Goal: Task Accomplishment & Management: Manage account settings

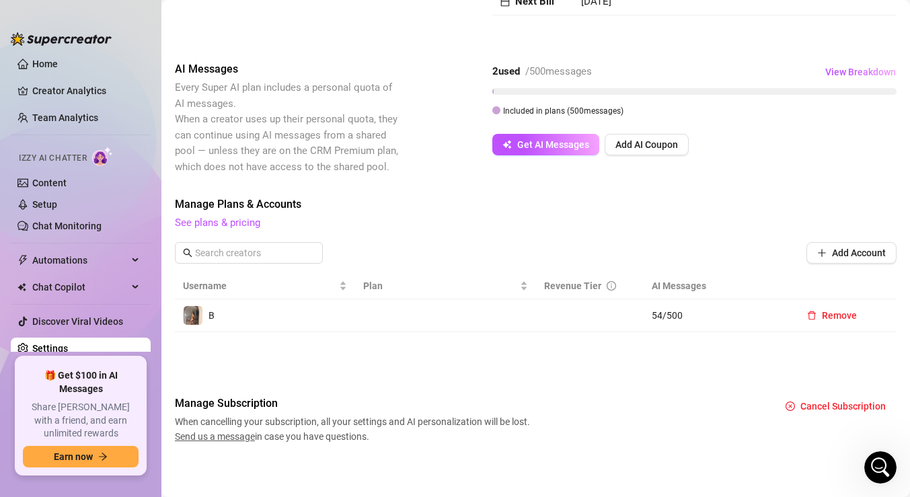
scroll to position [194, 0]
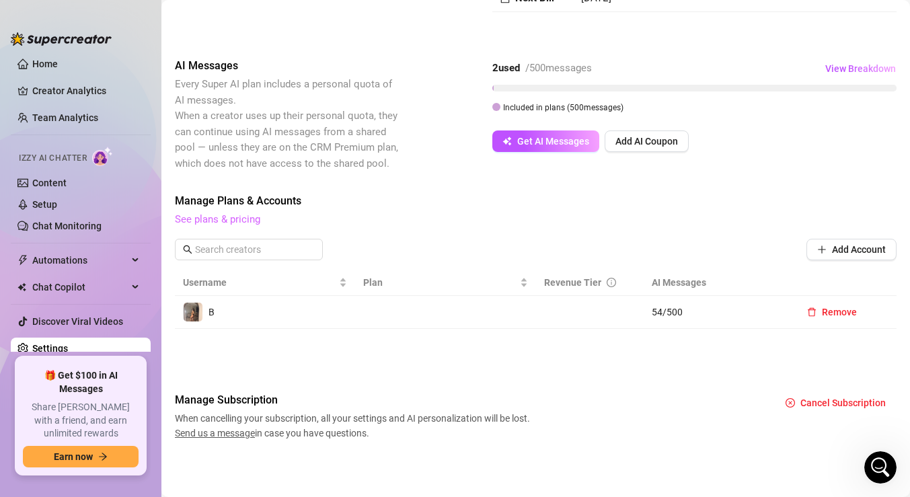
click at [217, 223] on link "See plans & pricing" at bounding box center [217, 219] width 85 height 12
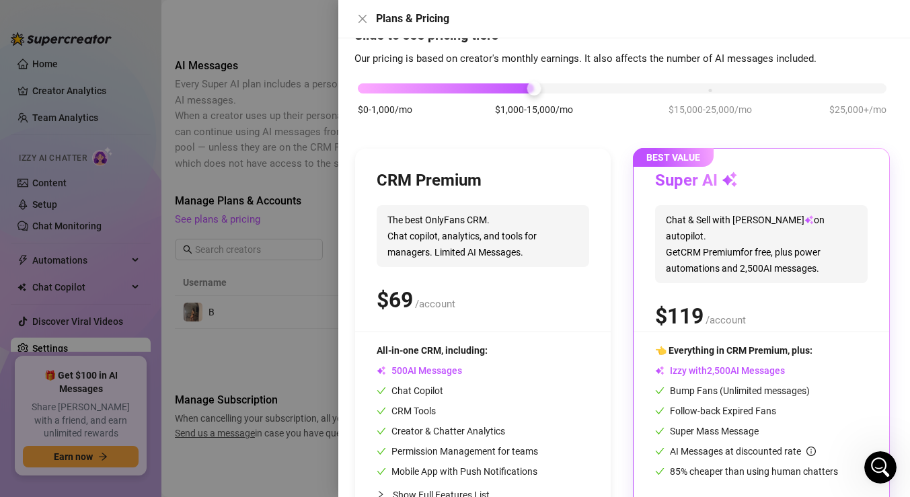
scroll to position [99, 0]
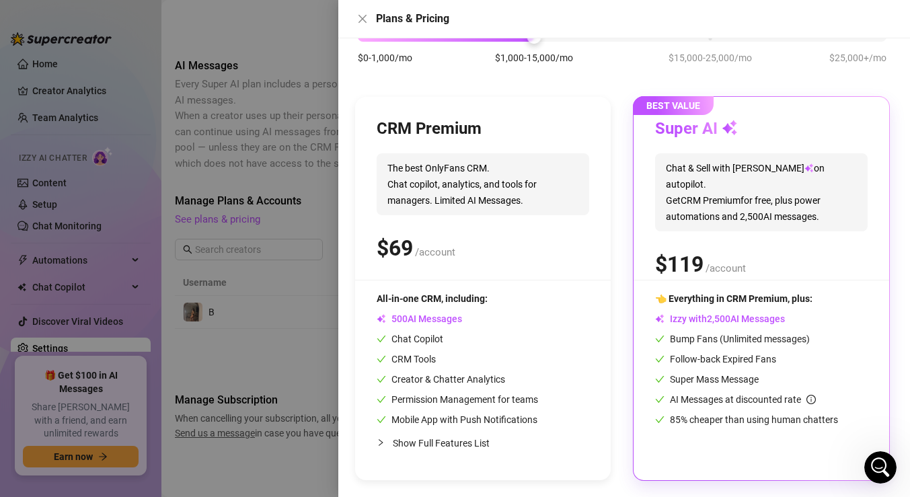
click at [703, 350] on div "👈 Everything in CRM Premium, plus: Izzy with AI Messages Bump Fans (Unlimited m…" at bounding box center [761, 359] width 212 height 136
click at [735, 209] on span "Chat & Sell with Izzy on autopilot. Get CRM Premium for free, plus power automa…" at bounding box center [761, 192] width 212 height 78
click at [741, 262] on span "/account" at bounding box center [725, 268] width 40 height 12
click at [680, 102] on span "BEST VALUE" at bounding box center [673, 105] width 81 height 19
click at [791, 319] on div "Izzy with AI Messages" at bounding box center [761, 318] width 212 height 15
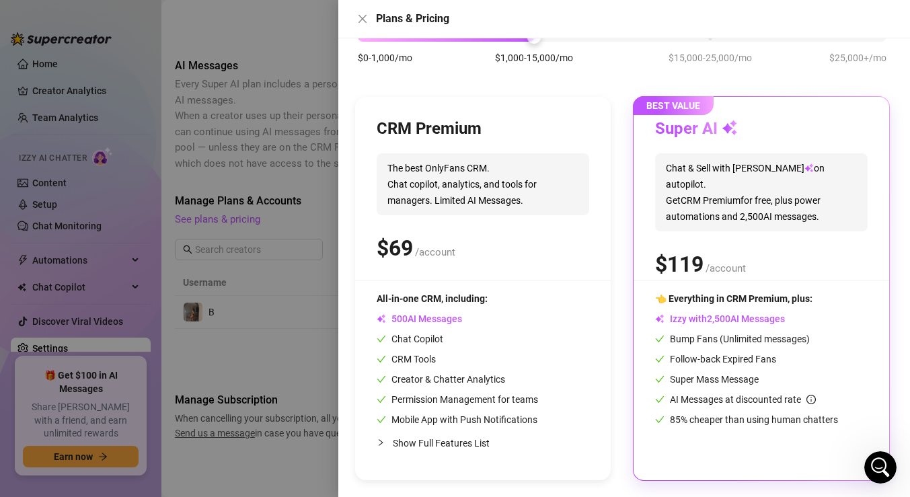
click at [366, 27] on div "Plans & Pricing" at bounding box center [624, 19] width 572 height 38
click at [360, 19] on icon "close" at bounding box center [362, 19] width 8 height 8
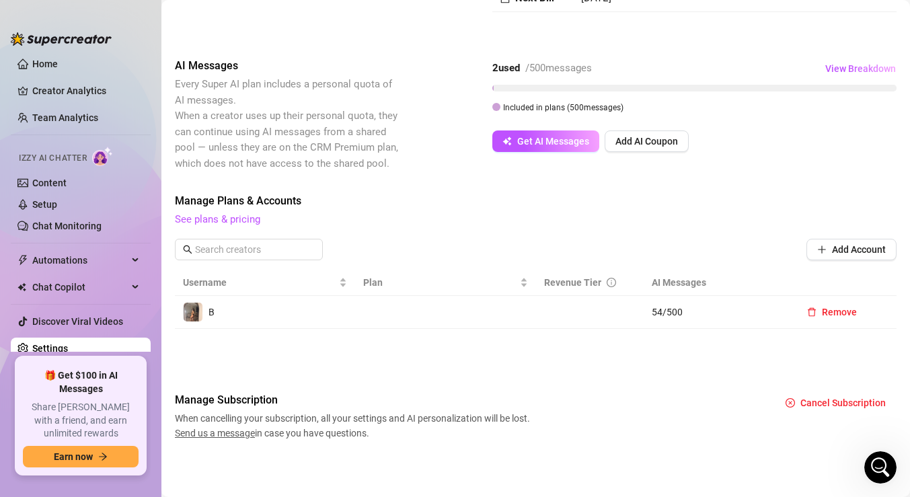
click at [672, 314] on span "54 / 500" at bounding box center [716, 312] width 128 height 15
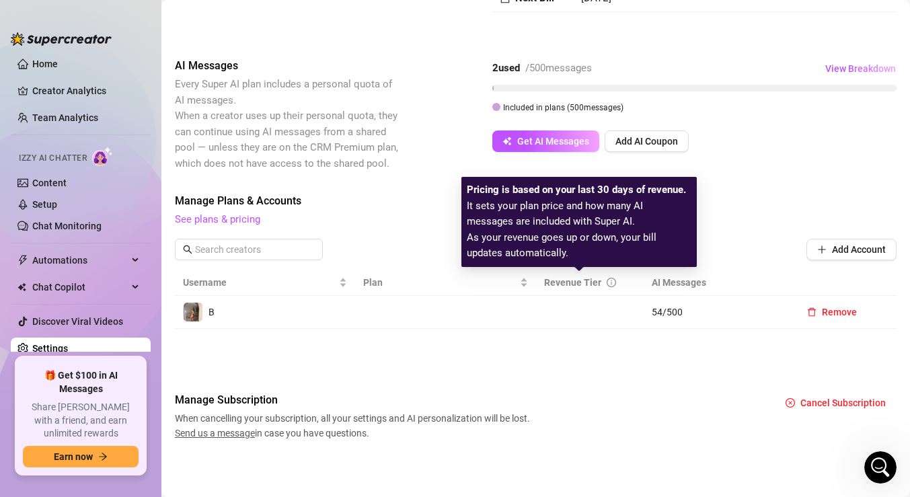
click at [611, 282] on icon "info-circle" at bounding box center [611, 282] width 1 height 5
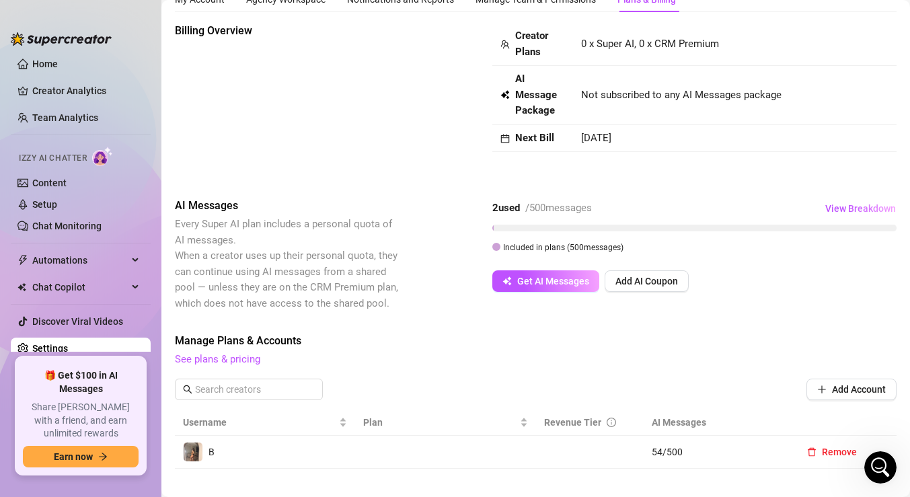
scroll to position [58, 0]
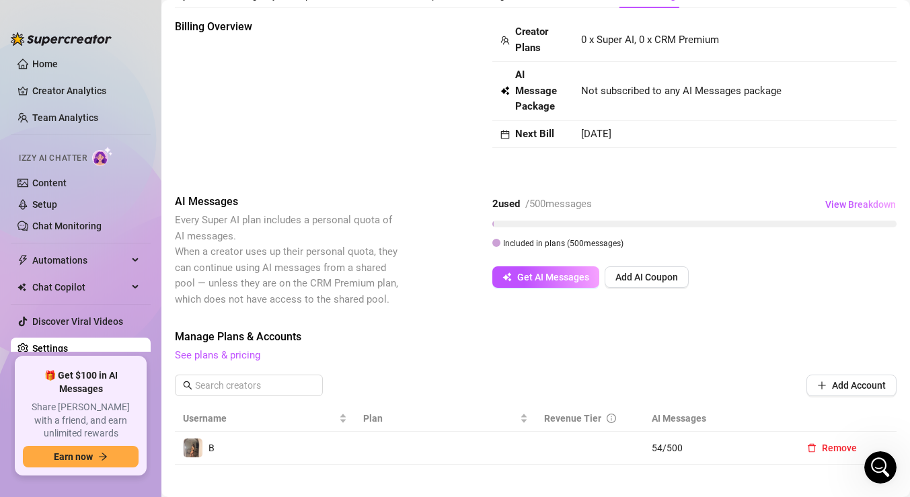
click at [508, 92] on icon at bounding box center [507, 93] width 3 height 3
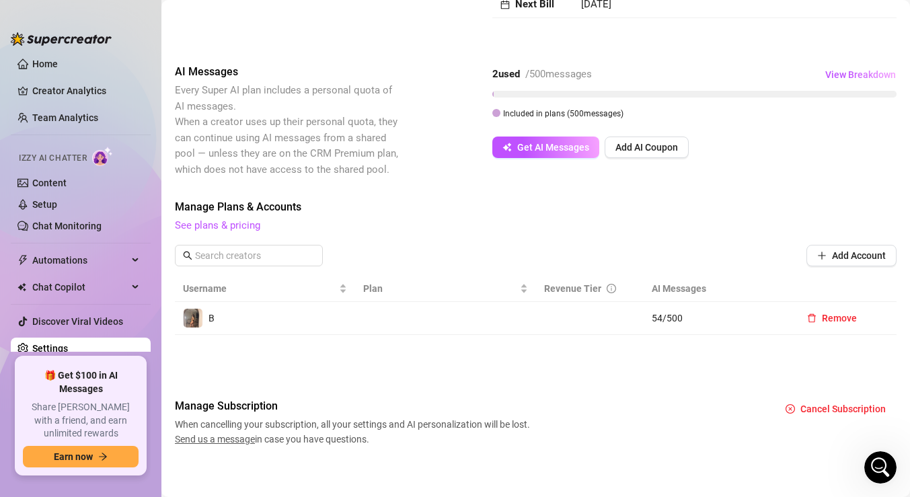
scroll to position [194, 0]
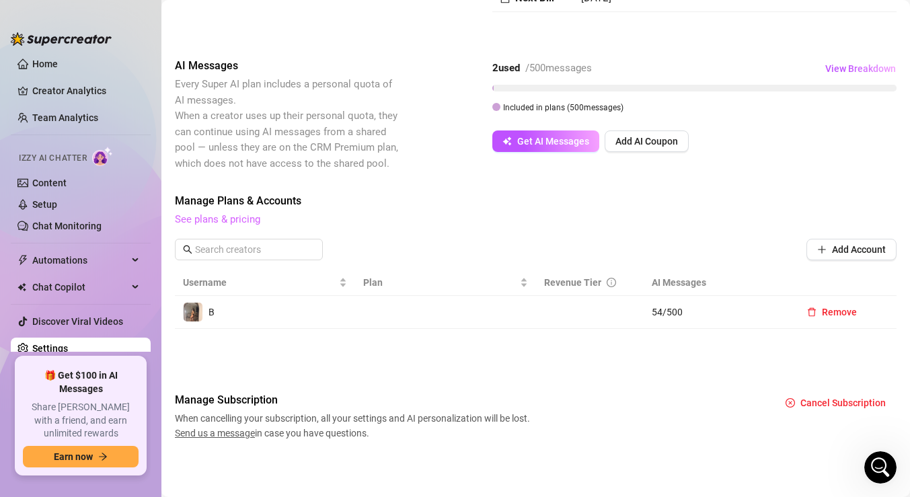
click at [204, 218] on link "See plans & pricing" at bounding box center [217, 219] width 85 height 12
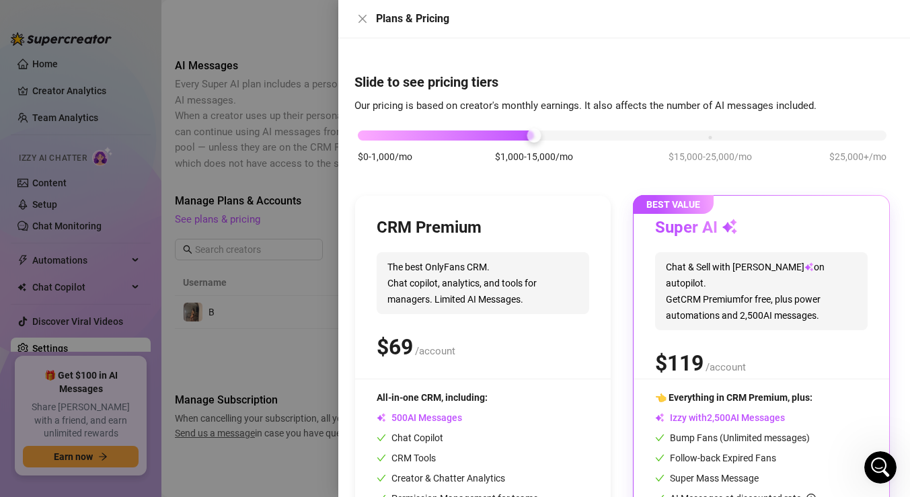
scroll to position [99, 0]
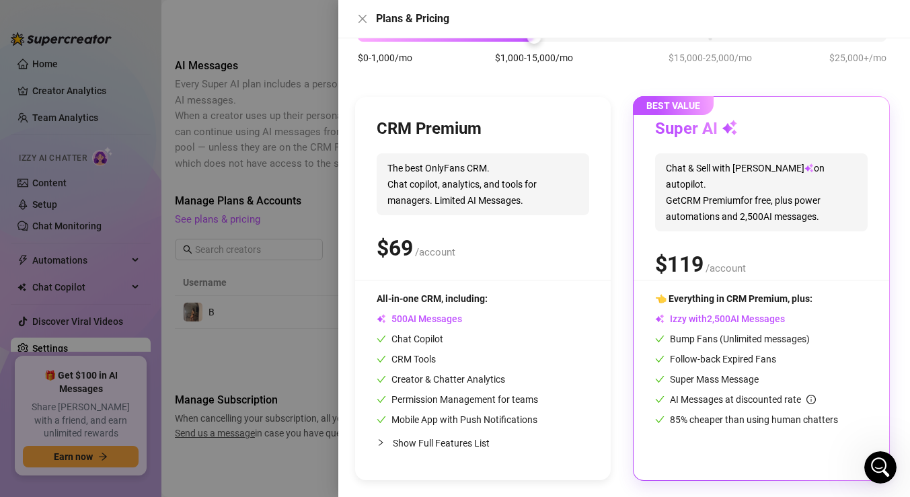
click at [446, 319] on span "AI Messages" at bounding box center [419, 318] width 85 height 11
click at [458, 297] on span "All-in-one CRM, including:" at bounding box center [432, 298] width 111 height 11
click at [690, 334] on span "Bump Fans (Unlimited messages)" at bounding box center [732, 339] width 155 height 11
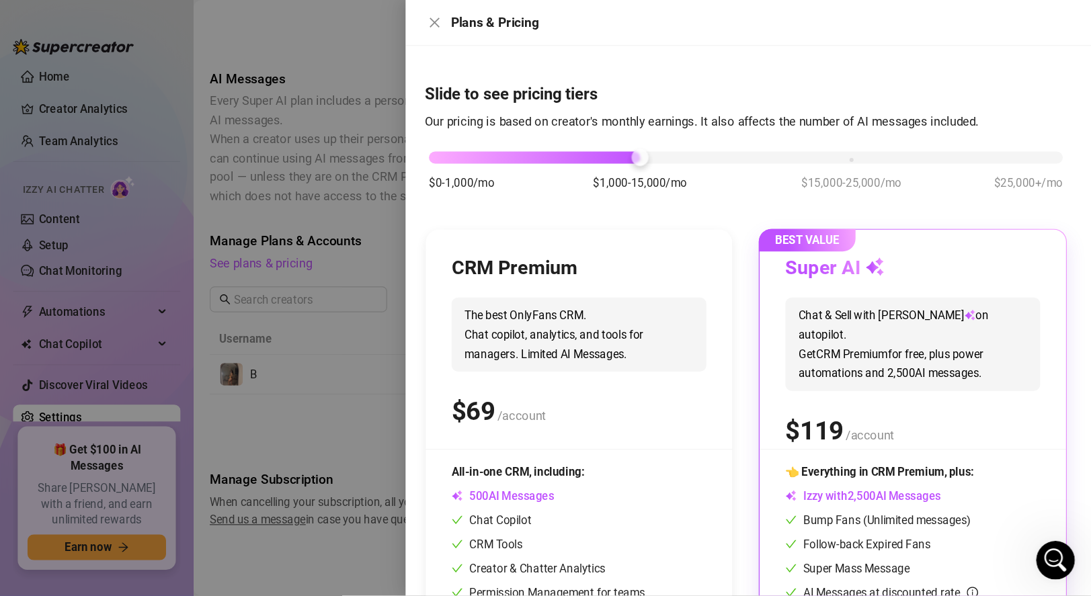
scroll to position [0, 0]
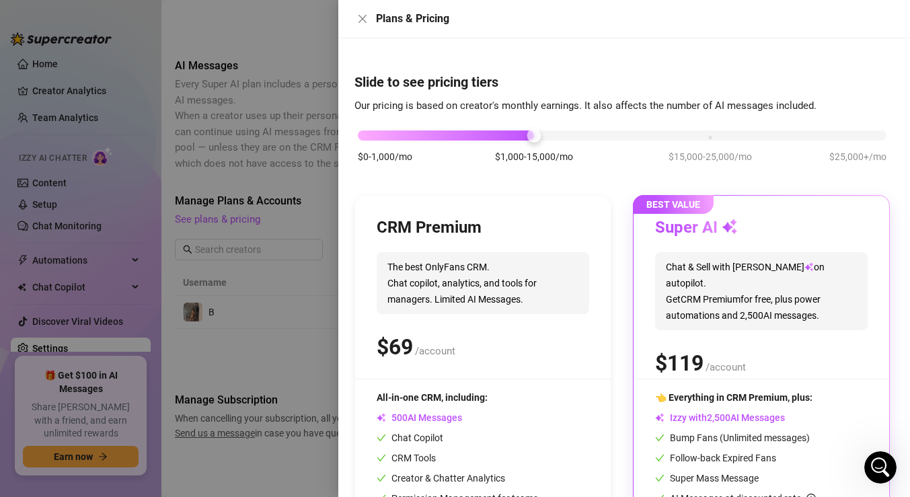
click at [726, 381] on div "BEST VALUE Super AI Chat & Sell with Izzy on autopilot. Get CRM Premium for fre…" at bounding box center [761, 387] width 256 height 383
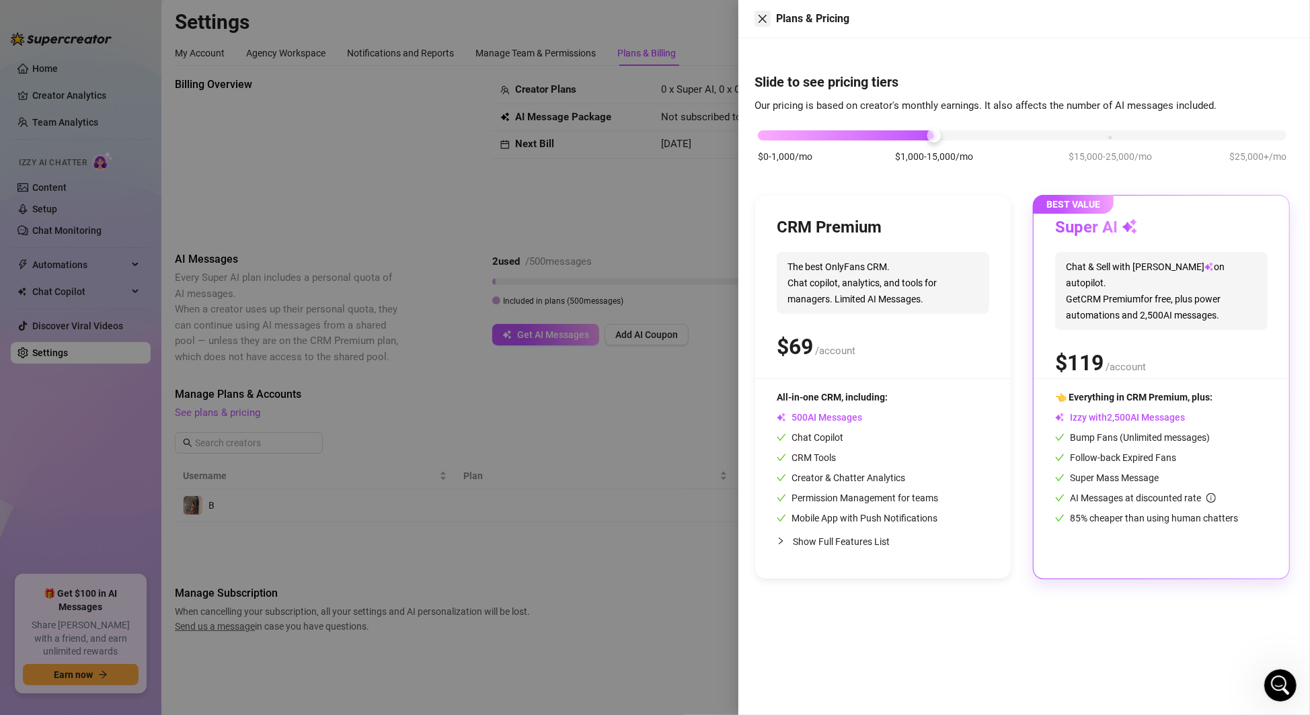
click at [768, 24] on icon "close" at bounding box center [762, 18] width 11 height 11
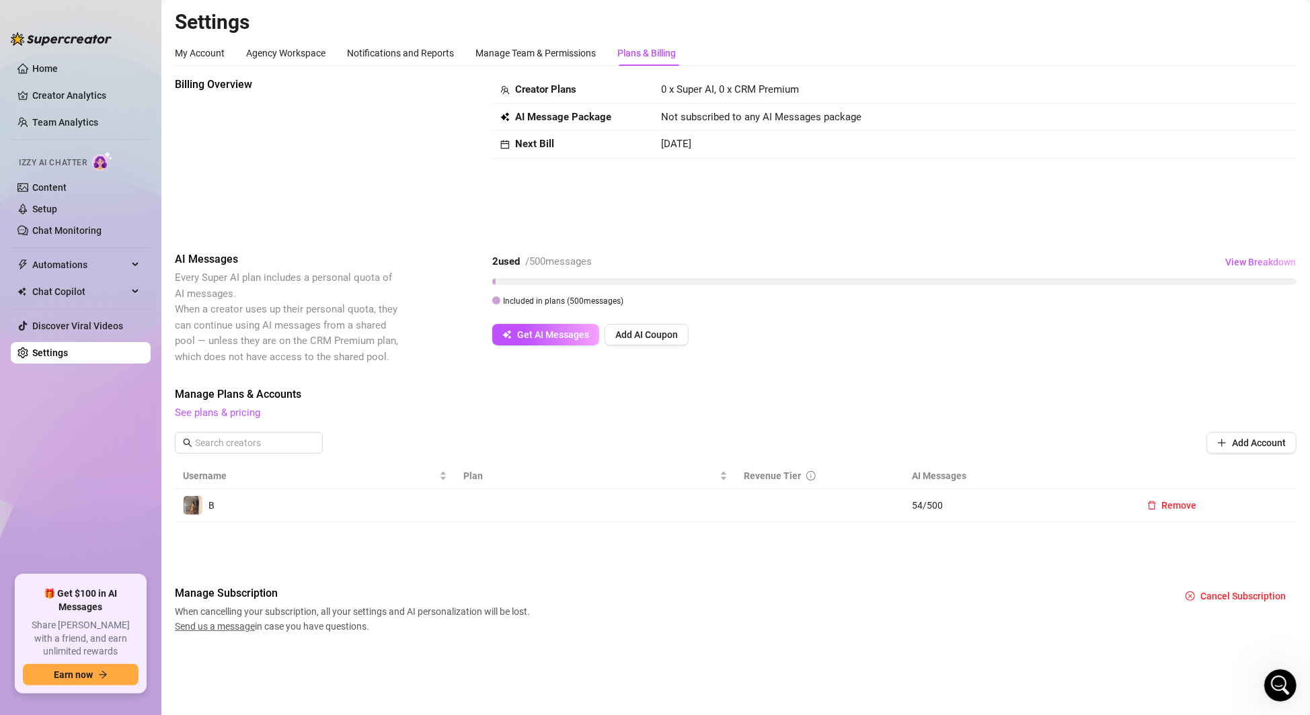
click at [237, 496] on span "Send us a message" at bounding box center [215, 626] width 80 height 11
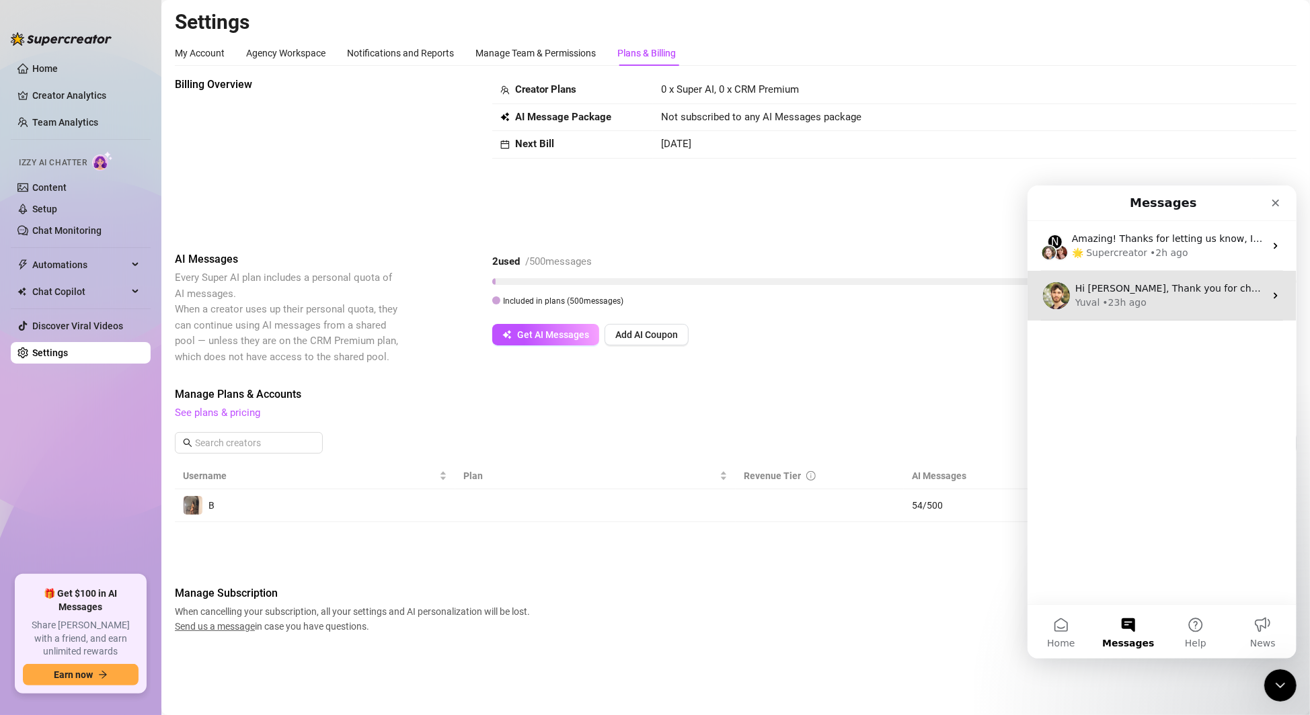
click at [909, 303] on div "Yuval • 23h ago" at bounding box center [1170, 302] width 190 height 14
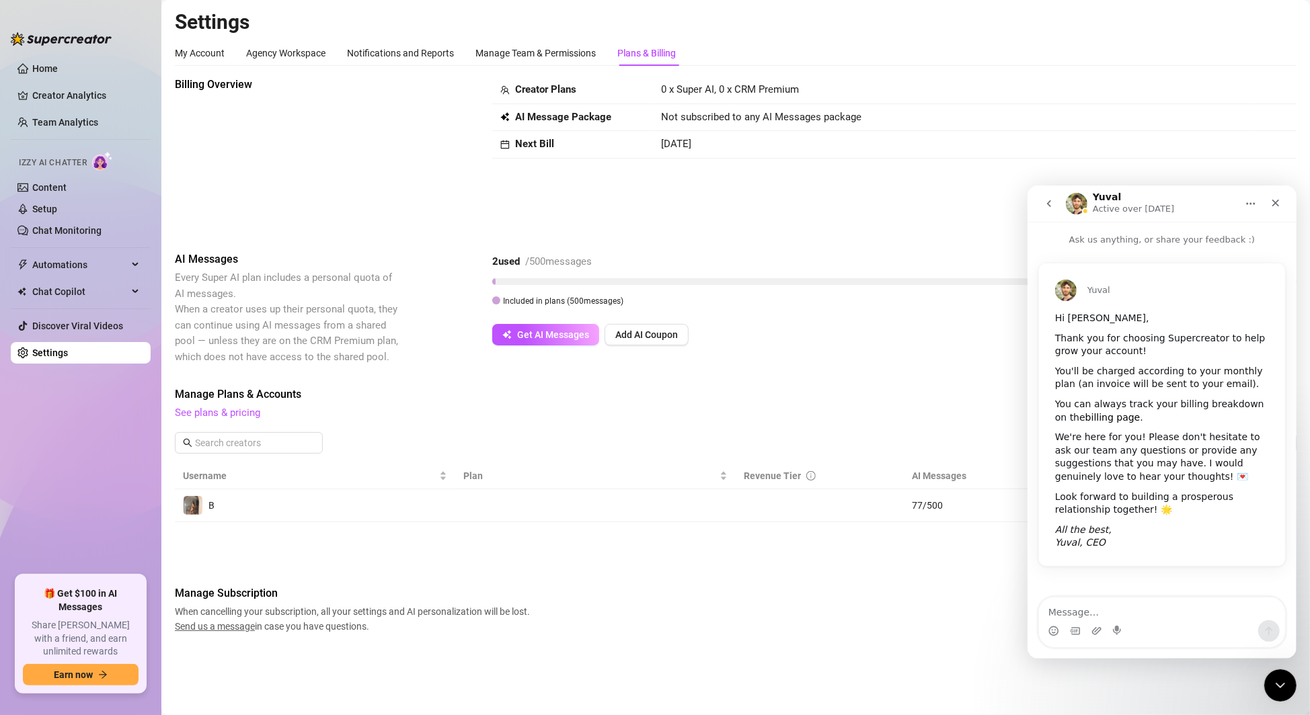
click at [909, 418] on link "billing page" at bounding box center [1112, 417] width 55 height 11
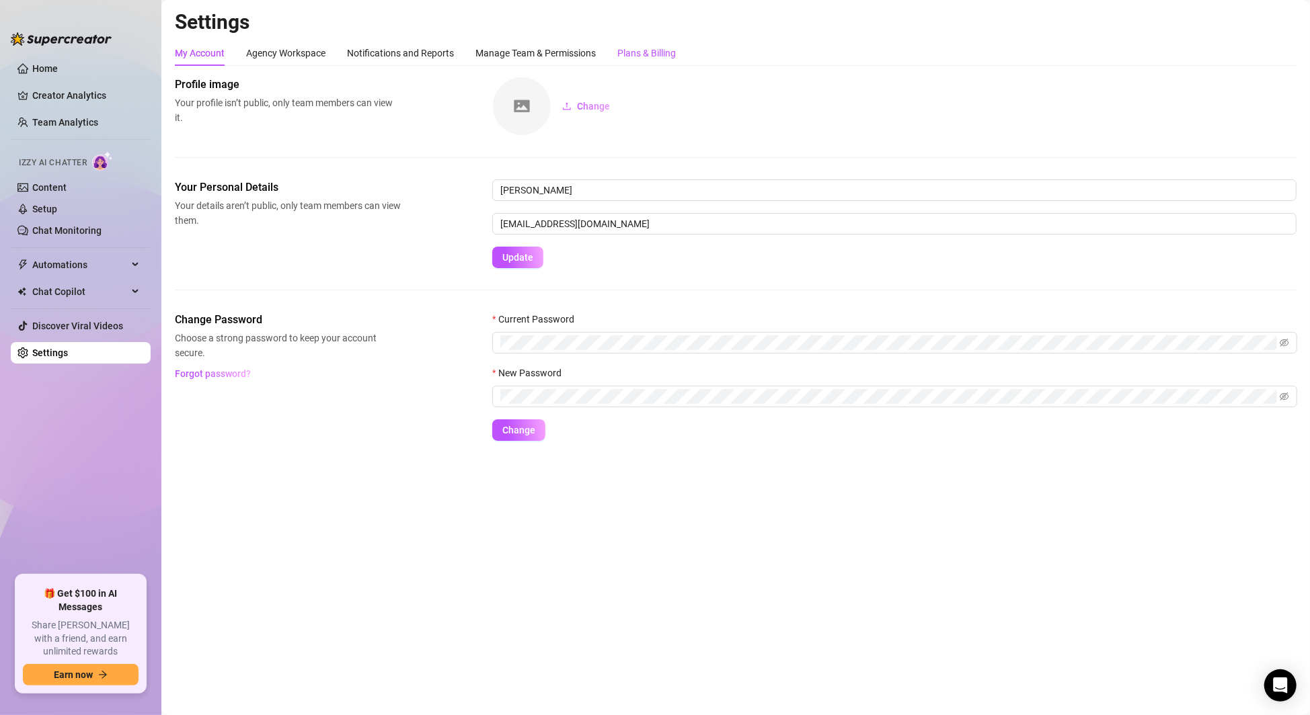
click at [660, 53] on div "Plans & Billing" at bounding box center [646, 53] width 58 height 15
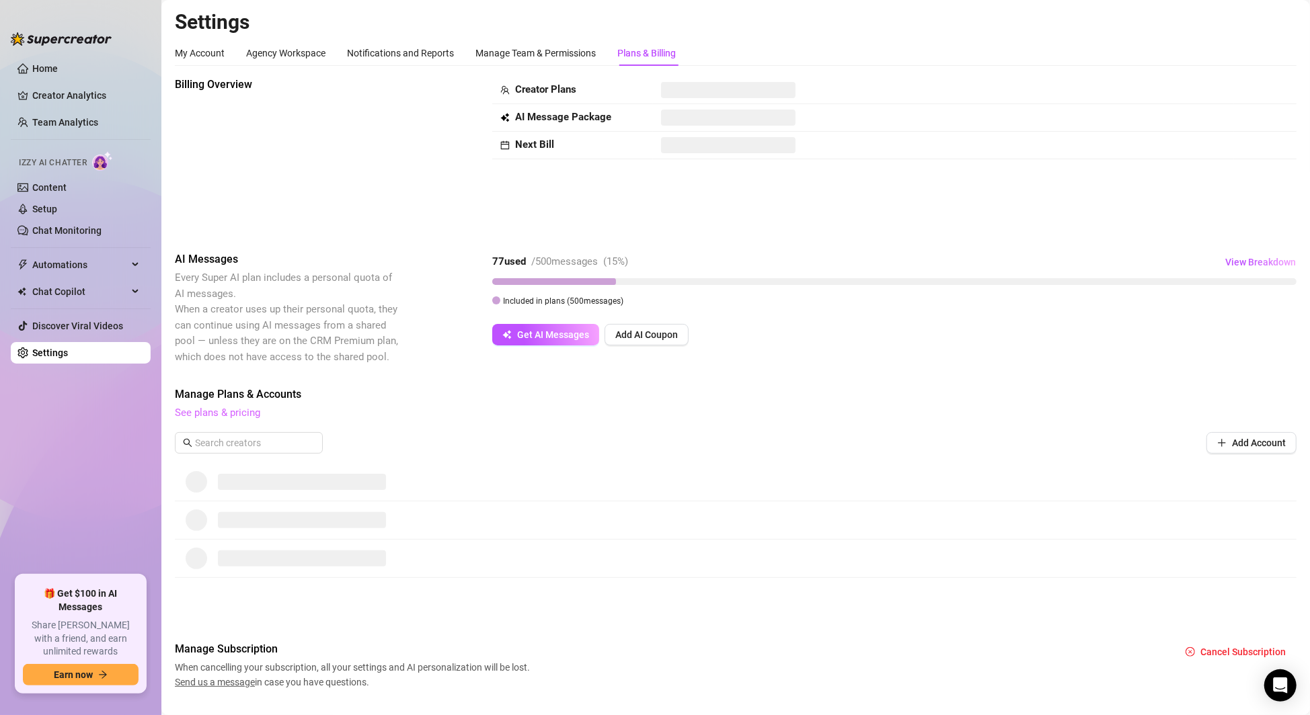
click at [193, 415] on link "See plans & pricing" at bounding box center [217, 413] width 85 height 12
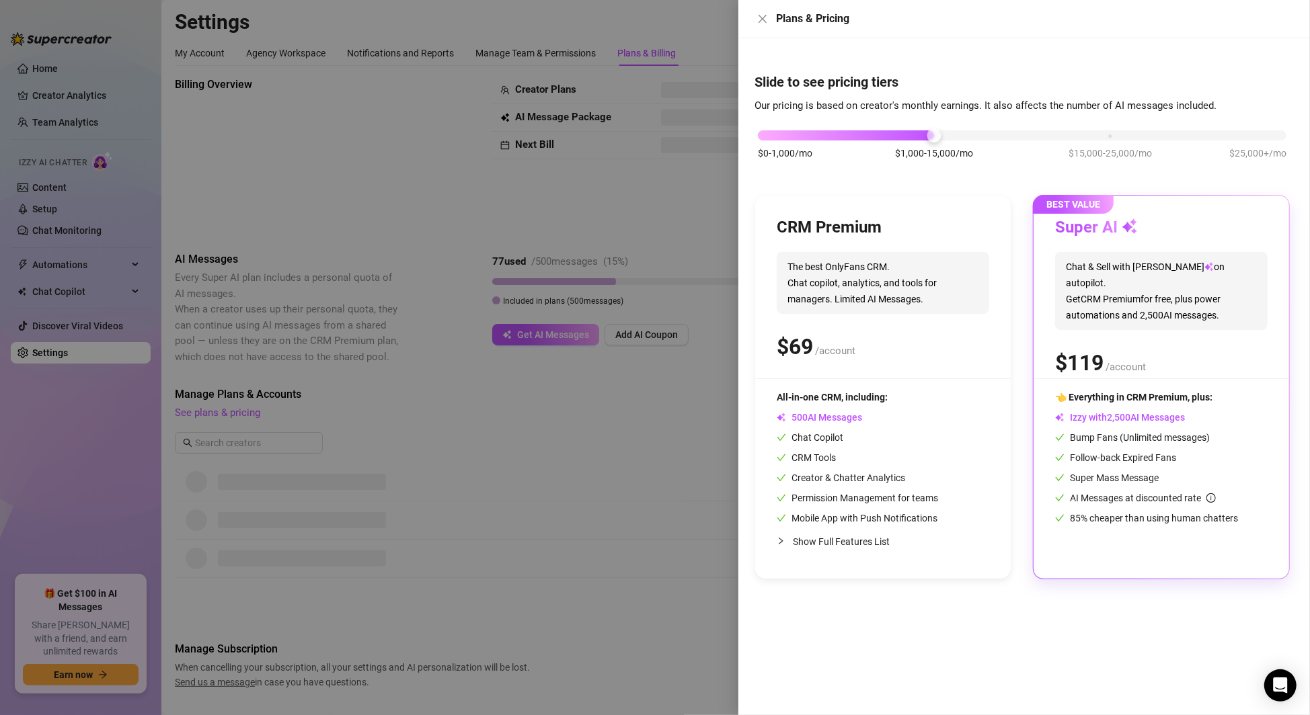
click at [1087, 223] on h3 "Super AI" at bounding box center [1096, 228] width 83 height 22
click at [1114, 305] on span "Chat & Sell with Izzy on autopilot. Get CRM Premium for free, plus power automa…" at bounding box center [1161, 291] width 212 height 78
click at [764, 18] on icon "close" at bounding box center [762, 18] width 11 height 11
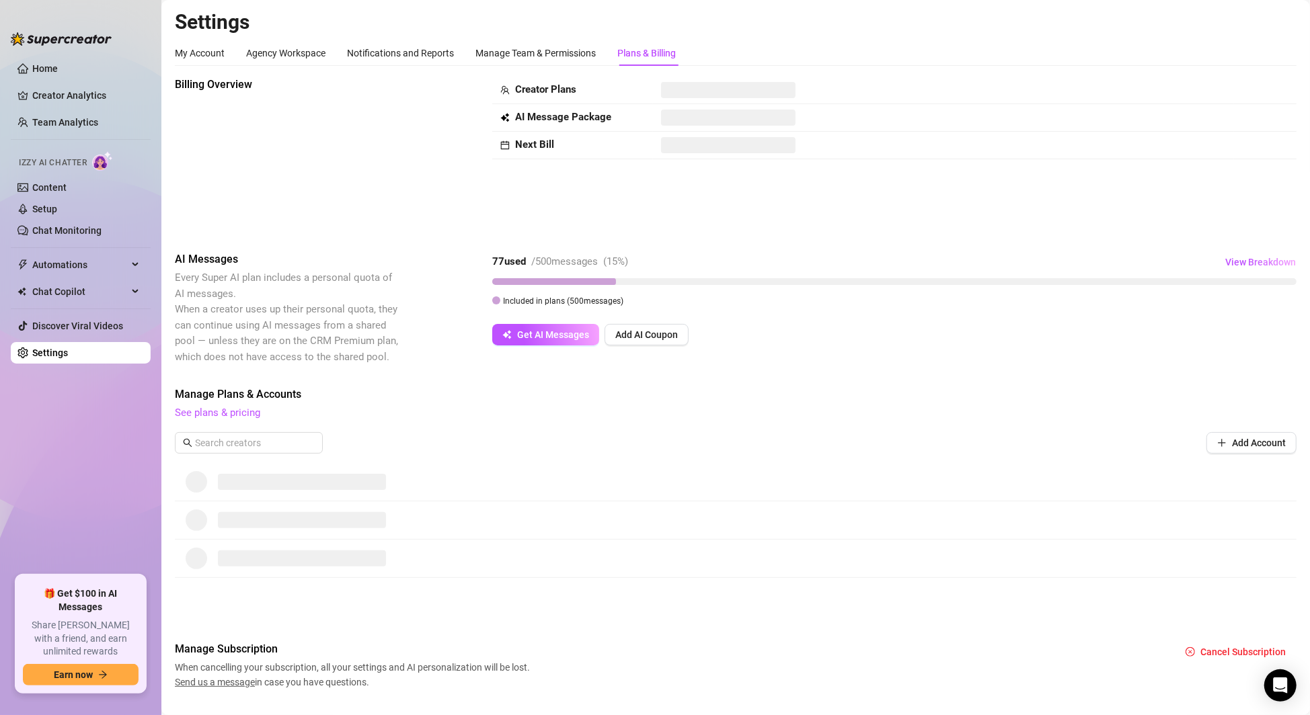
click at [233, 685] on span "Send us a message" at bounding box center [215, 682] width 80 height 11
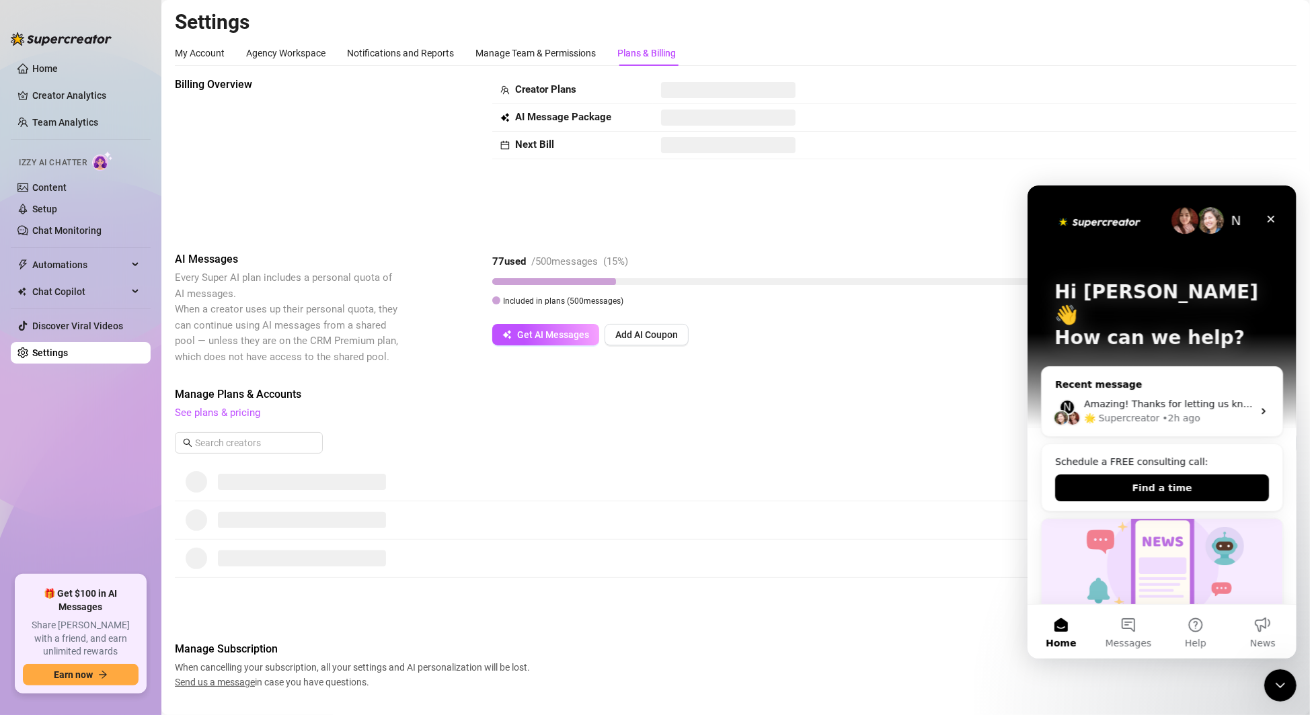
scroll to position [261, 0]
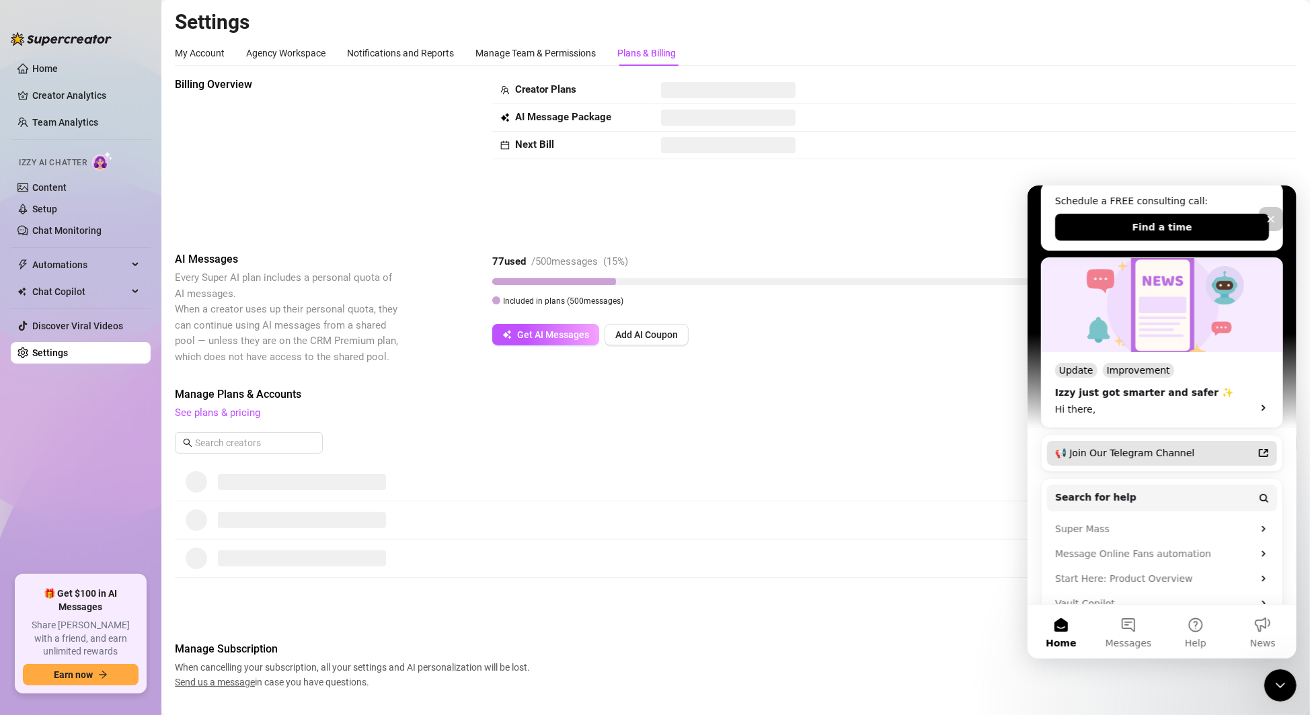
click at [1185, 446] on div "📢 Join Our Telegram Channel" at bounding box center [1153, 453] width 198 height 14
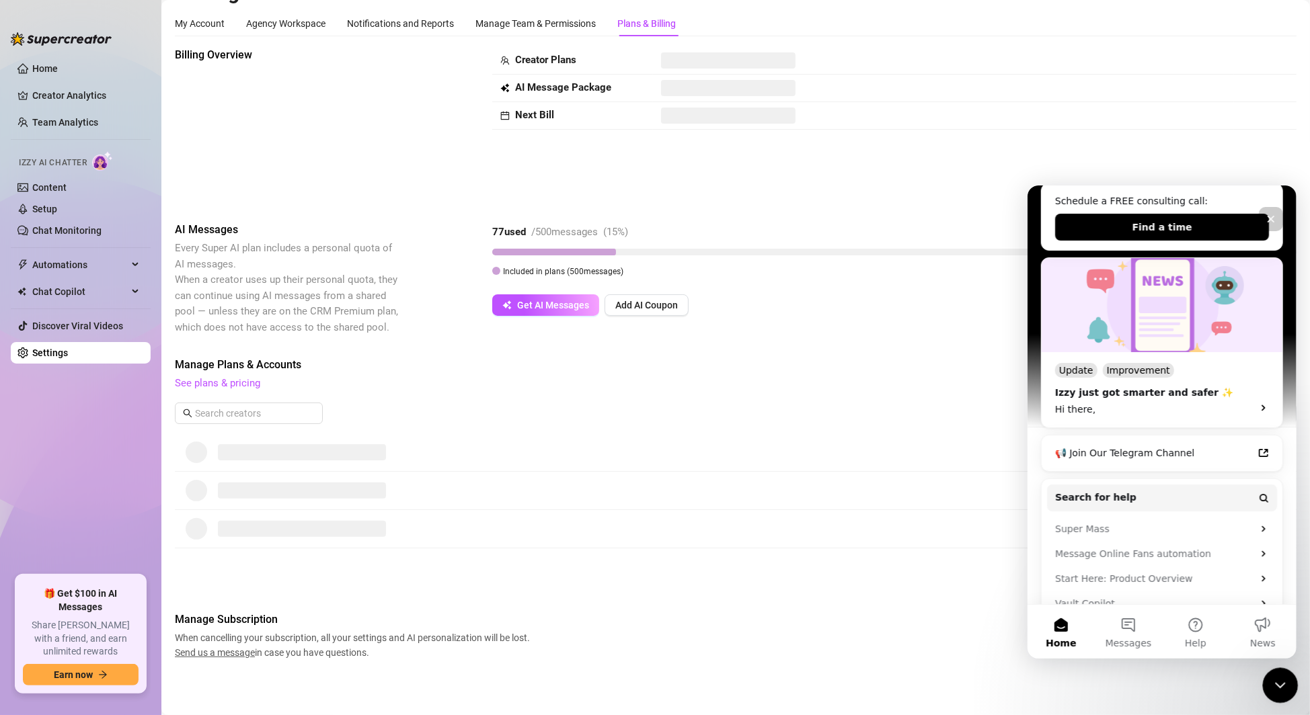
drag, startPoint x: 1279, startPoint y: 693, endPoint x: 2275, endPoint y: 1165, distance: 1102.7
click at [1279, 693] on div "Close Intercom Messenger" at bounding box center [1278, 684] width 32 height 32
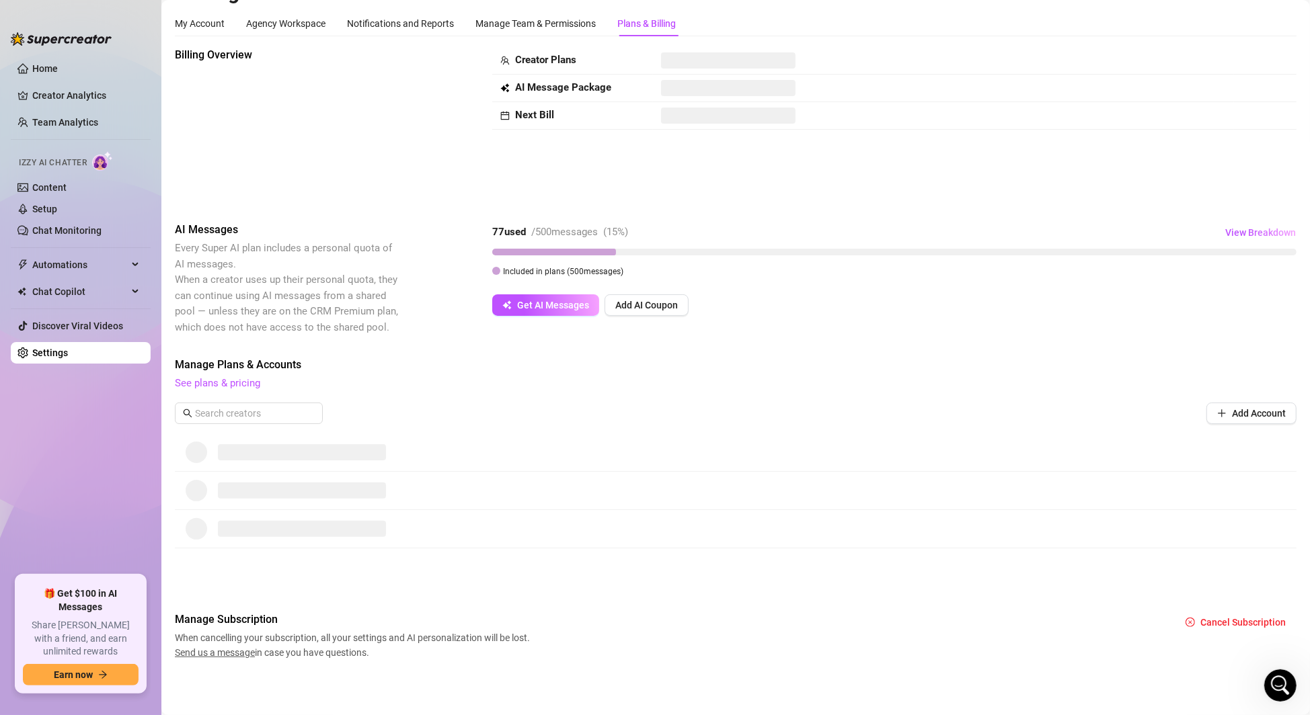
scroll to position [0, 0]
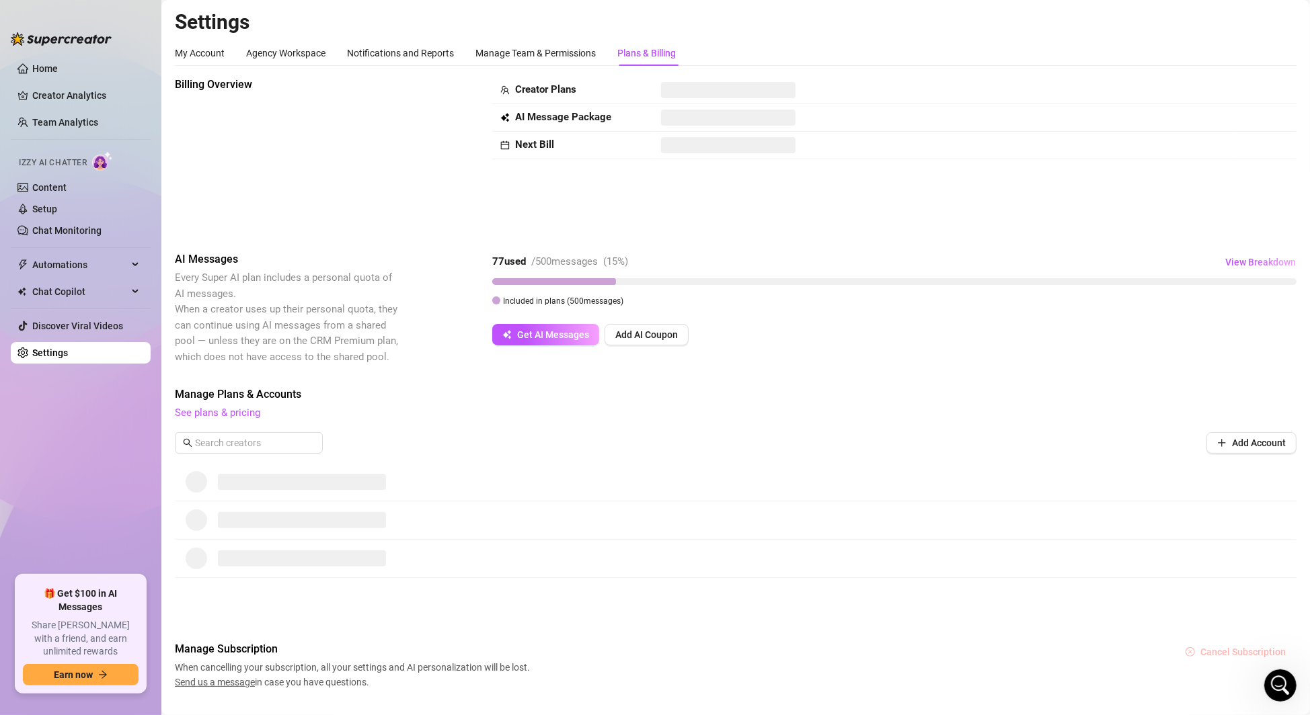
click at [1228, 649] on span "Cancel Subscription" at bounding box center [1242, 652] width 85 height 11
click at [1250, 616] on span "Cancel" at bounding box center [1255, 616] width 30 height 11
click at [219, 415] on link "See plans & pricing" at bounding box center [217, 413] width 85 height 12
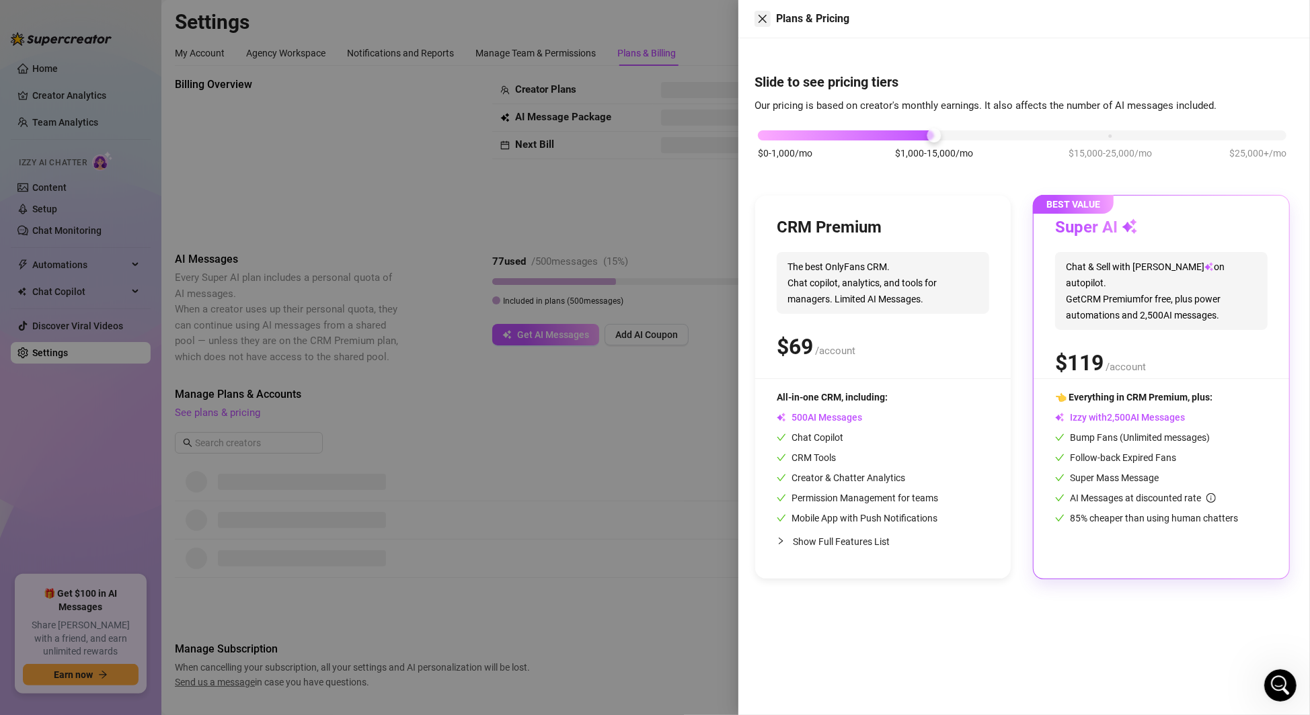
click at [770, 16] on button "Close" at bounding box center [762, 19] width 16 height 16
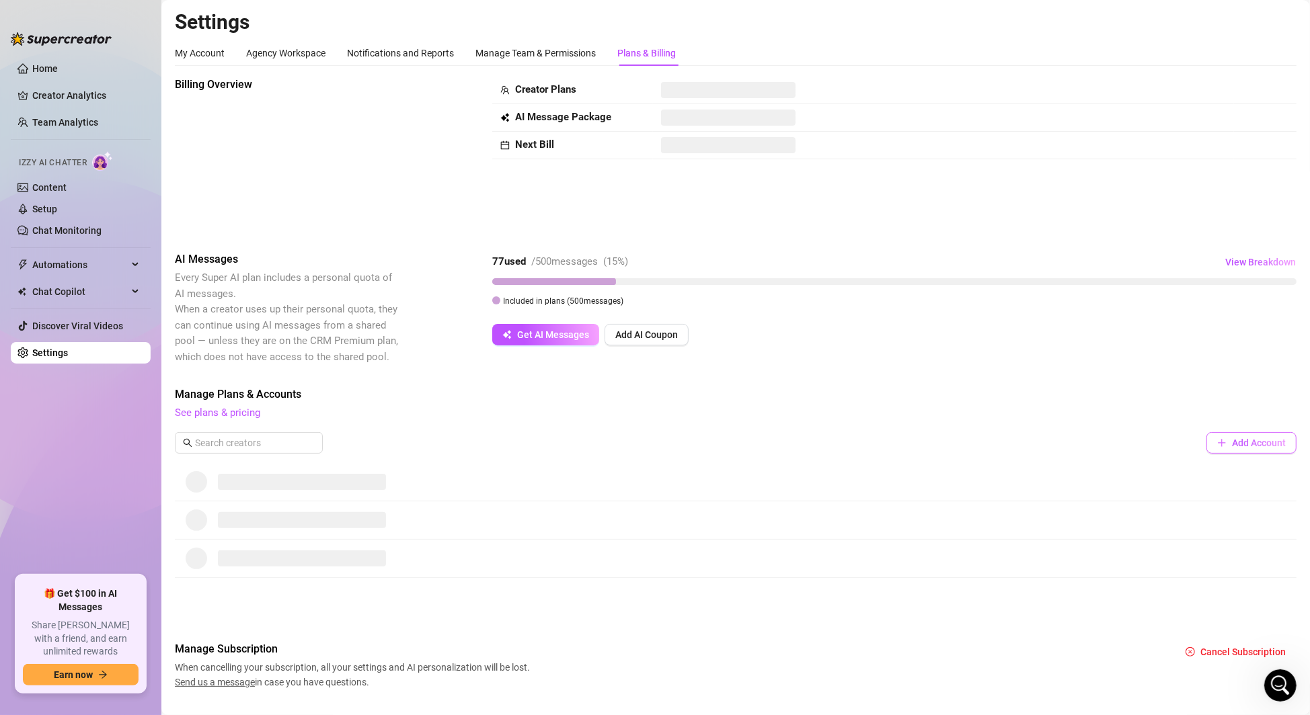
click at [1272, 445] on span "Add Account" at bounding box center [1259, 443] width 54 height 11
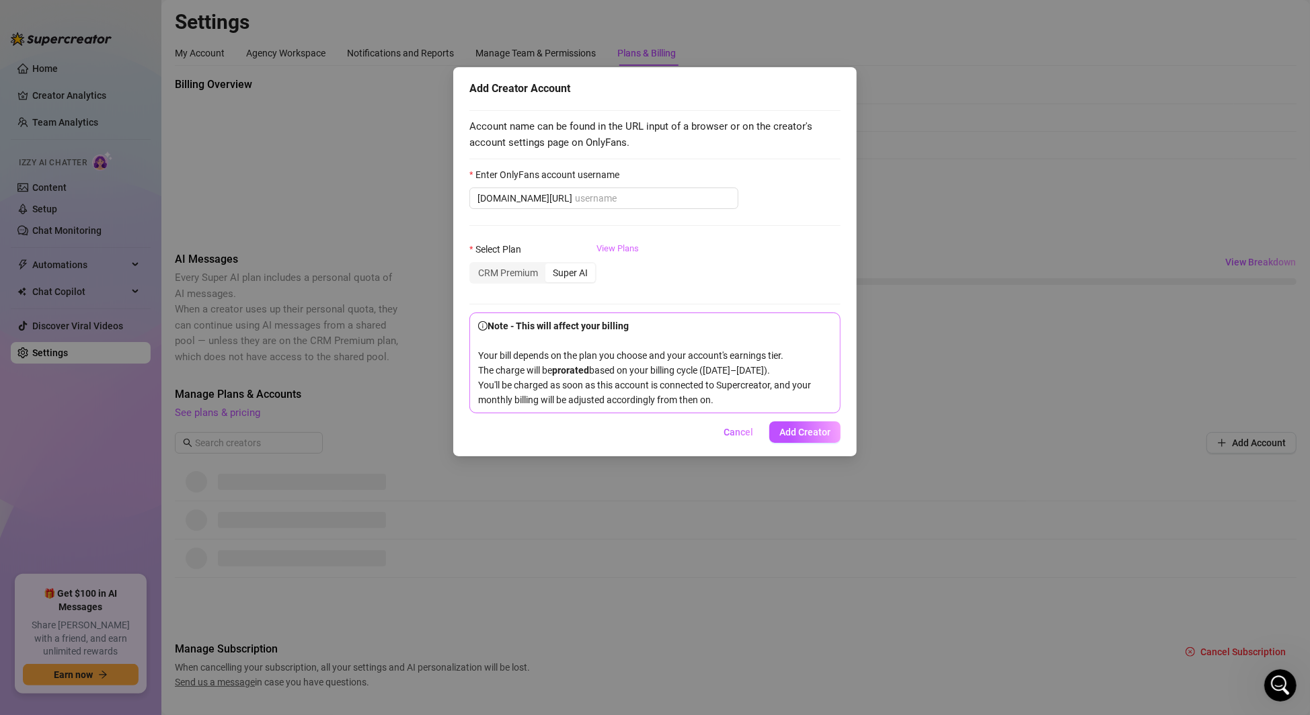
click at [608, 244] on link "View Plans" at bounding box center [617, 269] width 42 height 54
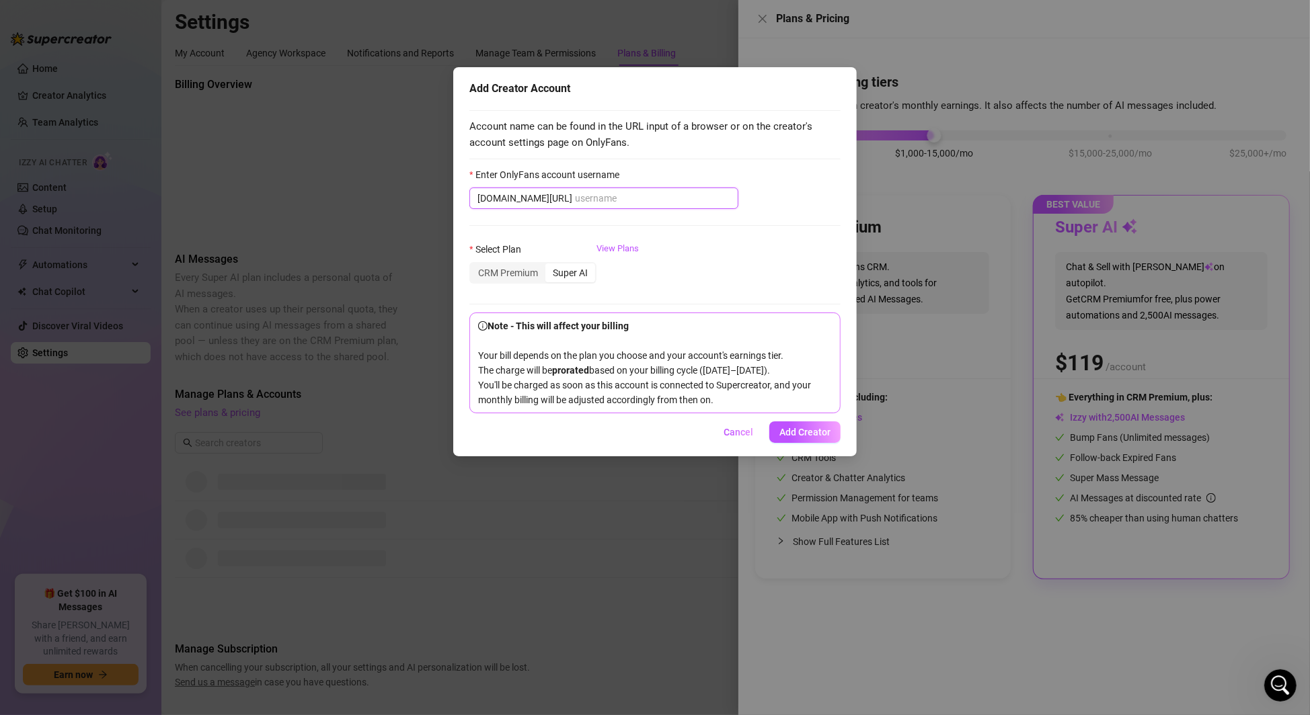
click at [586, 200] on input "Enter OnlyFans account username" at bounding box center [652, 198] width 155 height 15
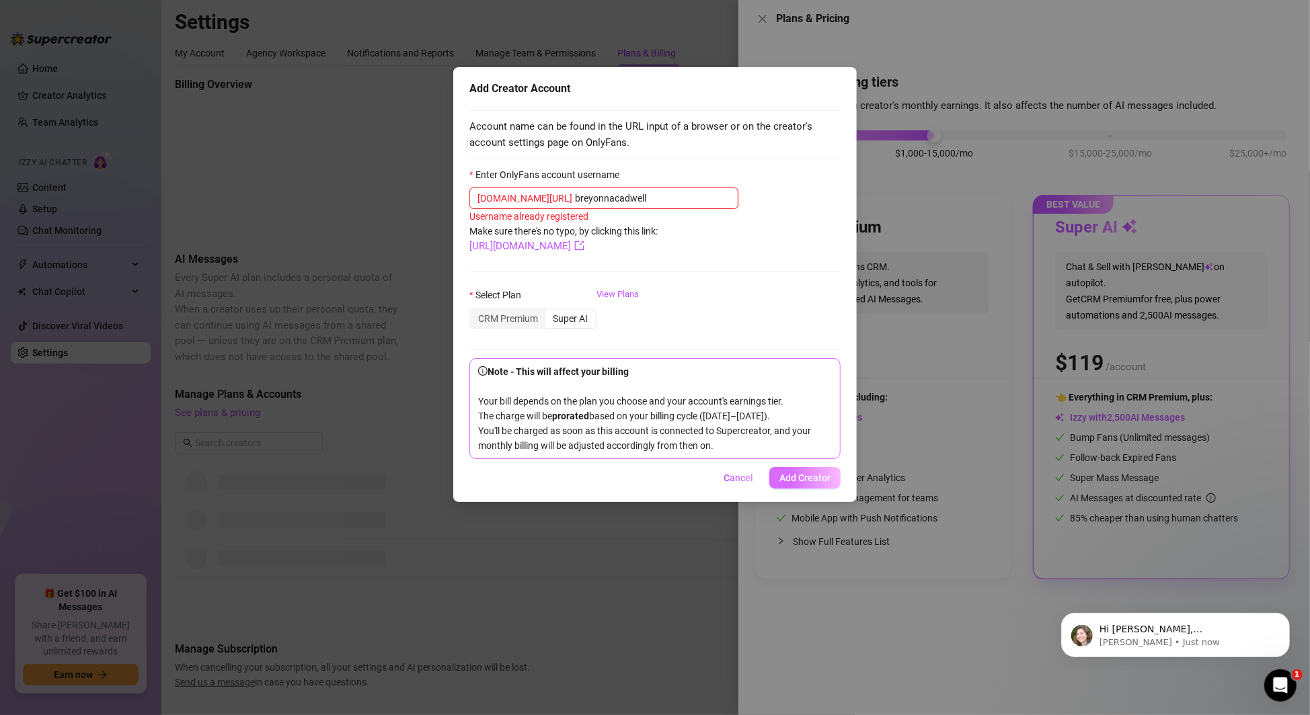
type input "breyonnacadwell"
click at [803, 483] on span "Add Creator" at bounding box center [804, 478] width 51 height 11
click at [1107, 645] on p "Ella • Just now" at bounding box center [1185, 642] width 173 height 12
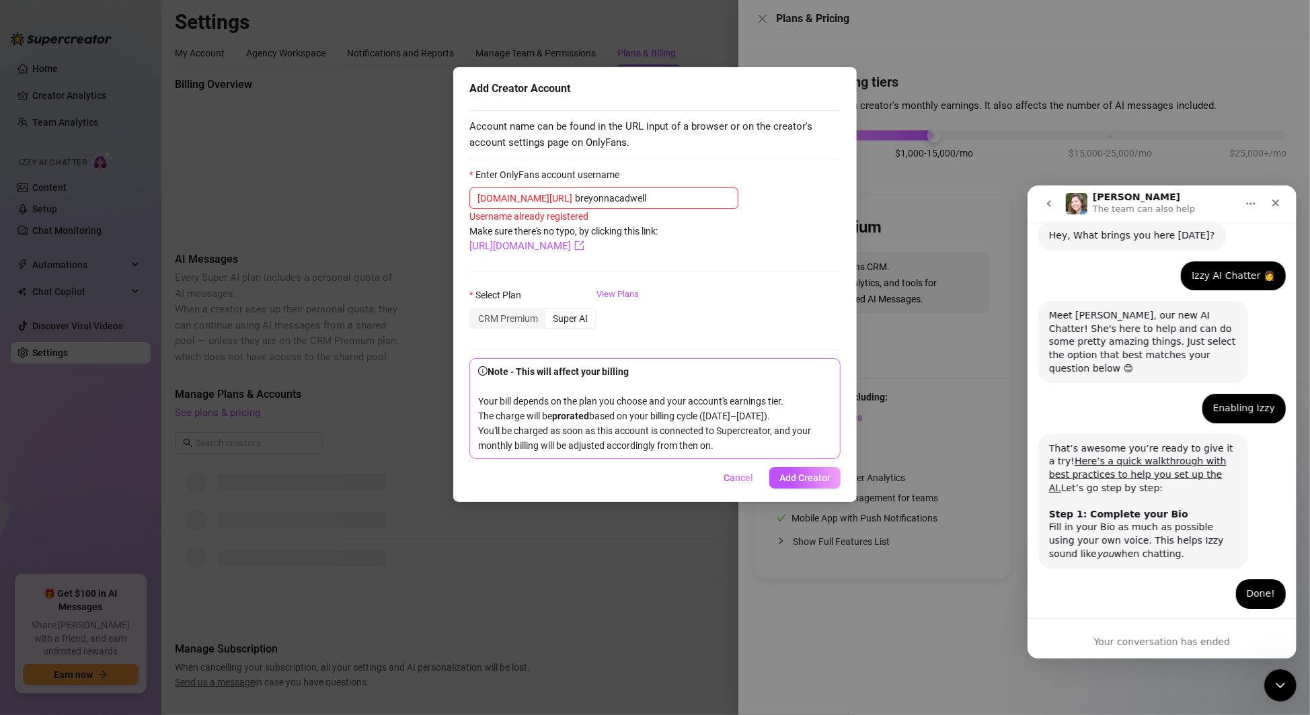
scroll to position [962, 0]
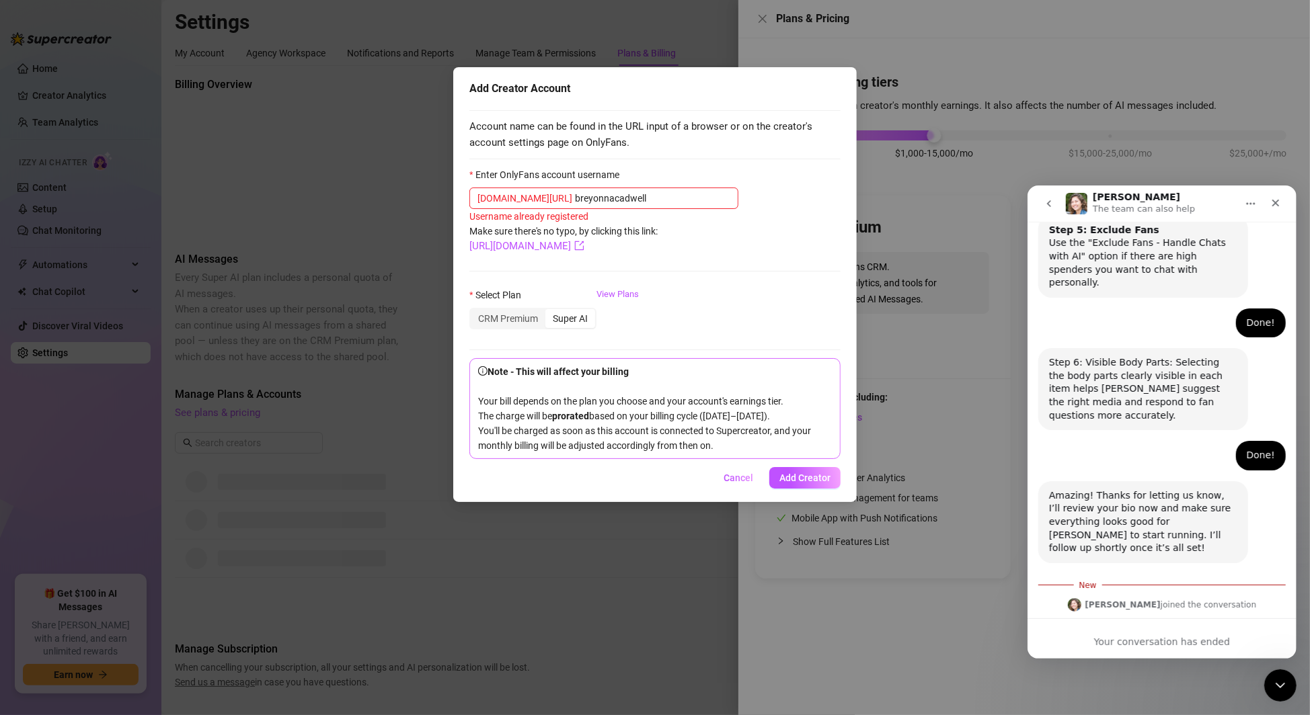
click at [1124, 635] on div "Hi [PERSON_NAME], [PERSON_NAME] looks good and I can see she’s already running.…" at bounding box center [1142, 661] width 188 height 52
click at [1081, 598] on img "Ella says…" at bounding box center [1073, 604] width 13 height 13
click at [1130, 635] on div "Hi [PERSON_NAME], [PERSON_NAME] looks good and I can see she’s already running.…" at bounding box center [1142, 661] width 188 height 52
click at [1110, 635] on div "Hi [PERSON_NAME], [PERSON_NAME] looks good and I can see she’s already running.…" at bounding box center [1142, 661] width 188 height 52
click at [1250, 194] on button "Home" at bounding box center [1250, 203] width 26 height 26
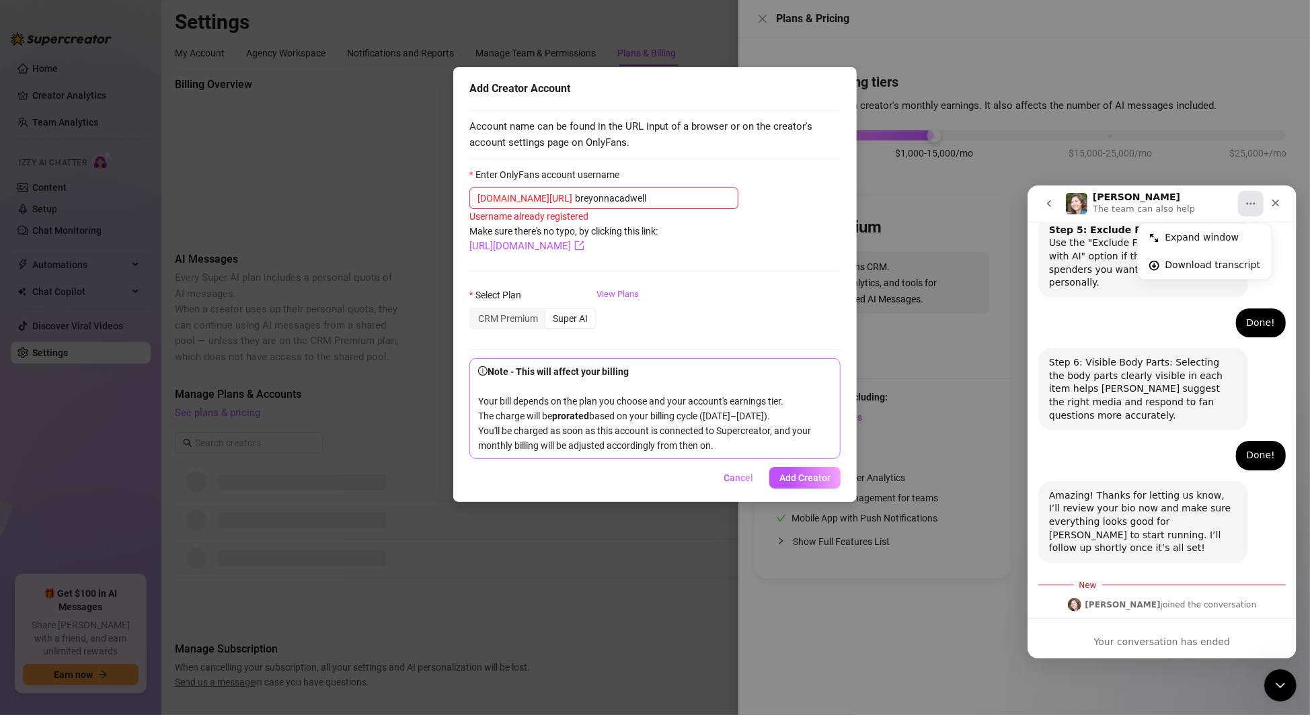
click at [1052, 200] on icon "go back" at bounding box center [1048, 203] width 11 height 11
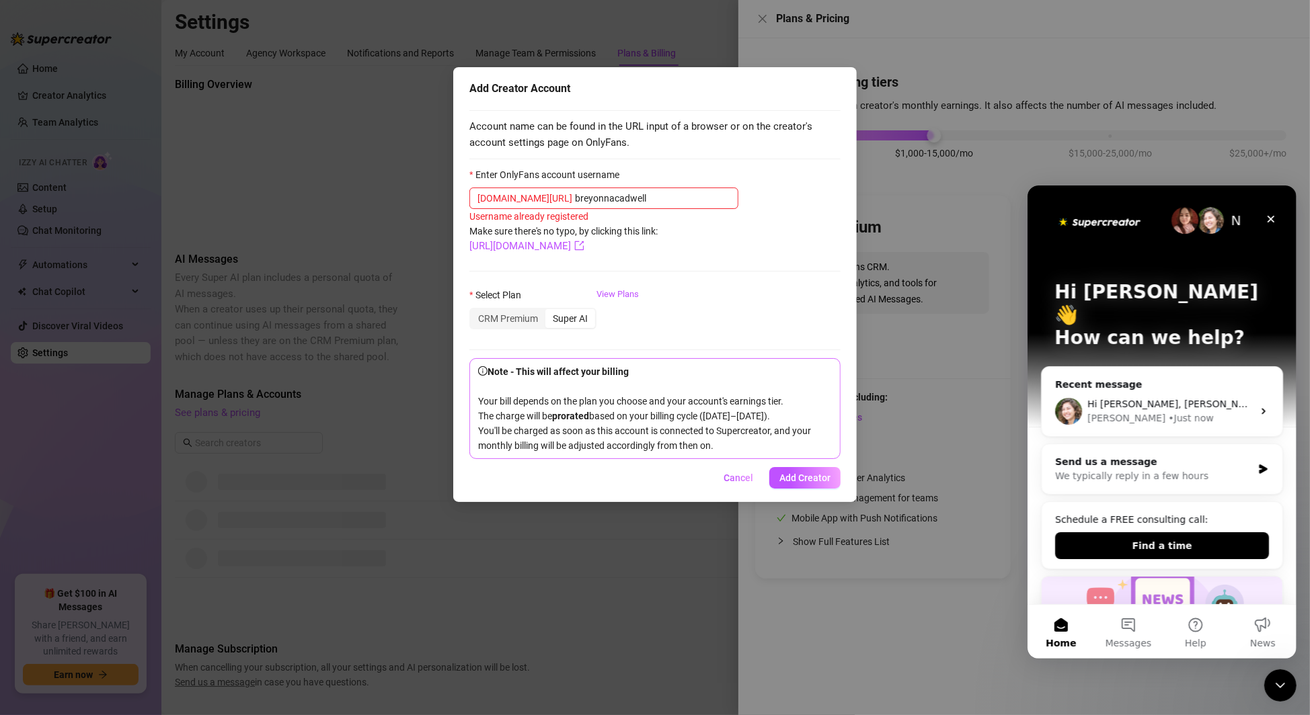
scroll to position [0, 0]
click at [1153, 411] on div "Ella • Just now" at bounding box center [1169, 418] width 165 height 14
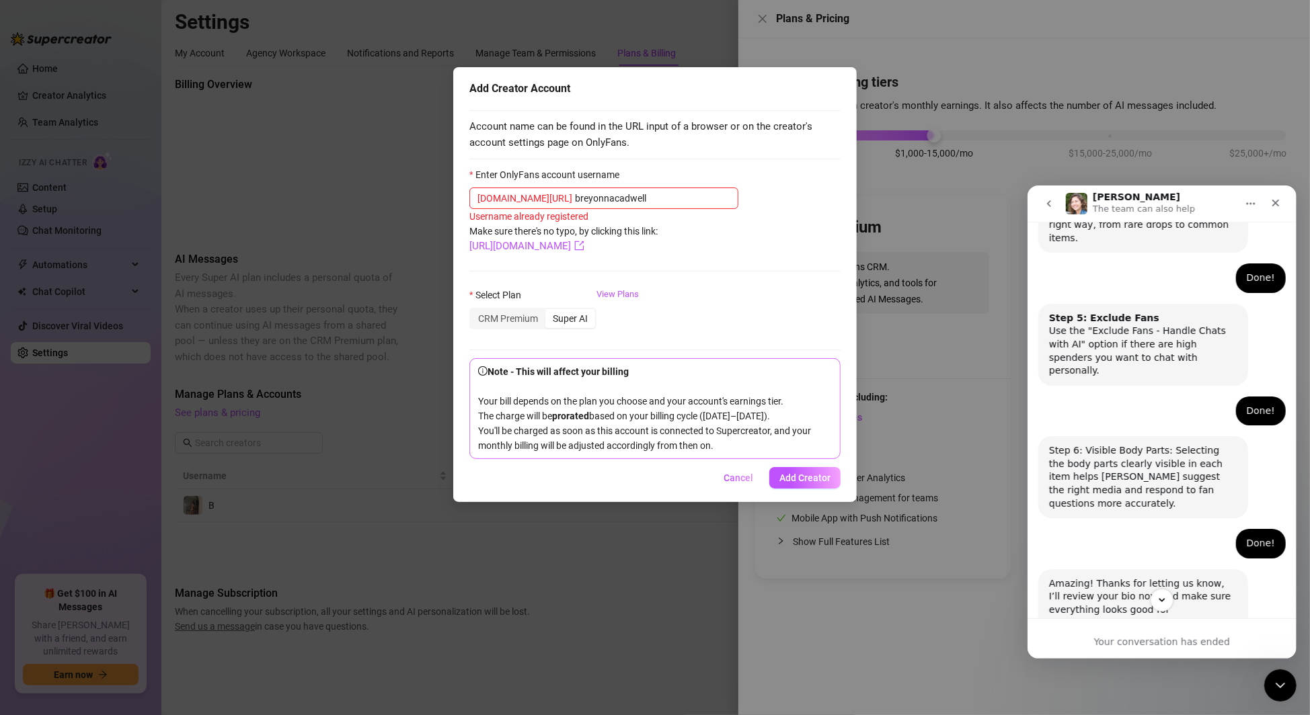
scroll to position [939, 0]
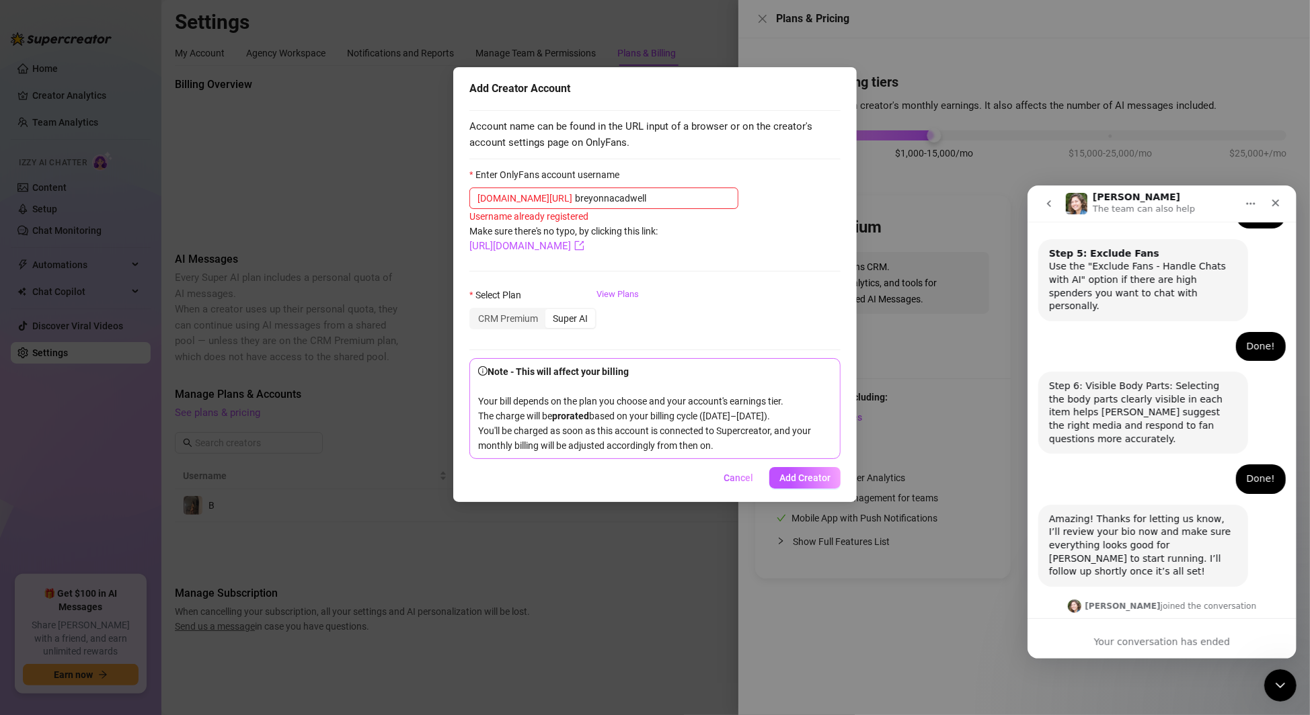
click at [1107, 206] on p "The team can also help" at bounding box center [1143, 208] width 102 height 13
click at [1098, 198] on h1 "[PERSON_NAME]" at bounding box center [1135, 197] width 87 height 10
click at [1054, 198] on button "go back" at bounding box center [1049, 203] width 26 height 26
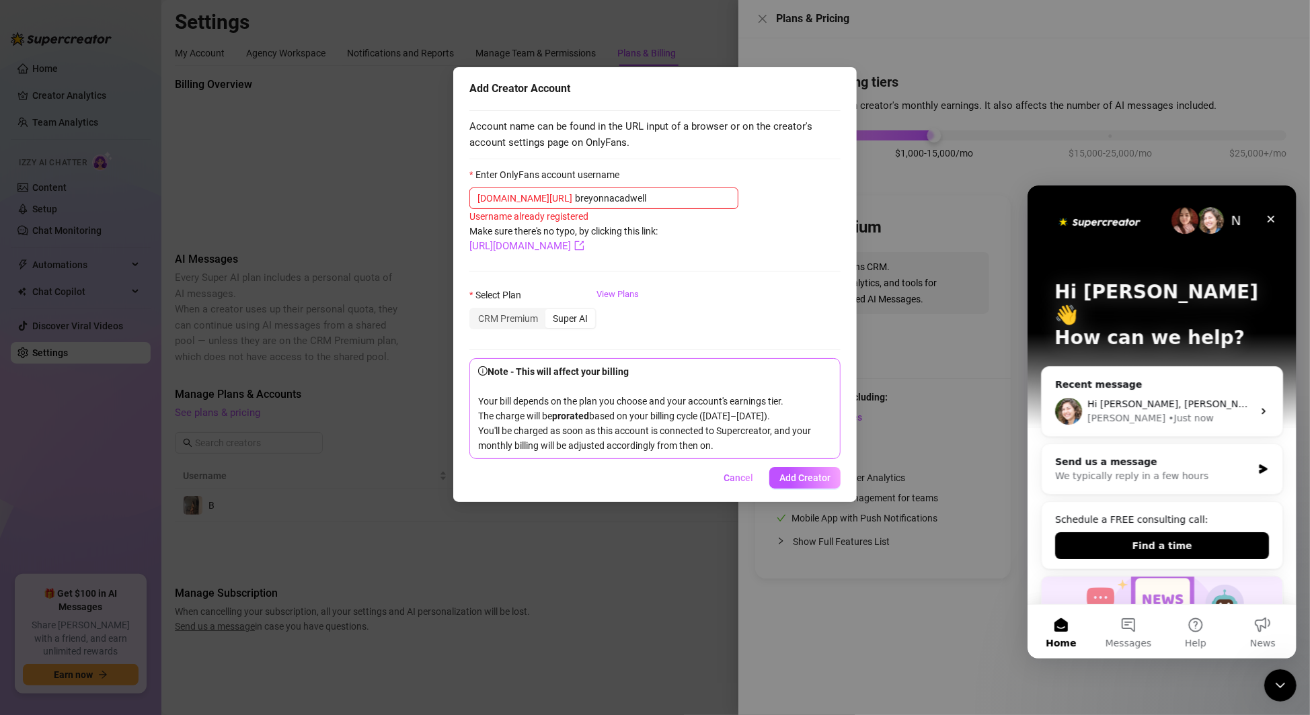
scroll to position [0, 0]
click at [1184, 469] on div "We typically reply in a few hours" at bounding box center [1152, 476] width 197 height 14
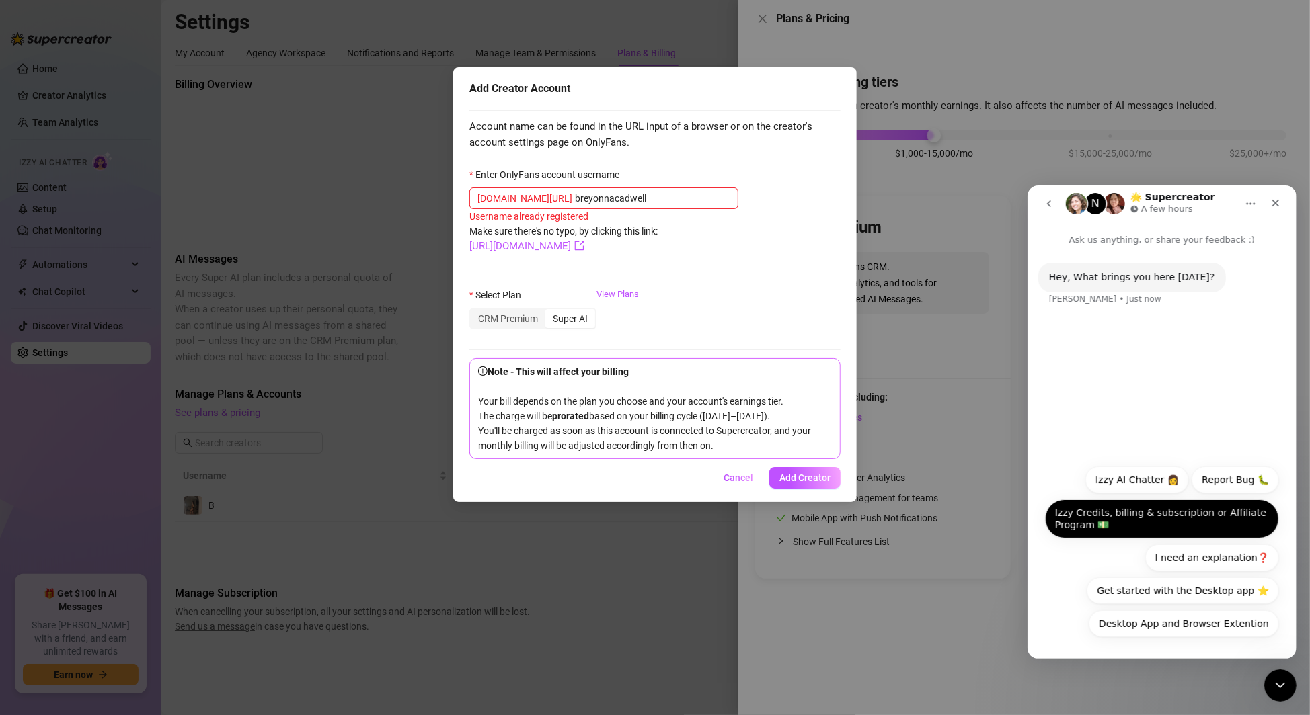
click at [1190, 514] on button "Izzy Credits, billing & subscription or Affiliate Program 💵" at bounding box center [1161, 518] width 234 height 39
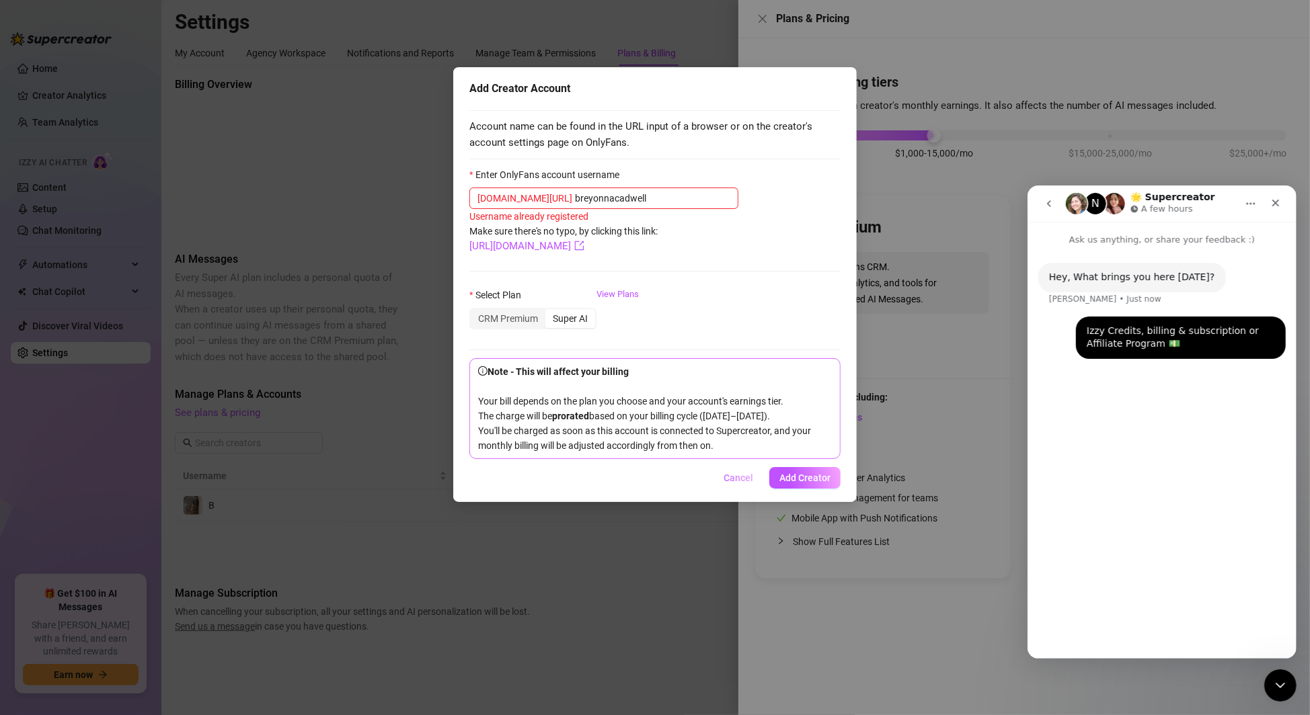
click at [728, 483] on span "Cancel" at bounding box center [739, 478] width 30 height 11
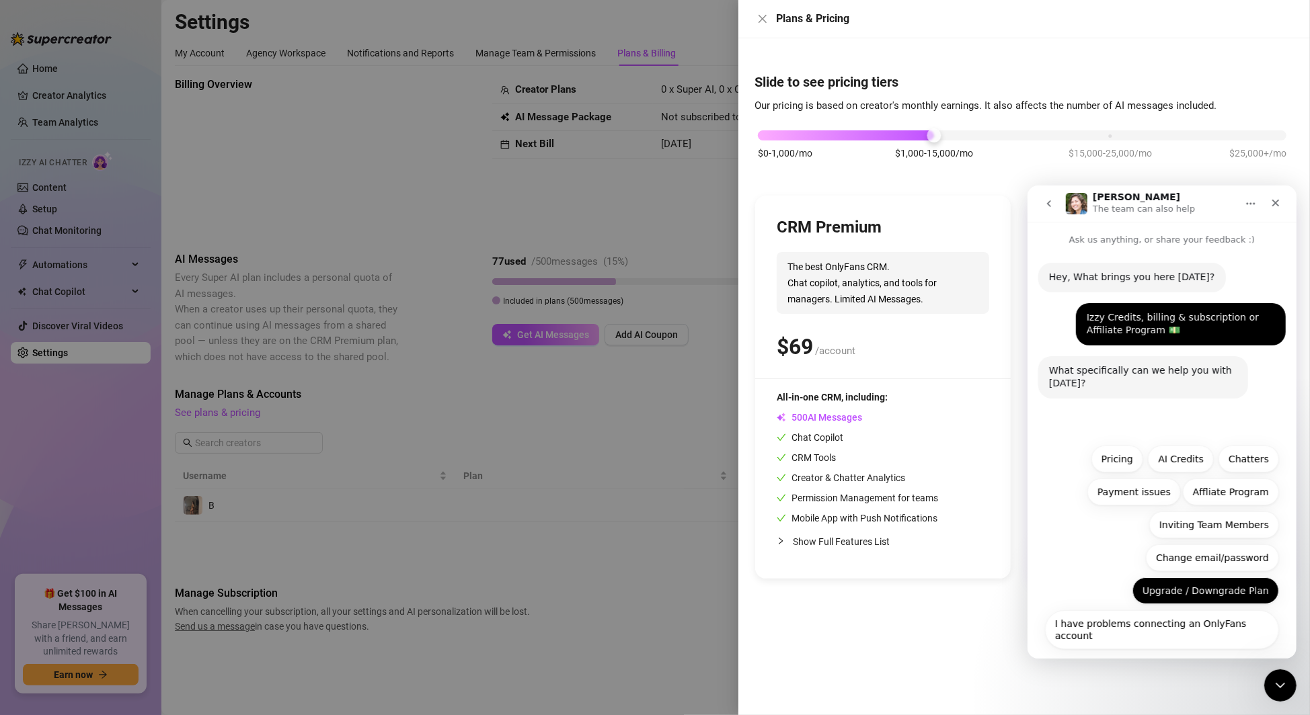
click at [1231, 586] on button "Upgrade / Downgrade Plan" at bounding box center [1205, 590] width 147 height 27
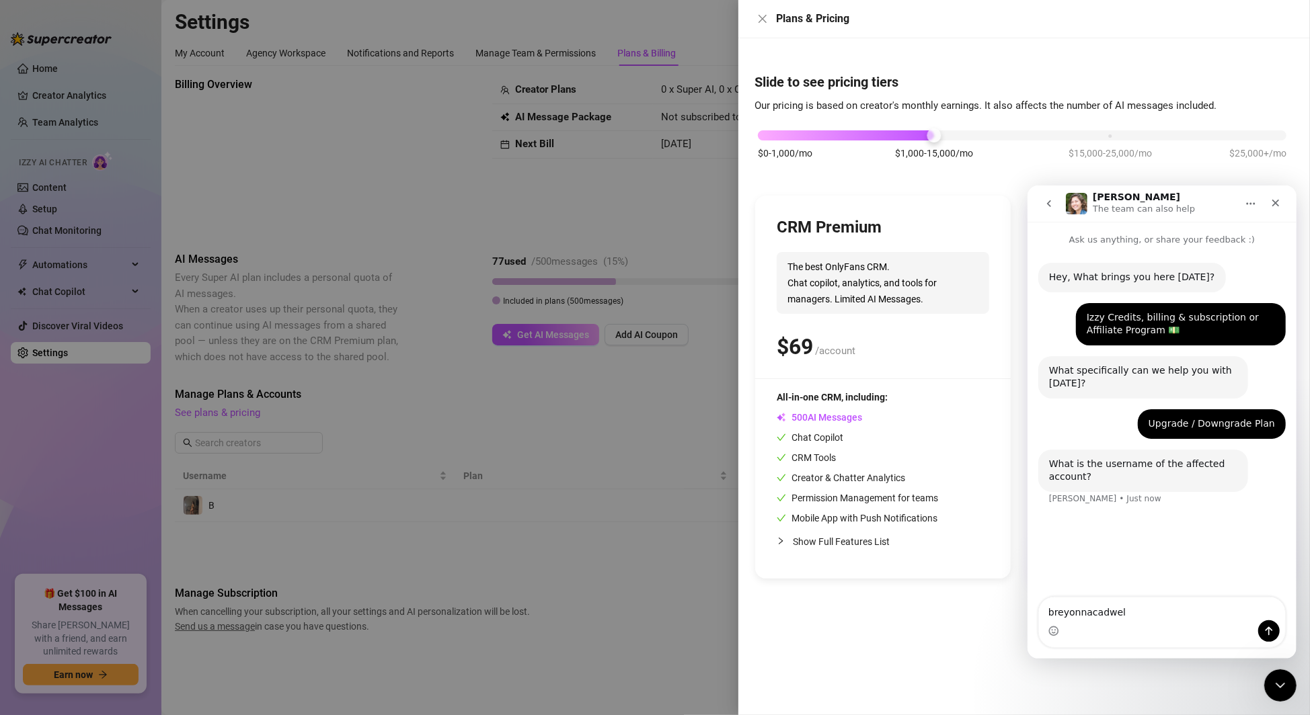
type textarea "breyonnacadwell"
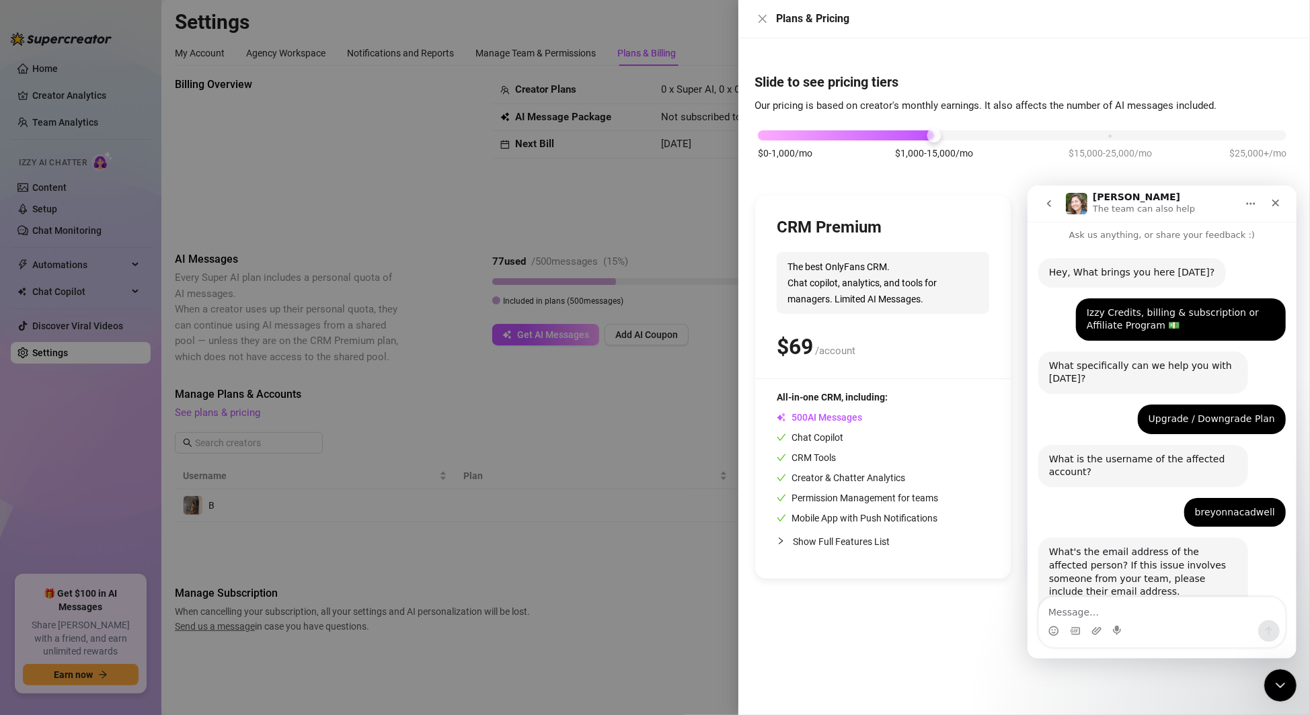
scroll to position [74, 0]
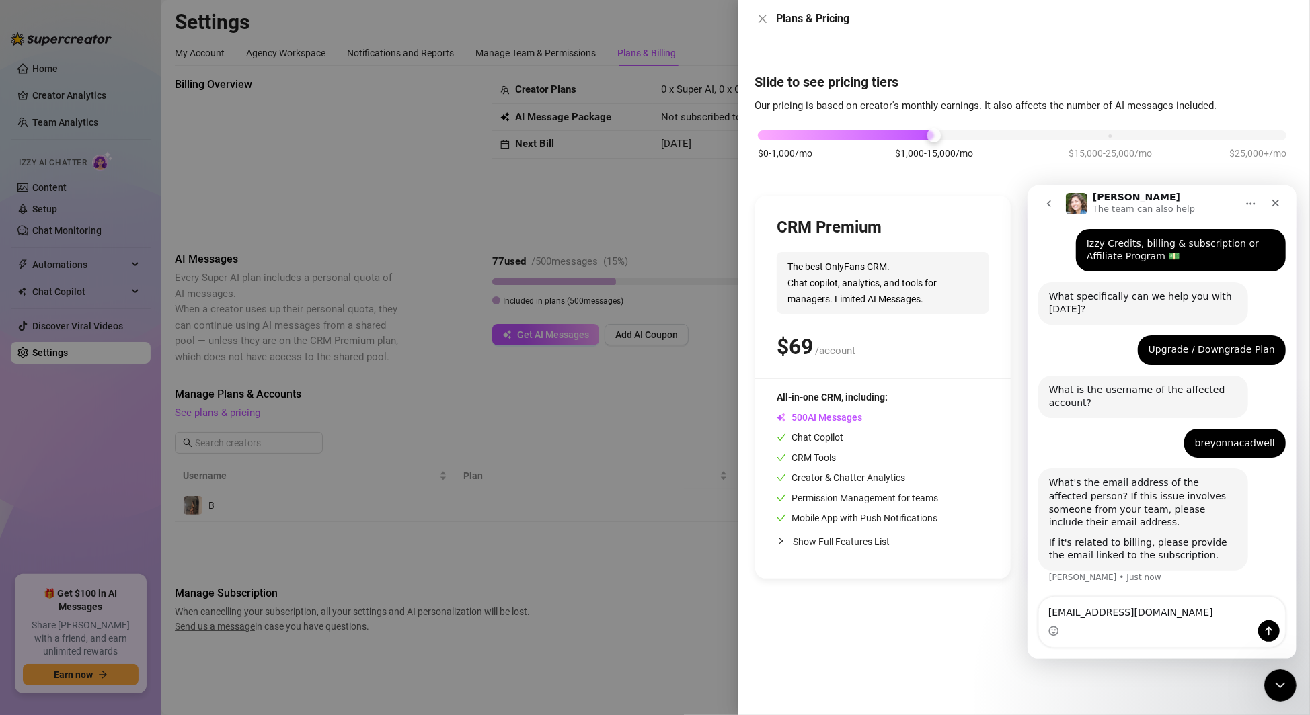
type textarea "[EMAIL_ADDRESS][DOMAIN_NAME]"
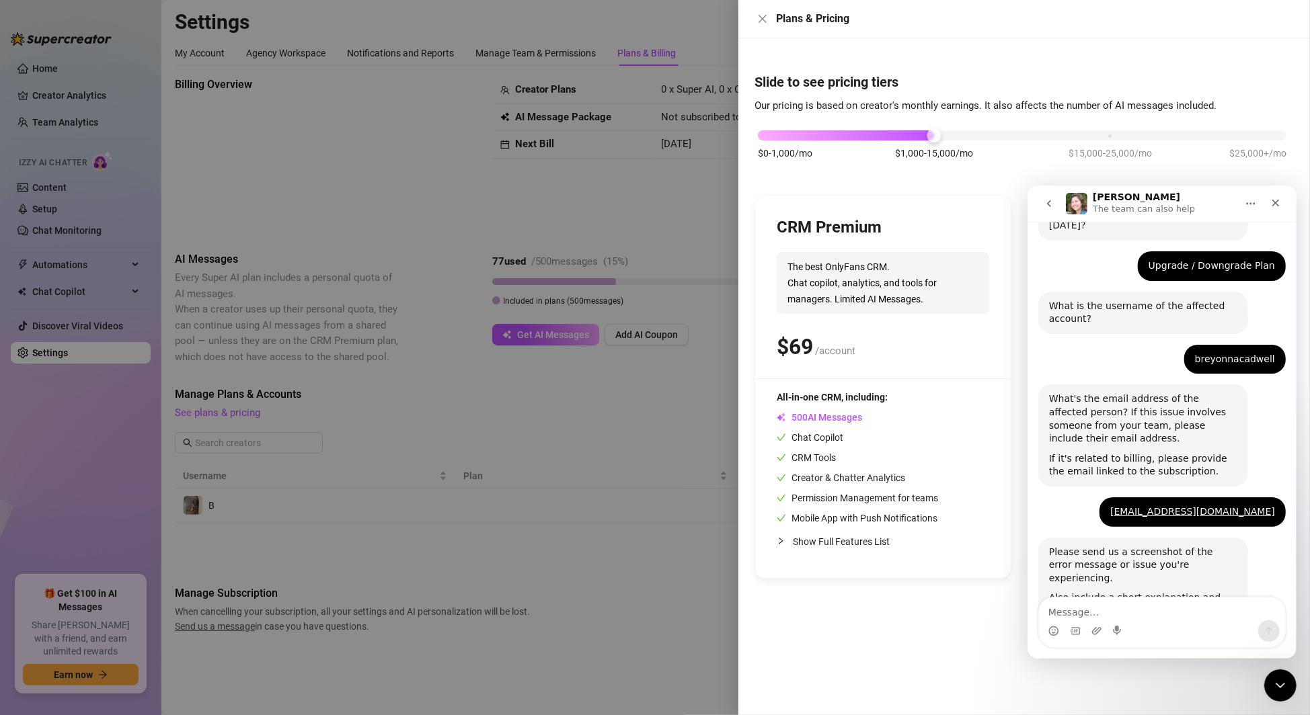
scroll to position [253, 0]
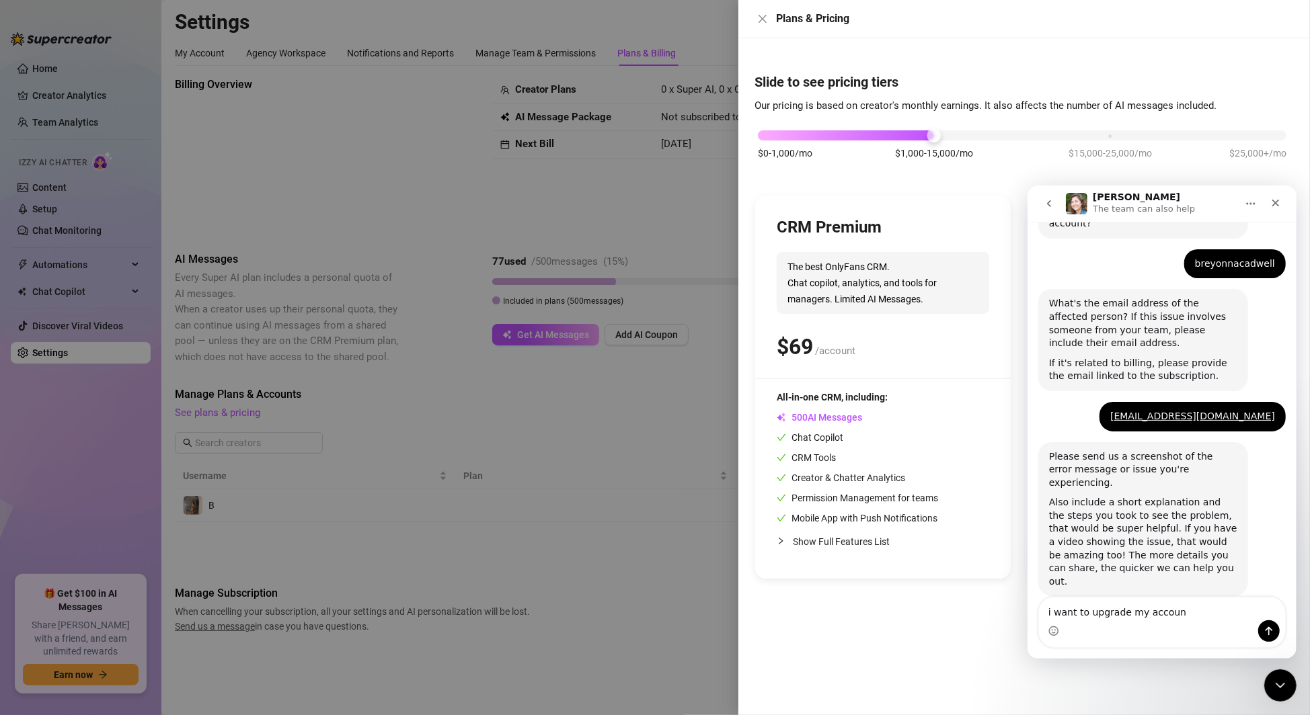
type textarea "i want to upgrade my account"
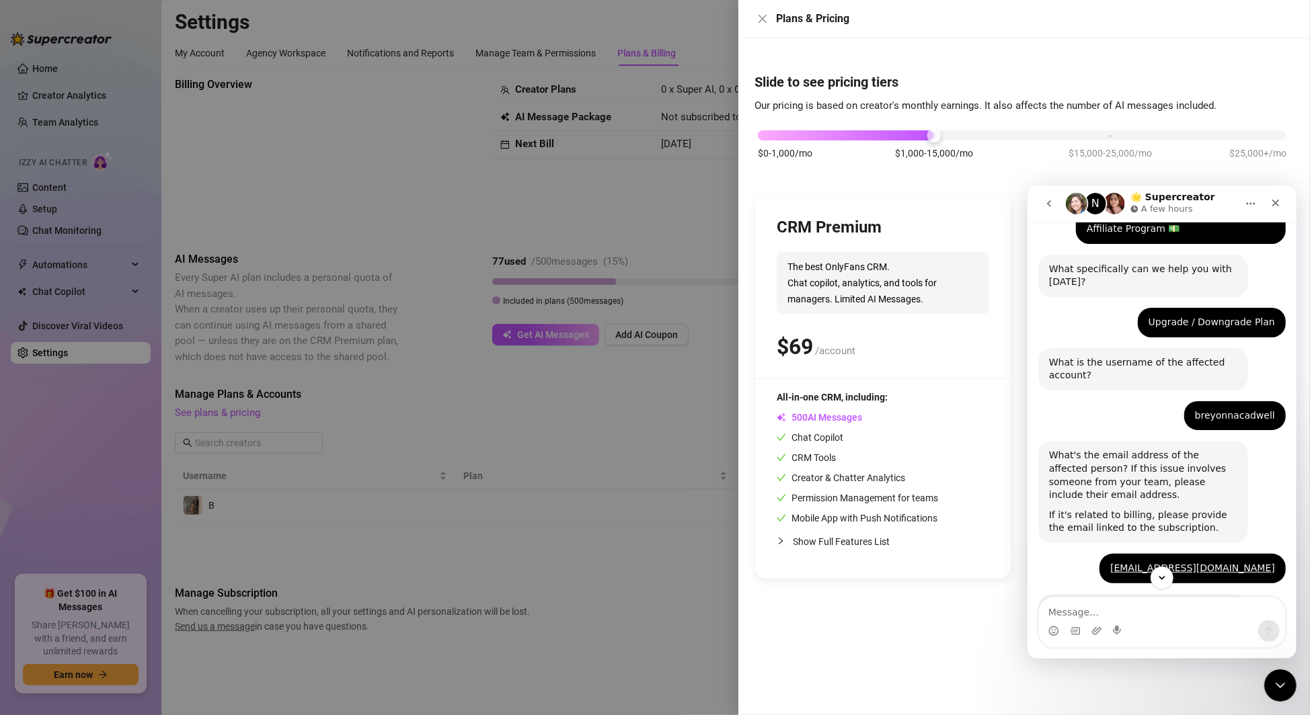
scroll to position [293, 0]
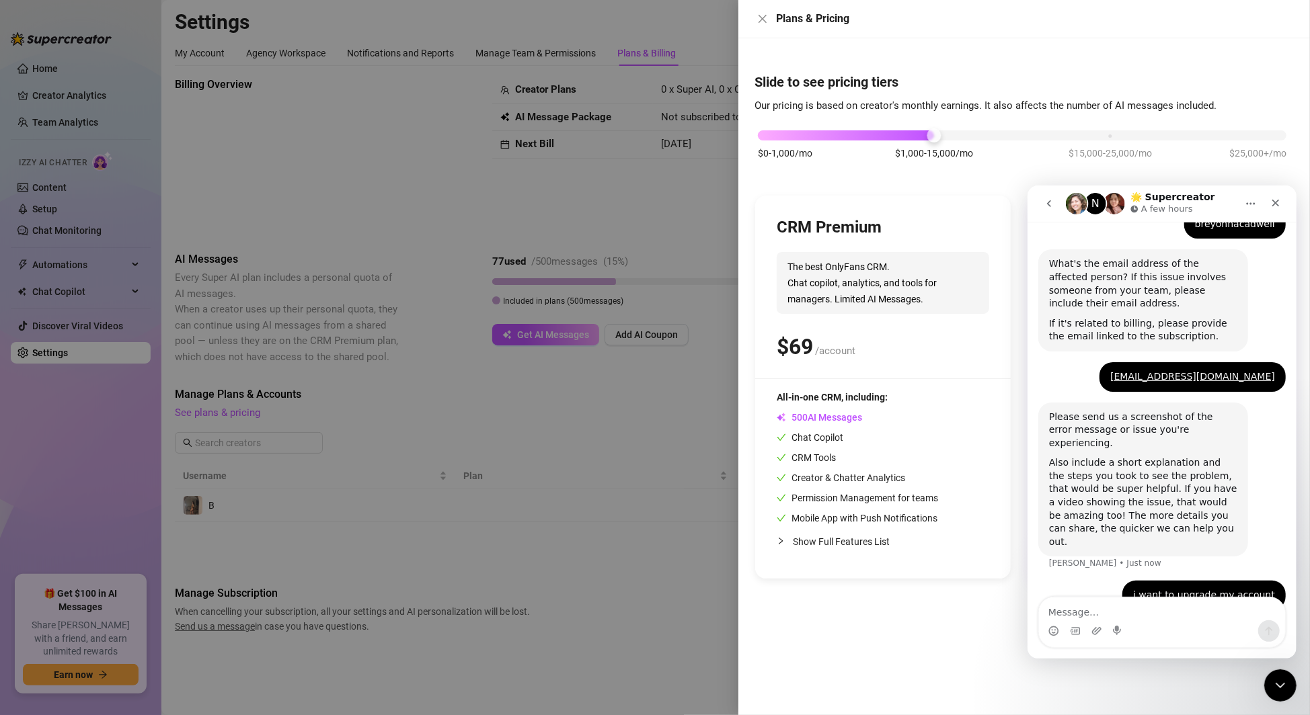
click at [1170, 604] on textarea "Message…" at bounding box center [1161, 608] width 246 height 23
click at [765, 19] on icon "close" at bounding box center [762, 18] width 11 height 11
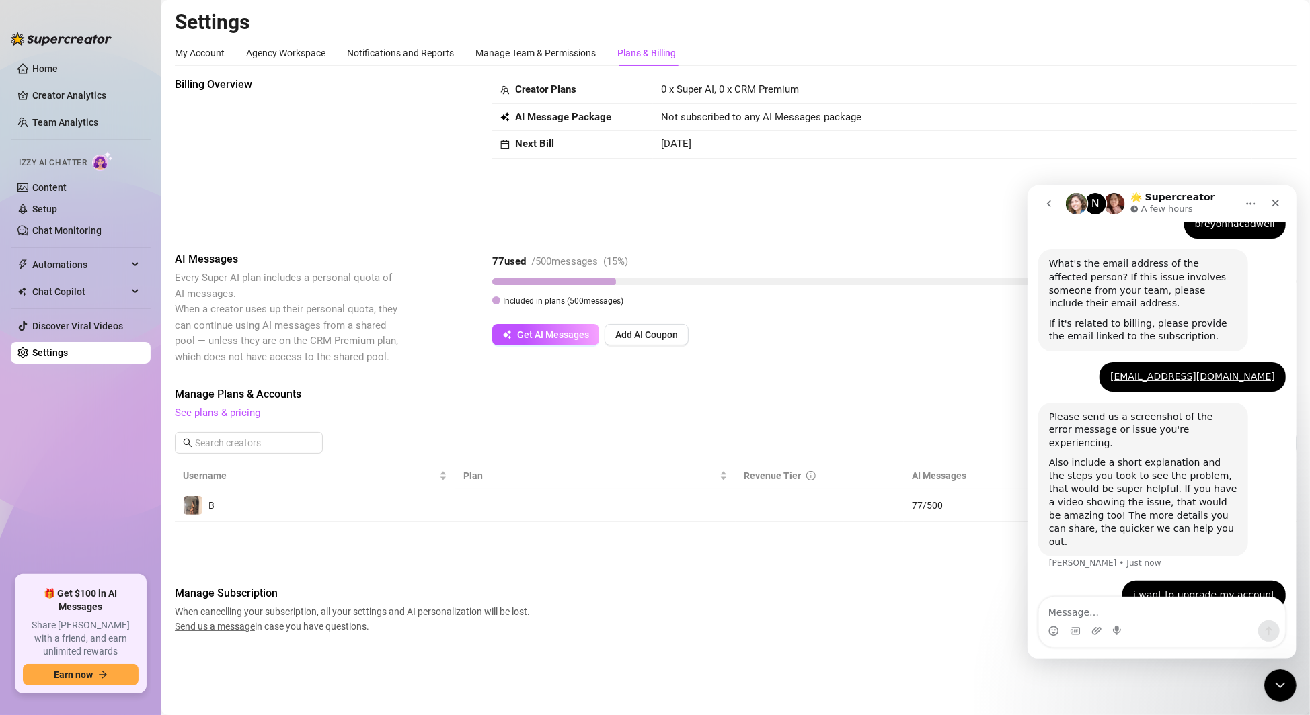
click at [1055, 204] on button "go back" at bounding box center [1049, 203] width 26 height 26
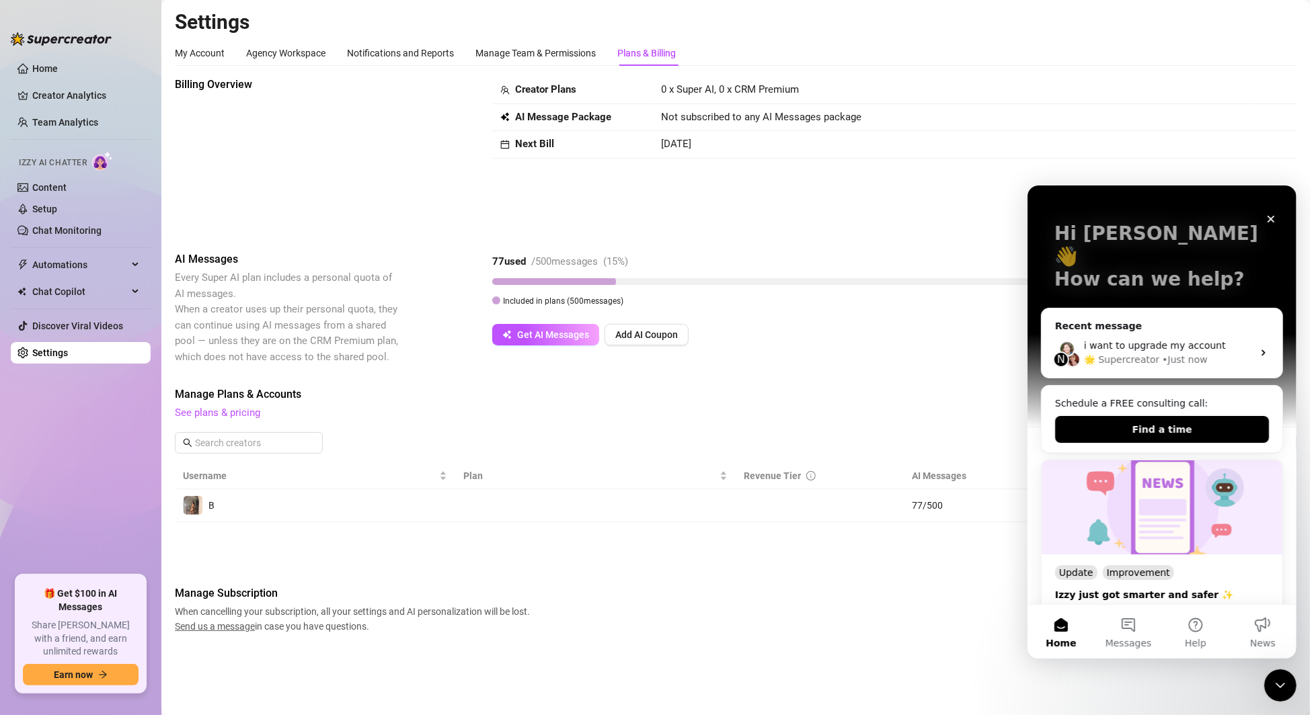
scroll to position [0, 0]
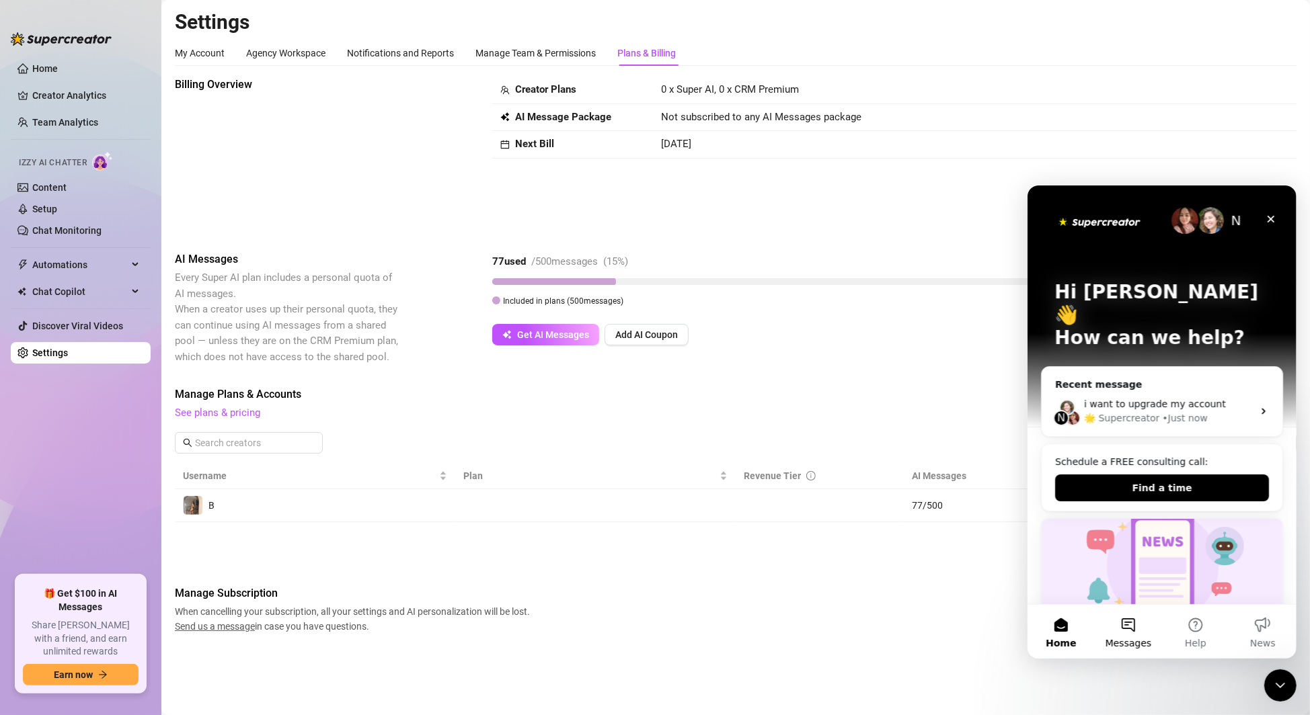
click at [1130, 633] on button "Messages" at bounding box center [1127, 631] width 67 height 54
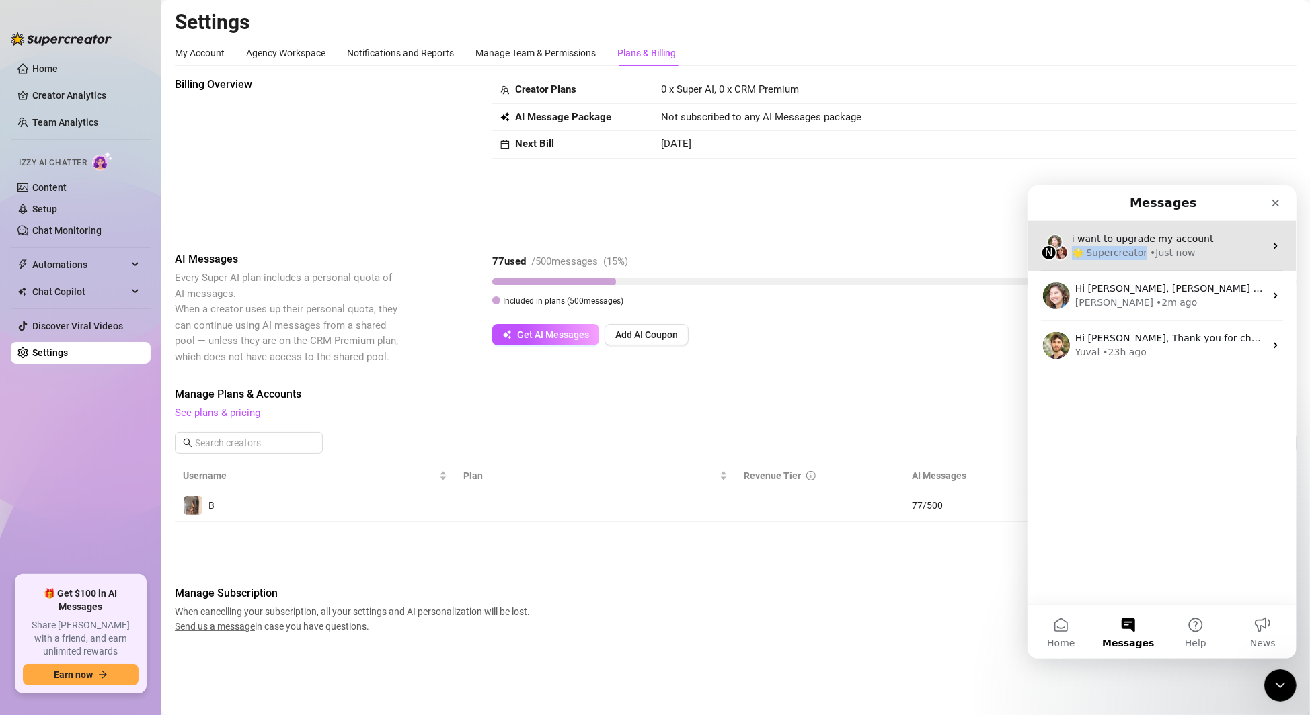
click at [1140, 245] on div "🌟 Supercreator" at bounding box center [1108, 252] width 75 height 14
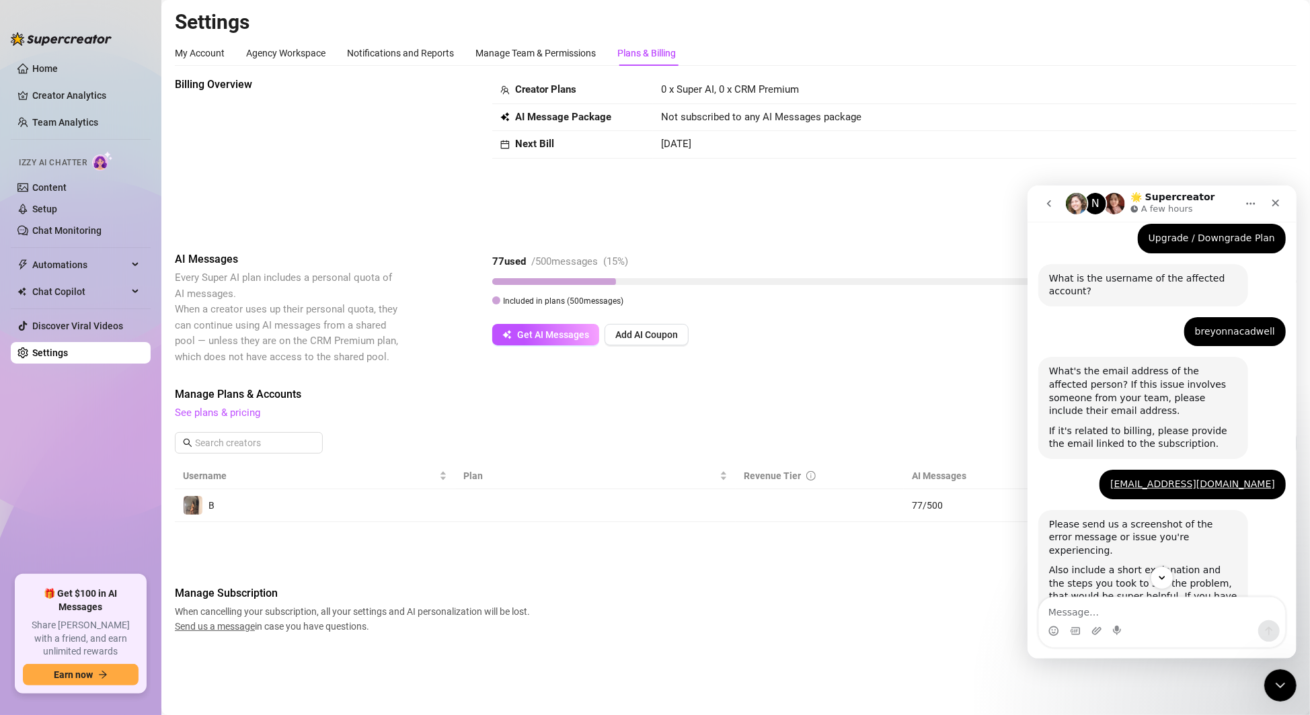
scroll to position [190, 0]
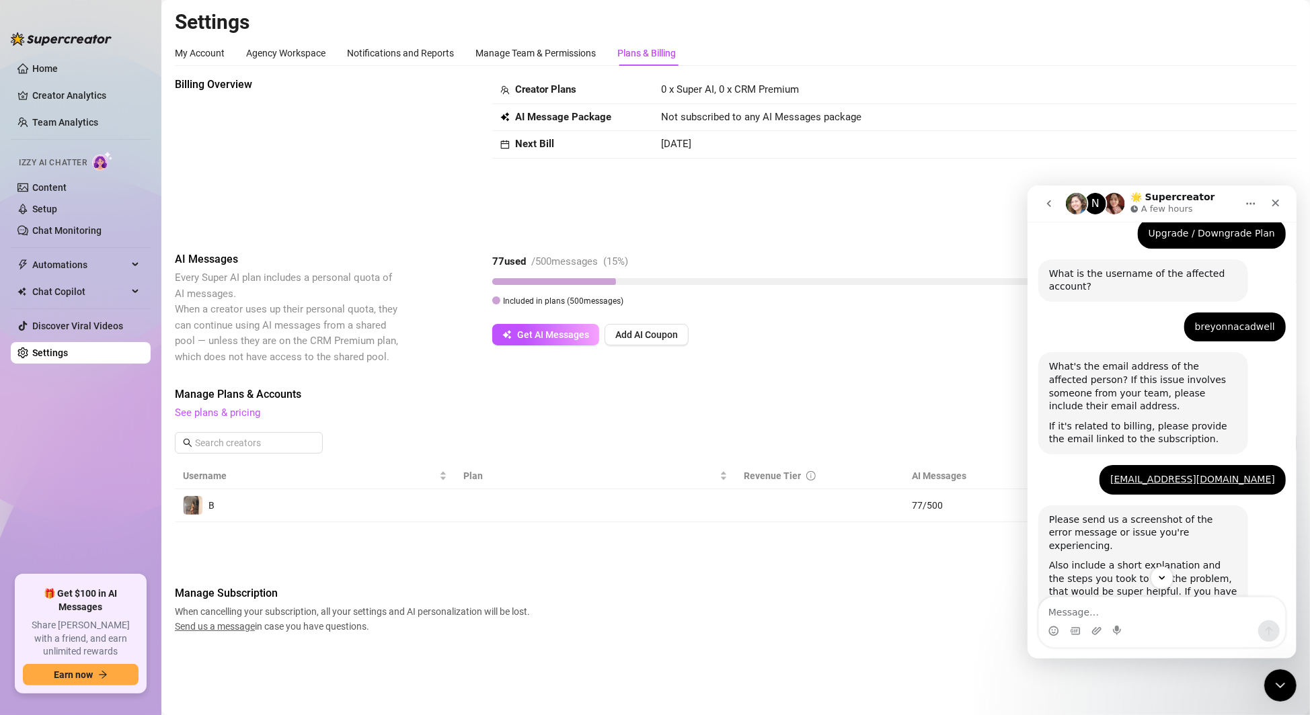
click at [1054, 199] on button "go back" at bounding box center [1049, 203] width 26 height 26
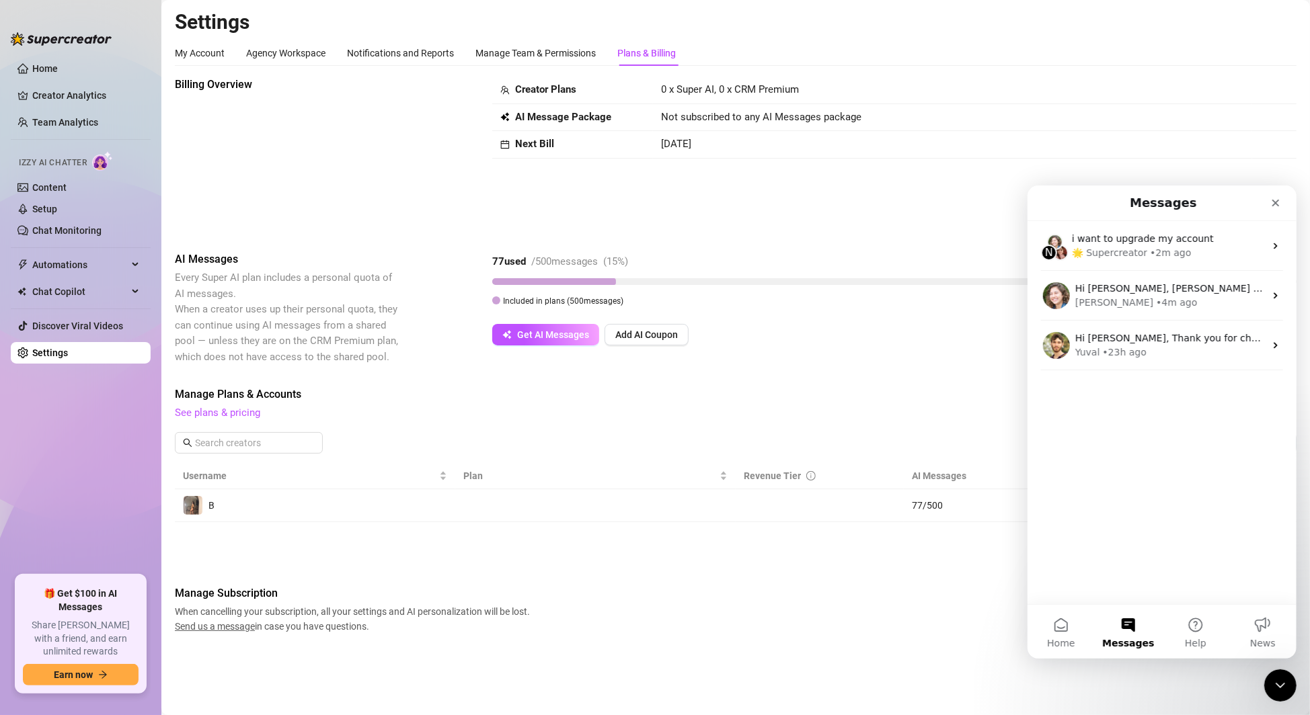
scroll to position [0, 0]
click at [1047, 641] on span "Home" at bounding box center [1060, 642] width 28 height 9
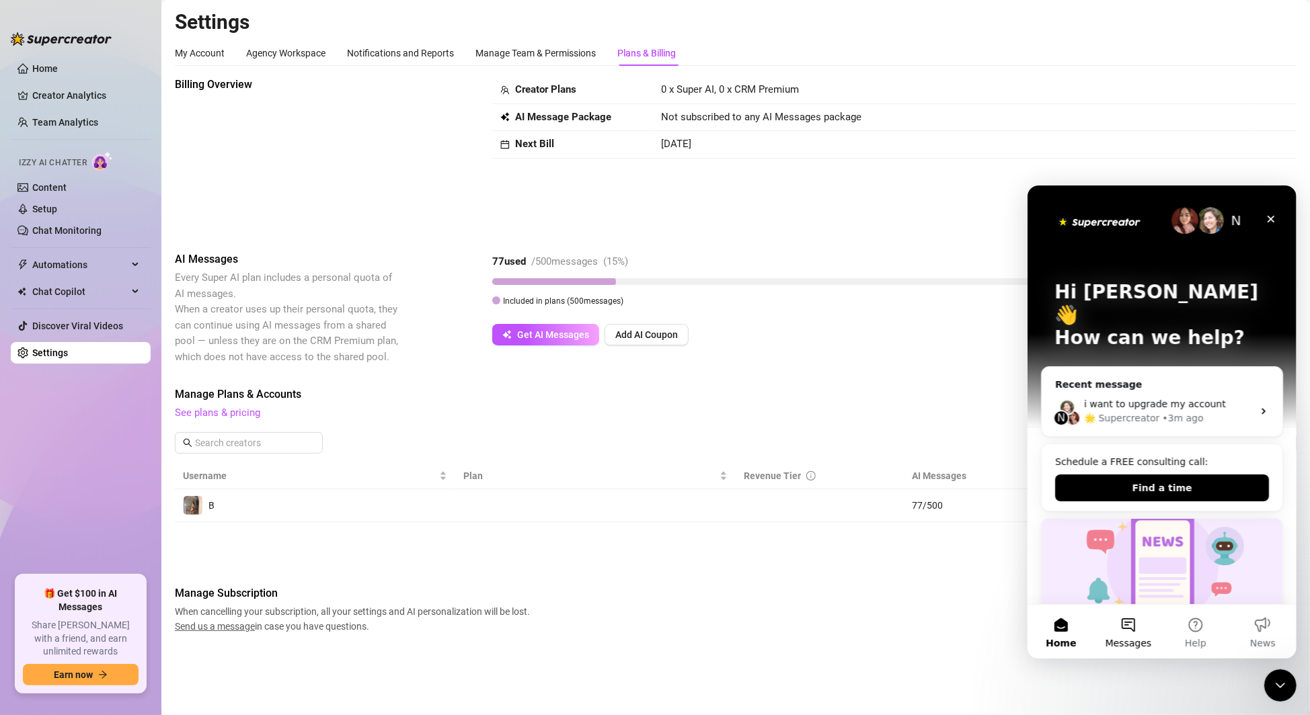
click at [1133, 623] on button "Messages" at bounding box center [1127, 631] width 67 height 54
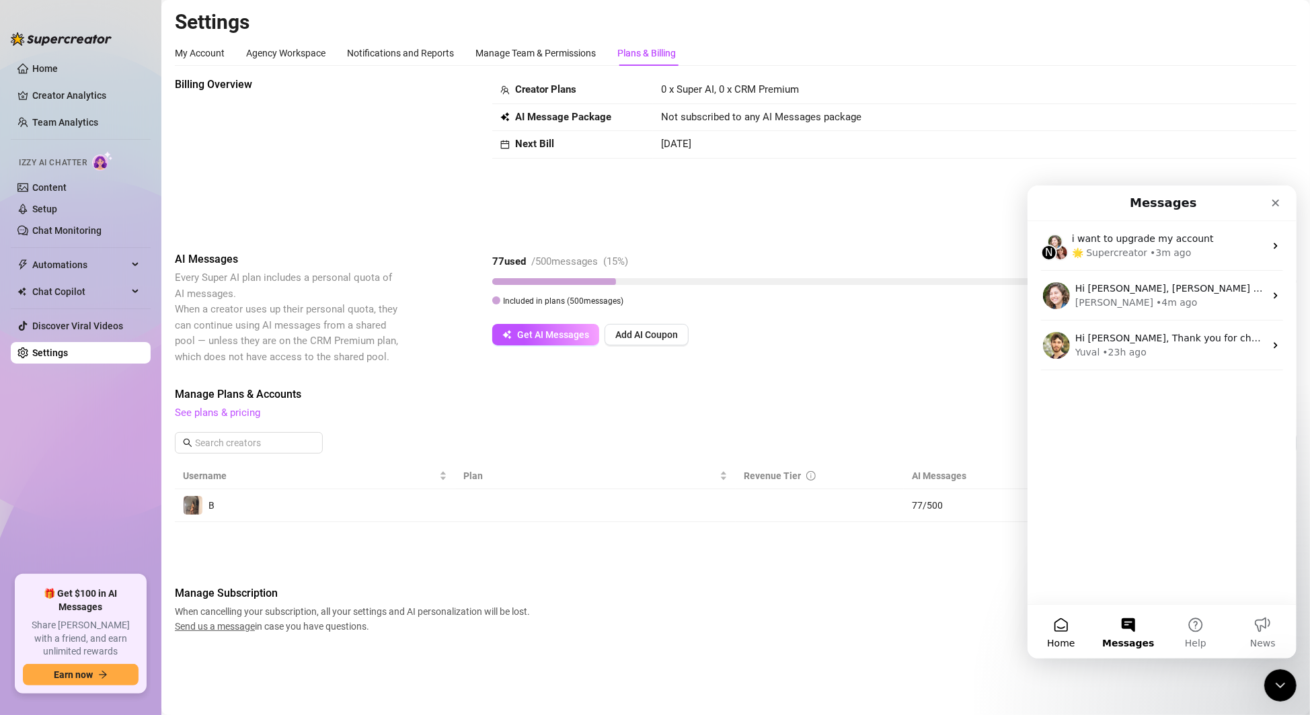
click at [1066, 628] on button "Home" at bounding box center [1060, 631] width 67 height 54
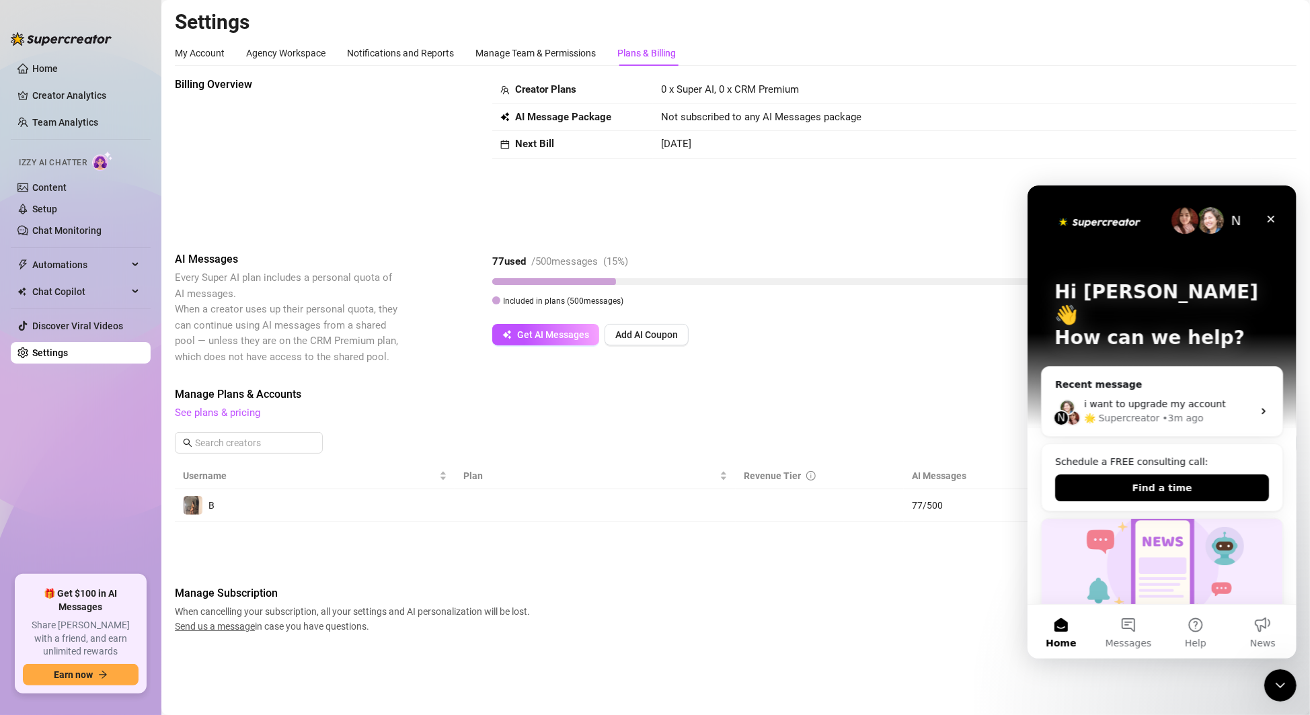
click at [1066, 628] on button "Home" at bounding box center [1060, 631] width 67 height 54
click at [1272, 217] on icon "Close" at bounding box center [1270, 218] width 7 height 7
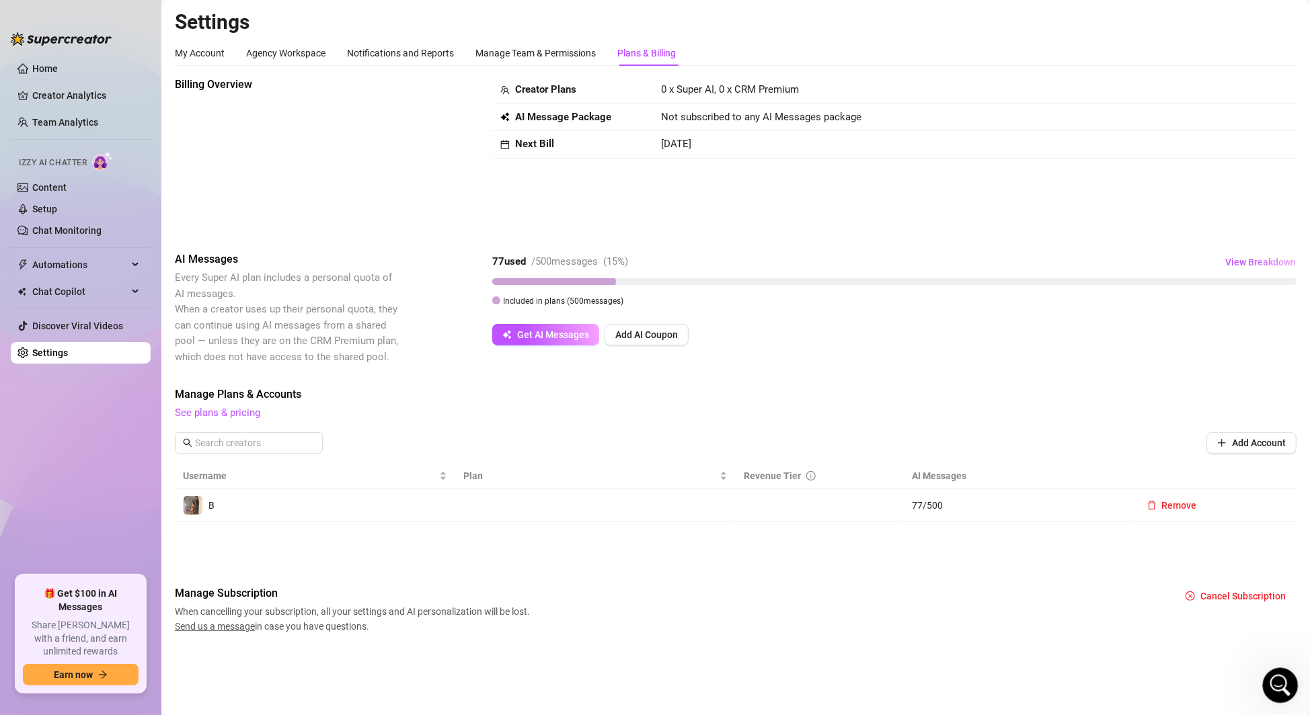
click at [1280, 691] on icon "Open Intercom Messenger" at bounding box center [1278, 684] width 22 height 22
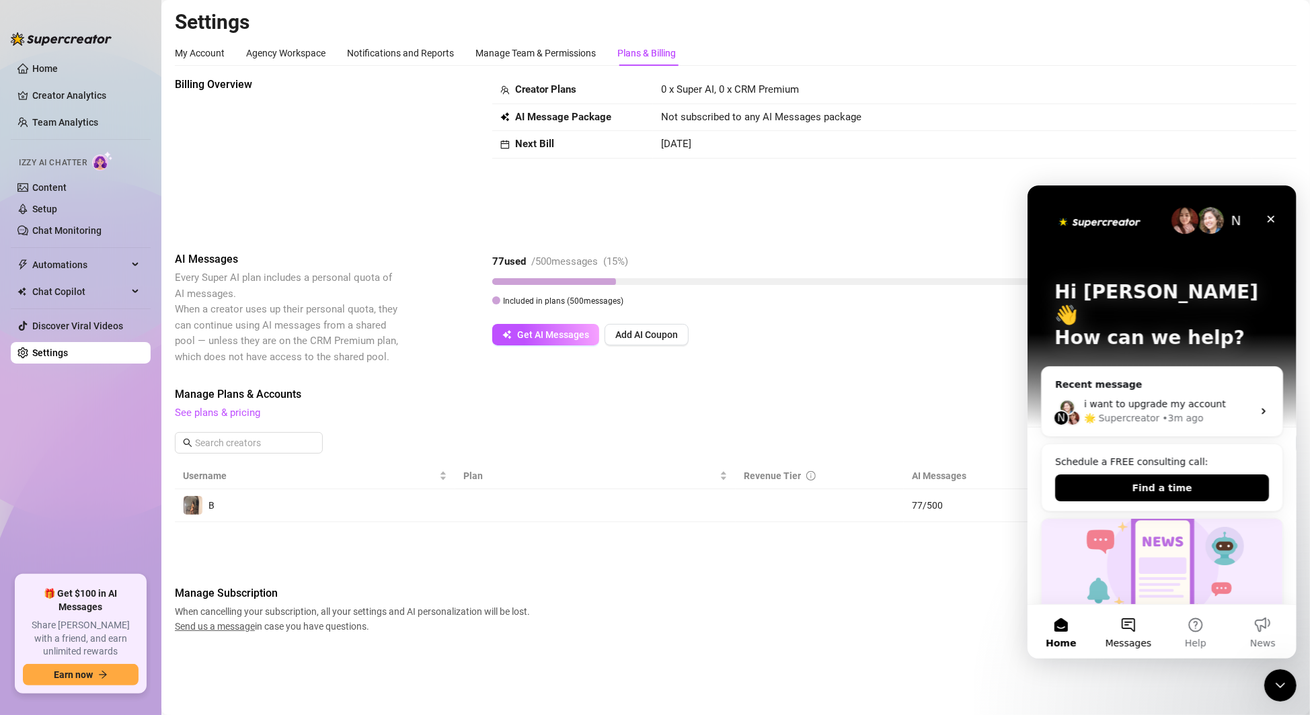
click at [1149, 625] on button "Messages" at bounding box center [1127, 631] width 67 height 54
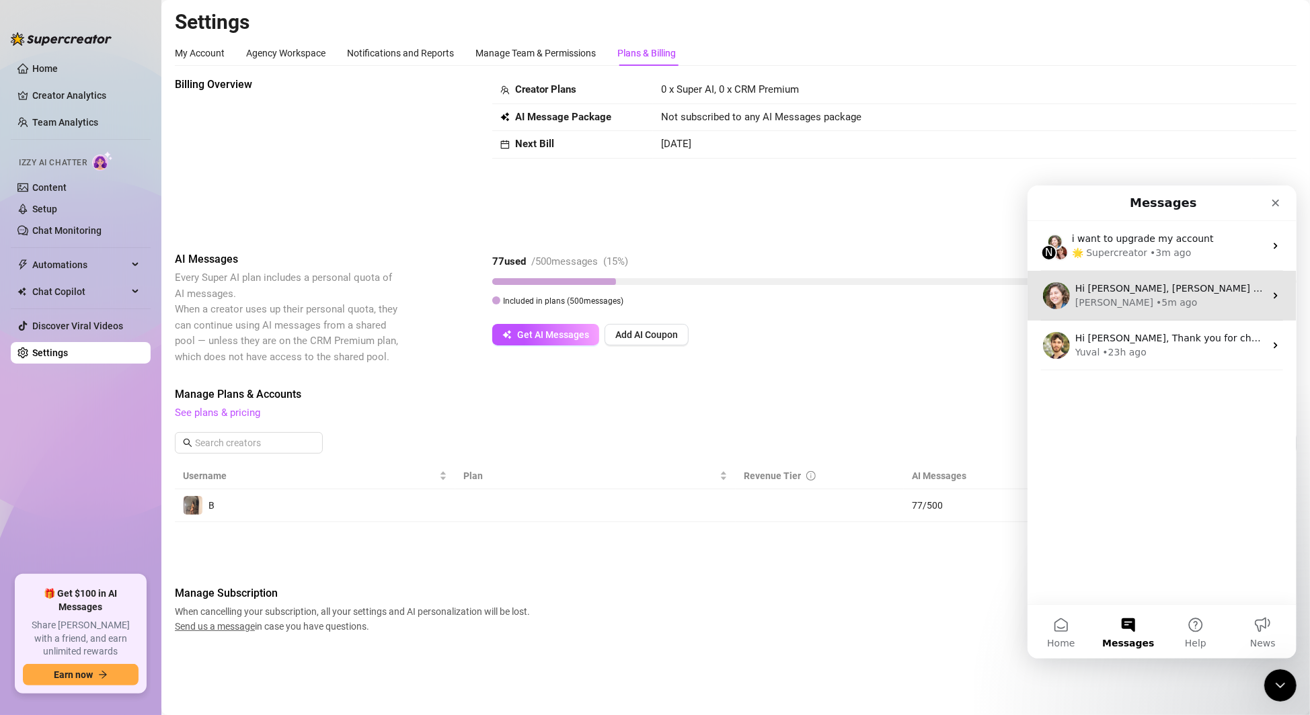
click at [1202, 297] on div "Ella • 5m ago" at bounding box center [1170, 302] width 190 height 14
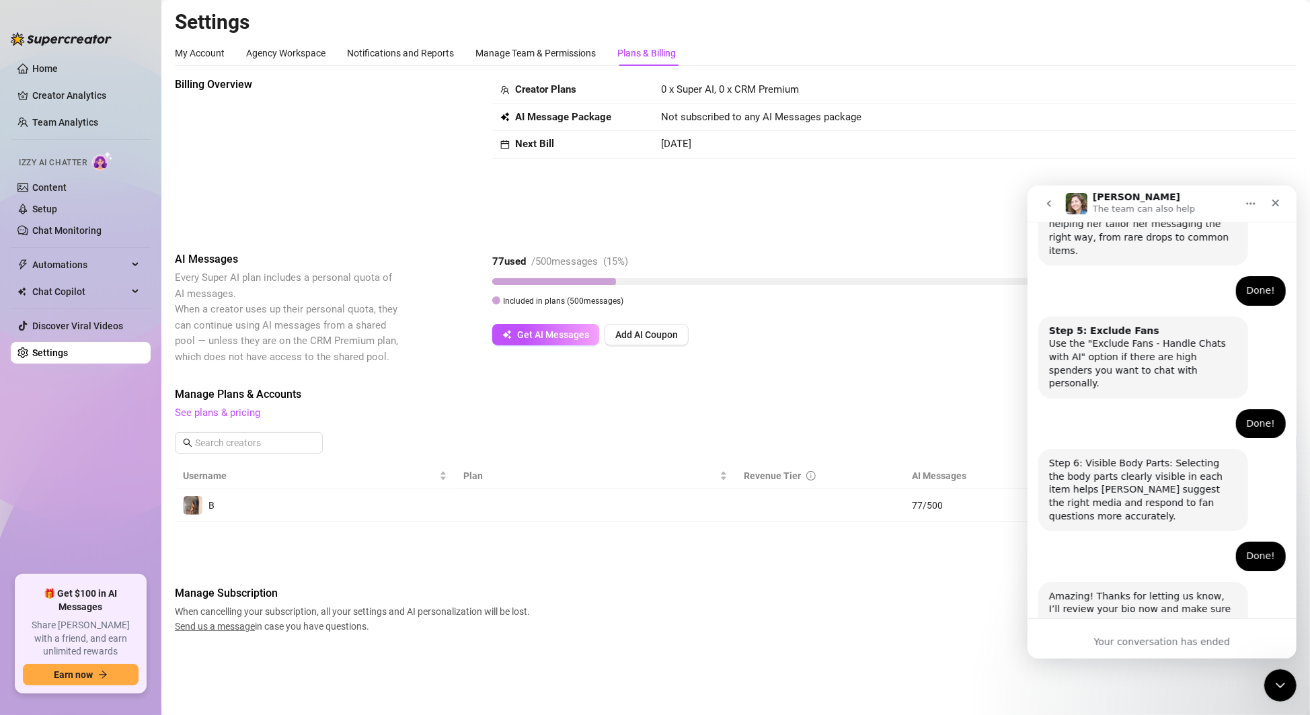
scroll to position [939, 0]
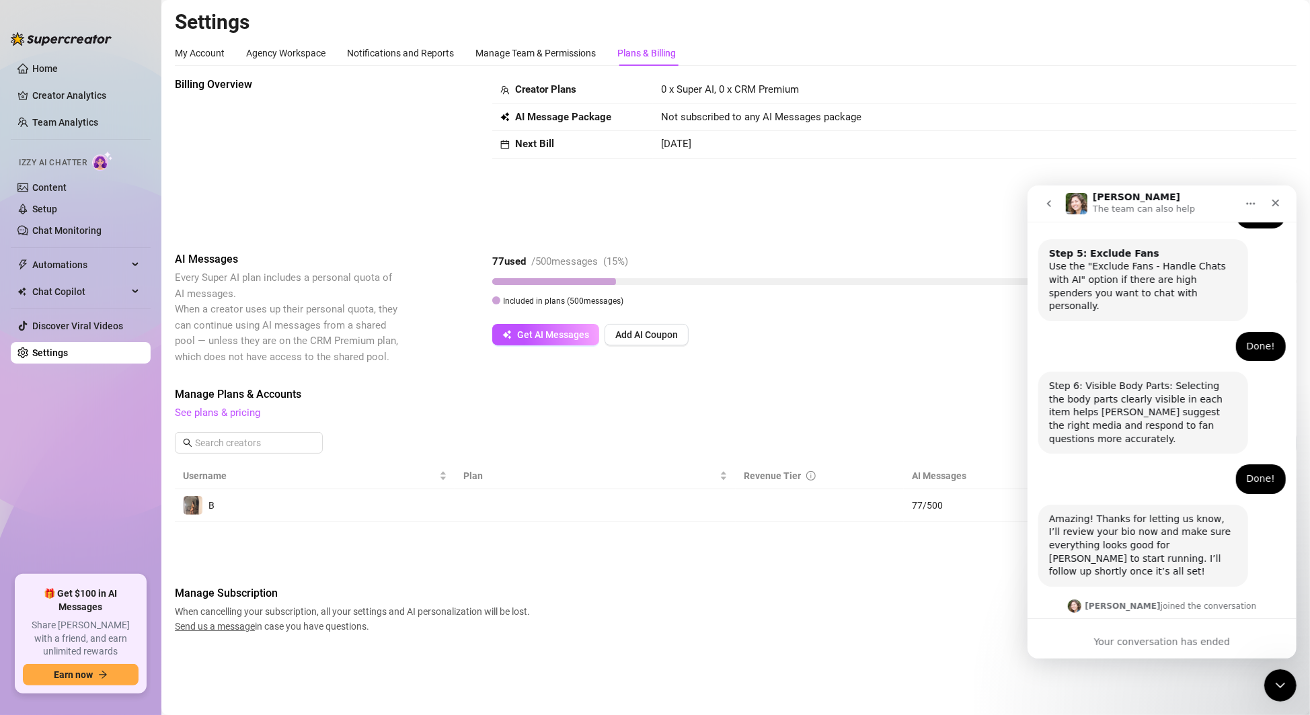
click at [1036, 205] on button "go back" at bounding box center [1049, 203] width 26 height 26
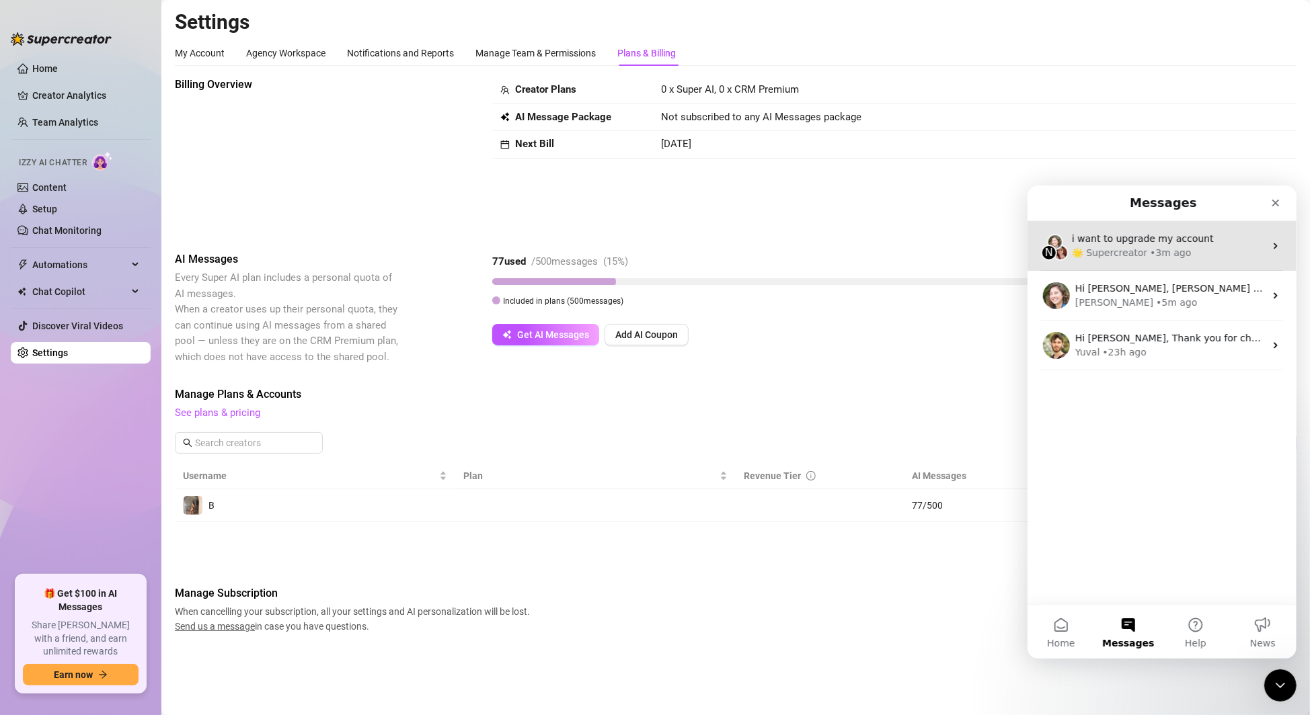
scroll to position [0, 0]
click at [1127, 246] on div "🌟 Supercreator" at bounding box center [1108, 252] width 75 height 14
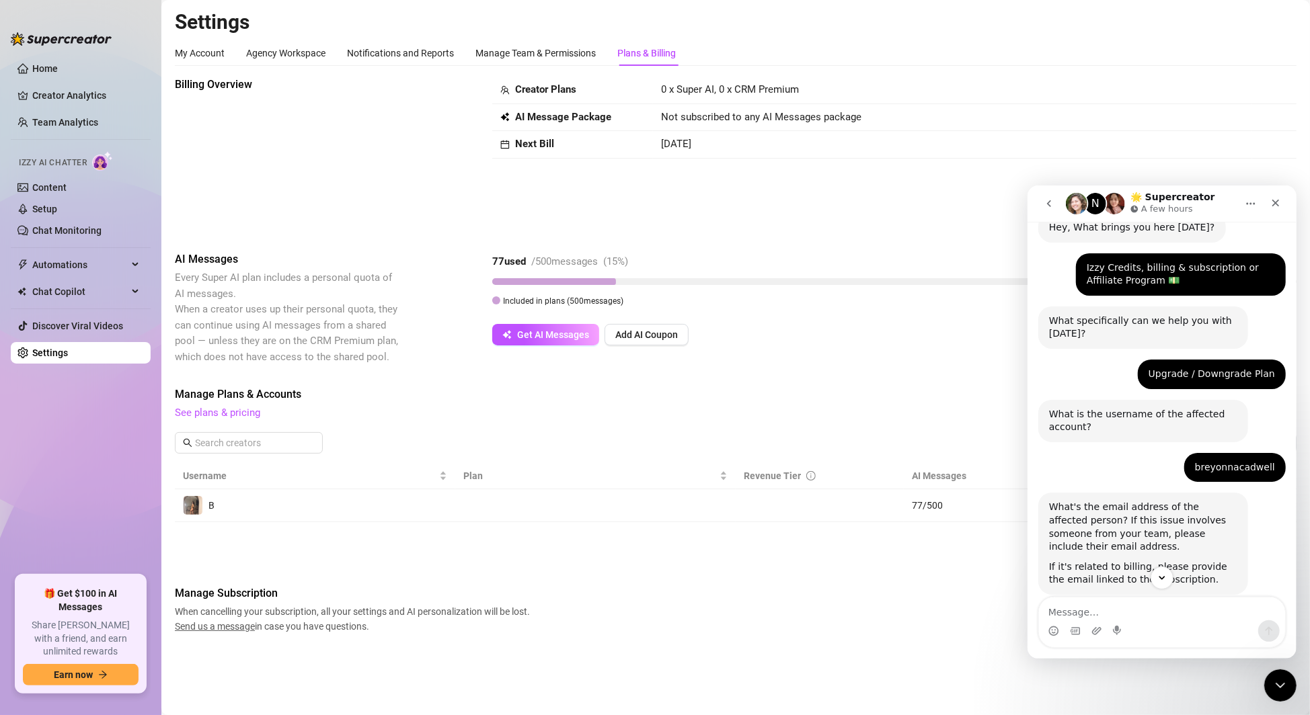
scroll to position [42, 0]
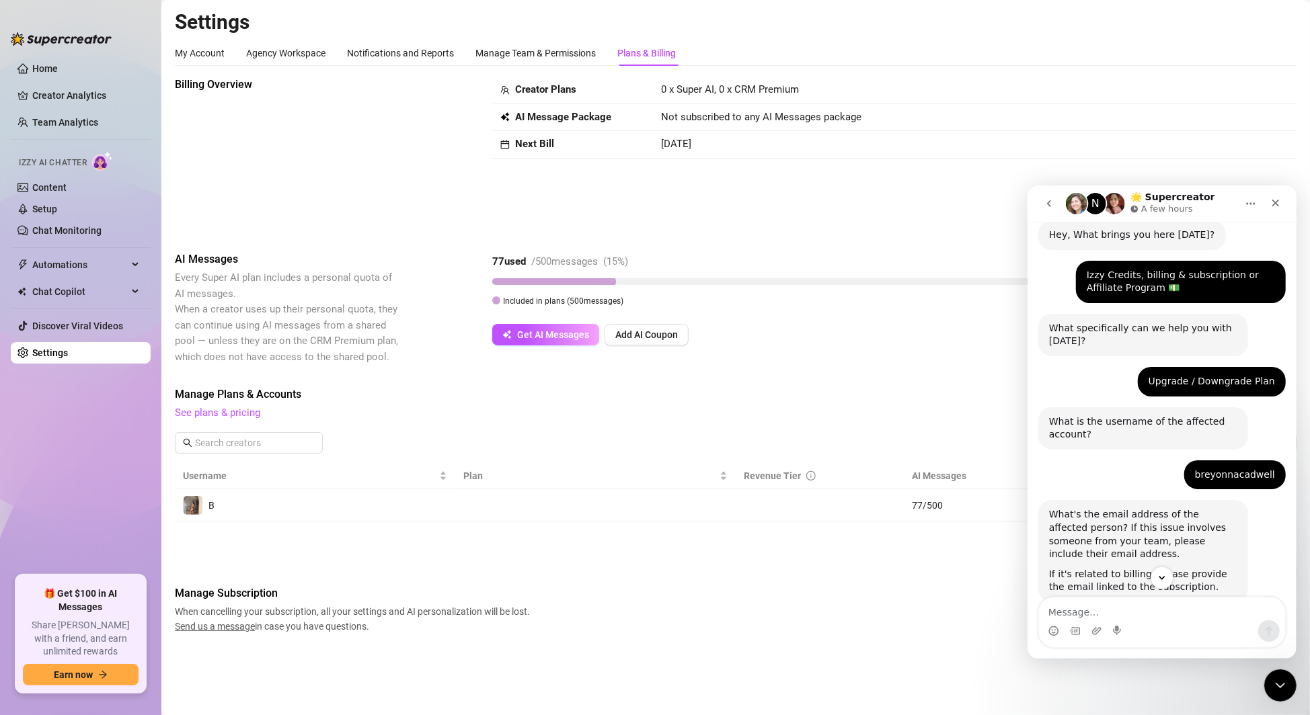
click at [1245, 206] on button "Home" at bounding box center [1250, 203] width 26 height 26
click at [1162, 578] on icon "Scroll to bottom" at bounding box center [1161, 578] width 7 height 4
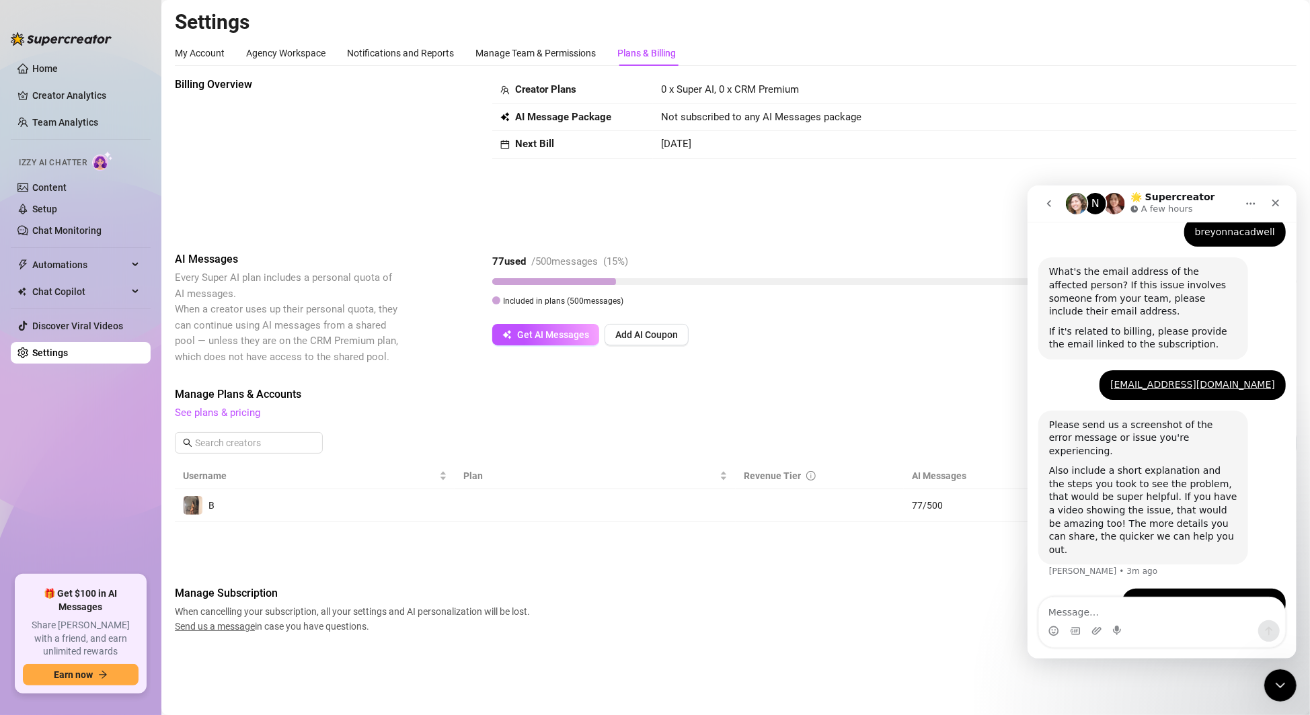
scroll to position [293, 0]
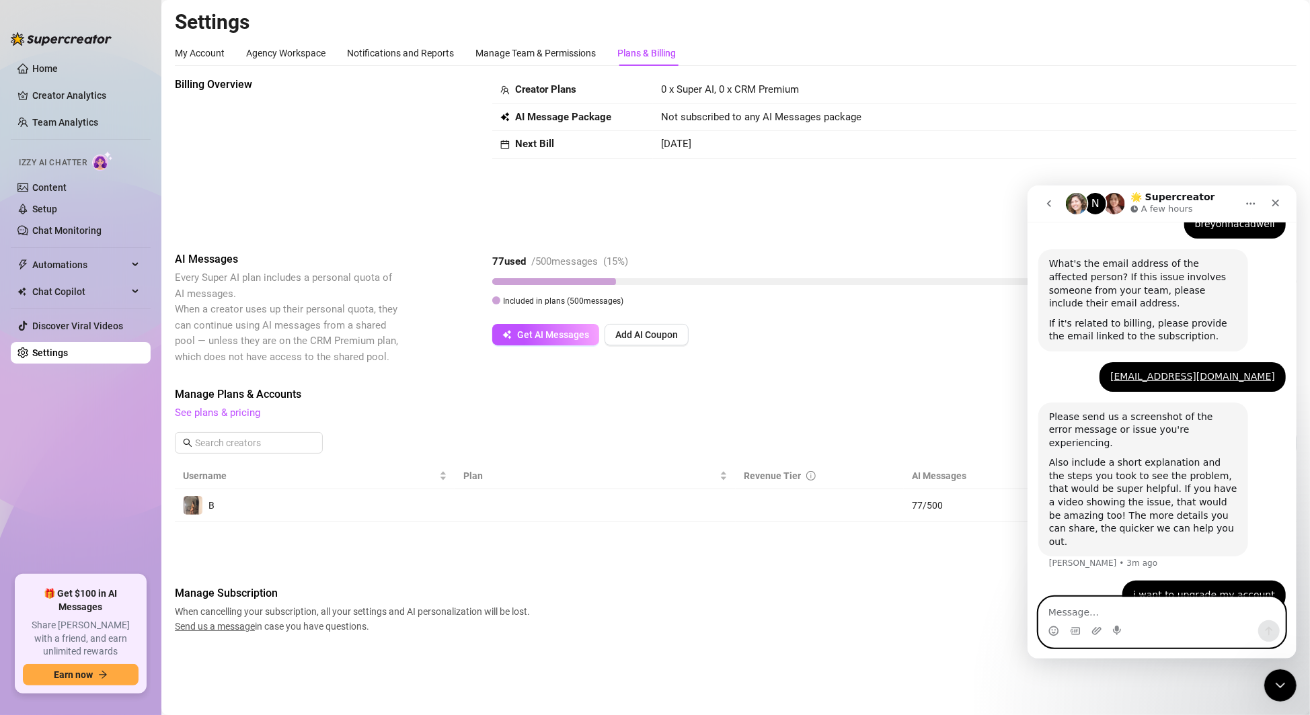
click at [1117, 608] on textarea "Message…" at bounding box center [1161, 608] width 246 height 23
type textarea "upgrade"
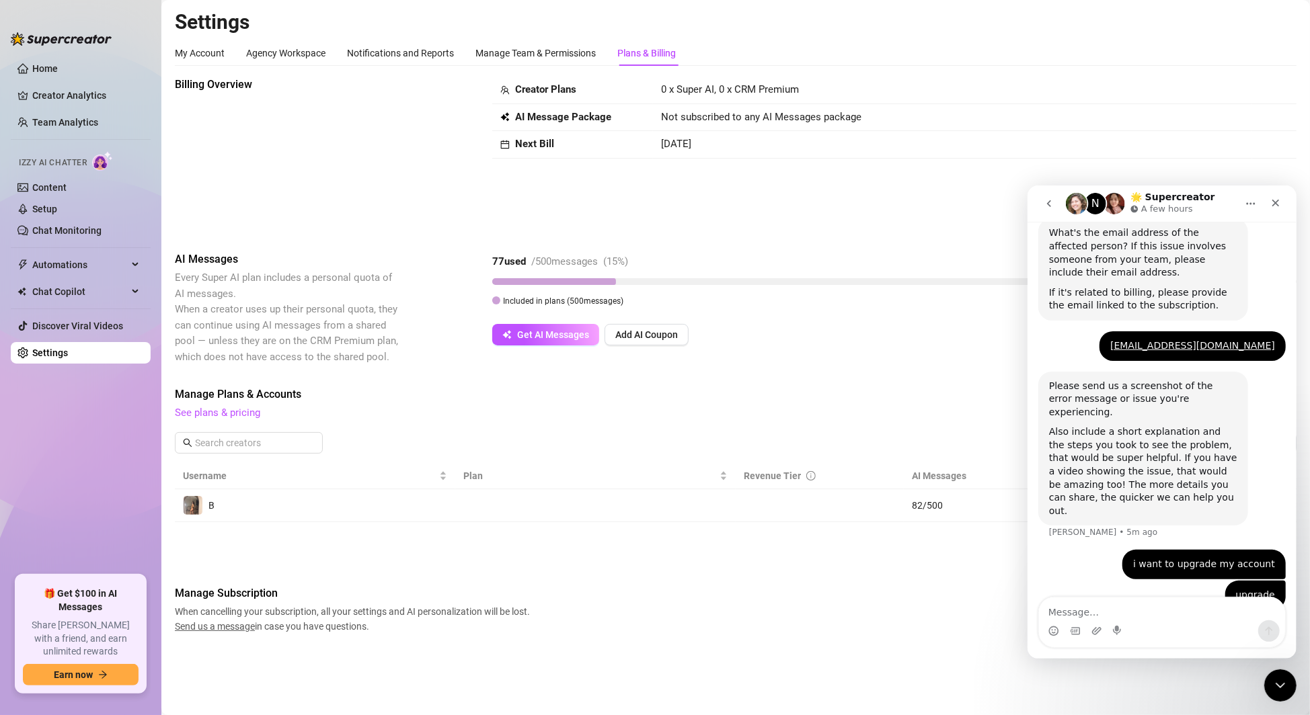
click at [773, 399] on span "Manage Plans & Accounts" at bounding box center [736, 395] width 1122 height 16
click at [541, 149] on strong "Next Bill" at bounding box center [534, 144] width 39 height 12
click at [555, 113] on strong "AI Message Package" at bounding box center [563, 117] width 96 height 12
click at [594, 253] on div "77 used / 500 messages ( 15 %) View Breakdown" at bounding box center [894, 262] width 804 height 22
click at [412, 397] on span "Manage Plans & Accounts" at bounding box center [736, 395] width 1122 height 16
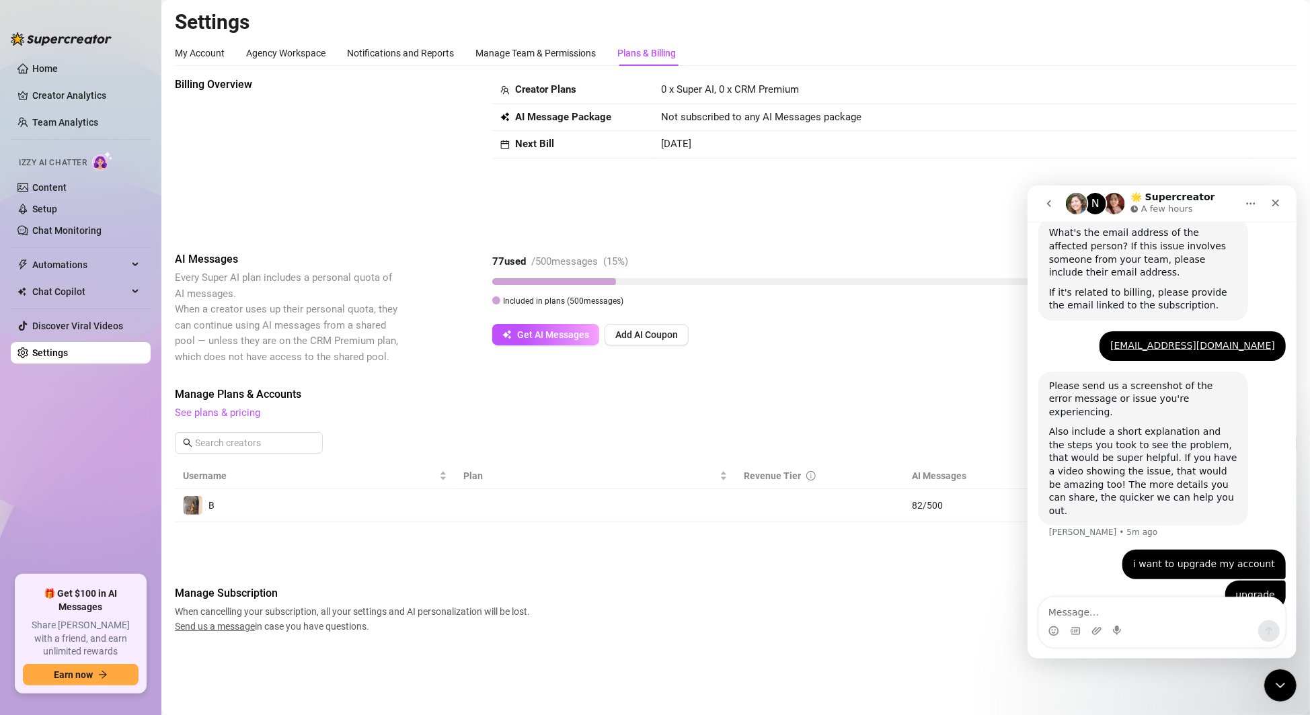
click at [1247, 202] on icon "Home" at bounding box center [1250, 203] width 9 height 2
click at [1046, 198] on icon "go back" at bounding box center [1048, 203] width 11 height 11
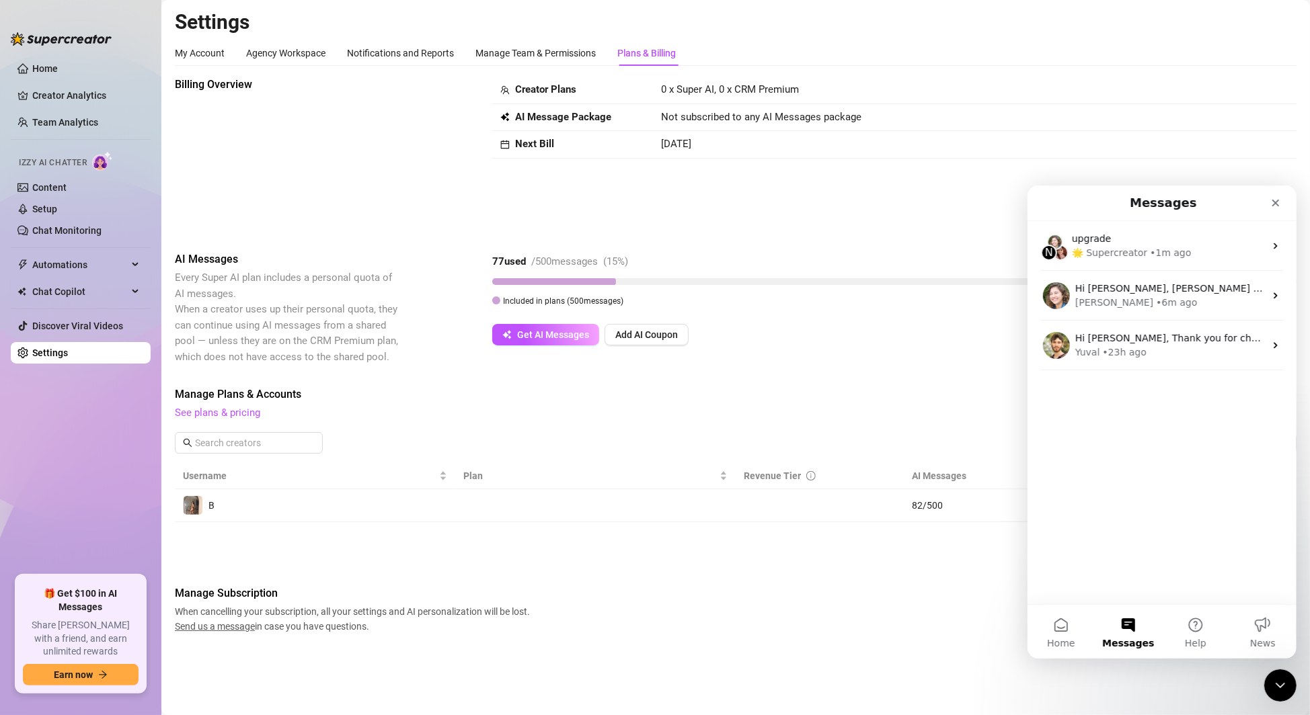
scroll to position [0, 0]
click at [1218, 630] on button "Help" at bounding box center [1194, 631] width 67 height 54
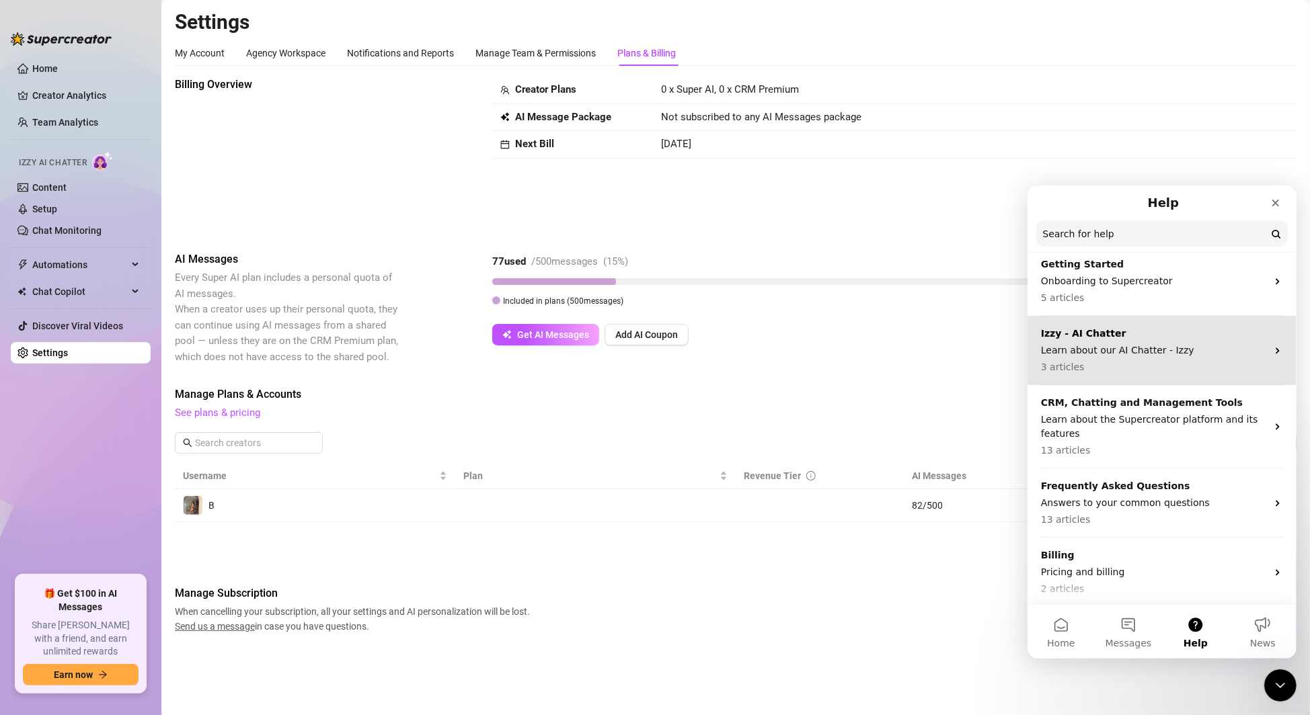
scroll to position [46, 0]
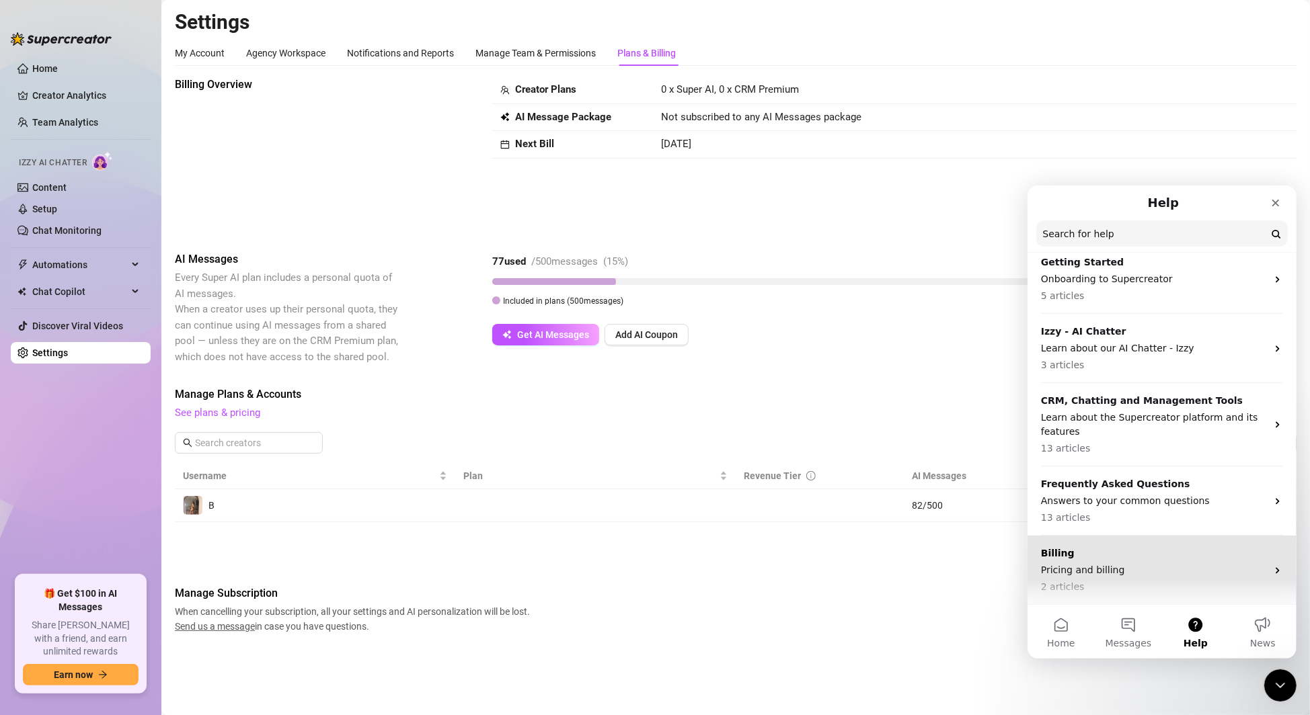
click at [1128, 576] on div "Billing Pricing and billing 2 articles" at bounding box center [1153, 570] width 226 height 48
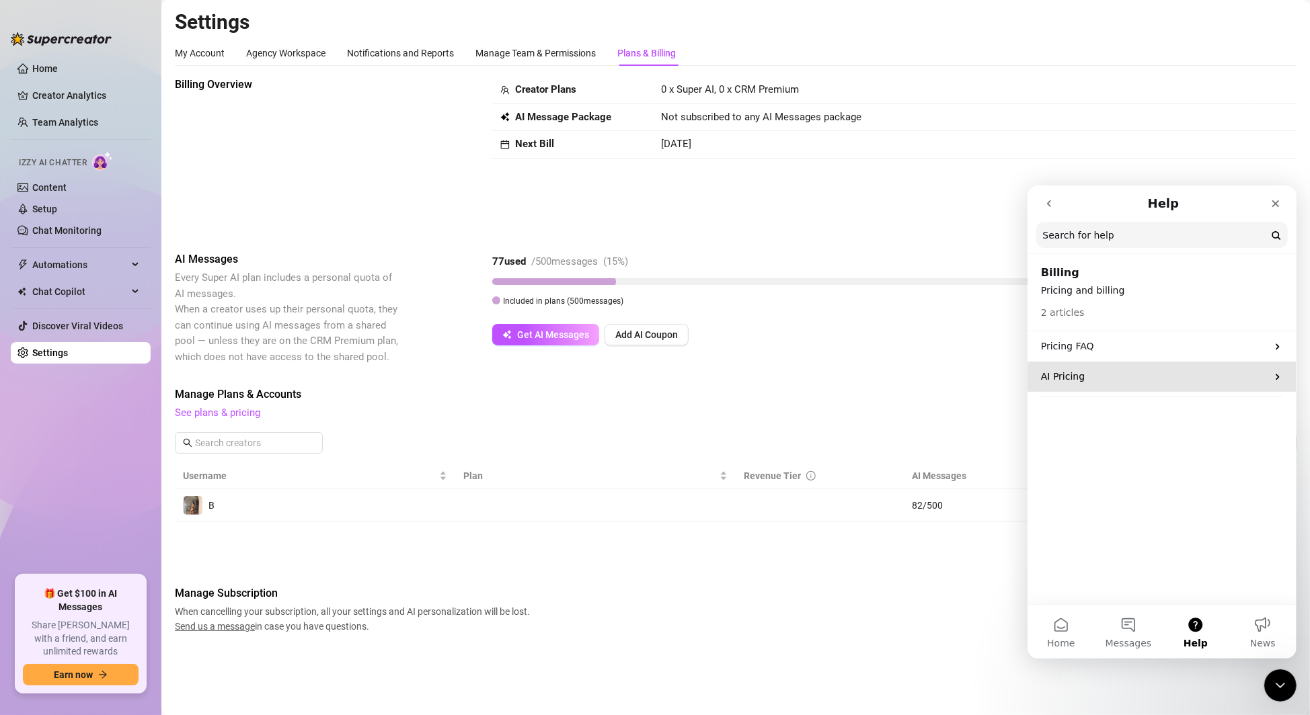
click at [1126, 381] on p "AI Pricing" at bounding box center [1153, 376] width 226 height 14
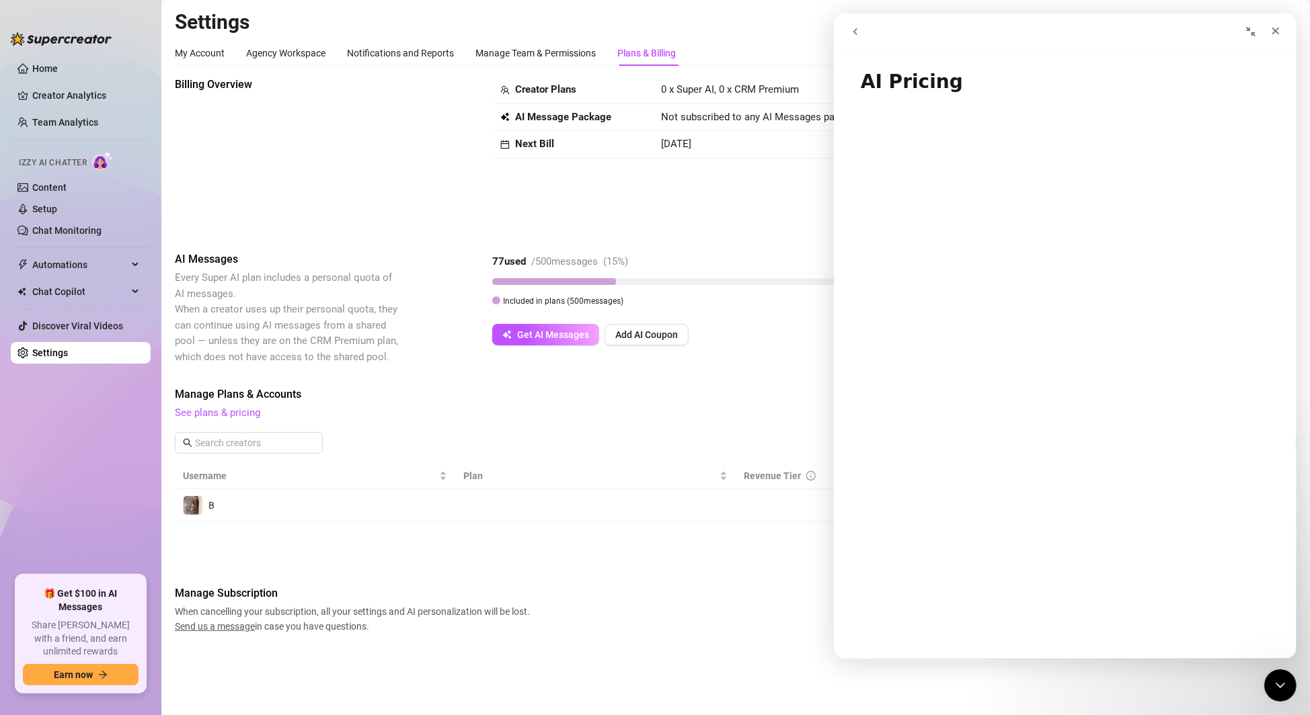
scroll to position [1209, 0]
click at [861, 27] on button "go back" at bounding box center [855, 32] width 26 height 26
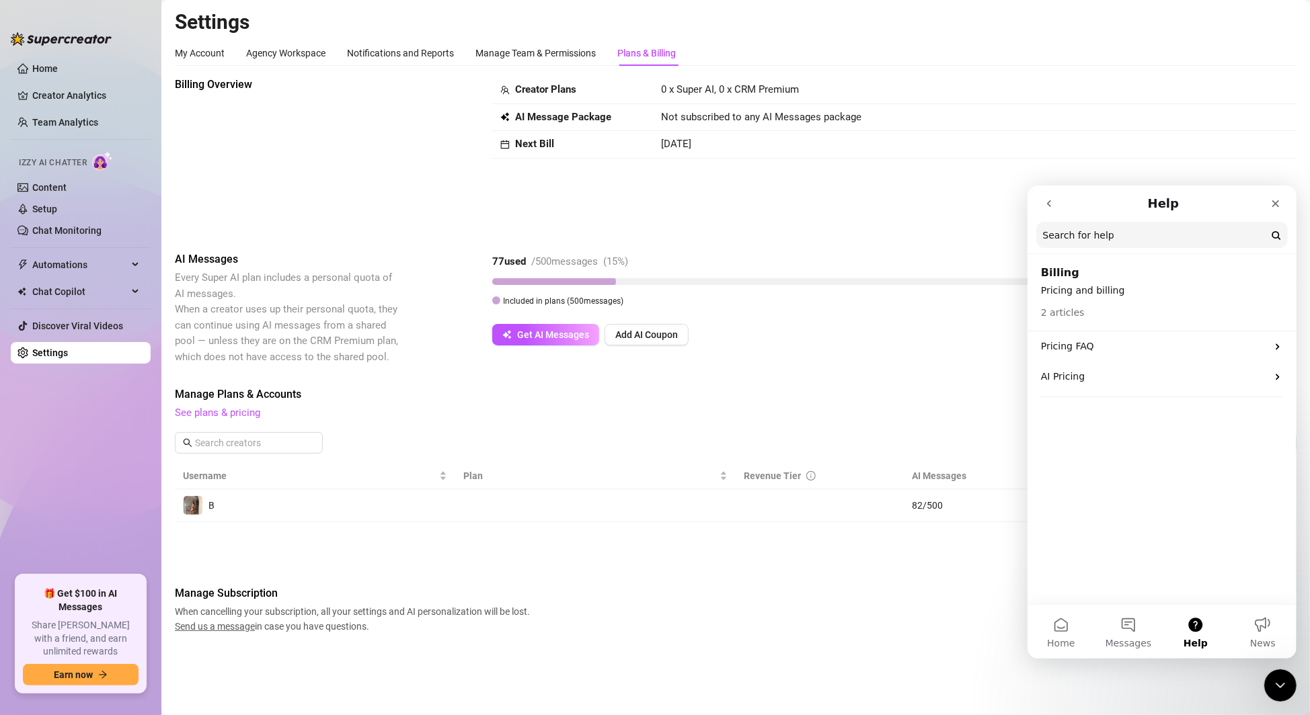
click at [1046, 194] on button "go back" at bounding box center [1049, 203] width 26 height 26
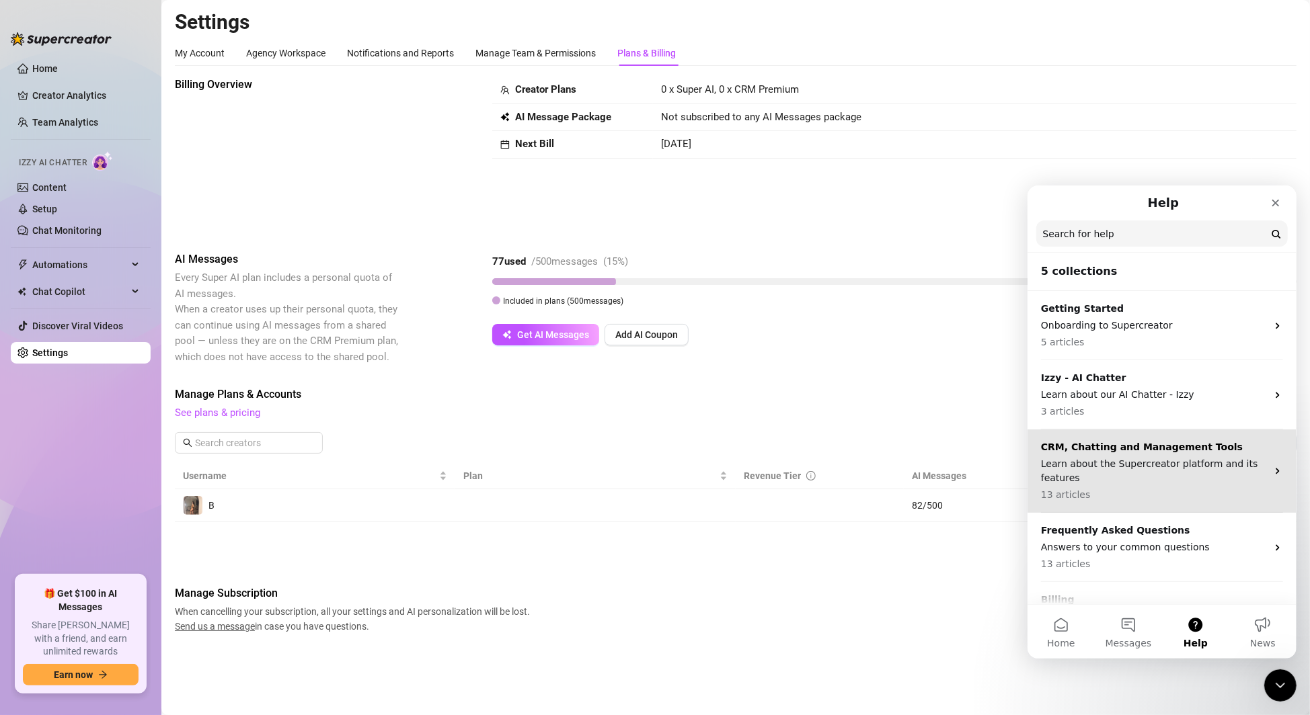
click at [1101, 463] on p "Learn about the Supercreator platform and its features" at bounding box center [1153, 471] width 226 height 28
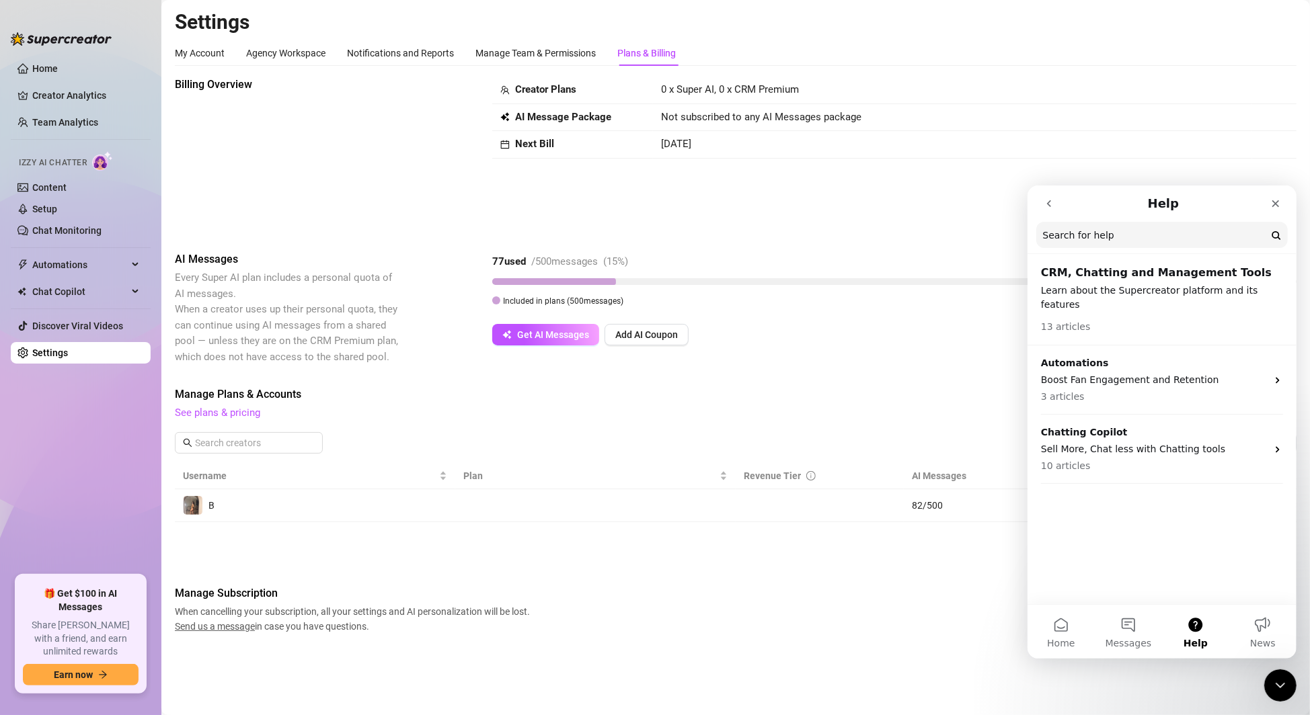
click at [1172, 284] on p "Learn about the Supercreator platform and its features" at bounding box center [1161, 297] width 242 height 28
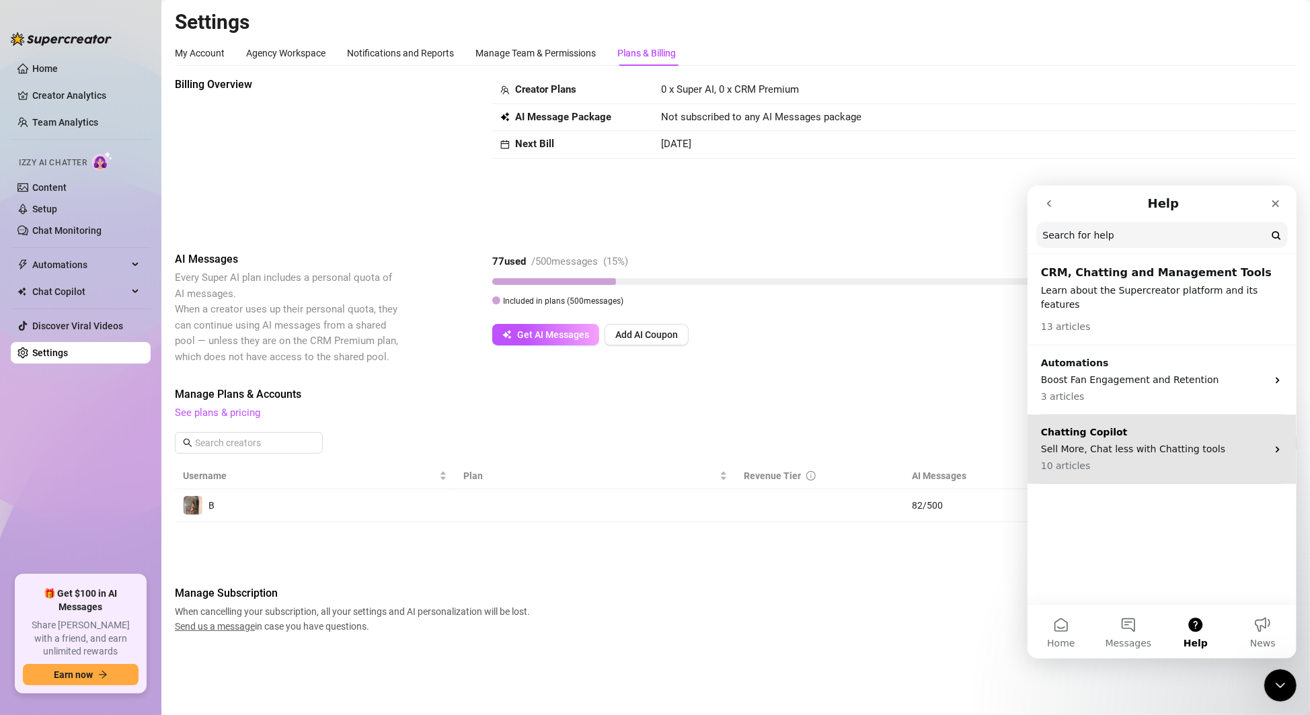
click at [1181, 442] on p "Sell More, Chat less with Chatting tools" at bounding box center [1153, 449] width 226 height 14
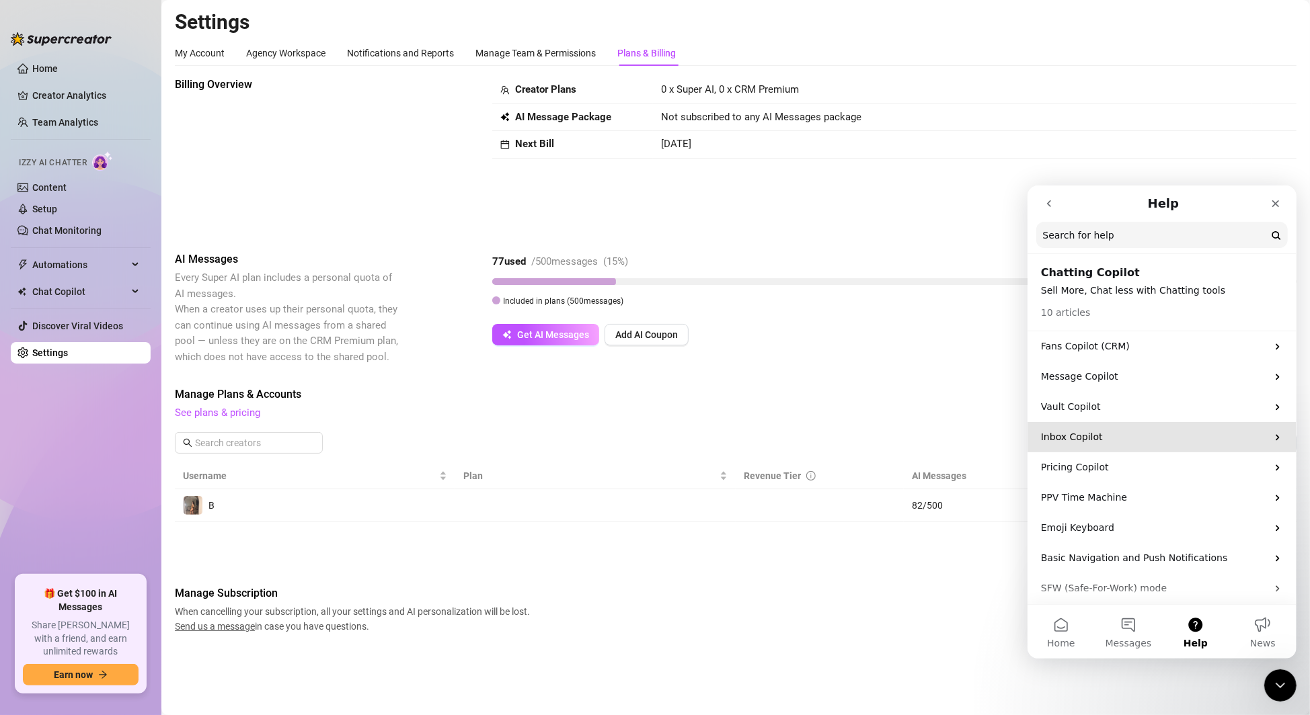
scroll to position [34, 0]
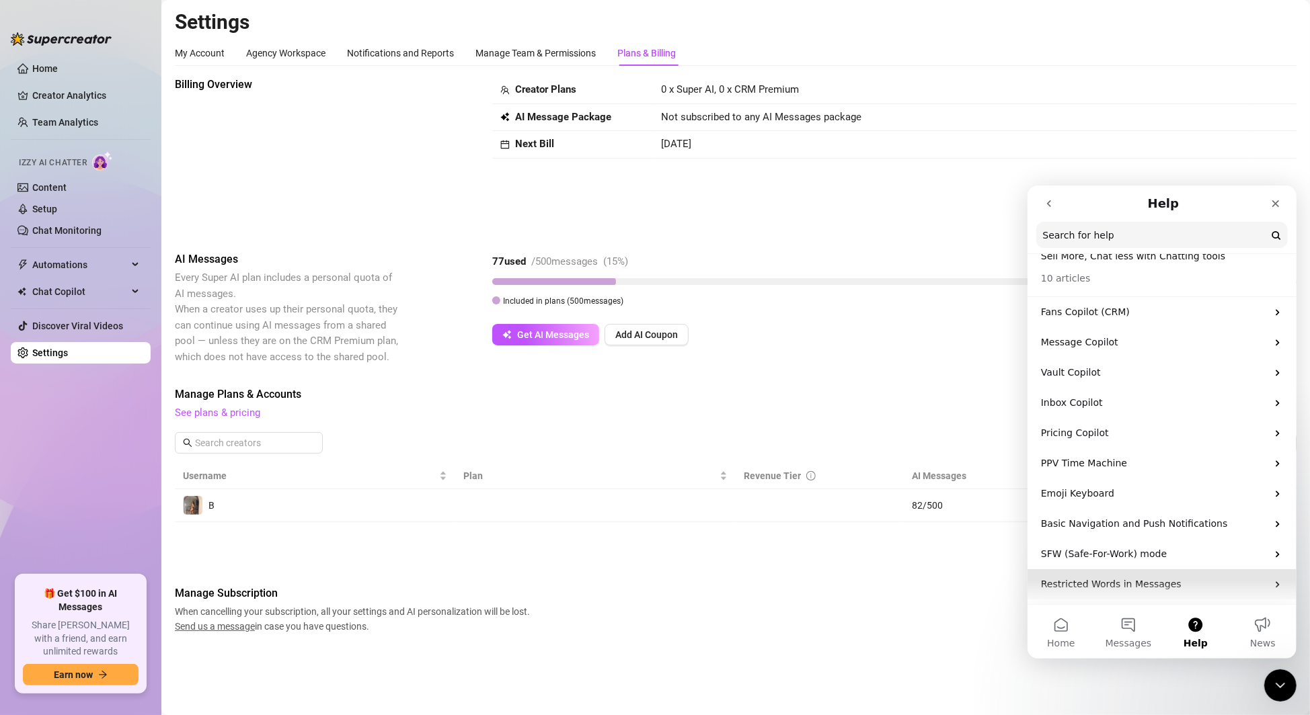
click at [1118, 578] on p "Restricted Words in Messages" at bounding box center [1153, 584] width 226 height 14
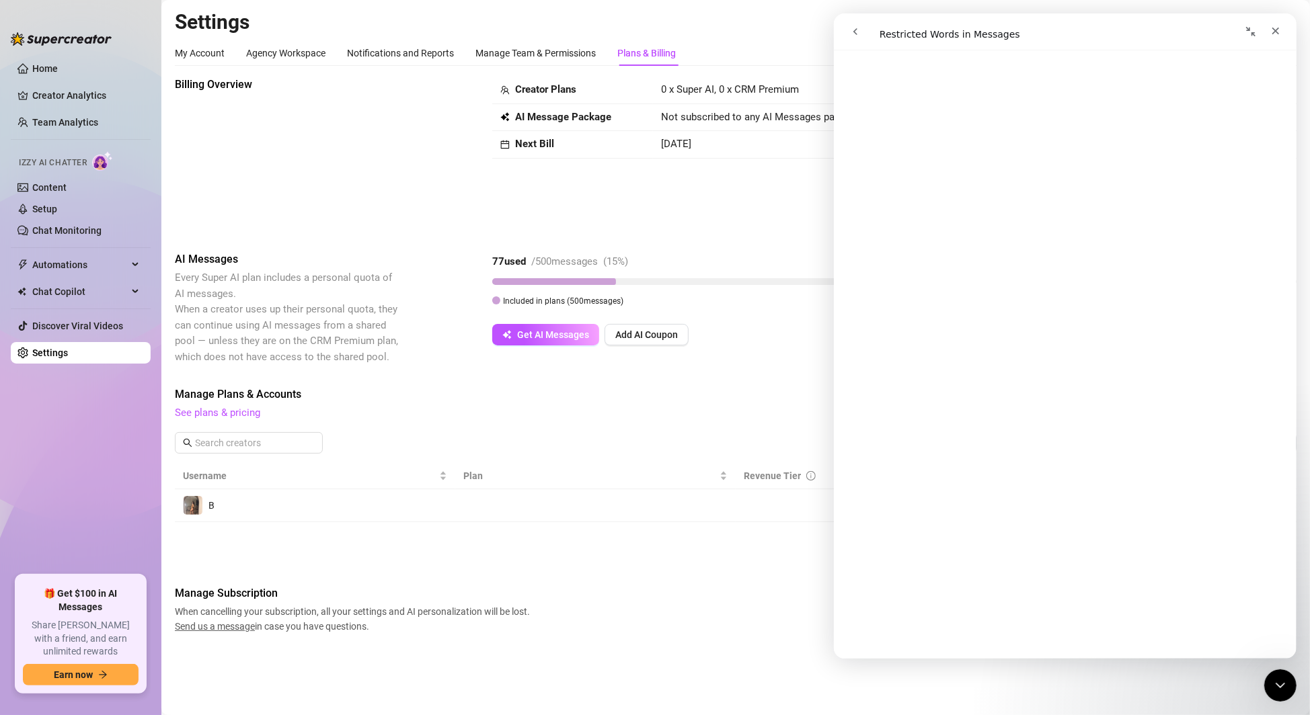
scroll to position [249, 0]
click at [855, 34] on icon "go back" at bounding box center [855, 31] width 4 height 7
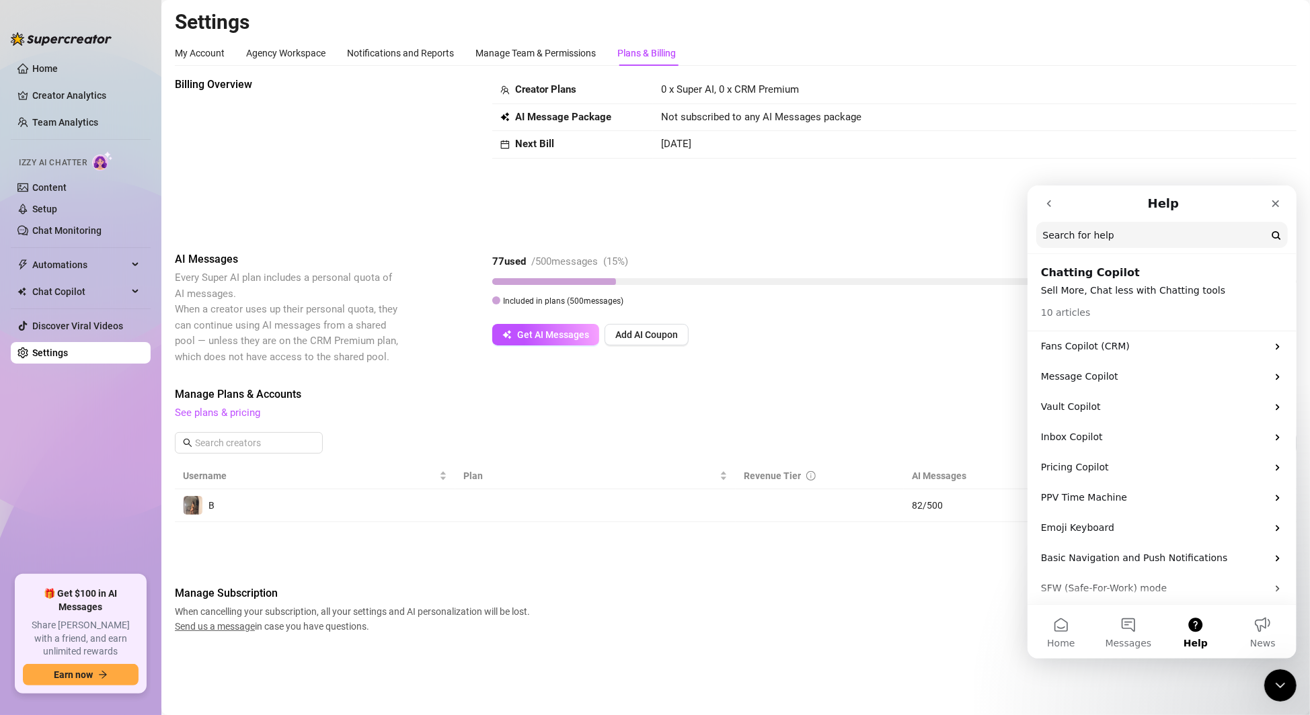
click at [1044, 209] on button "go back" at bounding box center [1049, 203] width 26 height 26
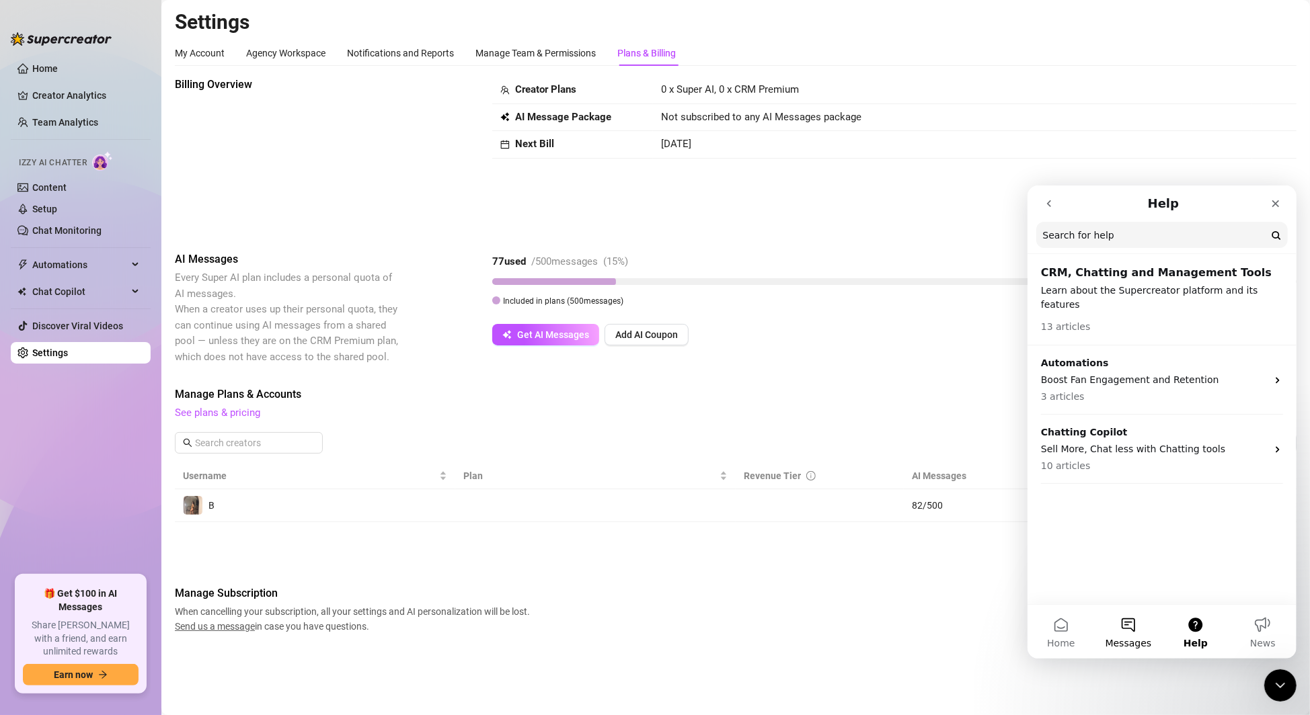
click at [1133, 628] on button "Messages" at bounding box center [1127, 631] width 67 height 54
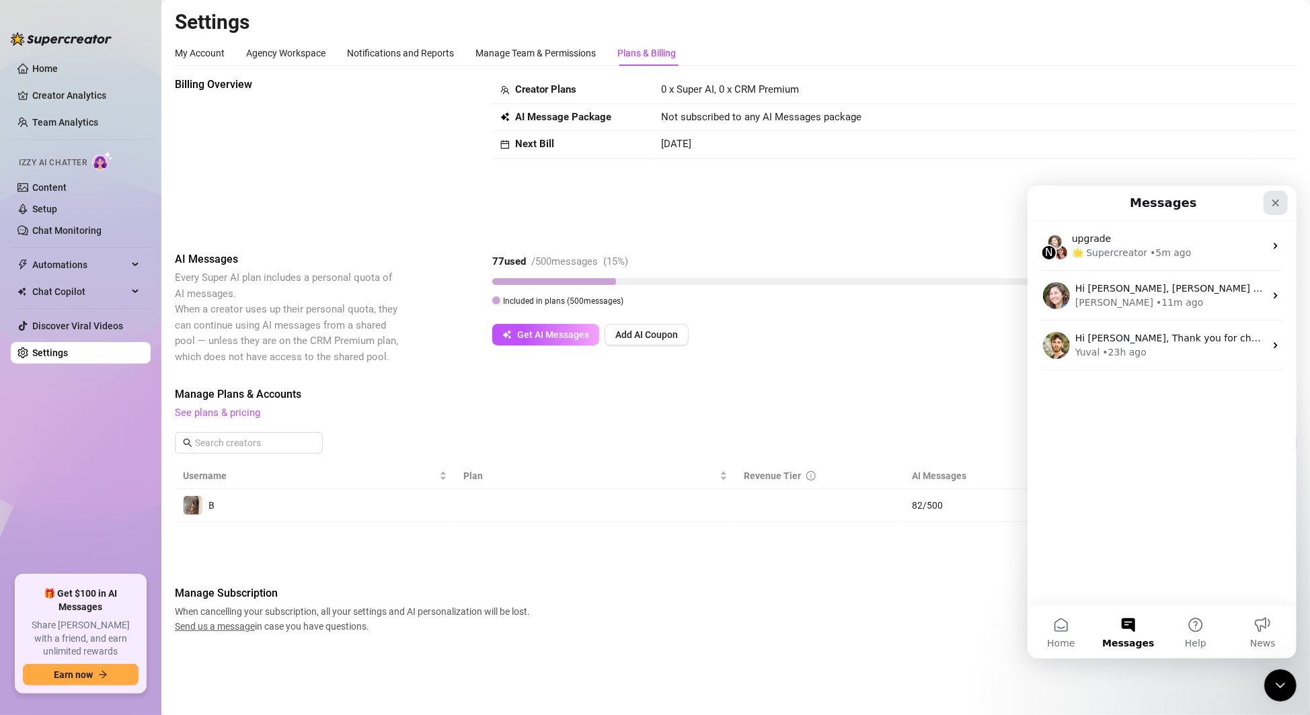
click at [1276, 203] on icon "Close" at bounding box center [1275, 202] width 7 height 7
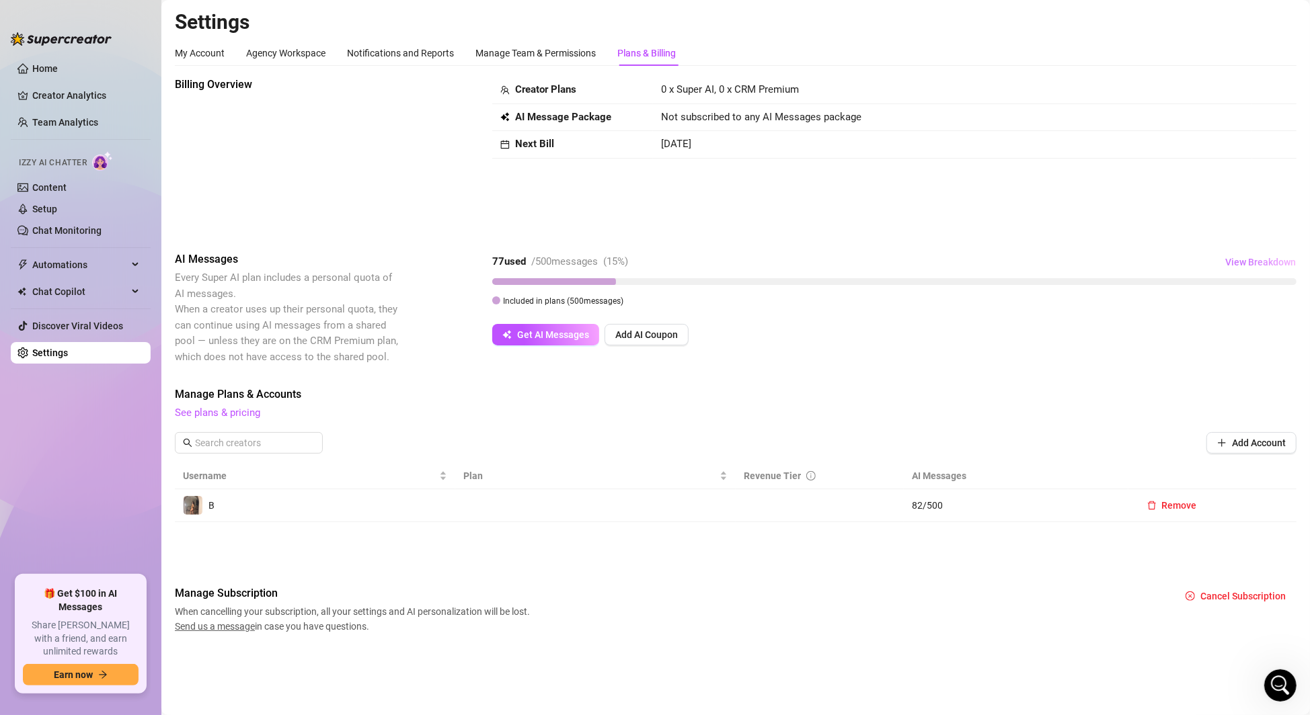
click at [1273, 262] on span "View Breakdown" at bounding box center [1260, 262] width 71 height 11
click at [1263, 329] on div "B 77 / 500 used" at bounding box center [1170, 325] width 235 height 26
click at [1259, 365] on div "500 credits • 09/18/2025 - 10/18/2025 77 / 500 used" at bounding box center [1170, 354] width 235 height 33
click at [1248, 350] on span "77 / 500 used" at bounding box center [1261, 355] width 42 height 11
click at [909, 362] on div "AI Messages Every Super AI plan includes a personal quota of AI messages. When …" at bounding box center [736, 308] width 1122 height 114
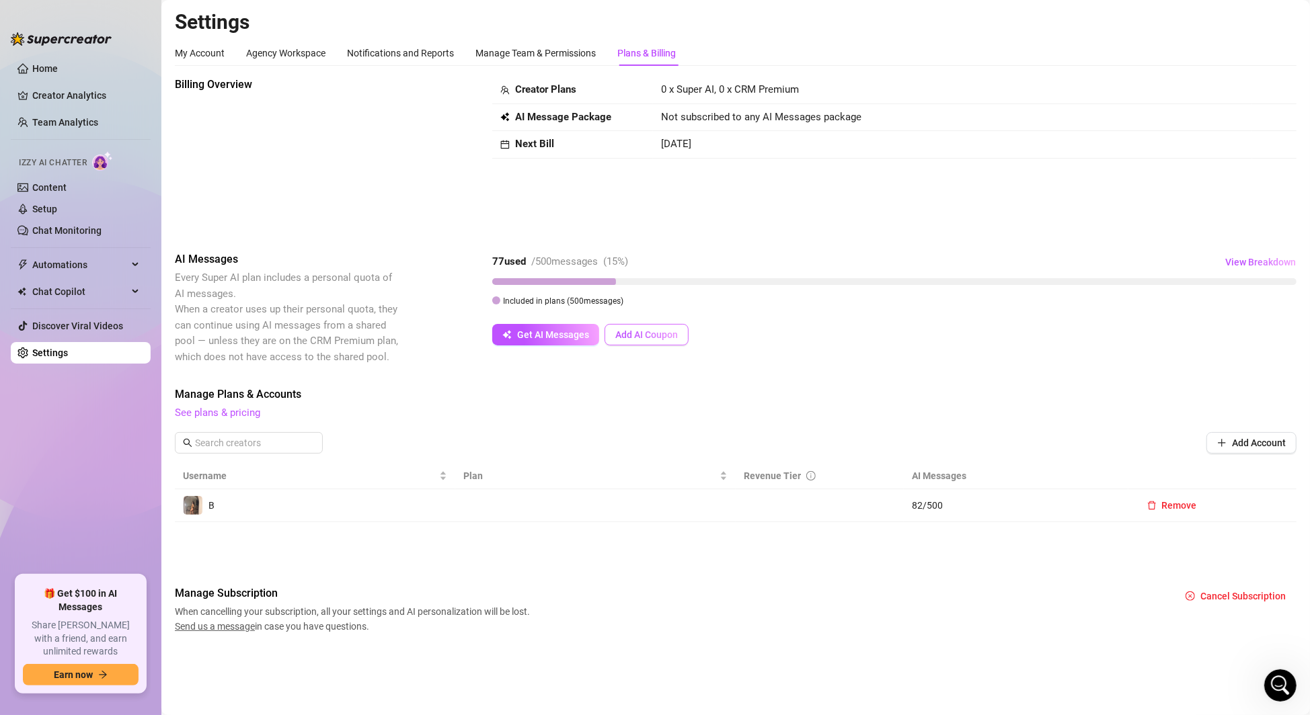
click at [647, 334] on span "Add AI Coupon" at bounding box center [646, 334] width 63 height 11
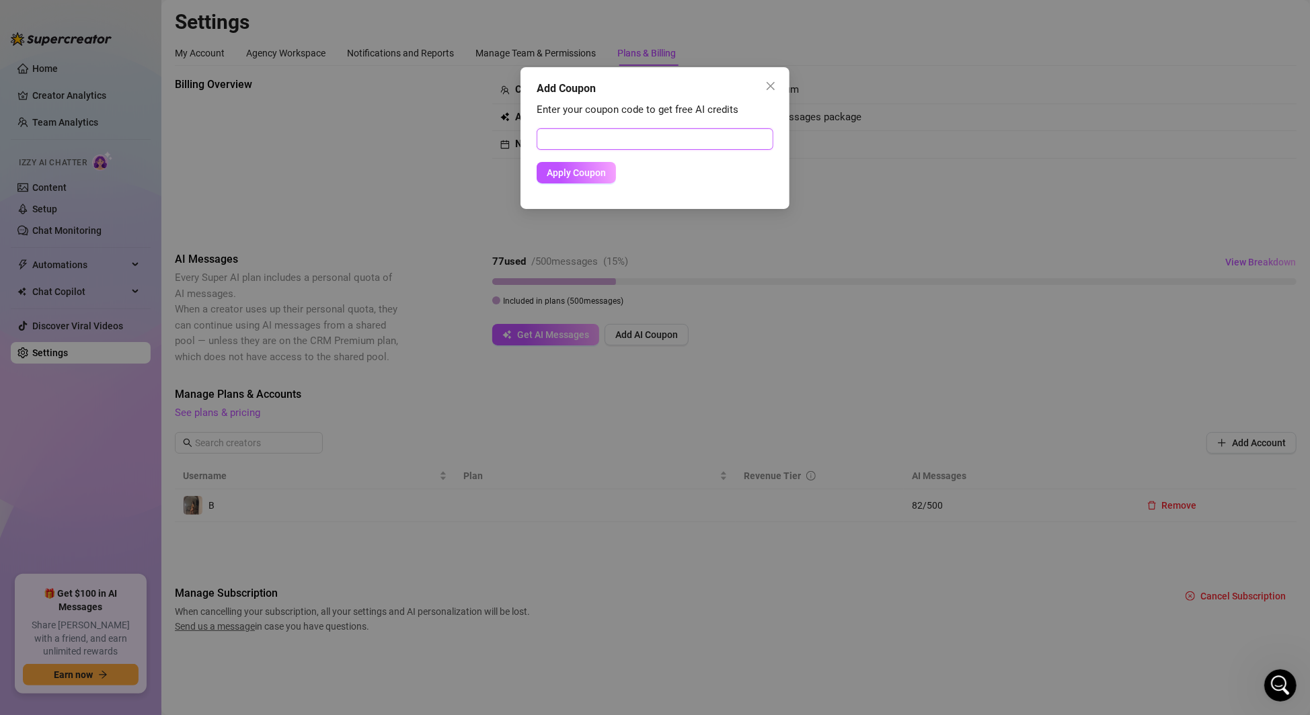
click at [589, 134] on input "text" at bounding box center [655, 139] width 237 height 22
click at [775, 91] on button "Close" at bounding box center [771, 86] width 22 height 22
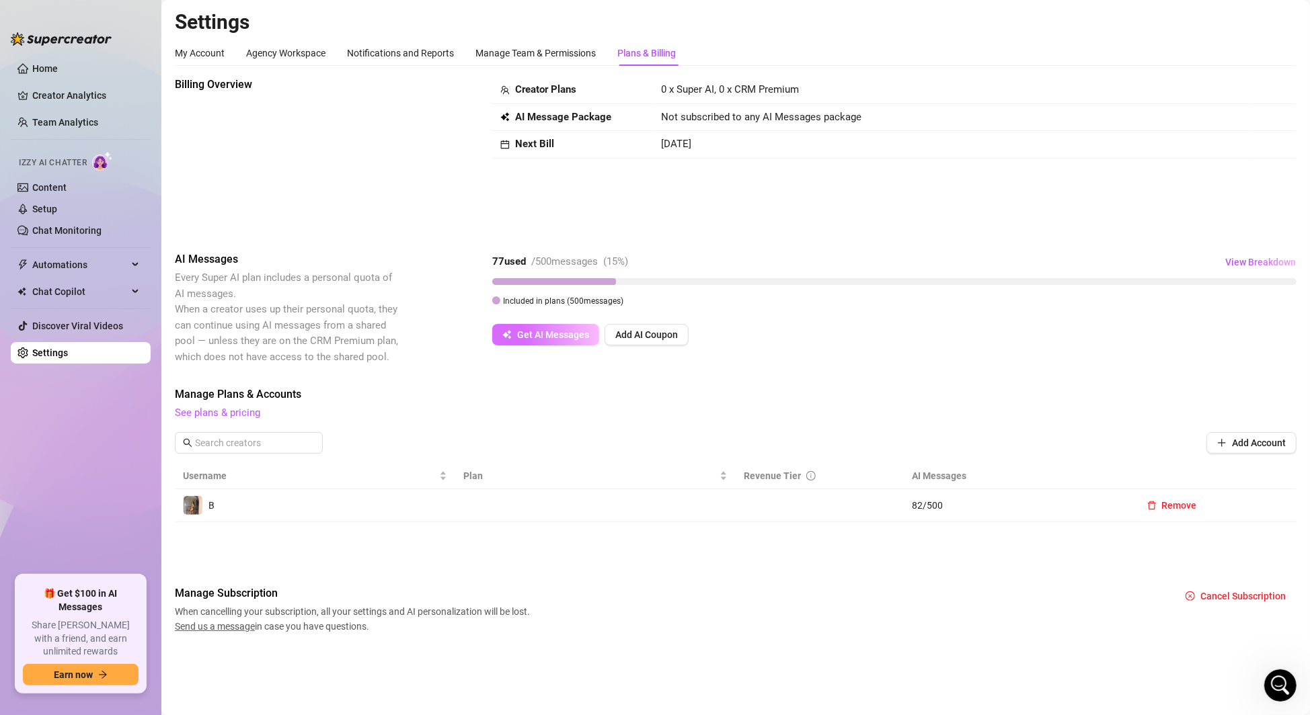
click at [512, 338] on button "Get AI Messages" at bounding box center [545, 335] width 107 height 22
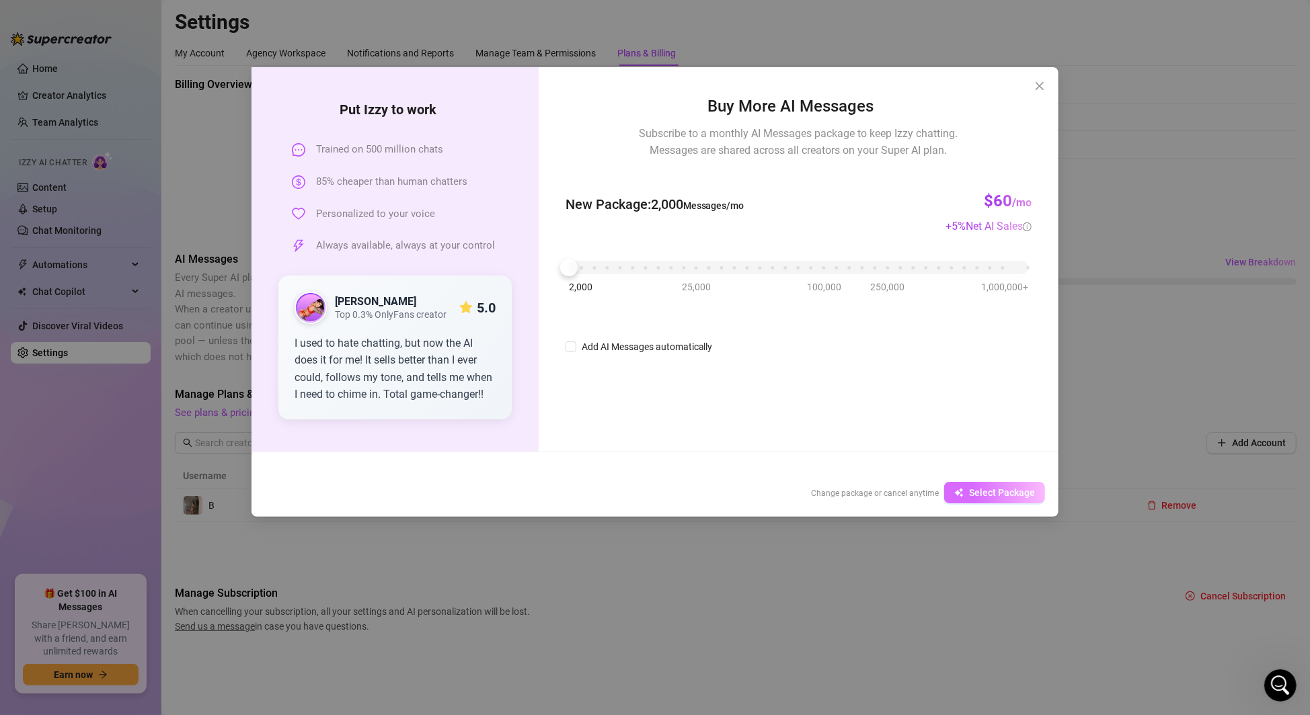
click at [1025, 490] on span "Select Package" at bounding box center [1002, 492] width 66 height 11
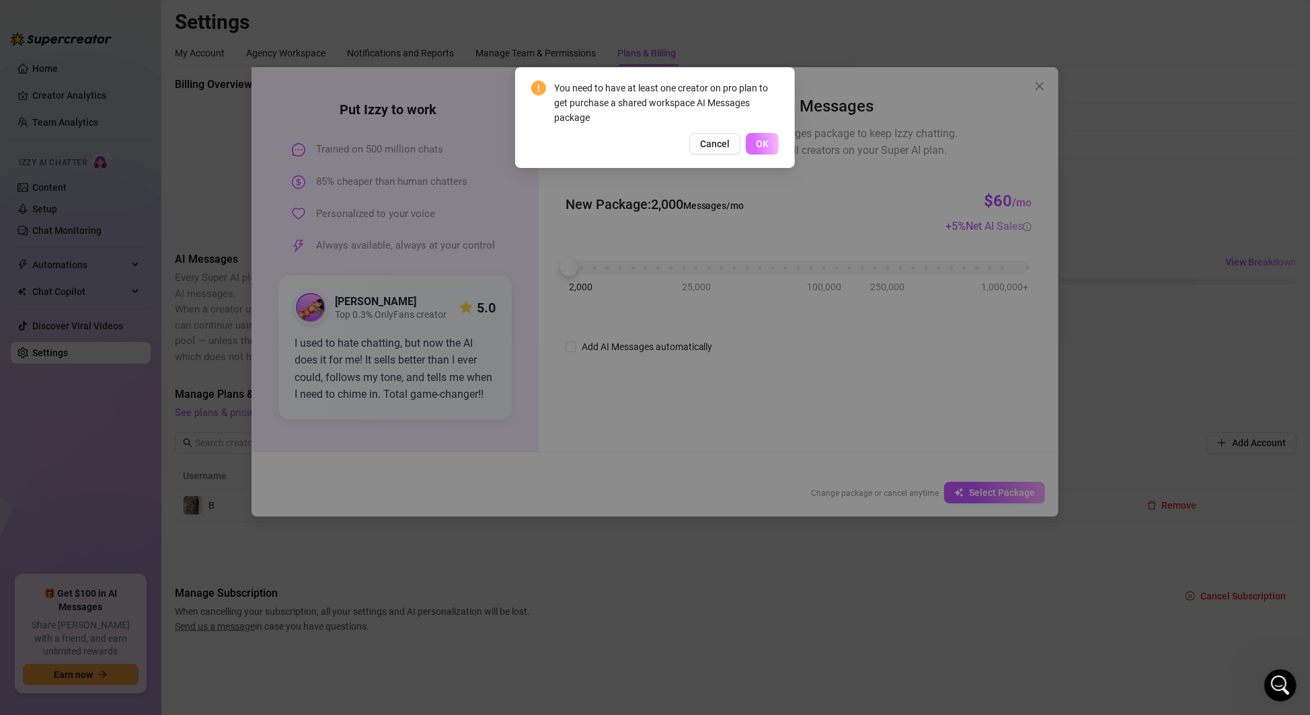
click at [767, 139] on span "OK" at bounding box center [762, 144] width 13 height 11
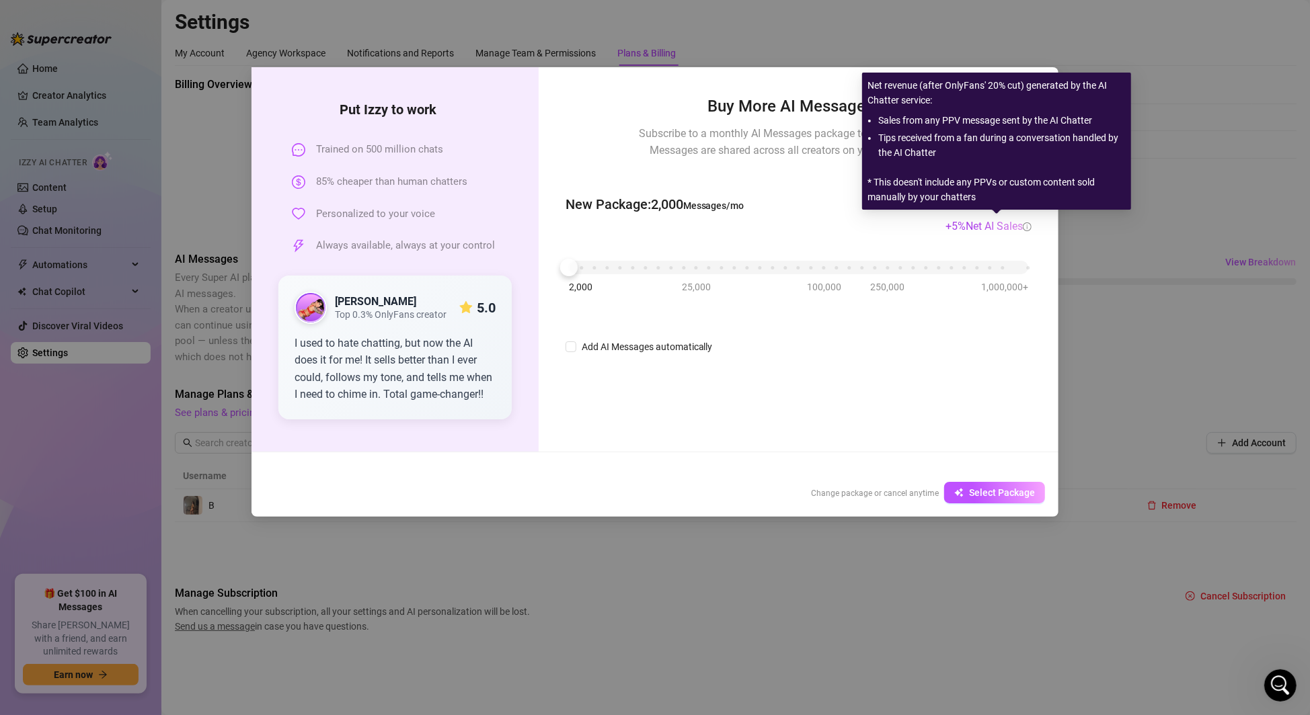
click at [1140, 184] on div "Put Izzy to work Trained on 500 million chats 85% cheaper than human chatters P…" at bounding box center [655, 357] width 1310 height 715
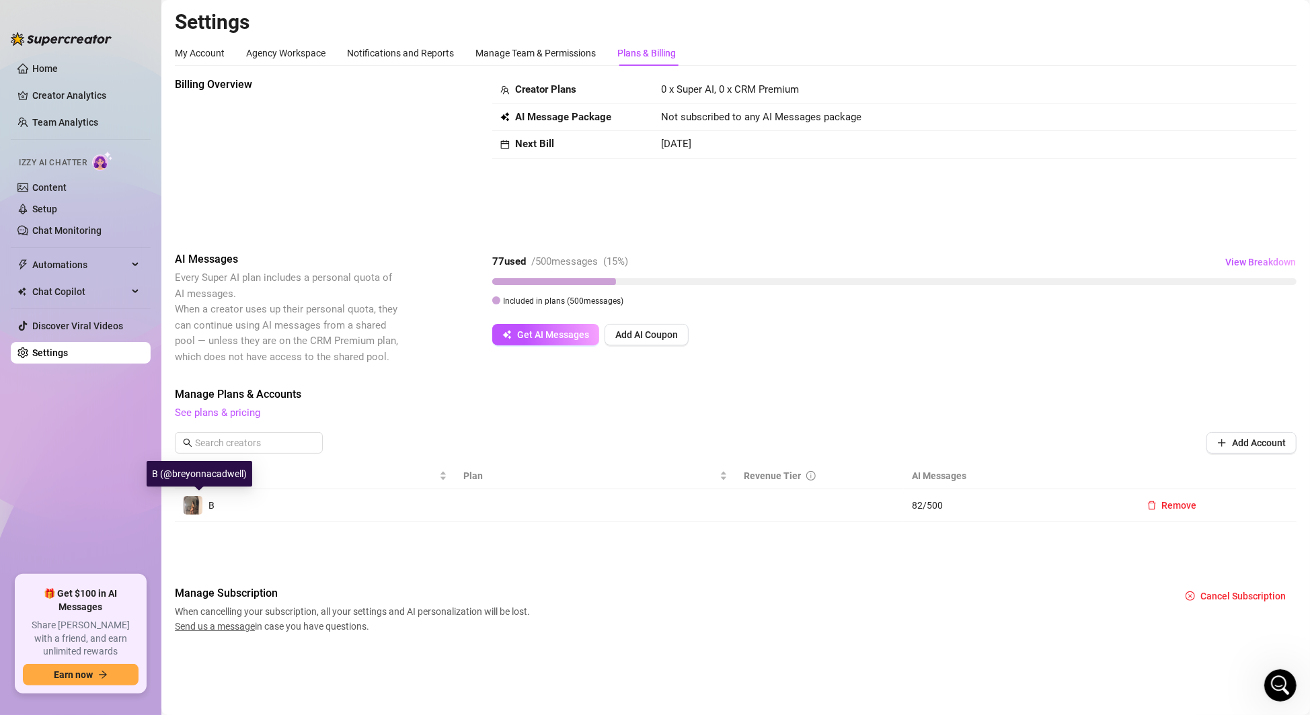
click at [206, 500] on div "B" at bounding box center [199, 506] width 32 height 20
click at [253, 500] on div "B" at bounding box center [315, 506] width 264 height 20
click at [520, 490] on td at bounding box center [595, 506] width 280 height 33
click at [552, 504] on td at bounding box center [595, 506] width 280 height 33
click at [835, 515] on td at bounding box center [820, 506] width 168 height 33
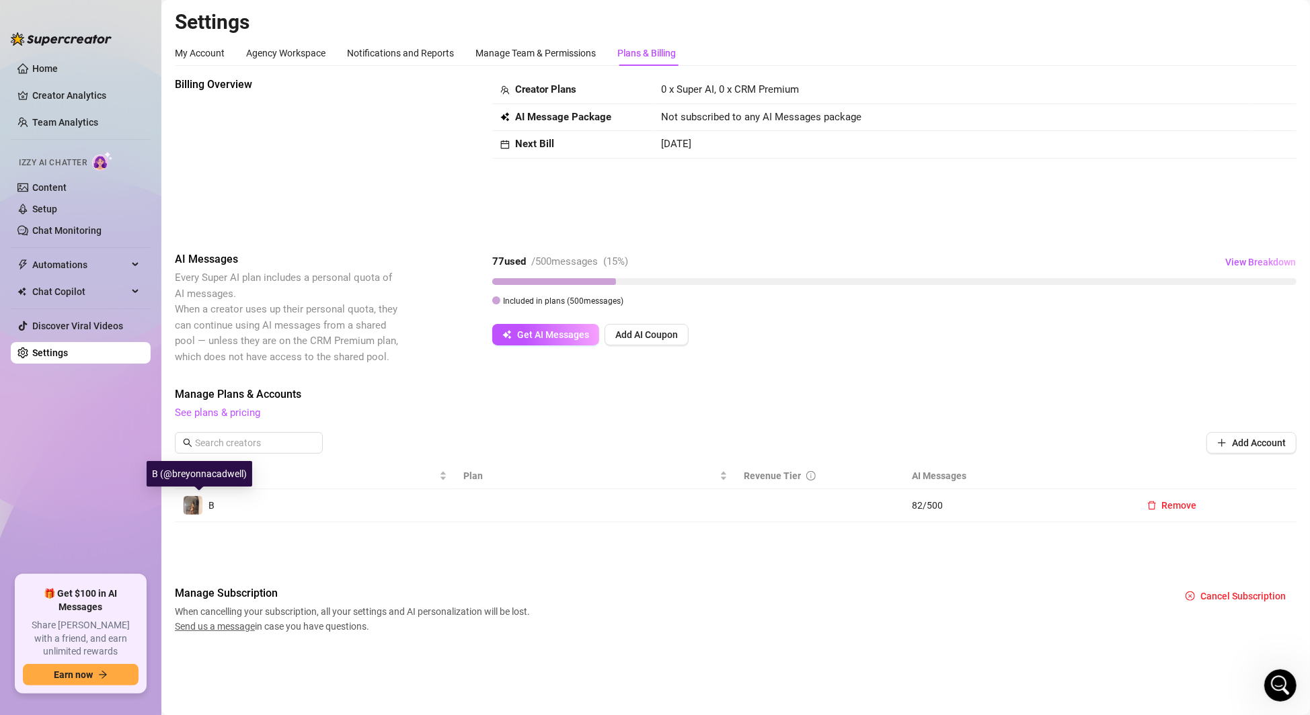
click at [198, 504] on img at bounding box center [193, 505] width 19 height 19
click at [211, 508] on span "B" at bounding box center [211, 505] width 6 height 11
drag, startPoint x: 230, startPoint y: 509, endPoint x: 190, endPoint y: 494, distance: 42.6
click at [190, 494] on td "B" at bounding box center [315, 506] width 280 height 33
click at [316, 535] on div "Billing Overview Creator Plans 0 x Super AI, 0 x CRM Premium AI Message Package…" at bounding box center [736, 355] width 1122 height 557
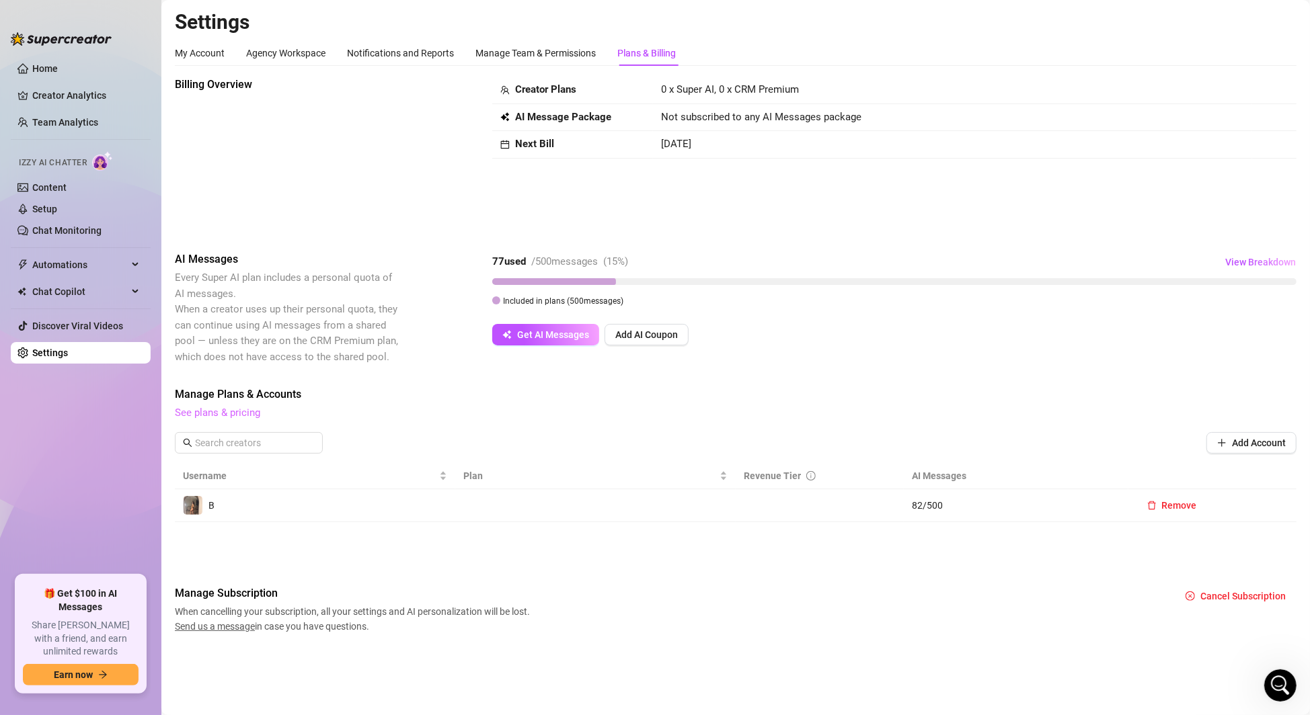
click at [237, 412] on link "See plans & pricing" at bounding box center [217, 413] width 85 height 12
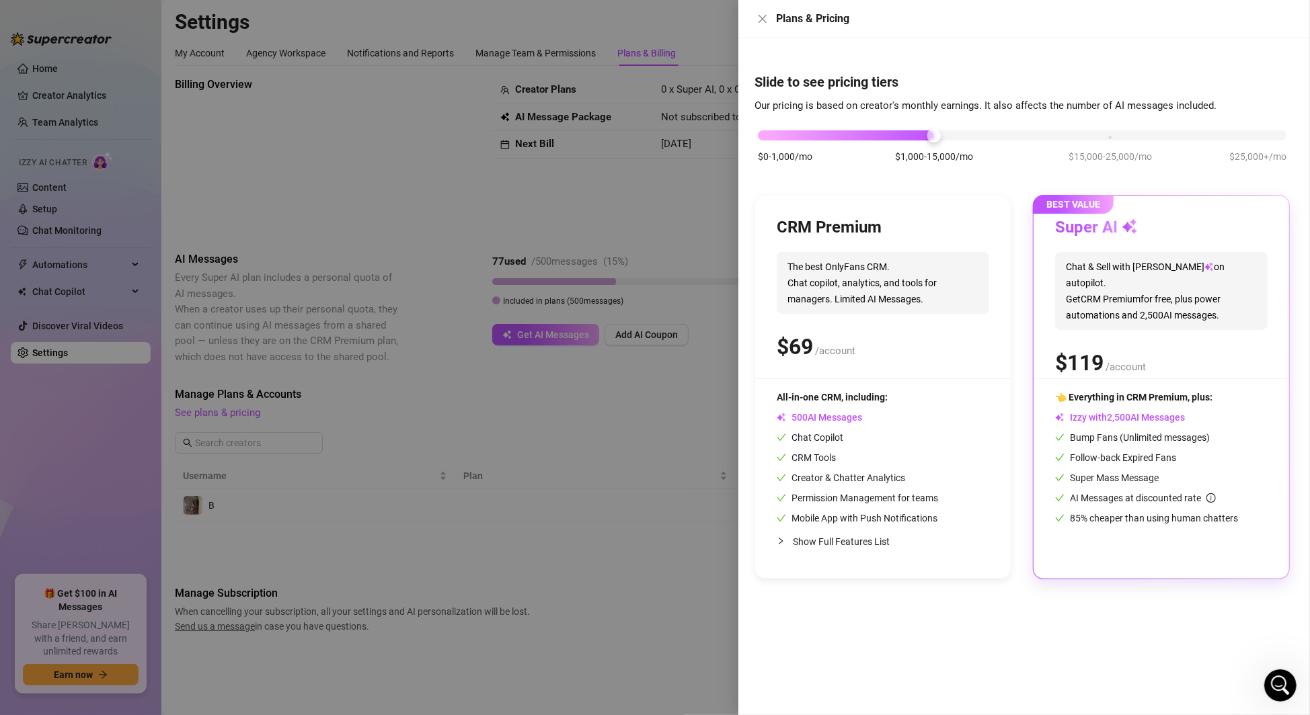
click at [1115, 409] on div "👈 Everything in CRM Premium, plus: Izzy with AI Messages Bump Fans (Unlimited m…" at bounding box center [1161, 458] width 212 height 136
click at [1284, 690] on div "Open Intercom Messenger" at bounding box center [1278, 684] width 44 height 44
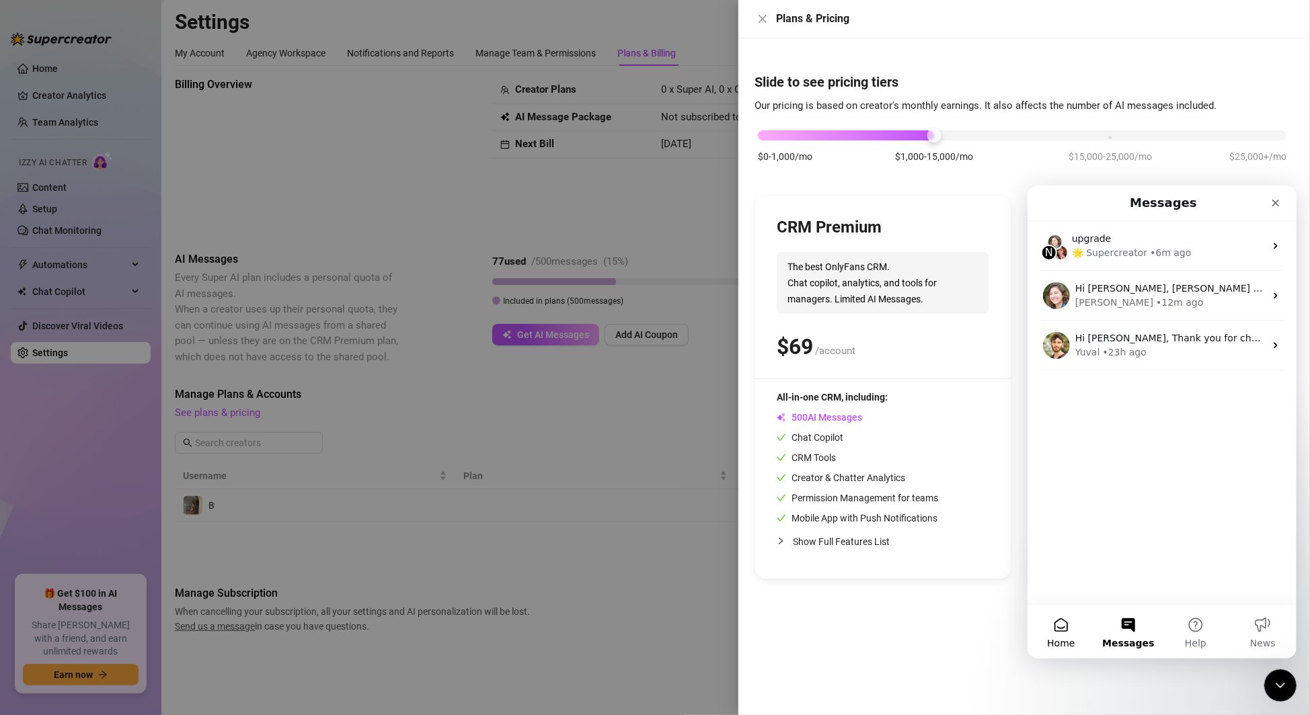
click at [1043, 633] on button "Home" at bounding box center [1060, 631] width 67 height 54
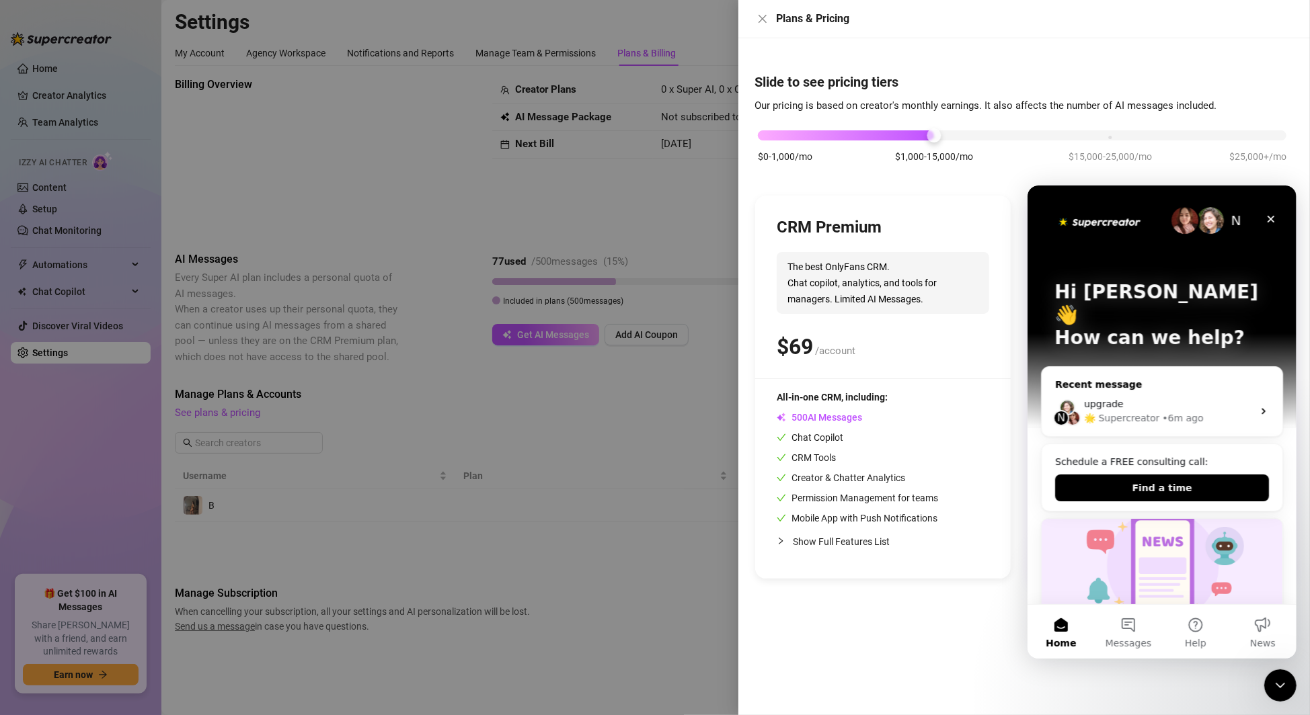
click at [1170, 377] on div "Recent message" at bounding box center [1161, 384] width 214 height 14
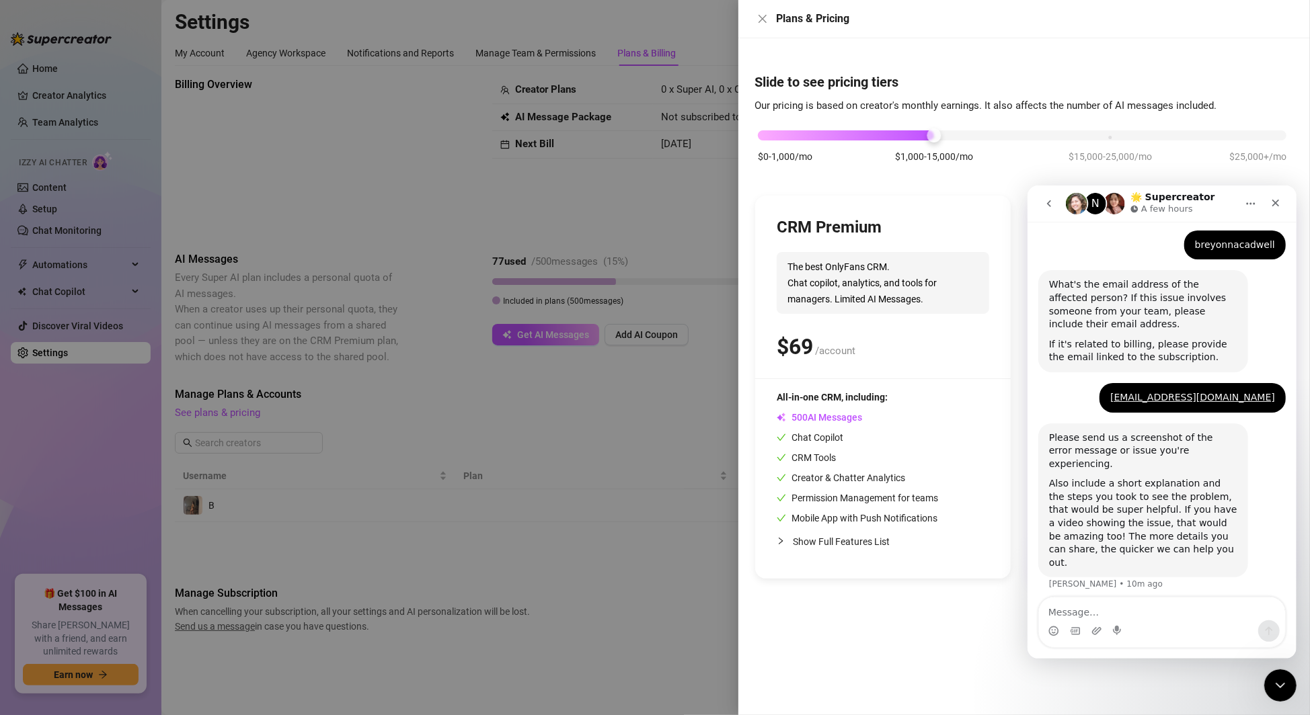
scroll to position [324, 0]
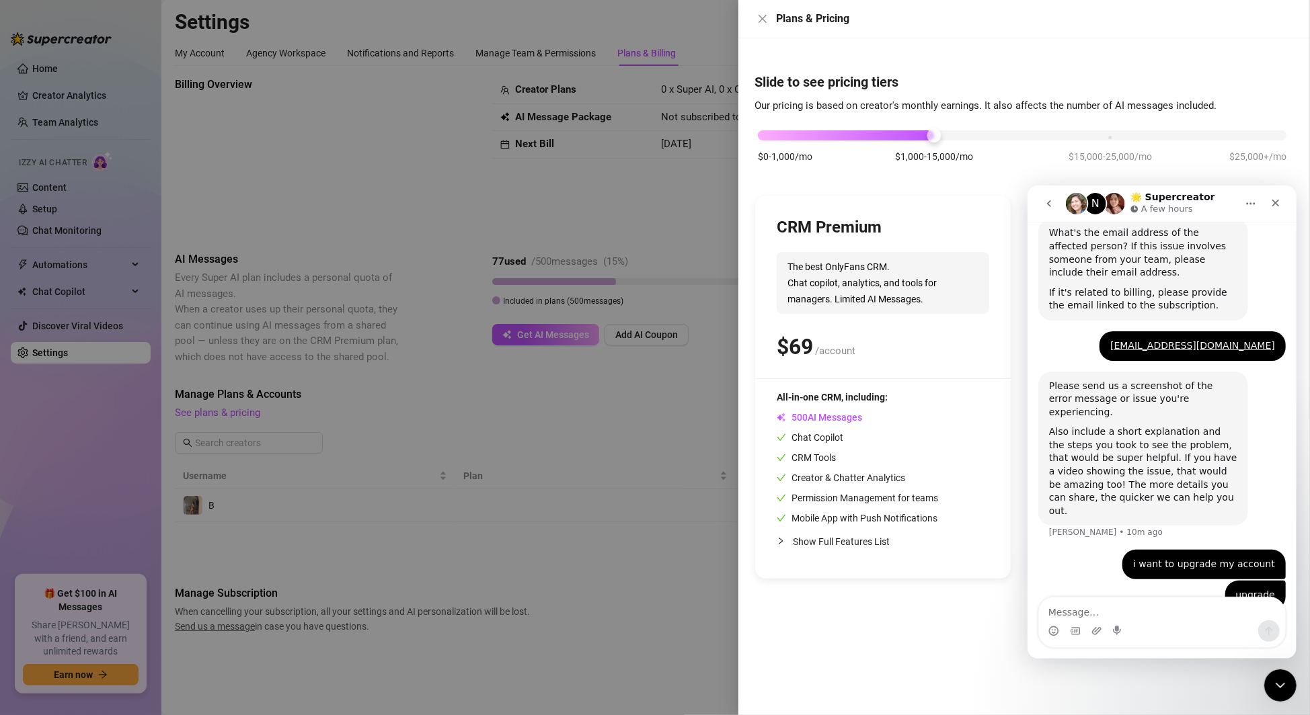
click at [1249, 199] on icon "Home" at bounding box center [1250, 203] width 11 height 11
click at [1085, 400] on div "Please send us a screenshot of the error message or issue you're experiencing." at bounding box center [1142, 399] width 188 height 40
click at [1211, 605] on textarea "Message…" at bounding box center [1161, 608] width 246 height 23
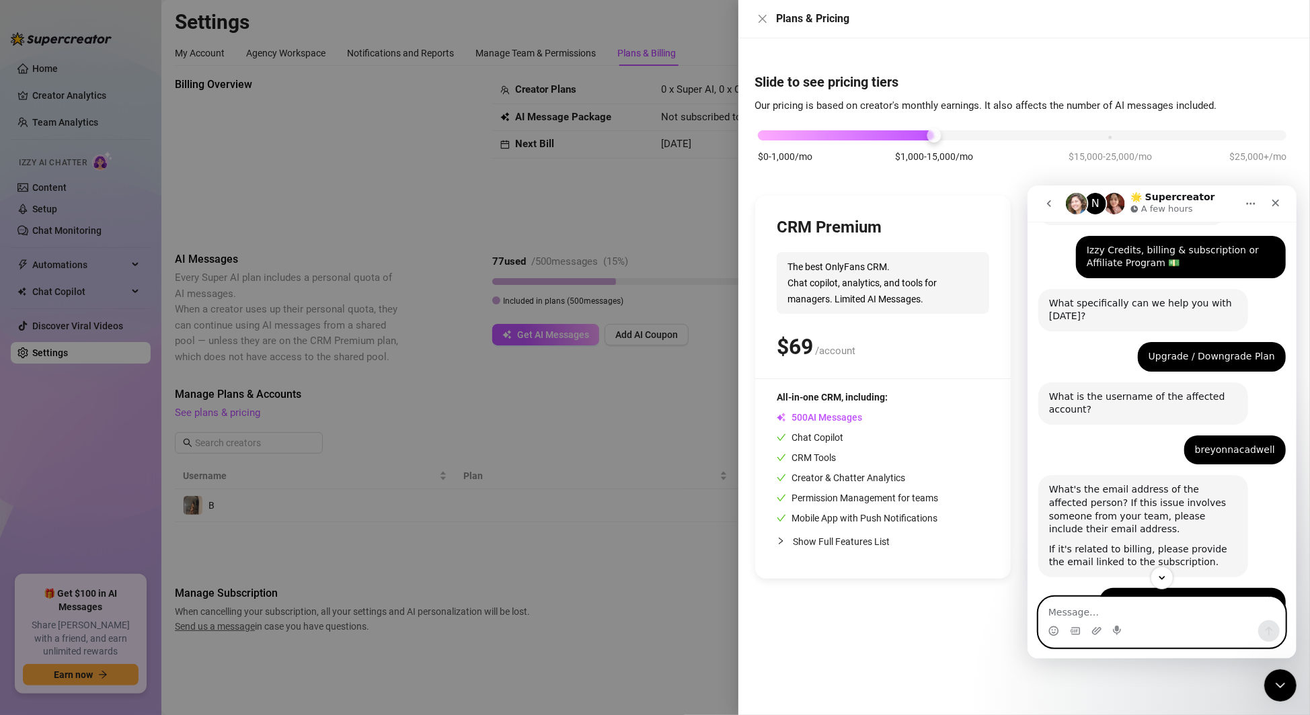
scroll to position [0, 0]
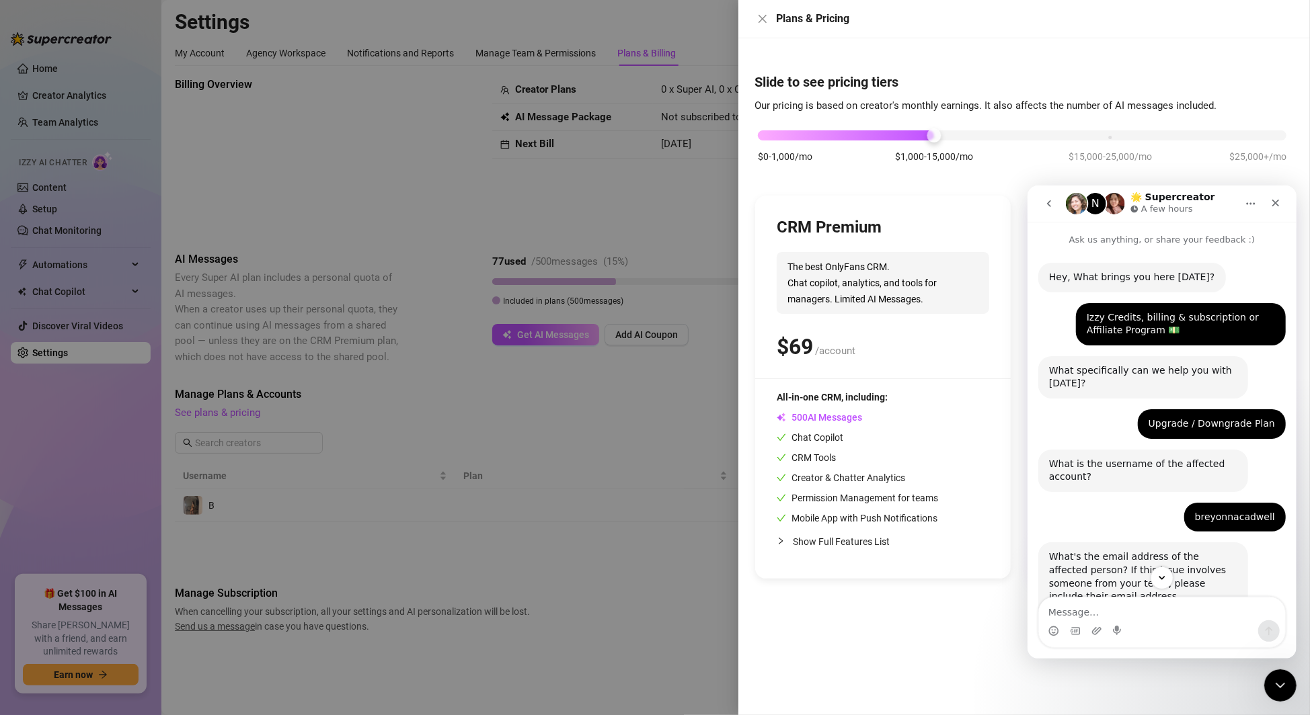
click at [1176, 242] on p "Ask us anything, or share your feedback :)" at bounding box center [1161, 233] width 269 height 25
click at [1163, 202] on p "A few hours" at bounding box center [1166, 208] width 52 height 13
click at [1131, 210] on icon "Intercom messenger" at bounding box center [1133, 207] width 7 height 7
click at [1105, 201] on img "Intercom messenger" at bounding box center [1114, 203] width 22 height 22
click at [1083, 202] on img "Intercom messenger" at bounding box center [1076, 203] width 22 height 22
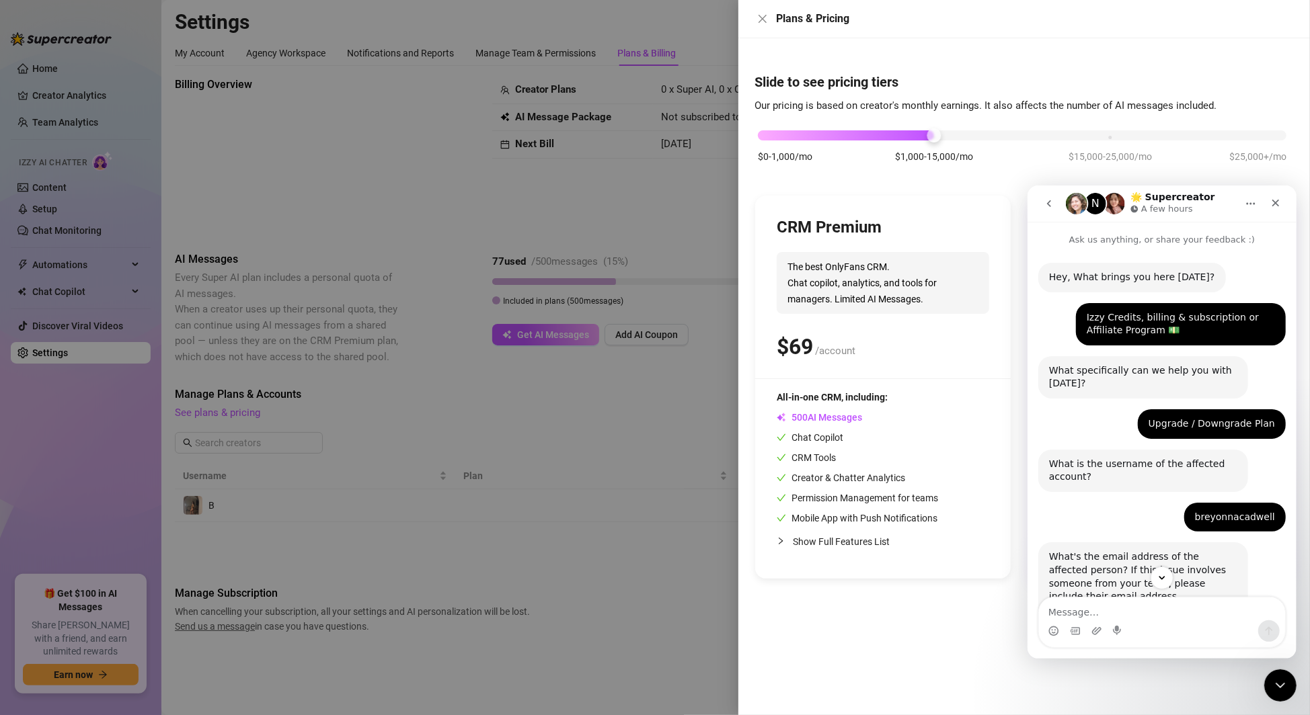
click at [1043, 203] on icon "go back" at bounding box center [1048, 203] width 11 height 11
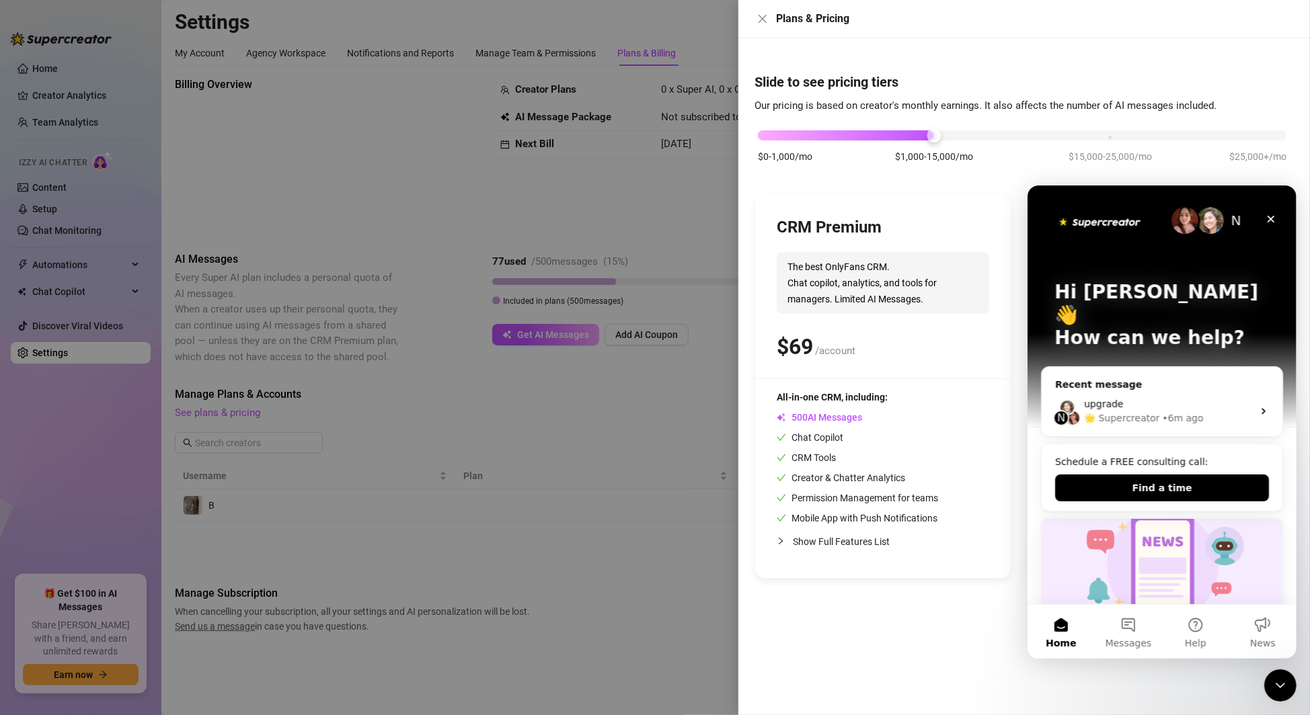
click at [1111, 221] on img "Intercom messenger" at bounding box center [1099, 221] width 90 height 18
click at [1204, 474] on button "Find a time" at bounding box center [1161, 487] width 214 height 27
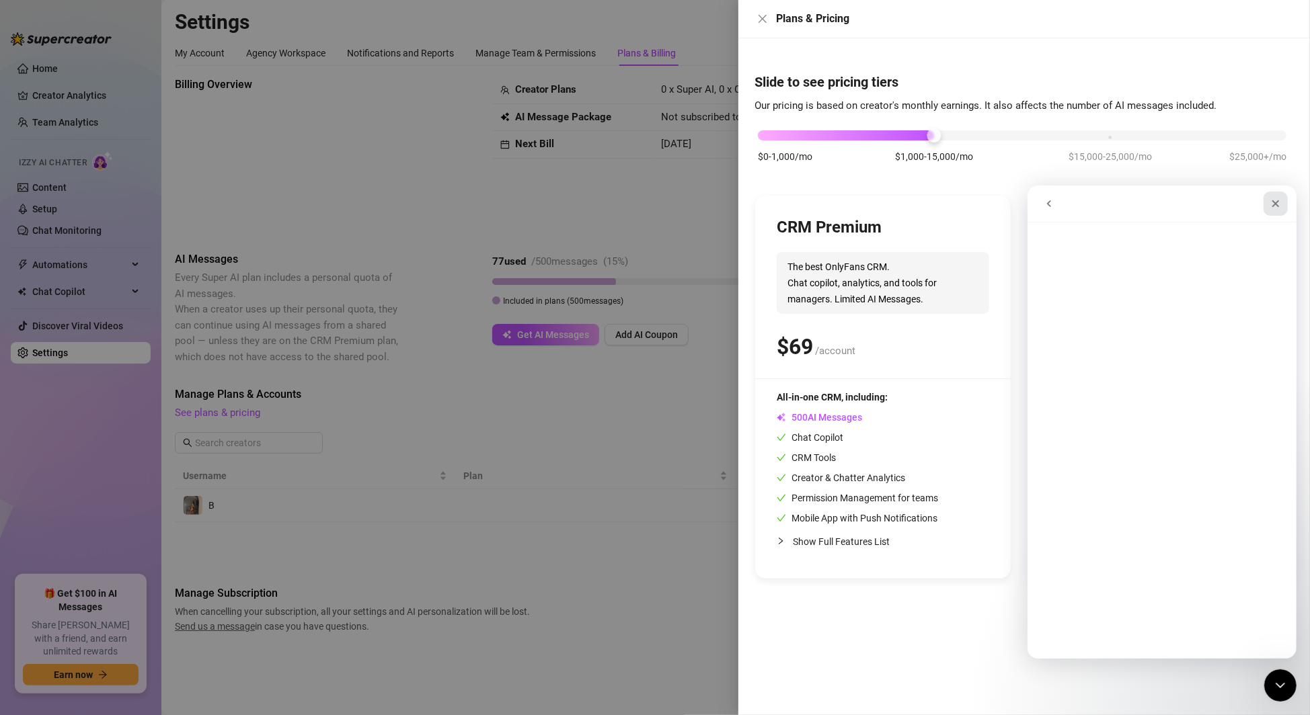
click at [1274, 201] on icon "Close" at bounding box center [1275, 203] width 11 height 11
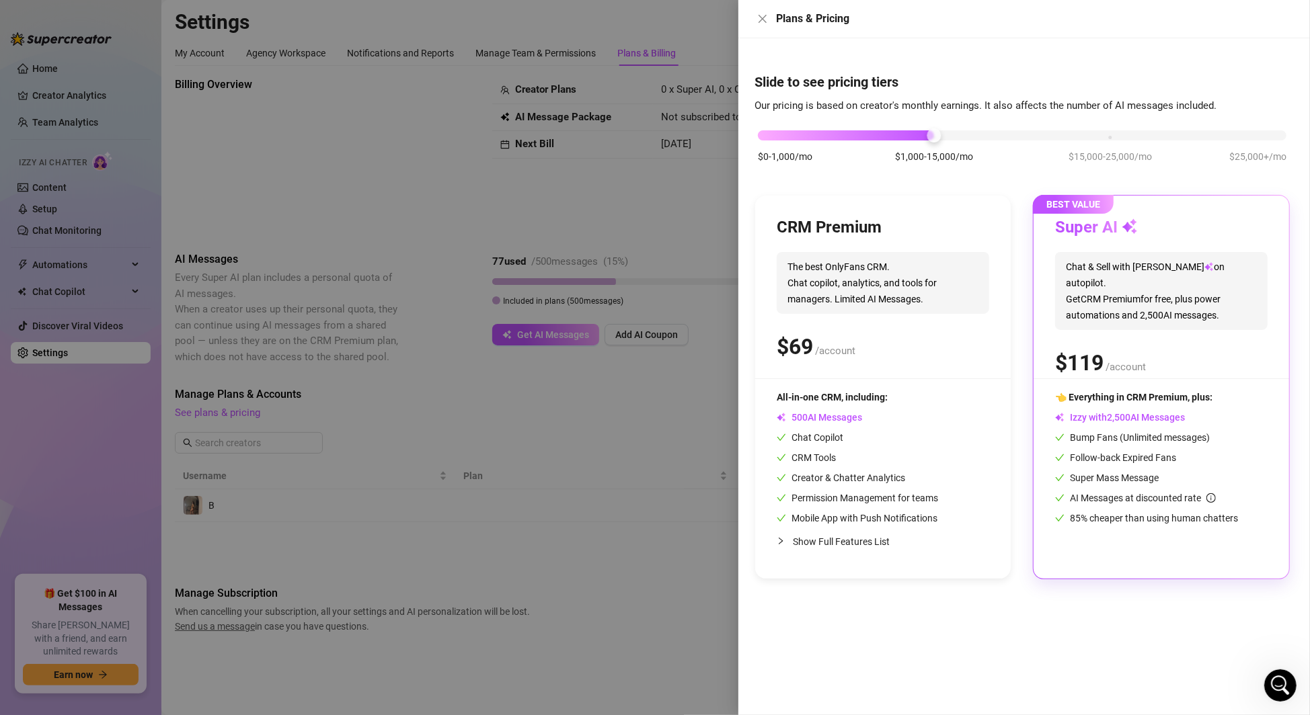
click at [1166, 284] on span "Chat & Sell with Izzy on autopilot. Get CRM Premium for free, plus power automa…" at bounding box center [1161, 291] width 212 height 78
click at [1089, 187] on div "$0-1,000/mo $1,000-15,000/mo $15,000-25,000/mo $25,000+/mo" at bounding box center [1021, 152] width 535 height 76
click at [1104, 213] on span "BEST VALUE" at bounding box center [1073, 204] width 81 height 19
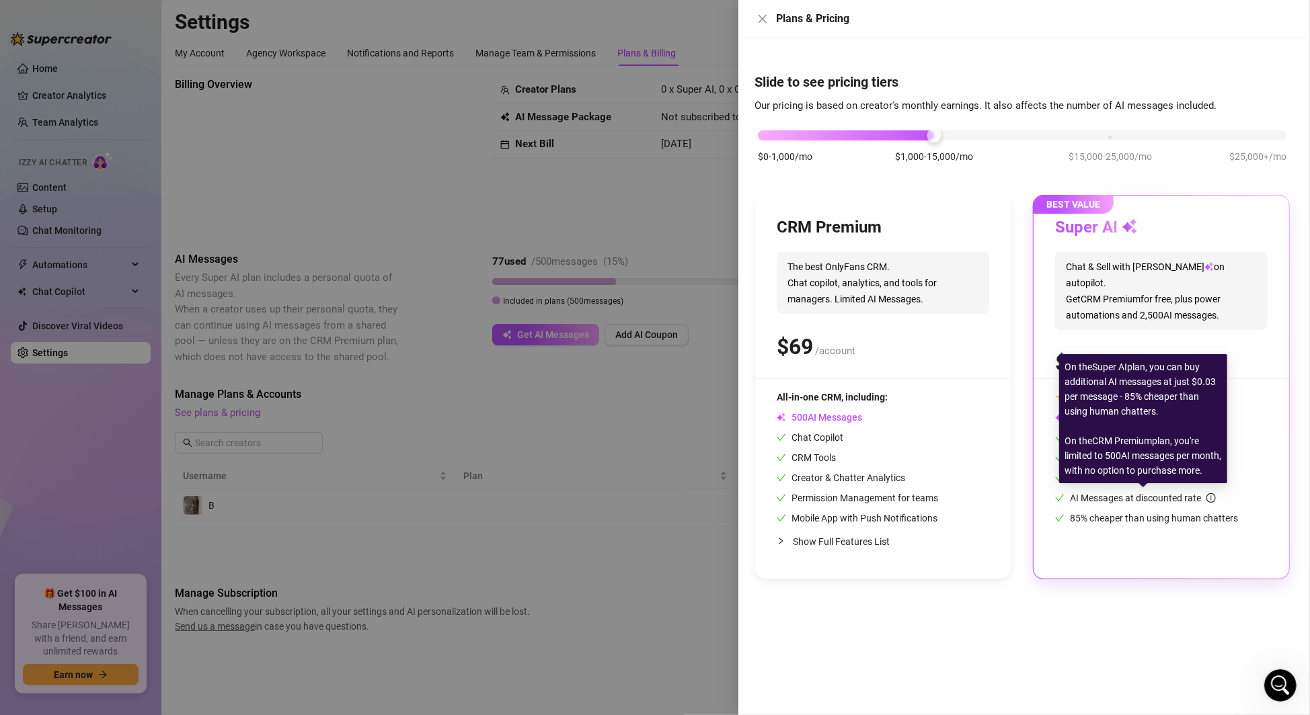
click at [1173, 496] on span "AI Messages at discounted rate" at bounding box center [1143, 498] width 146 height 11
click at [1189, 527] on div "👈 Everything in CRM Premium, plus: Izzy with AI Messages Bump Fans (Unlimited m…" at bounding box center [1161, 473] width 212 height 167
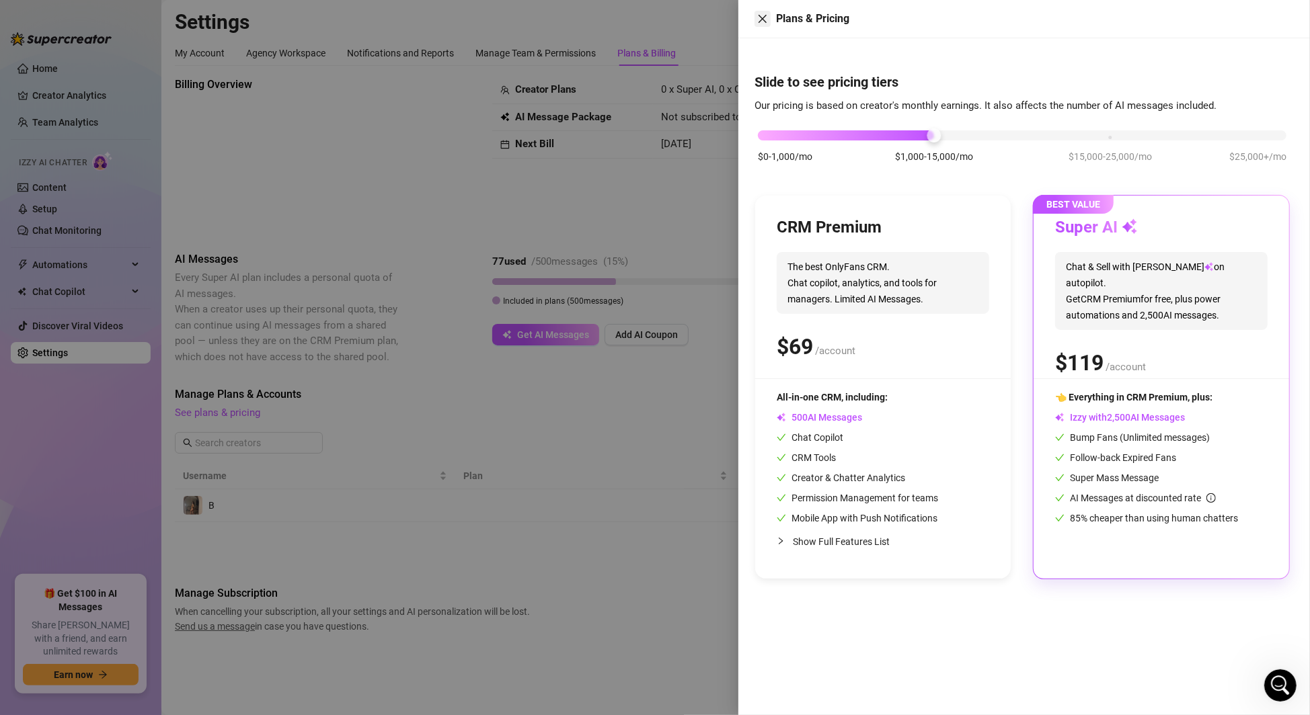
click at [760, 20] on icon "close" at bounding box center [762, 19] width 8 height 8
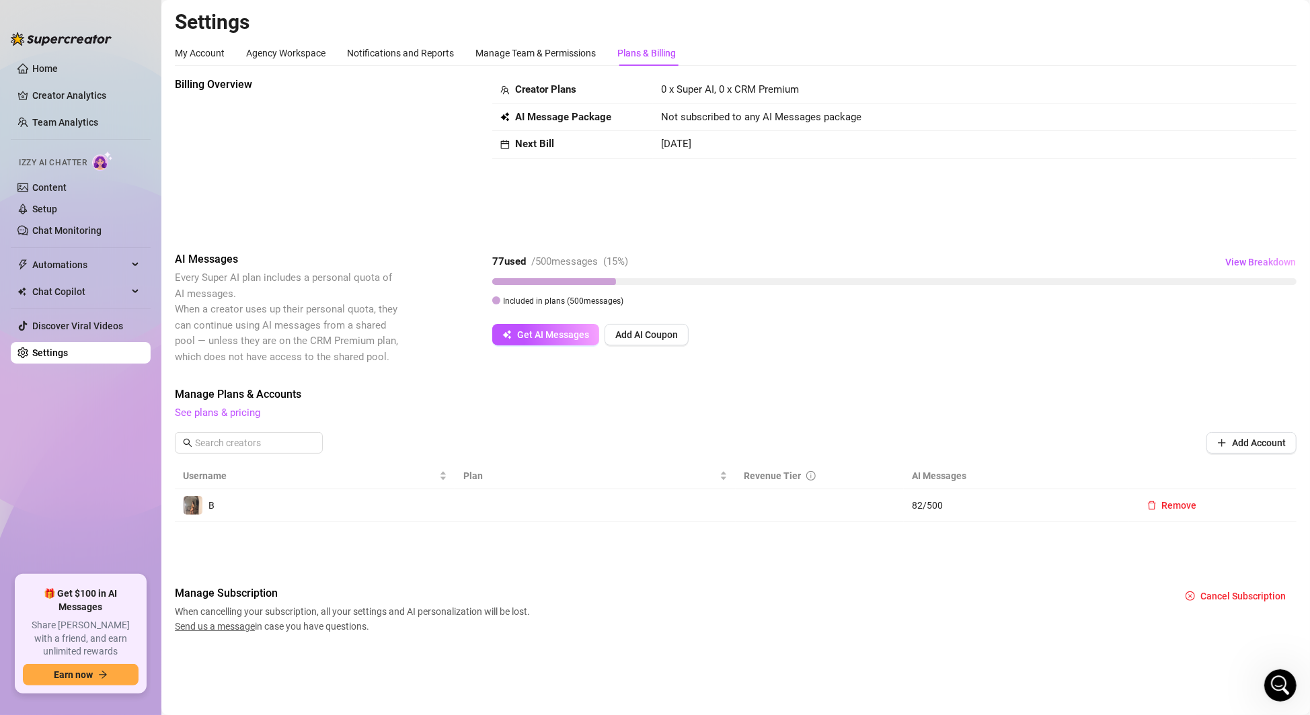
click at [224, 632] on span "When cancelling your subscription, all your settings and AI personalization wil…" at bounding box center [354, 619] width 359 height 30
click at [220, 622] on span "Send us a message" at bounding box center [215, 626] width 80 height 11
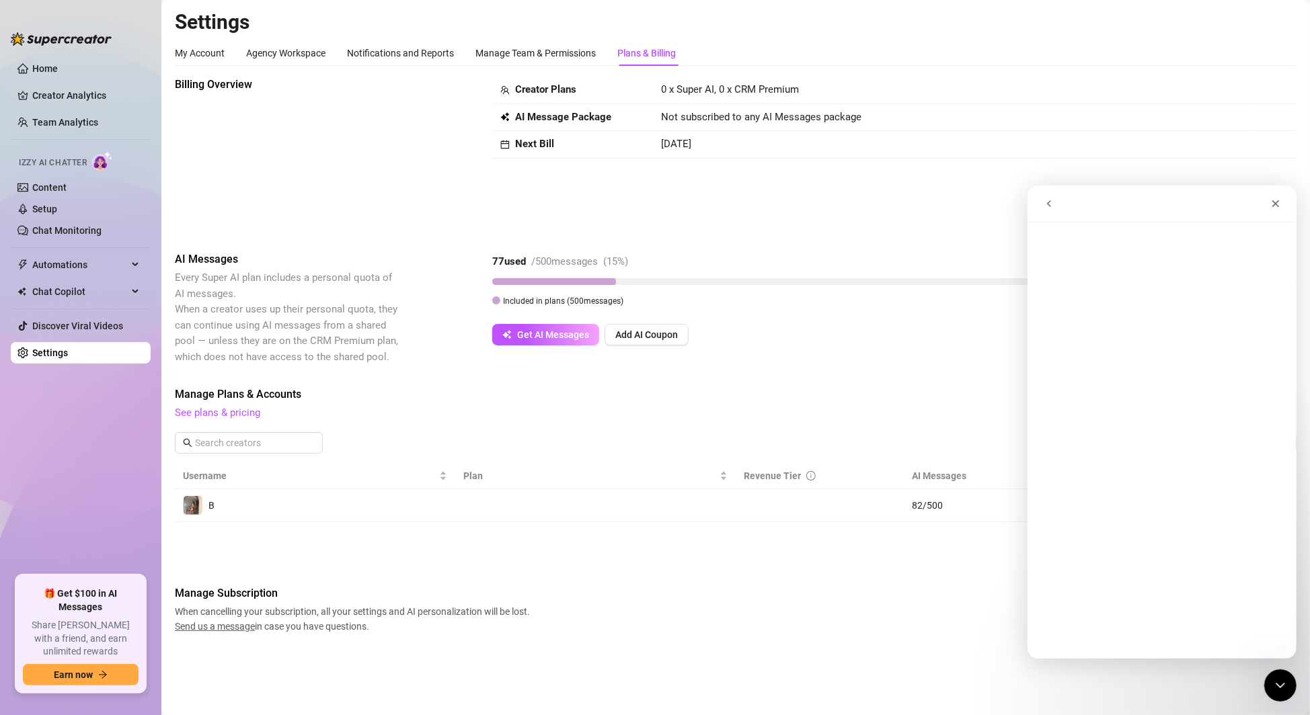
click at [1050, 196] on button "go back" at bounding box center [1049, 203] width 26 height 26
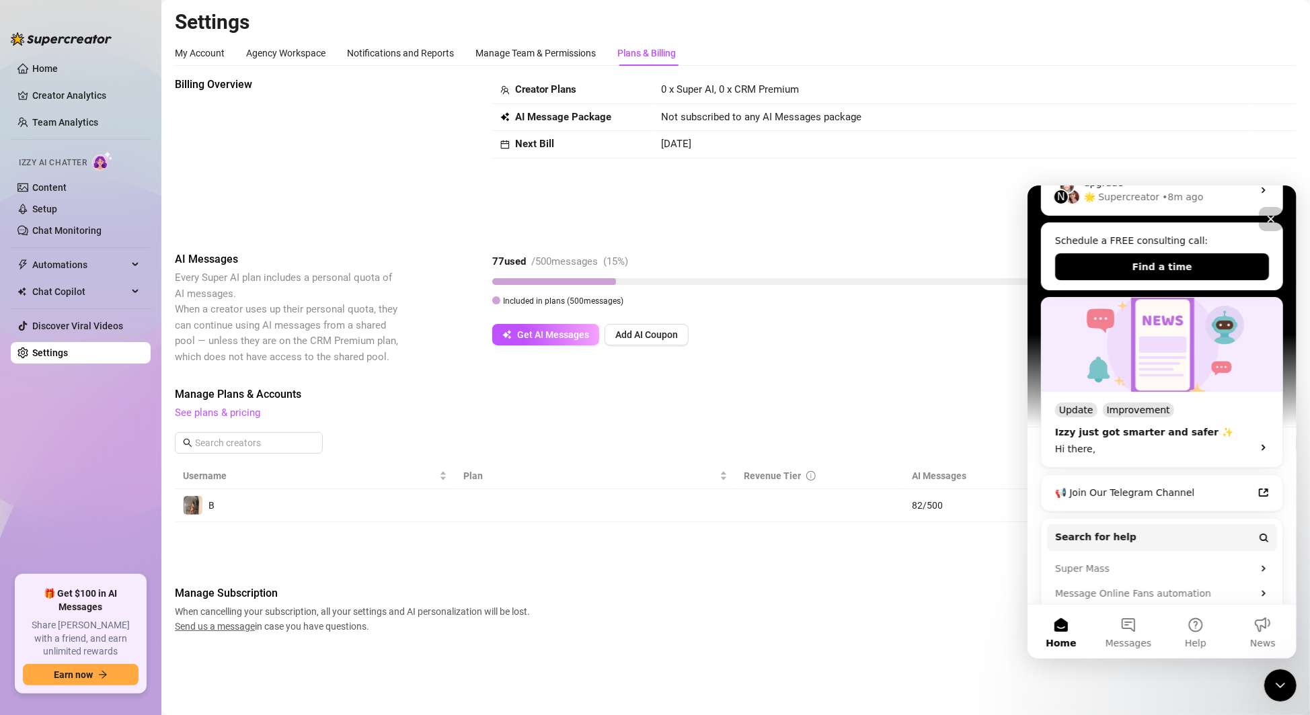
scroll to position [261, 0]
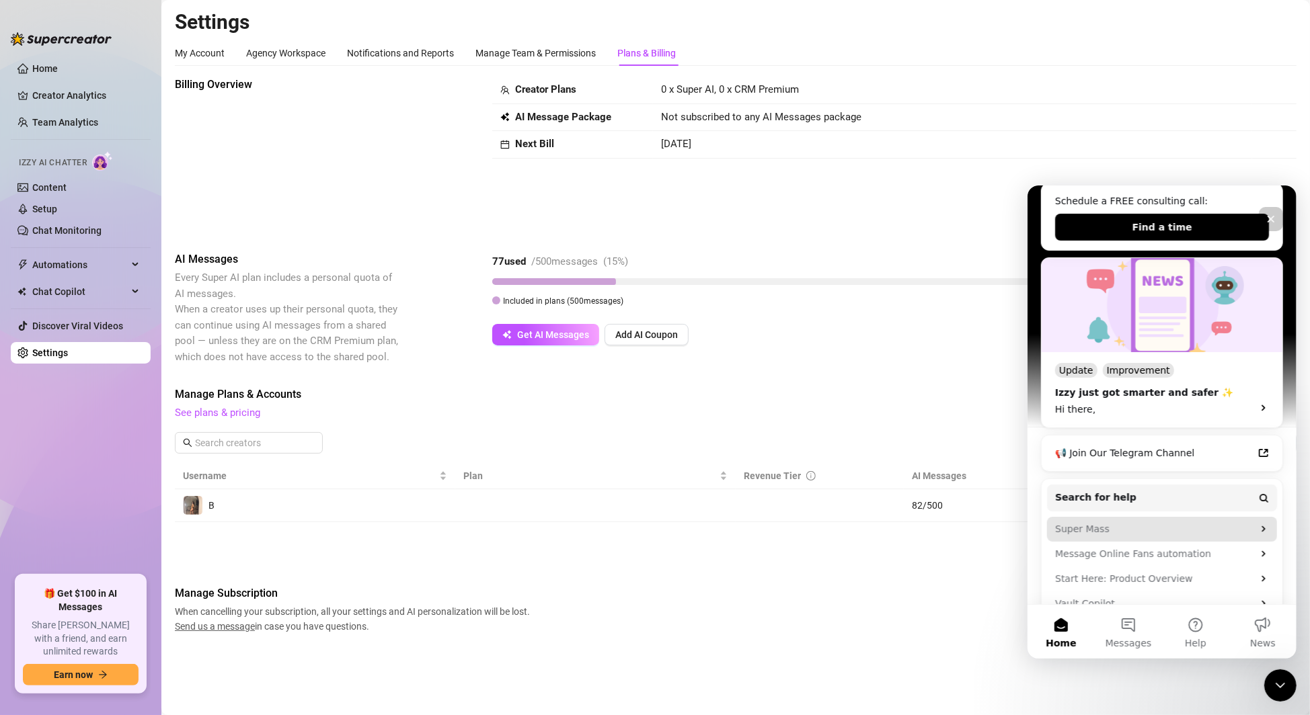
click at [1141, 522] on div "Super Mass" at bounding box center [1153, 529] width 198 height 14
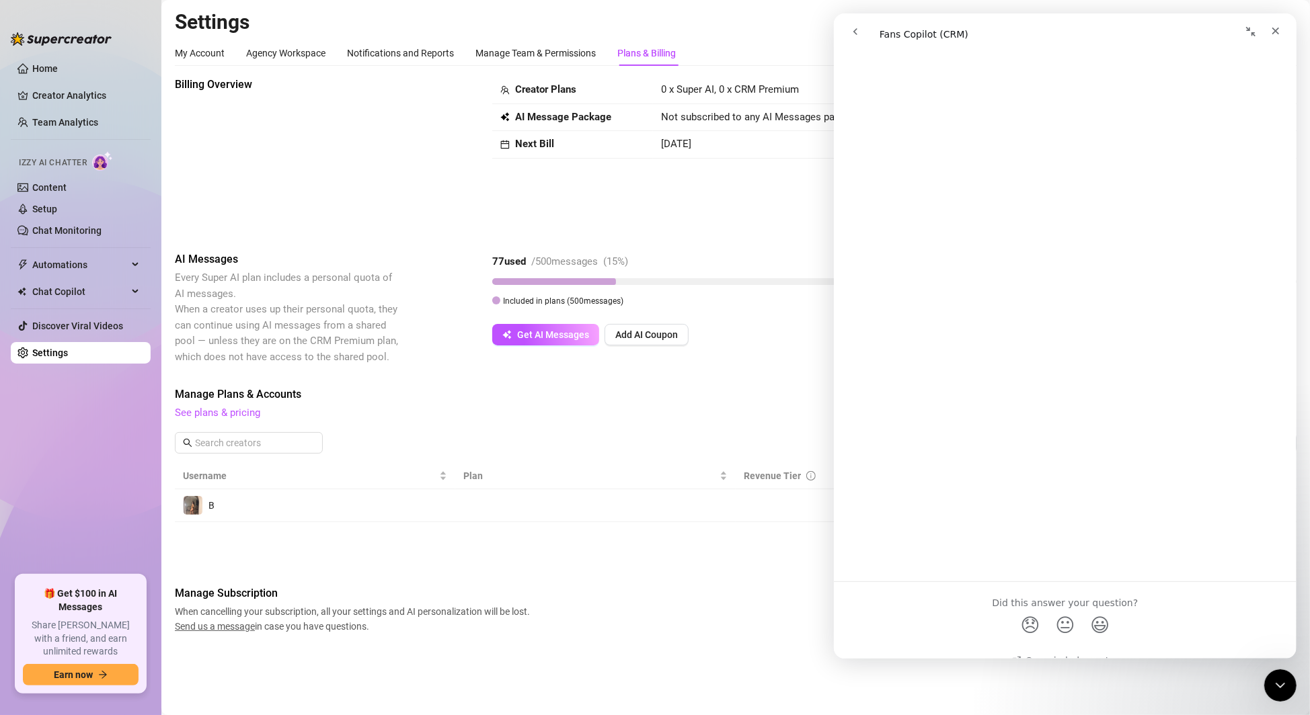
scroll to position [2520, 0]
click at [859, 28] on icon "go back" at bounding box center [854, 31] width 11 height 11
click at [859, 30] on icon "go back" at bounding box center [854, 31] width 11 height 11
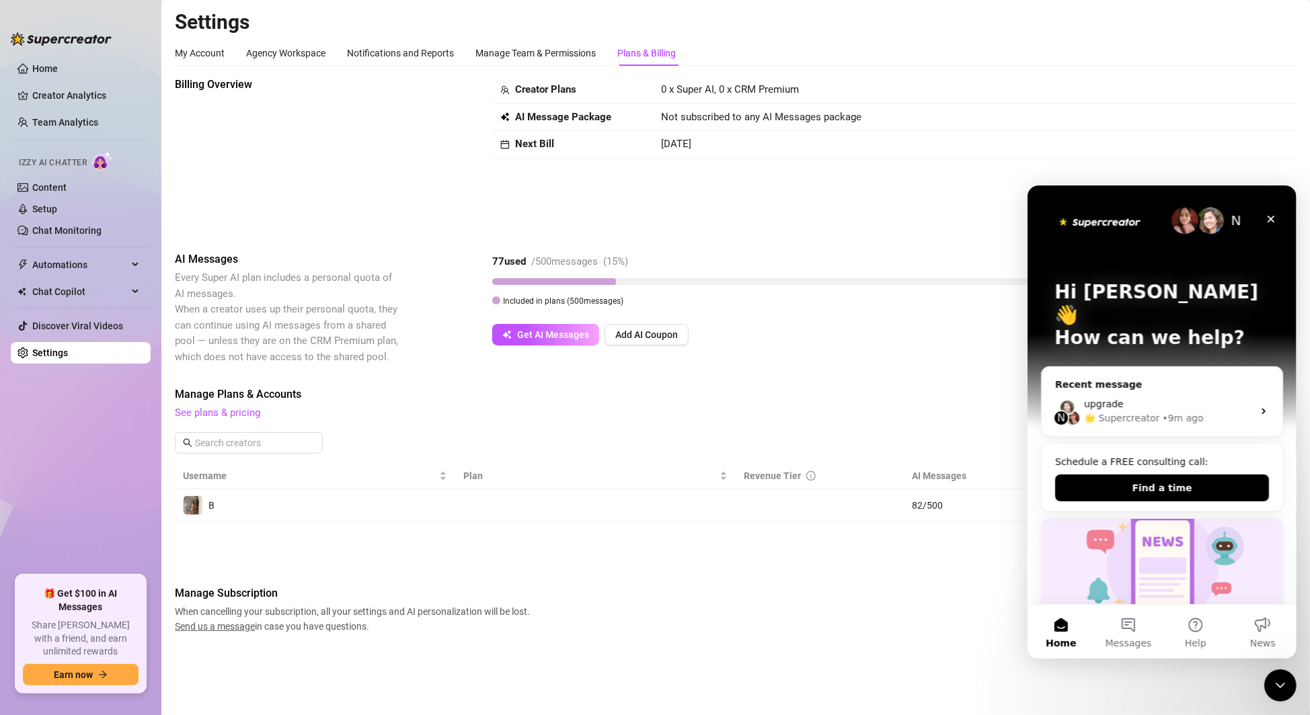
click at [1108, 326] on p "How can we help?" at bounding box center [1161, 337] width 215 height 23
click at [1148, 630] on button "Messages" at bounding box center [1127, 631] width 67 height 54
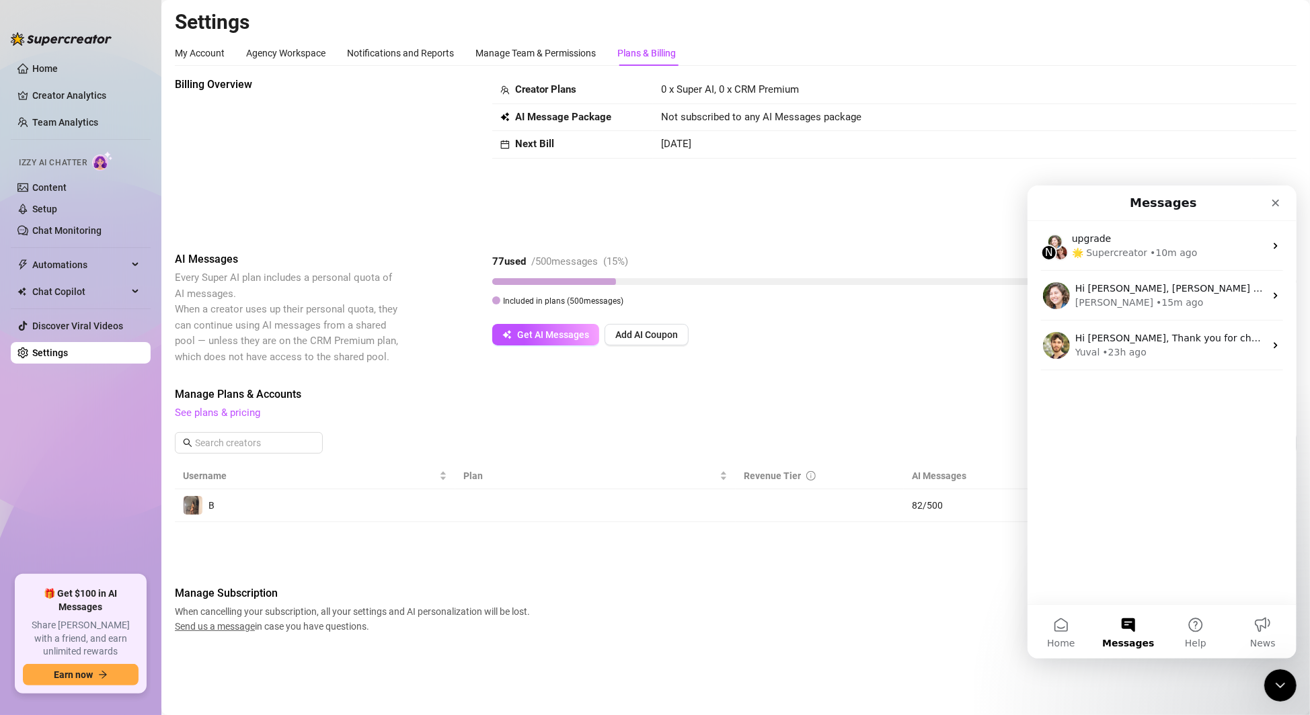
click at [424, 496] on div "B" at bounding box center [315, 506] width 264 height 20
click at [705, 581] on div "Billing Overview Creator Plans 0 x Super AI, 0 x CRM Premium AI Message Package…" at bounding box center [736, 355] width 1122 height 557
click at [1285, 685] on icon "Close Intercom Messenger" at bounding box center [1278, 684] width 16 height 16
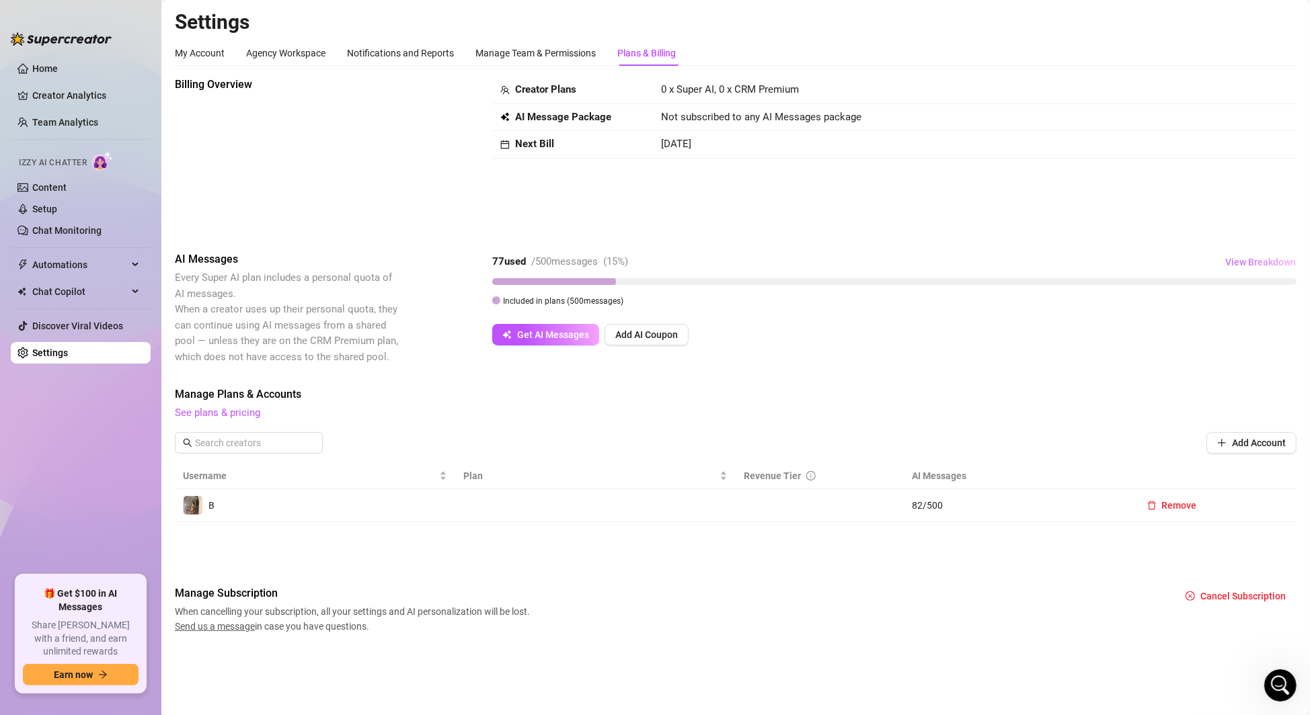
click at [1263, 263] on span "View Breakdown" at bounding box center [1260, 262] width 71 height 11
click at [1249, 249] on div "Billing Overview Creator Plans 0 x Super AI, 0 x CRM Premium AI Message Package…" at bounding box center [736, 355] width 1122 height 557
click at [1250, 461] on div "Manage Plans & Accounts See plans & pricing Add Account" at bounding box center [736, 425] width 1122 height 77
click at [927, 502] on span "82 / 500" at bounding box center [1016, 505] width 208 height 15
click at [806, 474] on icon "info-circle" at bounding box center [810, 475] width 9 height 9
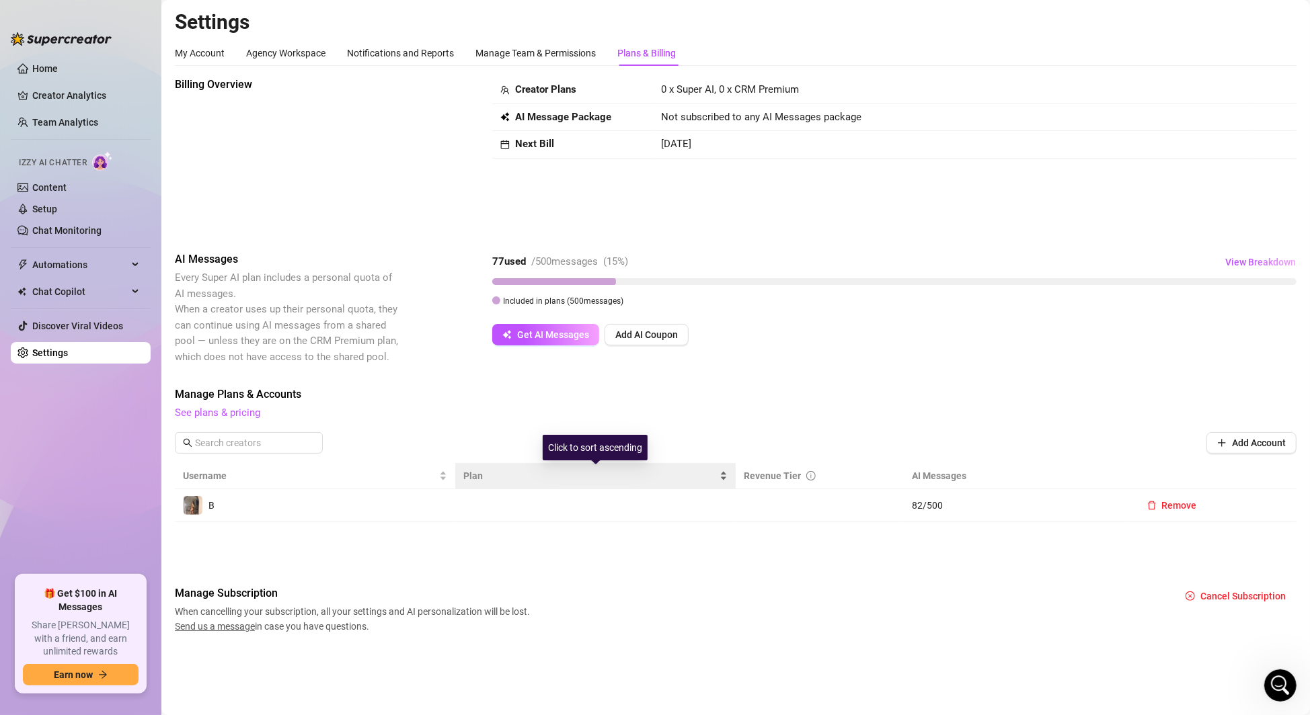
click at [484, 483] on div "Plan" at bounding box center [595, 476] width 264 height 15
click at [480, 477] on span "Plan" at bounding box center [589, 476] width 253 height 15
click at [480, 479] on span "Plan" at bounding box center [589, 476] width 253 height 15
click at [498, 518] on td at bounding box center [595, 506] width 280 height 33
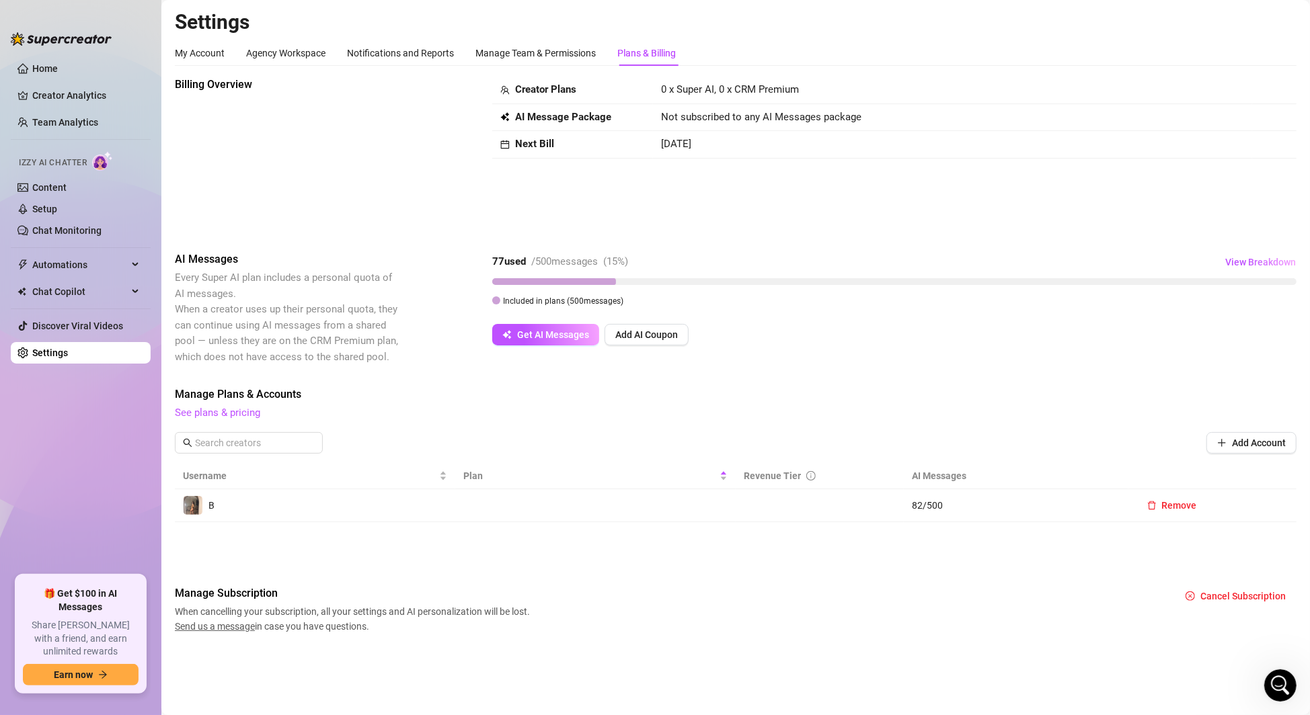
click at [498, 516] on td at bounding box center [595, 506] width 280 height 33
click at [353, 615] on span "When cancelling your subscription, all your settings and AI personalization wil…" at bounding box center [354, 619] width 359 height 30
click at [192, 510] on img at bounding box center [193, 505] width 19 height 19
click at [678, 102] on td "0 x Super AI, 0 x CRM Premium" at bounding box center [952, 91] width 598 height 28
click at [34, 67] on link "Home" at bounding box center [45, 68] width 26 height 11
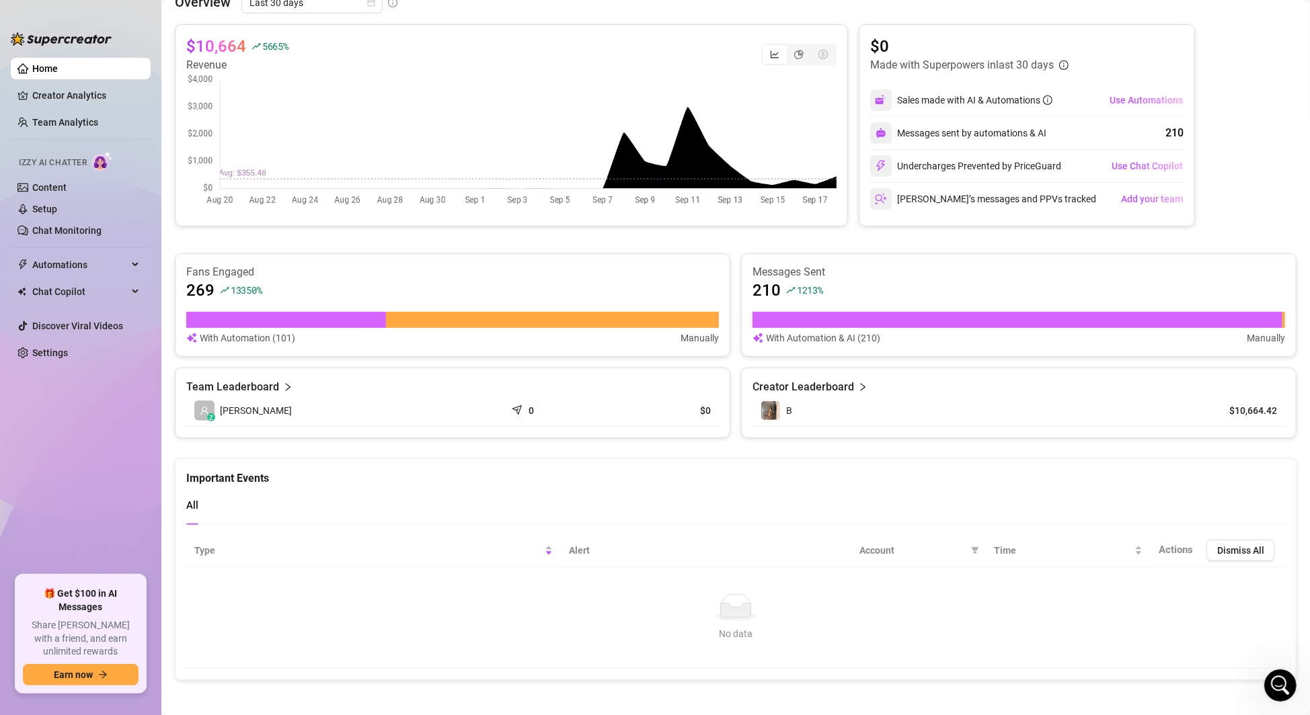
scroll to position [219, 0]
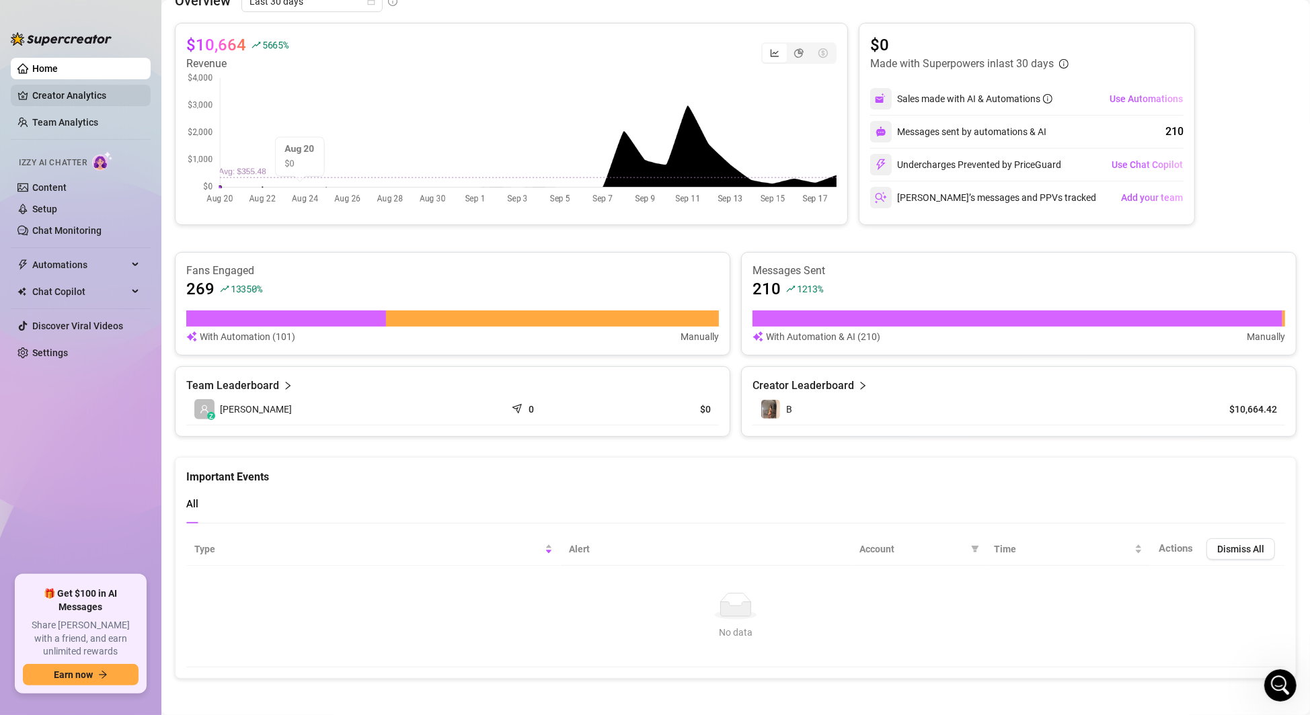
click at [77, 100] on link "Creator Analytics" at bounding box center [86, 96] width 108 height 22
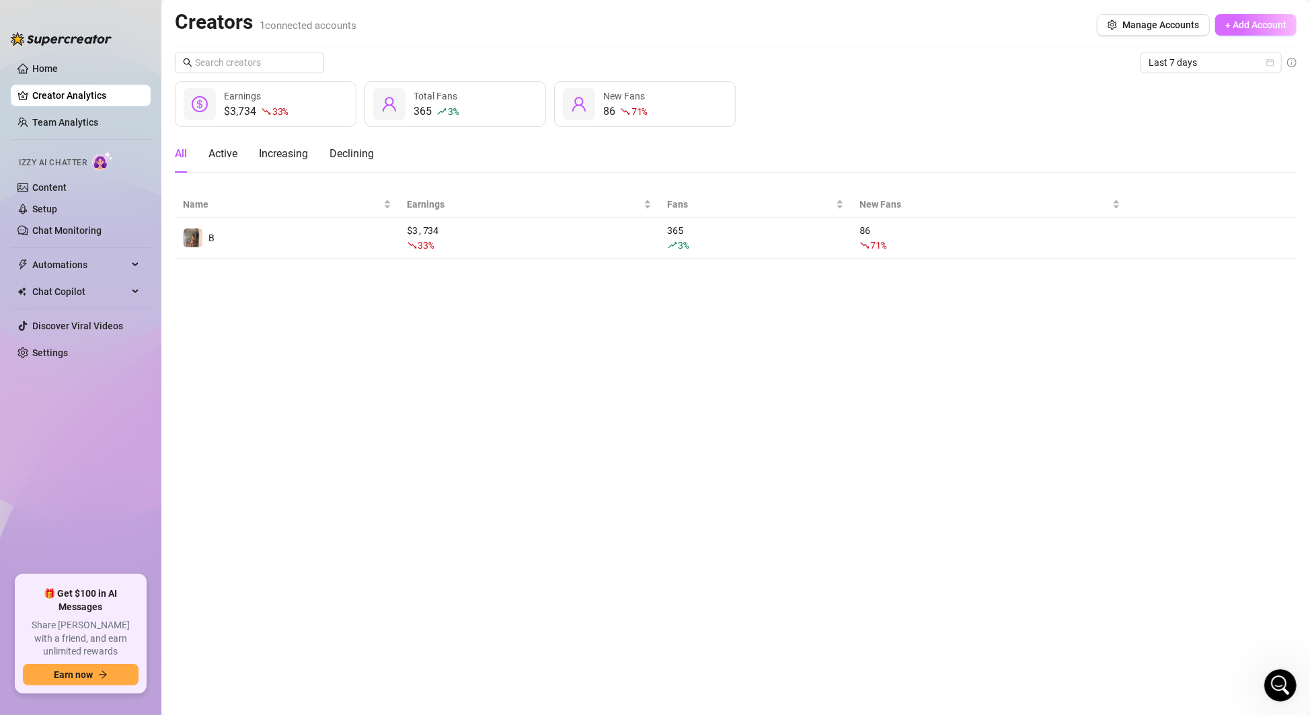
click at [1230, 25] on span "+ Add Account" at bounding box center [1255, 24] width 61 height 11
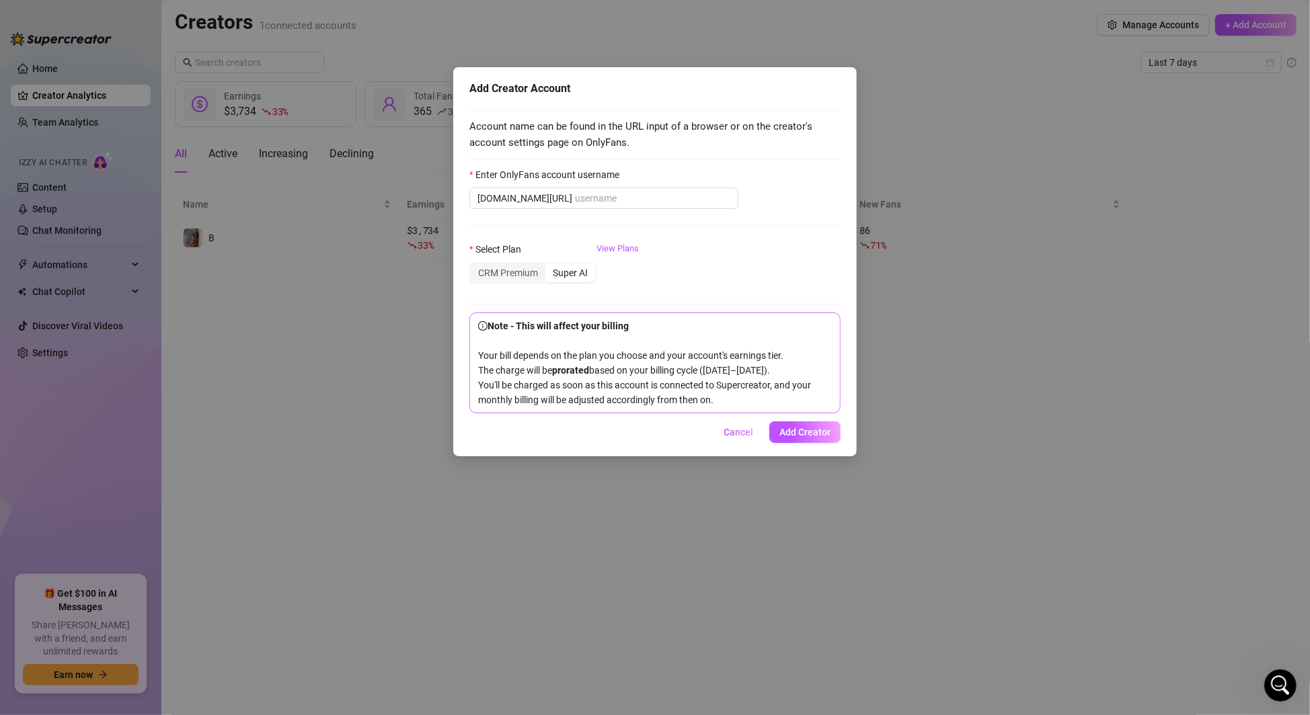
click at [633, 239] on form "Enter OnlyFans account username onlyfans.com/ Select Plan CRM Premium Super AI …" at bounding box center [654, 290] width 371 height 246
click at [526, 270] on div "CRM Premium" at bounding box center [508, 273] width 75 height 19
click at [474, 266] on input "CRM Premium" at bounding box center [474, 266] width 0 height 0
click at [563, 366] on b "prorated" at bounding box center [570, 370] width 37 height 11
click at [568, 280] on div "Super AI" at bounding box center [570, 273] width 50 height 19
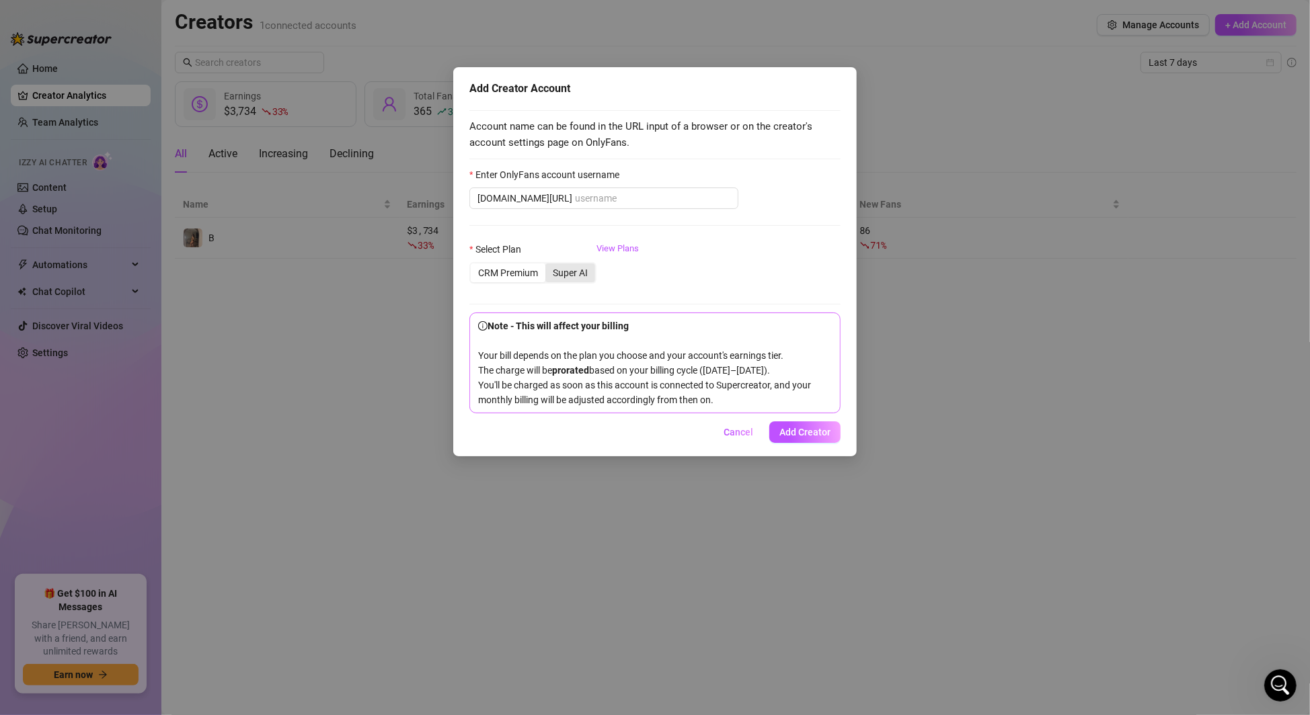
click at [549, 266] on input "Super AI" at bounding box center [549, 266] width 0 height 0
click at [536, 195] on span "onlyfans.com/" at bounding box center [524, 198] width 95 height 15
click at [745, 438] on span "Cancel" at bounding box center [739, 432] width 30 height 11
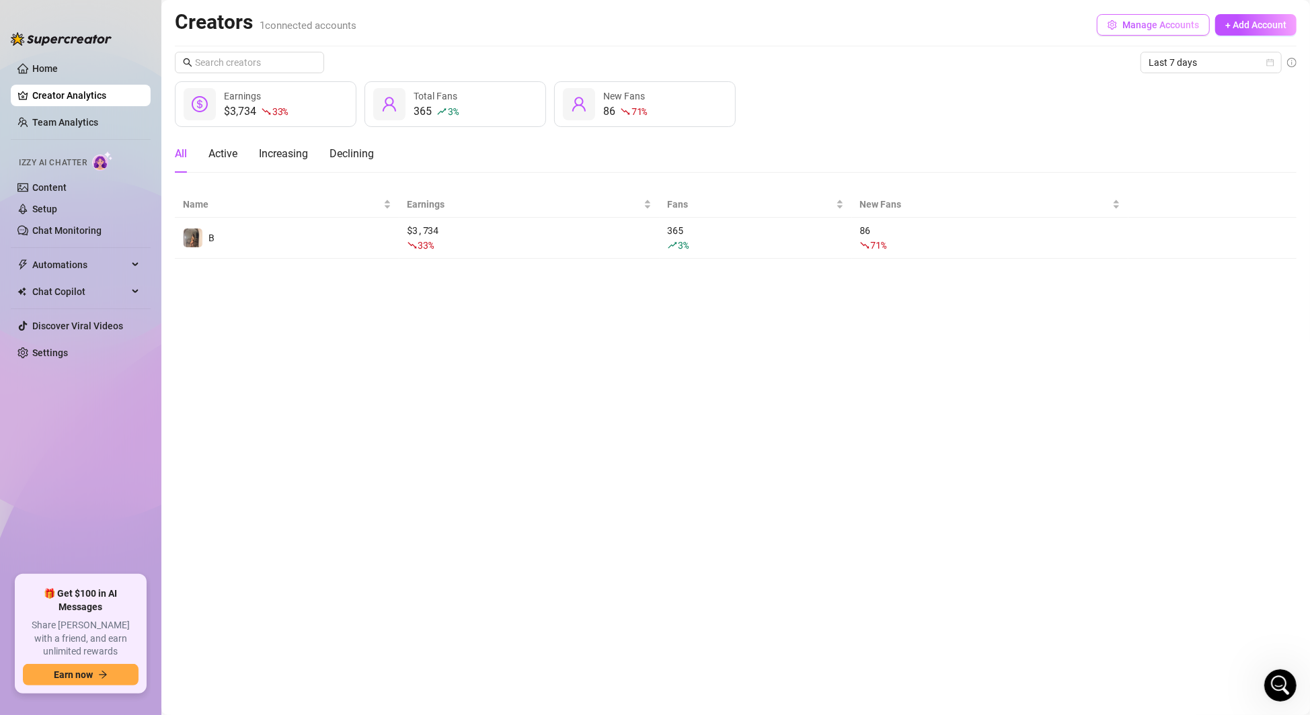
click at [1157, 26] on span "Manage Accounts" at bounding box center [1160, 24] width 77 height 11
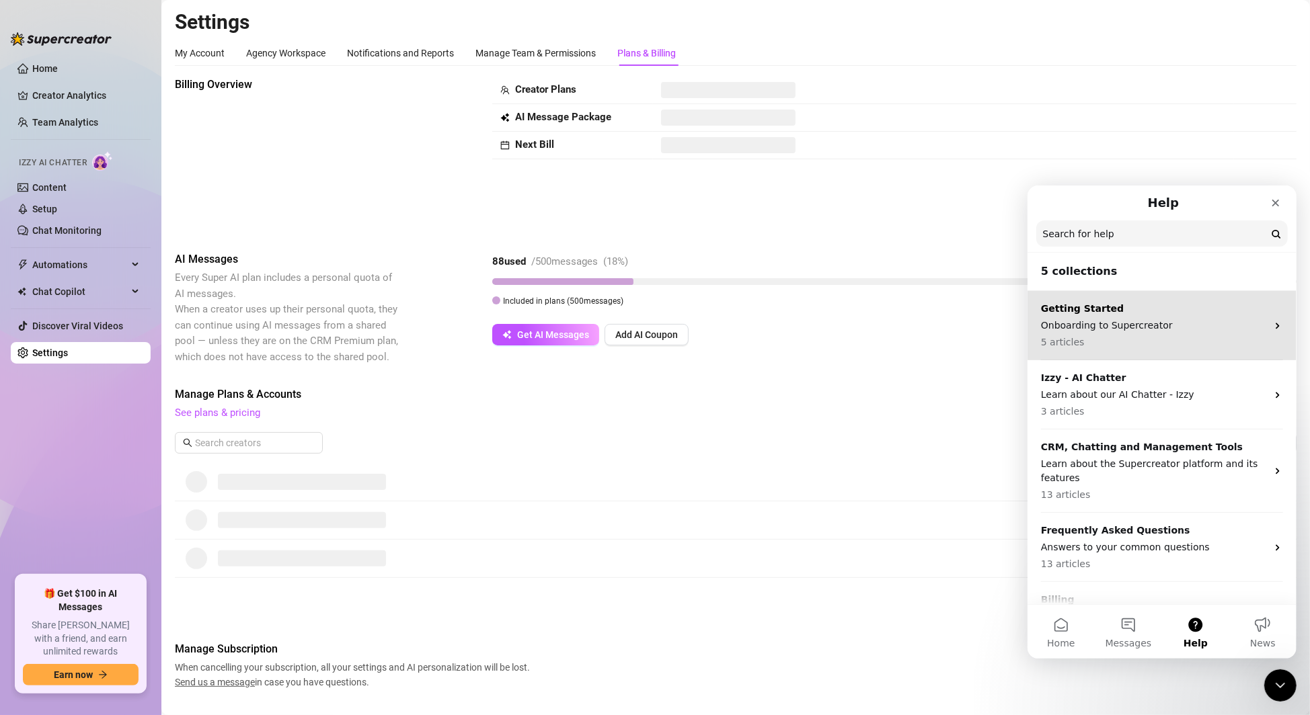
click at [1121, 326] on p "Onboarding to Supercreator" at bounding box center [1153, 325] width 226 height 14
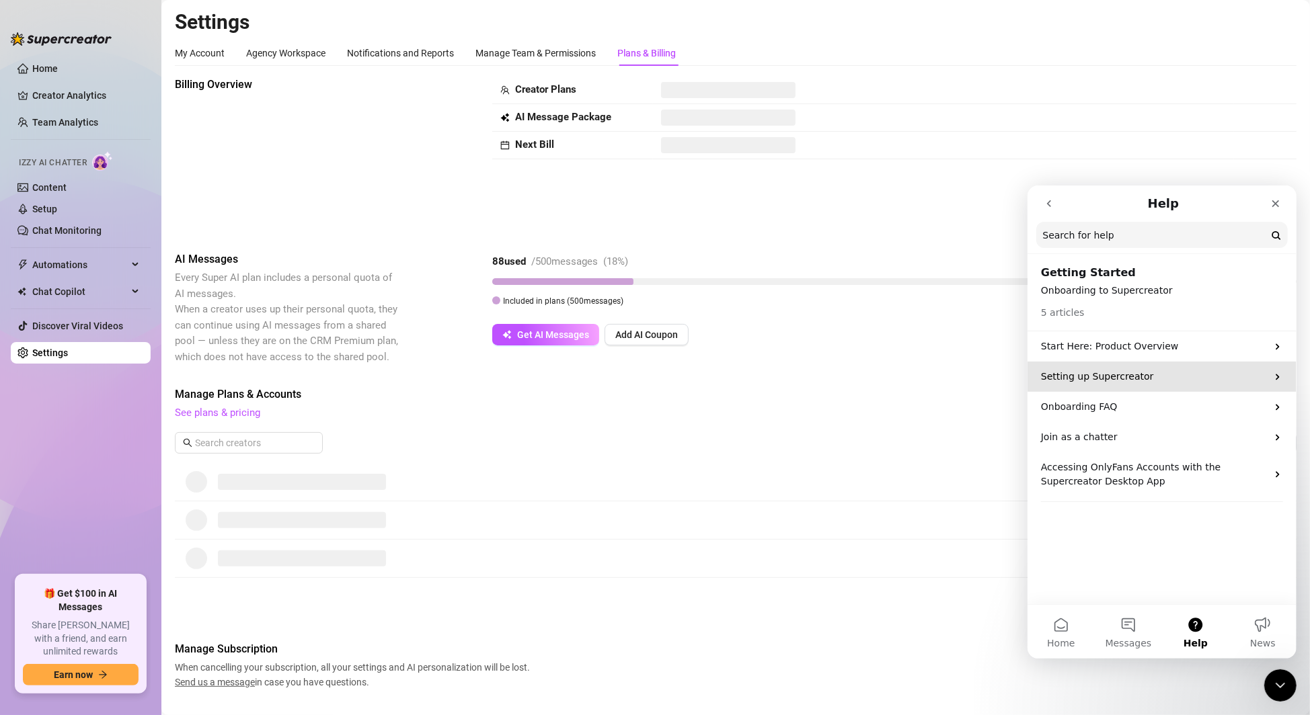
click at [1141, 381] on p "Setting up Supercreator" at bounding box center [1153, 376] width 226 height 14
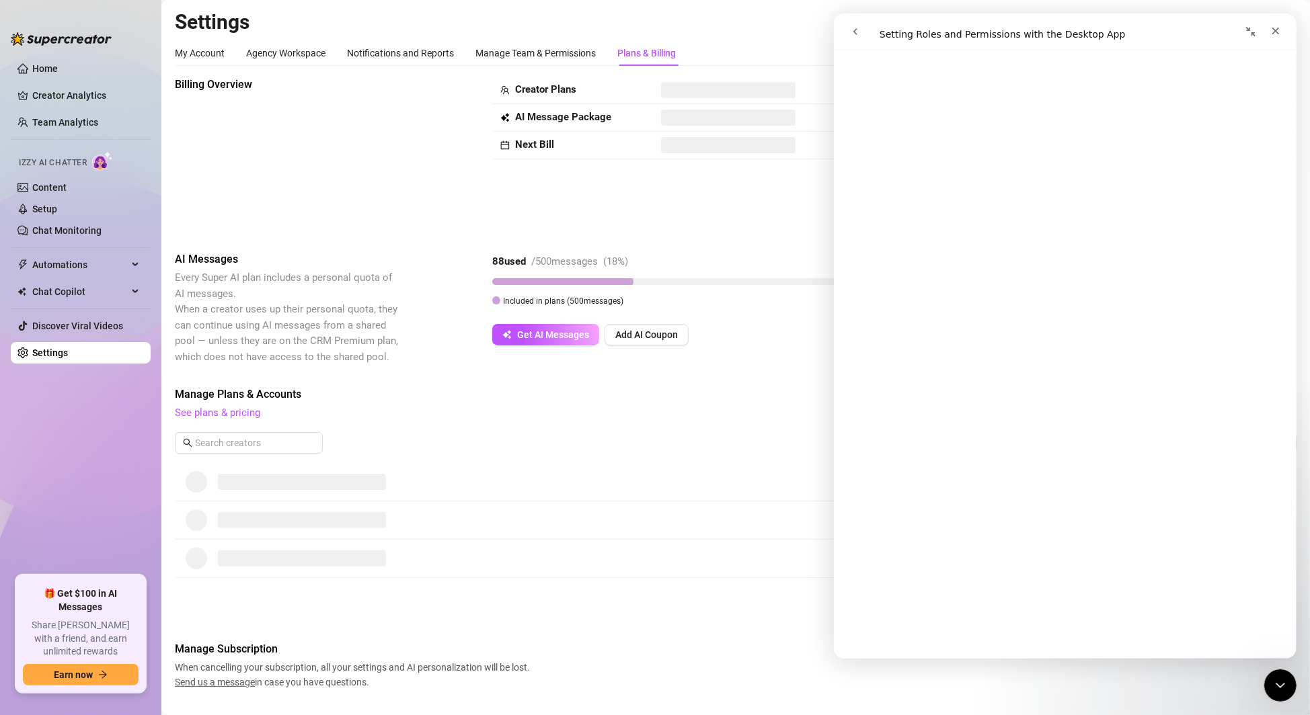
scroll to position [1563, 0]
click at [862, 34] on button "go back" at bounding box center [855, 32] width 26 height 26
click at [859, 31] on icon "go back" at bounding box center [854, 31] width 11 height 11
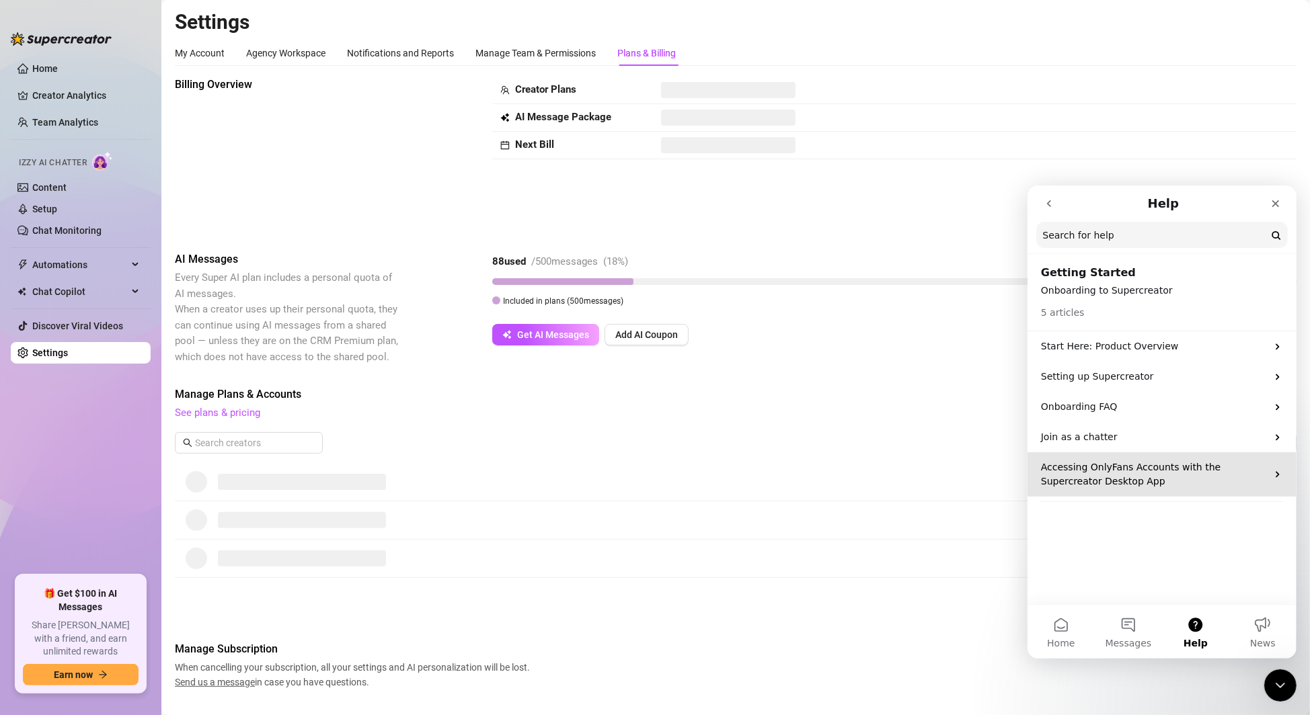
click at [1123, 479] on p "Accessing OnlyFans Accounts with the Supercreator Desktop App" at bounding box center [1153, 474] width 226 height 28
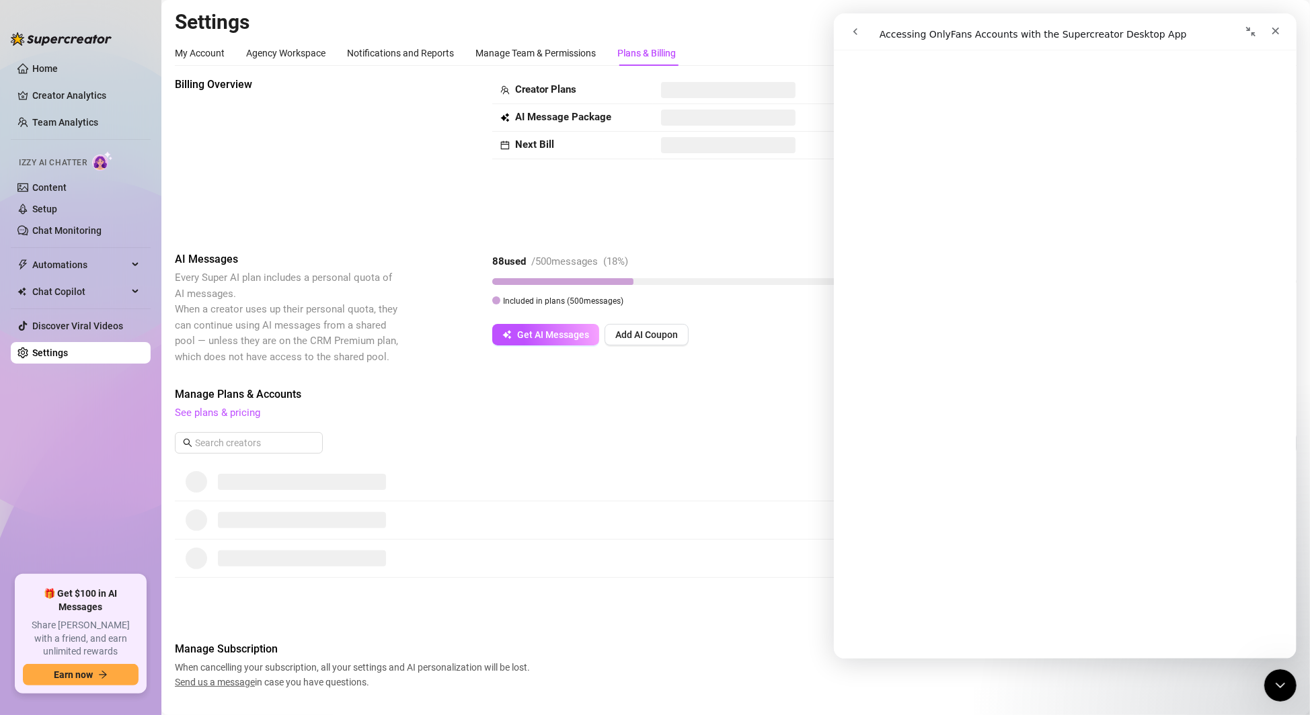
scroll to position [2220, 0]
click at [728, 217] on div "Billing Overview Creator Plans AI Message Package Next Bill" at bounding box center [736, 153] width 1122 height 153
click at [1285, 684] on icon "Close Intercom Messenger" at bounding box center [1278, 684] width 16 height 16
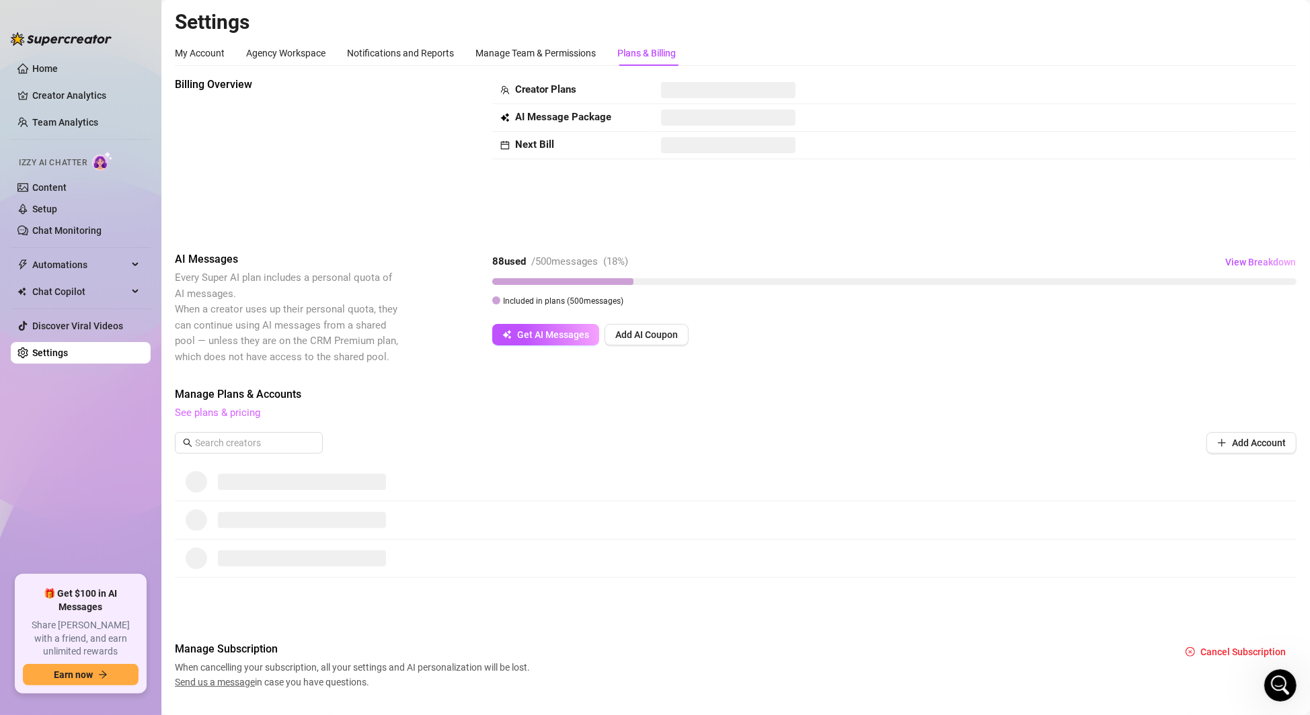
click at [233, 416] on link "See plans & pricing" at bounding box center [217, 413] width 85 height 12
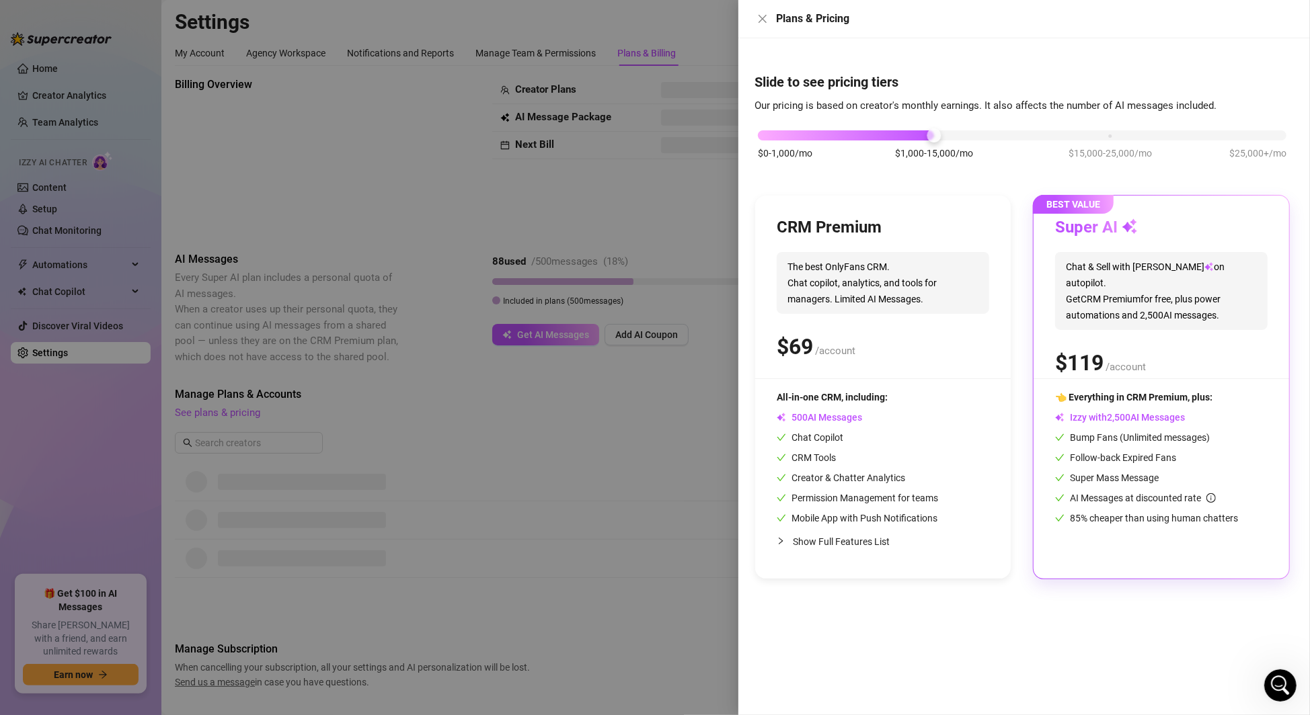
click at [1170, 291] on span "Chat & Sell with Izzy on autopilot. Get CRM Premium for free, plus power automa…" at bounding box center [1161, 291] width 212 height 78
click at [1107, 136] on div "$0-1,000/mo $1,000-15,000/mo $15,000-25,000/mo $25,000+/mo" at bounding box center [1022, 132] width 529 height 8
click at [1114, 380] on div "BEST VALUE Super AI Chat & Sell with Izzy on autopilot. Get CRM Premium for fre…" at bounding box center [1161, 387] width 256 height 383
click at [931, 136] on div "$0-1,000/mo $1,000-15,000/mo $15,000-25,000/mo $25,000+/mo" at bounding box center [1022, 132] width 529 height 8
click at [1175, 215] on div "BEST VALUE Super AI Chat & Sell with Izzy on autopilot. Get CRM Premium for fre…" at bounding box center [1161, 387] width 256 height 383
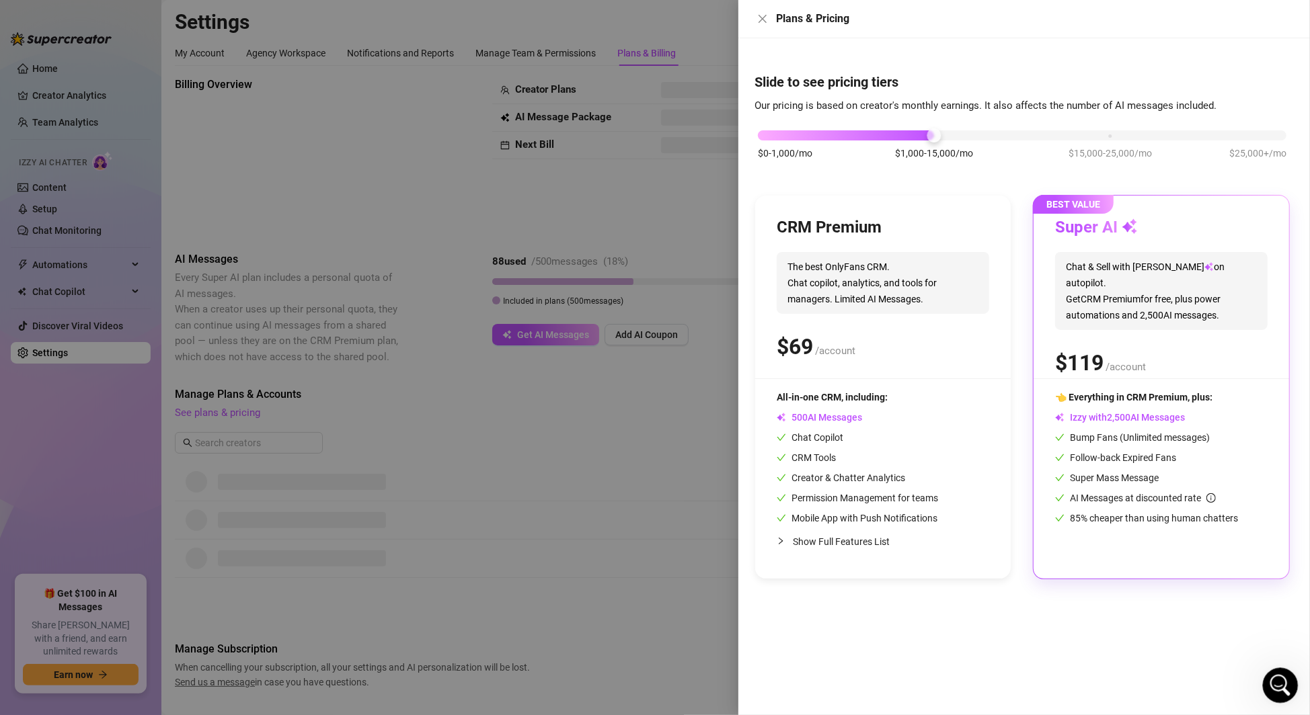
click at [1280, 679] on icon "Open Intercom Messenger" at bounding box center [1278, 684] width 22 height 22
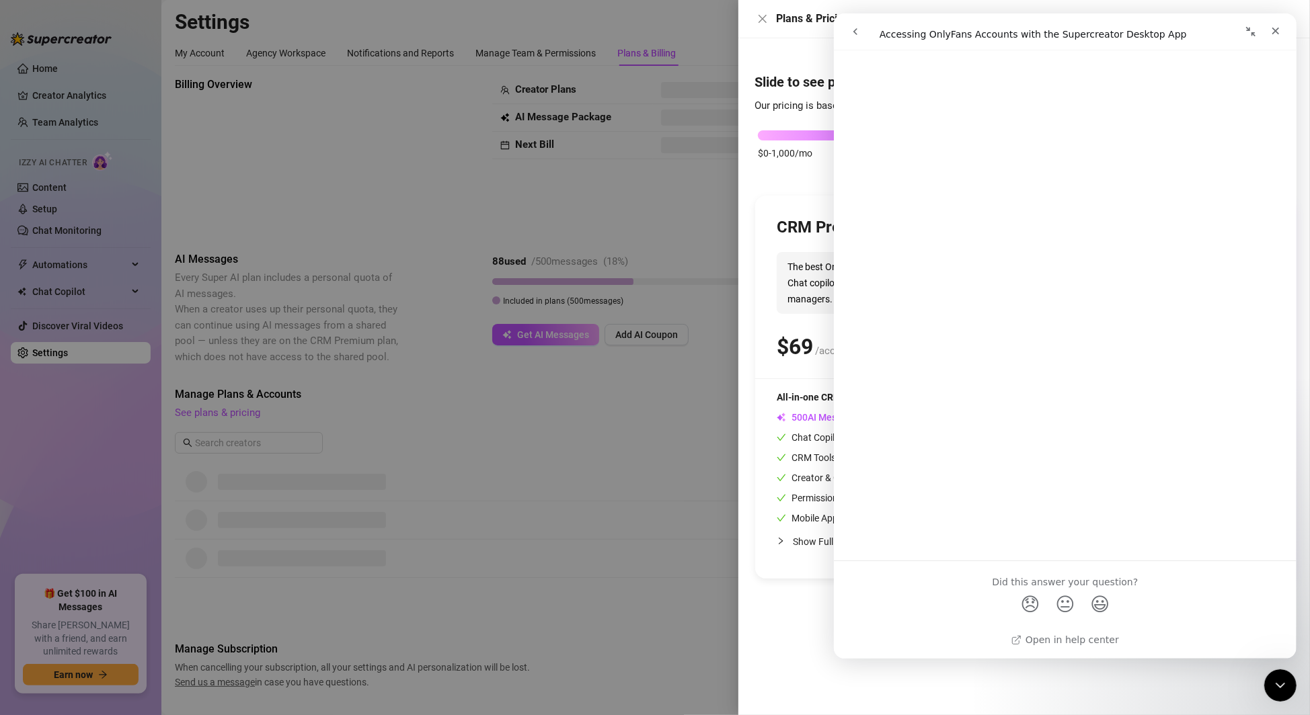
scroll to position [416, 0]
click at [847, 39] on button "go back" at bounding box center [855, 32] width 26 height 26
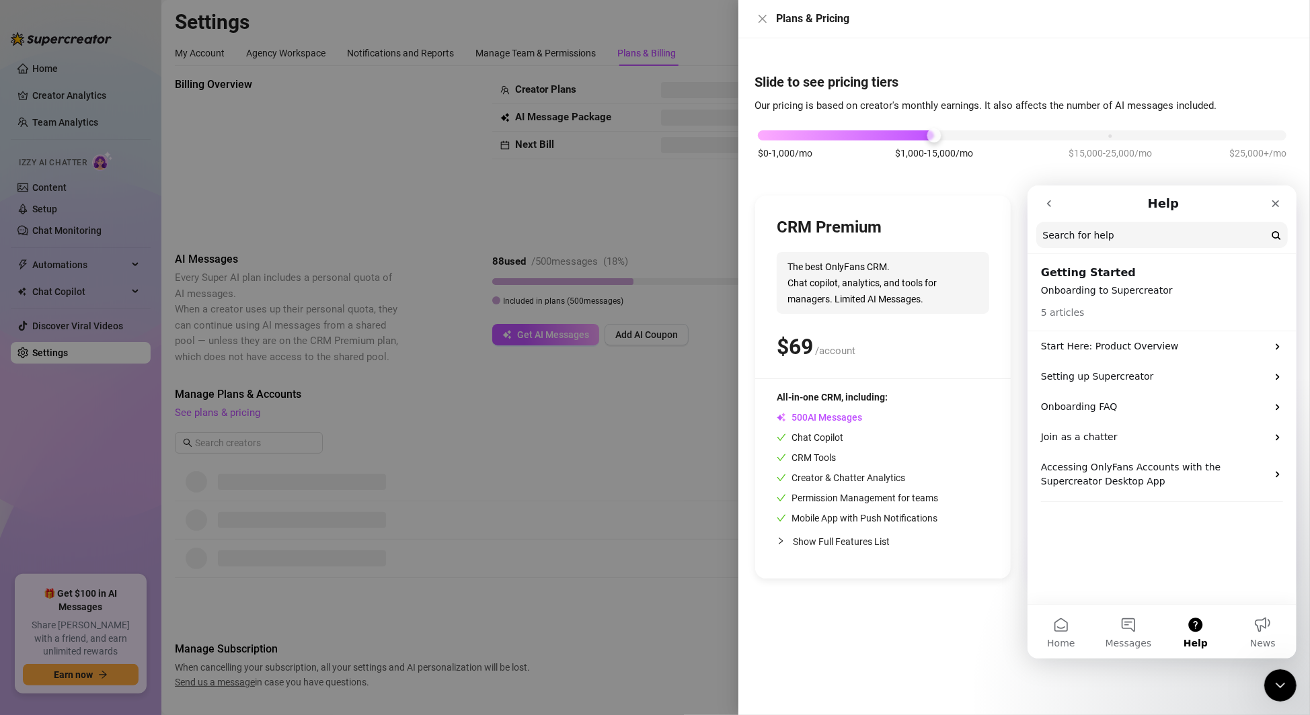
click at [1056, 201] on button "go back" at bounding box center [1049, 203] width 26 height 26
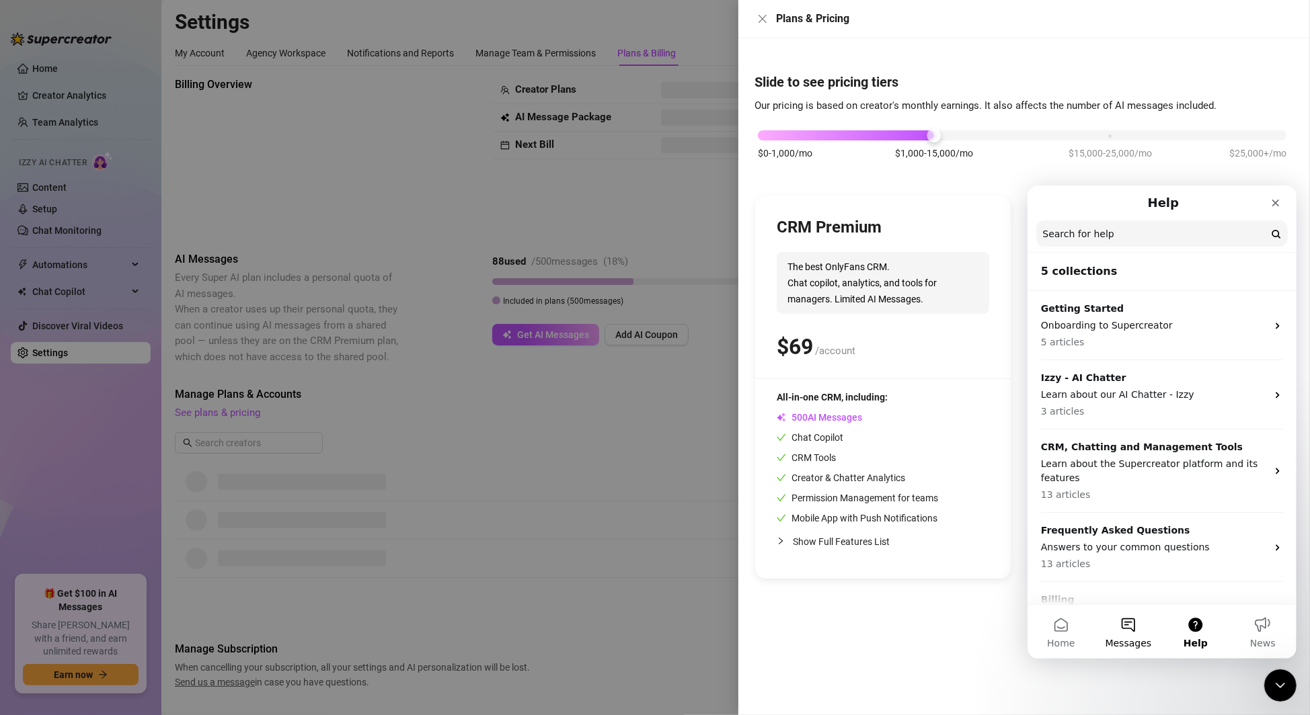
click at [1134, 649] on button "Messages" at bounding box center [1127, 631] width 67 height 54
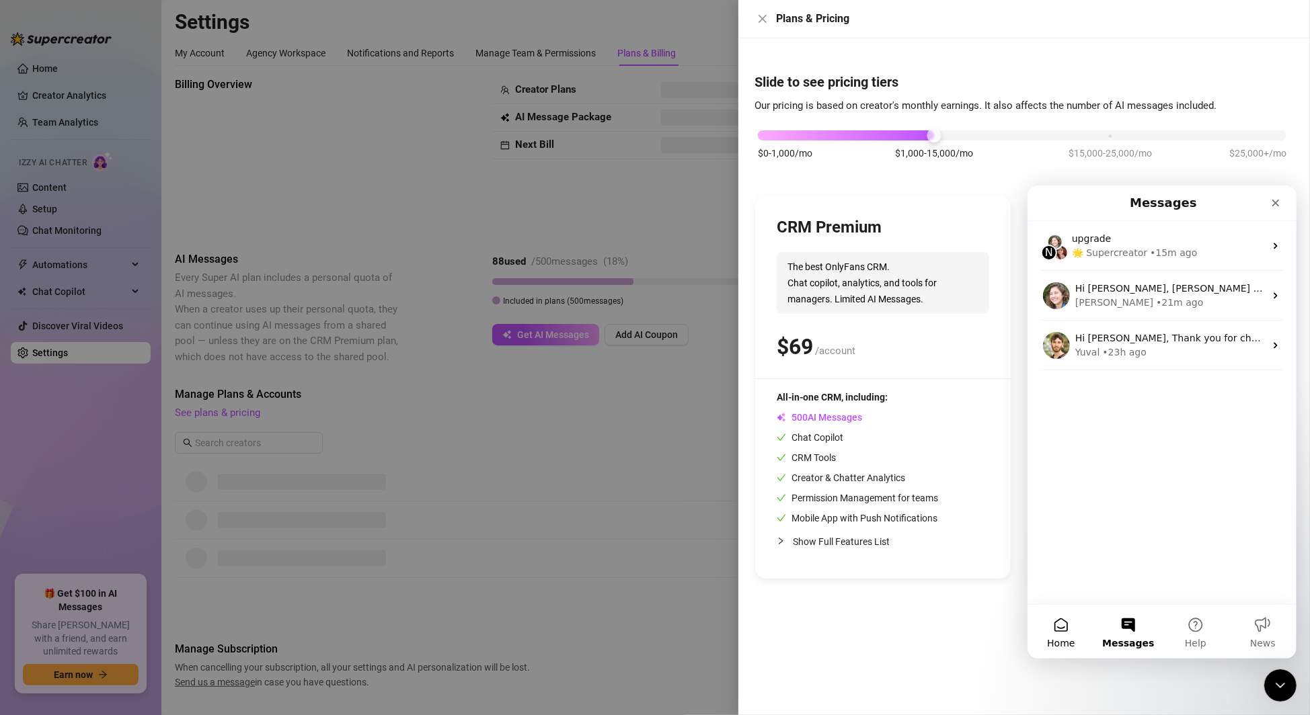
click at [1066, 636] on button "Home" at bounding box center [1060, 631] width 67 height 54
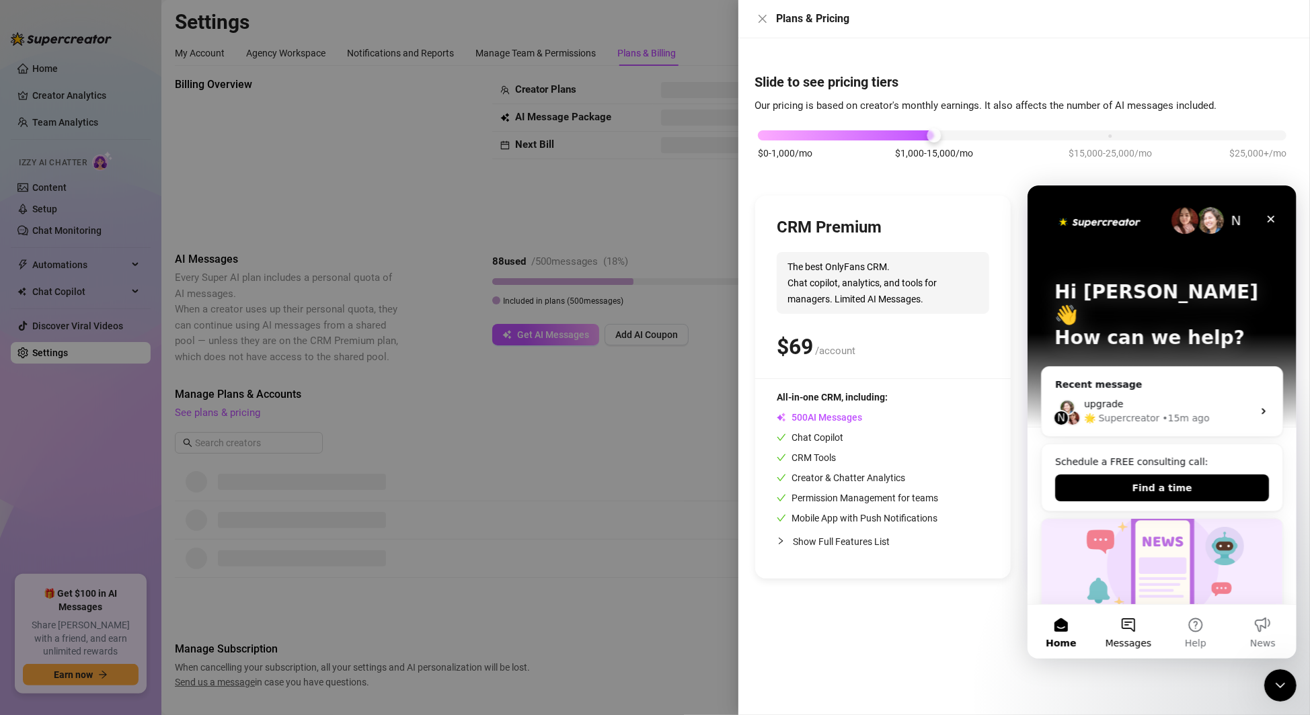
click at [1131, 632] on button "Messages" at bounding box center [1127, 631] width 67 height 54
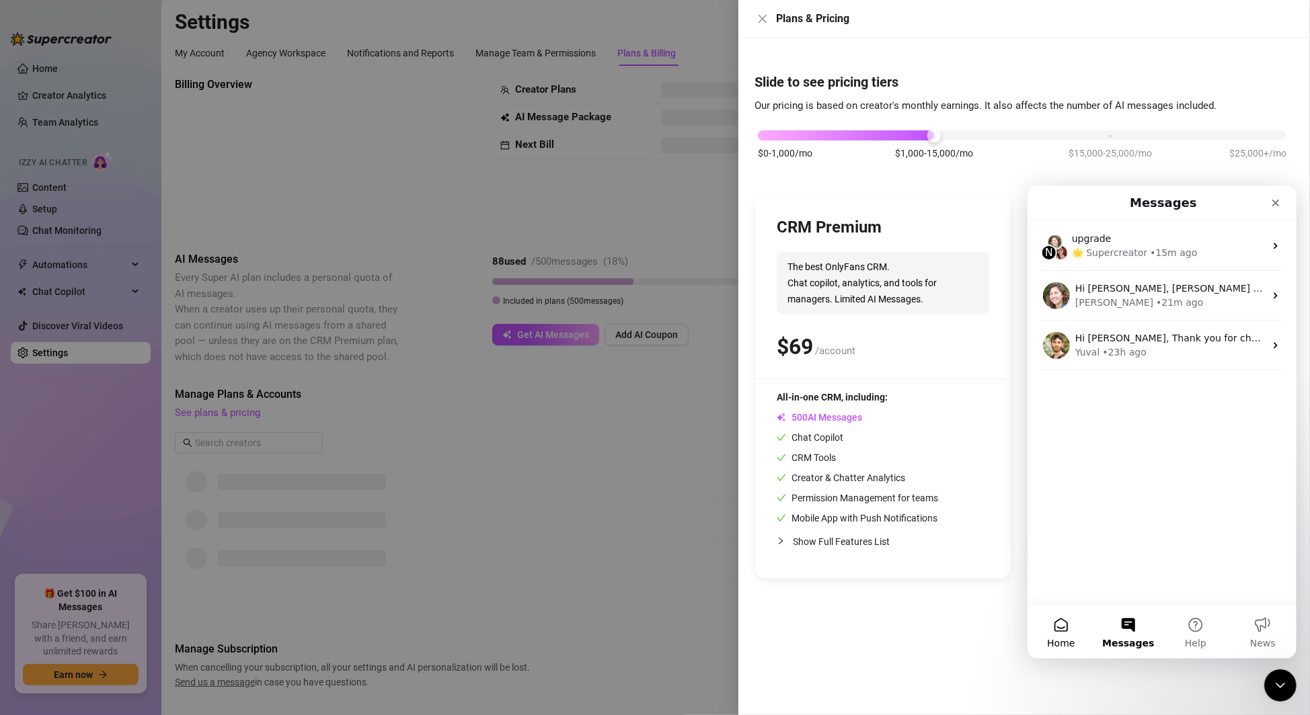
click at [1077, 627] on button "Home" at bounding box center [1060, 631] width 67 height 54
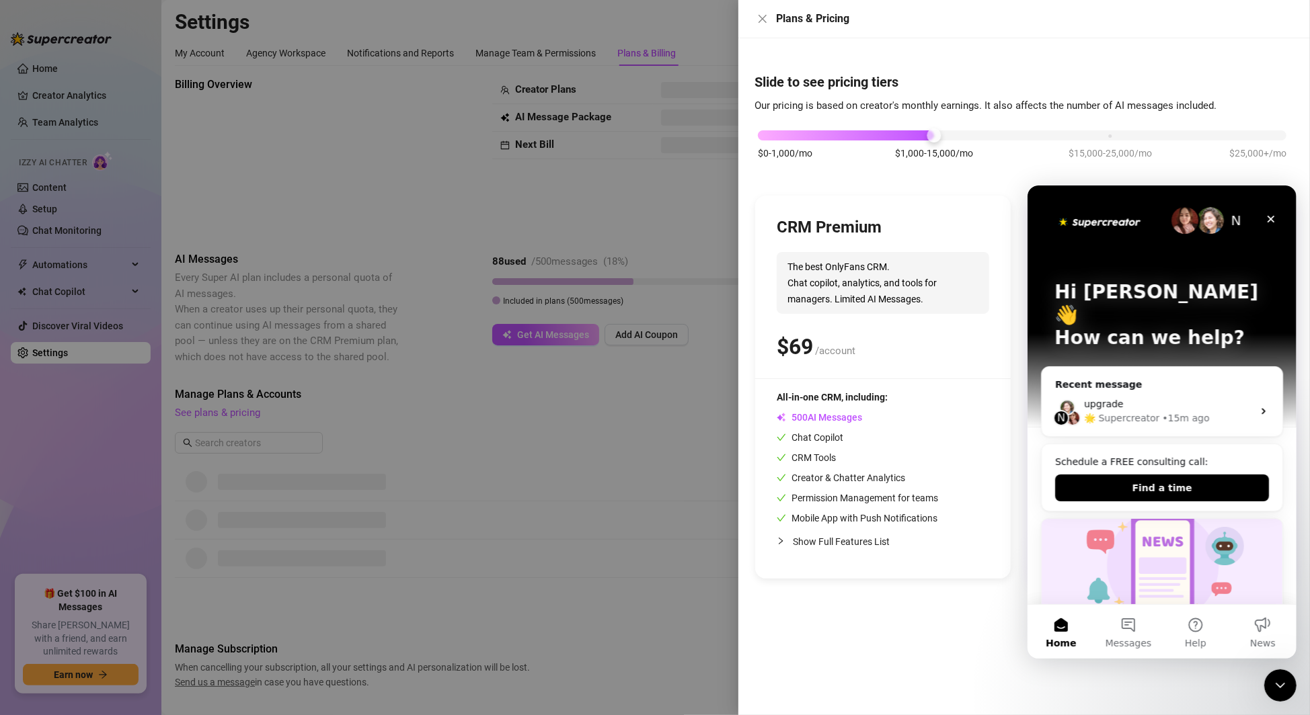
click at [1077, 631] on button "Home" at bounding box center [1060, 631] width 67 height 54
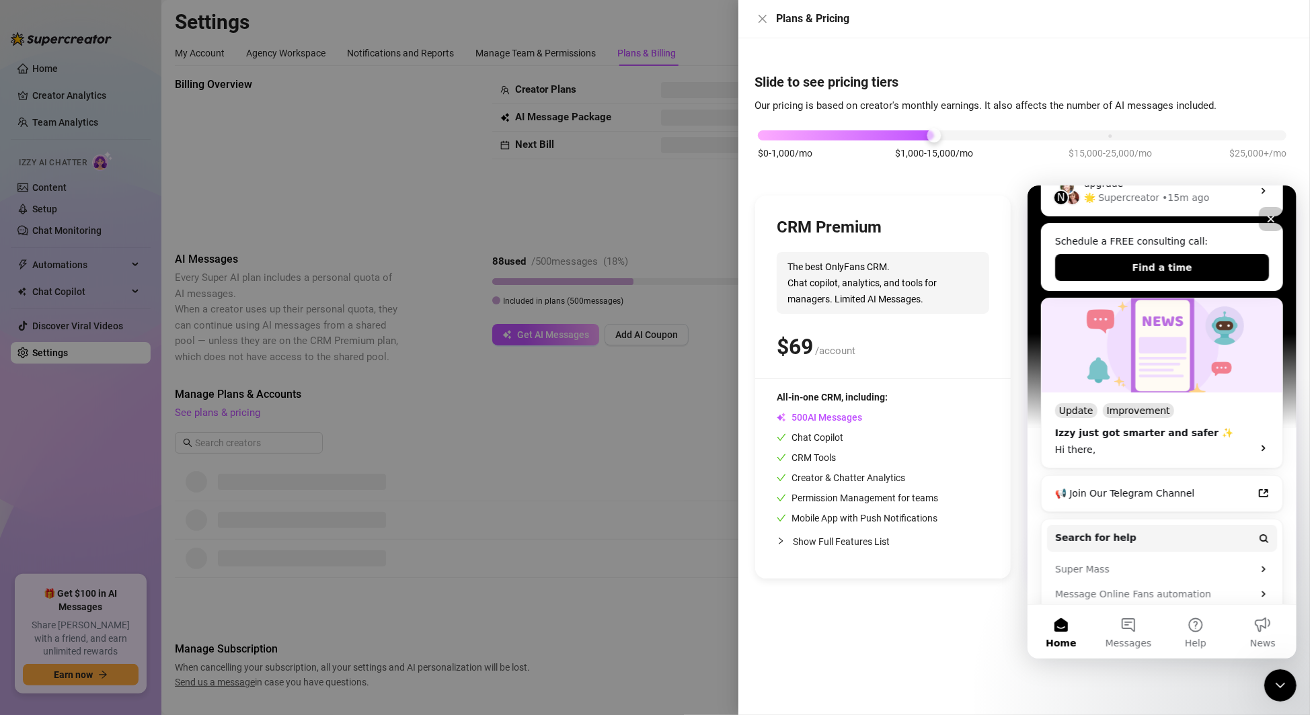
scroll to position [261, 0]
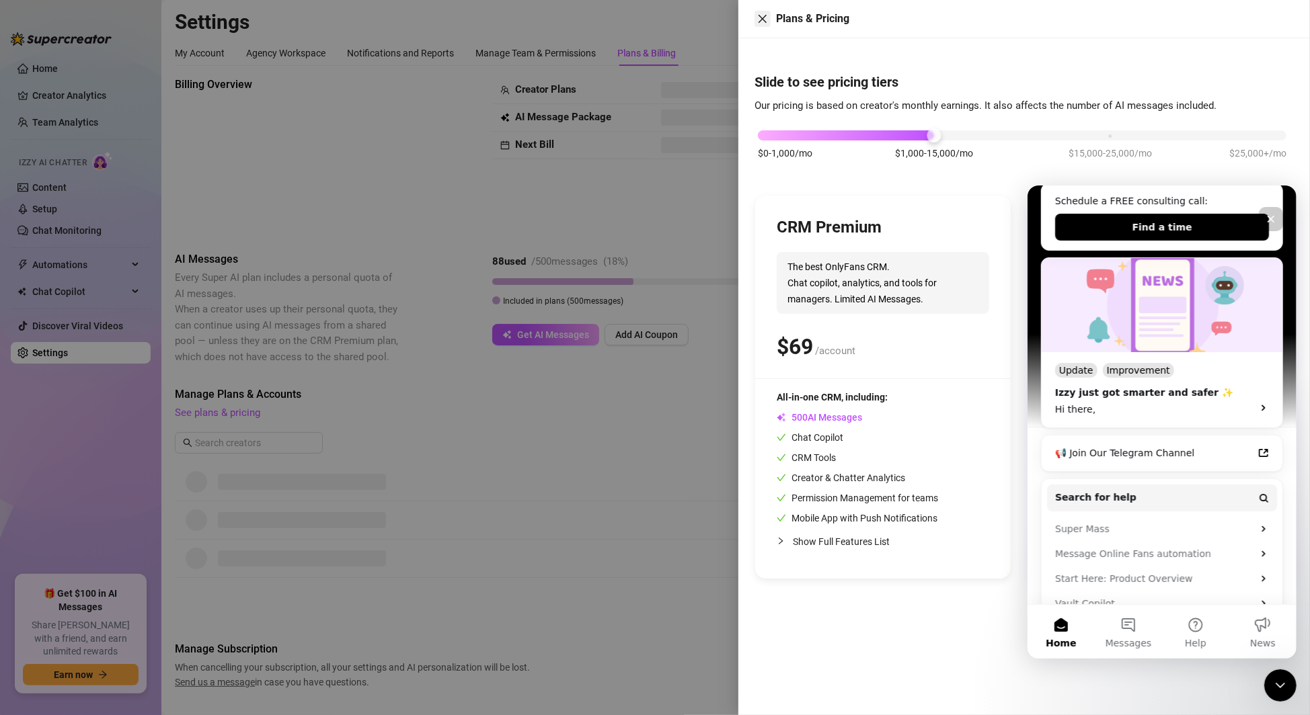
click at [759, 17] on icon "close" at bounding box center [762, 18] width 11 height 11
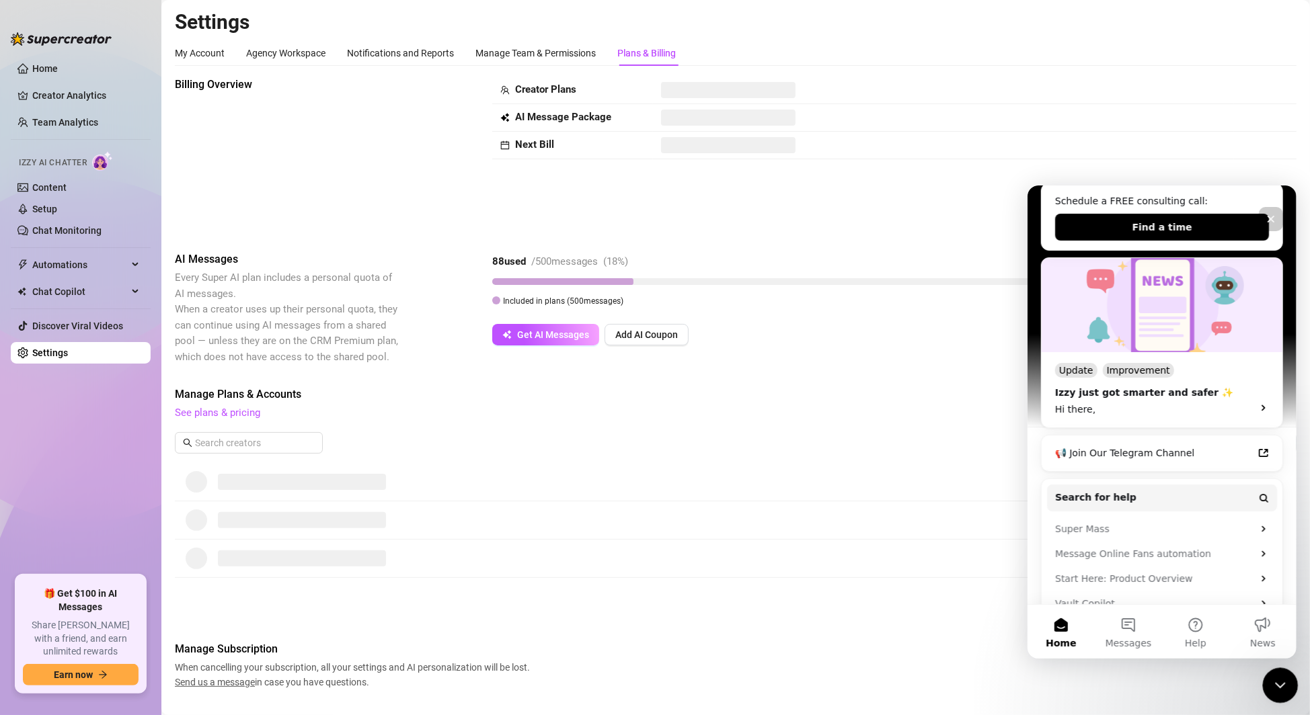
click at [1281, 678] on icon "Close Intercom Messenger" at bounding box center [1278, 684] width 16 height 16
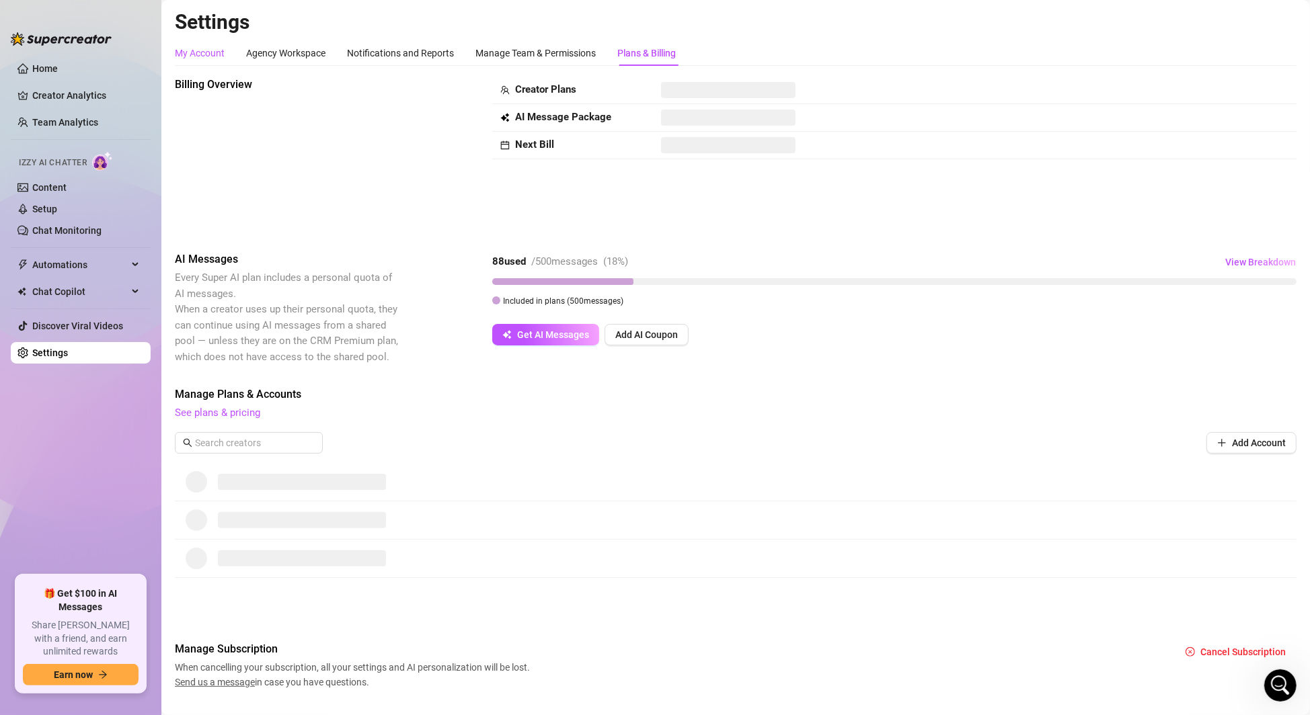
click at [217, 48] on div "My Account" at bounding box center [200, 53] width 50 height 15
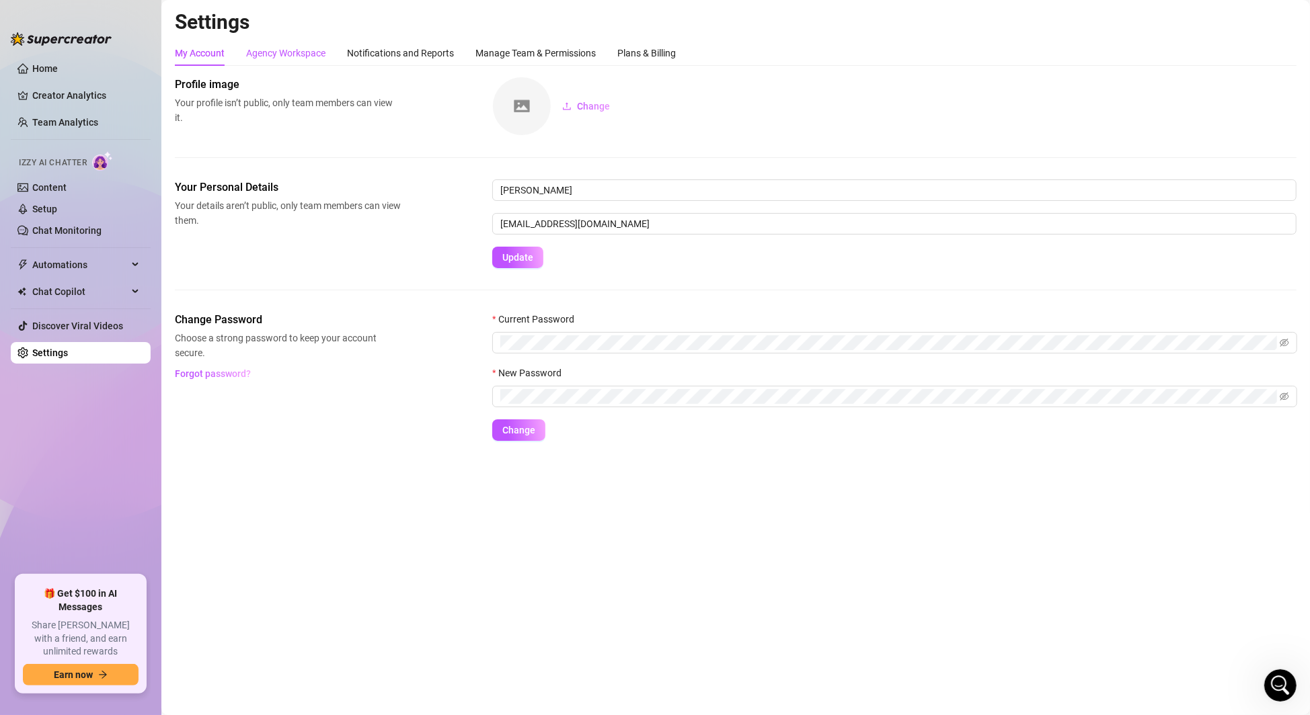
click at [305, 51] on div "Agency Workspace" at bounding box center [285, 53] width 79 height 15
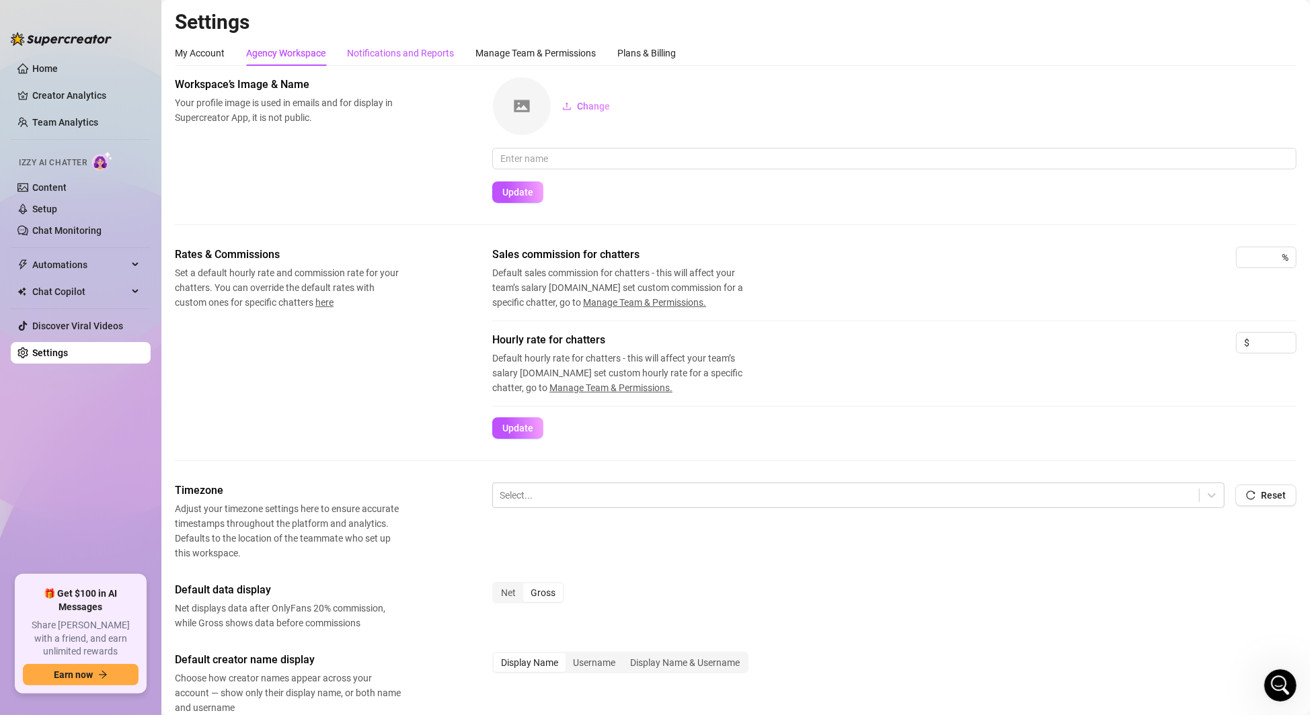
click at [391, 48] on div "Notifications and Reports" at bounding box center [400, 53] width 107 height 15
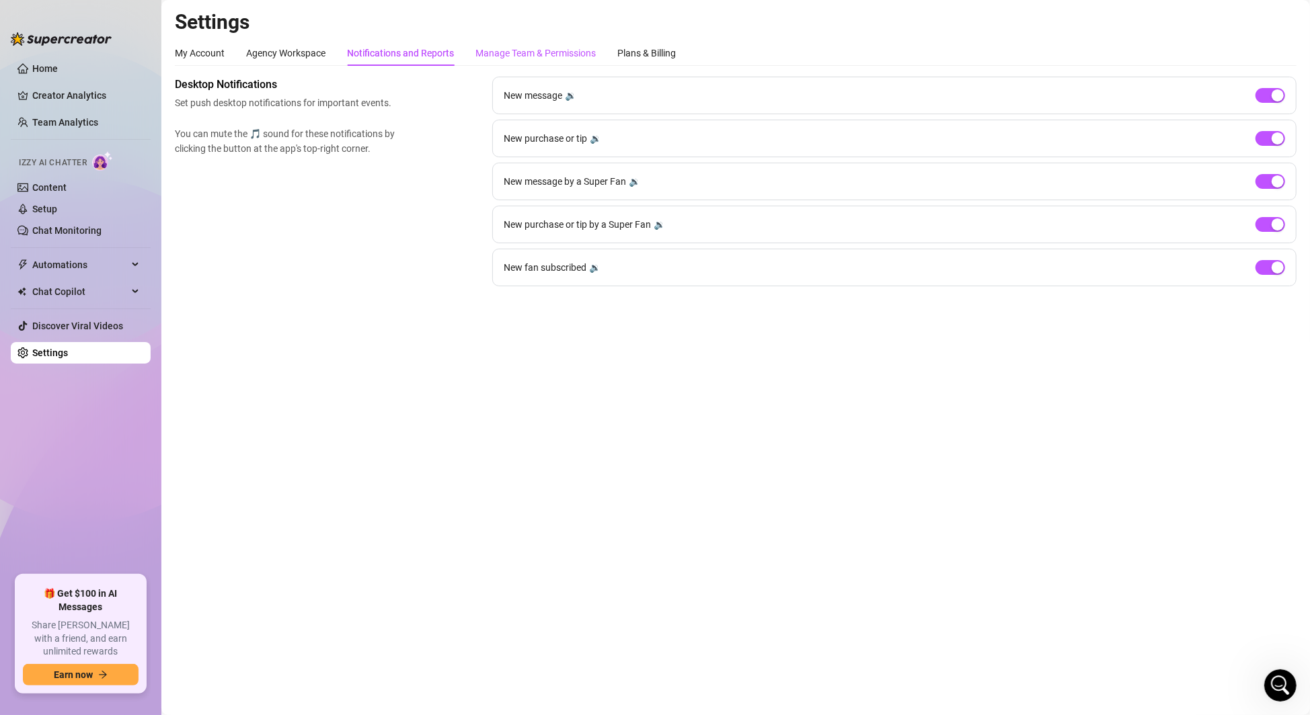
click at [522, 56] on div "Manage Team & Permissions" at bounding box center [535, 53] width 120 height 15
click at [527, 52] on div "Manage Team & Permissions" at bounding box center [535, 53] width 120 height 15
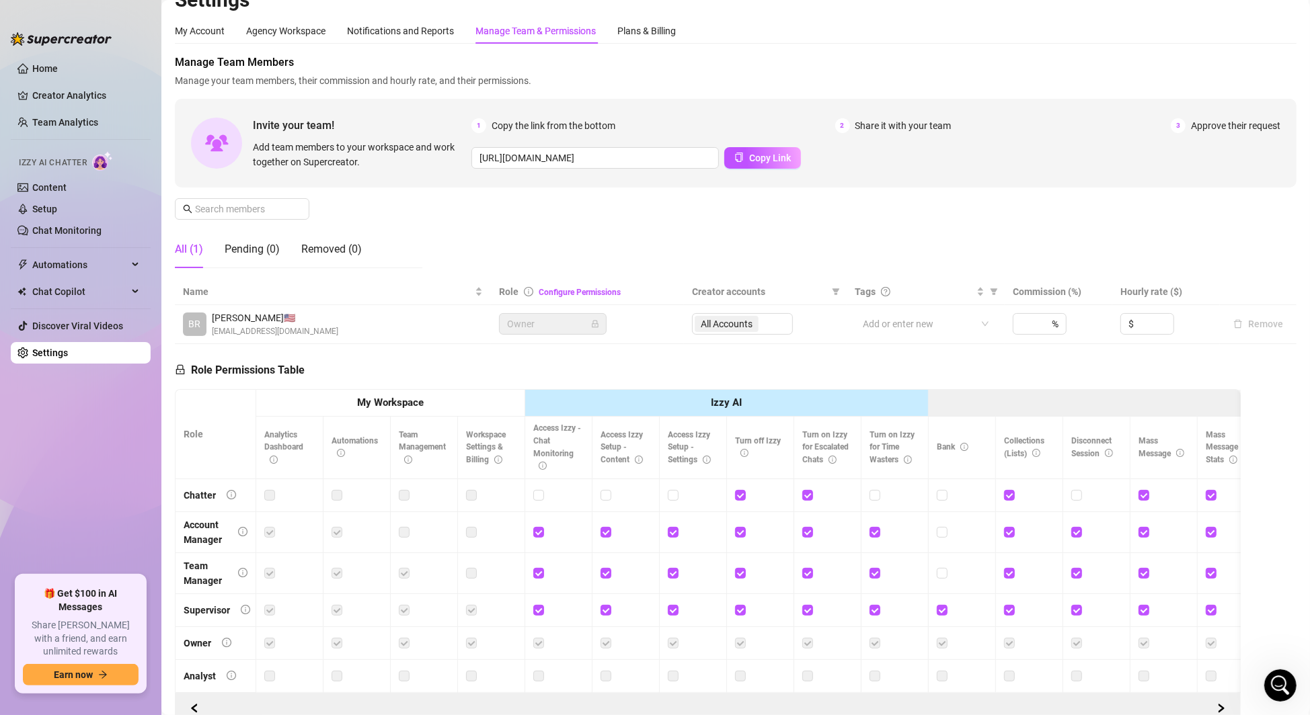
scroll to position [24, 0]
click at [549, 288] on link "Configure Permissions" at bounding box center [580, 290] width 82 height 9
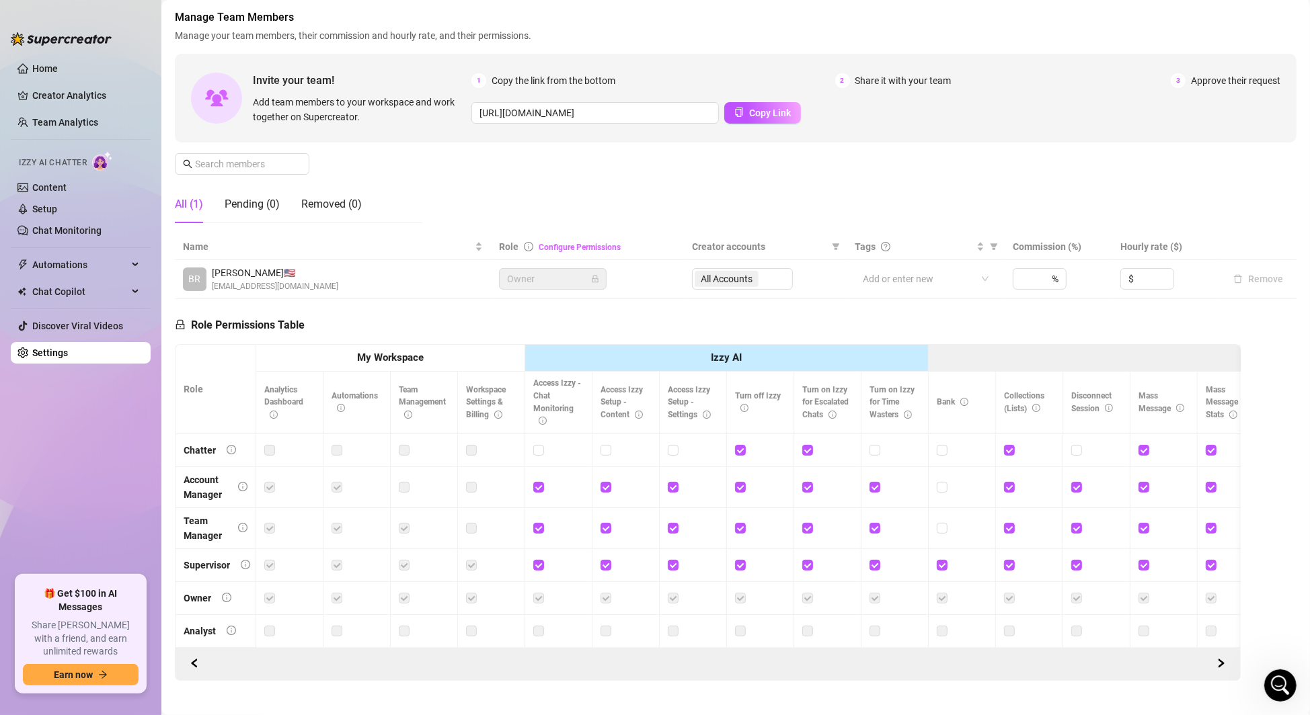
scroll to position [86, 0]
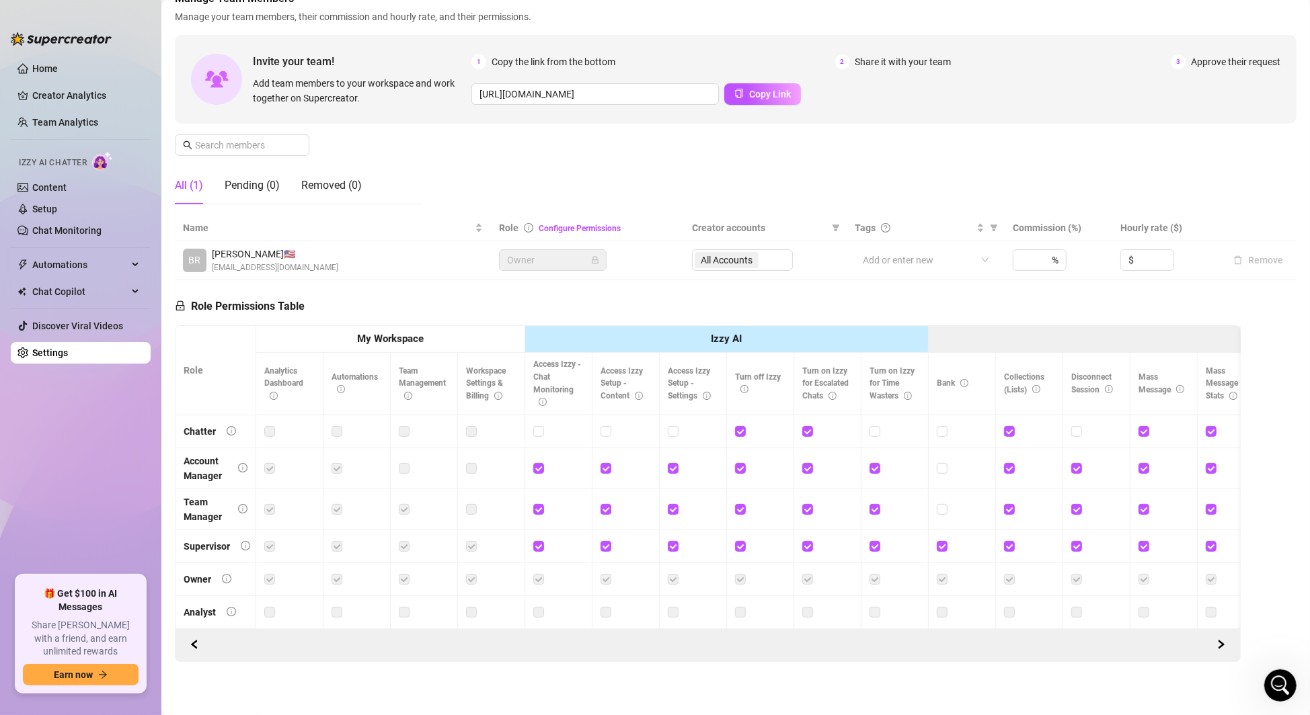
click at [273, 264] on span "[EMAIL_ADDRESS][DOMAIN_NAME]" at bounding box center [275, 268] width 126 height 13
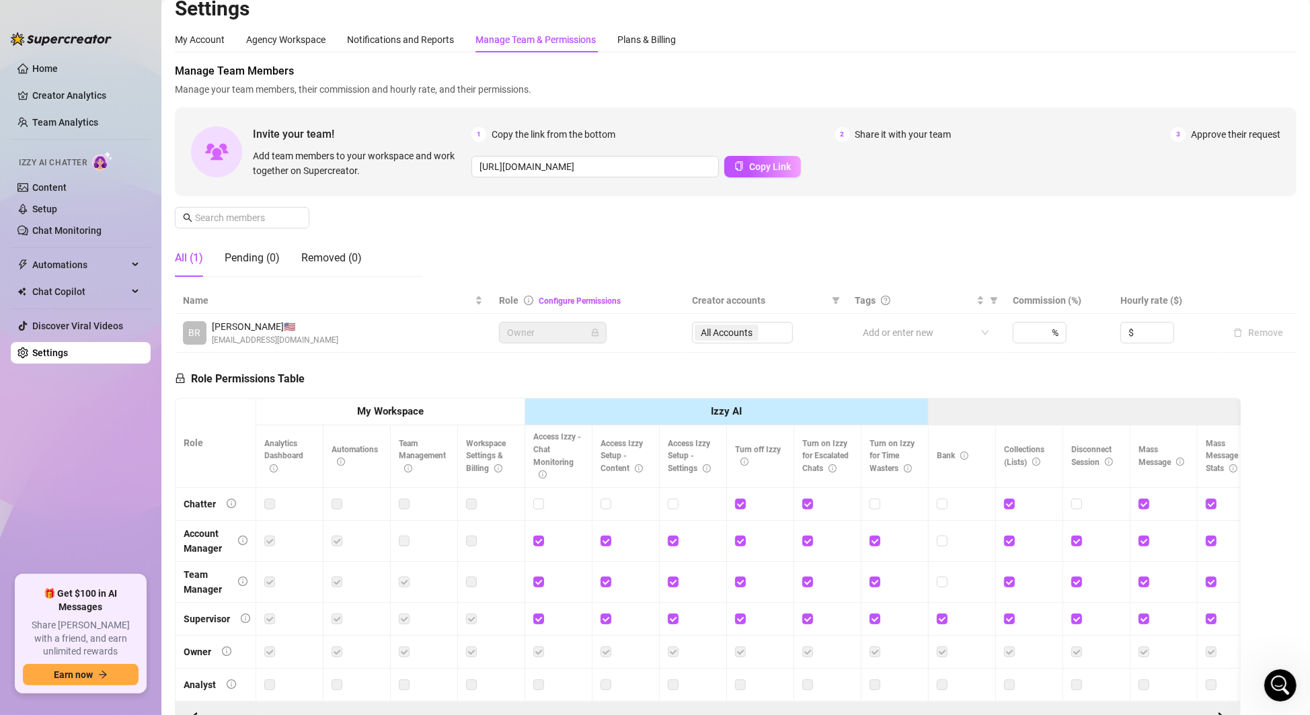
scroll to position [0, 0]
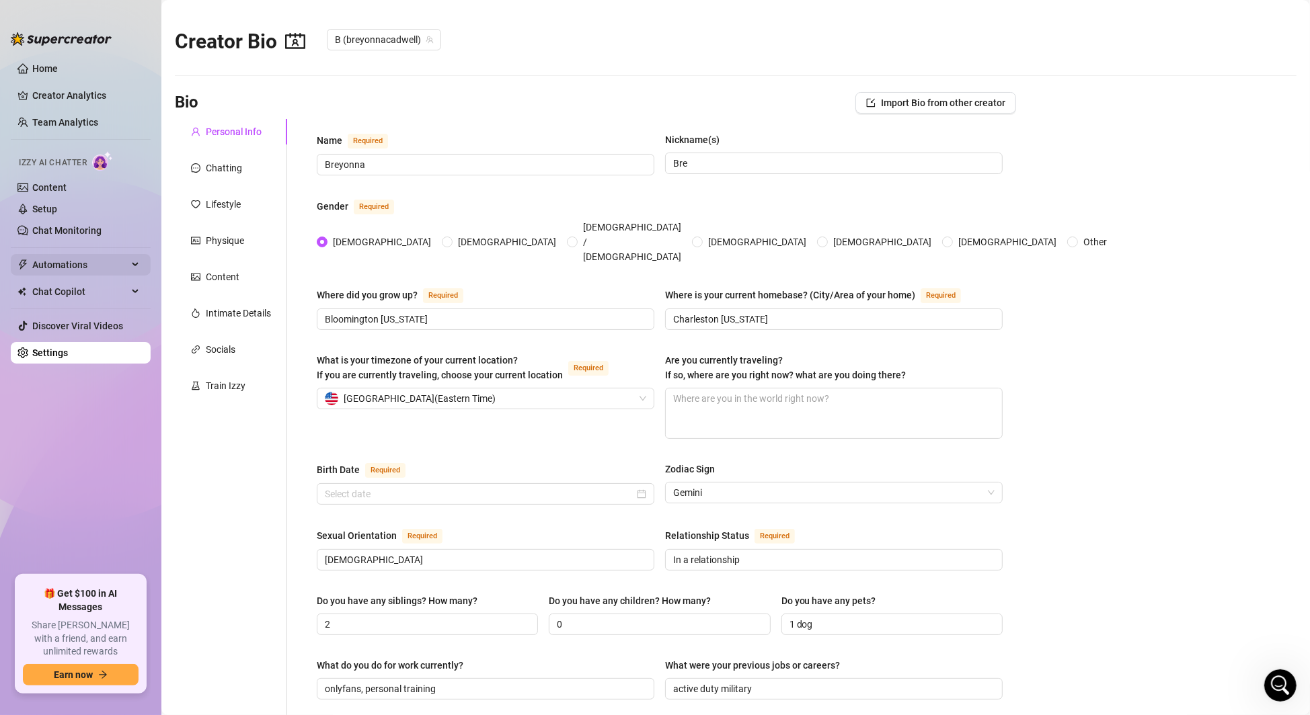
radio input "true"
type input "May 31st, 2002"
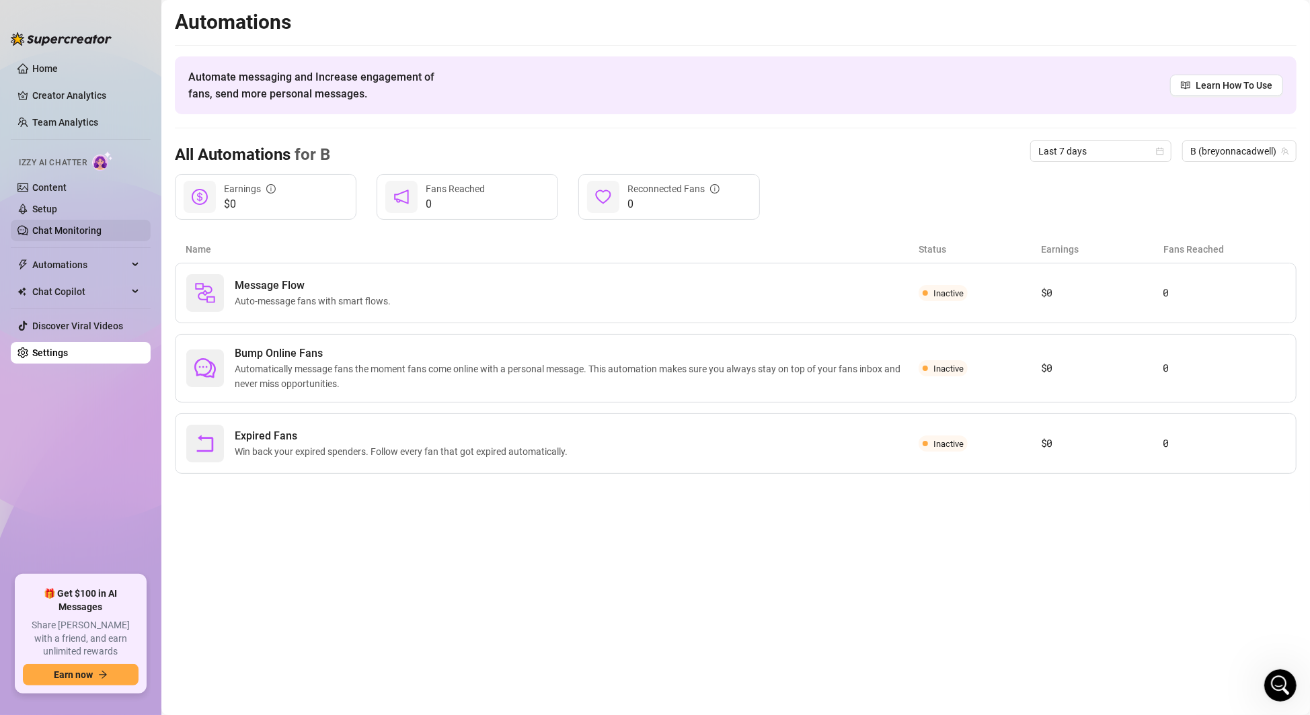
click at [84, 225] on link "Chat Monitoring" at bounding box center [66, 230] width 69 height 11
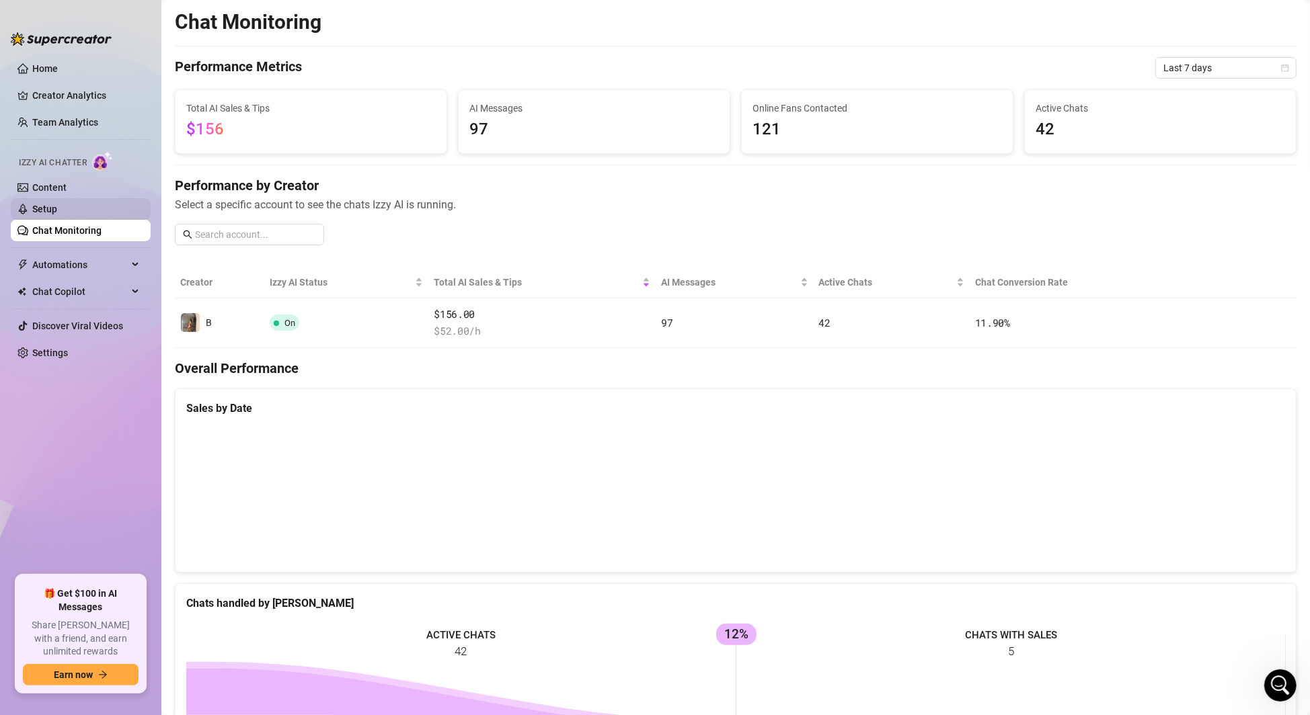
click at [36, 206] on link "Setup" at bounding box center [44, 209] width 25 height 11
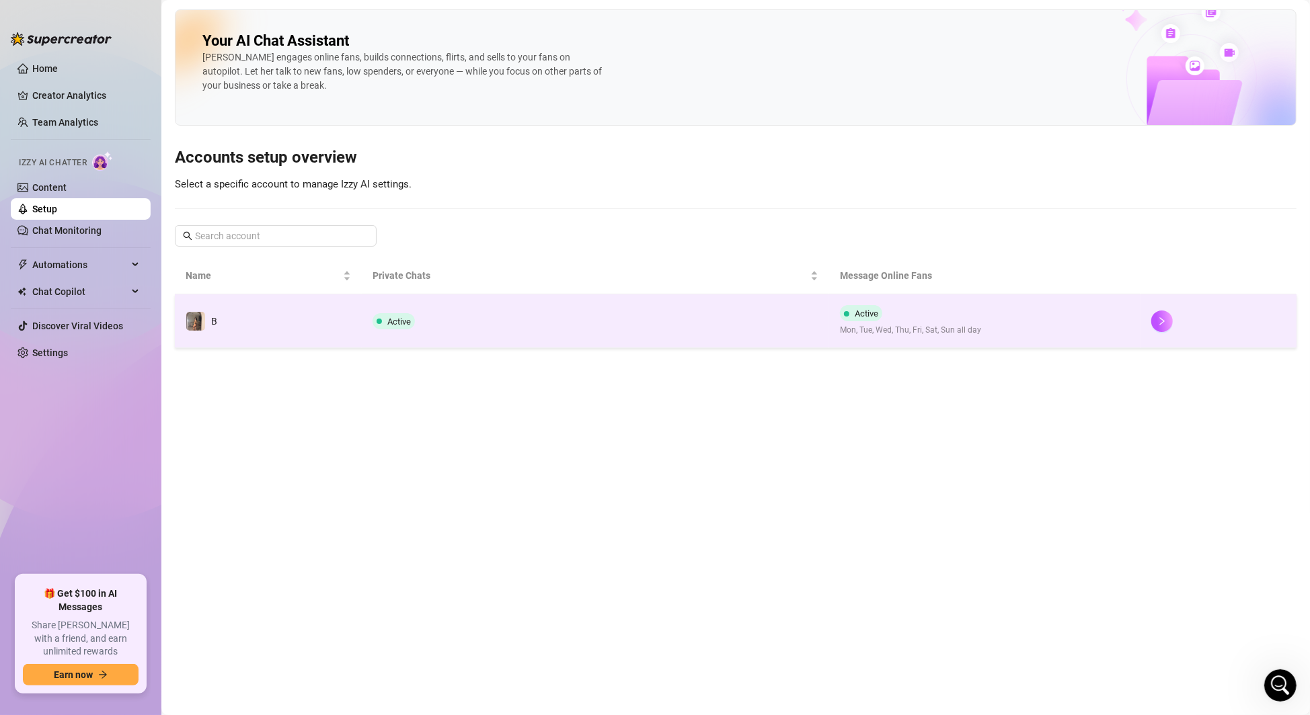
click at [292, 328] on td "B" at bounding box center [268, 322] width 187 height 54
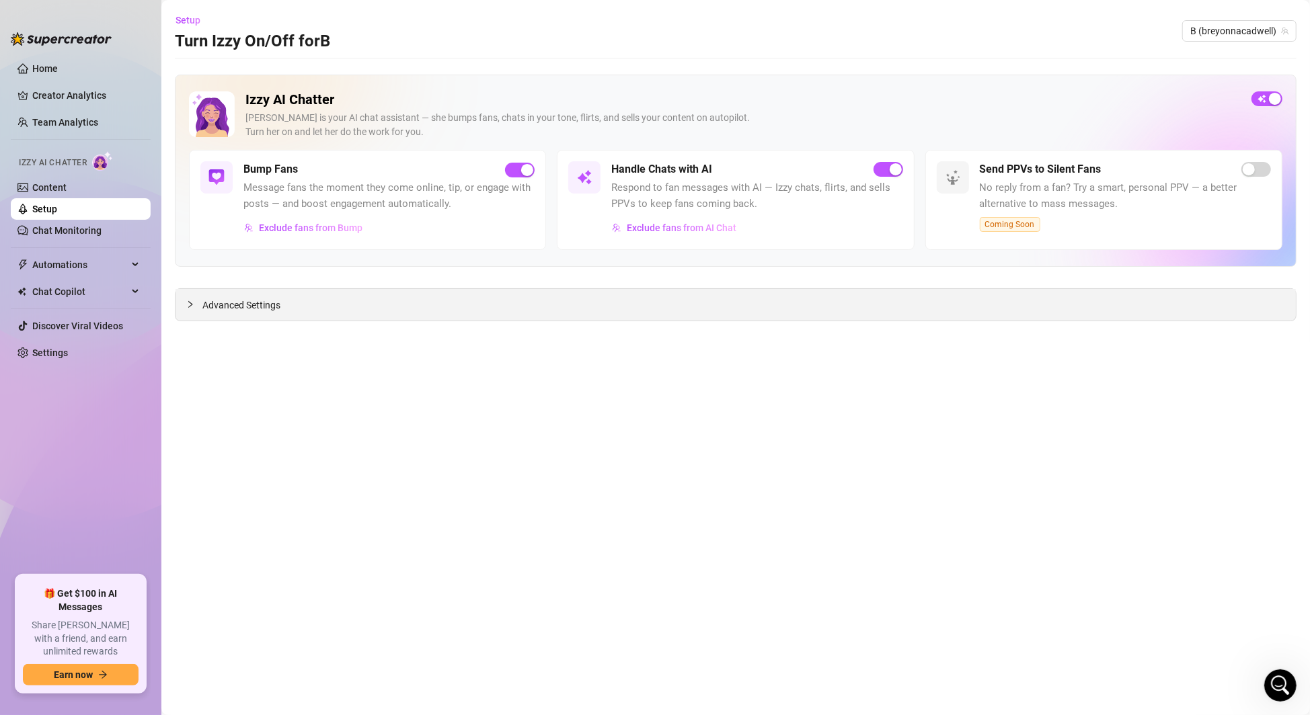
click at [220, 307] on span "Advanced Settings" at bounding box center [241, 305] width 78 height 15
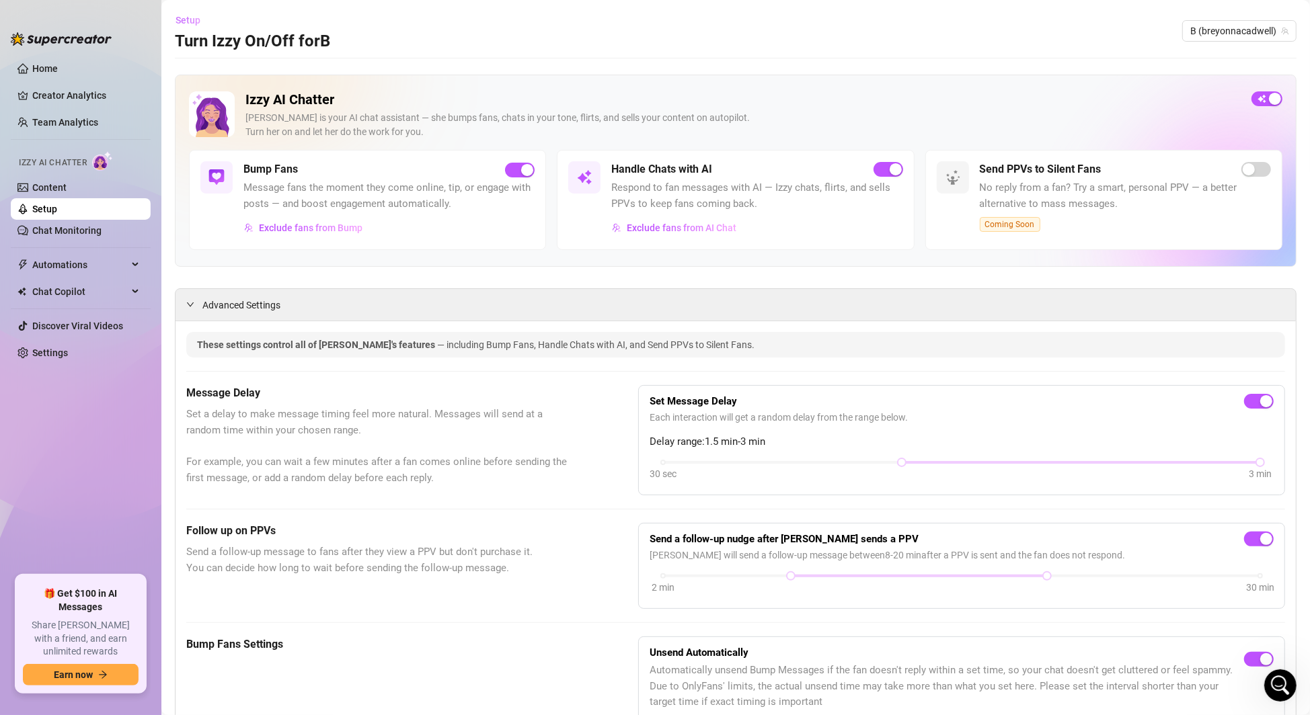
click at [184, 15] on span "Setup" at bounding box center [187, 20] width 25 height 11
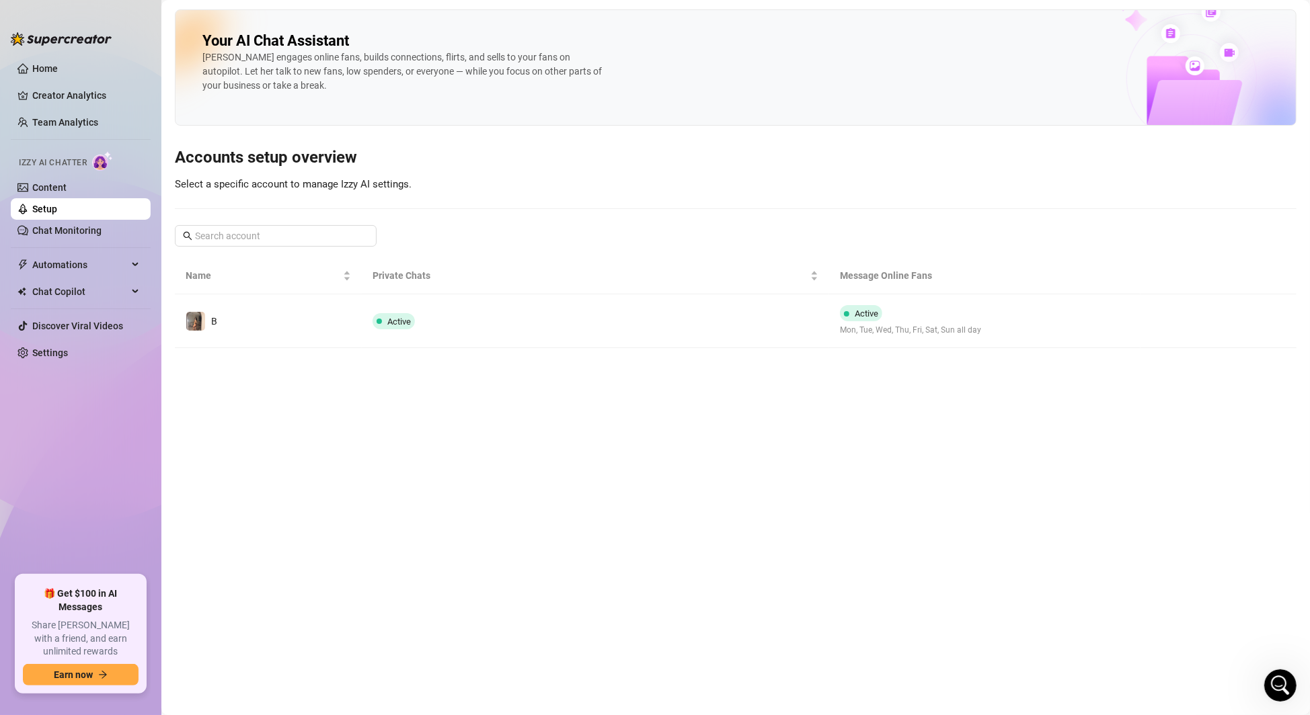
click at [575, 70] on div "Izzy engages online fans, builds connections, flirts, and sells to your fans on…" at bounding box center [403, 71] width 403 height 42
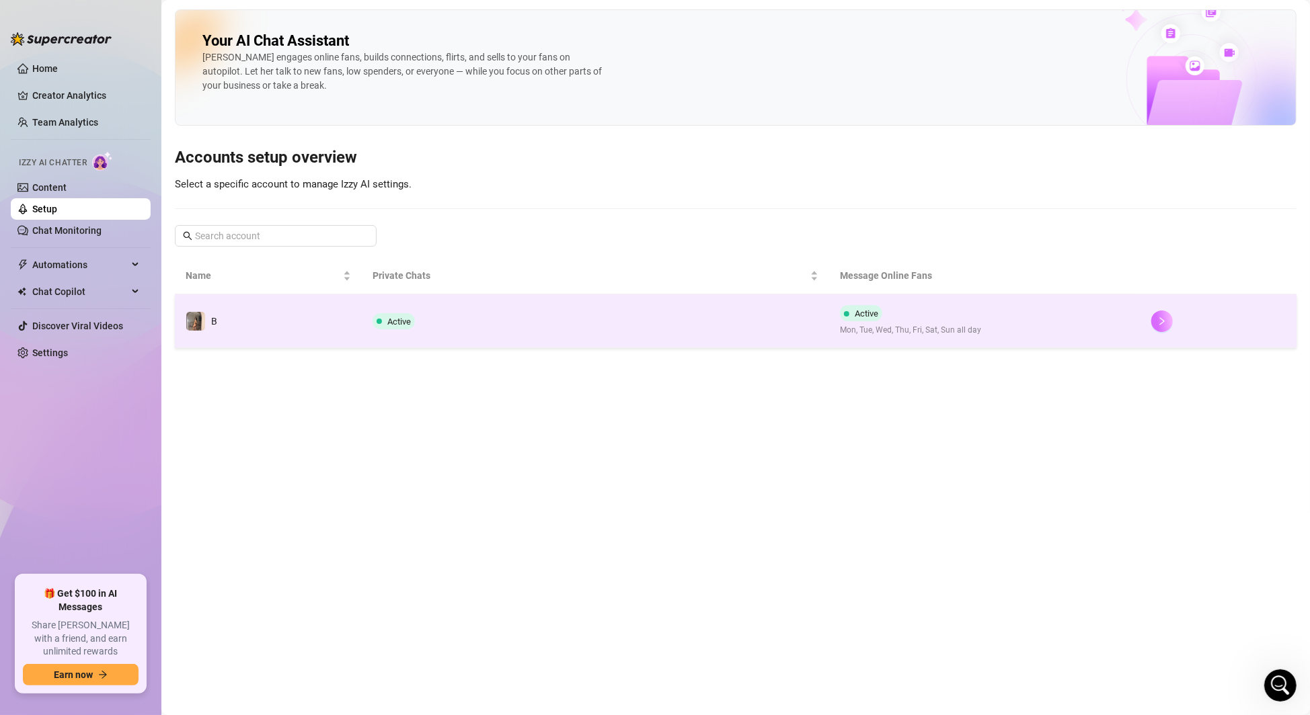
click at [1165, 317] on icon "right" at bounding box center [1161, 321] width 9 height 9
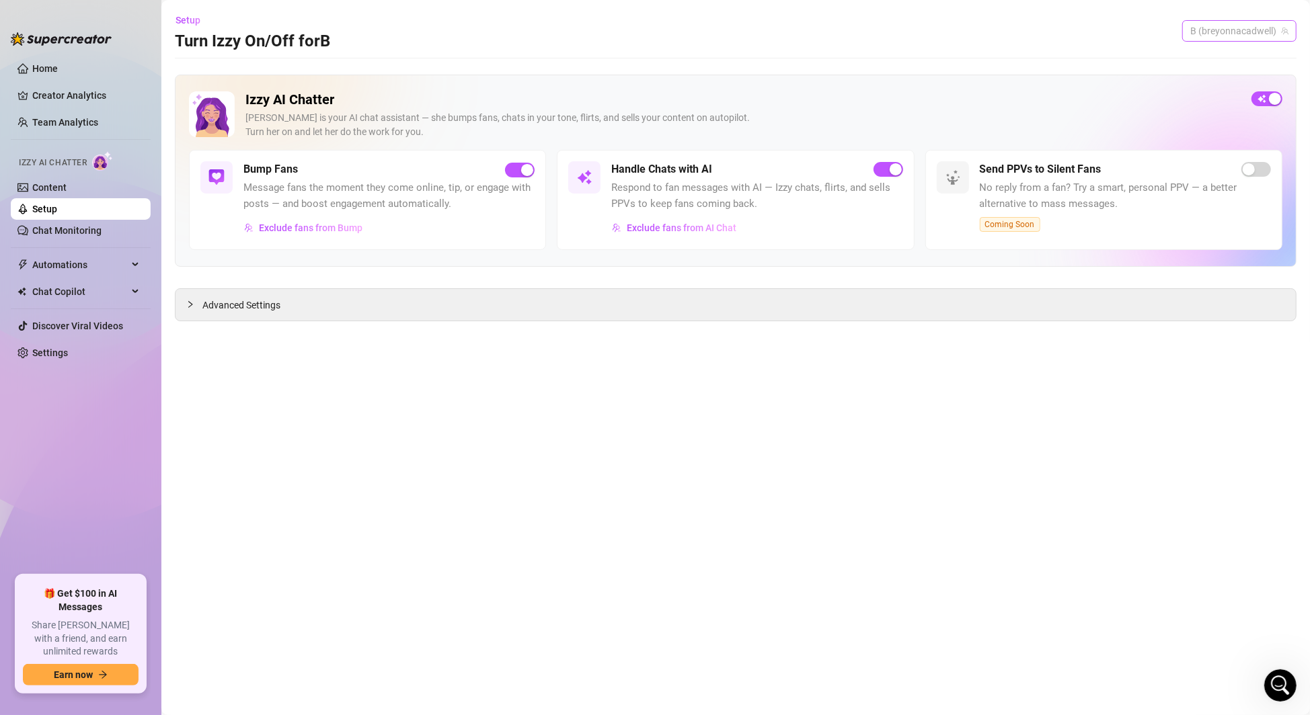
click at [1247, 30] on span "B (breyonnacadwell)" at bounding box center [1239, 31] width 98 height 20
click at [1245, 65] on span "( breyonnacadwell )" at bounding box center [1247, 58] width 78 height 15
click at [184, 21] on span "Setup" at bounding box center [187, 20] width 25 height 11
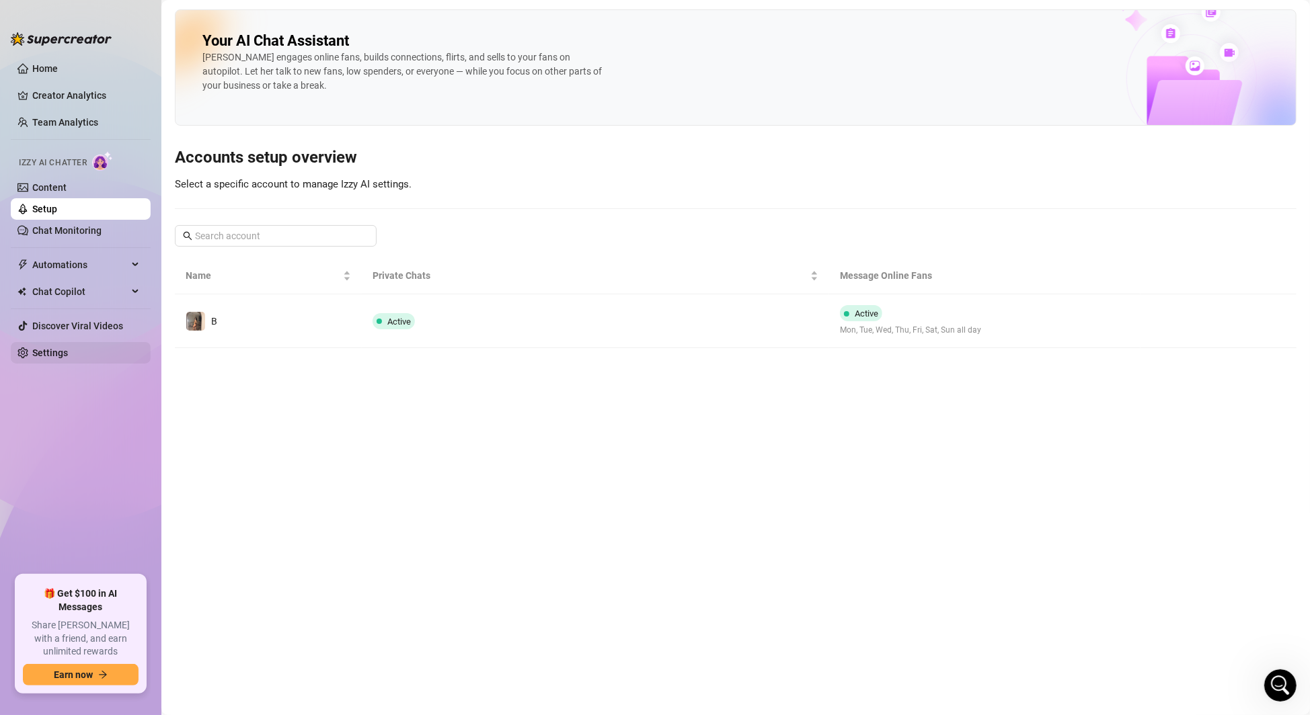
click at [60, 355] on link "Settings" at bounding box center [50, 353] width 36 height 11
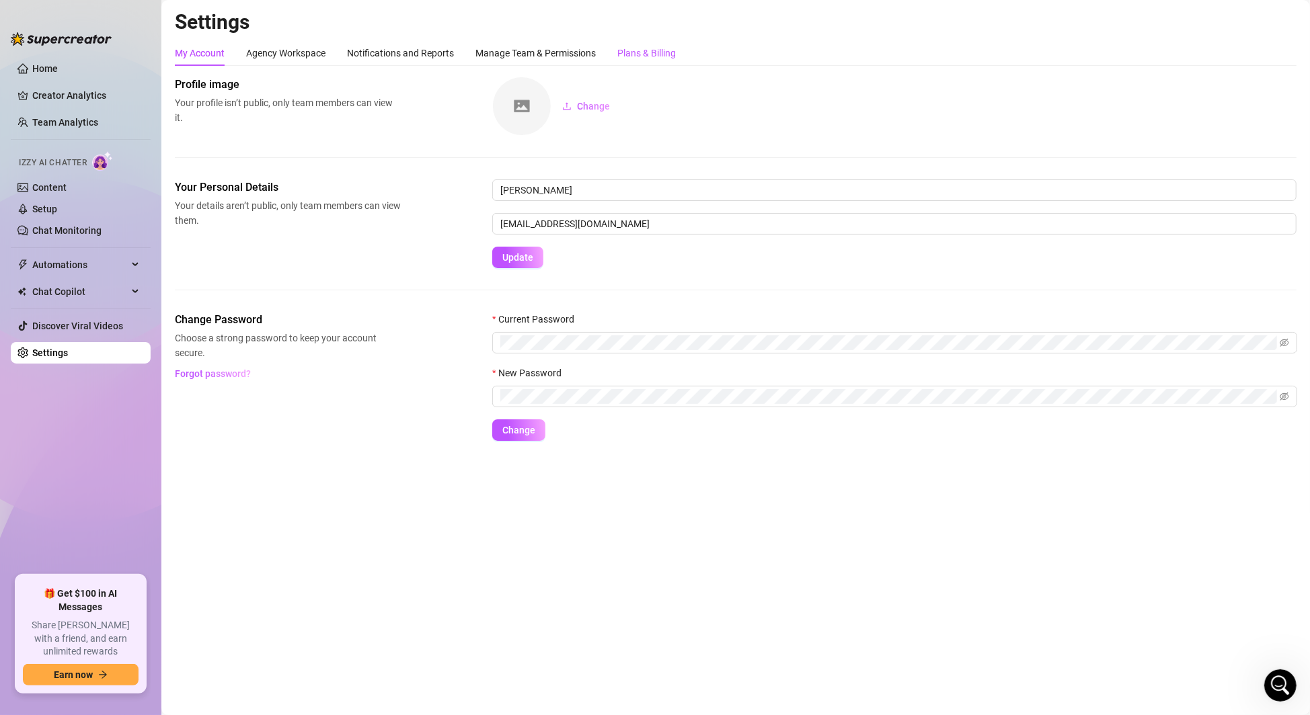
click at [669, 54] on div "Plans & Billing" at bounding box center [646, 53] width 58 height 15
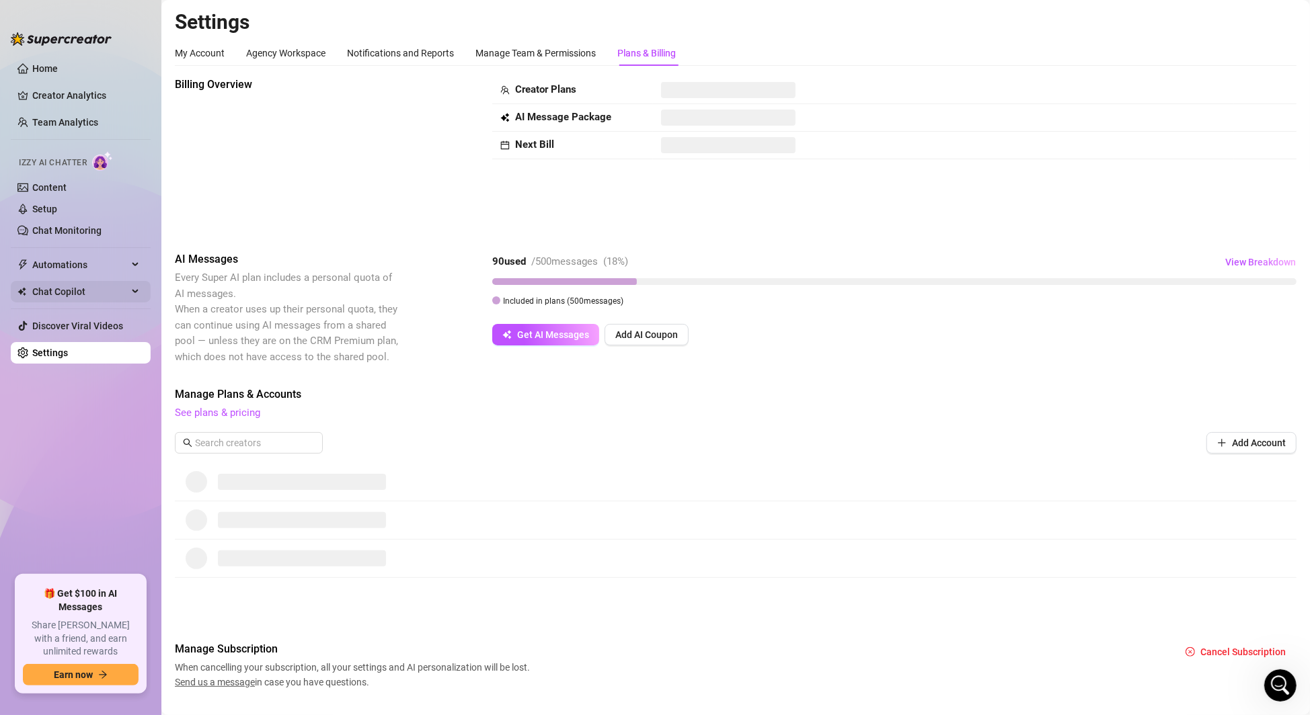
click at [139, 292] on div "Chat Copilot" at bounding box center [81, 292] width 140 height 22
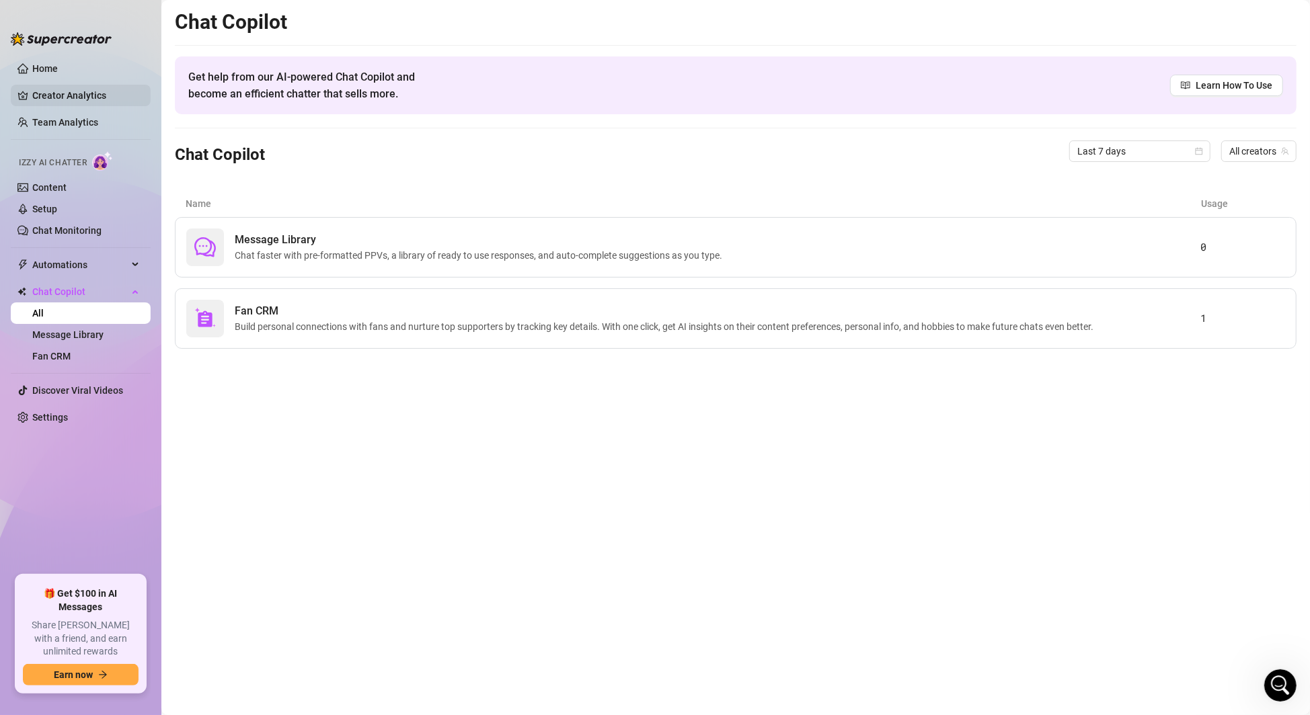
click at [53, 87] on link "Creator Analytics" at bounding box center [86, 96] width 108 height 22
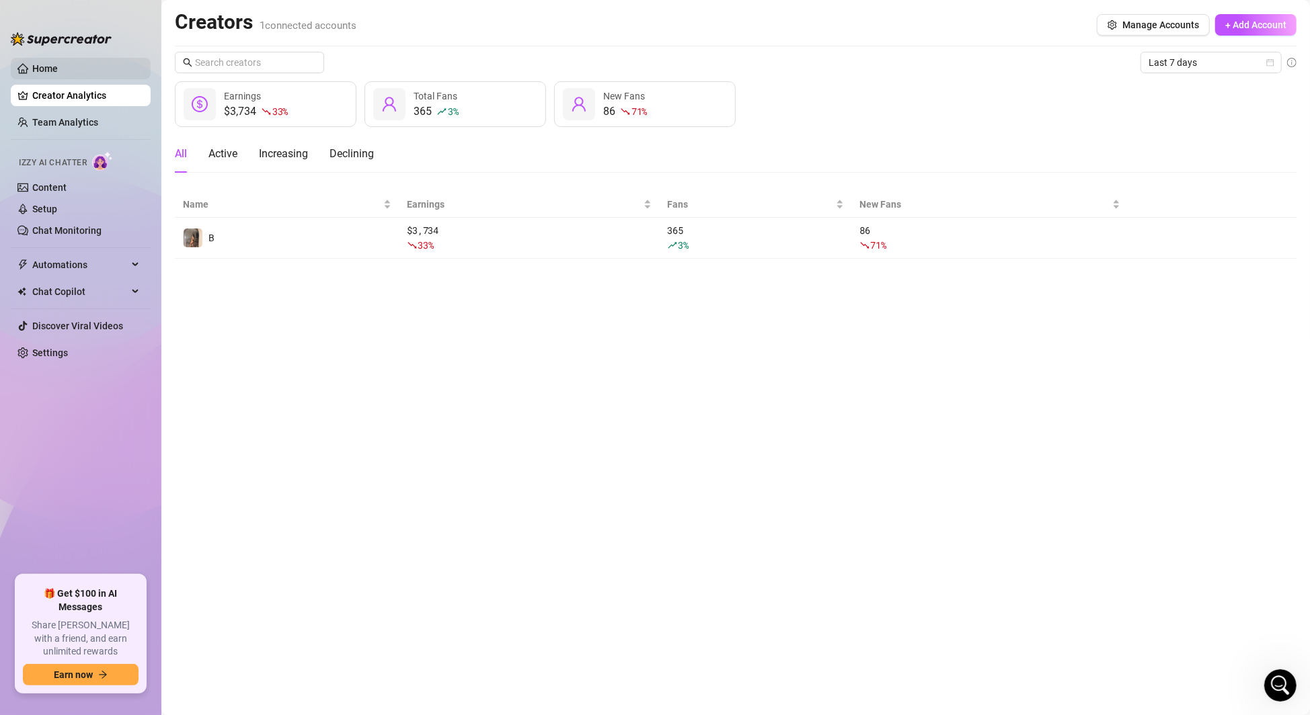
click at [46, 70] on link "Home" at bounding box center [45, 68] width 26 height 11
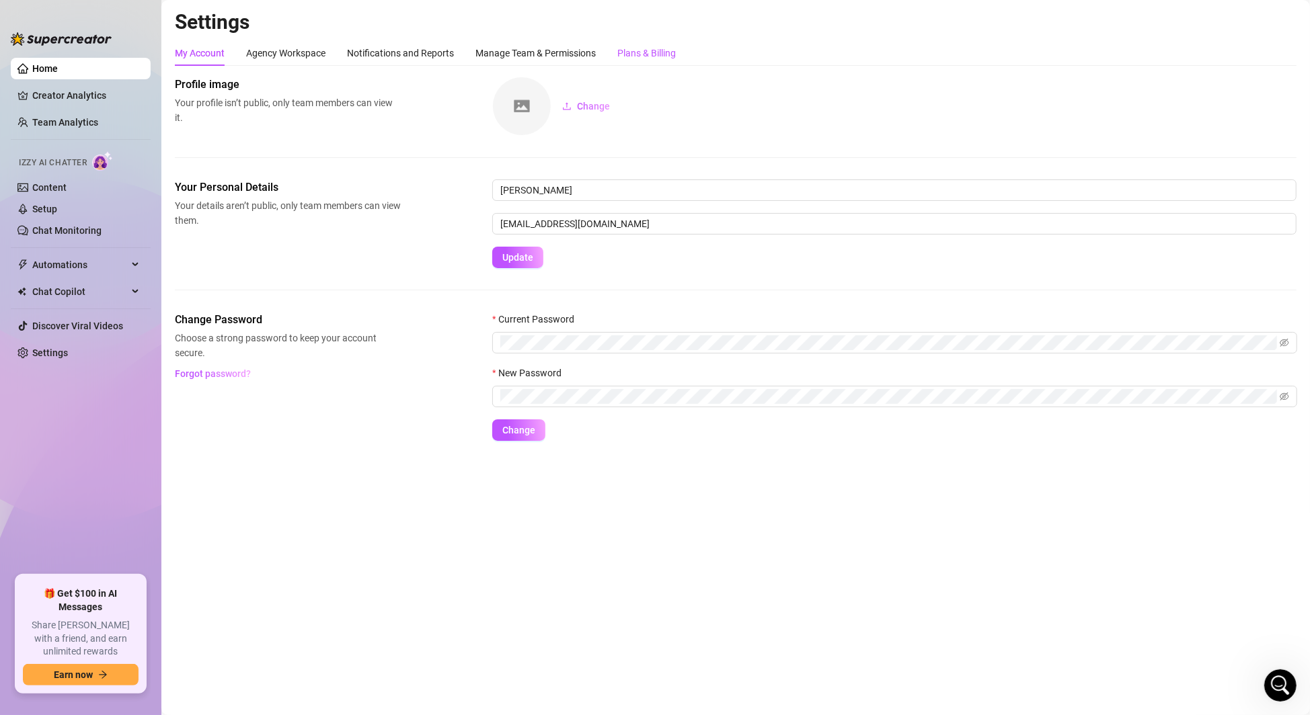
click at [654, 50] on div "Plans & Billing" at bounding box center [646, 53] width 58 height 15
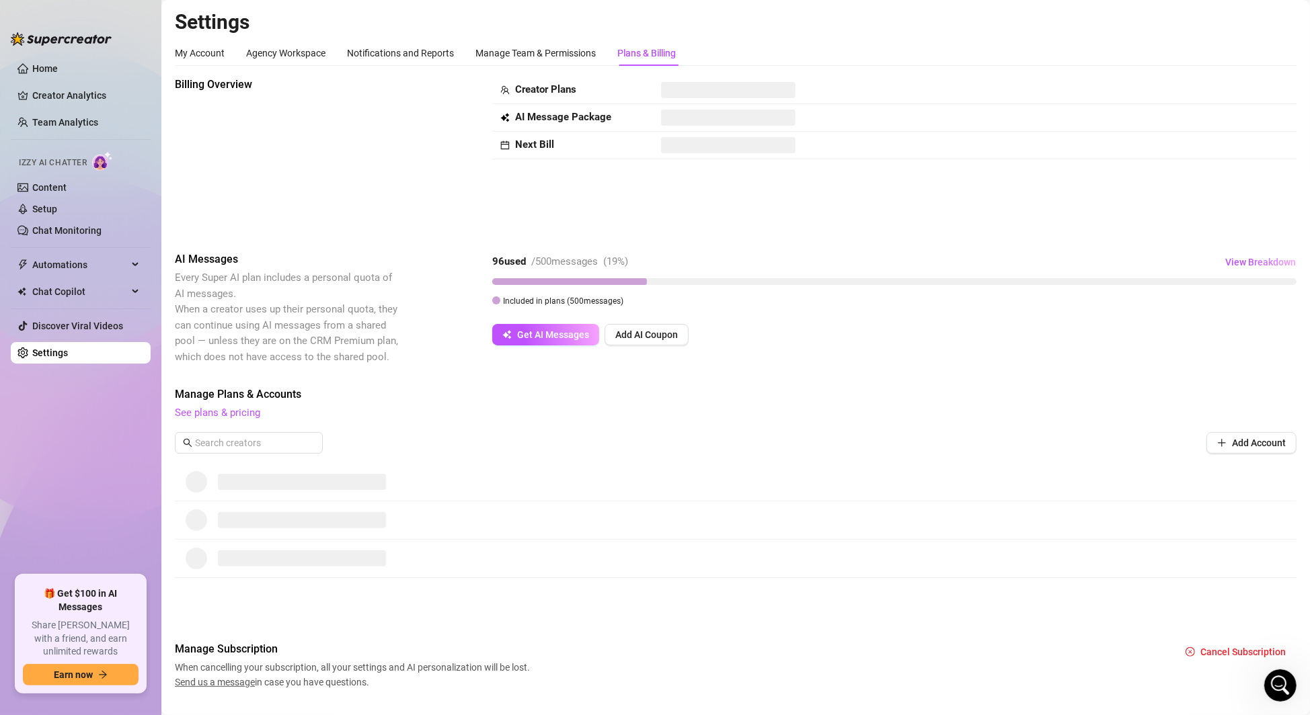
click at [766, 34] on h2 "Settings" at bounding box center [736, 22] width 1122 height 26
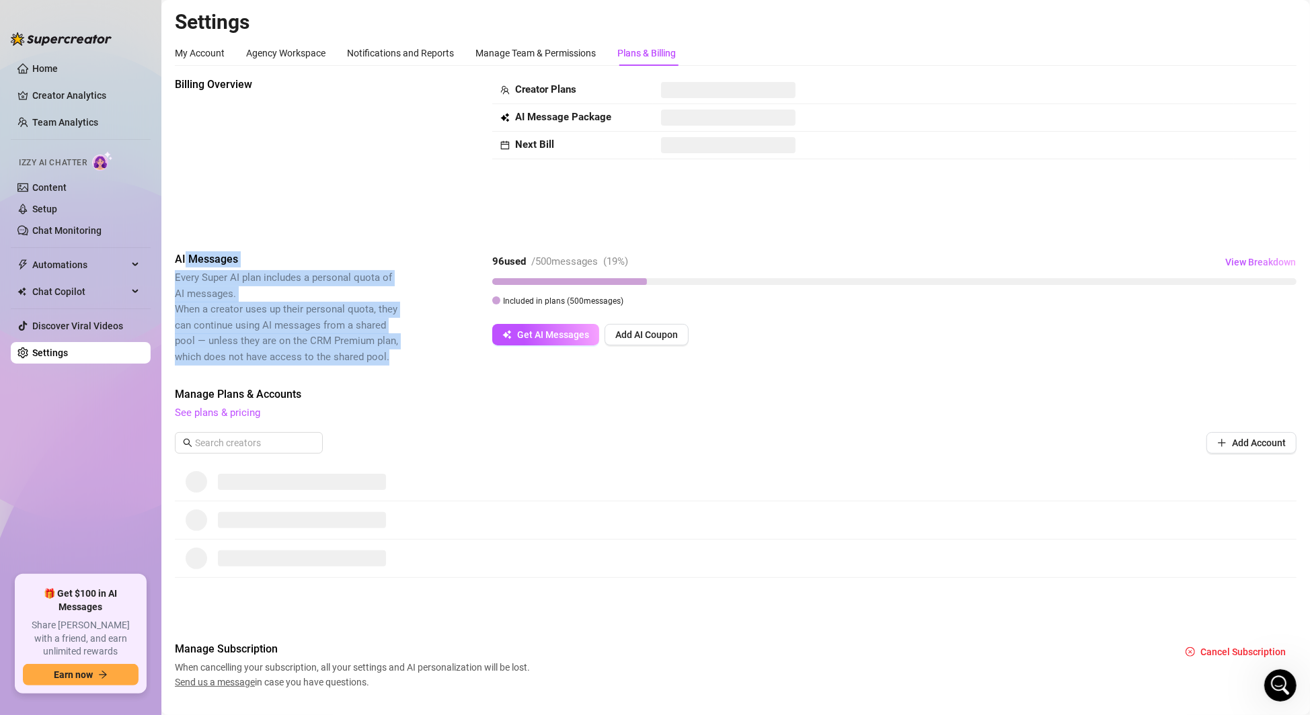
drag, startPoint x: 392, startPoint y: 354, endPoint x: 177, endPoint y: 248, distance: 239.7
click at [177, 248] on div "Billing Overview Creator Plans AI Message Package Next Bill AI Messages Every S…" at bounding box center [736, 383] width 1122 height 613
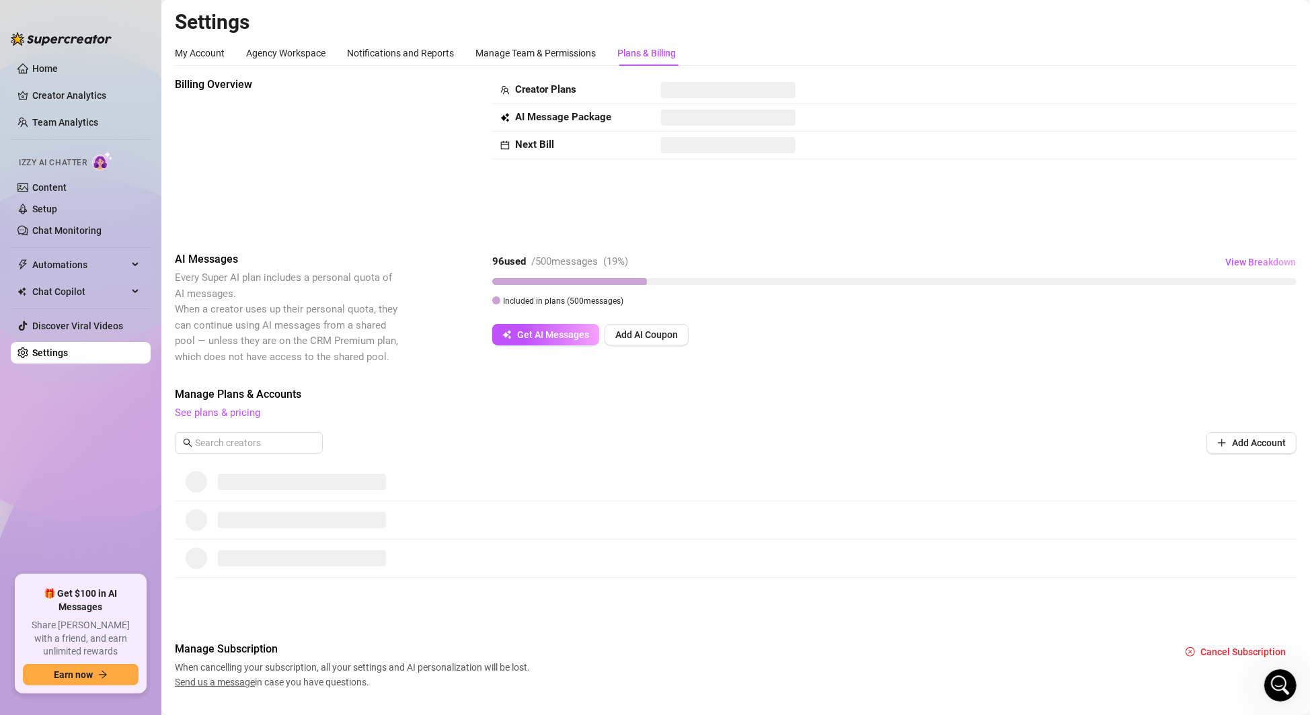
click at [254, 249] on div "Billing Overview Creator Plans AI Message Package Next Bill AI Messages Every S…" at bounding box center [736, 383] width 1122 height 613
click at [1267, 688] on div "Open Intercom Messenger" at bounding box center [1278, 684] width 44 height 44
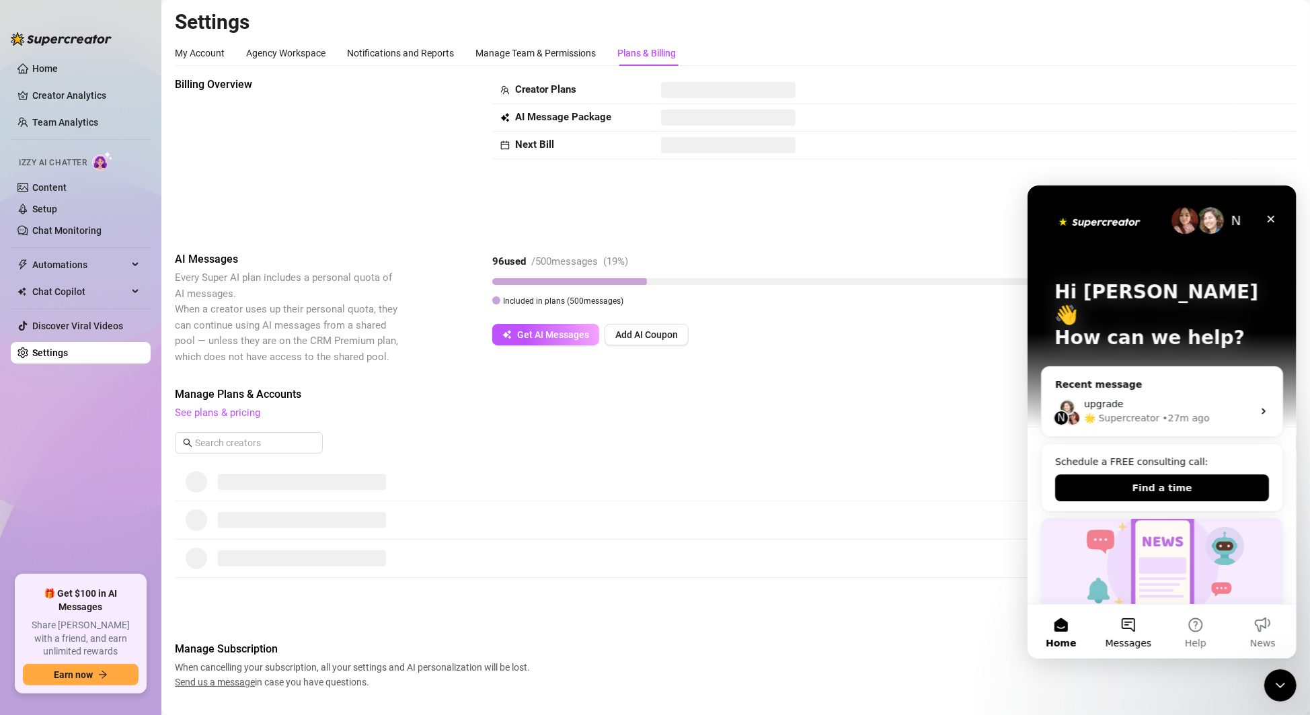
click at [1131, 631] on button "Messages" at bounding box center [1127, 631] width 67 height 54
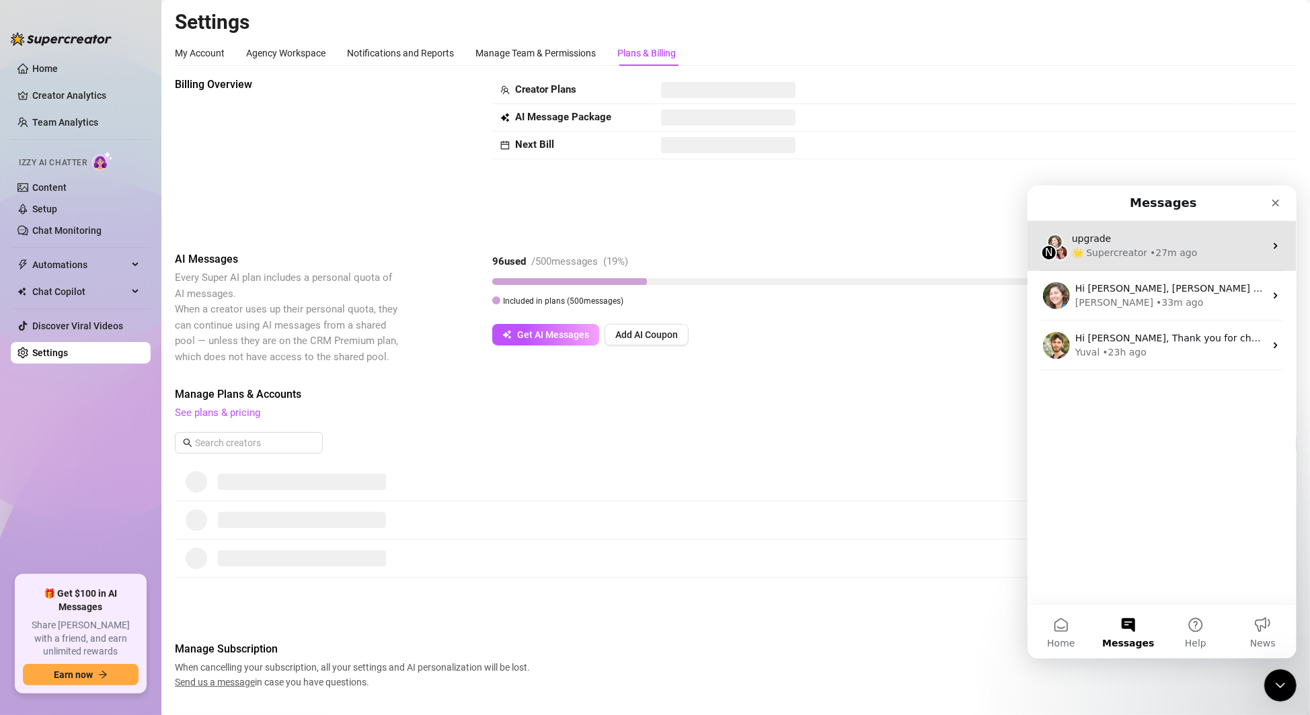
click at [1109, 243] on div "upgrade" at bounding box center [1167, 238] width 193 height 14
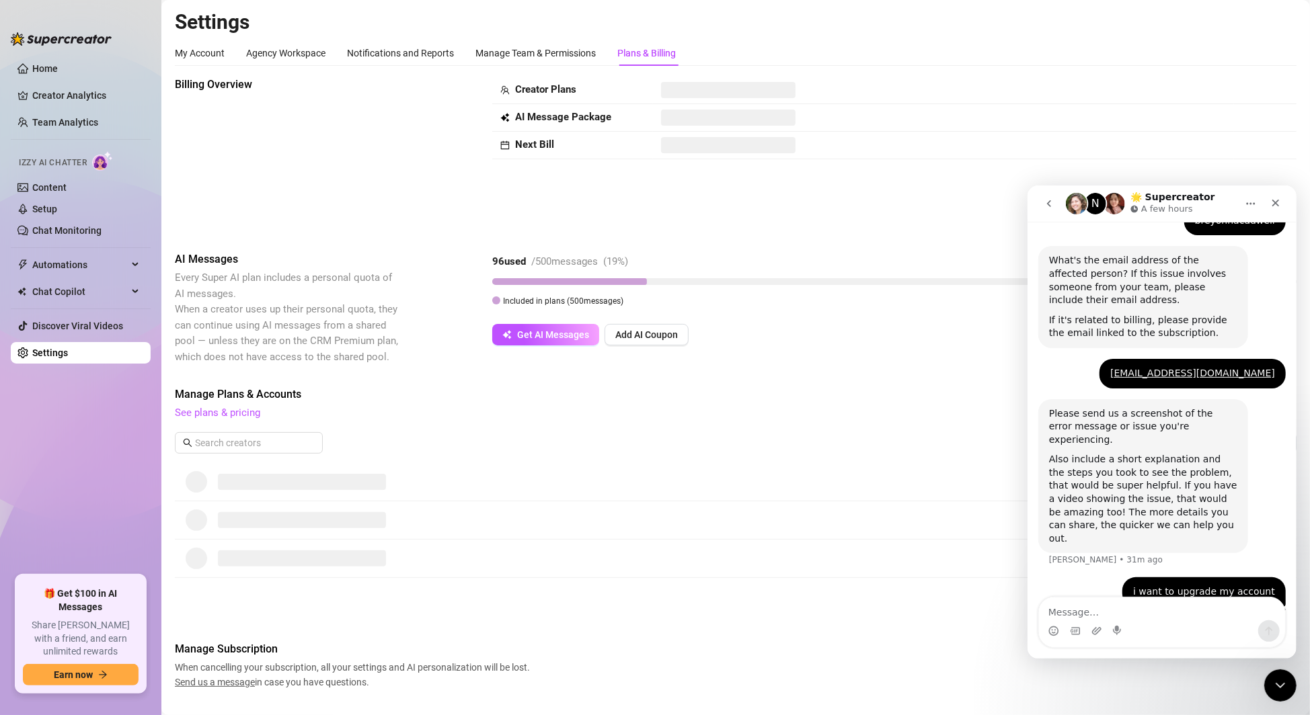
scroll to position [324, 0]
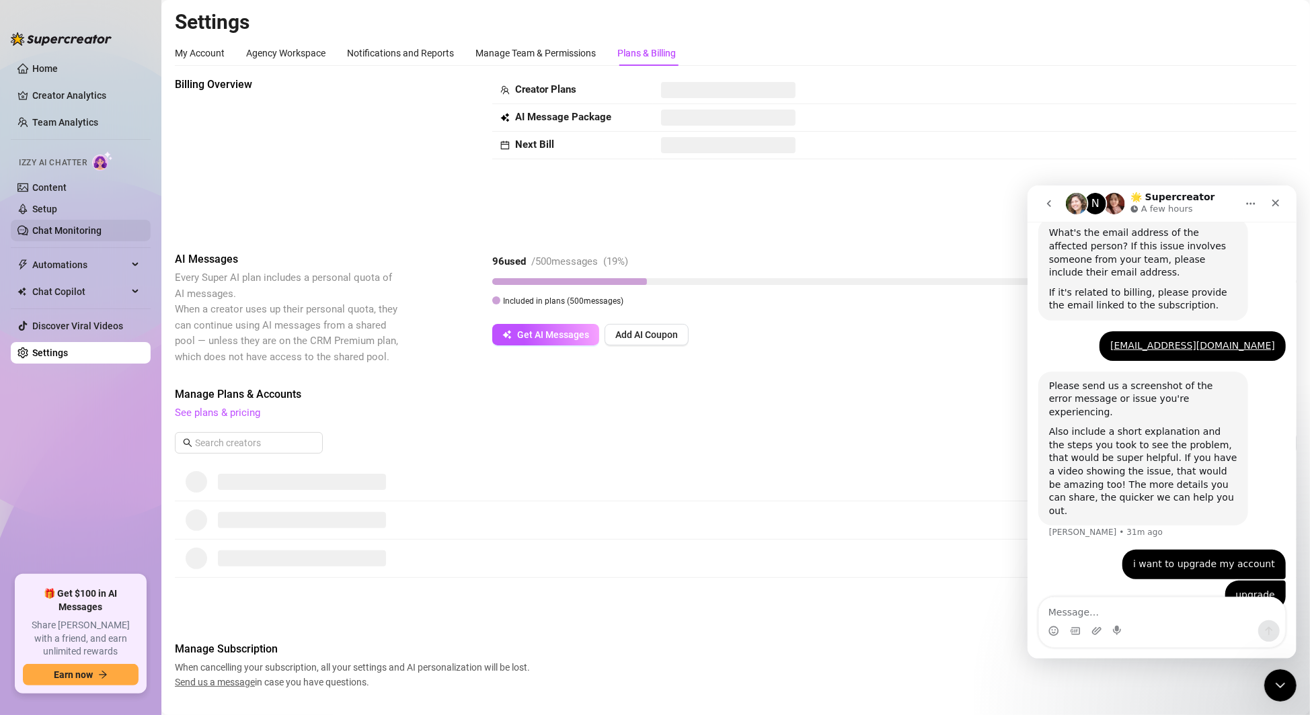
click at [82, 227] on link "Chat Monitoring" at bounding box center [66, 230] width 69 height 11
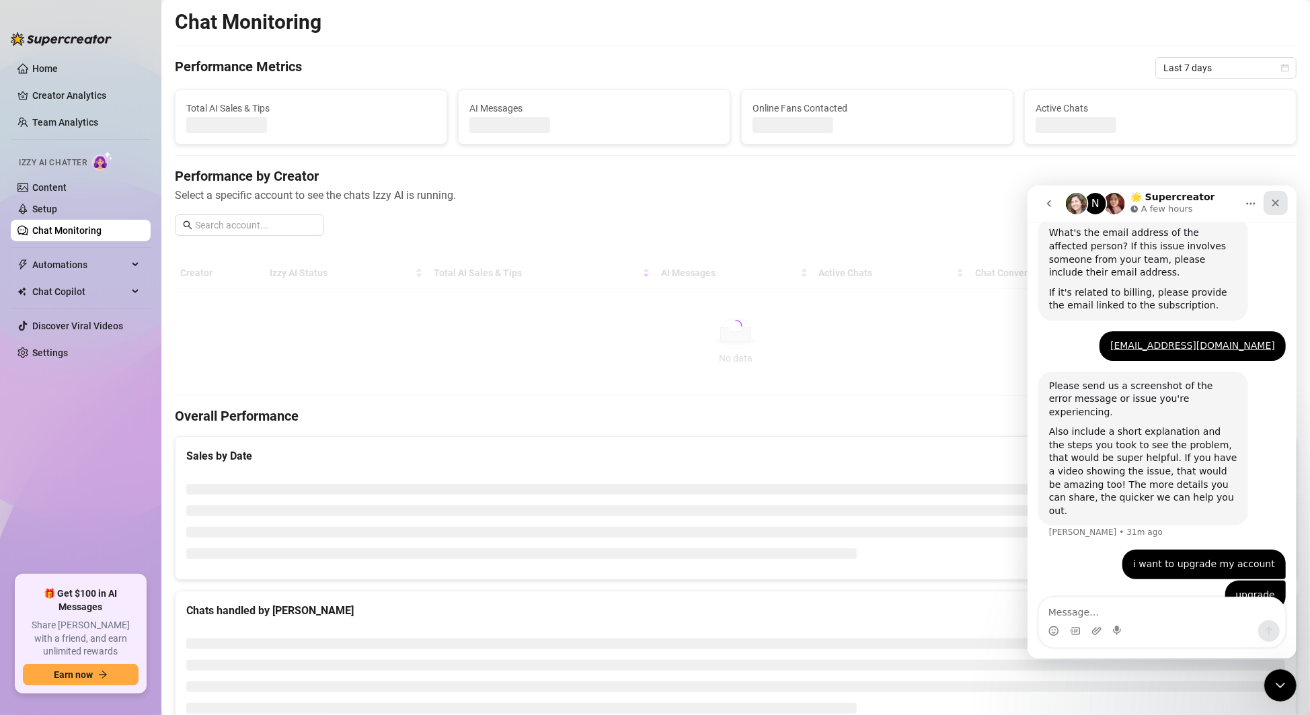
click at [1281, 206] on div "Close" at bounding box center [1275, 202] width 24 height 24
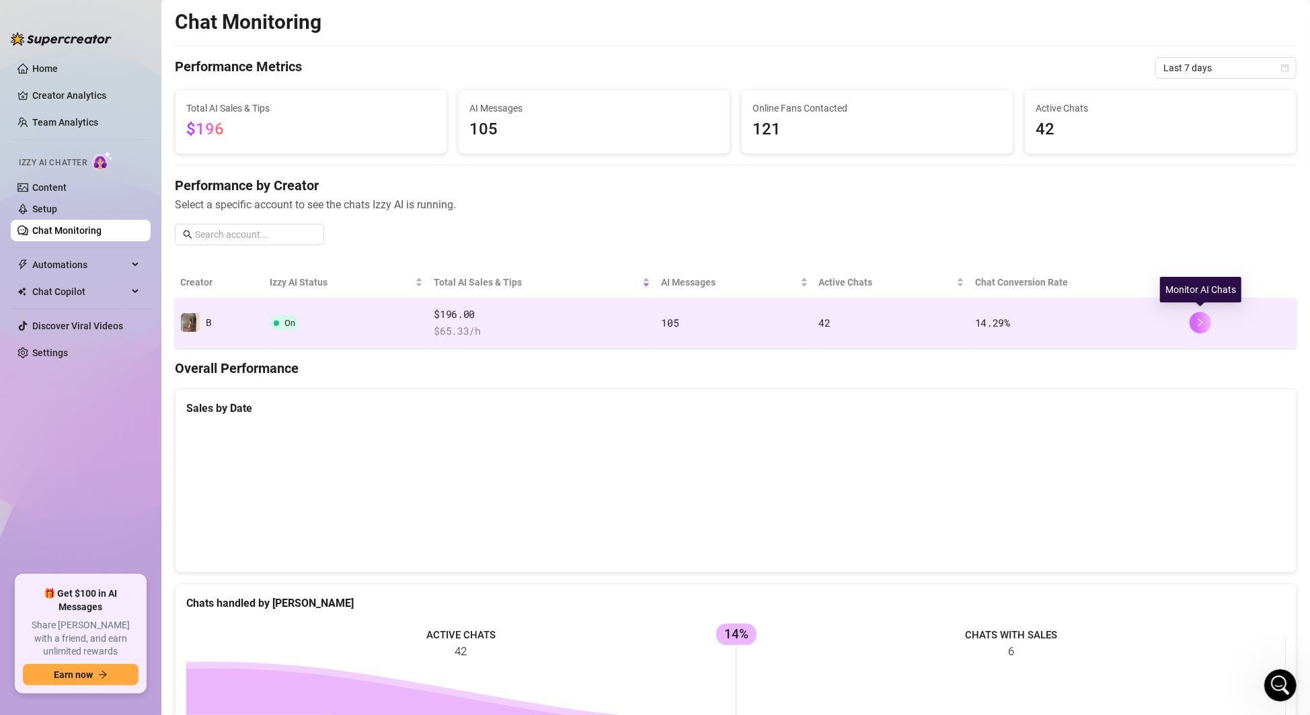
click at [1196, 319] on icon "right" at bounding box center [1200, 322] width 9 height 9
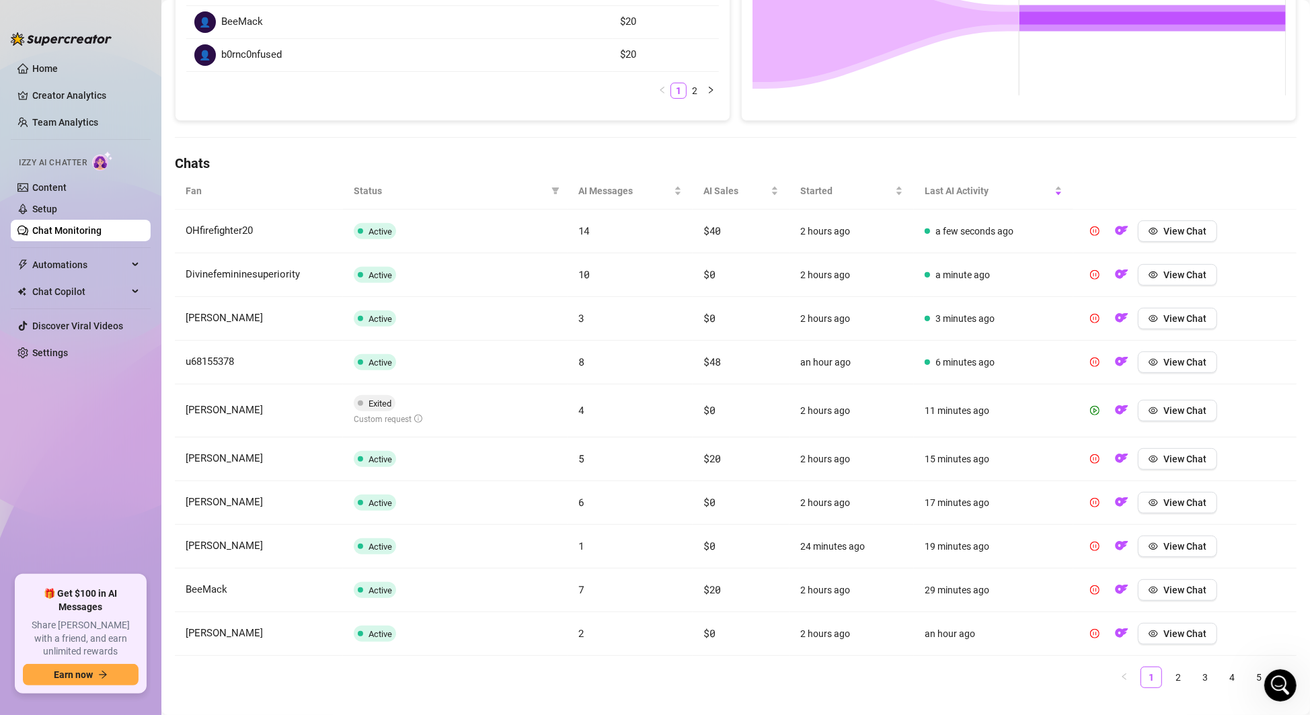
scroll to position [348, 0]
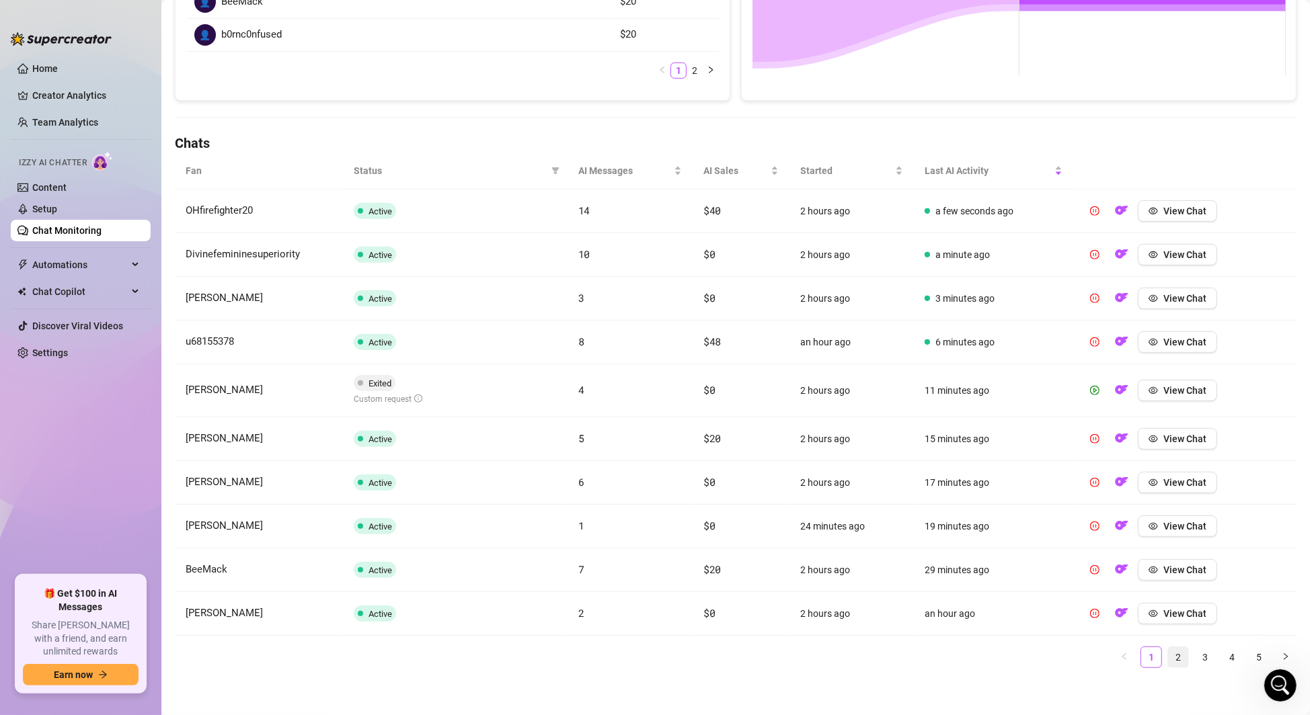
click at [1176, 654] on link "2" at bounding box center [1178, 658] width 20 height 20
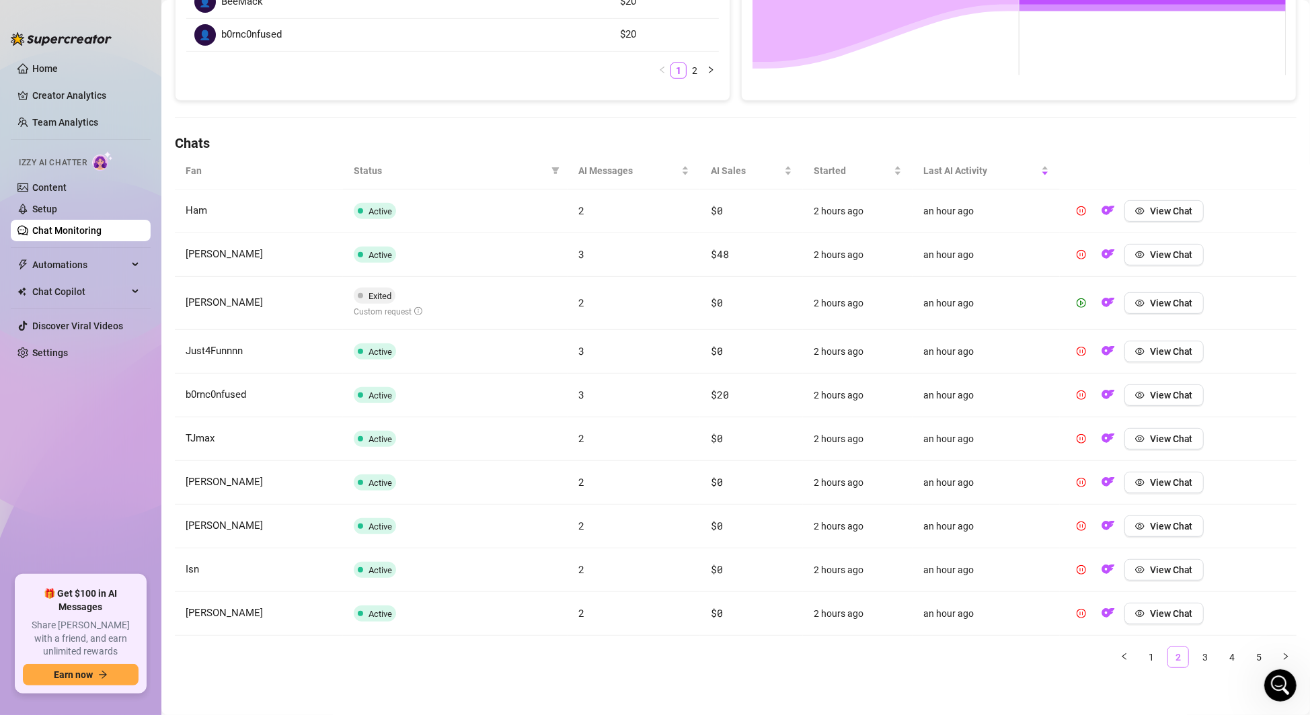
click at [1179, 657] on link "2" at bounding box center [1178, 658] width 20 height 20
click at [1209, 652] on link "3" at bounding box center [1205, 658] width 20 height 20
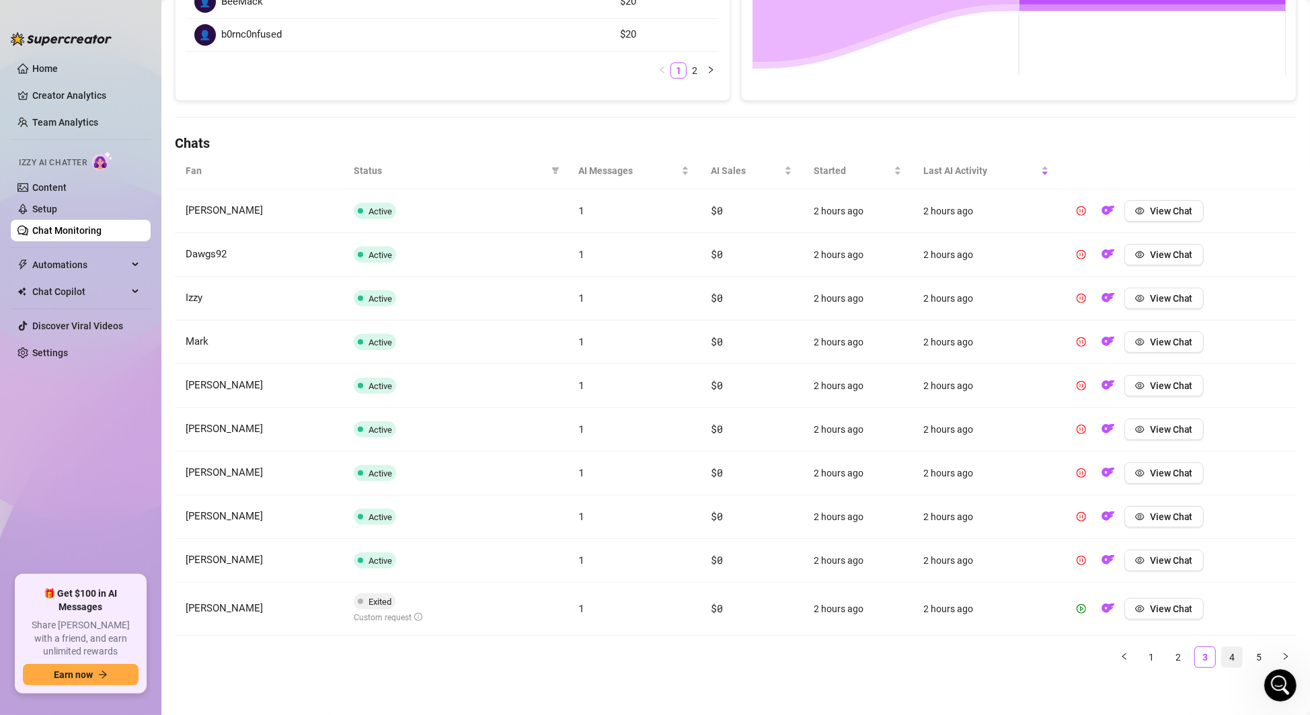
click at [1228, 652] on link "4" at bounding box center [1232, 658] width 20 height 20
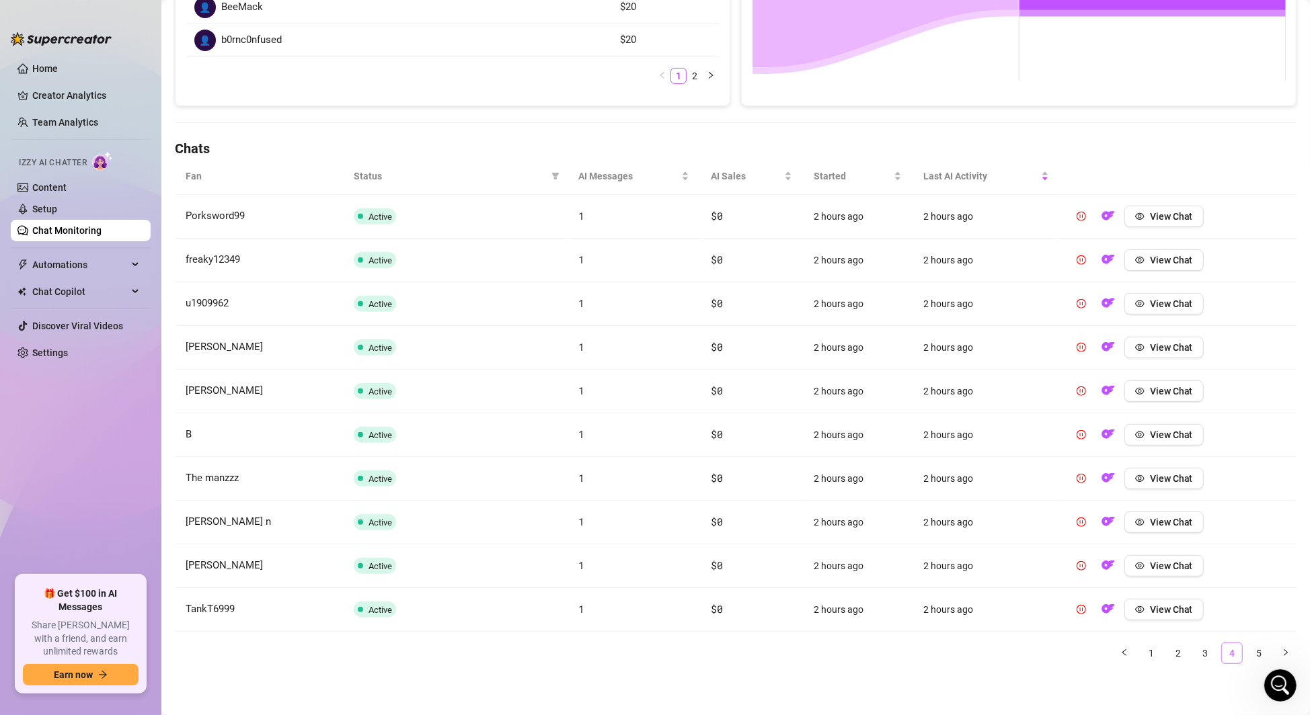
scroll to position [339, 0]
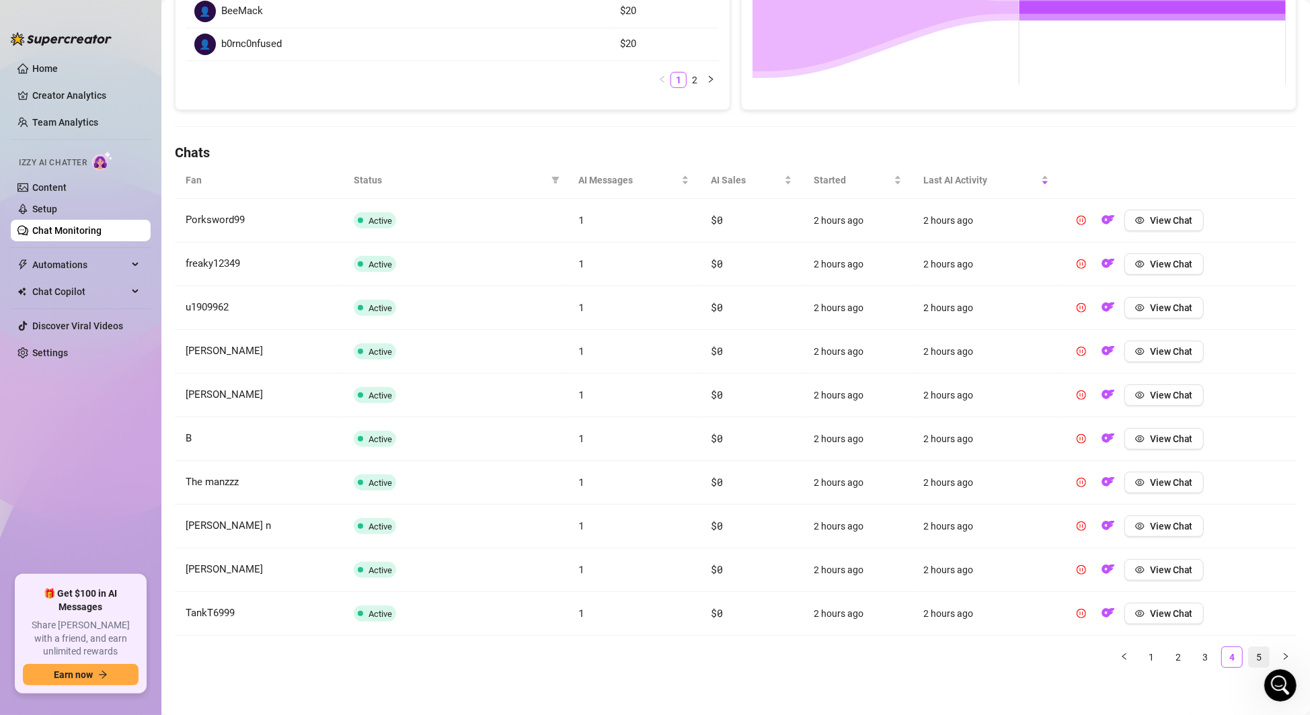
click at [1261, 648] on link "5" at bounding box center [1259, 658] width 20 height 20
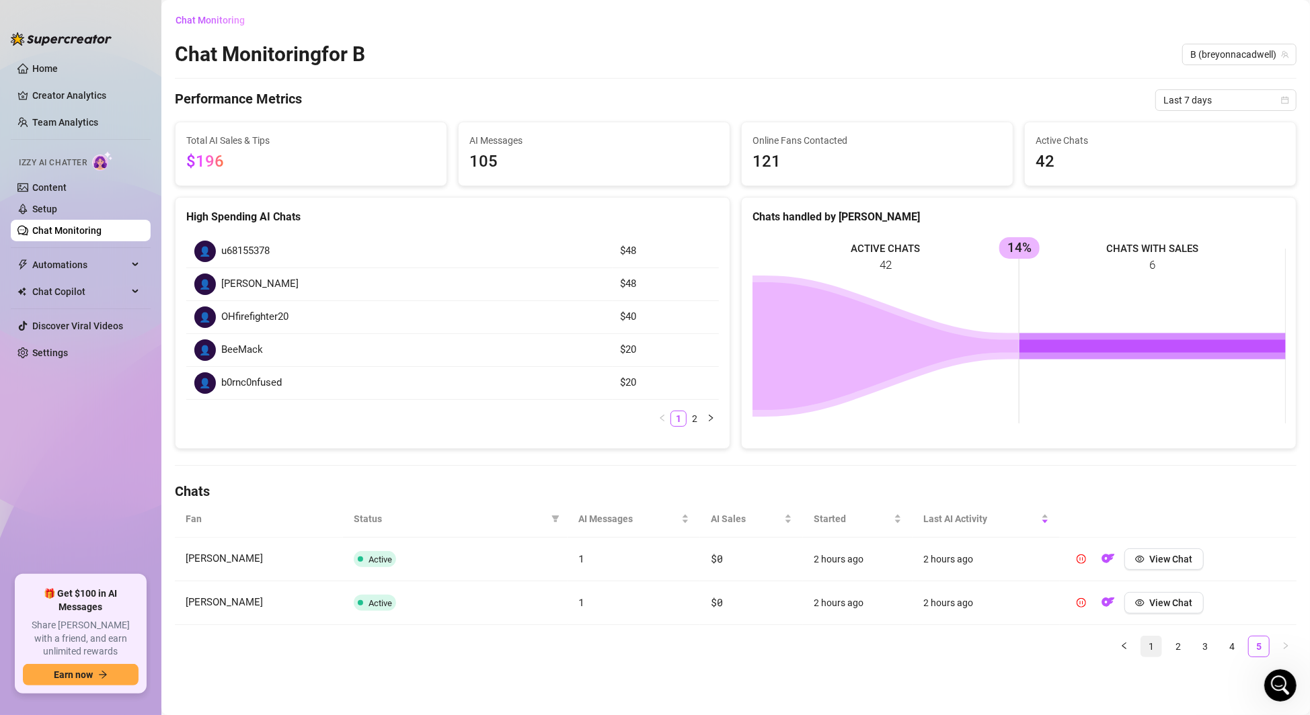
click at [1157, 643] on link "1" at bounding box center [1151, 647] width 20 height 20
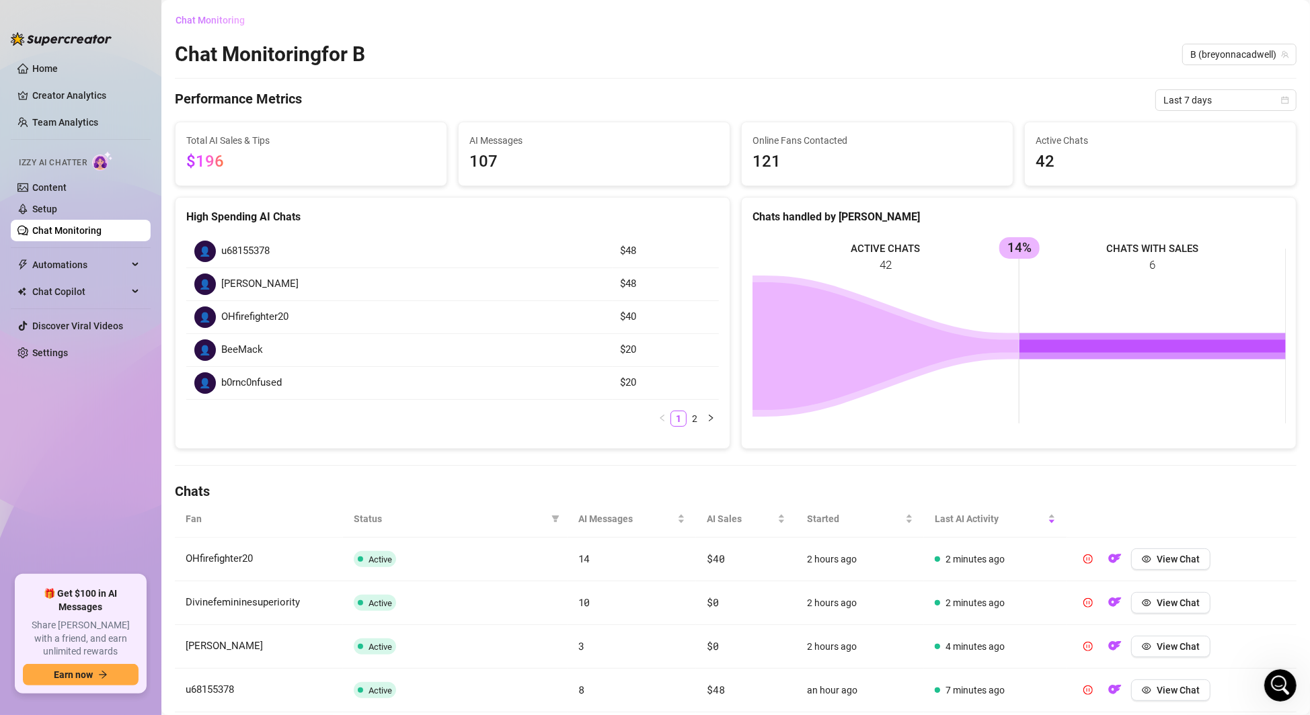
click at [217, 21] on span "Chat Monitoring" at bounding box center [209, 20] width 69 height 11
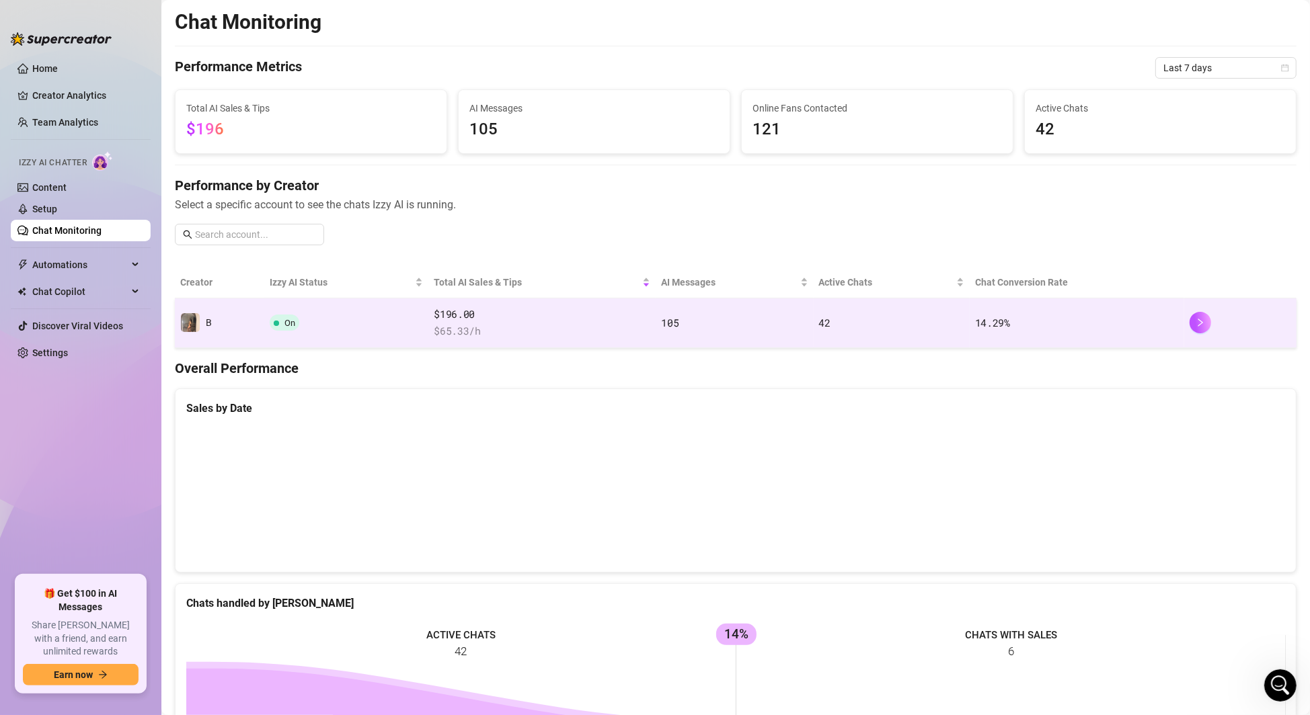
scroll to position [100, 0]
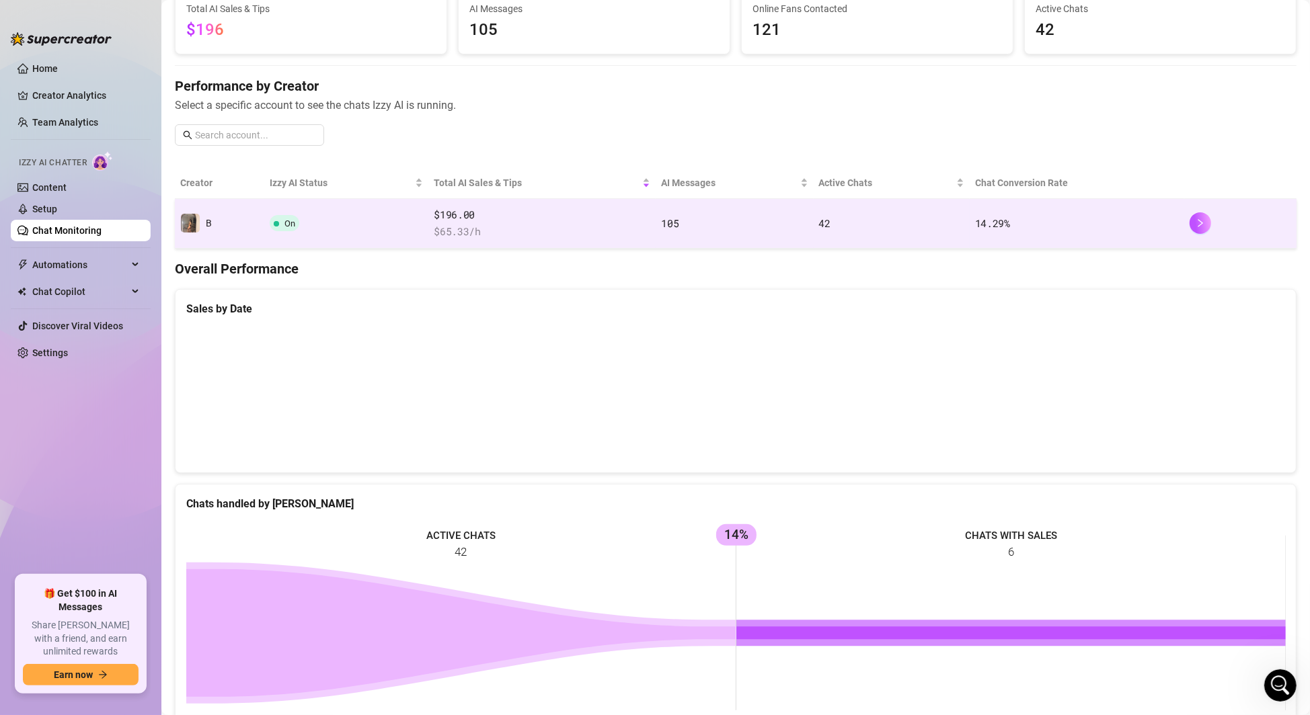
click at [284, 223] on span "On" at bounding box center [289, 224] width 11 height 10
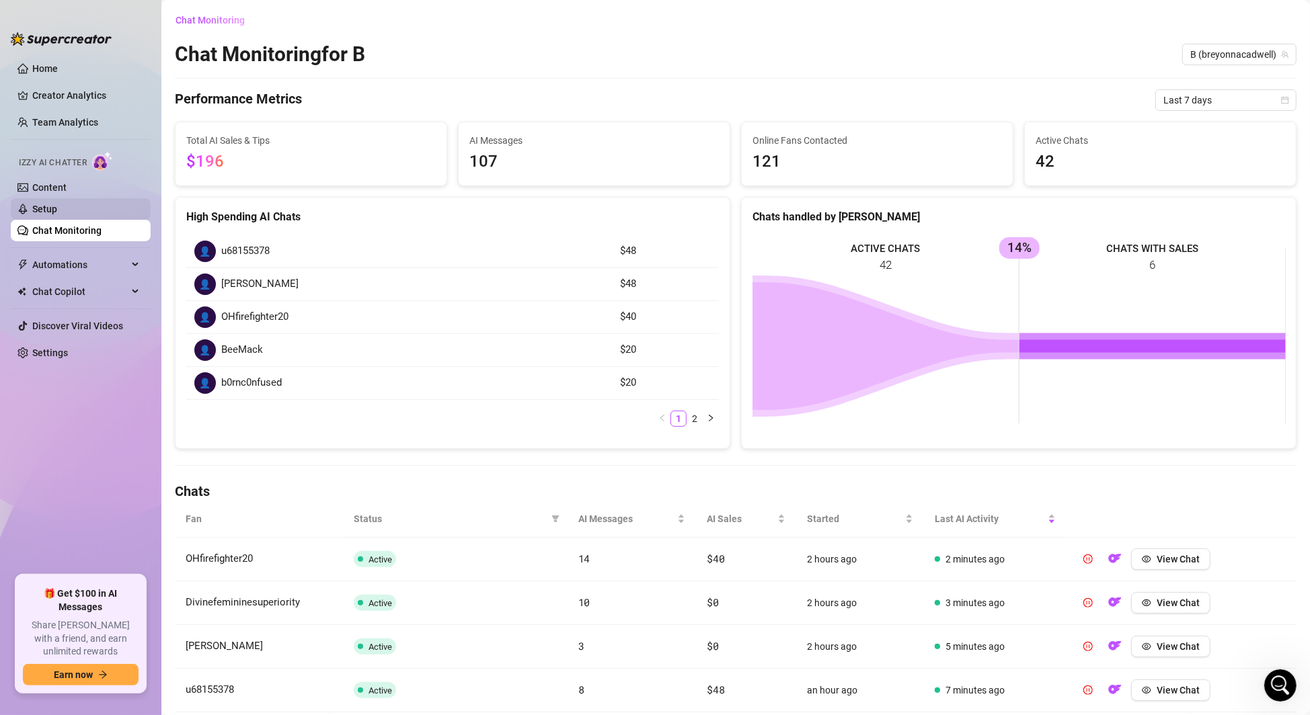
click at [57, 210] on link "Setup" at bounding box center [44, 209] width 25 height 11
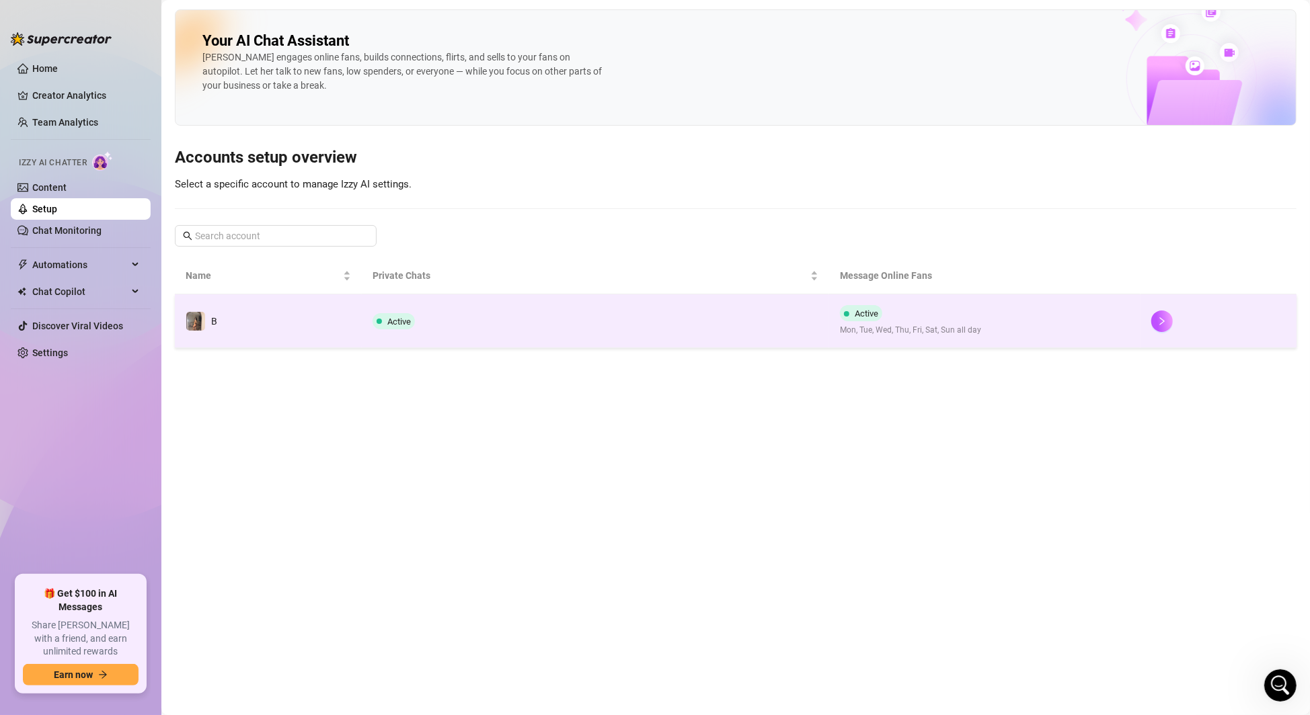
click at [467, 327] on td "Active" at bounding box center [595, 322] width 467 height 54
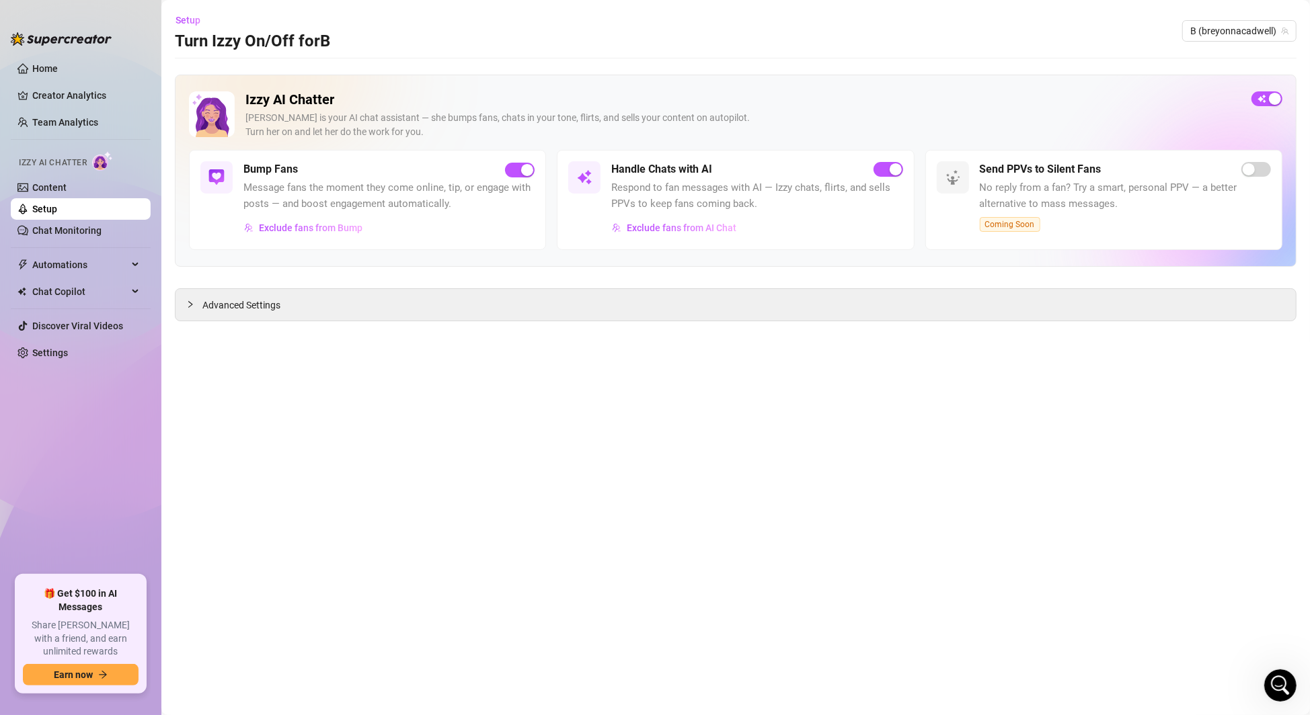
scroll to position [324, 0]
click at [58, 63] on link "Home" at bounding box center [45, 68] width 26 height 11
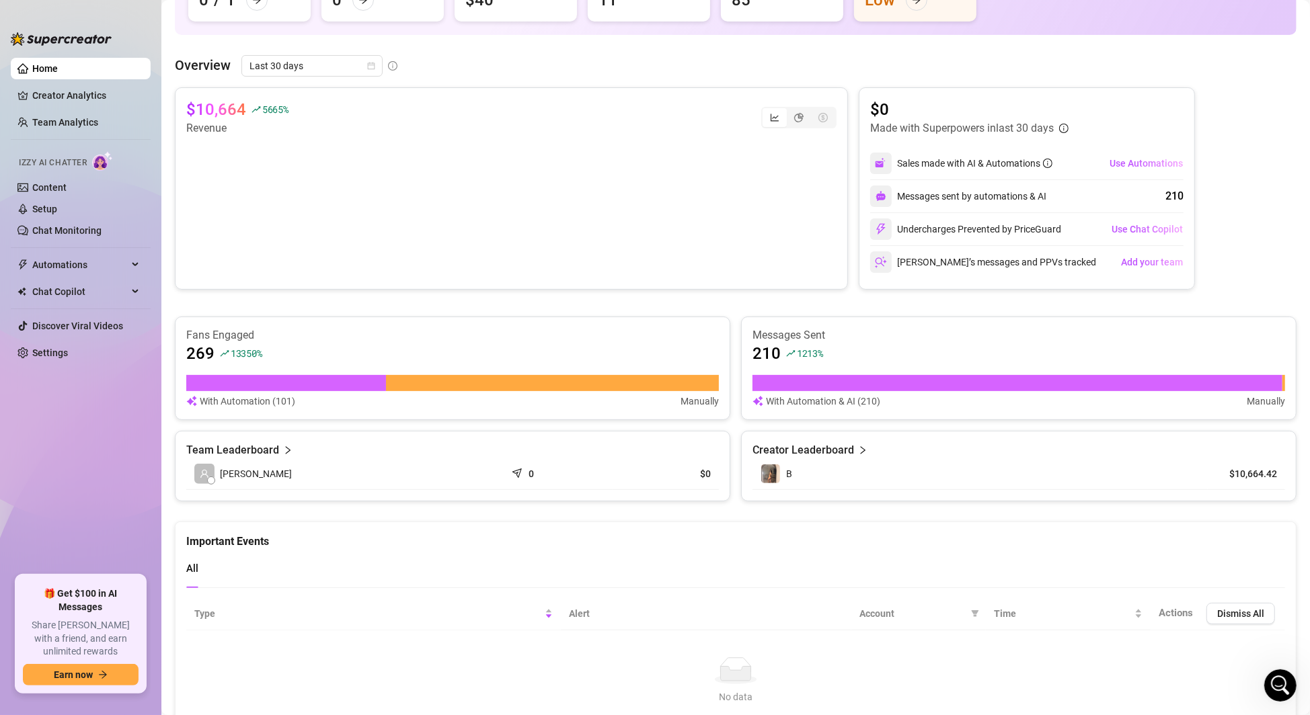
scroll to position [185, 0]
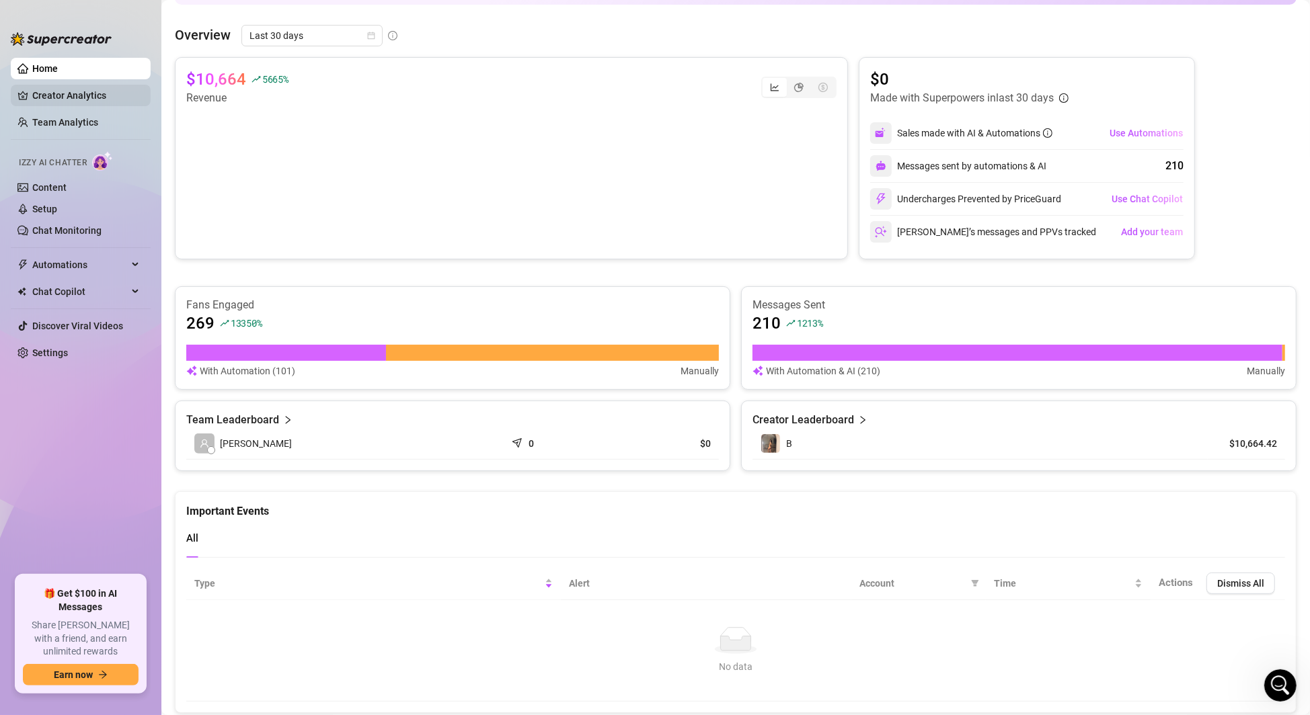
click at [46, 95] on link "Creator Analytics" at bounding box center [86, 96] width 108 height 22
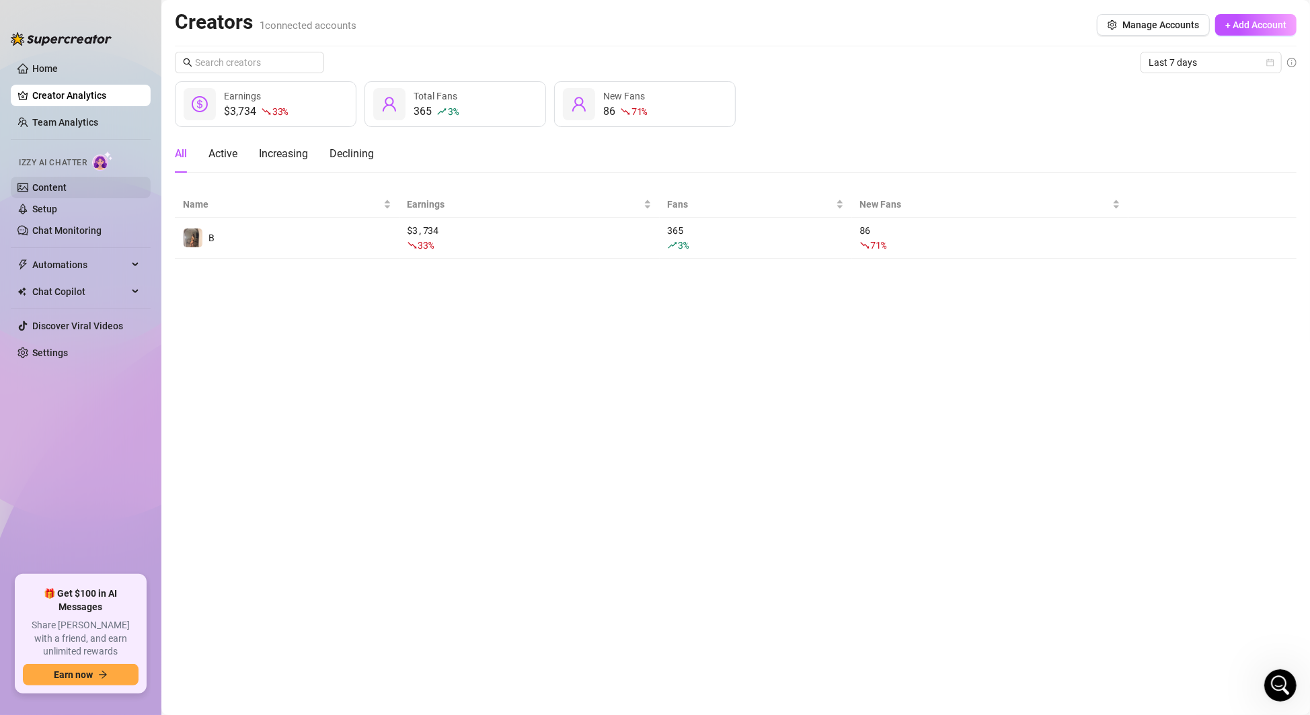
click at [67, 186] on link "Content" at bounding box center [49, 187] width 34 height 11
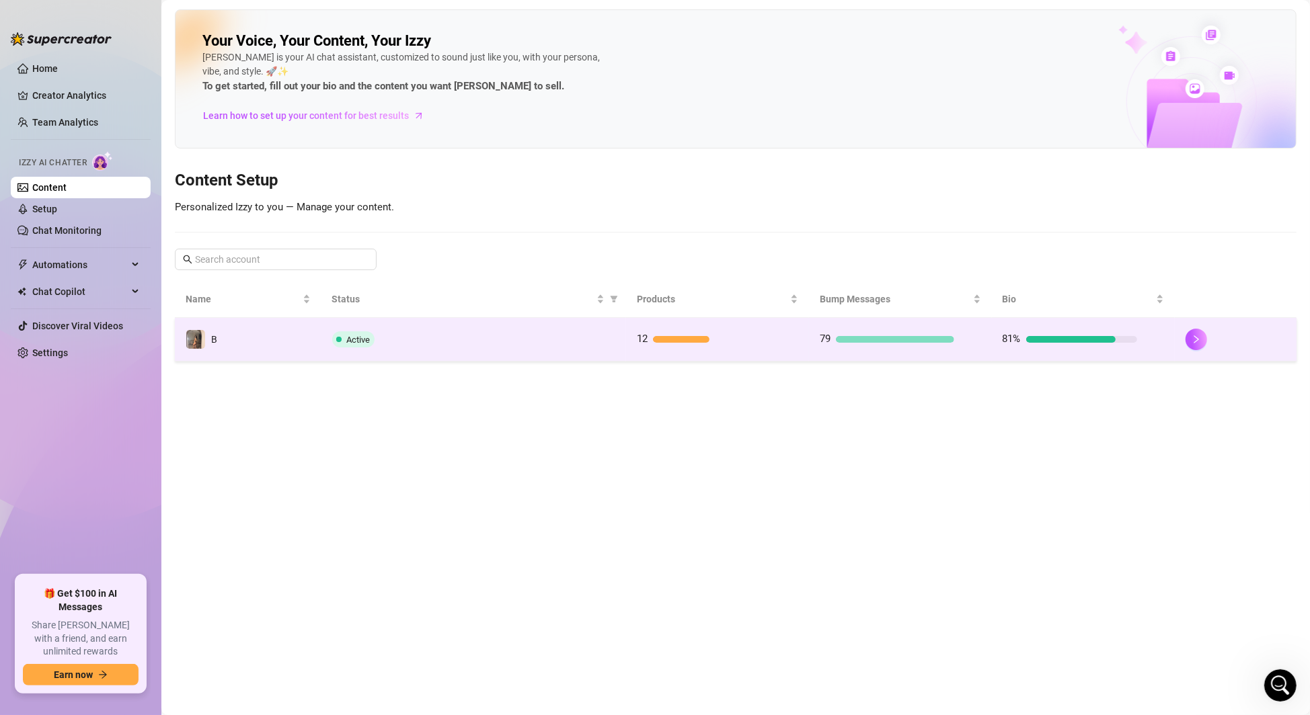
click at [489, 331] on div "Active" at bounding box center [473, 339] width 283 height 16
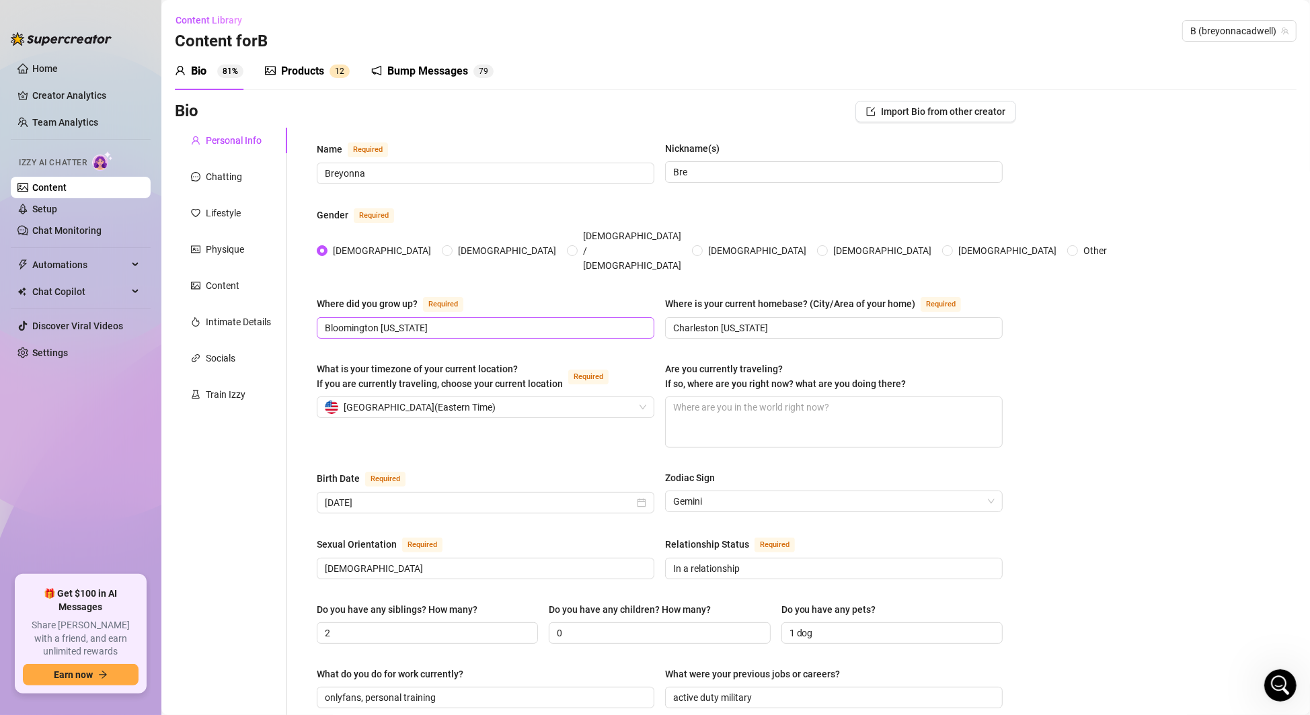
scroll to position [324, 0]
click at [68, 356] on link "Settings" at bounding box center [50, 353] width 36 height 11
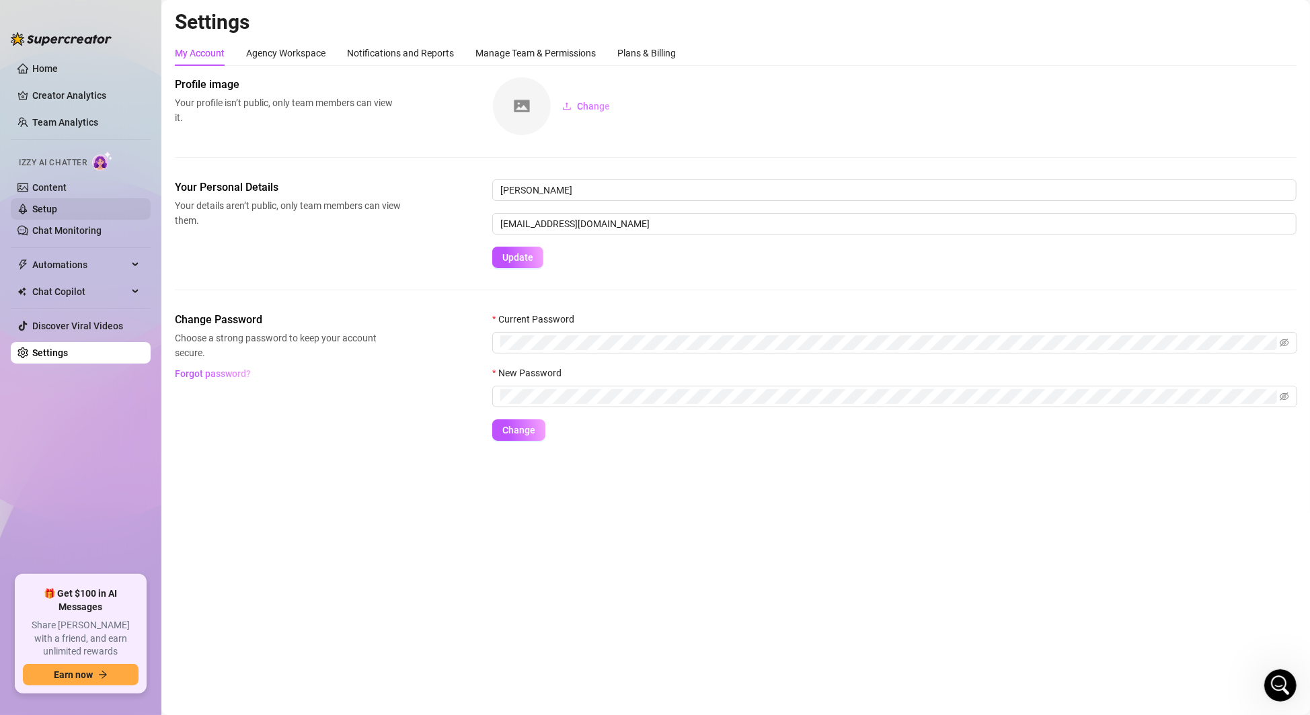
click at [57, 204] on link "Setup" at bounding box center [44, 209] width 25 height 11
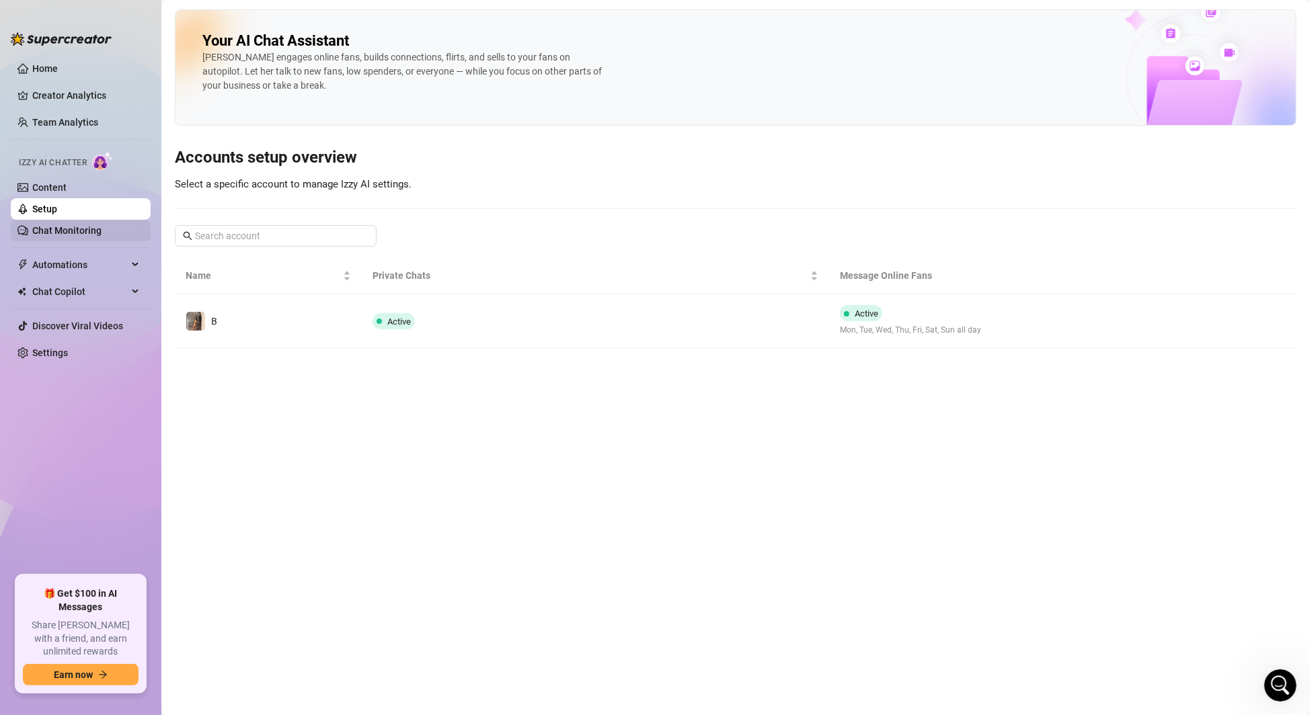
click at [79, 236] on link "Chat Monitoring" at bounding box center [66, 230] width 69 height 11
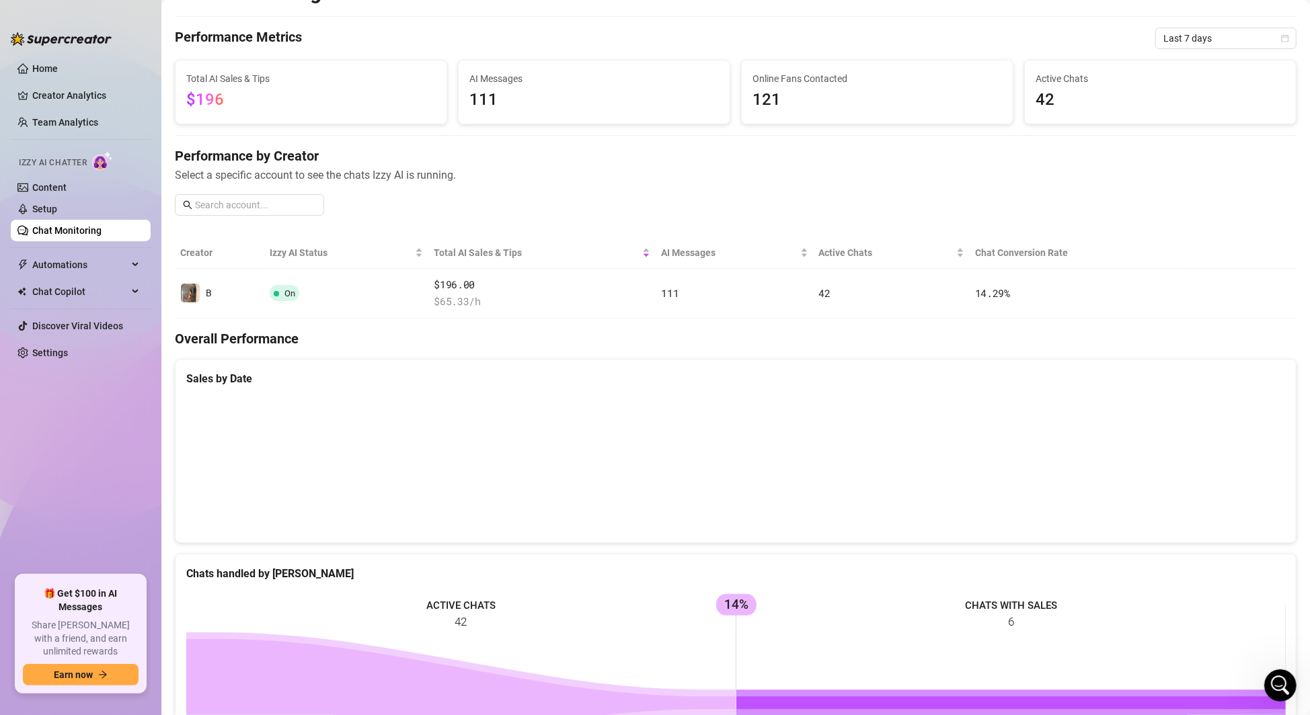
scroll to position [56, 0]
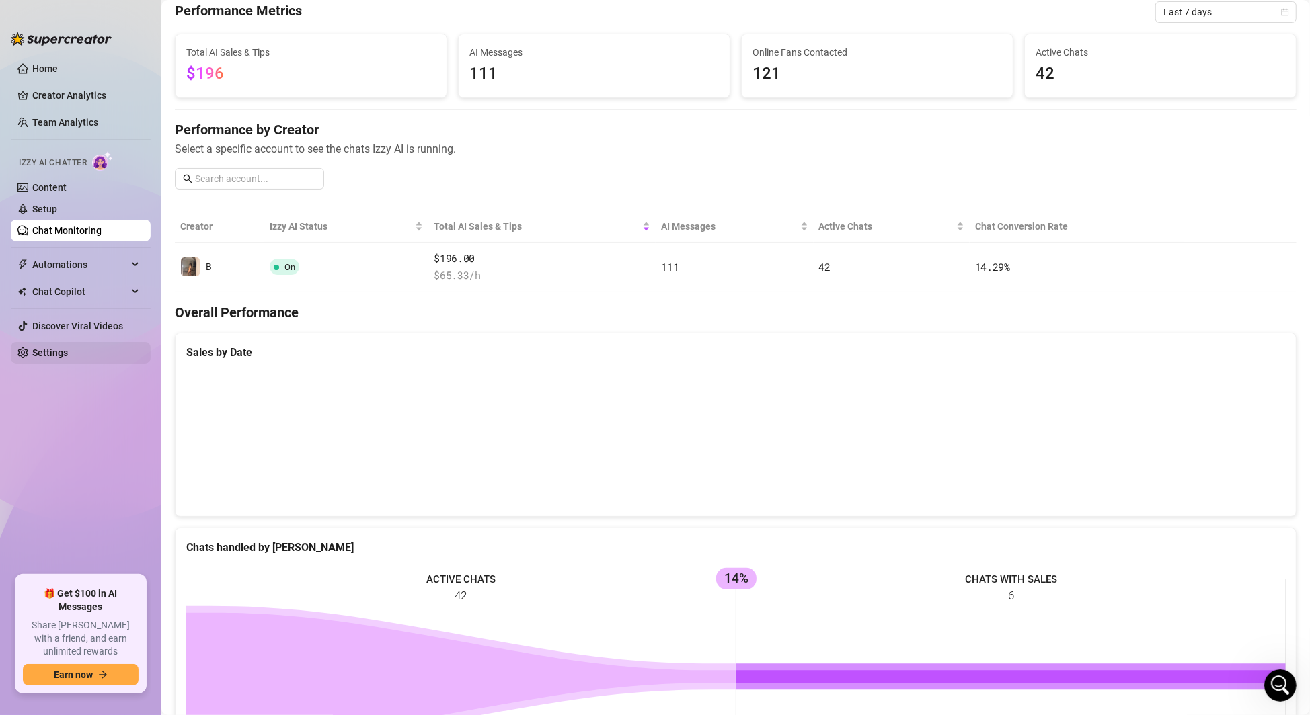
click at [68, 355] on link "Settings" at bounding box center [50, 353] width 36 height 11
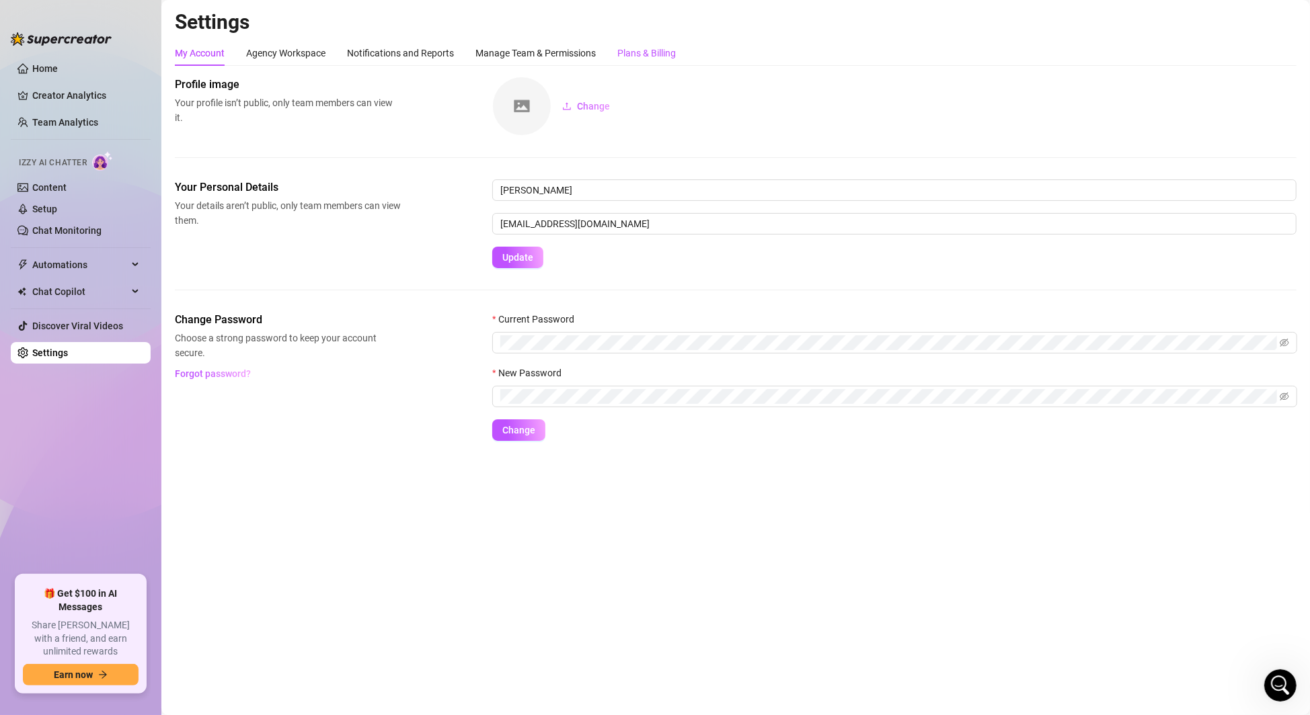
click at [671, 48] on div "Plans & Billing" at bounding box center [646, 53] width 58 height 15
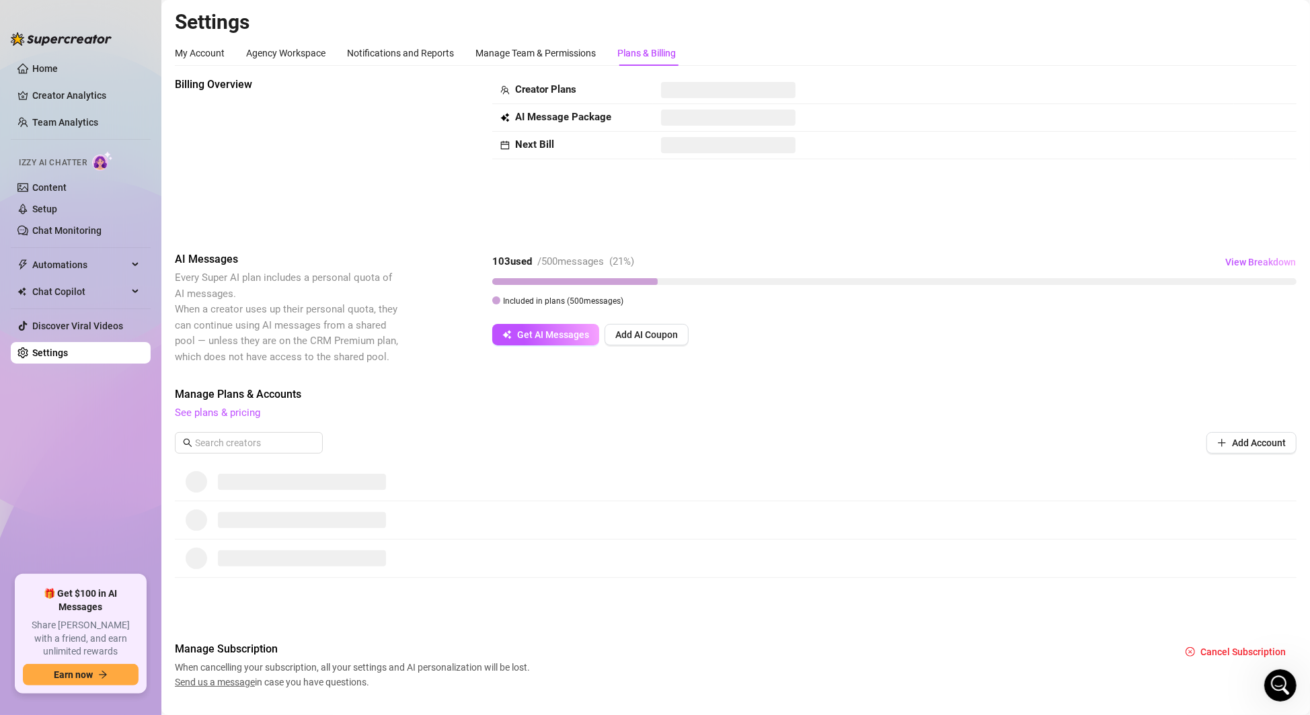
scroll to position [30, 0]
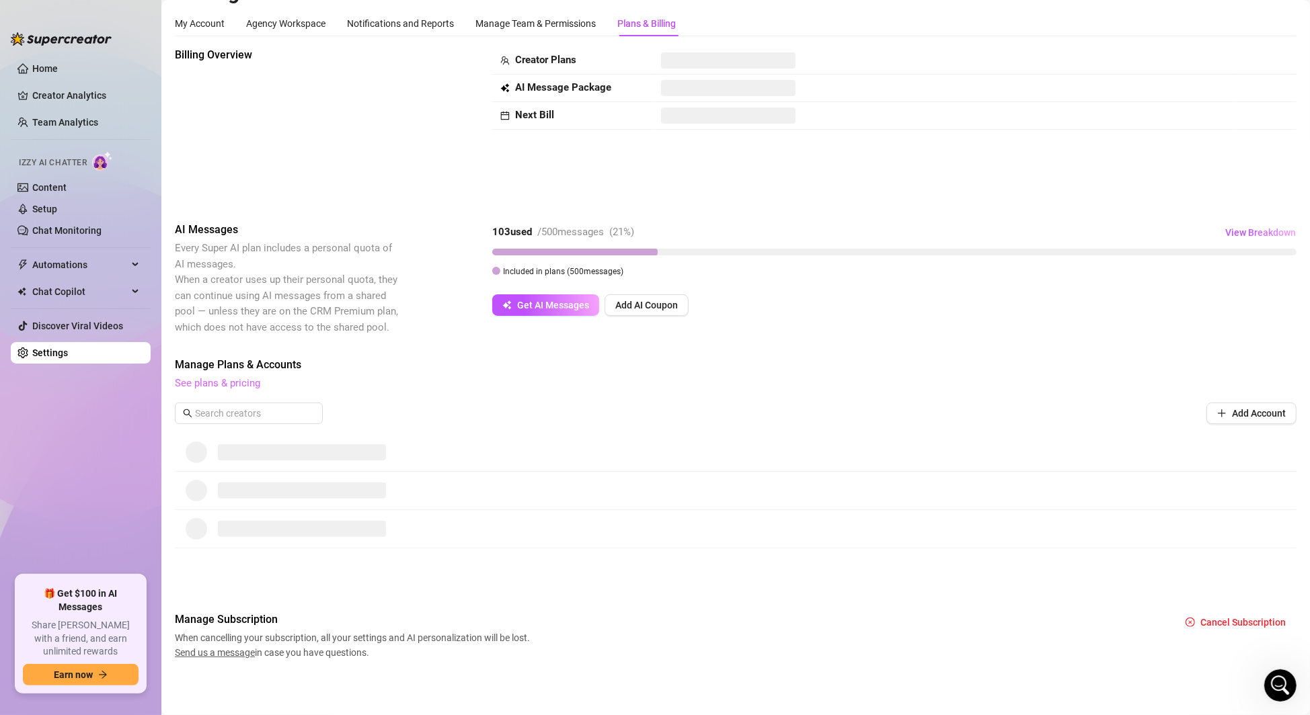
click at [235, 384] on link "See plans & pricing" at bounding box center [217, 383] width 85 height 12
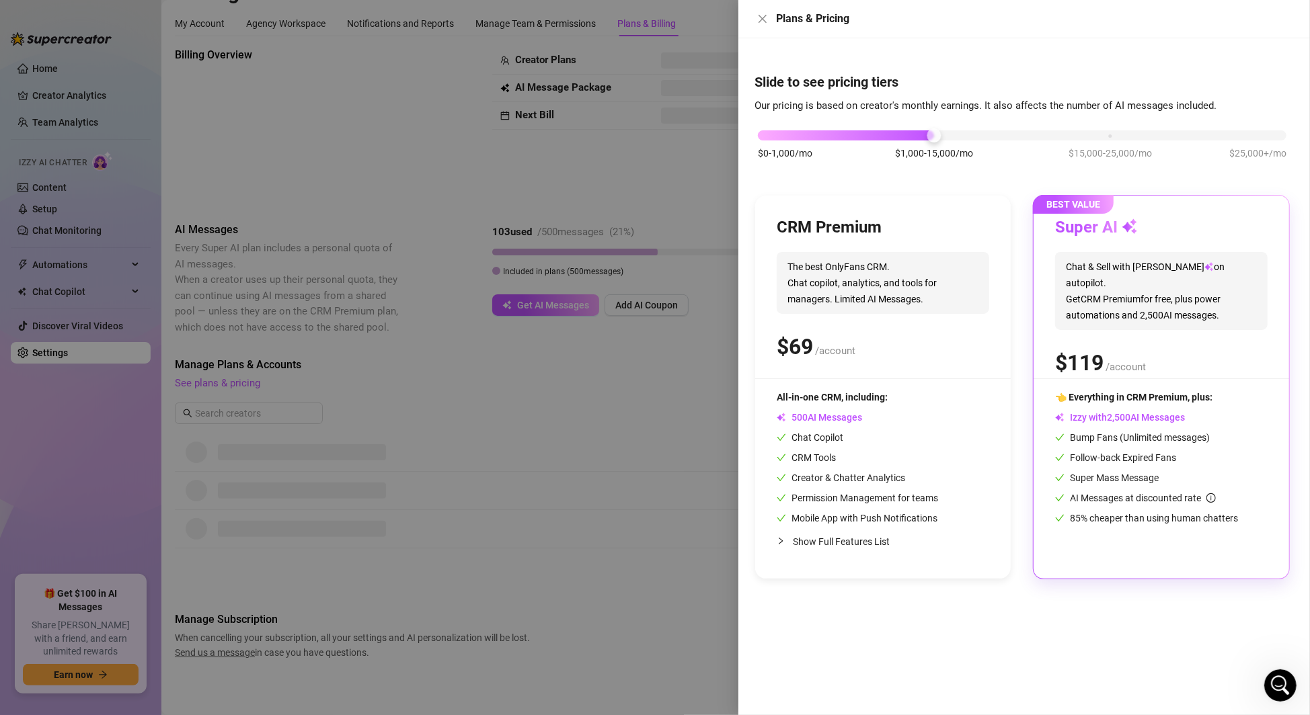
click at [1142, 309] on span "2" at bounding box center [1142, 315] width 5 height 12
click at [923, 491] on div "Permission Management for teams" at bounding box center [857, 498] width 161 height 15
click at [1111, 434] on span "Bump Fans (Unlimited messages)" at bounding box center [1132, 437] width 155 height 11
click at [881, 270] on span "The best OnlyFans CRM. Chat copilot, analytics, and tools for managers. Limited…" at bounding box center [883, 283] width 212 height 62
click at [882, 272] on span "The best OnlyFans CRM. Chat copilot, analytics, and tools for managers. Limited…" at bounding box center [883, 283] width 212 height 62
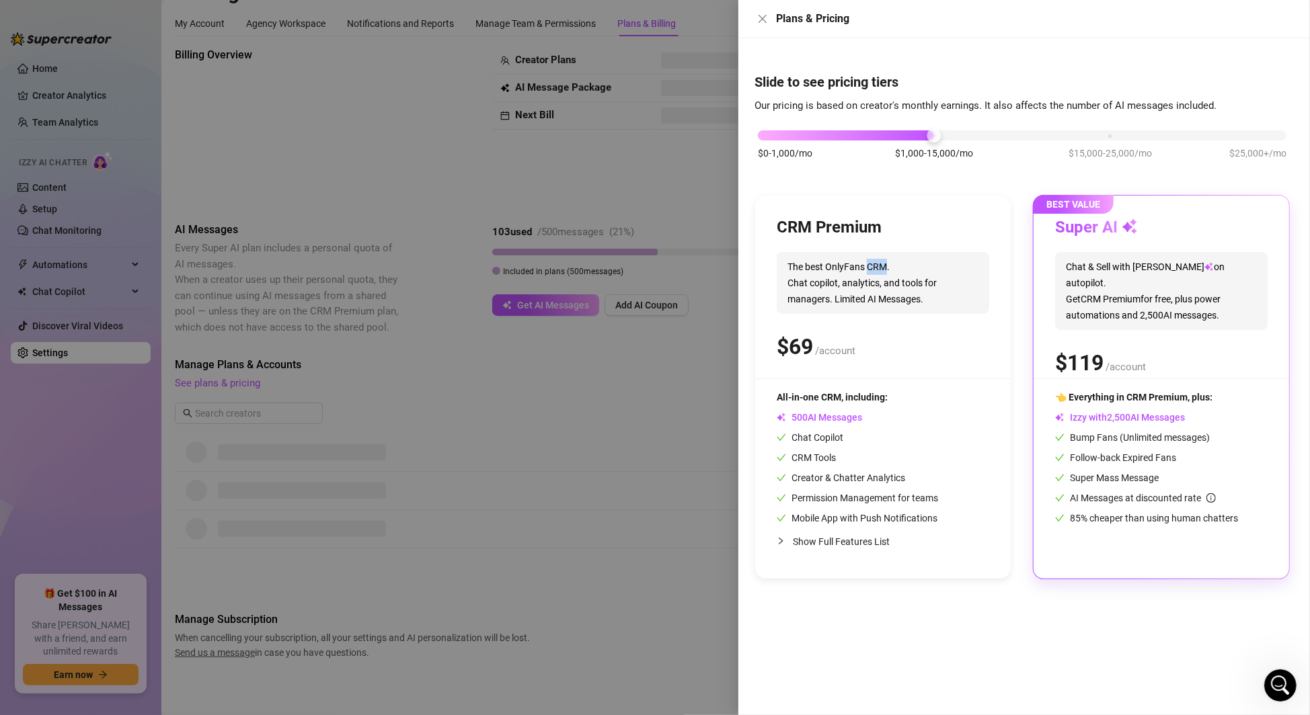
click at [882, 272] on span "The best OnlyFans CRM. Chat copilot, analytics, and tools for managers. Limited…" at bounding box center [883, 283] width 212 height 62
click at [925, 299] on span "The best OnlyFans CRM. Chat copilot, analytics, and tools for managers. Limited…" at bounding box center [883, 283] width 212 height 62
click at [834, 351] on span "/account" at bounding box center [835, 351] width 40 height 12
click at [834, 349] on span "/account" at bounding box center [835, 351] width 40 height 12
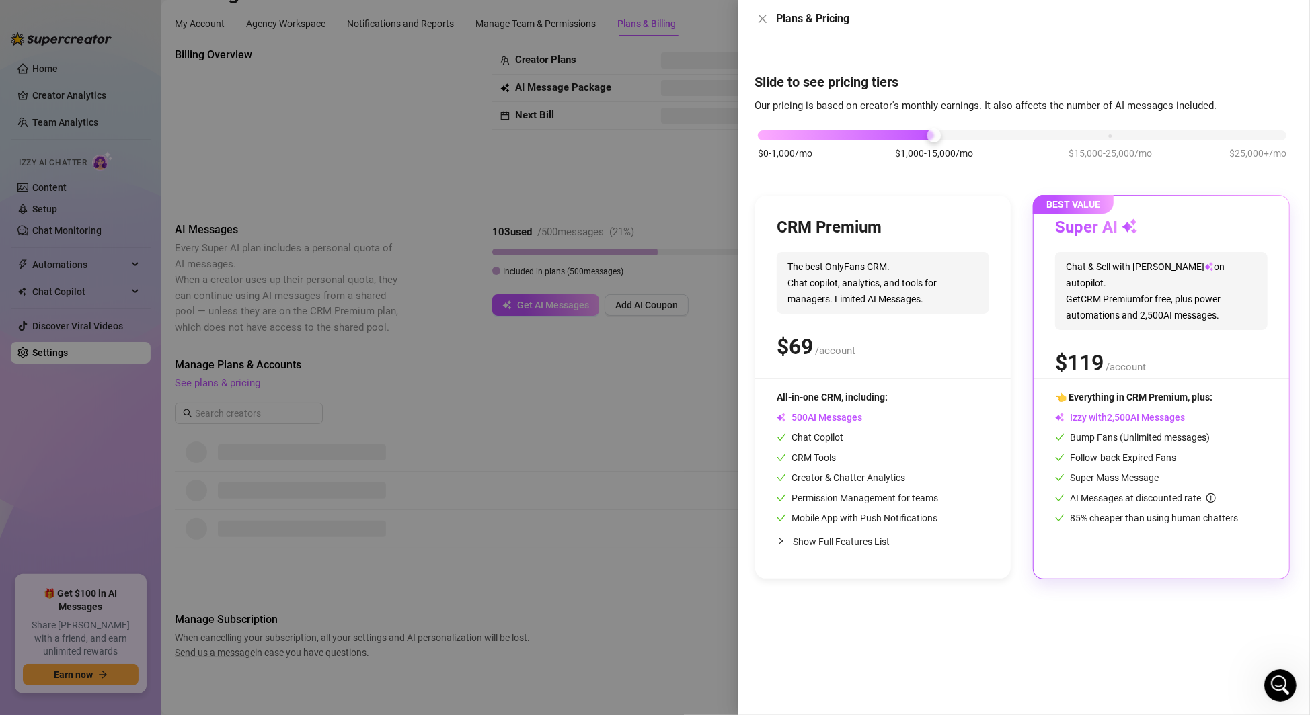
click at [1111, 347] on span "0 1 2 3 4 5 6 7 8 9 0 1 2 3 4 5 6 7 8 9 0 1 2 3 4 5 6 7 8 9" at bounding box center [1085, 363] width 58 height 32
click at [1278, 690] on icon "Open Intercom Messenger" at bounding box center [1278, 684] width 22 height 22
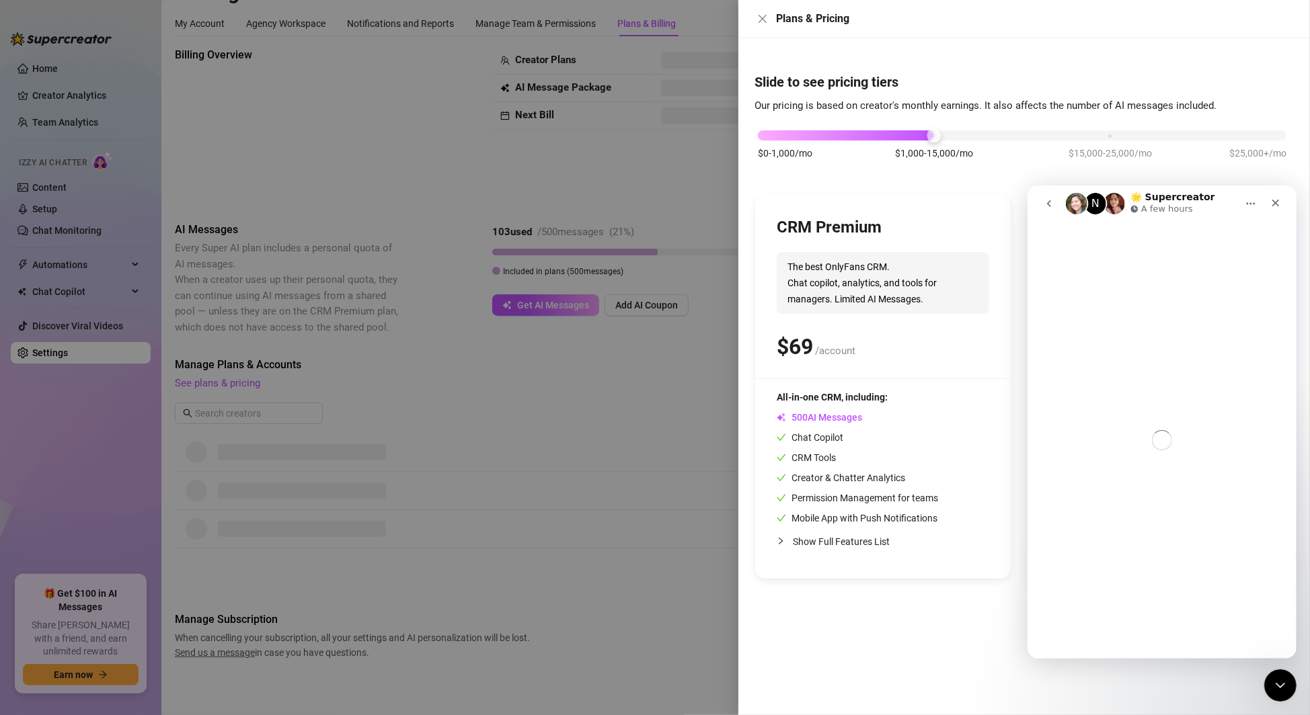
click at [1050, 200] on icon "go back" at bounding box center [1048, 203] width 11 height 11
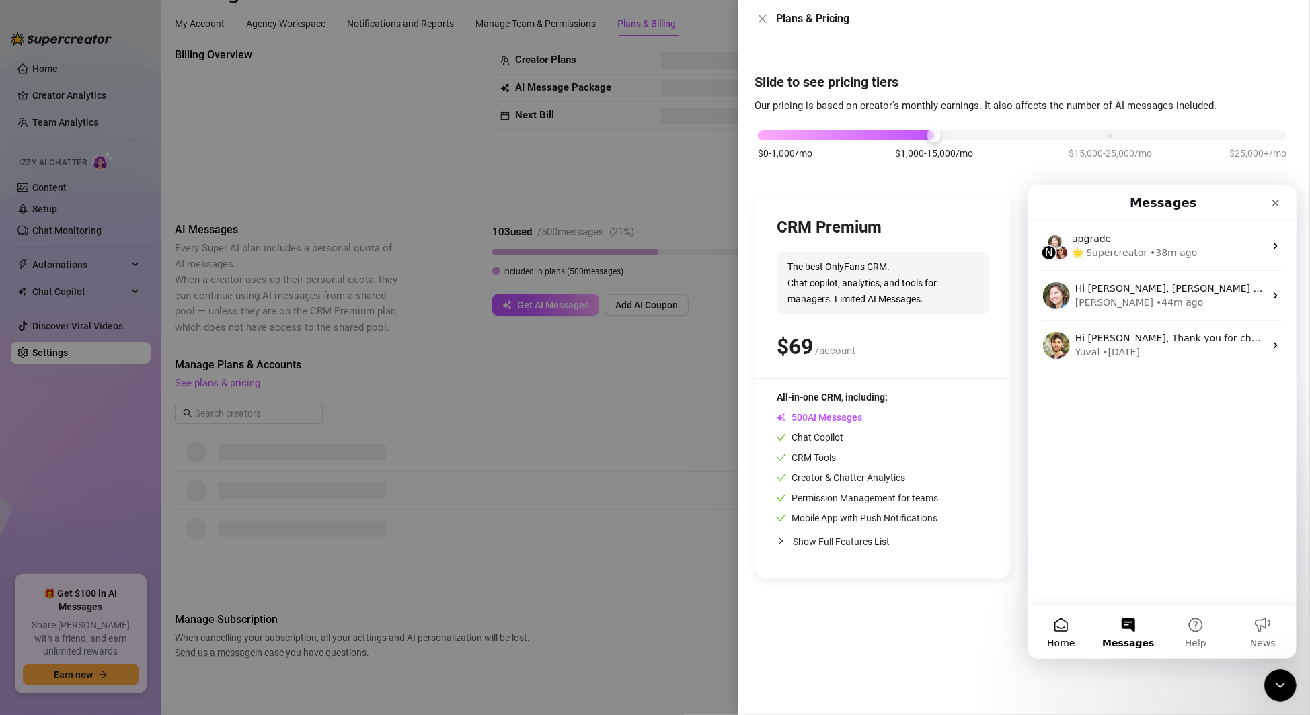
click at [1069, 624] on button "Home" at bounding box center [1060, 631] width 67 height 54
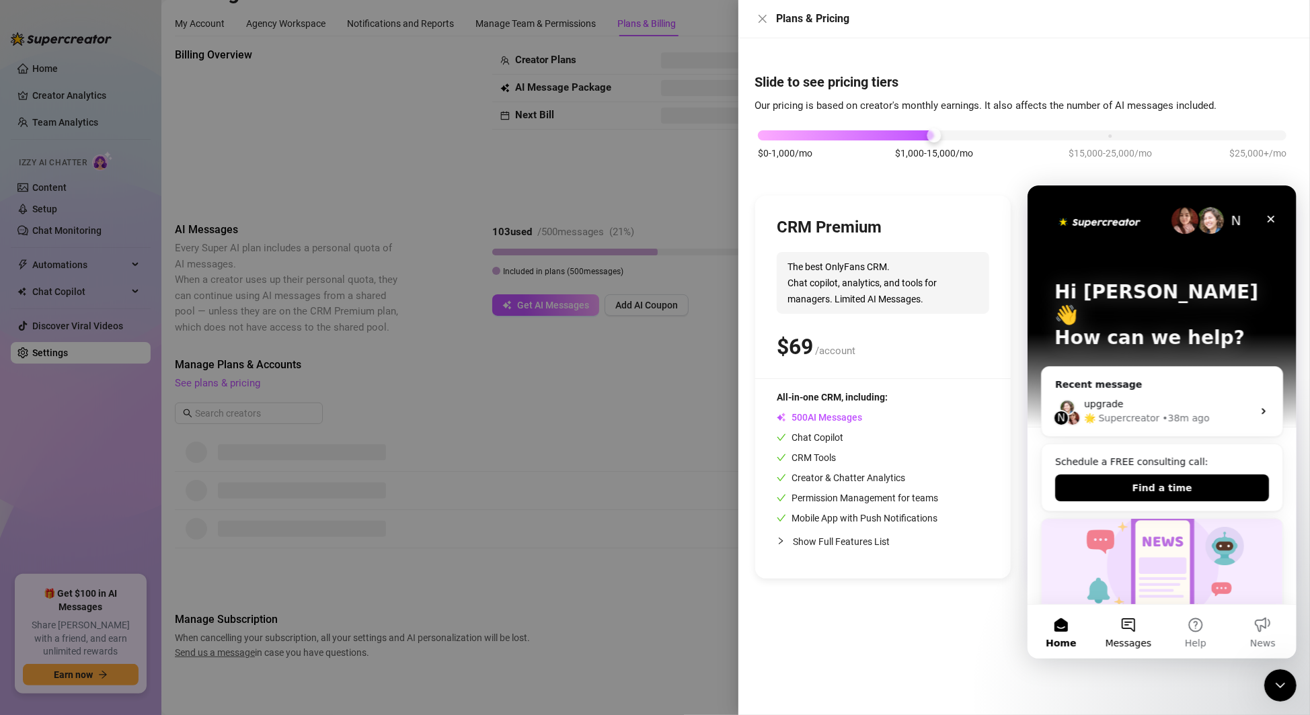
click at [1124, 634] on button "Messages" at bounding box center [1127, 631] width 67 height 54
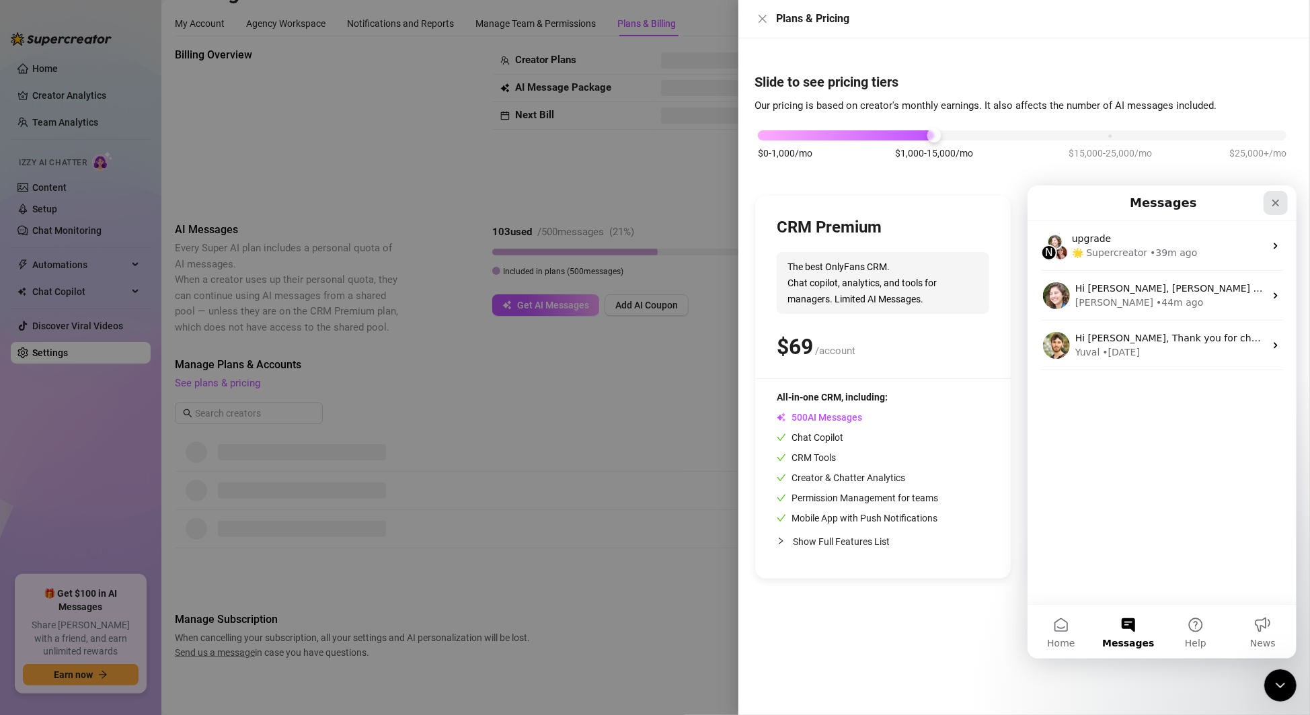
click at [1280, 201] on icon "Close" at bounding box center [1275, 202] width 11 height 11
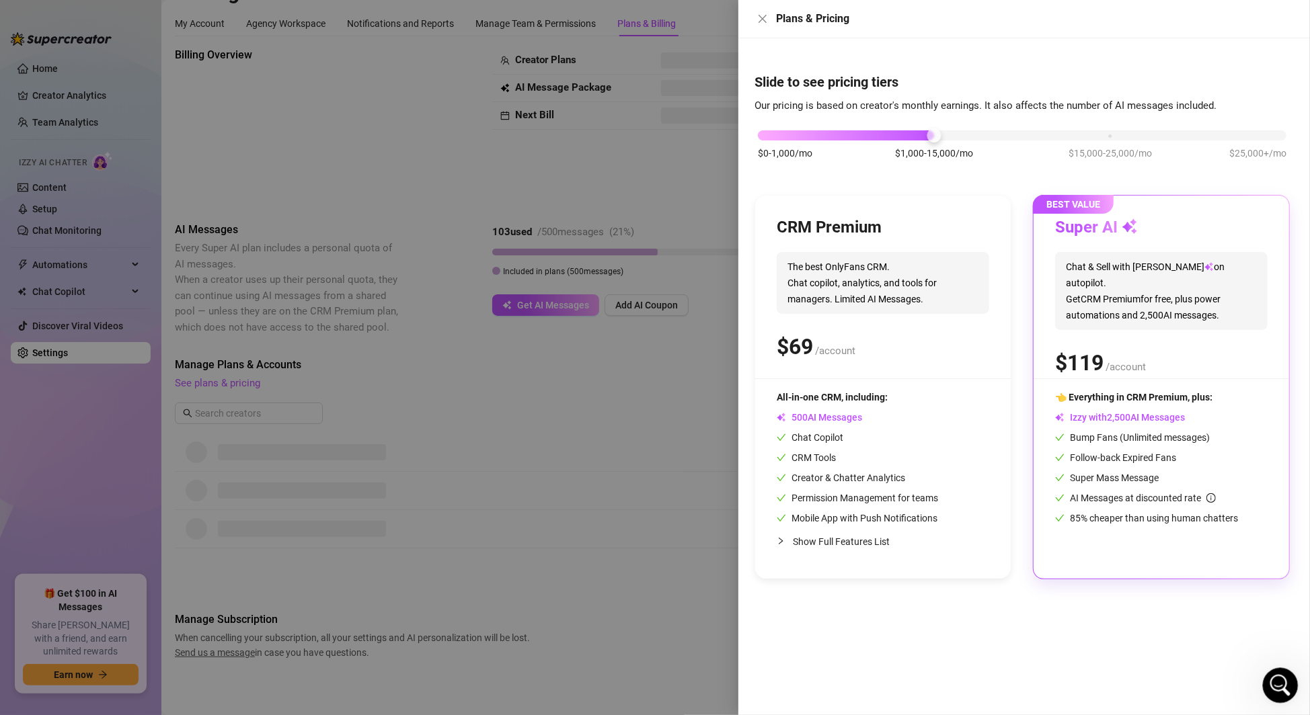
click at [1276, 695] on div "Open Intercom Messenger" at bounding box center [1278, 684] width 44 height 44
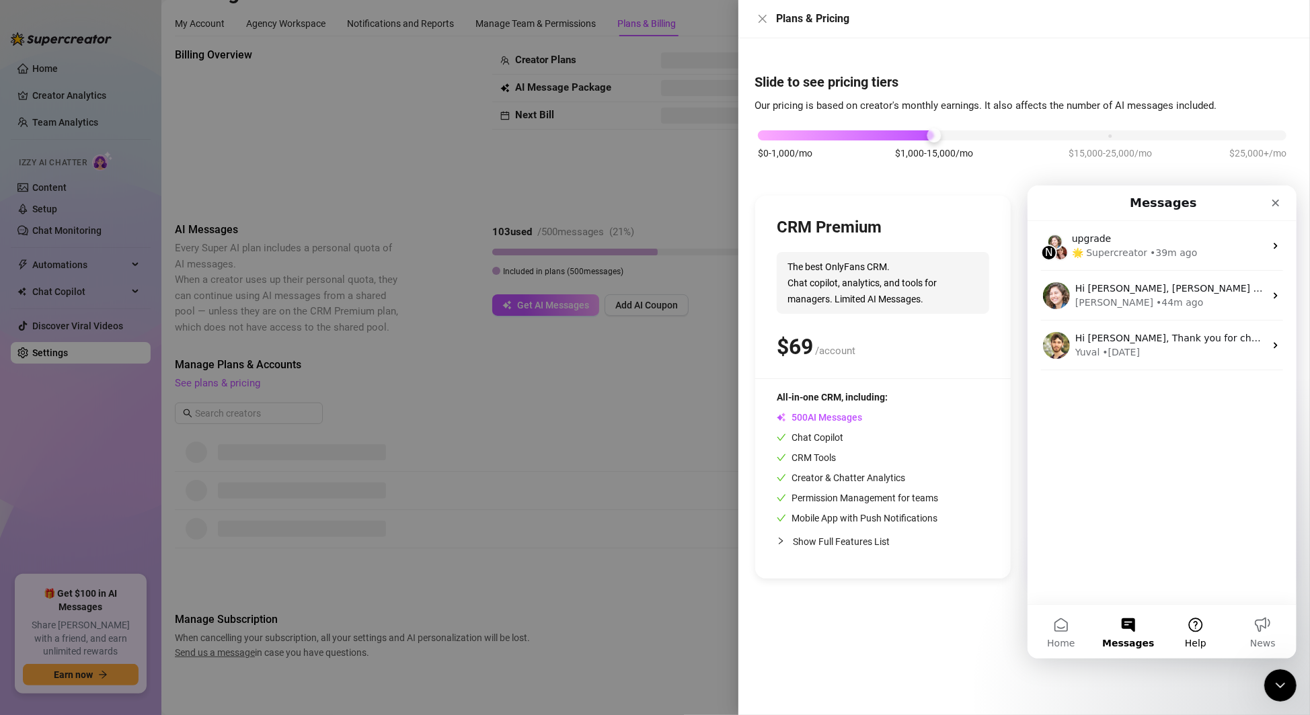
click at [1206, 636] on button "Help" at bounding box center [1194, 631] width 67 height 54
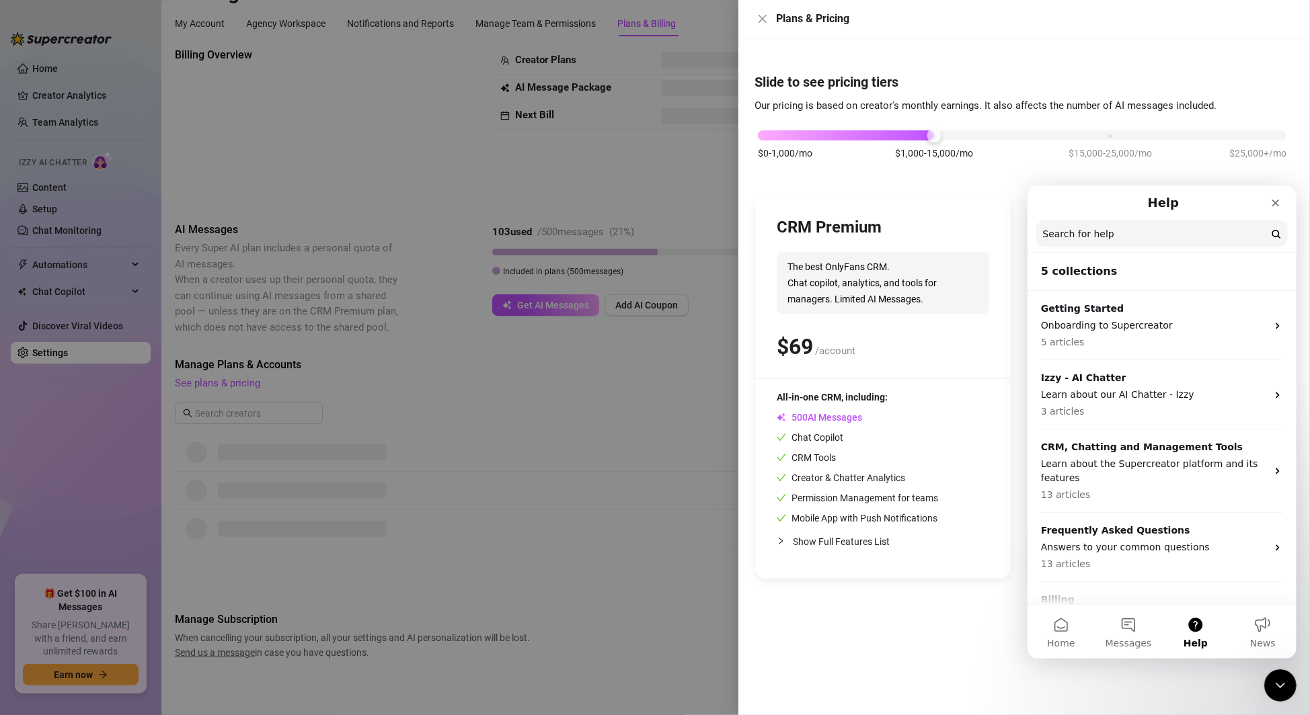
click at [1218, 232] on input "Search for help" at bounding box center [1161, 233] width 251 height 26
type input "upgrade"
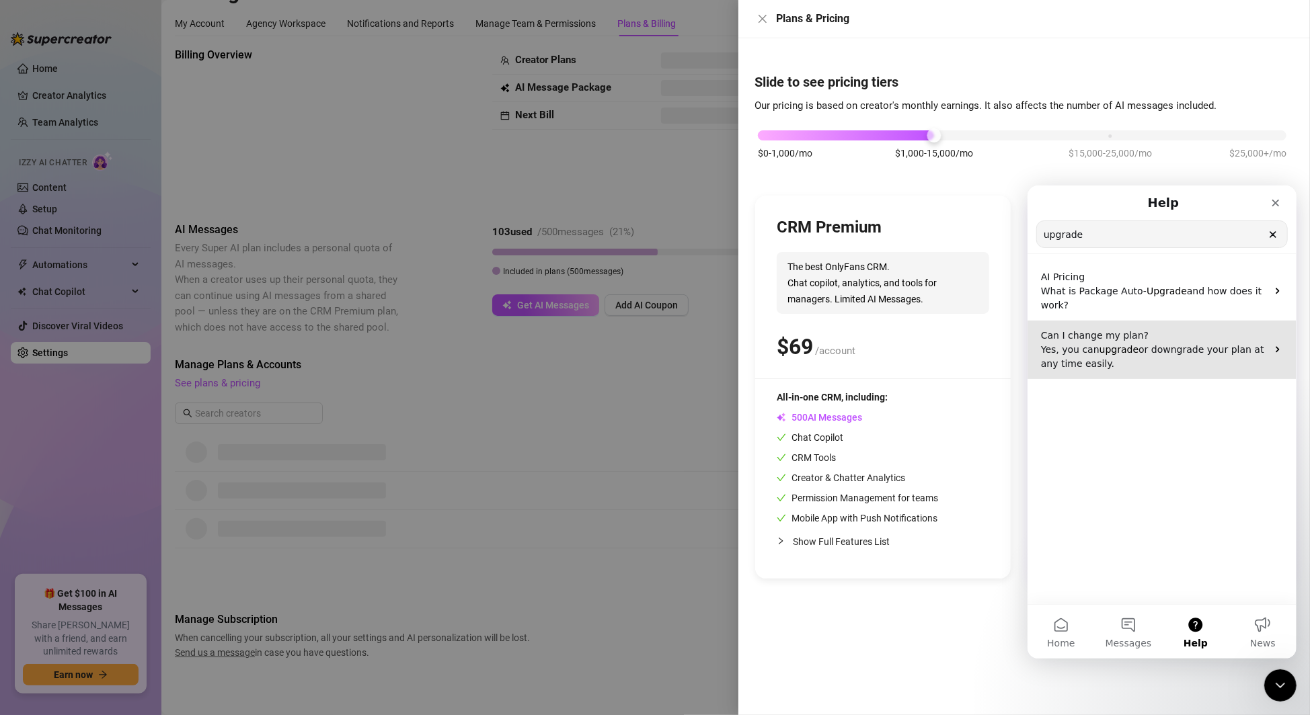
click at [1192, 368] on p "Yes, you can upgrade or downgrade your plan at any time easily." at bounding box center [1153, 356] width 226 height 28
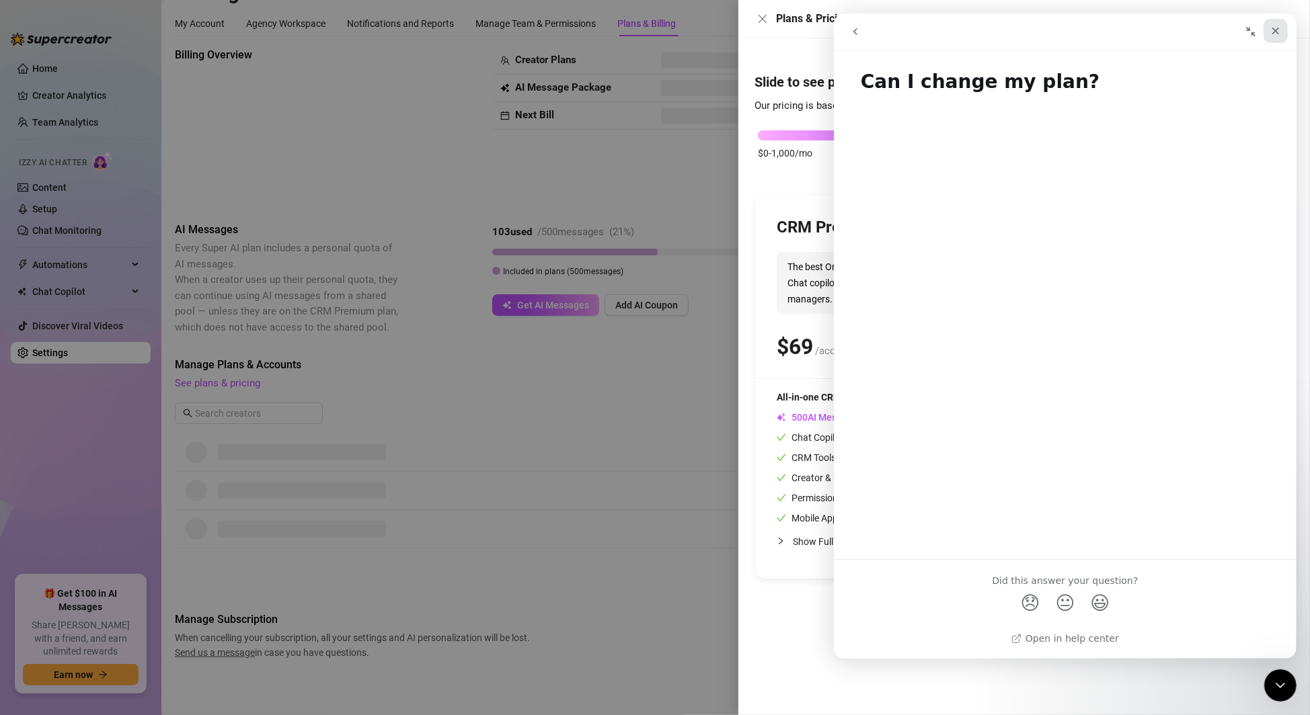
click at [1280, 43] on div "Intercom messenger" at bounding box center [1275, 32] width 24 height 26
click at [1033, 604] on span "😞" at bounding box center [1030, 602] width 26 height 36
click at [1276, 30] on icon "Close" at bounding box center [1275, 31] width 11 height 11
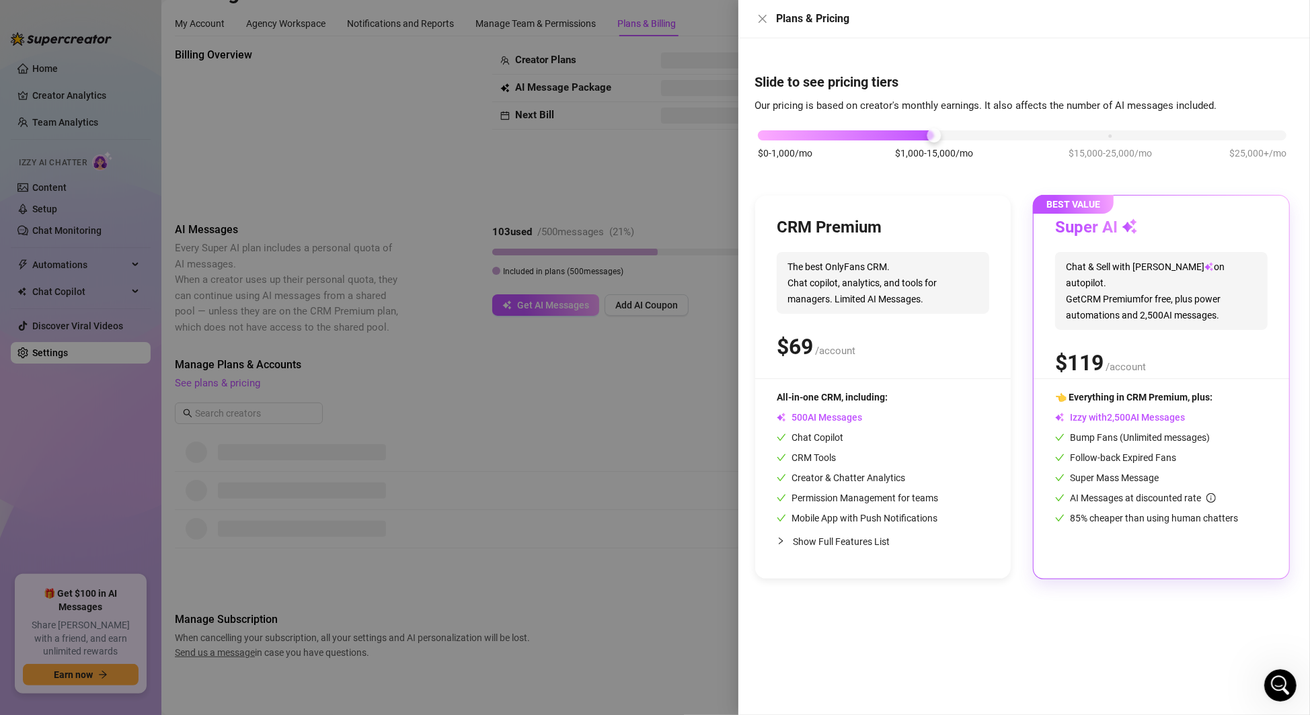
click at [1087, 356] on span "1" at bounding box center [1085, 363] width 12 height 27
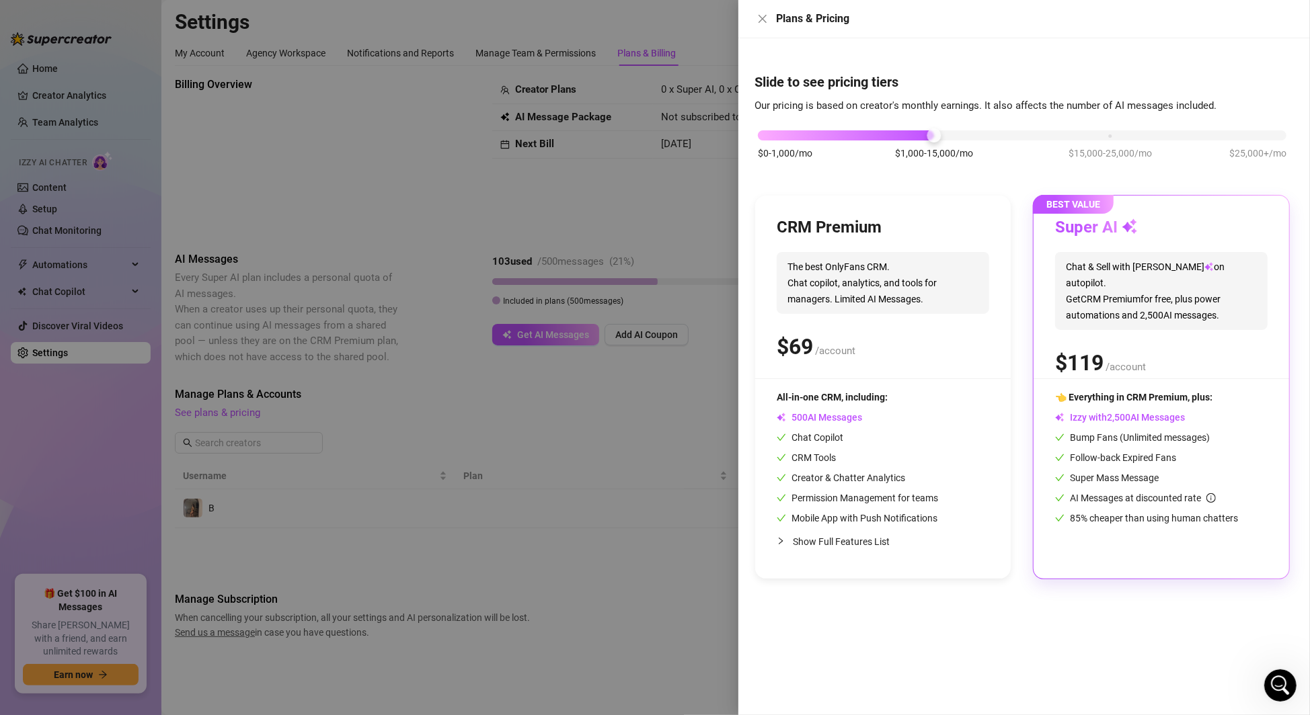
scroll to position [0, 0]
click at [1214, 361] on div "$ /account" at bounding box center [1161, 363] width 212 height 34
click at [1274, 679] on icon "Open Intercom Messenger" at bounding box center [1278, 684] width 22 height 22
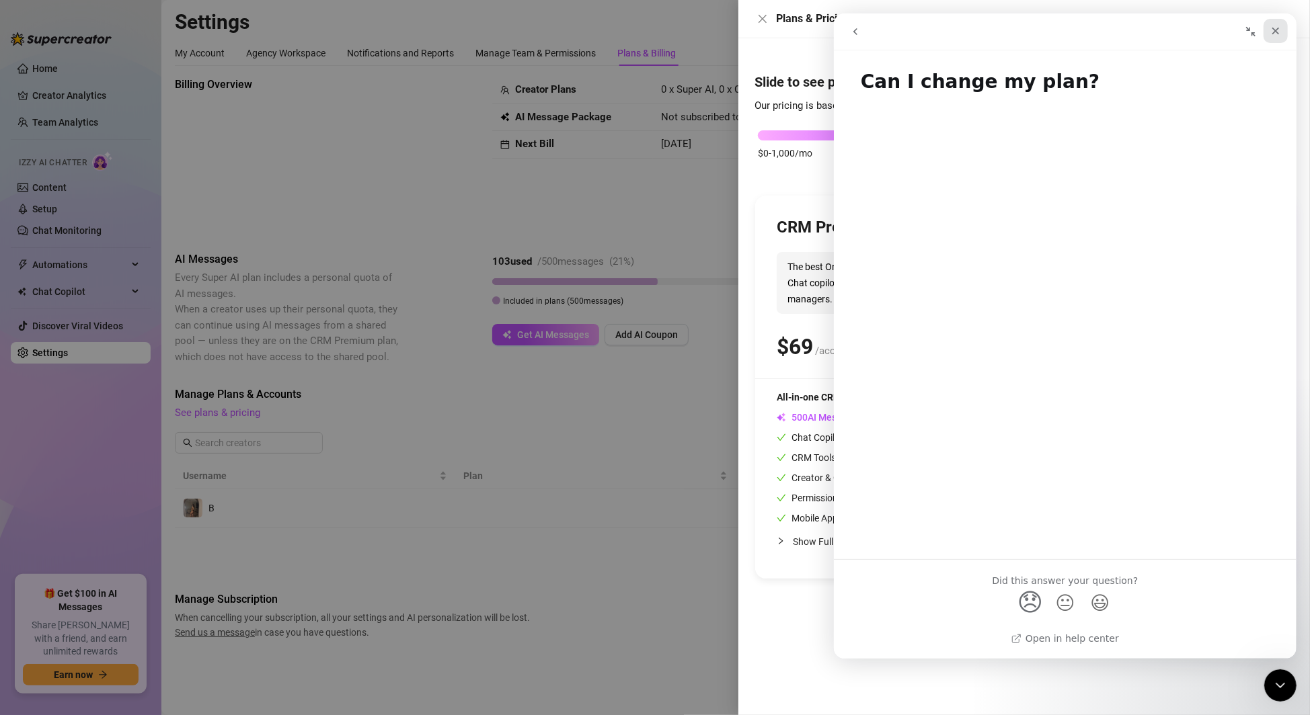
click at [1284, 24] on div "Close" at bounding box center [1275, 31] width 24 height 24
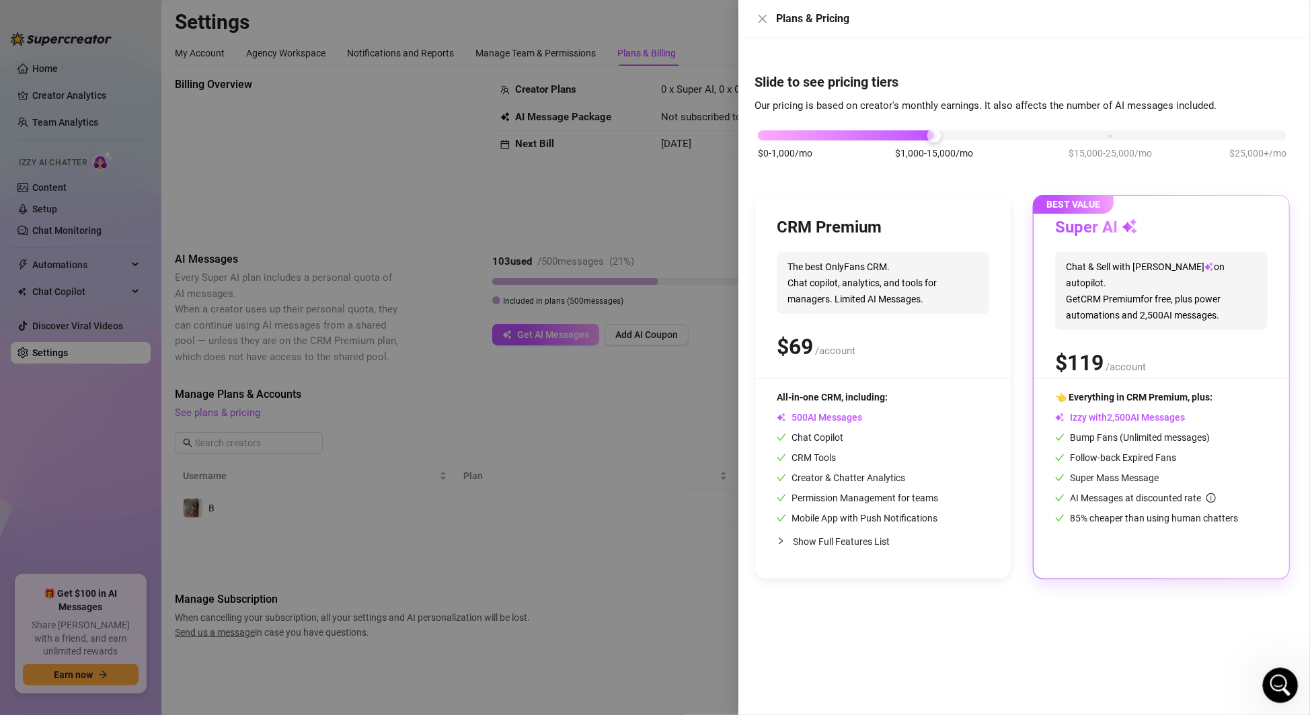
click at [1275, 676] on icon "Open Intercom Messenger" at bounding box center [1278, 684] width 22 height 22
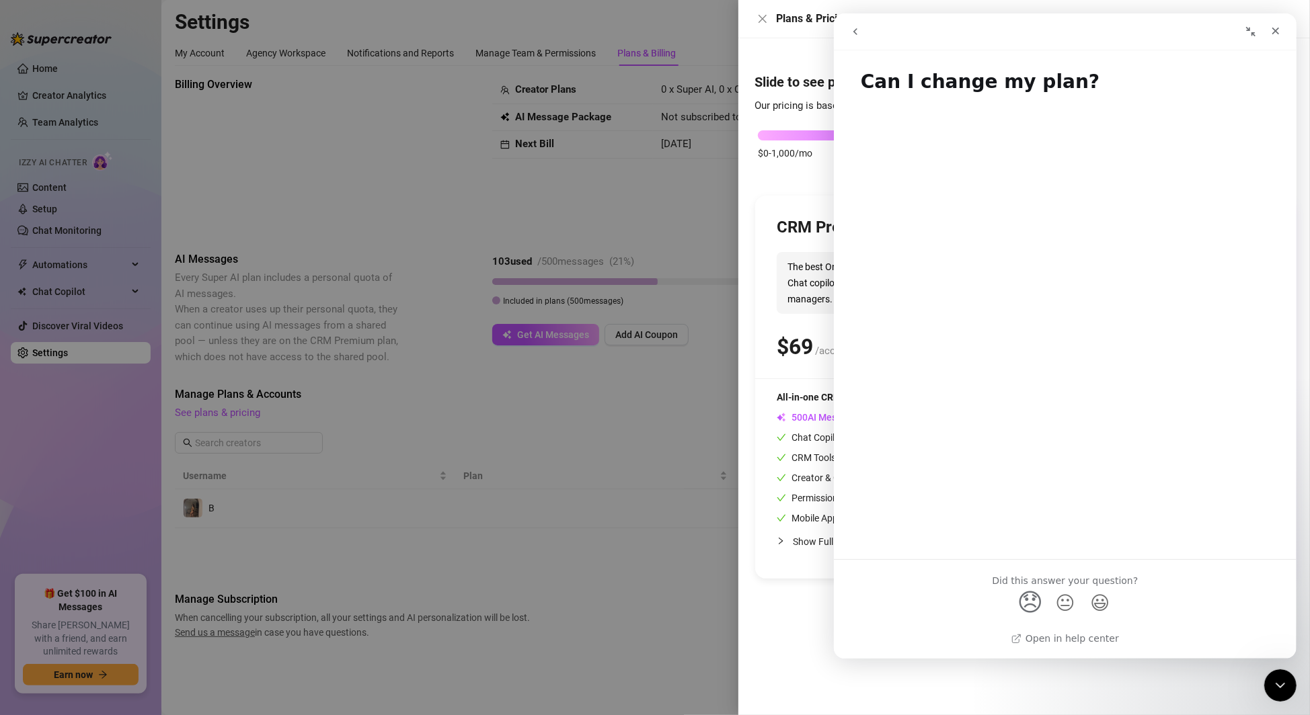
click at [849, 34] on icon "go back" at bounding box center [854, 31] width 11 height 11
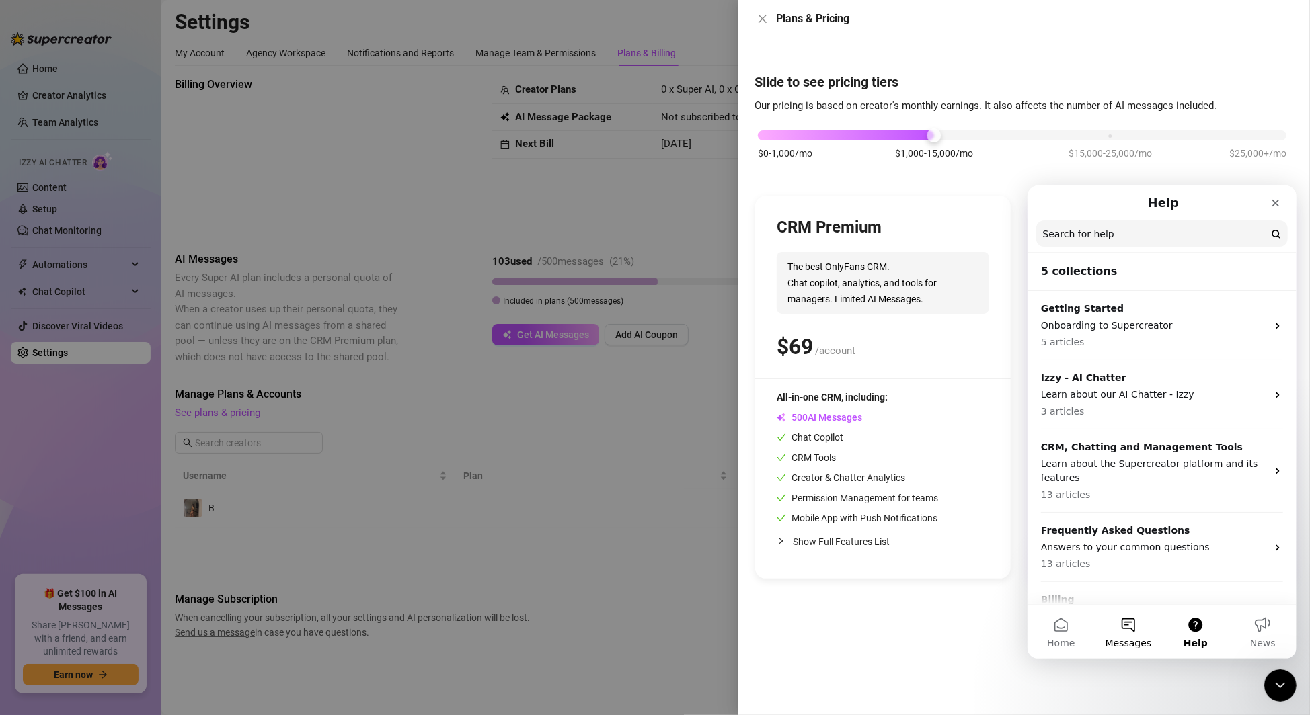
click at [1135, 646] on span "Messages" at bounding box center [1128, 642] width 46 height 9
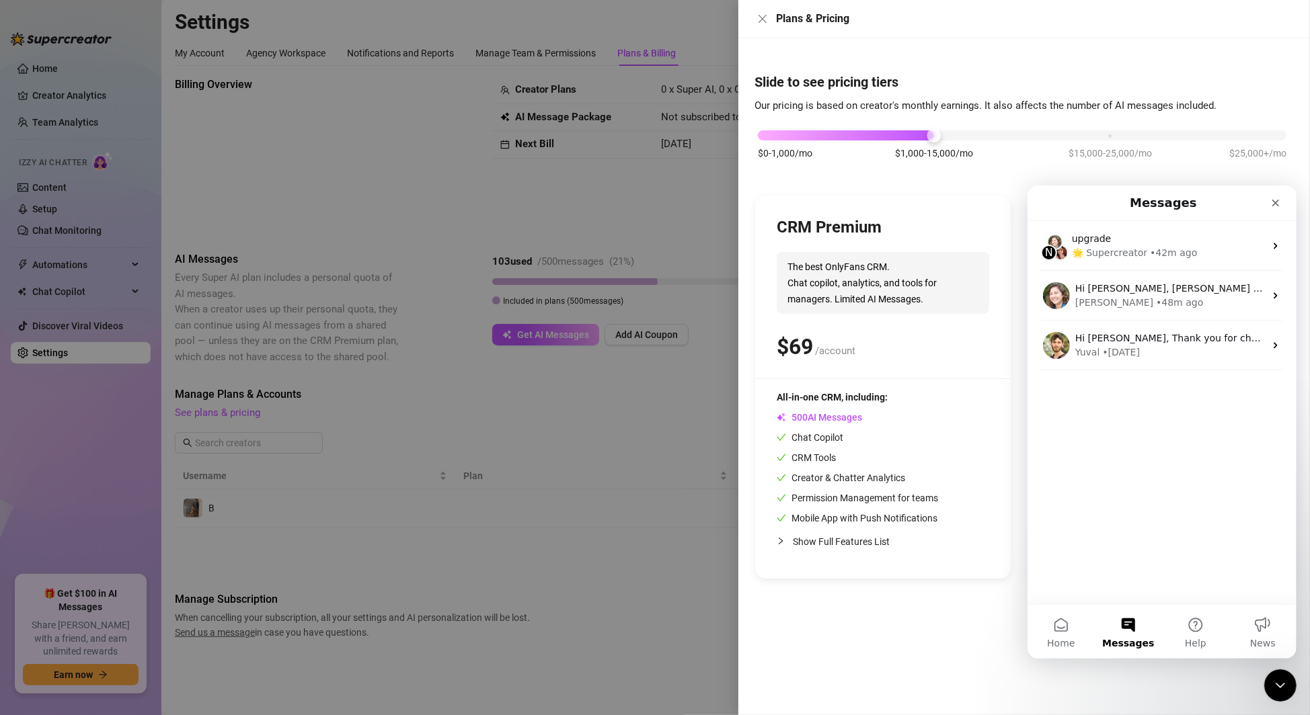
click at [1135, 649] on button "Messages" at bounding box center [1127, 631] width 67 height 54
click at [1058, 631] on button "Home" at bounding box center [1060, 631] width 67 height 54
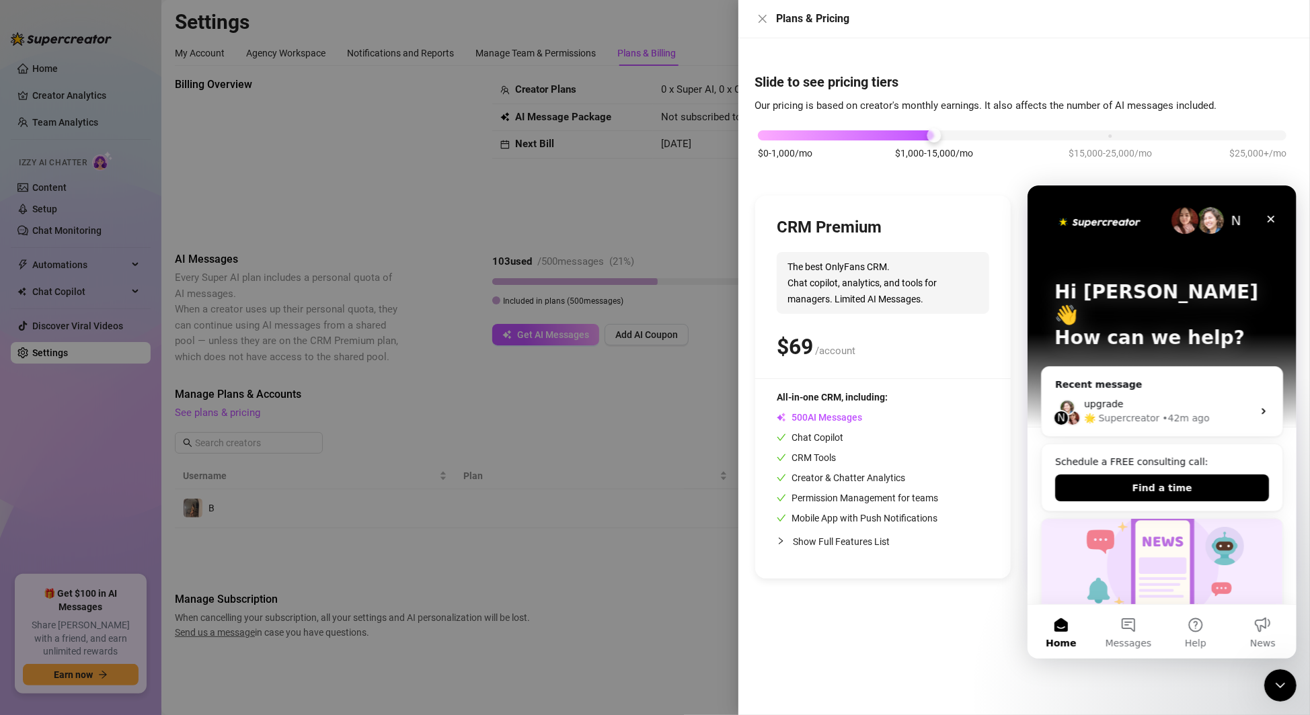
click at [1058, 635] on button "Home" at bounding box center [1060, 631] width 67 height 54
click at [1146, 626] on button "Messages" at bounding box center [1127, 631] width 67 height 54
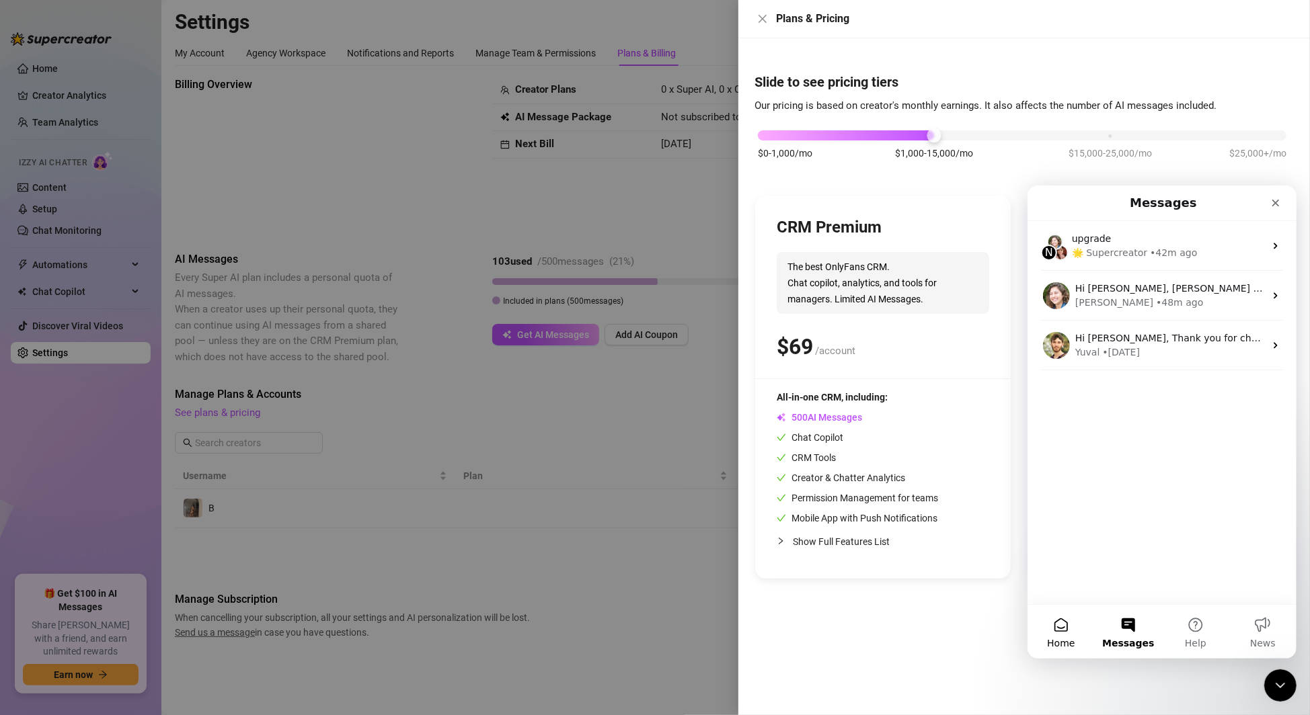
click at [1078, 631] on button "Home" at bounding box center [1060, 631] width 67 height 54
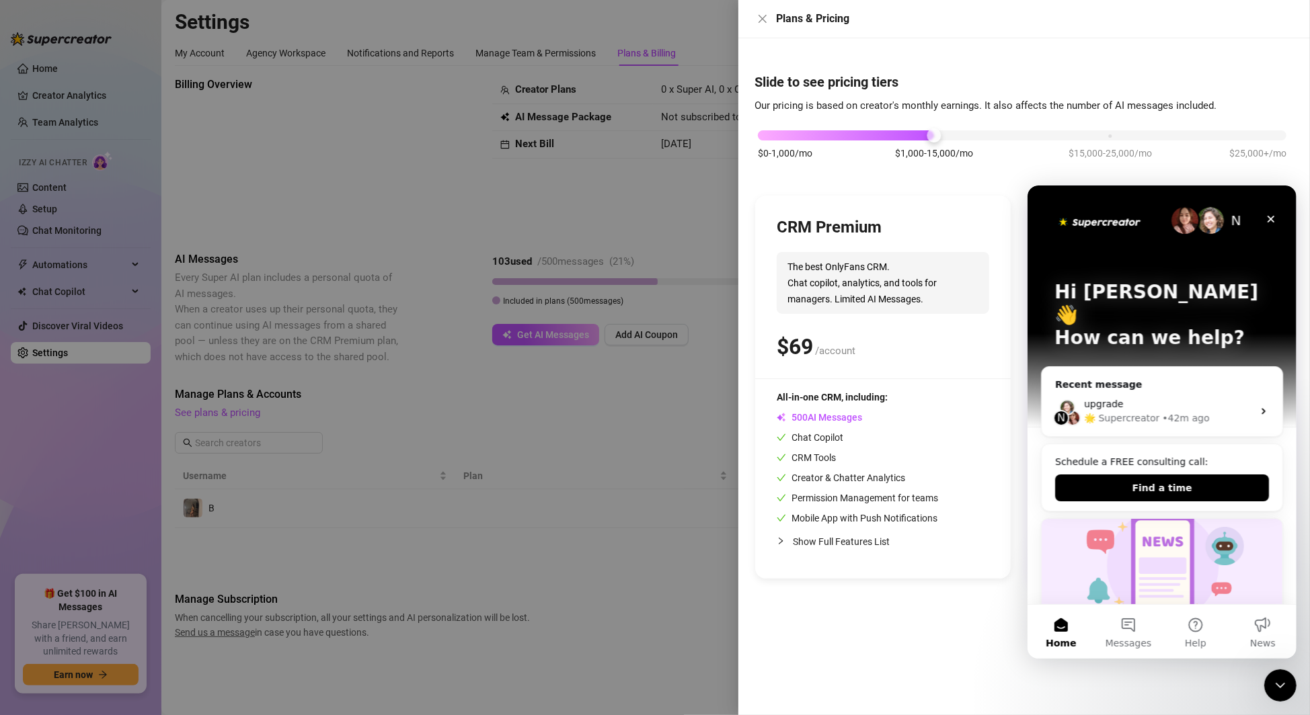
click at [952, 252] on span "The best OnlyFans CRM. Chat copilot, analytics, and tools for managers. Limited…" at bounding box center [883, 283] width 212 height 62
click at [1218, 223] on img "Intercom messenger" at bounding box center [1209, 219] width 27 height 27
click at [1279, 217] on div "Close" at bounding box center [1270, 218] width 24 height 24
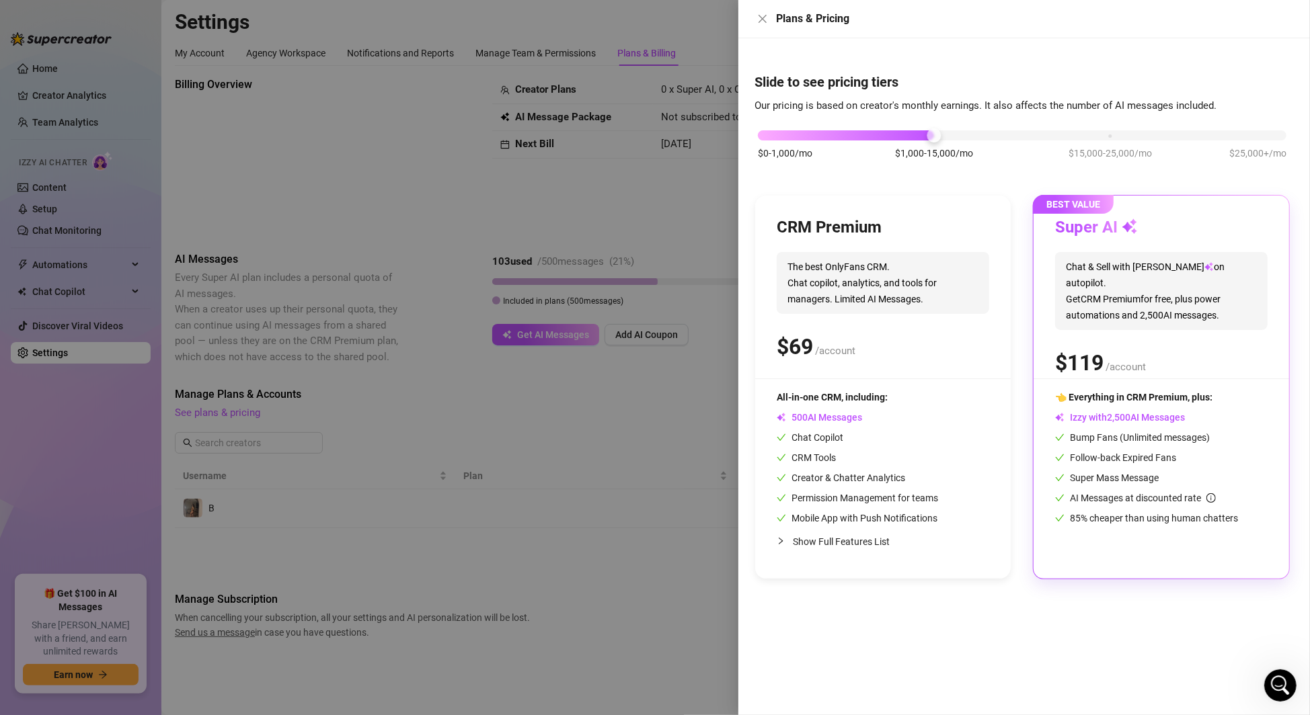
click at [1270, 223] on div "BEST VALUE Super AI Chat & Sell with Izzy on autopilot. Get CRM Premium for fre…" at bounding box center [1161, 387] width 256 height 383
click at [950, 326] on div "CRM Premium The best OnlyFans CRM. Chat copilot, analytics, and tools for manag…" at bounding box center [883, 297] width 212 height 161
click at [762, 21] on icon "close" at bounding box center [762, 18] width 11 height 11
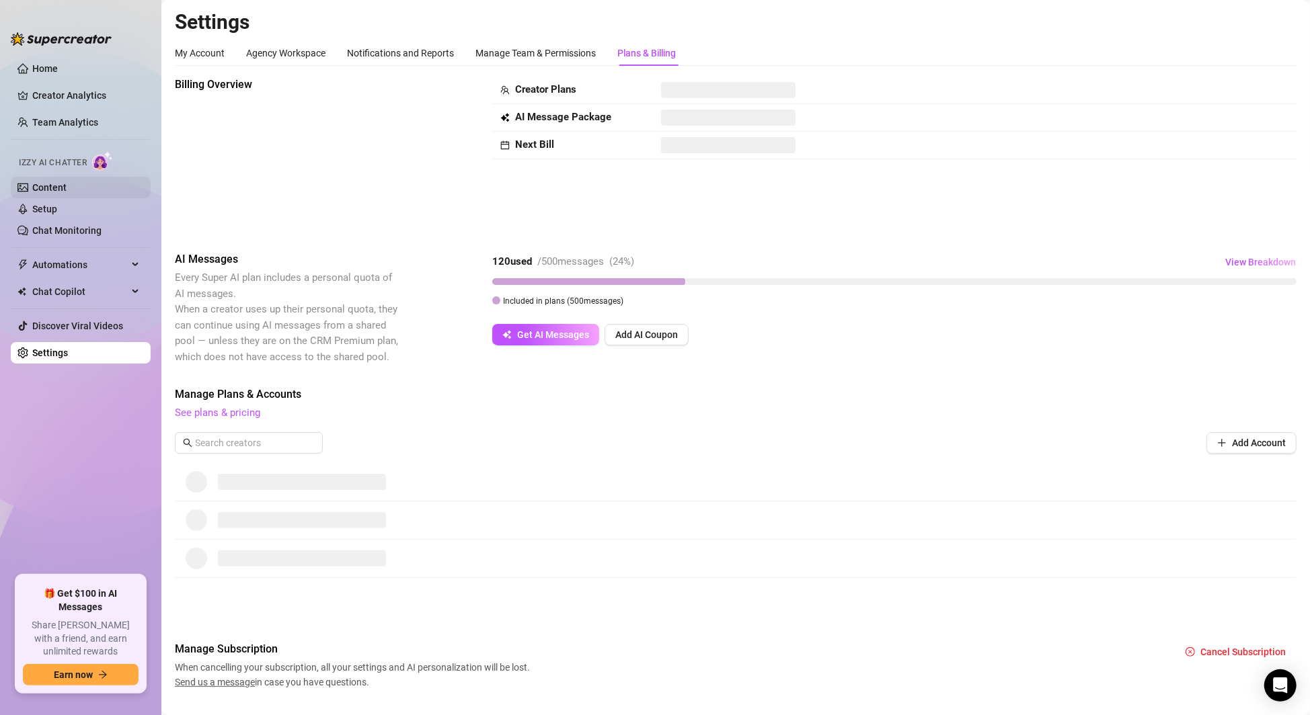
click at [41, 190] on link "Content" at bounding box center [49, 187] width 34 height 11
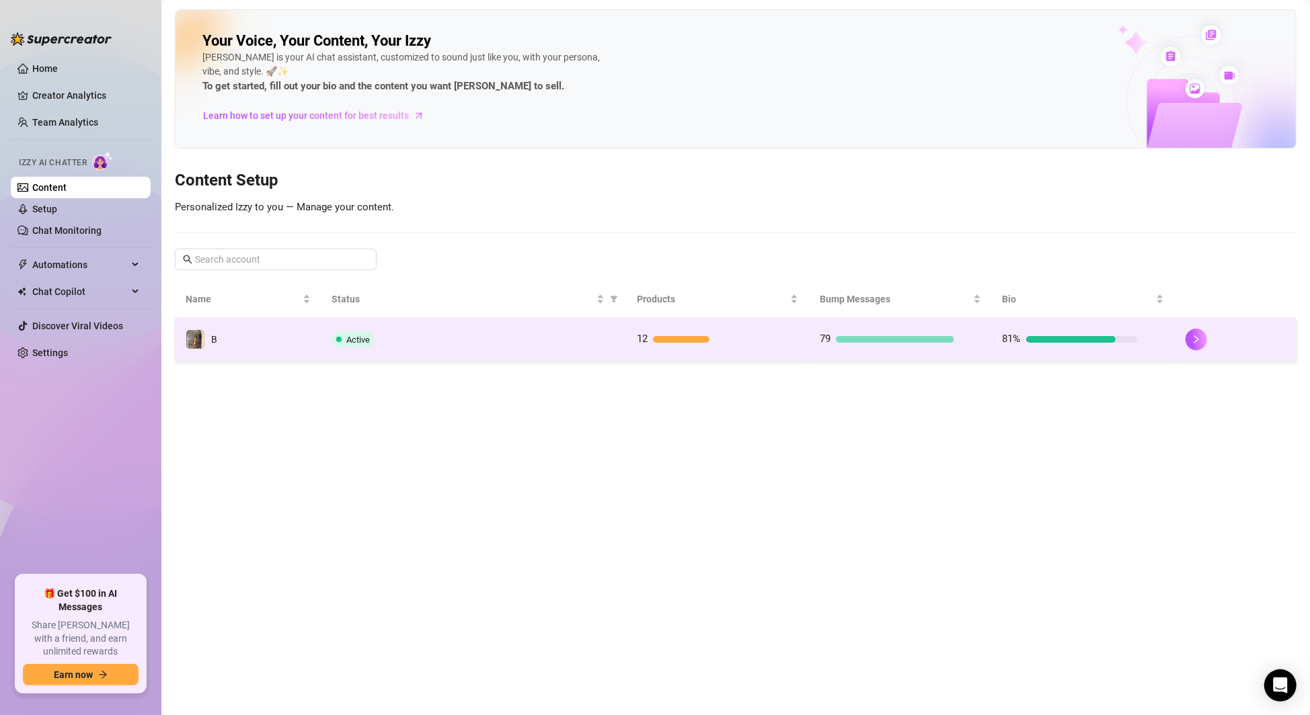
click at [432, 334] on div "Active" at bounding box center [473, 339] width 283 height 16
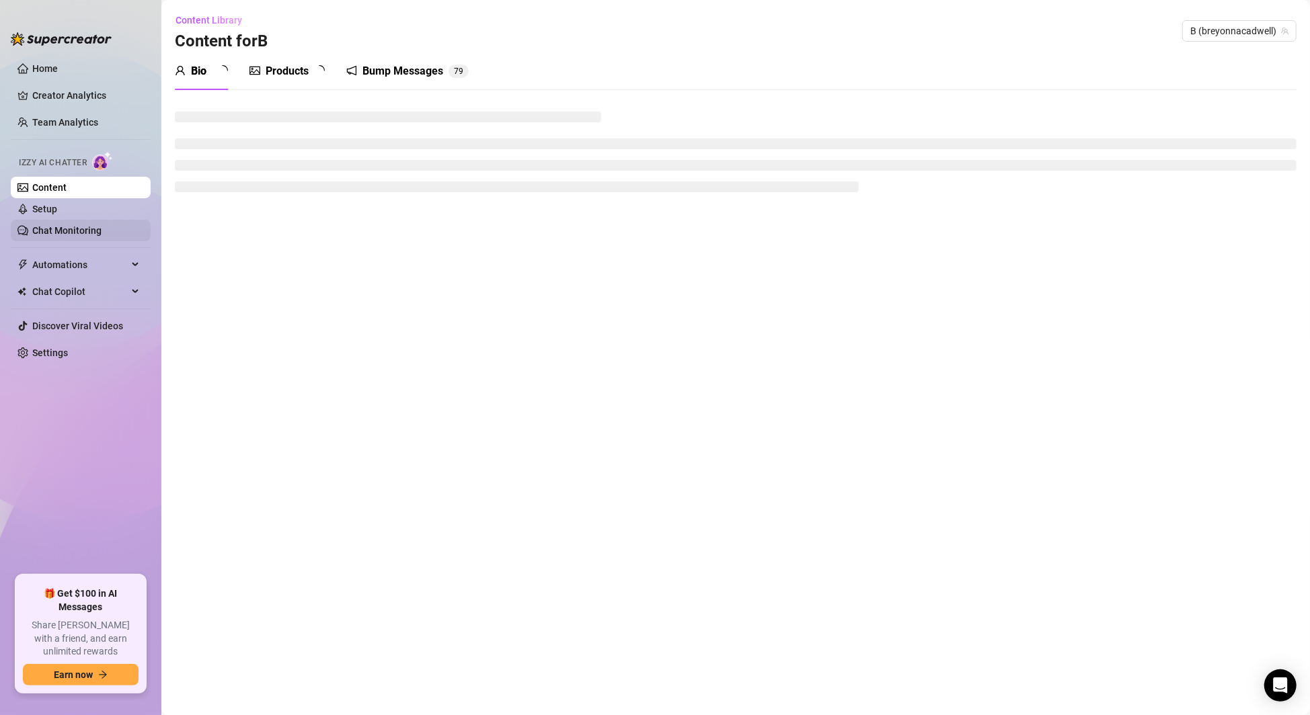
click at [79, 233] on link "Chat Monitoring" at bounding box center [66, 230] width 69 height 11
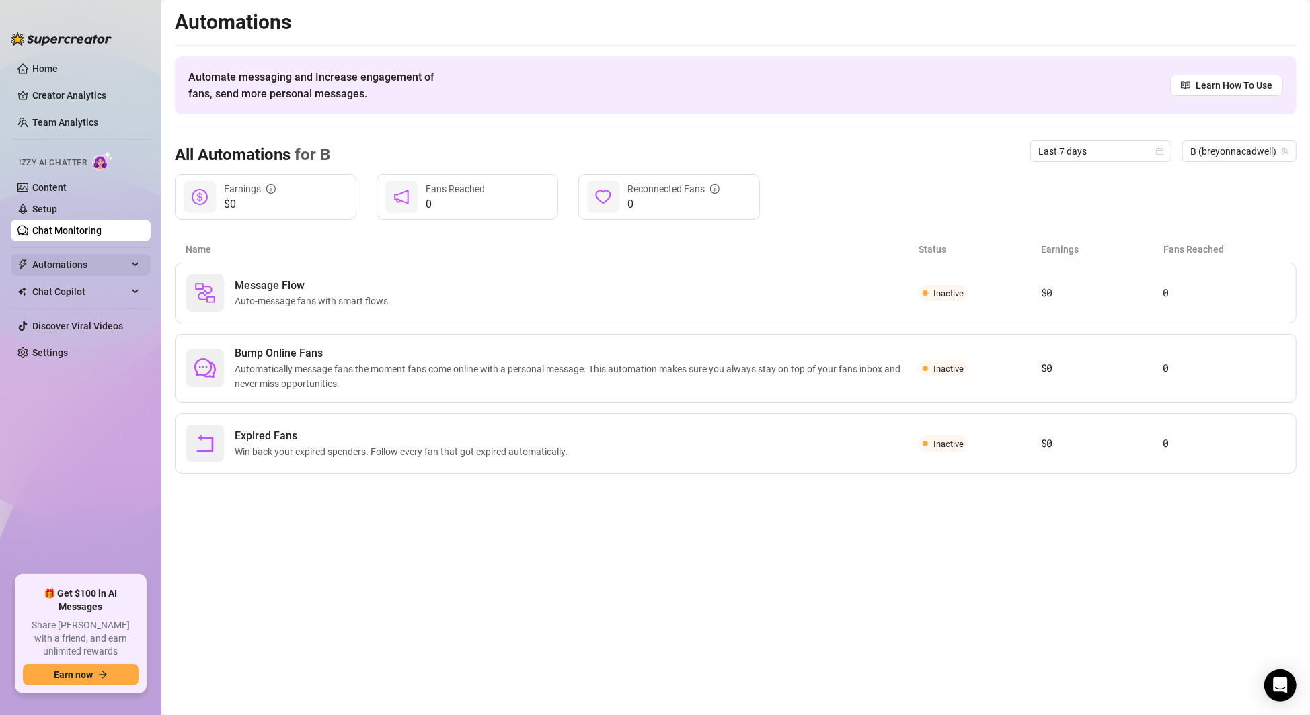
click at [141, 266] on div "Automations" at bounding box center [81, 265] width 140 height 22
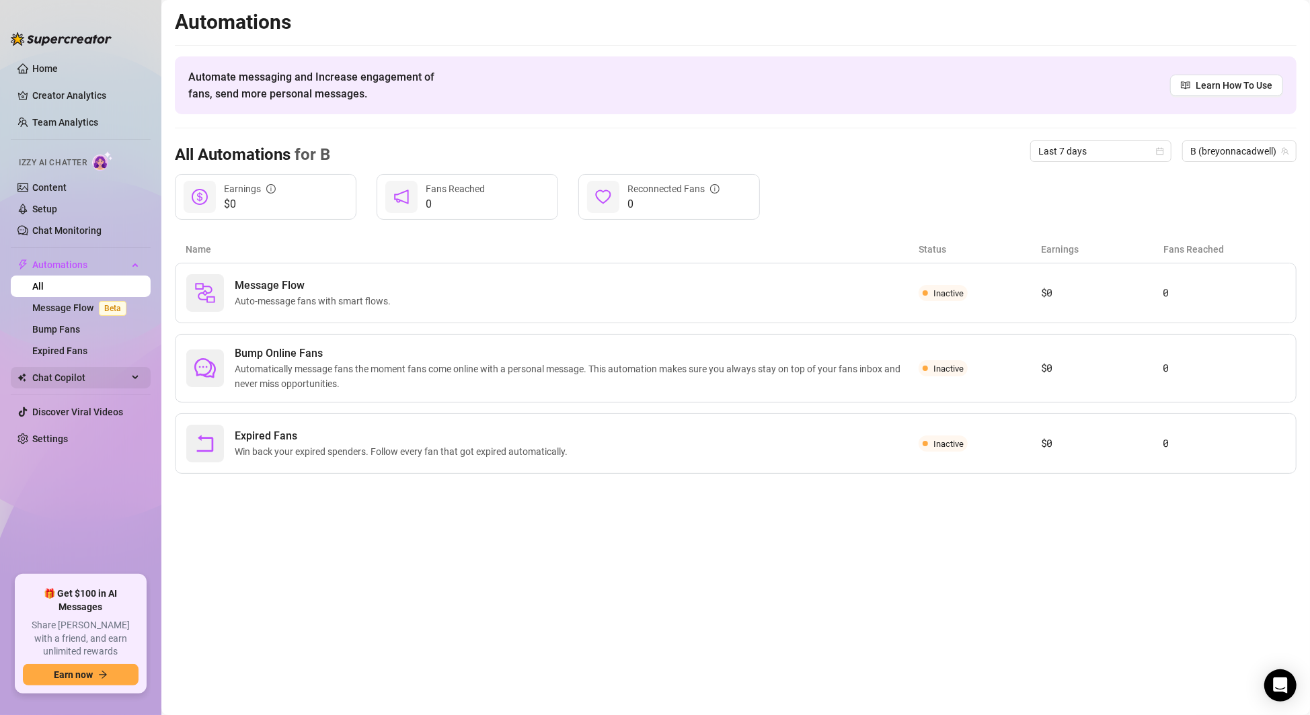
click at [137, 377] on div "Chat Copilot" at bounding box center [81, 378] width 140 height 22
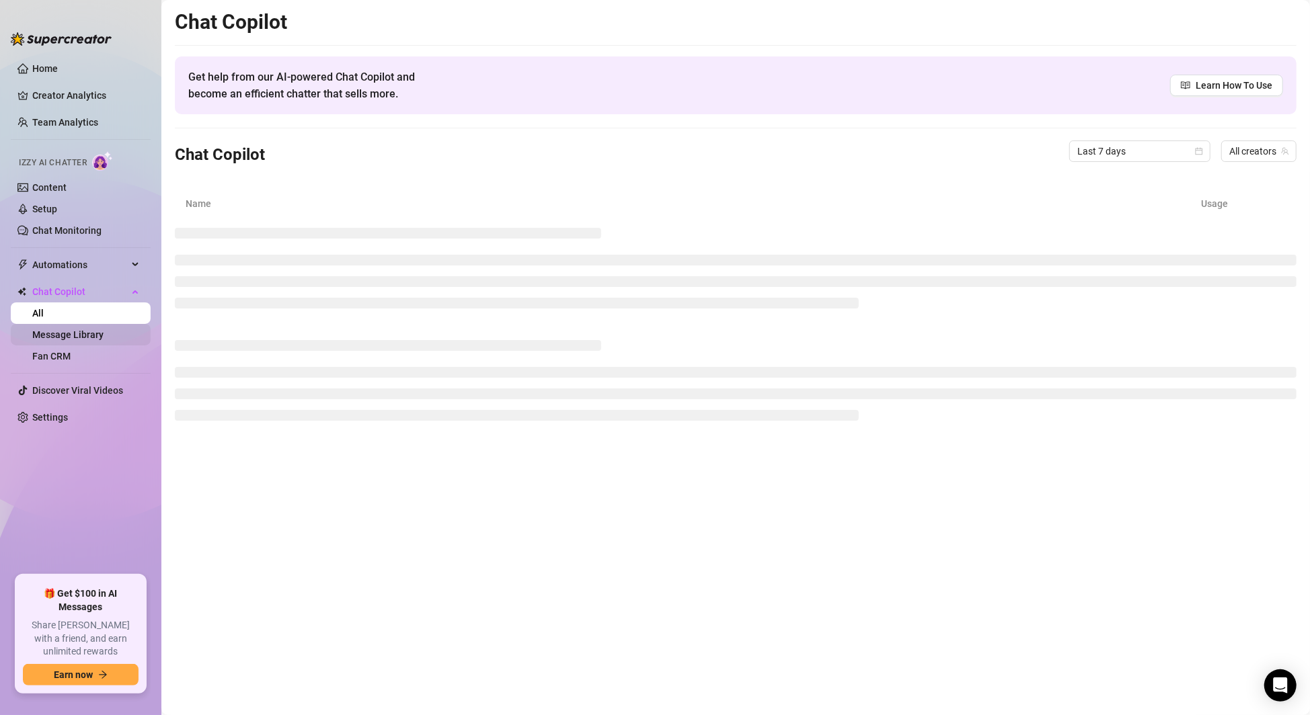
click at [92, 337] on link "Message Library" at bounding box center [67, 334] width 71 height 11
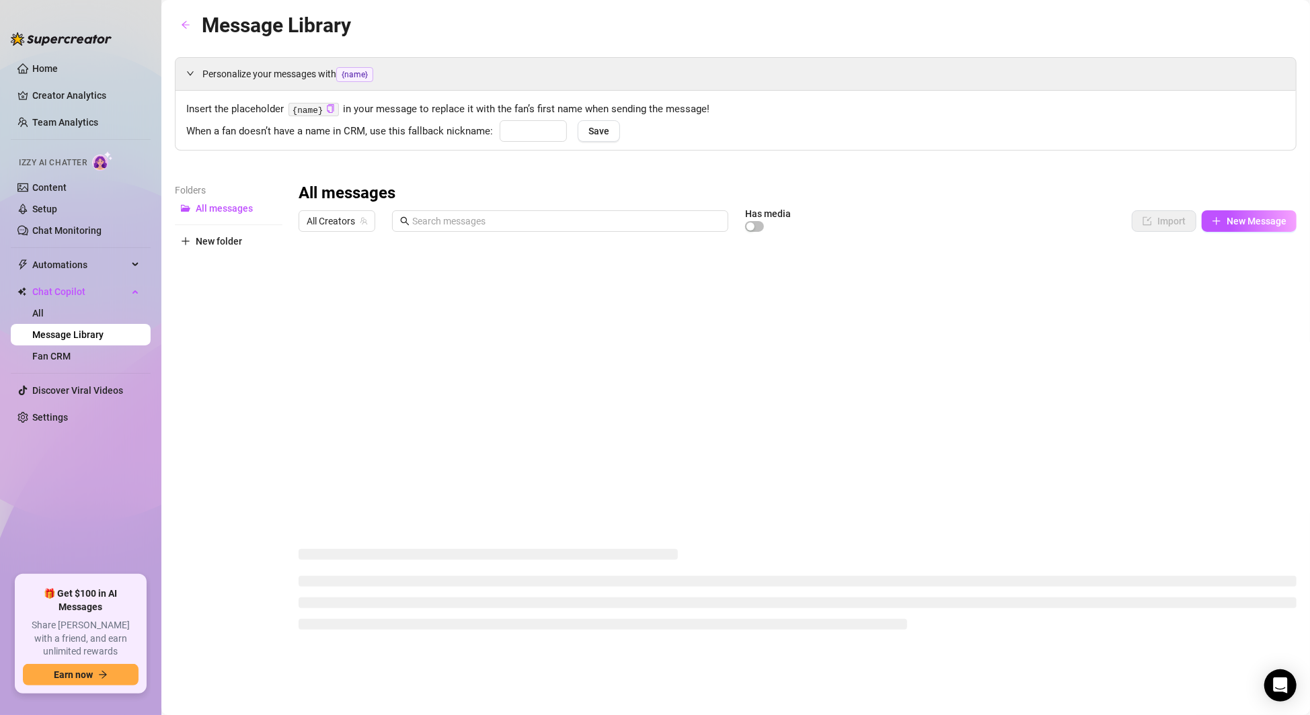
type input "baby"
click at [50, 418] on link "Settings" at bounding box center [50, 417] width 36 height 11
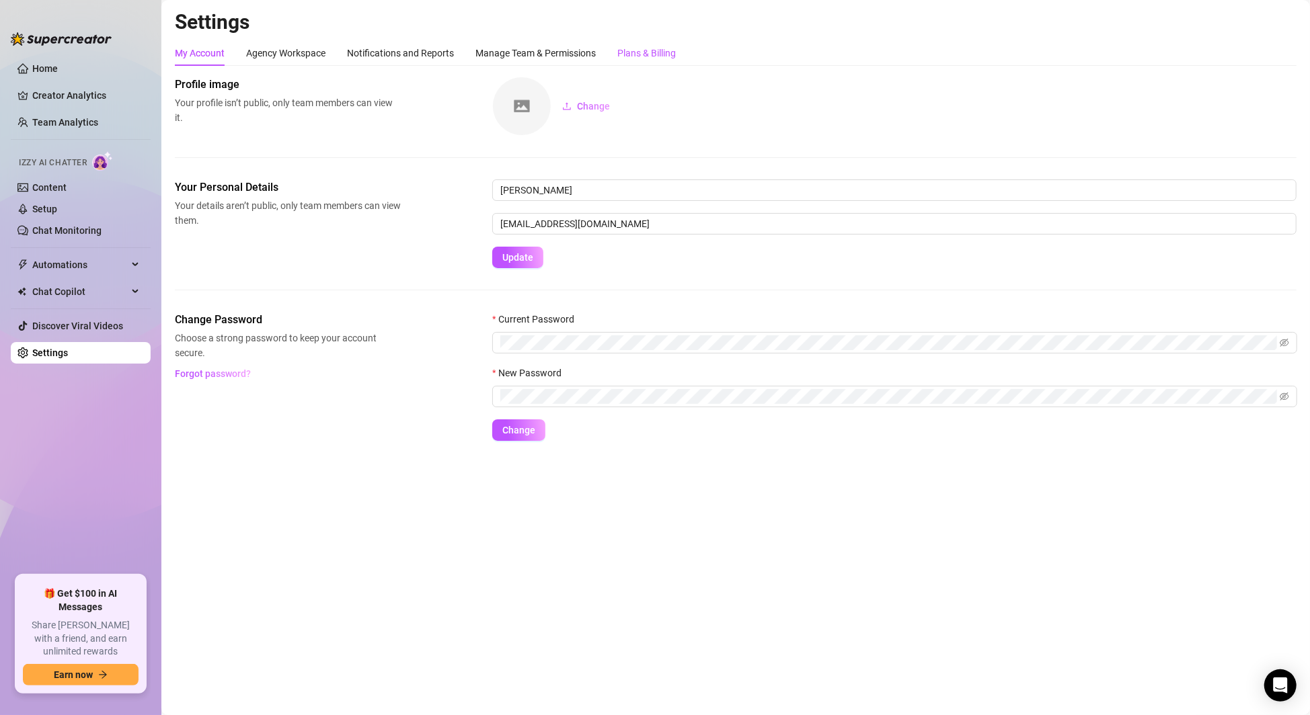
click at [669, 53] on div "Plans & Billing" at bounding box center [646, 53] width 58 height 15
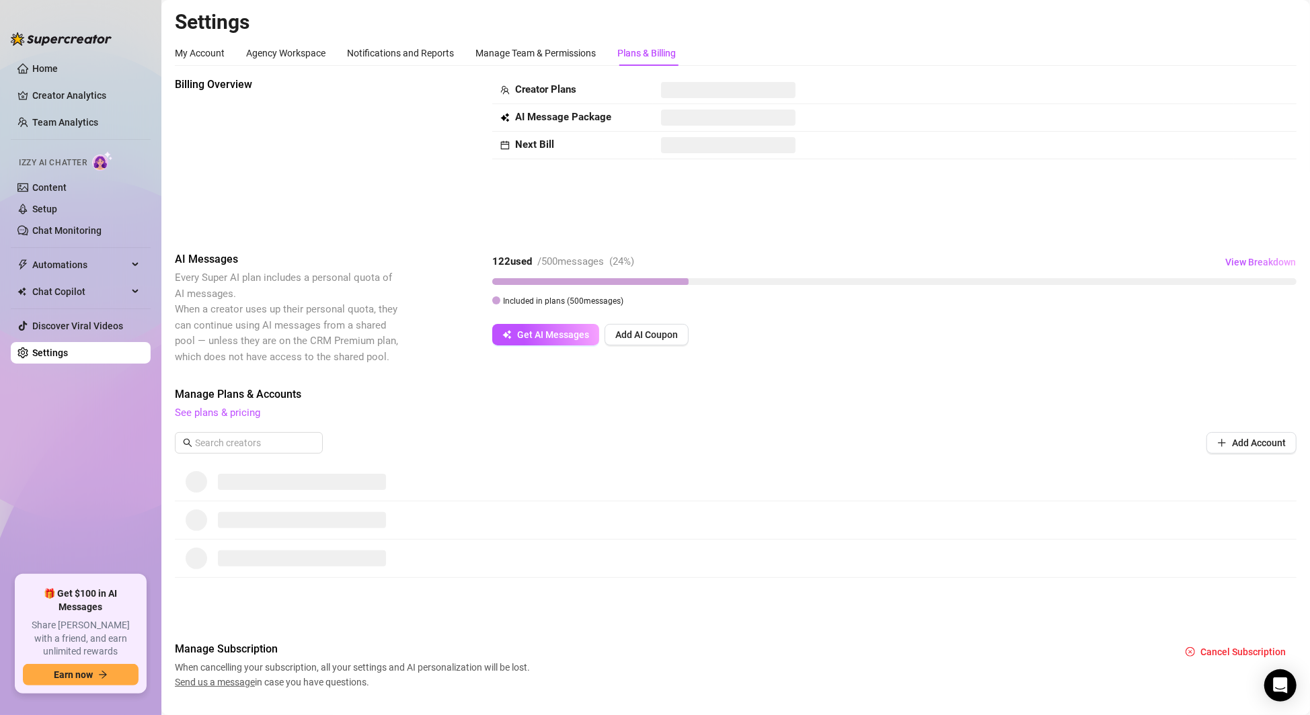
click at [209, 683] on span "Send us a message" at bounding box center [215, 682] width 80 height 11
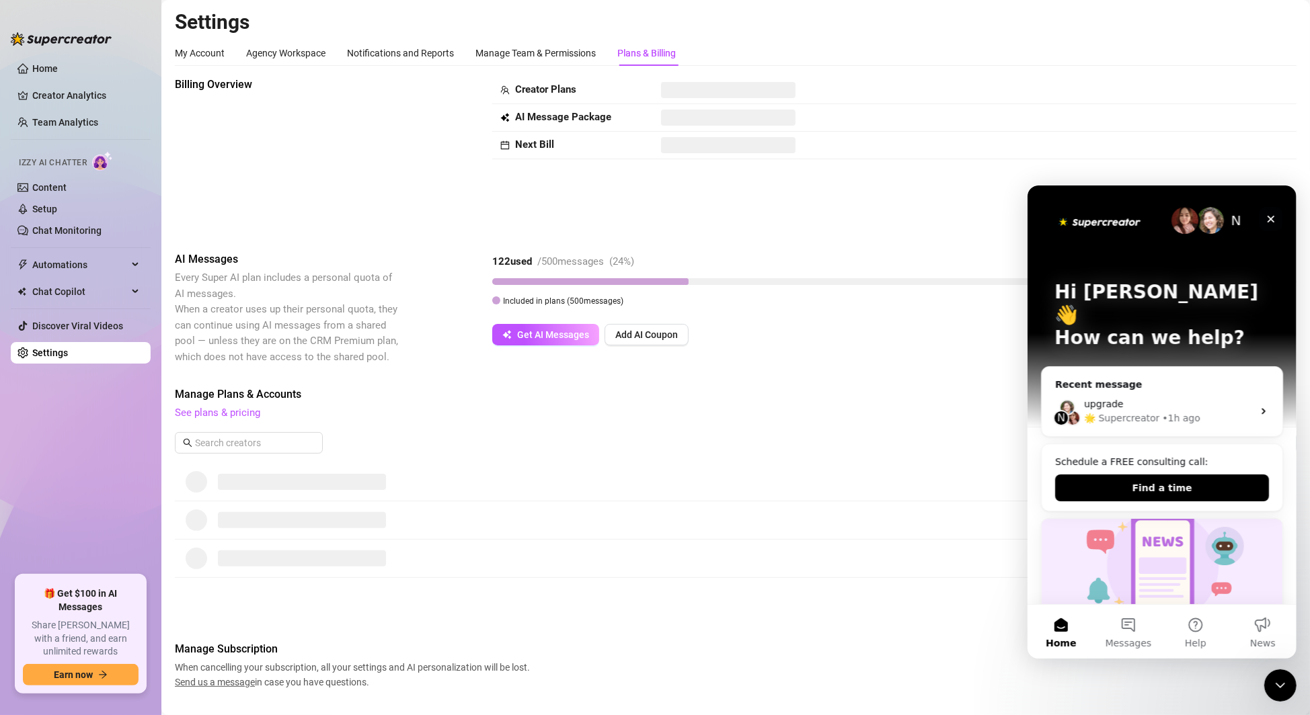
click at [1270, 218] on icon "Close" at bounding box center [1270, 218] width 7 height 7
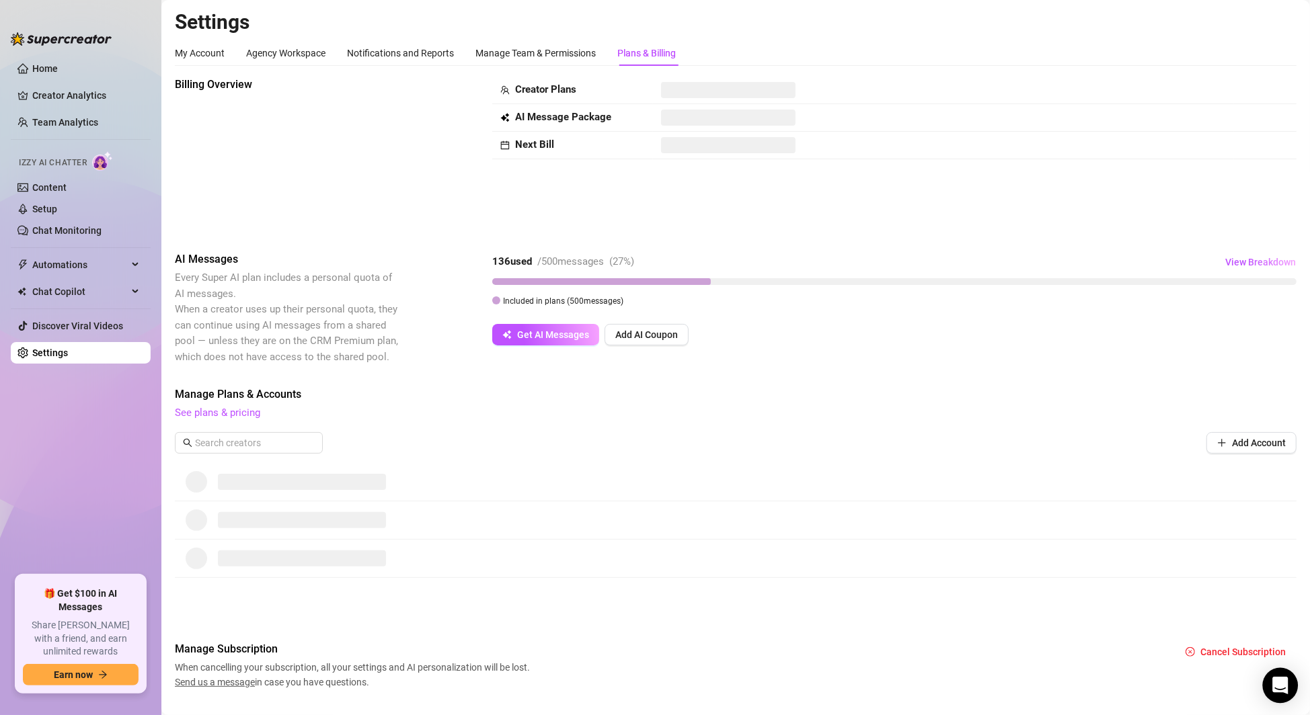
click at [1287, 686] on icon "Open Intercom Messenger" at bounding box center [1280, 685] width 17 height 17
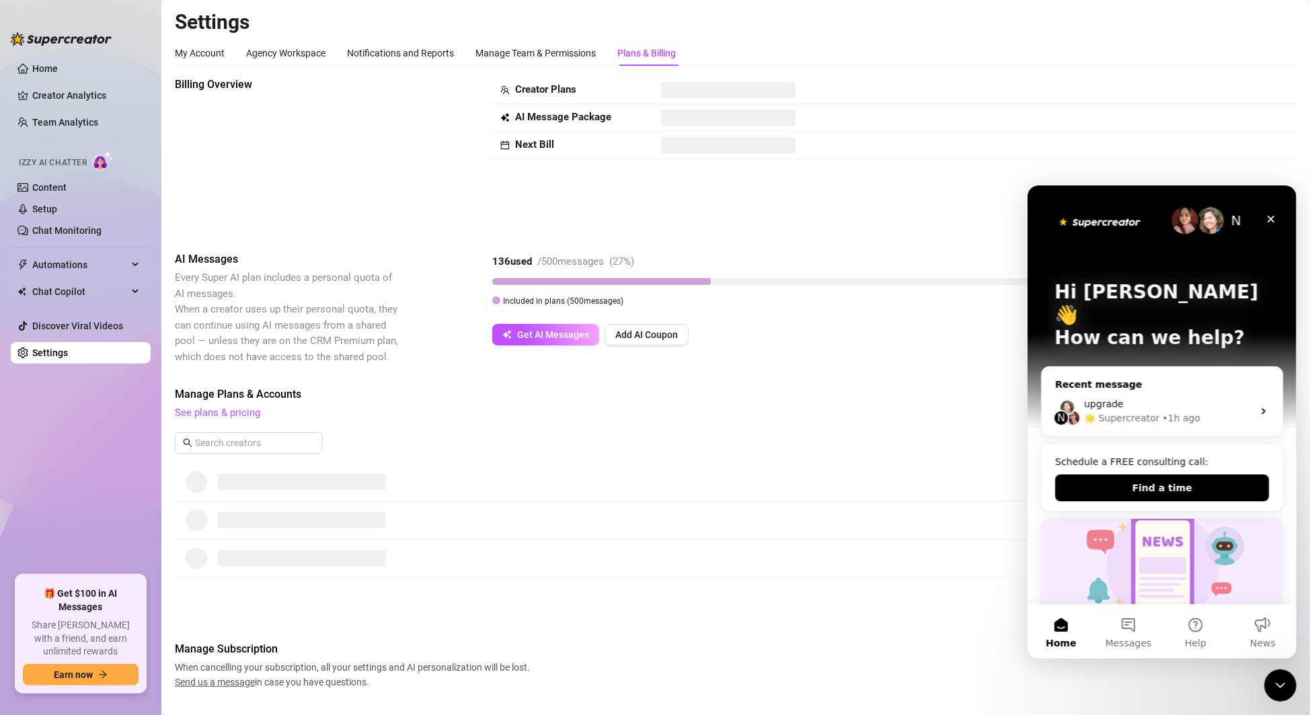
click at [1114, 411] on div "🌟 Supercreator" at bounding box center [1120, 418] width 75 height 14
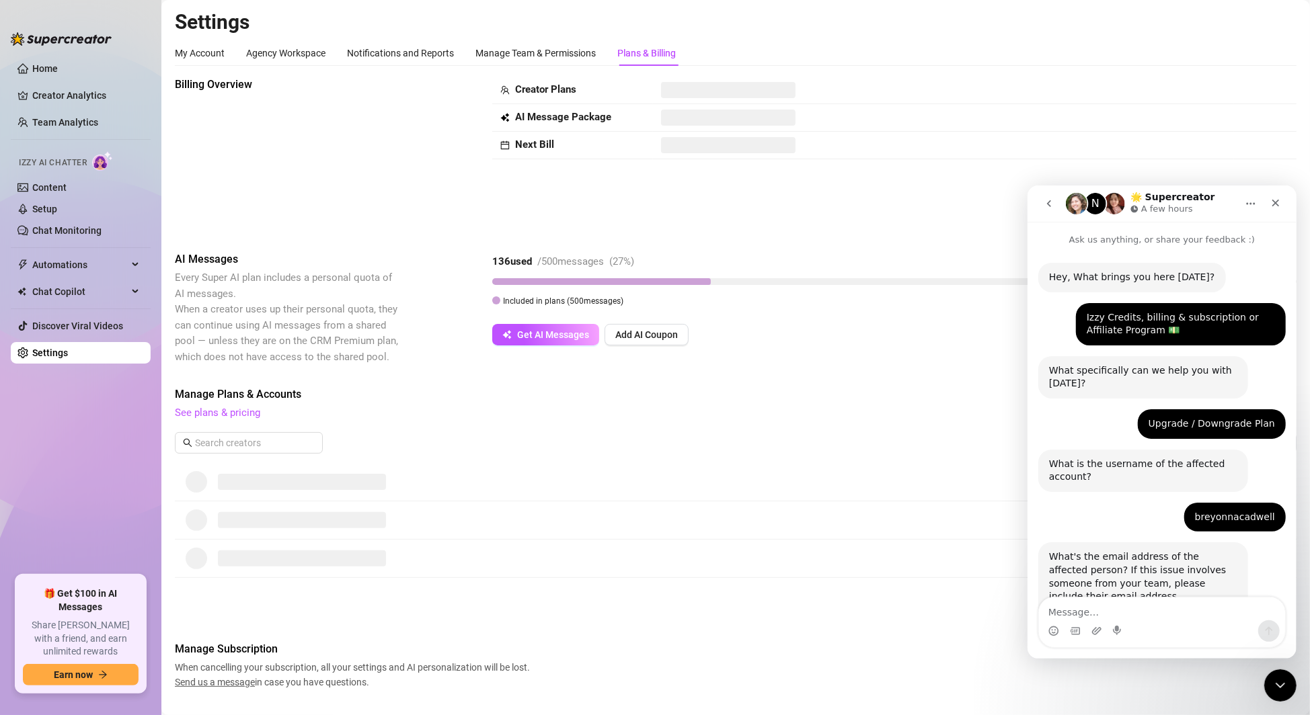
scroll to position [324, 0]
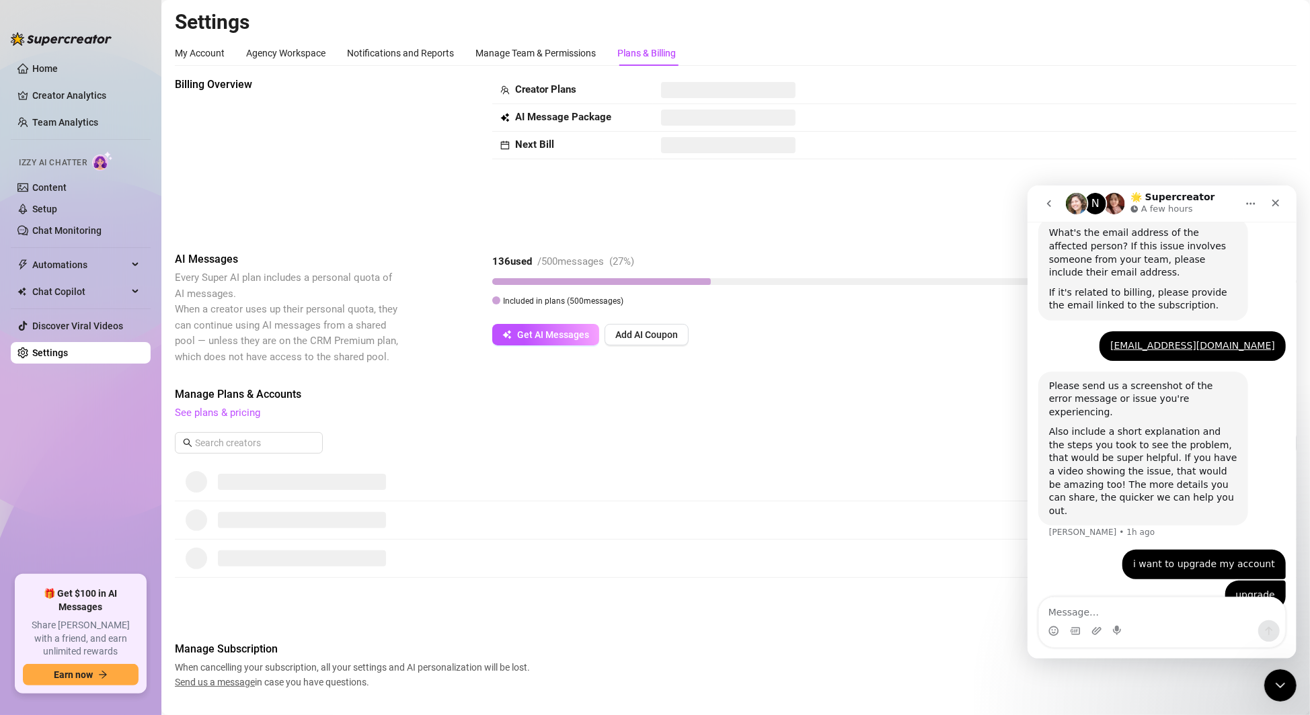
click at [1050, 200] on icon "go back" at bounding box center [1048, 203] width 11 height 11
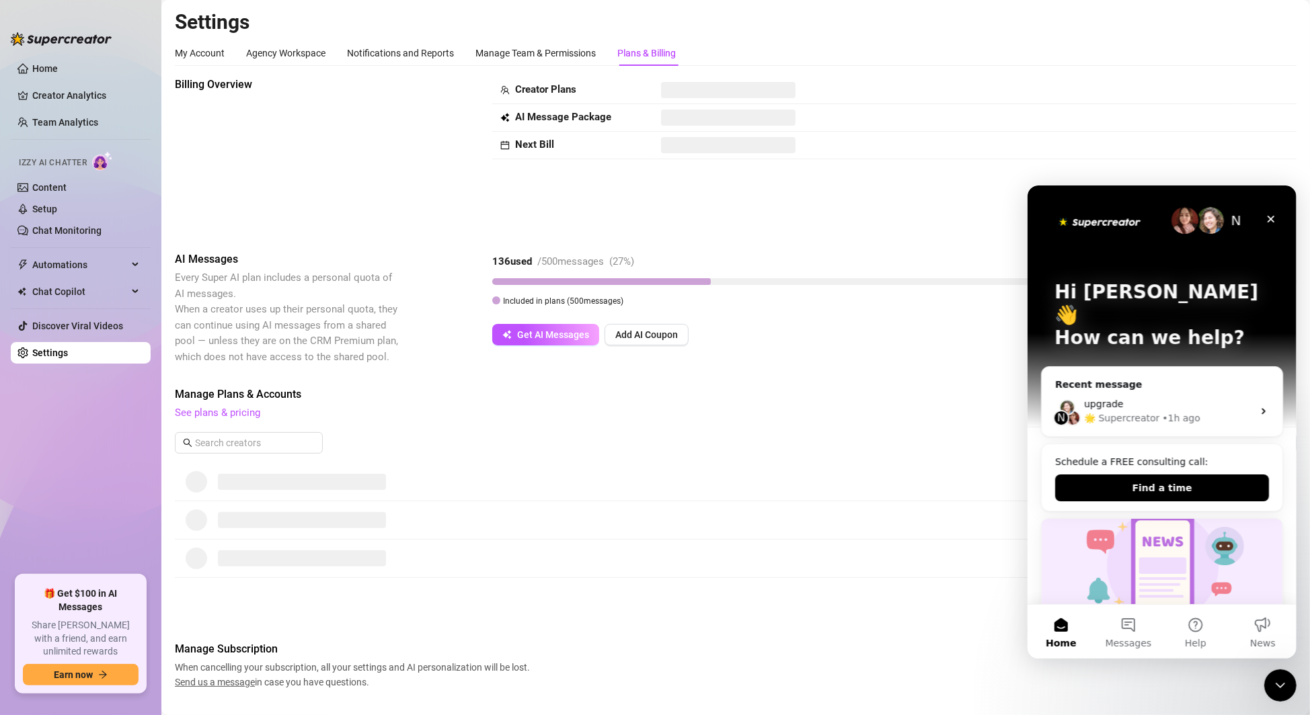
scroll to position [0, 0]
click at [789, 387] on span "Manage Plans & Accounts" at bounding box center [736, 395] width 1122 height 16
click at [1272, 221] on icon "Close" at bounding box center [1270, 218] width 7 height 7
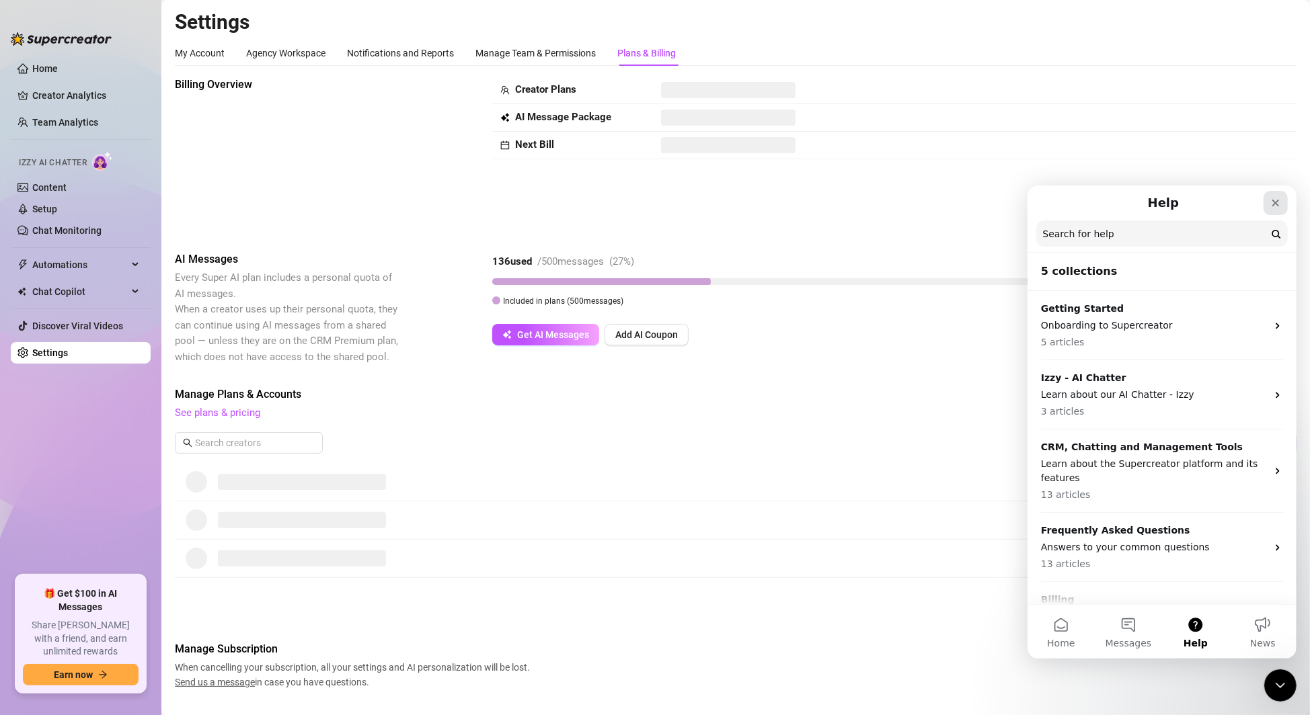
drag, startPoint x: 1280, startPoint y: 200, endPoint x: 2308, endPoint y: 385, distance: 1044.5
click at [1280, 200] on icon "Close" at bounding box center [1275, 202] width 11 height 11
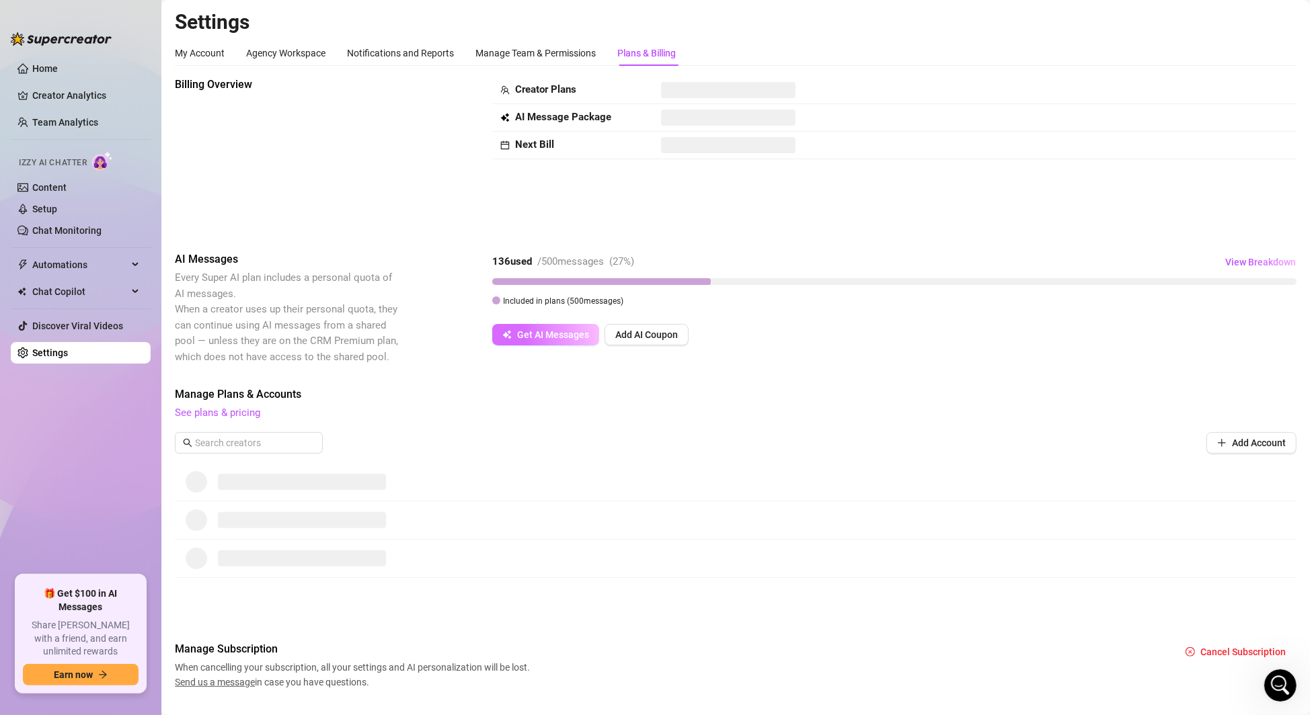
click at [547, 338] on span "Get AI Messages" at bounding box center [553, 334] width 72 height 11
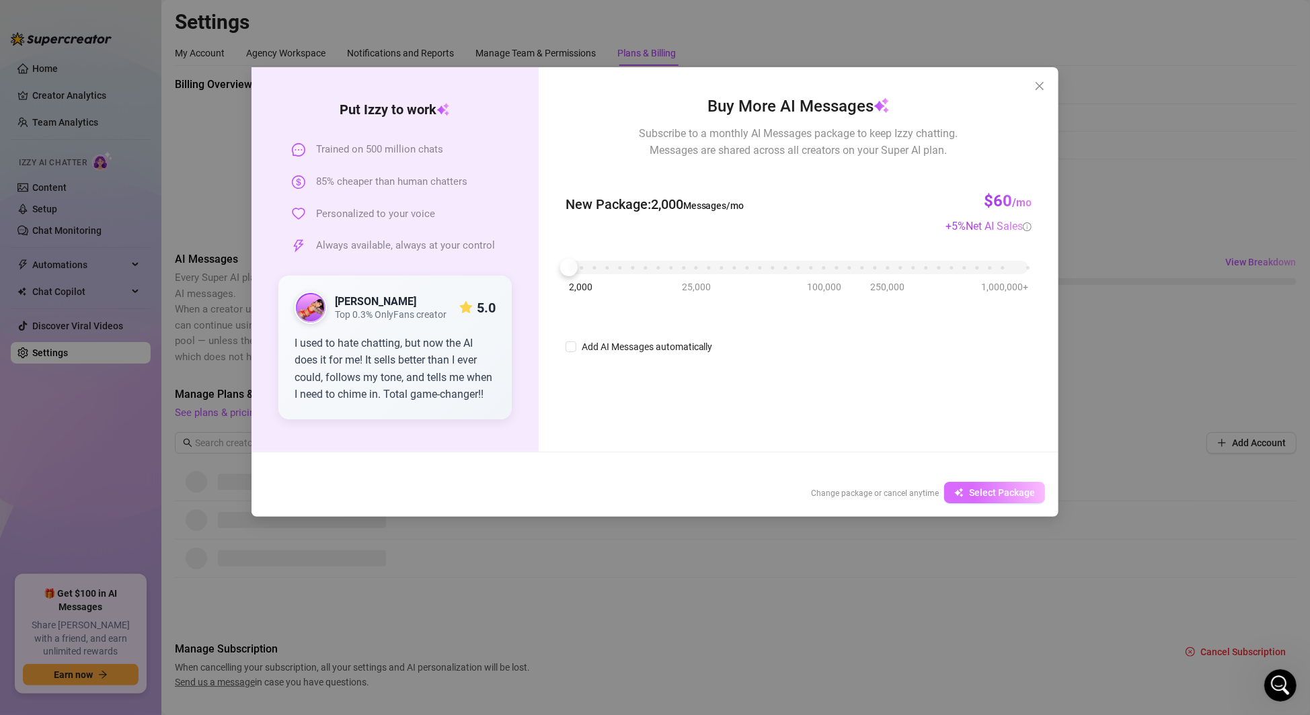
click at [984, 490] on span "Select Package" at bounding box center [1002, 492] width 66 height 11
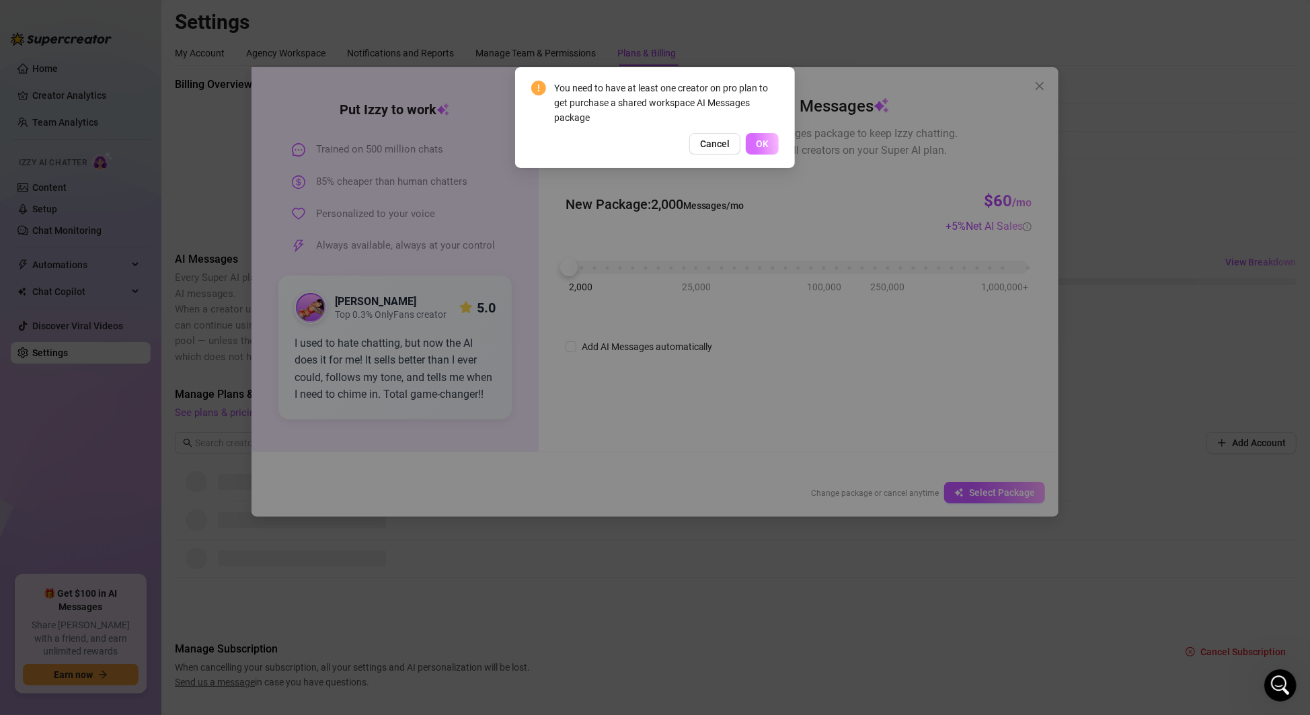
click at [777, 147] on button "OK" at bounding box center [762, 144] width 33 height 22
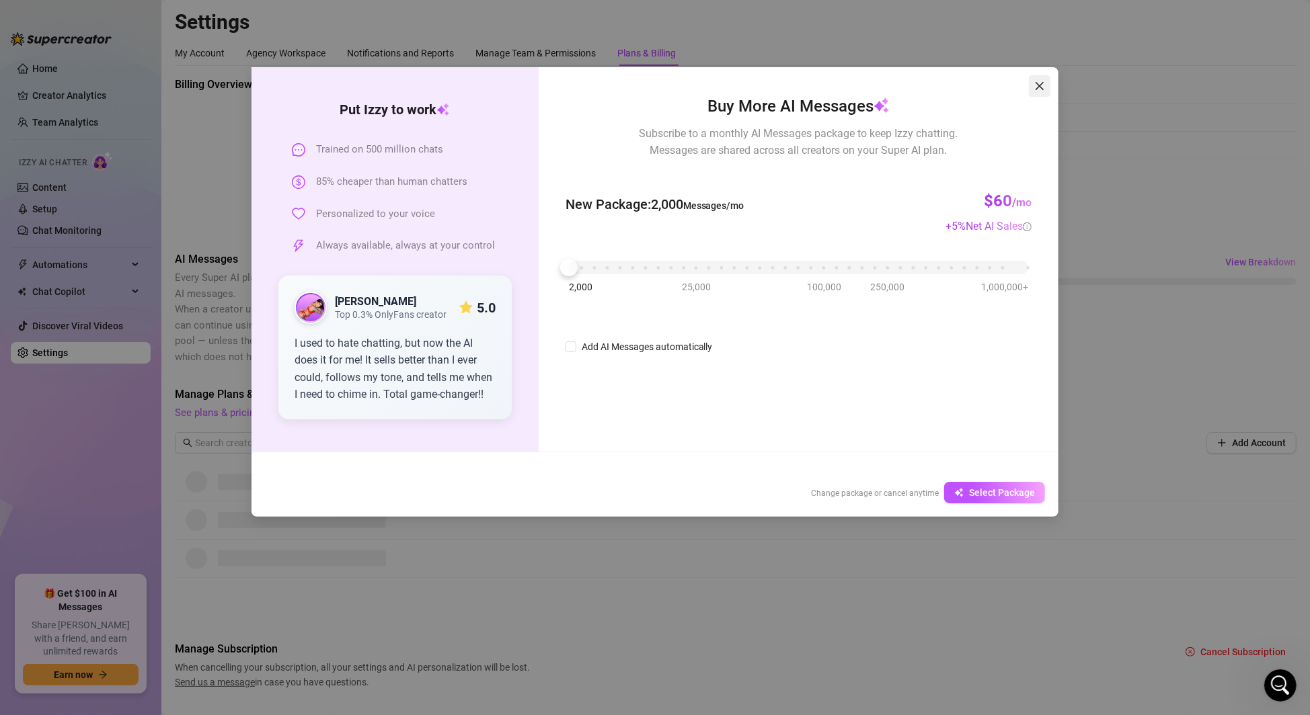
click at [1037, 87] on icon "close" at bounding box center [1039, 86] width 11 height 11
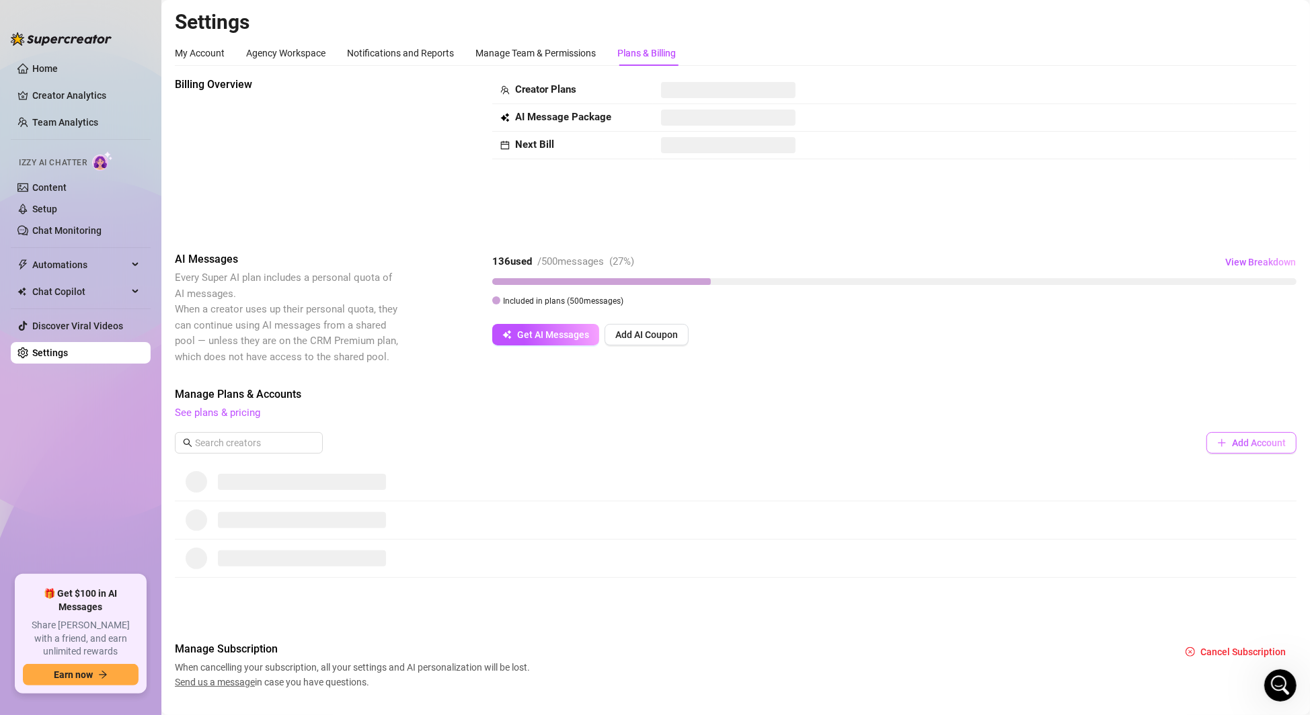
click at [1261, 444] on span "Add Account" at bounding box center [1259, 443] width 54 height 11
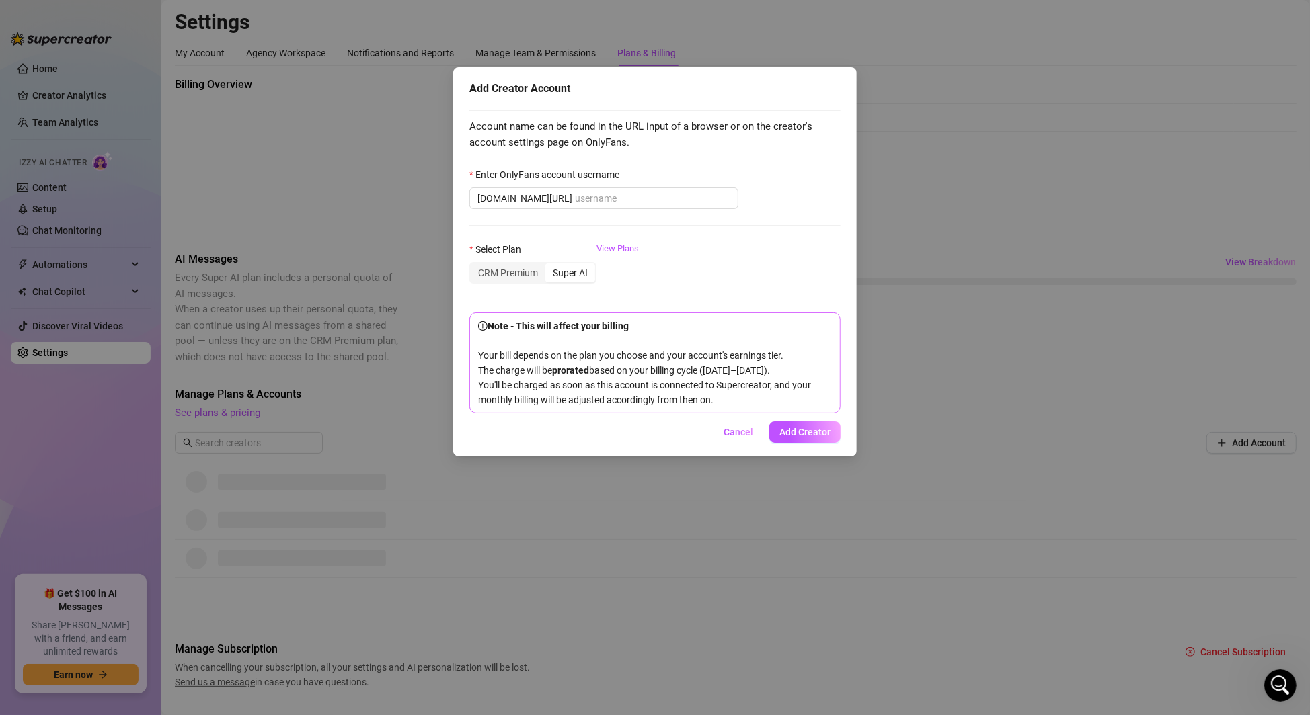
click at [578, 270] on div "Super AI" at bounding box center [570, 273] width 50 height 19
click at [549, 266] on input "Super AI" at bounding box center [549, 266] width 0 height 0
click at [617, 243] on link "View Plans" at bounding box center [617, 269] width 42 height 54
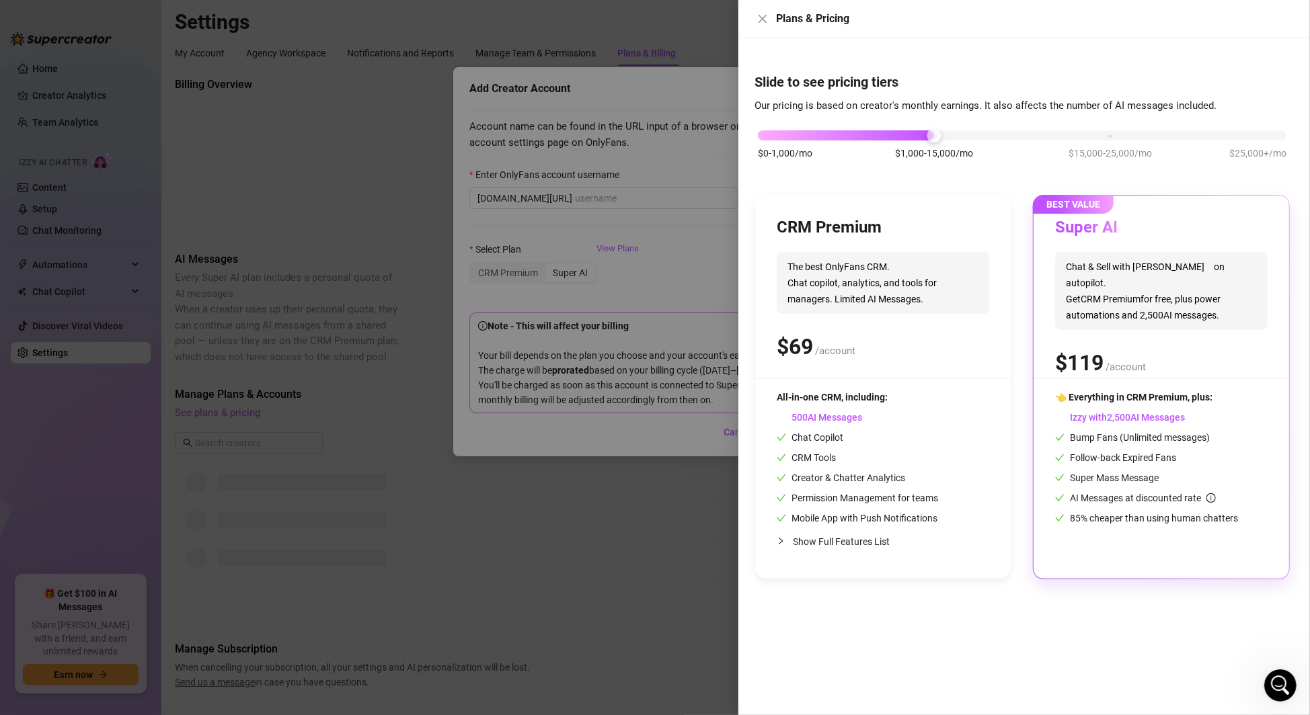
click at [1111, 287] on span "Chat & Sell with Izzy on autopilot. Get CRM Premium for free, plus power automa…" at bounding box center [1161, 291] width 212 height 78
click at [658, 182] on div at bounding box center [655, 357] width 1310 height 715
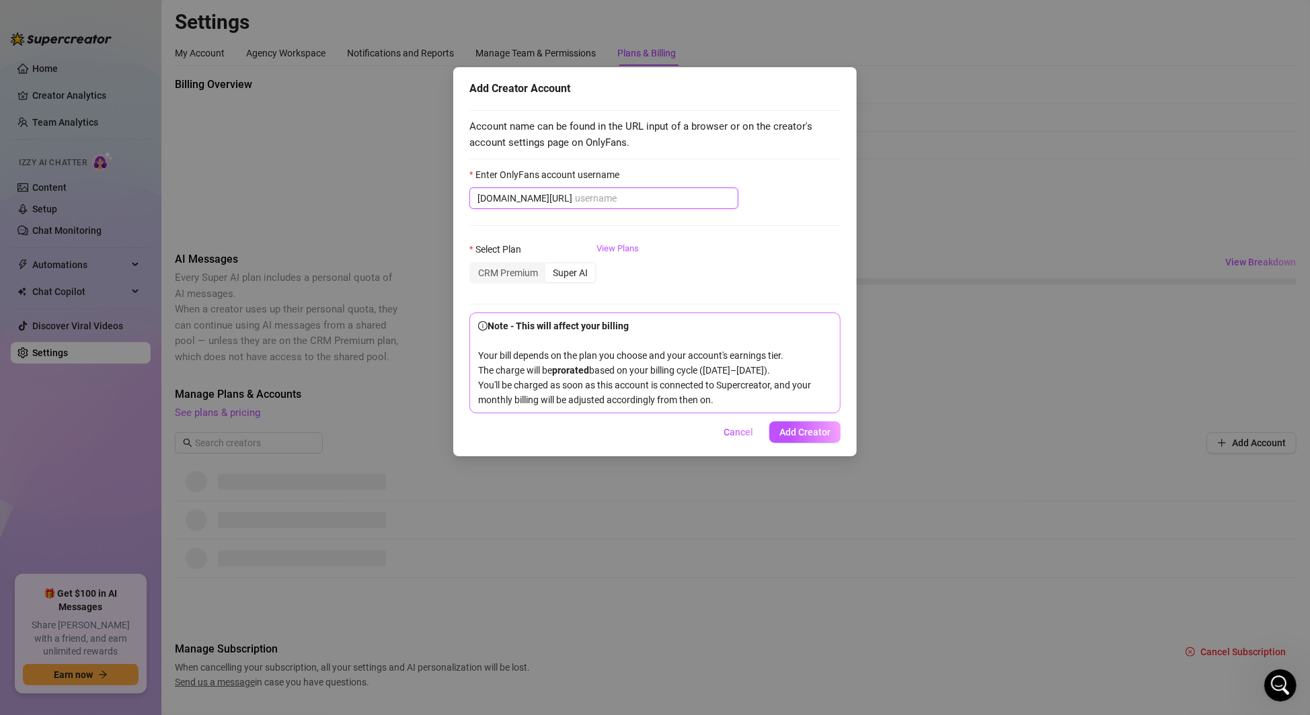
click at [575, 196] on input "Enter OnlyFans account username" at bounding box center [652, 198] width 155 height 15
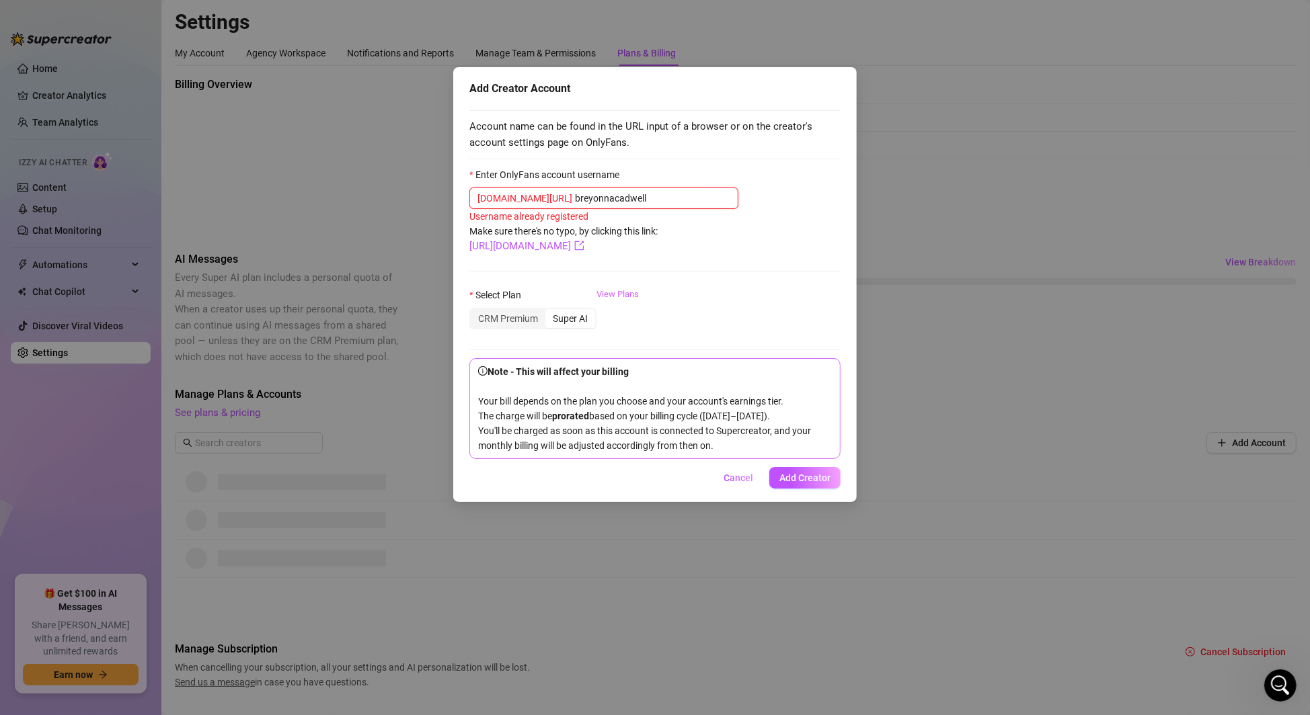
type input "breyonnacadwell"
click at [619, 295] on link "View Plans" at bounding box center [617, 315] width 42 height 54
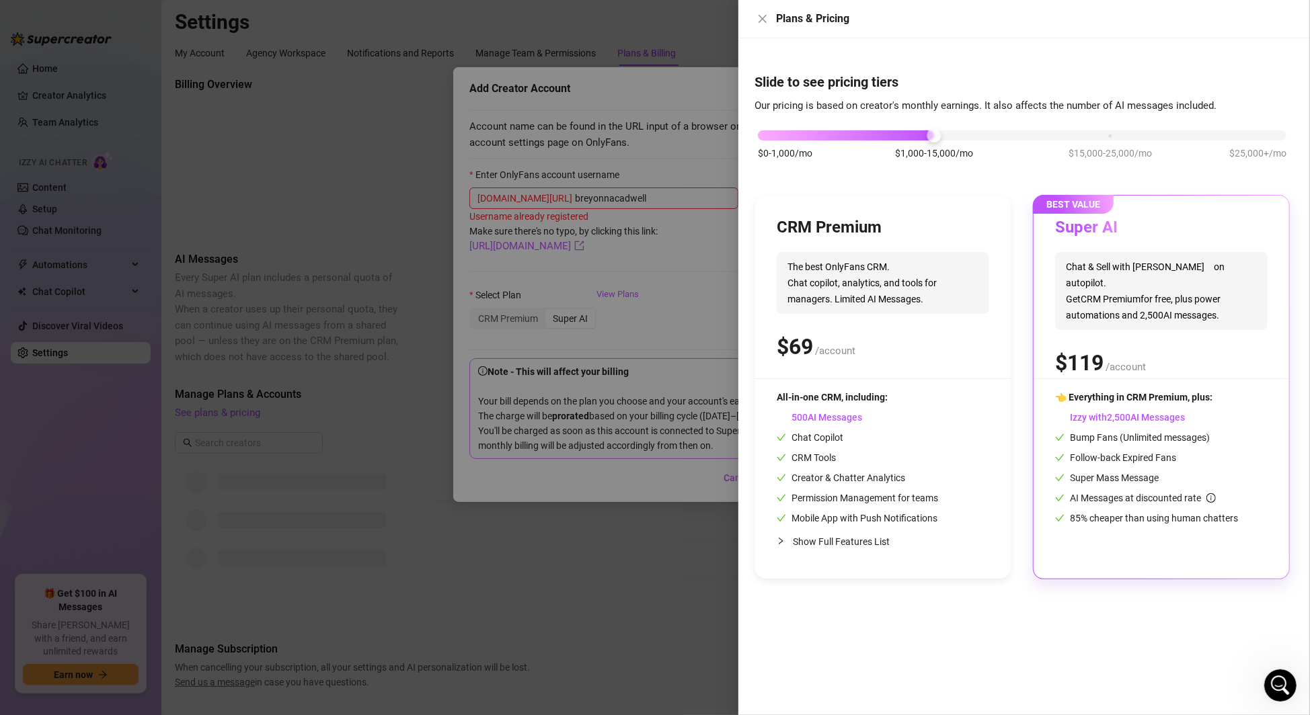
click at [1079, 301] on span "Chat & Sell with Izzy on autopilot. Get CRM Premium for free, plus power automa…" at bounding box center [1161, 291] width 212 height 78
click at [757, 11] on button "Close" at bounding box center [762, 19] width 16 height 16
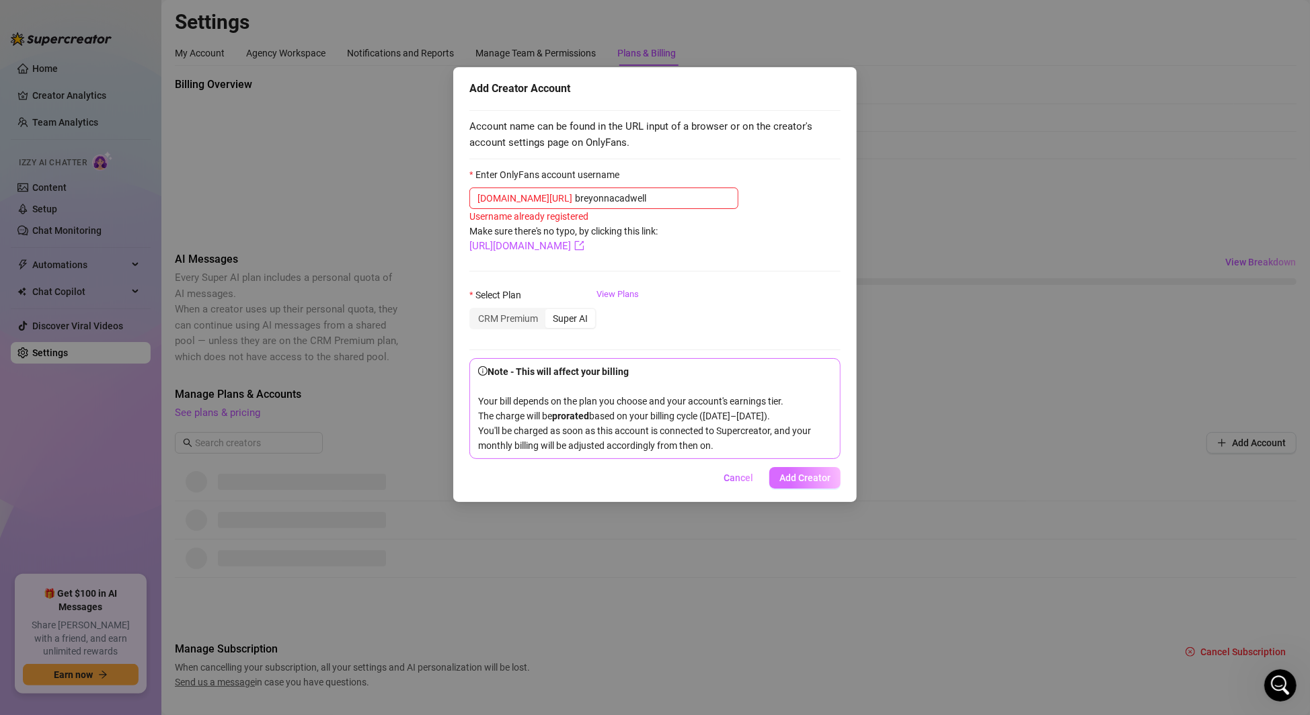
click at [799, 483] on span "Add Creator" at bounding box center [804, 478] width 51 height 11
click at [495, 319] on div "CRM Premium" at bounding box center [508, 318] width 75 height 19
click at [474, 311] on input "CRM Premium" at bounding box center [474, 311] width 0 height 0
click at [803, 502] on div "Add Creator Account Account name can be found in the URL input of a browser or …" at bounding box center [654, 284] width 403 height 435
click at [801, 483] on span "Add Creator" at bounding box center [804, 478] width 51 height 11
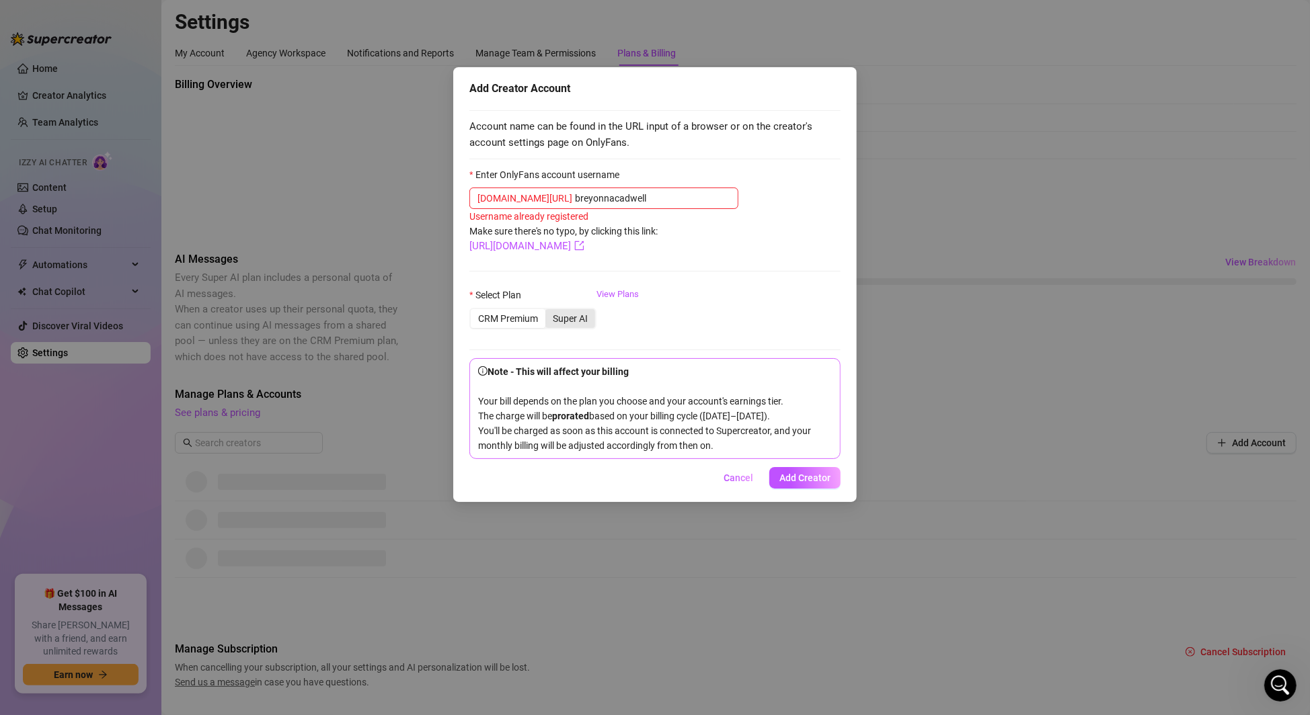
click at [574, 320] on div "Super AI" at bounding box center [570, 318] width 50 height 19
click at [549, 311] on input "Super AI" at bounding box center [549, 311] width 0 height 0
click at [740, 483] on span "Cancel" at bounding box center [739, 478] width 30 height 11
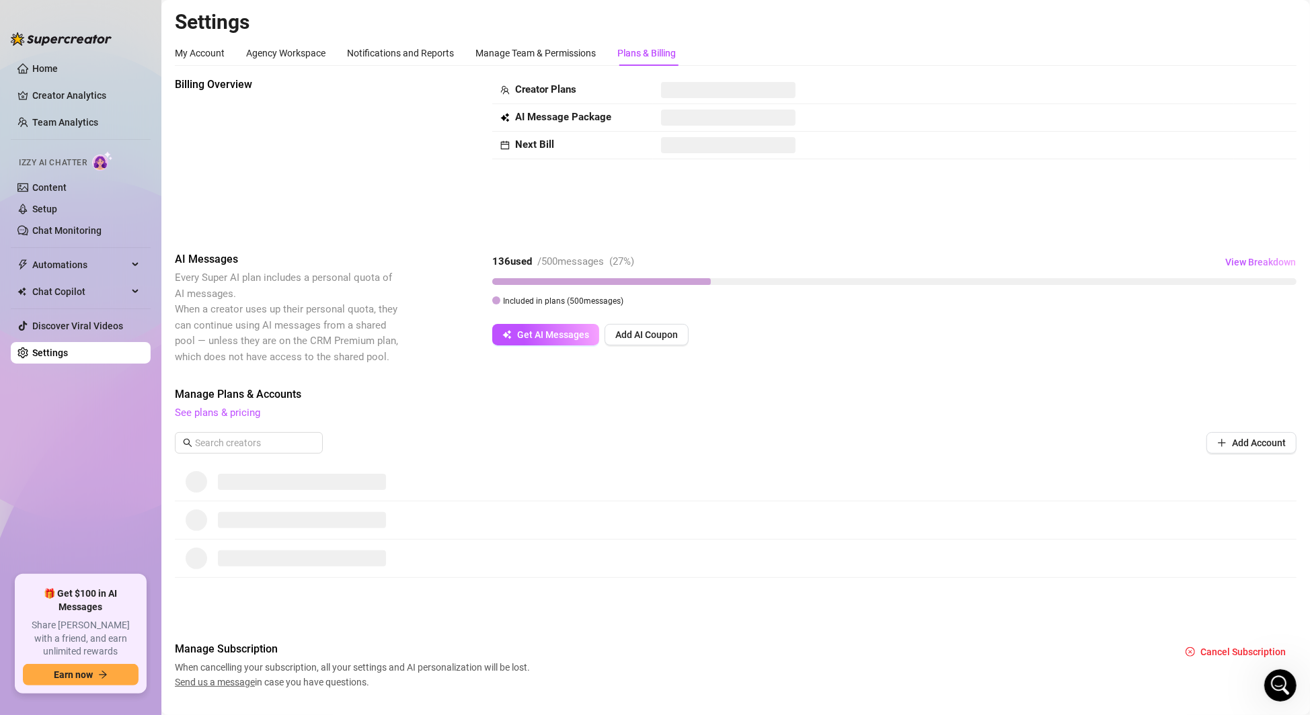
click at [218, 684] on span "Send us a message" at bounding box center [215, 682] width 80 height 11
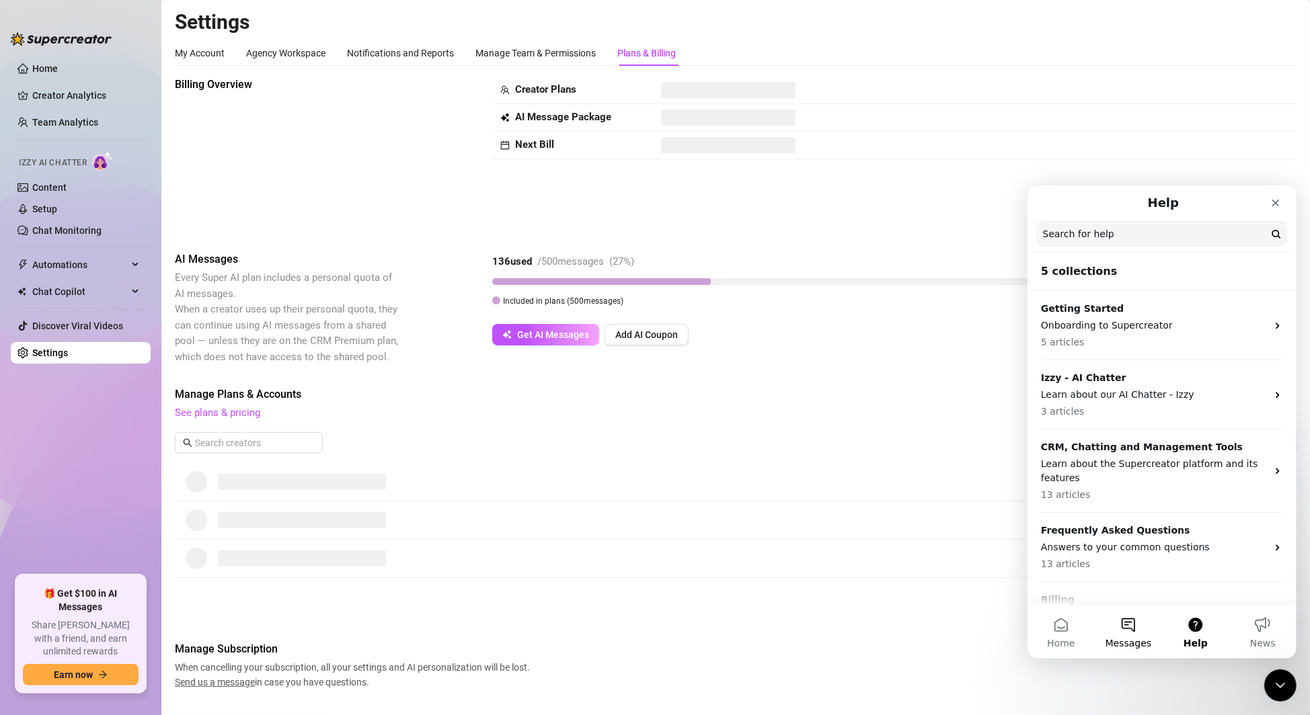
click at [1128, 625] on button "Messages" at bounding box center [1127, 631] width 67 height 54
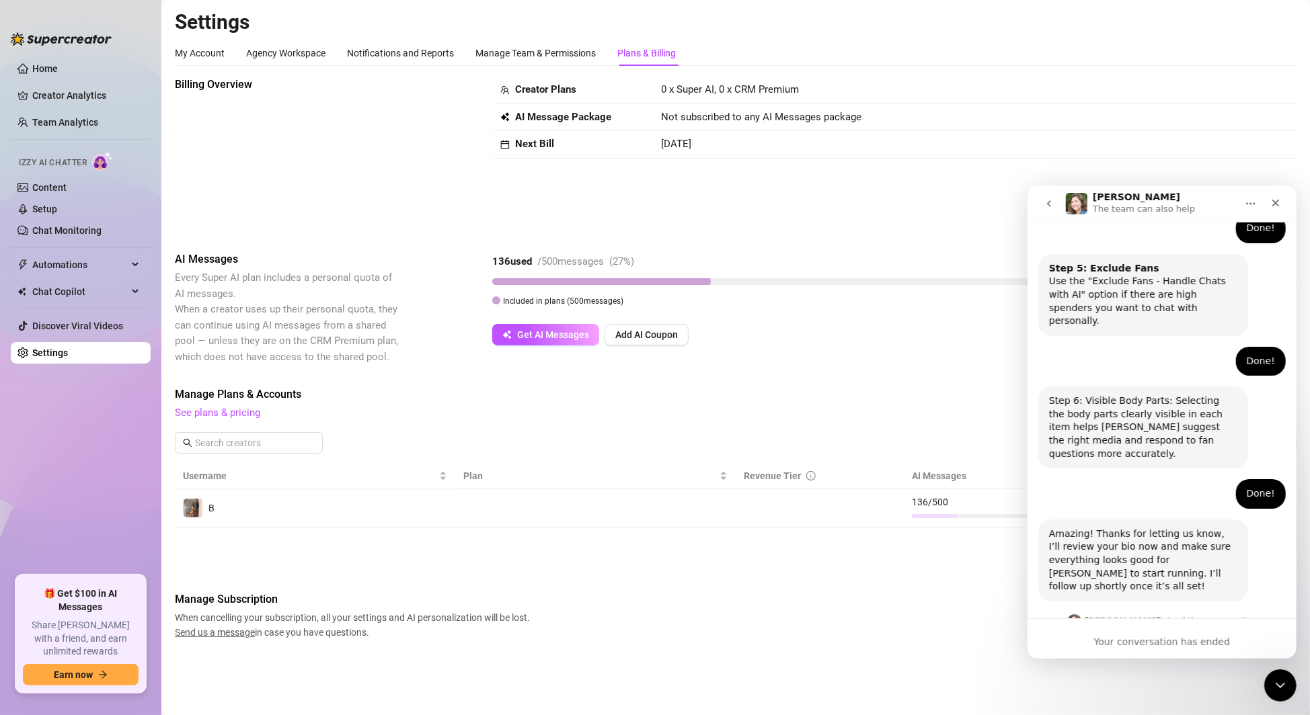
scroll to position [939, 0]
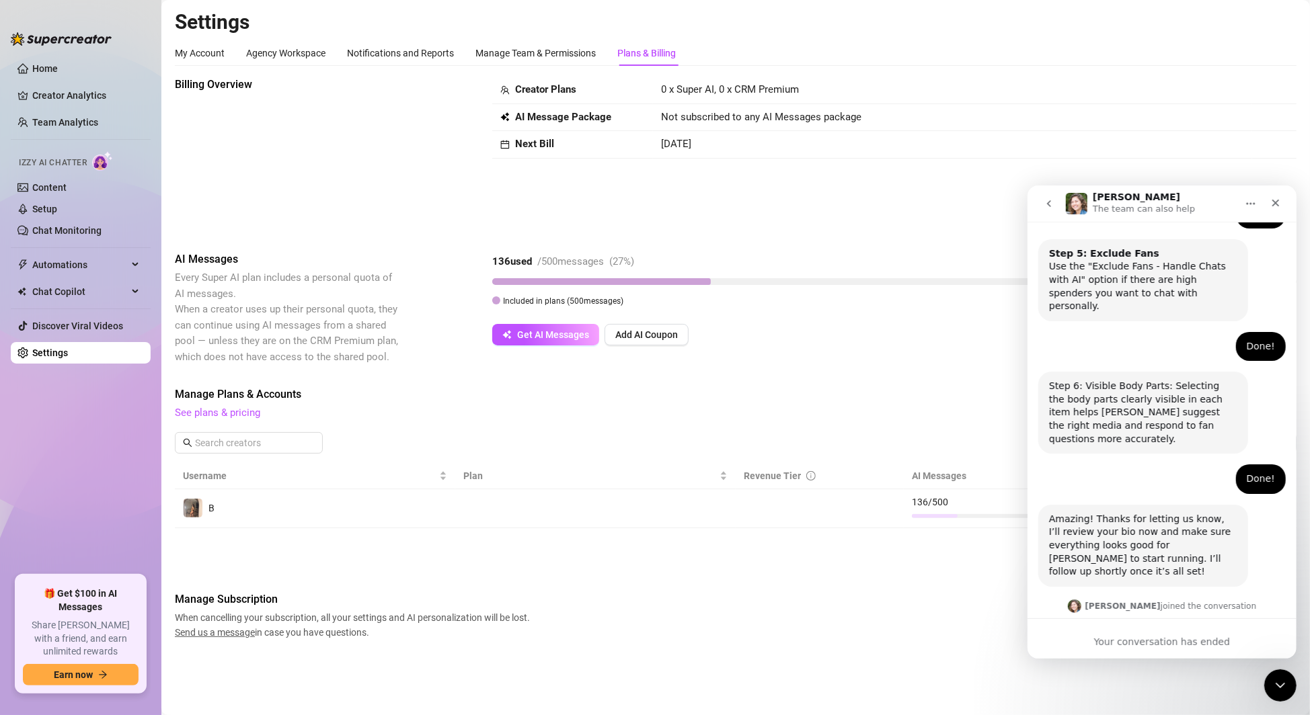
click at [1106, 636] on div "Hi [PERSON_NAME], [PERSON_NAME] looks good and I can see she’s already running.…" at bounding box center [1142, 662] width 188 height 52
click at [1039, 197] on button "go back" at bounding box center [1049, 203] width 26 height 26
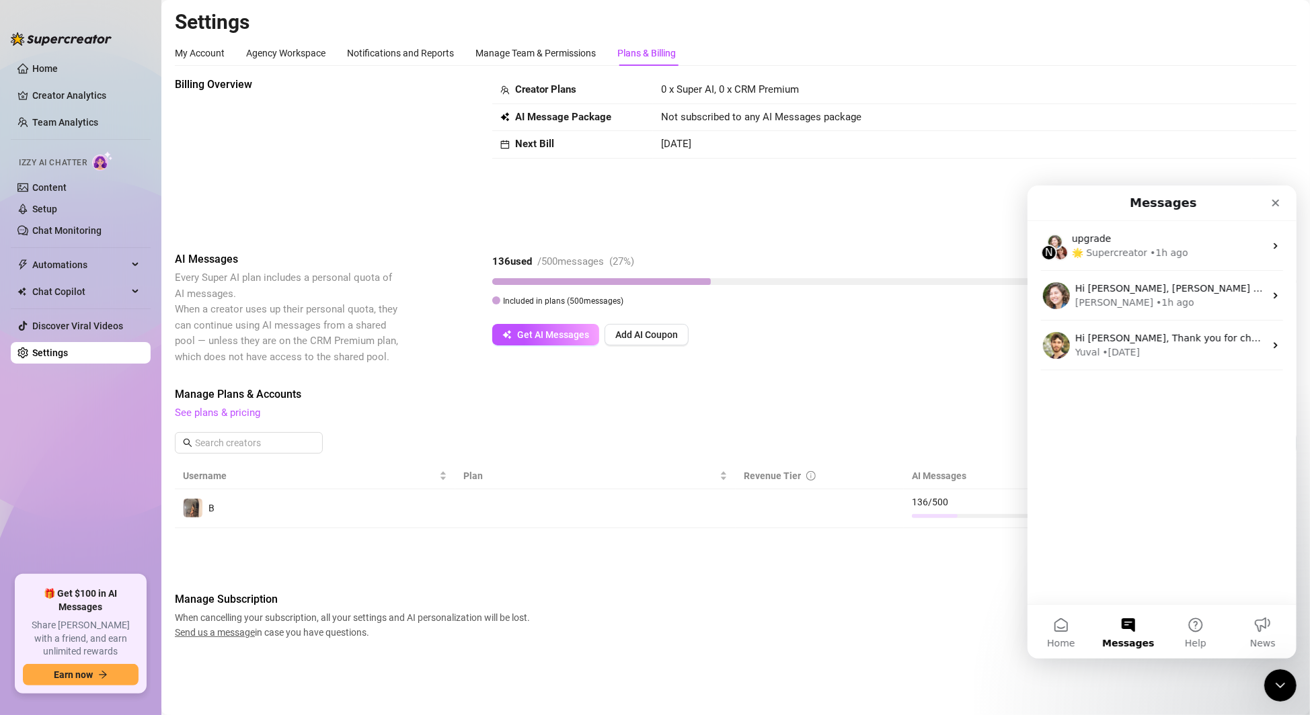
scroll to position [0, 0]
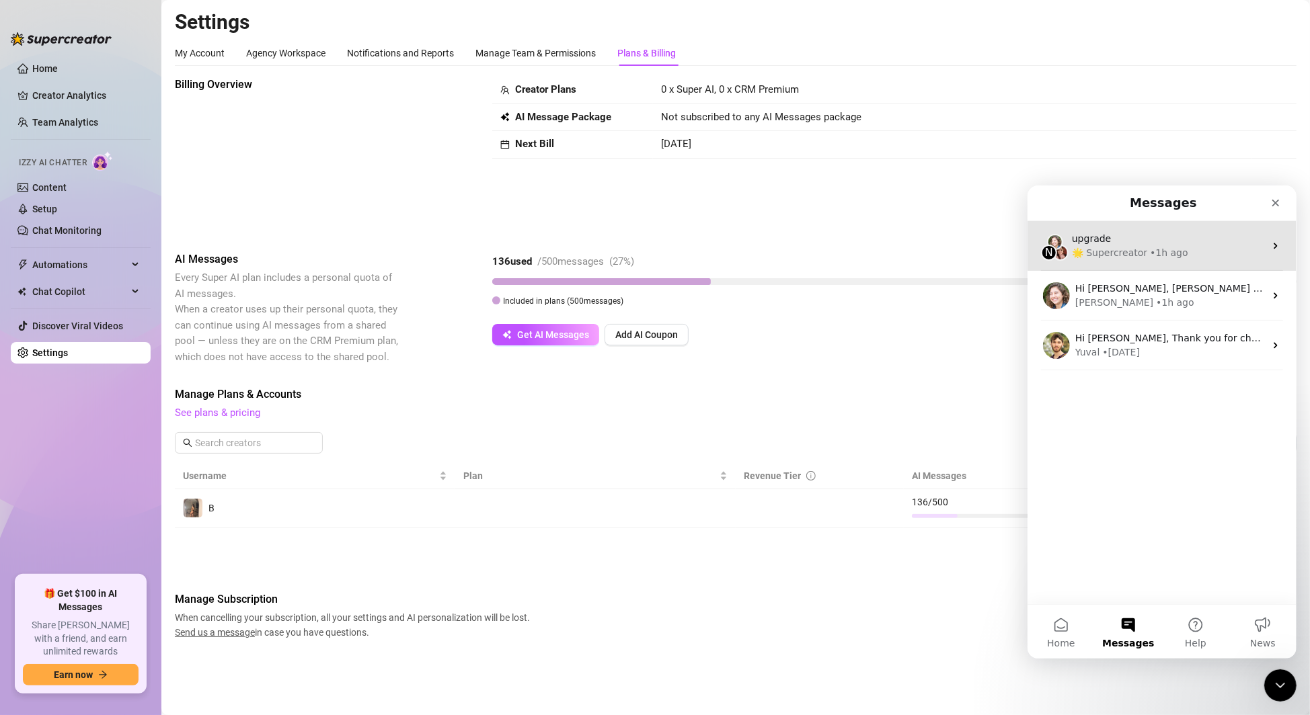
click at [1095, 252] on div "🌟 Supercreator" at bounding box center [1108, 252] width 75 height 14
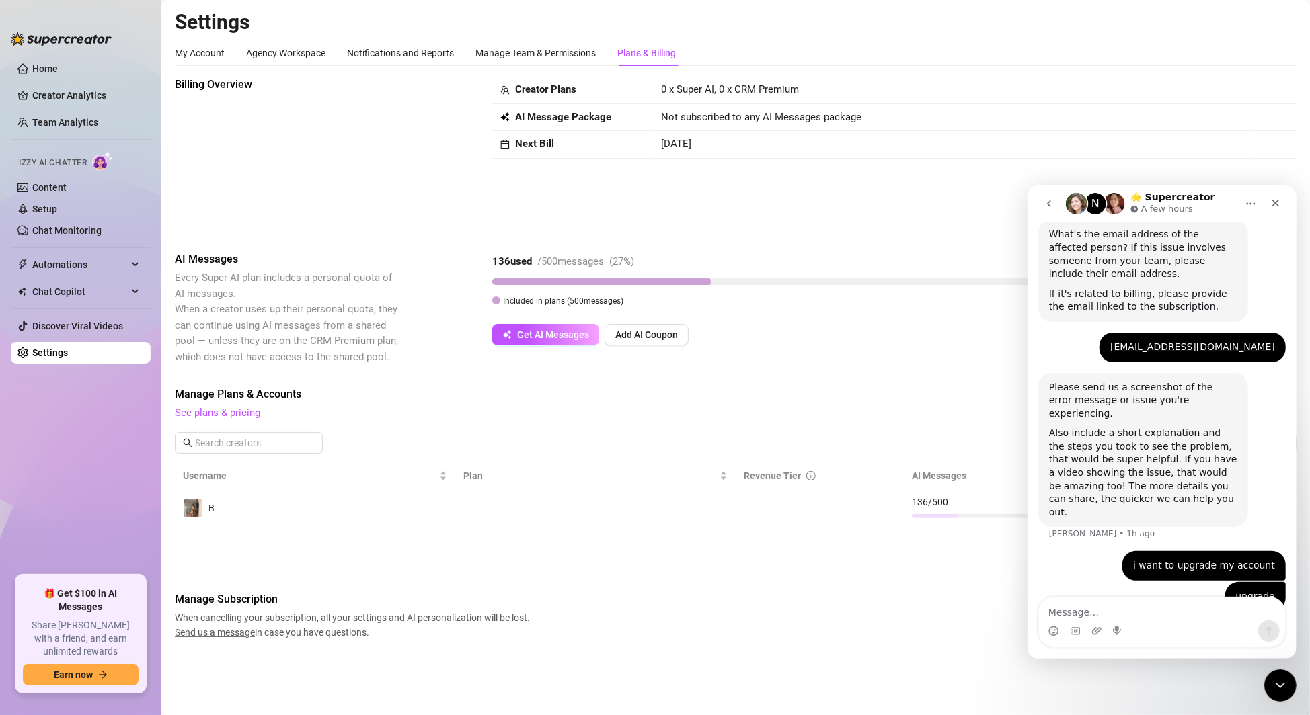
scroll to position [324, 0]
click at [1186, 194] on h1 "🌟 Supercreator" at bounding box center [1172, 197] width 85 height 10
click at [1257, 557] on div "i want to upgrade my account" at bounding box center [1203, 563] width 142 height 13
click at [1265, 588] on div "upgrade Breyonna • 1h ago" at bounding box center [1161, 603] width 247 height 46
click at [1164, 644] on div "Intercom messenger" at bounding box center [1161, 622] width 246 height 50
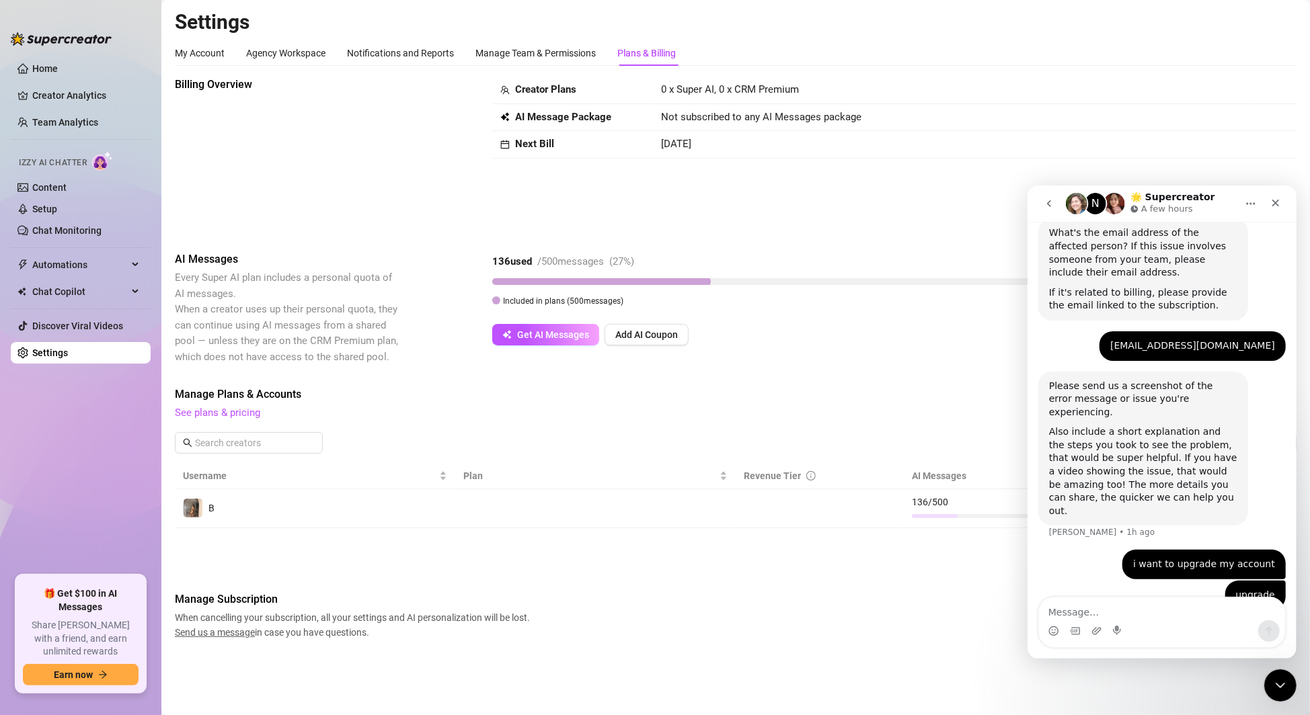
click at [1203, 348] on link "[EMAIL_ADDRESS][DOMAIN_NAME]" at bounding box center [1191, 345] width 165 height 11
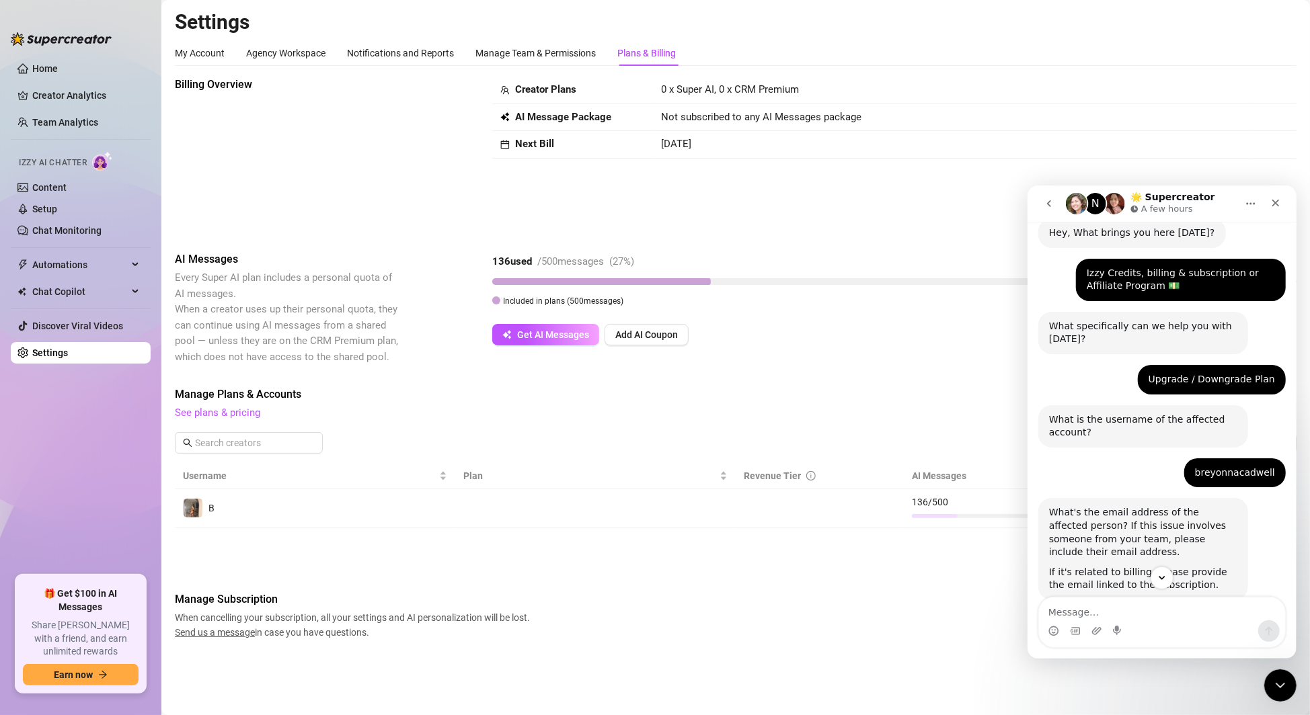
scroll to position [0, 0]
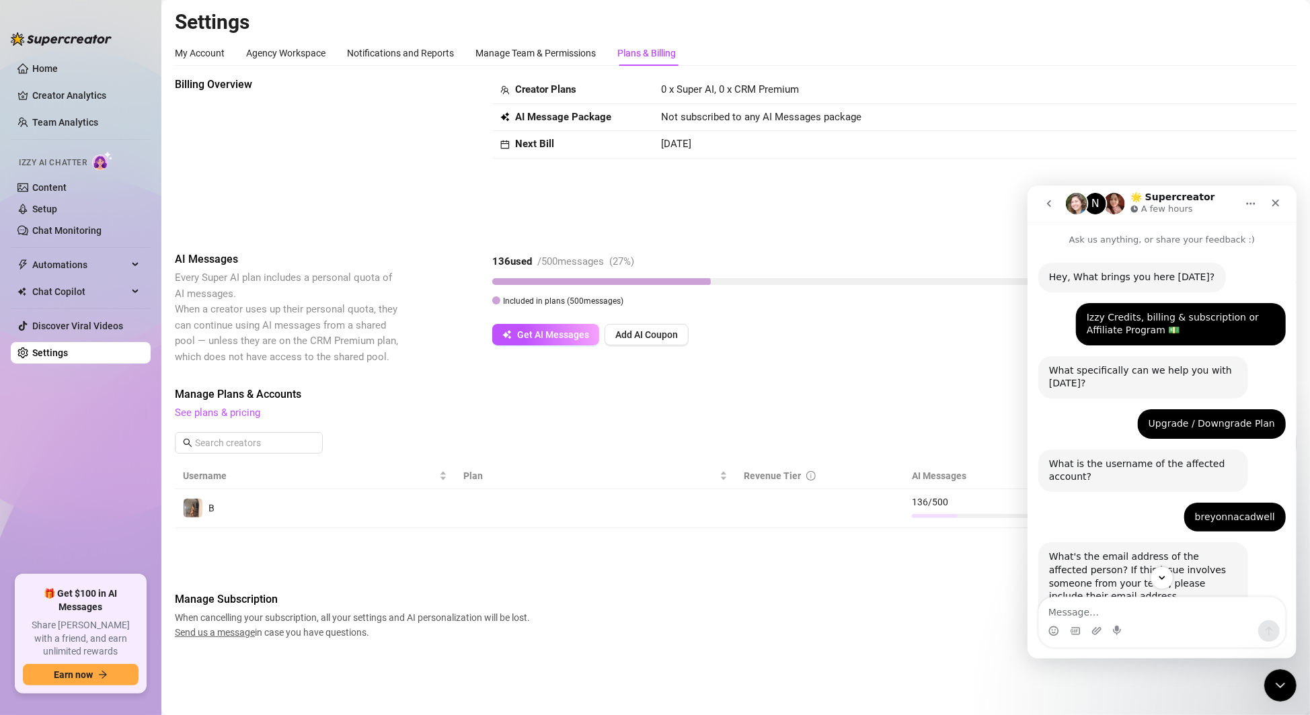
click at [1228, 246] on div "Hey, What brings you here today? Ella • 1h ago Izzy Credits, billing & subscrip…" at bounding box center [1161, 598] width 269 height 704
click at [1252, 204] on icon "Home" at bounding box center [1250, 203] width 11 height 11
click at [1221, 233] on div "Expand window" at bounding box center [1211, 237] width 95 height 14
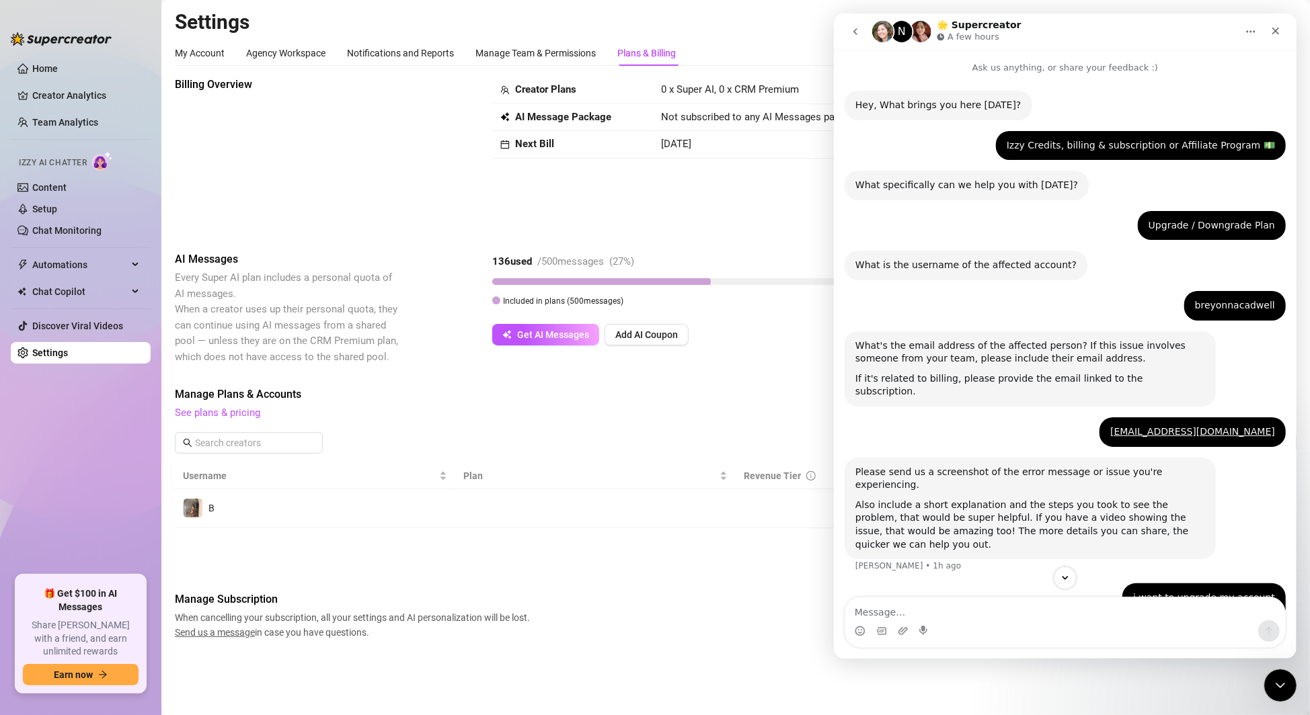
scroll to position [20, 0]
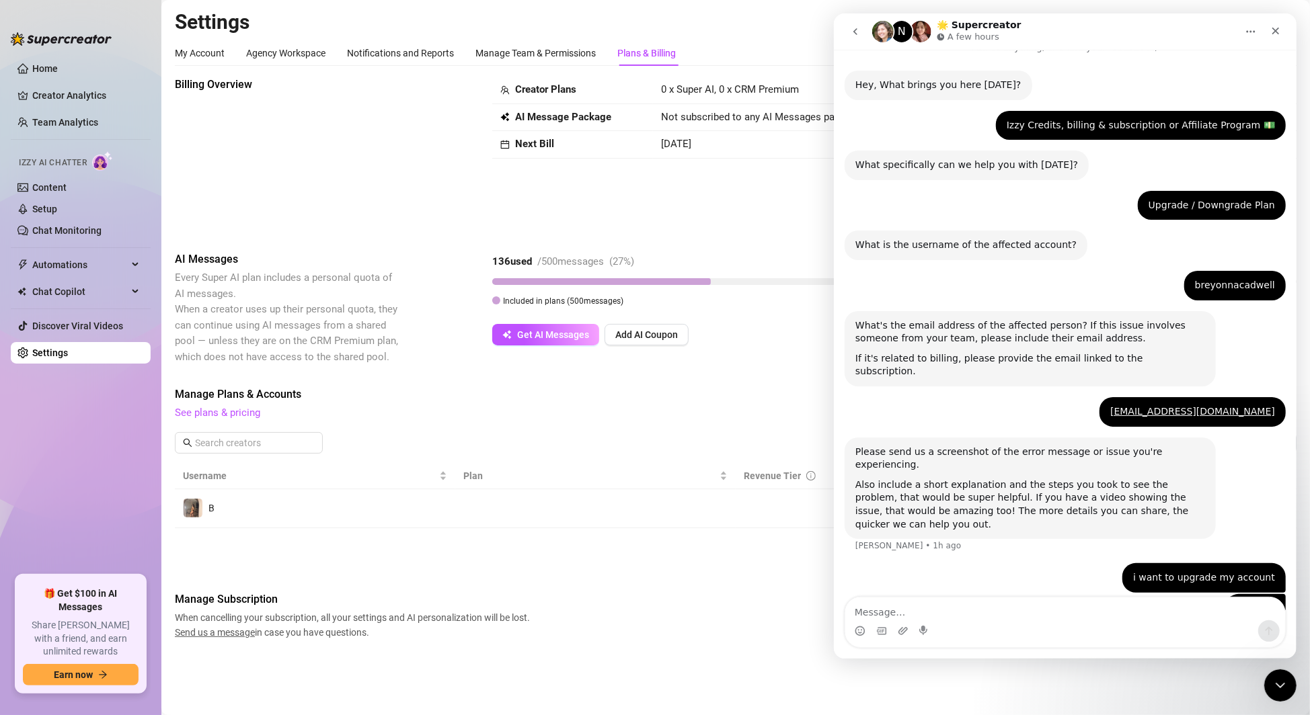
click at [855, 30] on icon "go back" at bounding box center [854, 31] width 11 height 11
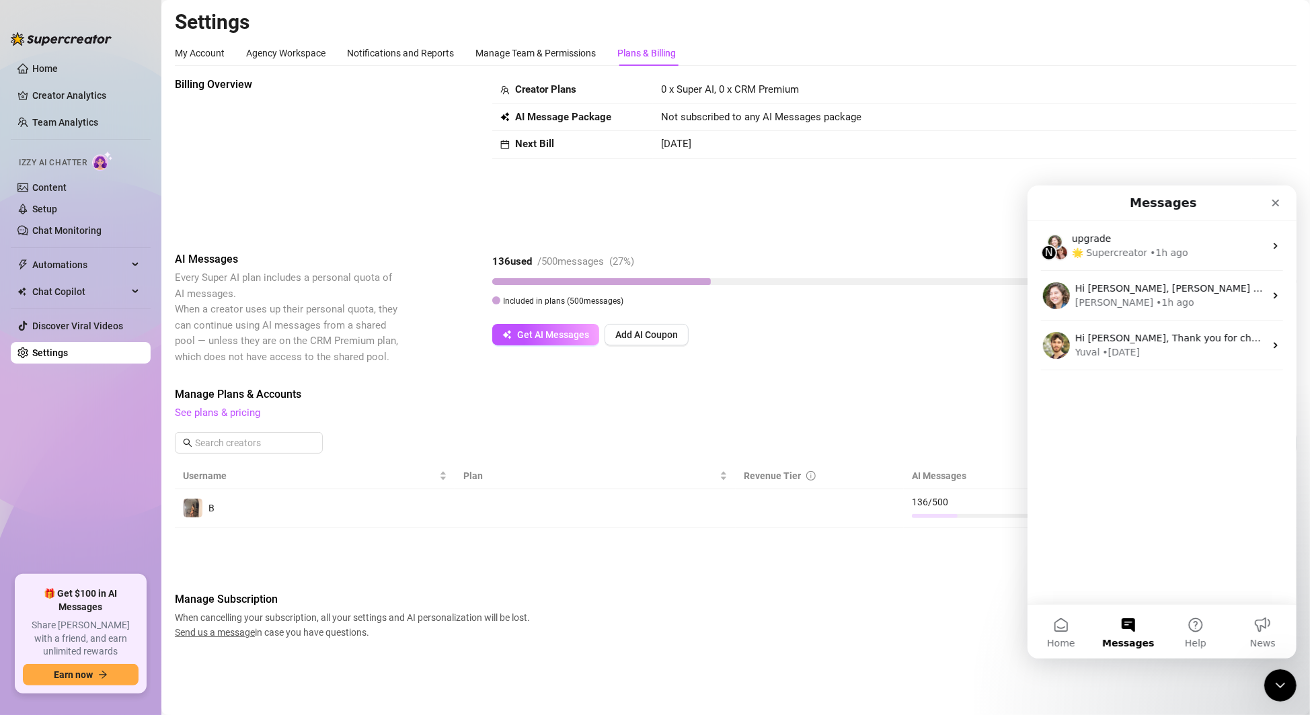
scroll to position [0, 0]
click at [1216, 625] on button "Help" at bounding box center [1194, 631] width 67 height 54
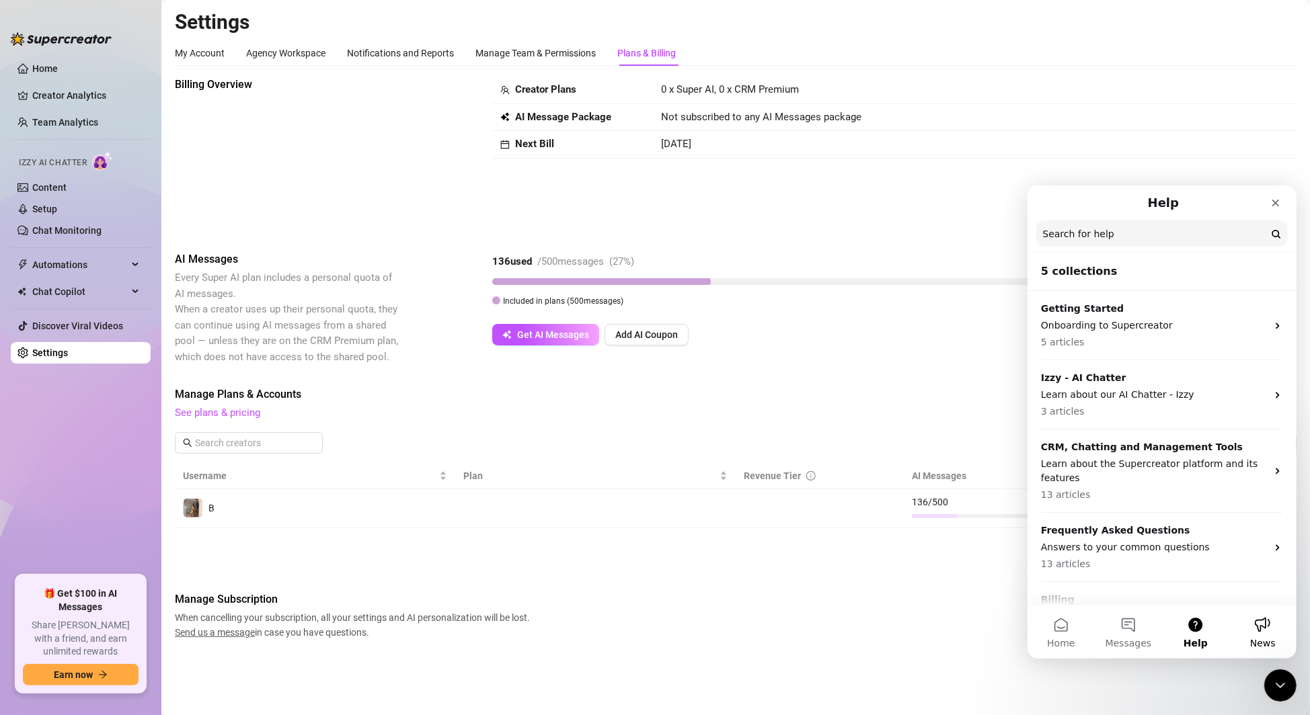
click at [1258, 648] on button "News" at bounding box center [1261, 631] width 67 height 54
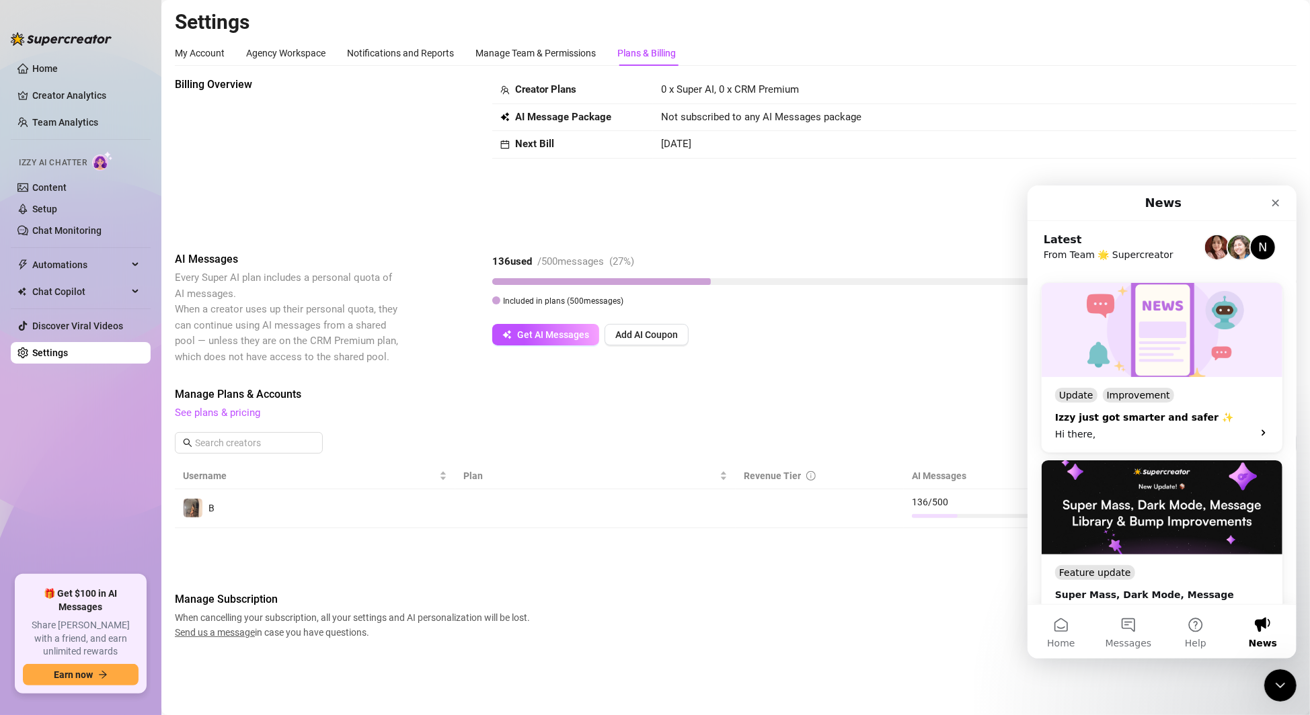
click at [1187, 388] on div "Update Improvement" at bounding box center [1161, 394] width 214 height 15
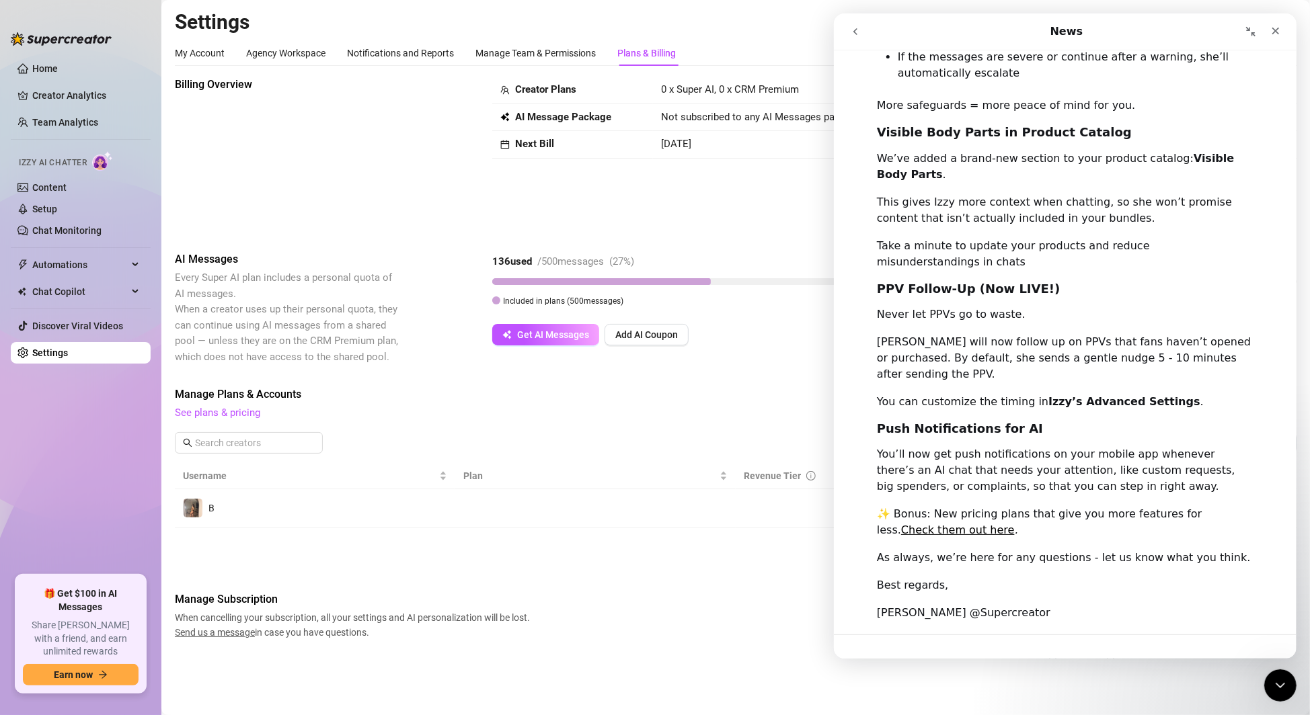
scroll to position [563, 0]
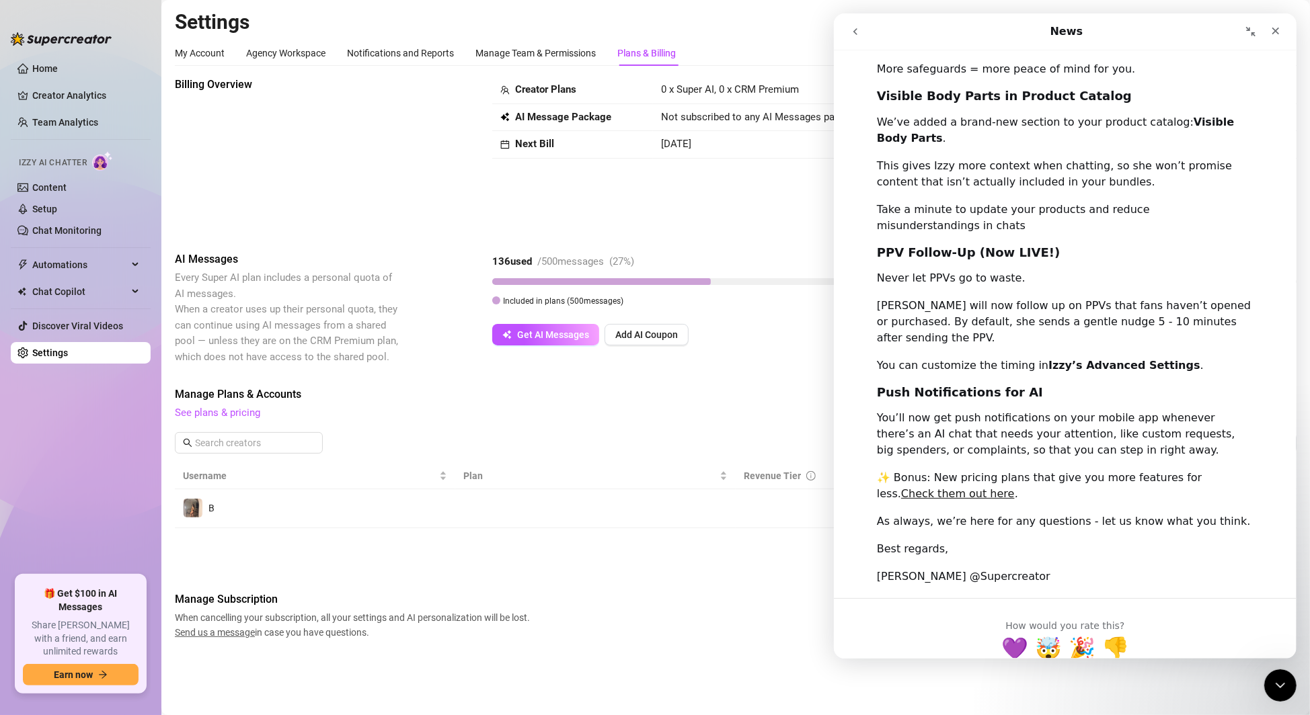
click at [1014, 487] on link "Check them out here" at bounding box center [957, 493] width 114 height 13
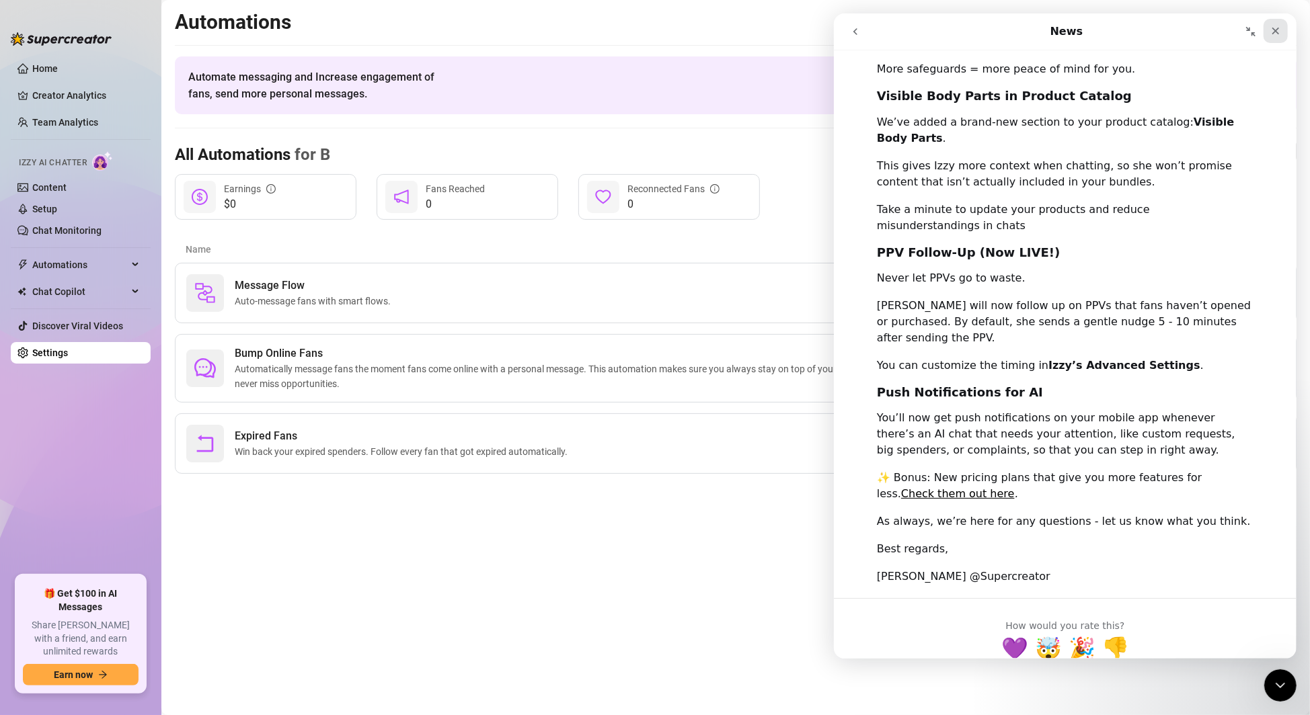
click at [1276, 27] on icon "Close" at bounding box center [1275, 31] width 11 height 11
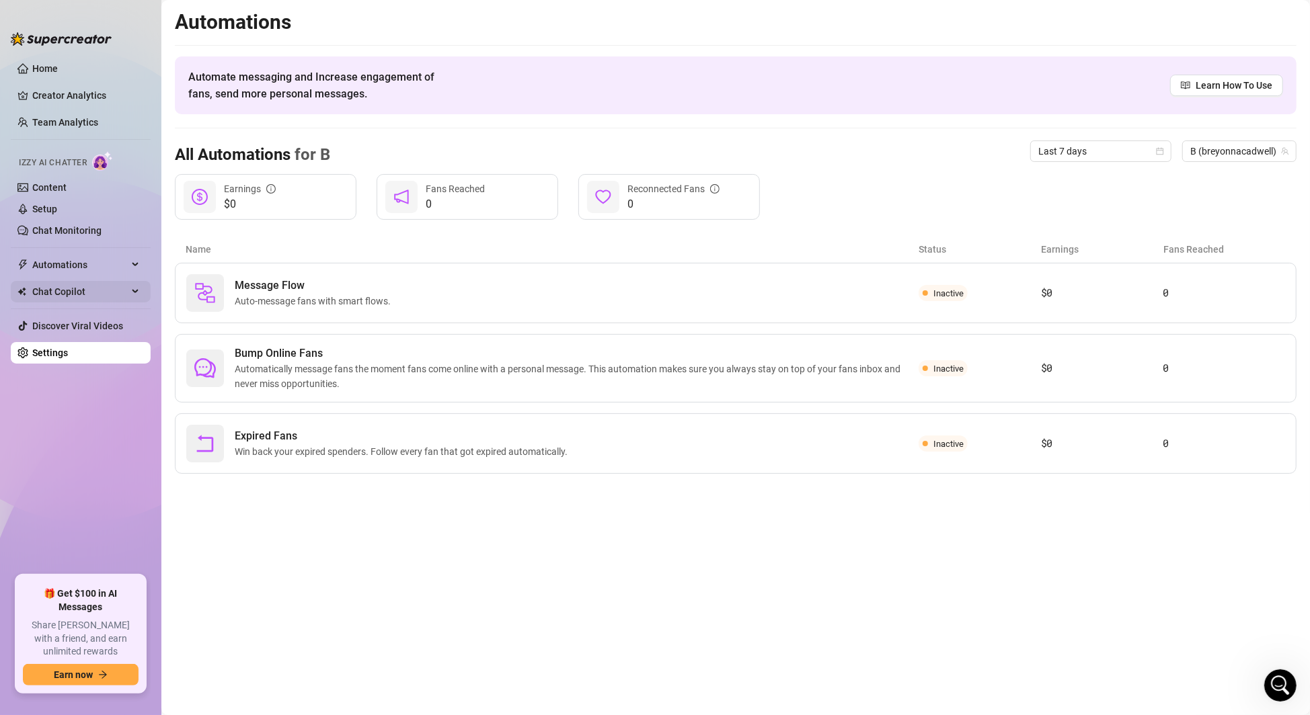
click at [104, 299] on span "Chat Copilot" at bounding box center [79, 292] width 95 height 22
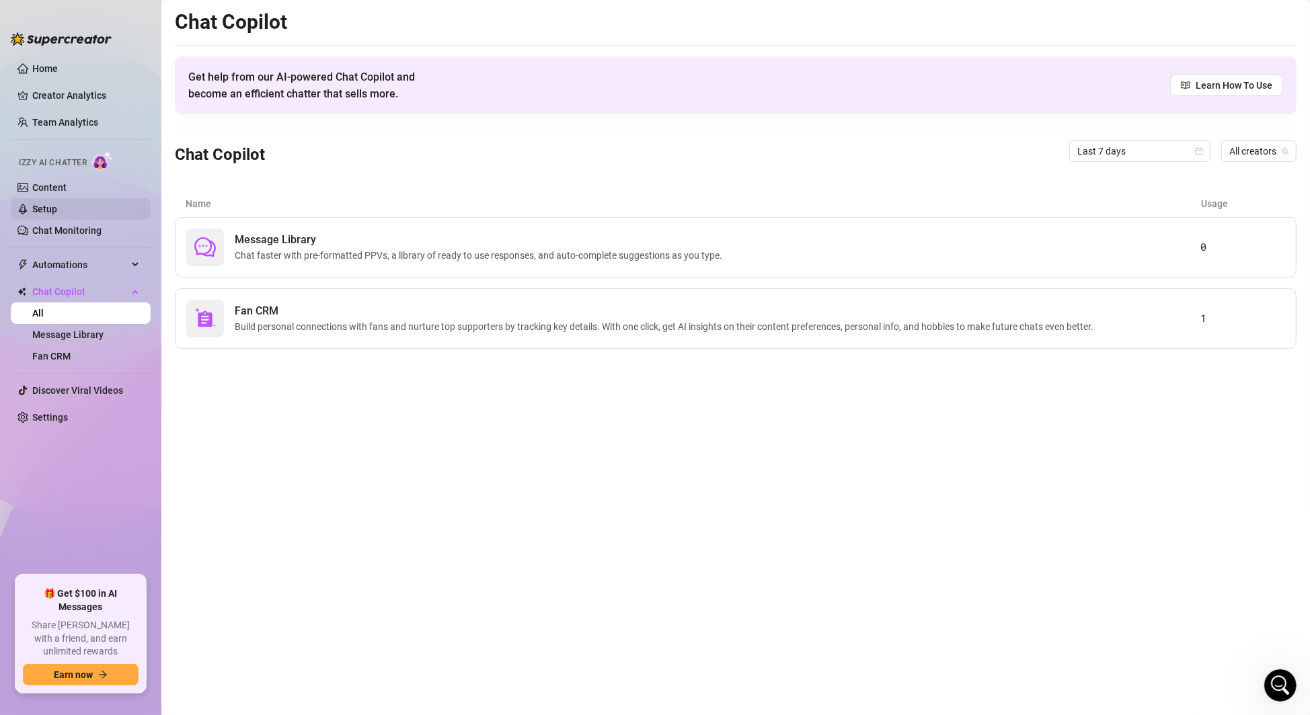
click at [57, 214] on link "Setup" at bounding box center [44, 209] width 25 height 11
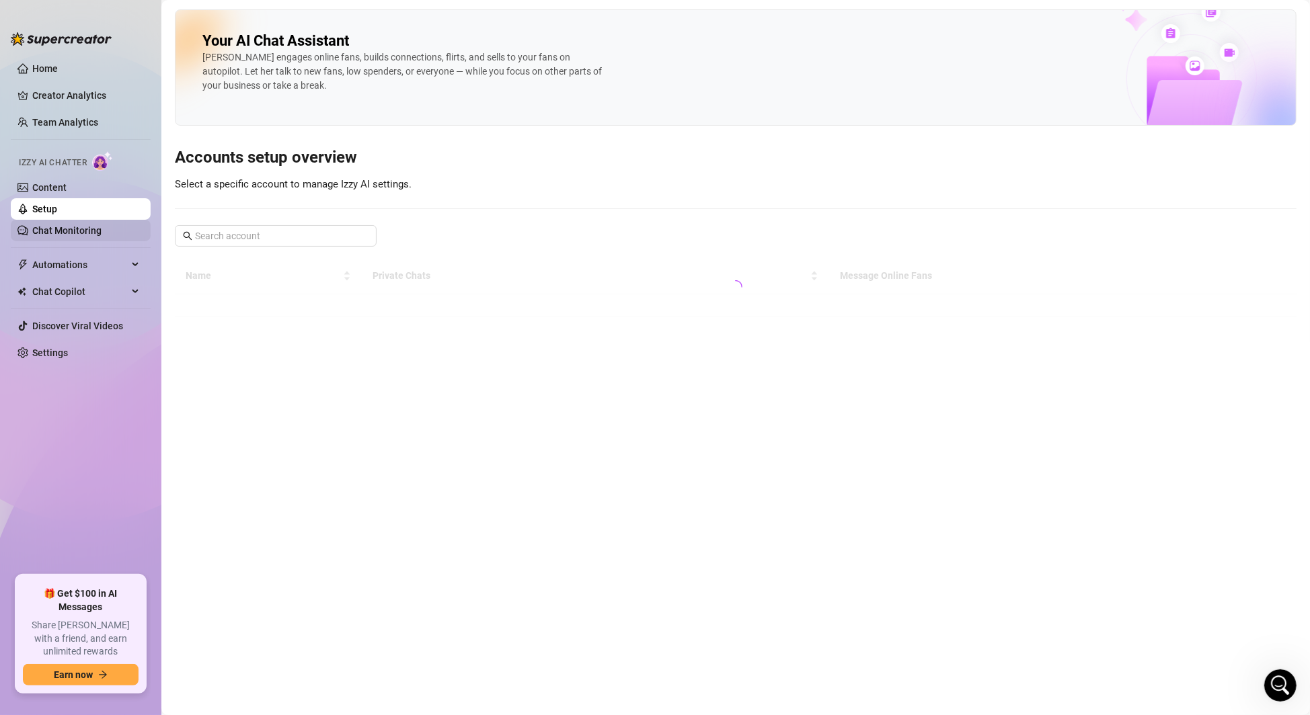
click at [87, 226] on link "Chat Monitoring" at bounding box center [66, 230] width 69 height 11
click at [87, 227] on link "Chat Monitoring" at bounding box center [66, 230] width 69 height 11
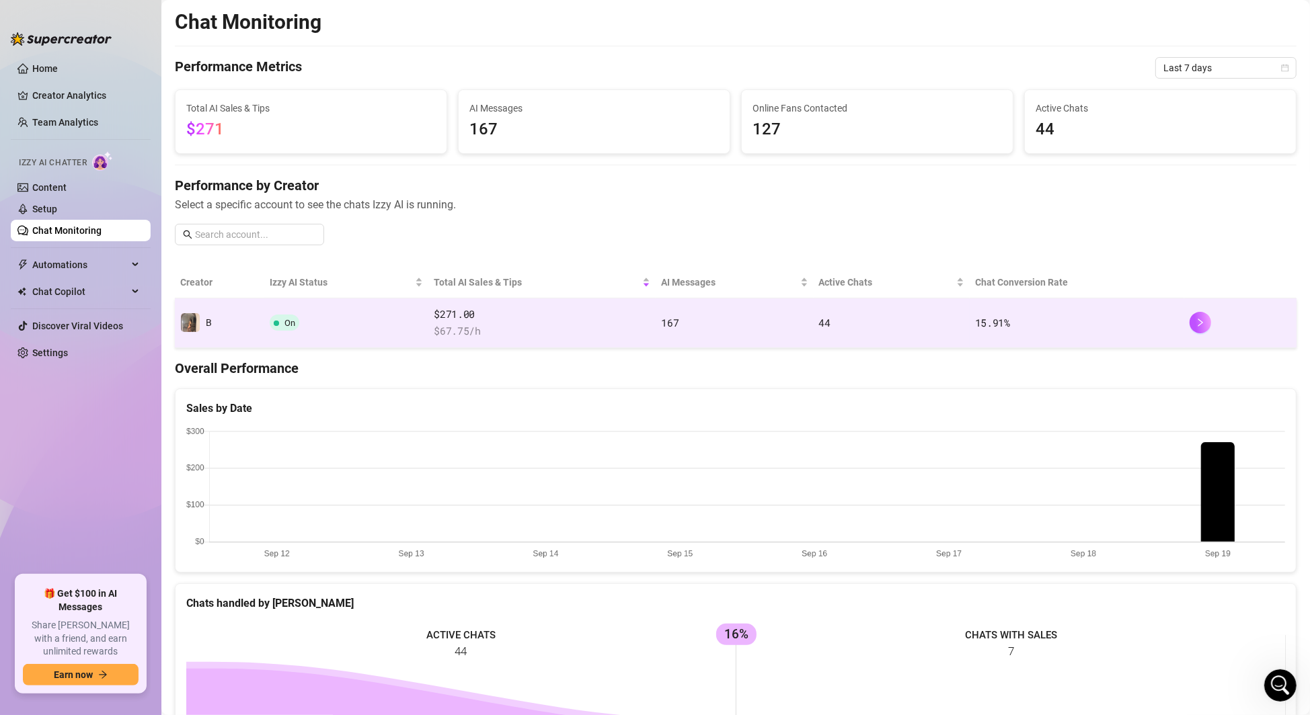
click at [346, 327] on td "On" at bounding box center [346, 324] width 165 height 50
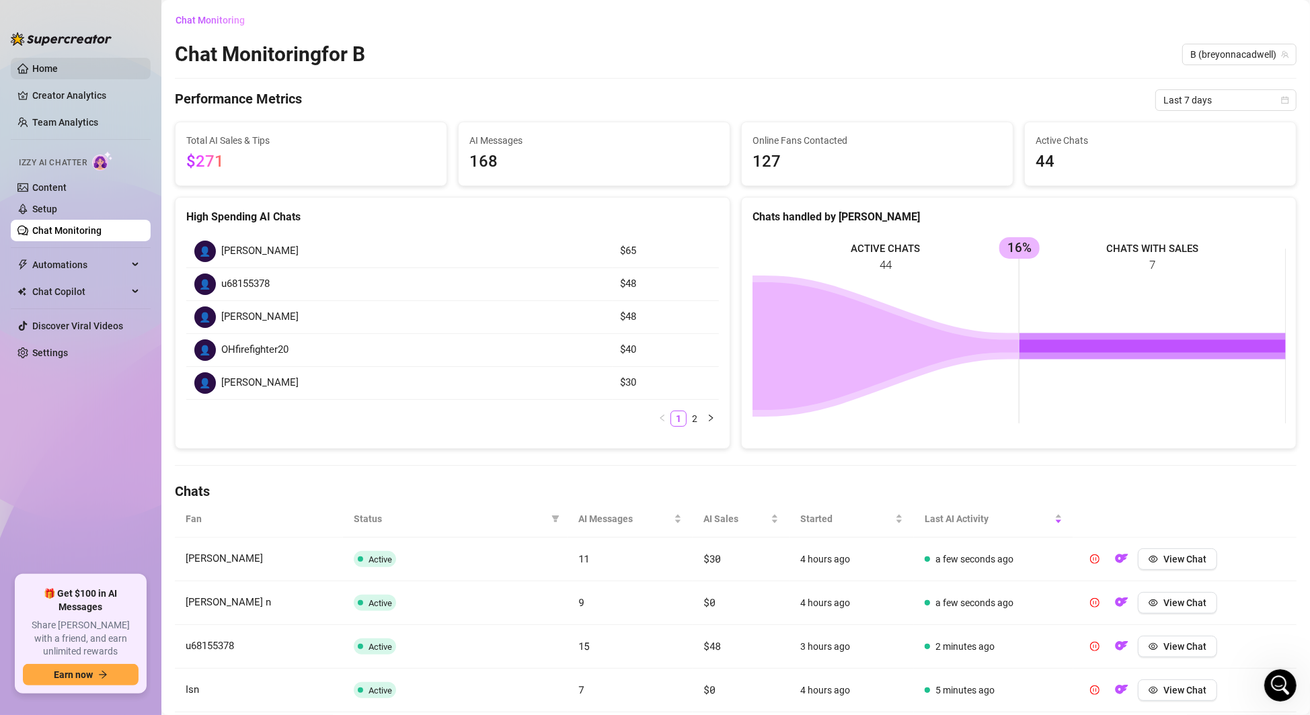
click at [41, 63] on link "Home" at bounding box center [45, 68] width 26 height 11
click at [44, 65] on link "Home" at bounding box center [45, 68] width 26 height 11
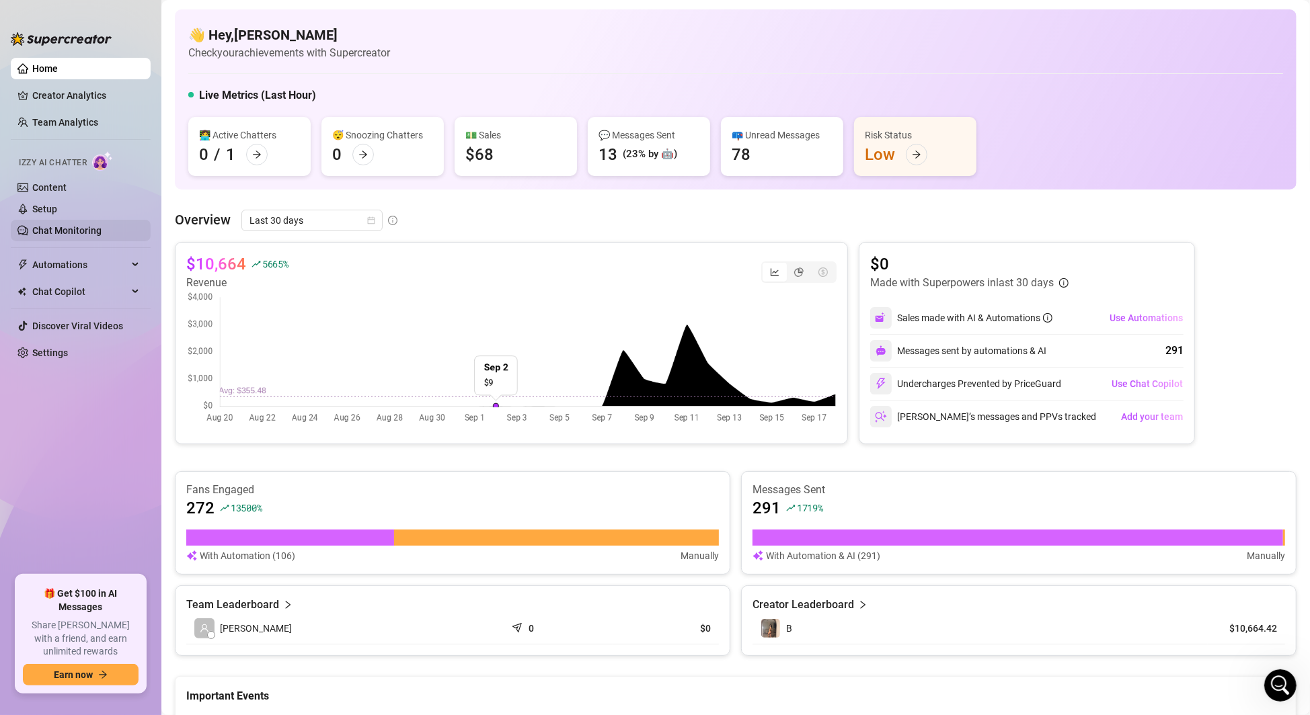
click at [89, 225] on link "Chat Monitoring" at bounding box center [66, 230] width 69 height 11
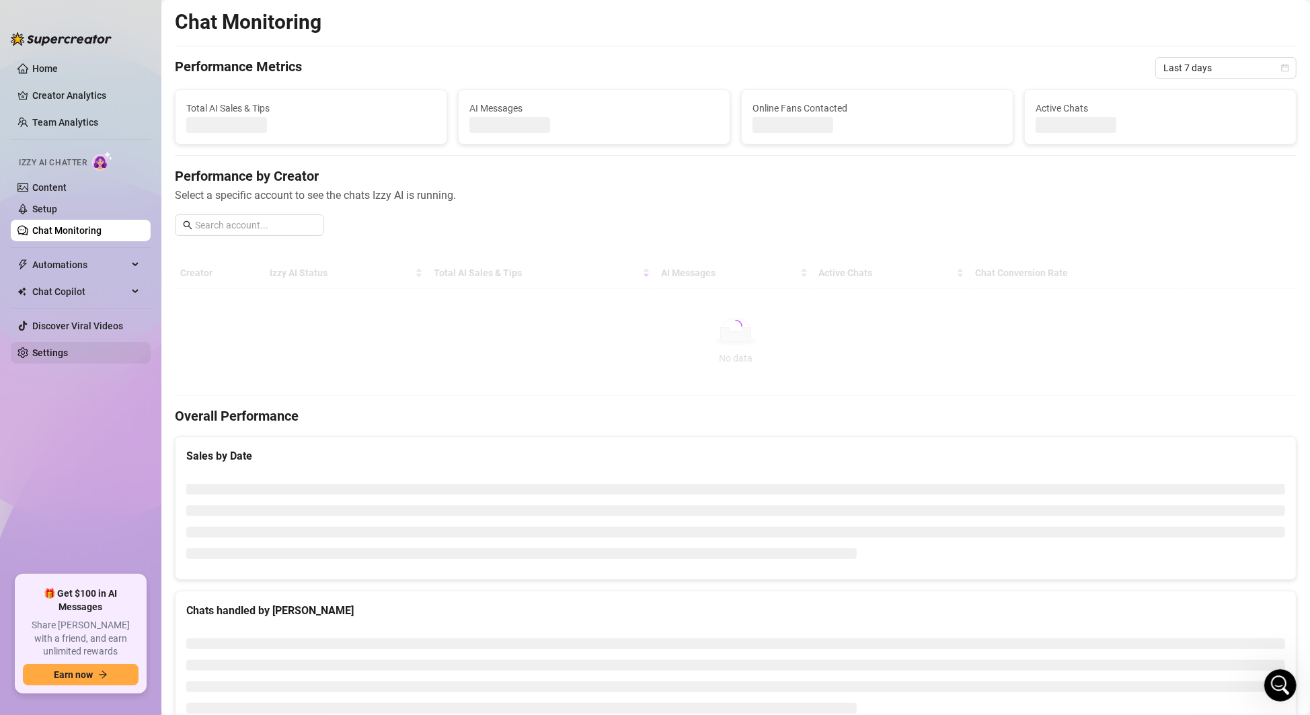
click at [68, 352] on link "Settings" at bounding box center [50, 353] width 36 height 11
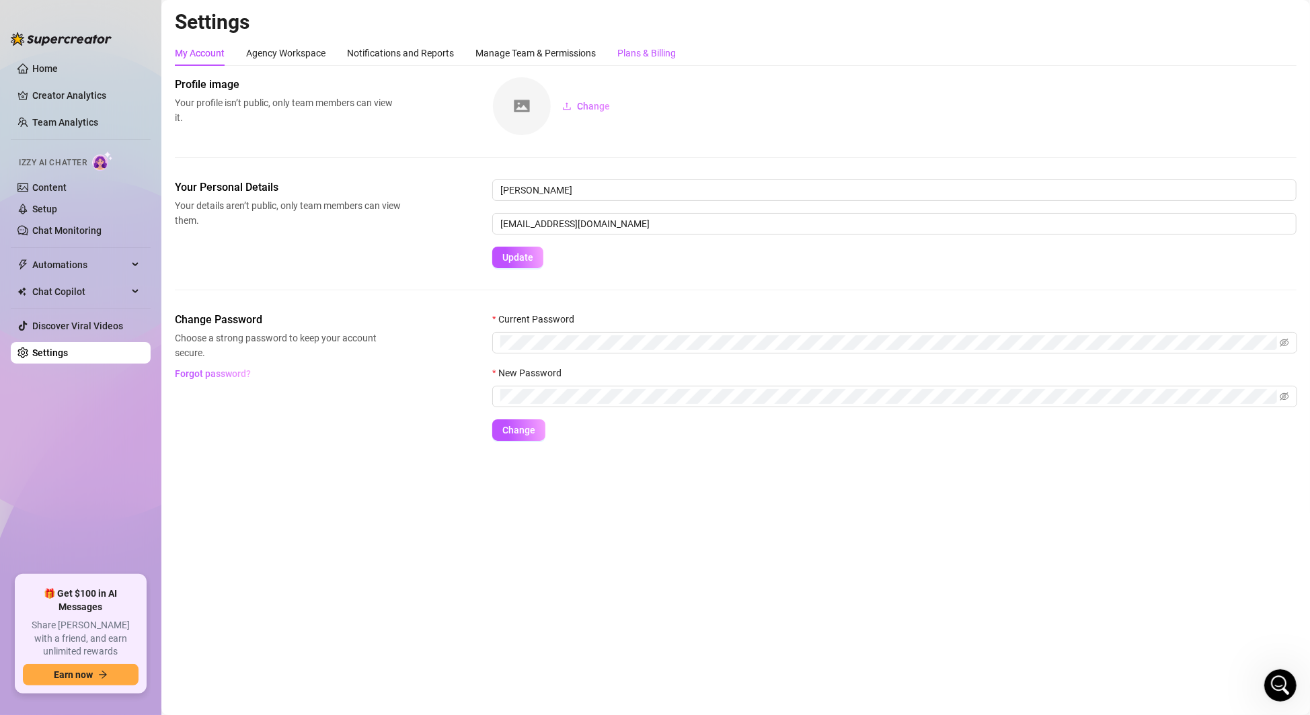
click at [646, 48] on div "Plans & Billing" at bounding box center [646, 53] width 58 height 15
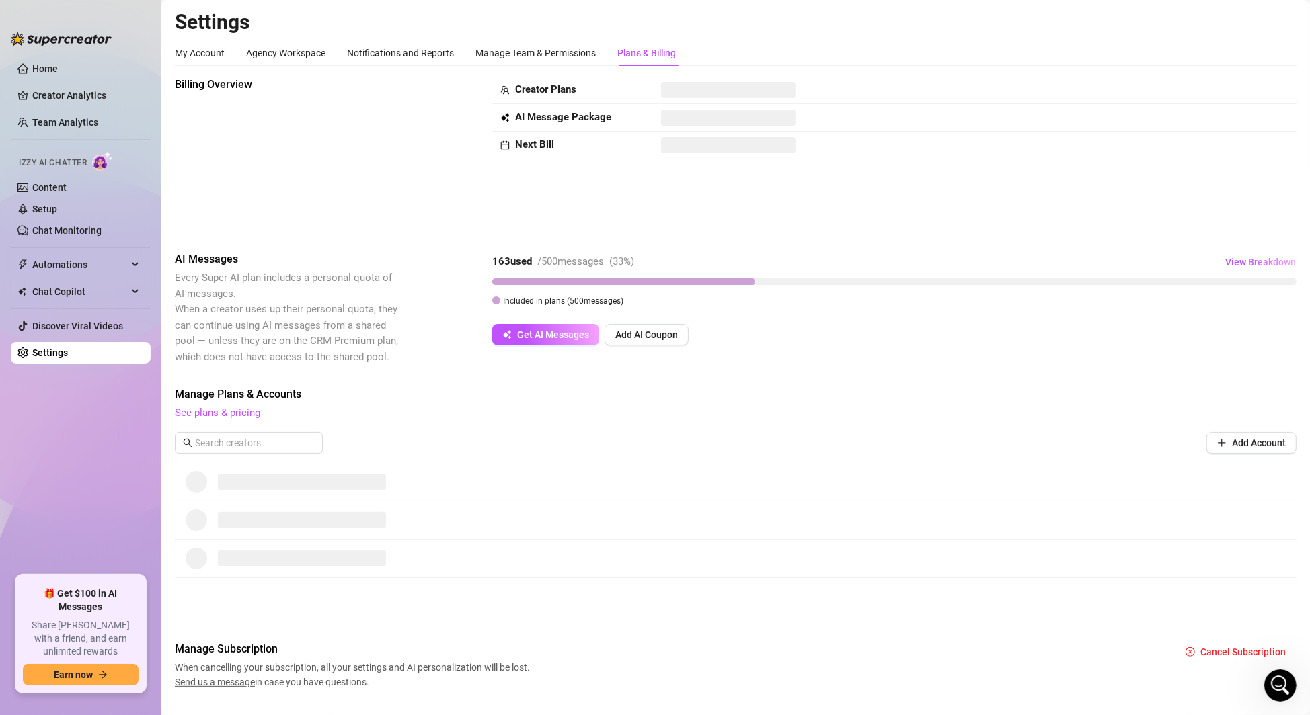
scroll to position [1, 0]
click at [58, 186] on link "Content" at bounding box center [49, 187] width 34 height 11
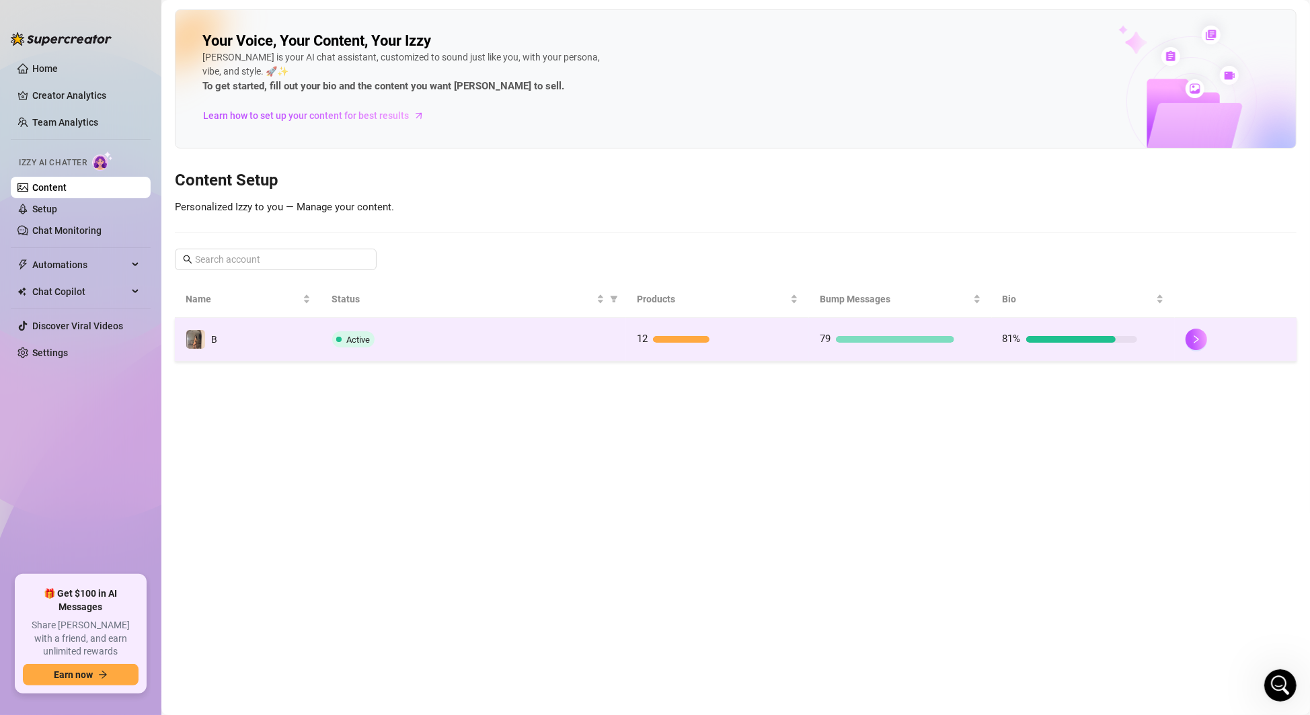
click at [510, 342] on div "Active" at bounding box center [473, 339] width 283 height 16
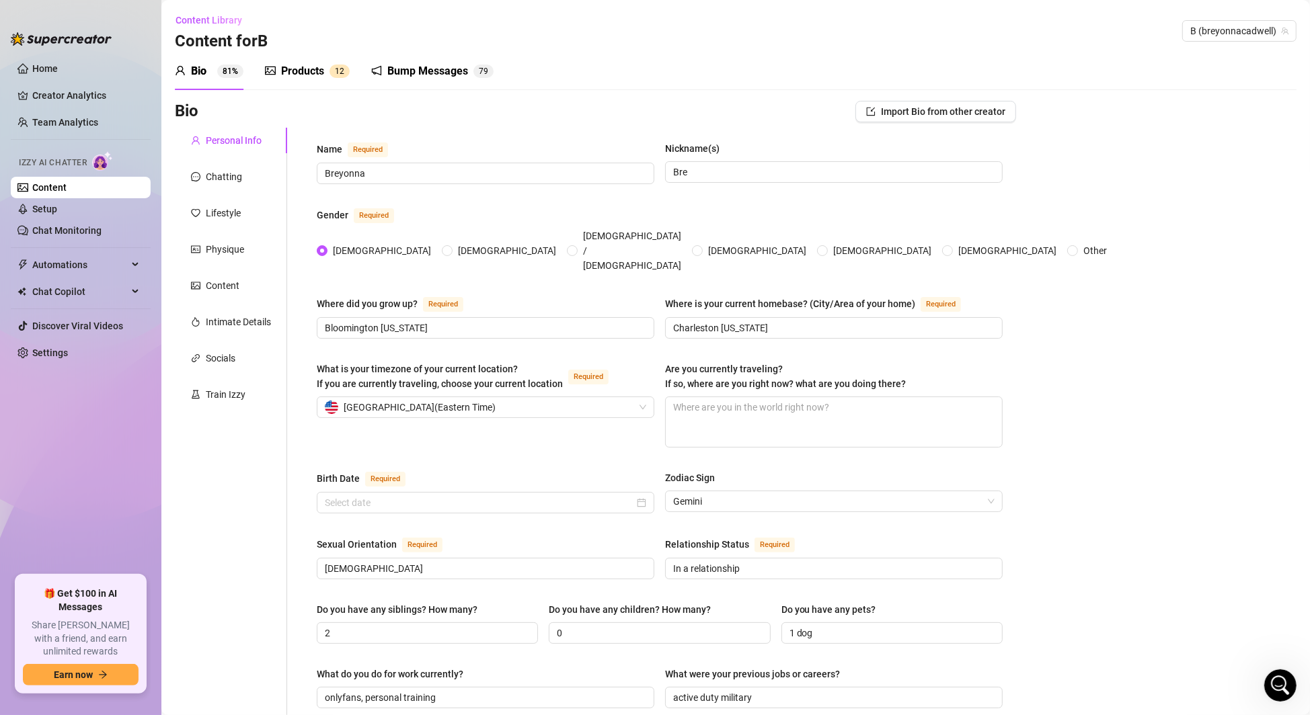
radio input "true"
type input "May 31st, 2002"
click at [67, 191] on link "Content" at bounding box center [49, 187] width 34 height 11
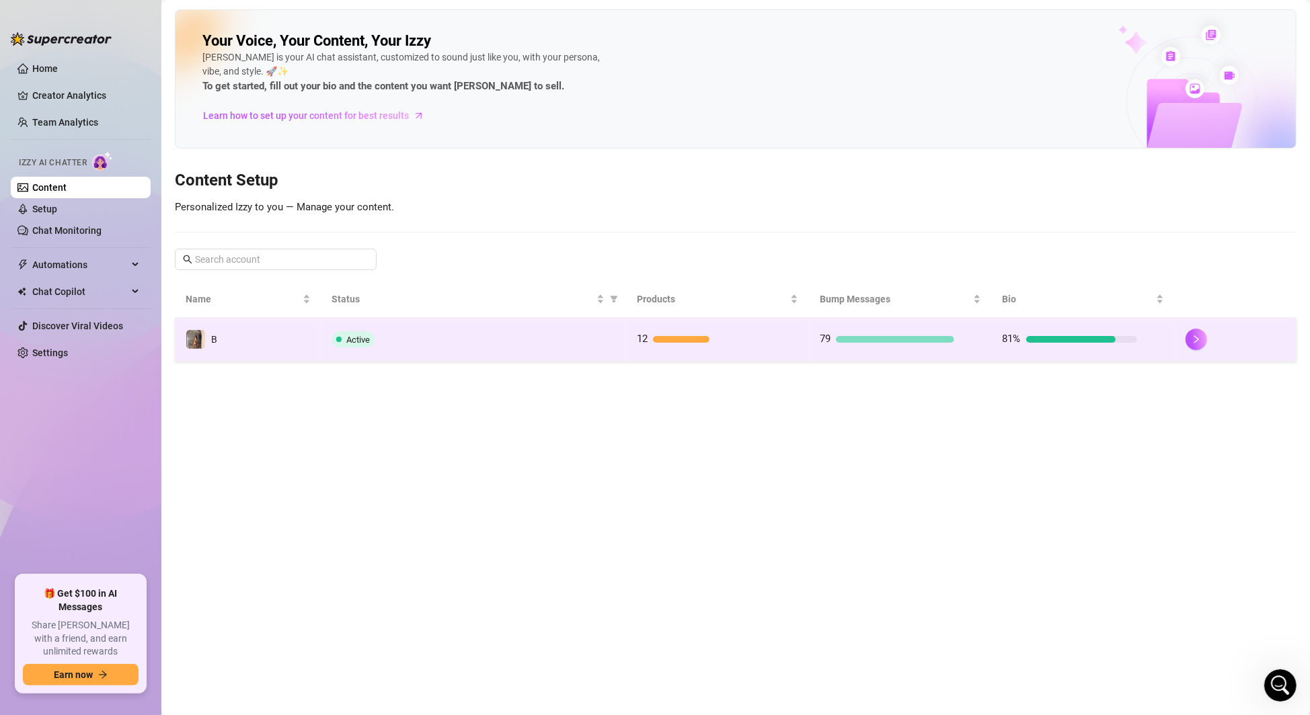
click at [329, 341] on td "Active" at bounding box center [473, 340] width 305 height 44
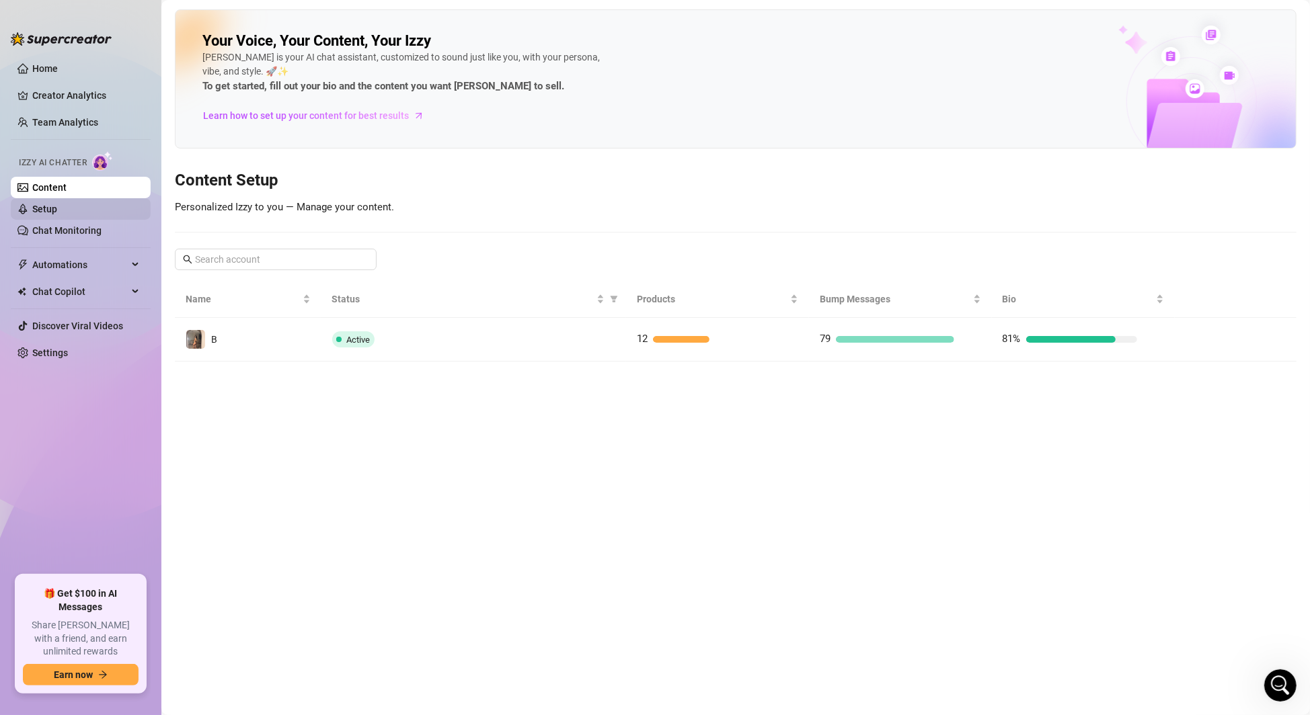
click at [42, 212] on link "Setup" at bounding box center [44, 209] width 25 height 11
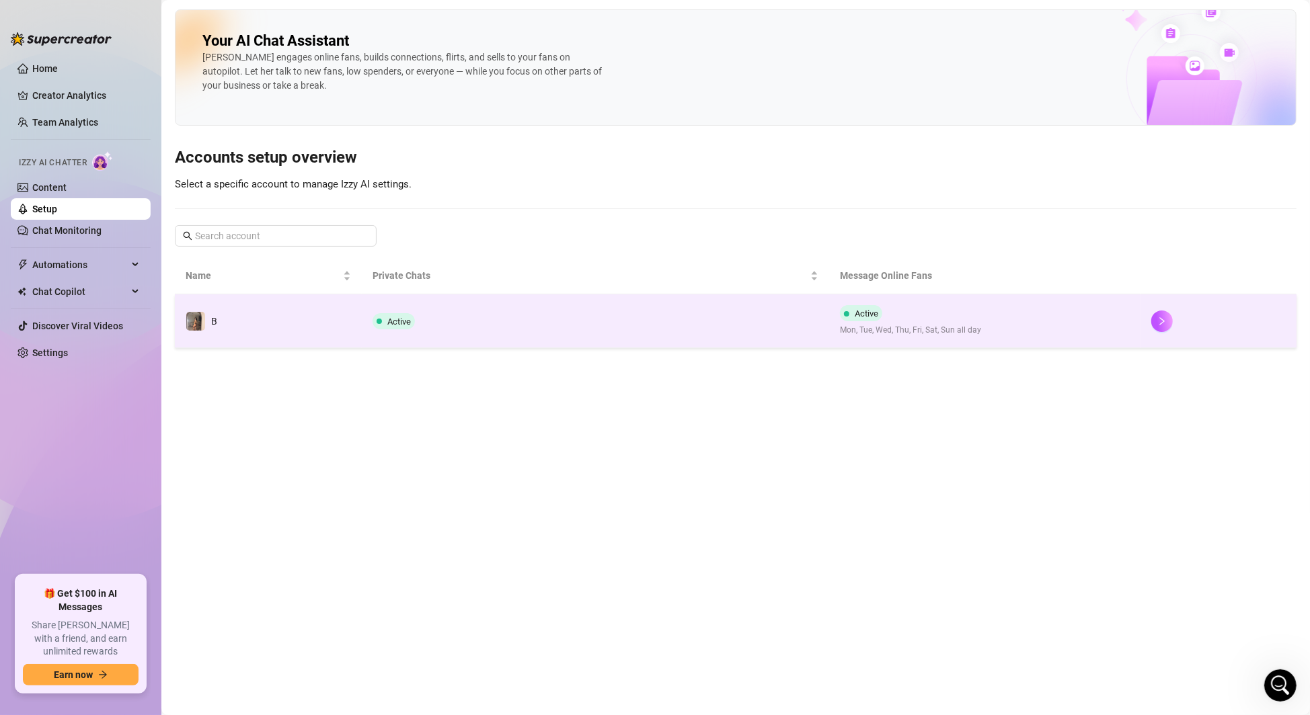
click at [403, 319] on span "Active" at bounding box center [399, 322] width 24 height 10
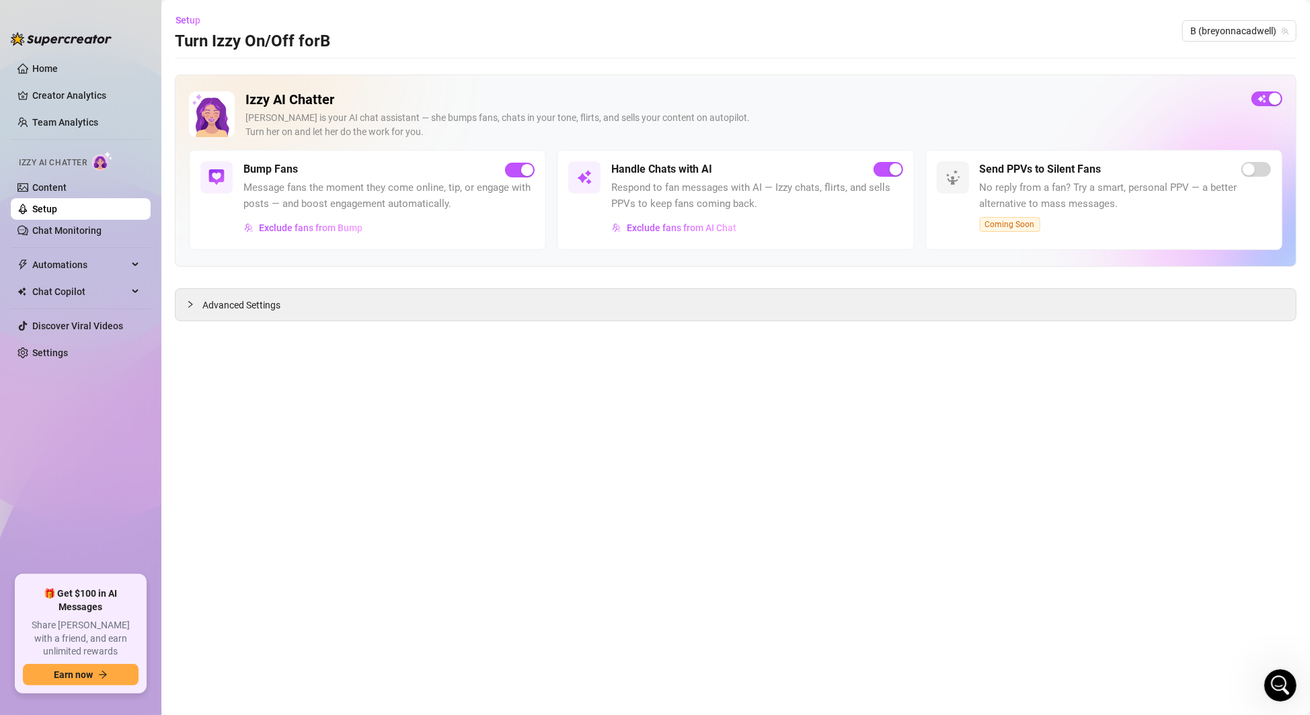
click at [1270, 106] on div "Izzy AI Chatter Izzy is your AI chat assistant — she bumps fans, chats in your …" at bounding box center [735, 120] width 1093 height 58
click at [1264, 97] on span "button" at bounding box center [1266, 98] width 31 height 15
click at [1274, 685] on icon "Open Intercom Messenger" at bounding box center [1278, 684] width 22 height 22
click at [1272, 685] on div "Open Intercom Messenger" at bounding box center [1281, 686] width 36 height 36
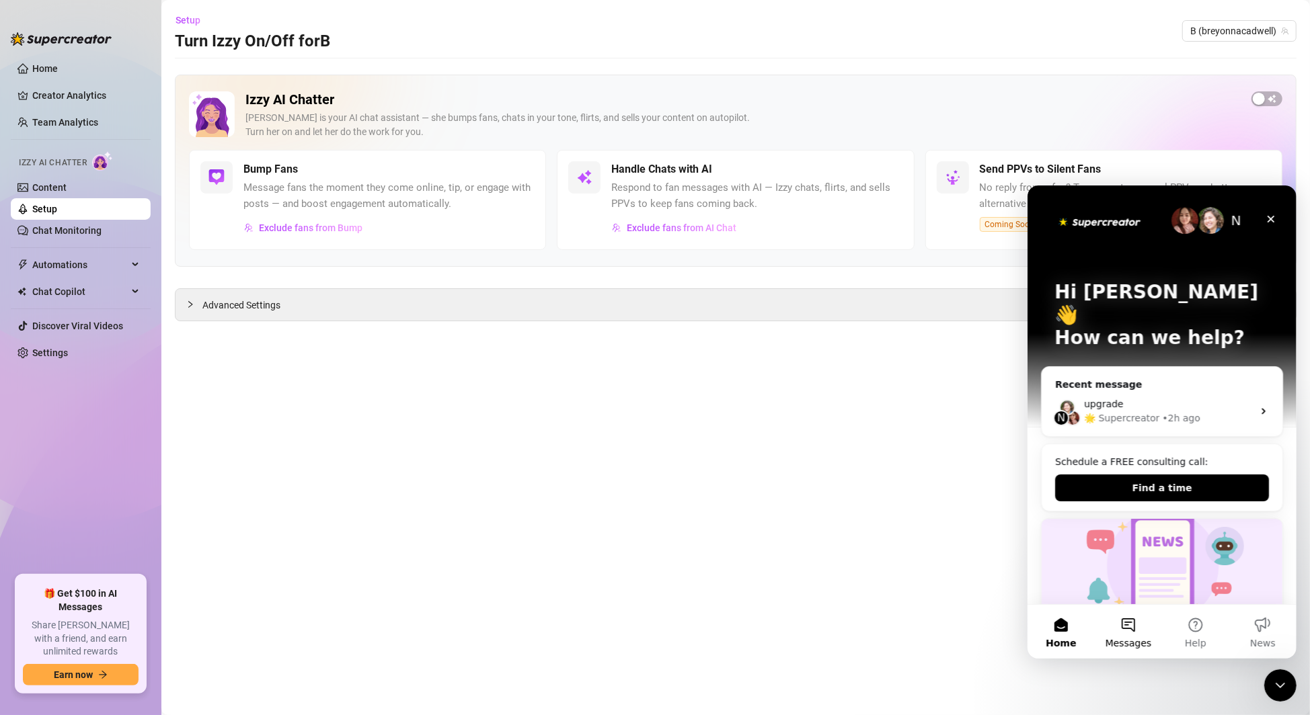
click at [1134, 630] on button "Messages" at bounding box center [1127, 631] width 67 height 54
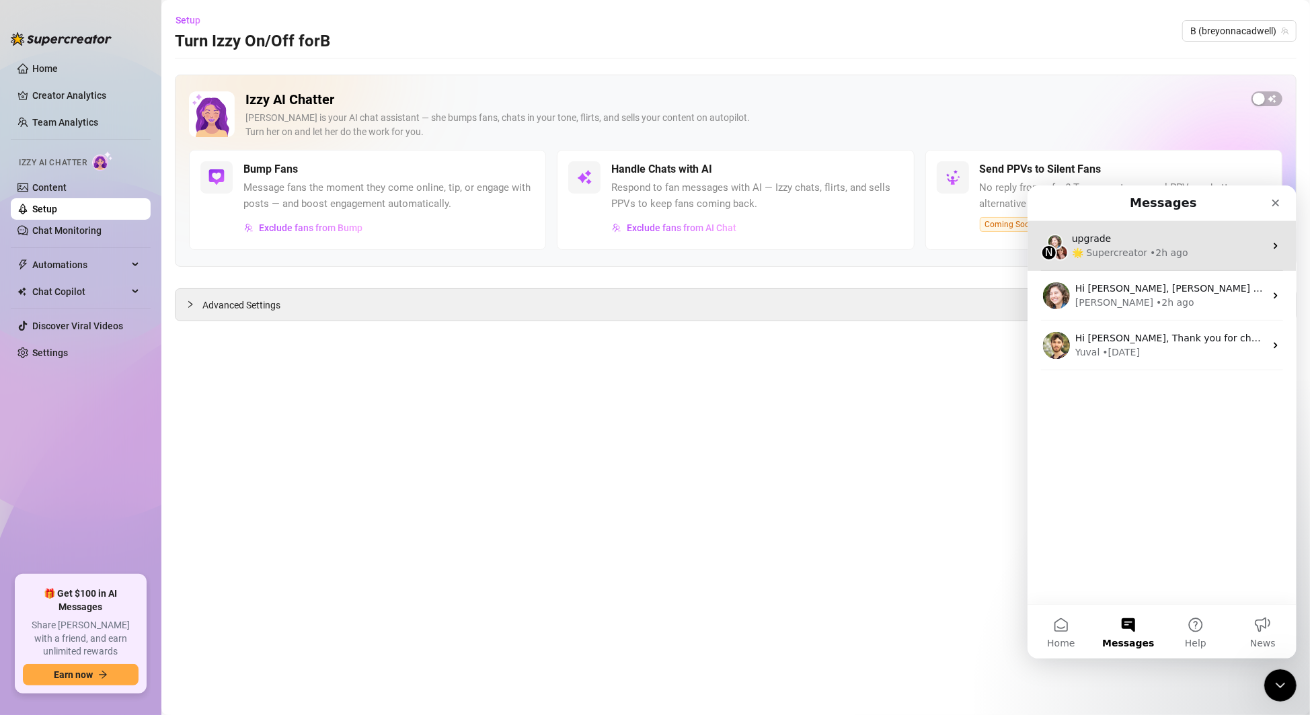
click at [1115, 237] on div "upgrade" at bounding box center [1167, 238] width 193 height 14
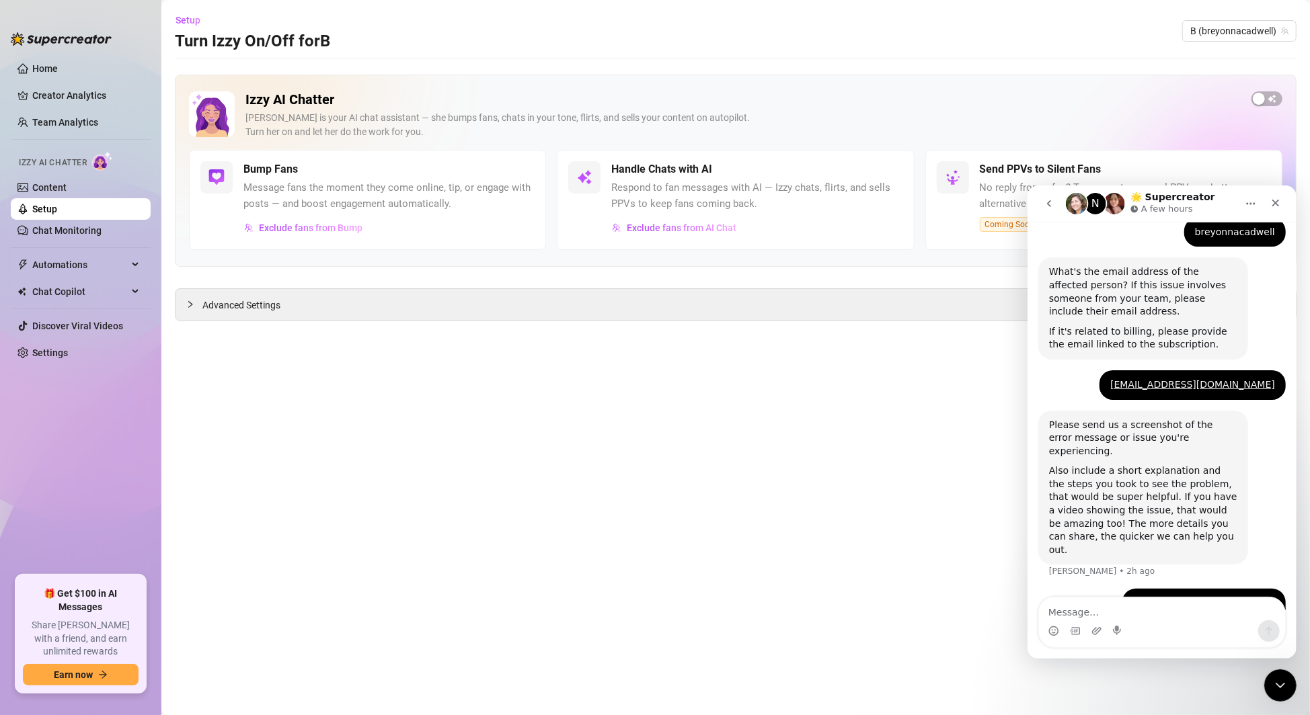
scroll to position [324, 0]
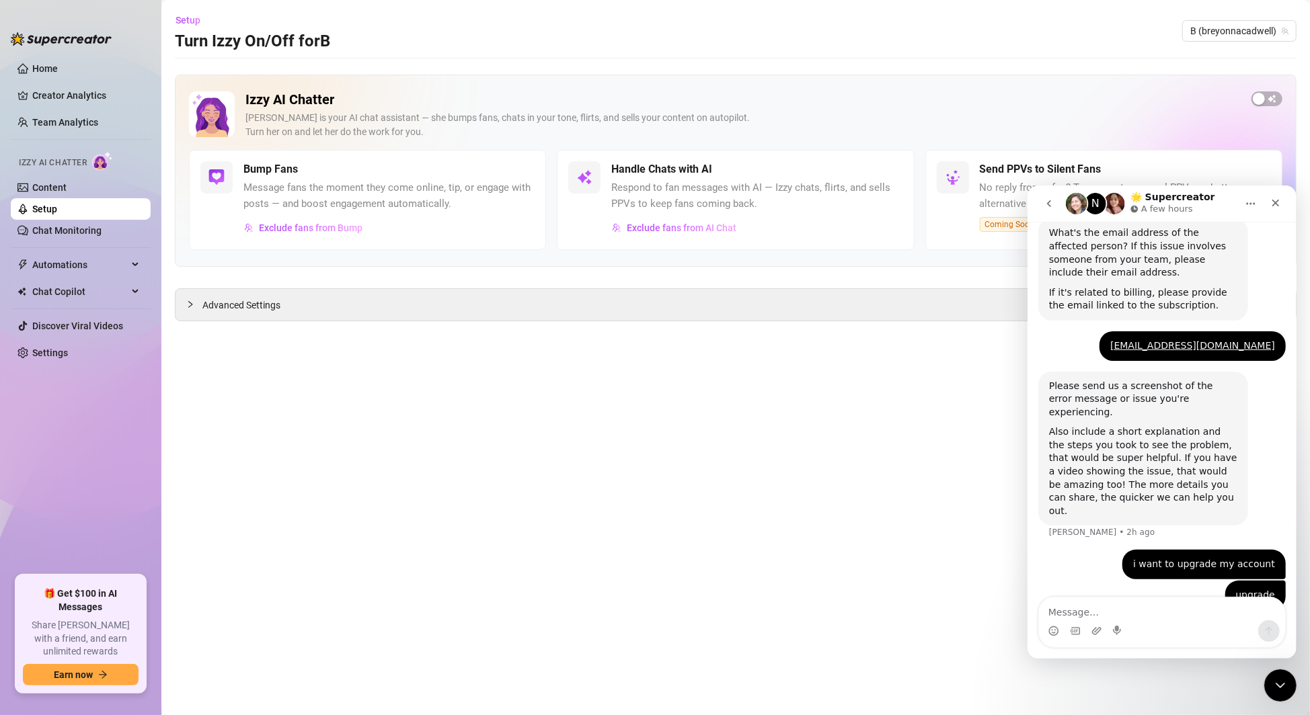
click at [1044, 202] on icon "go back" at bounding box center [1048, 203] width 11 height 11
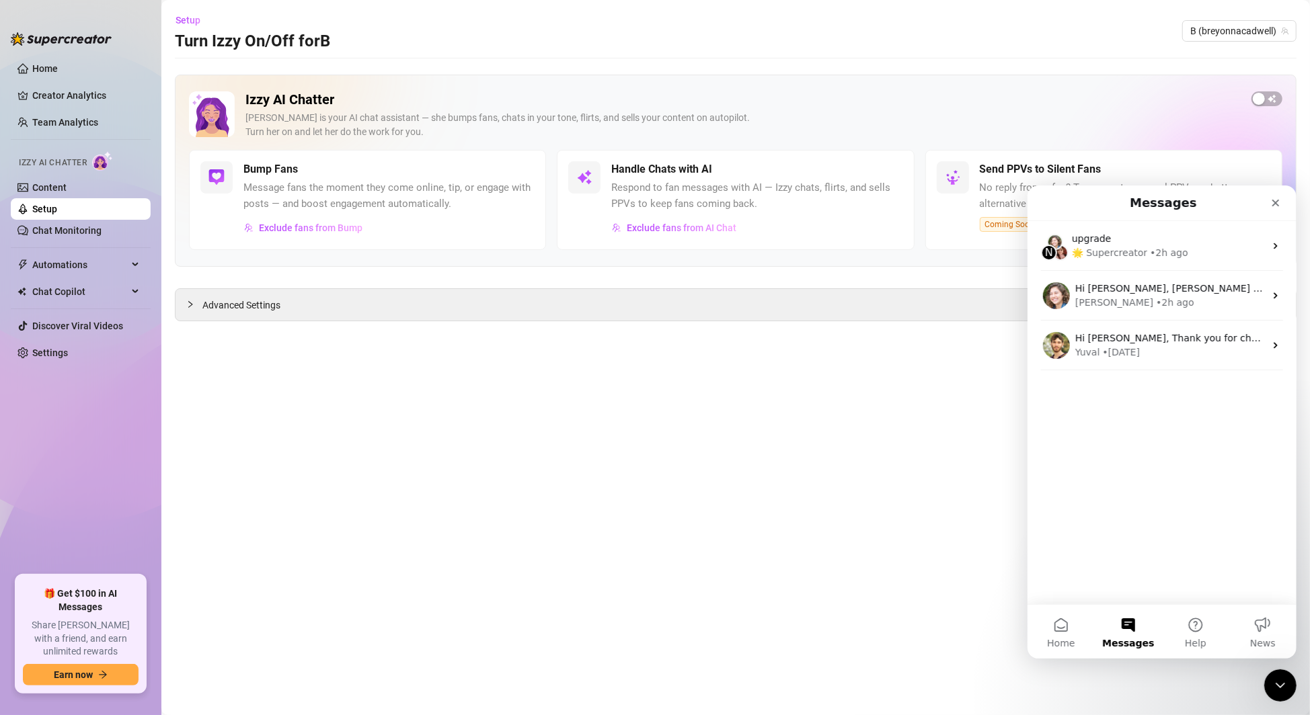
scroll to position [0, 0]
click at [1274, 99] on span "button" at bounding box center [1266, 98] width 31 height 15
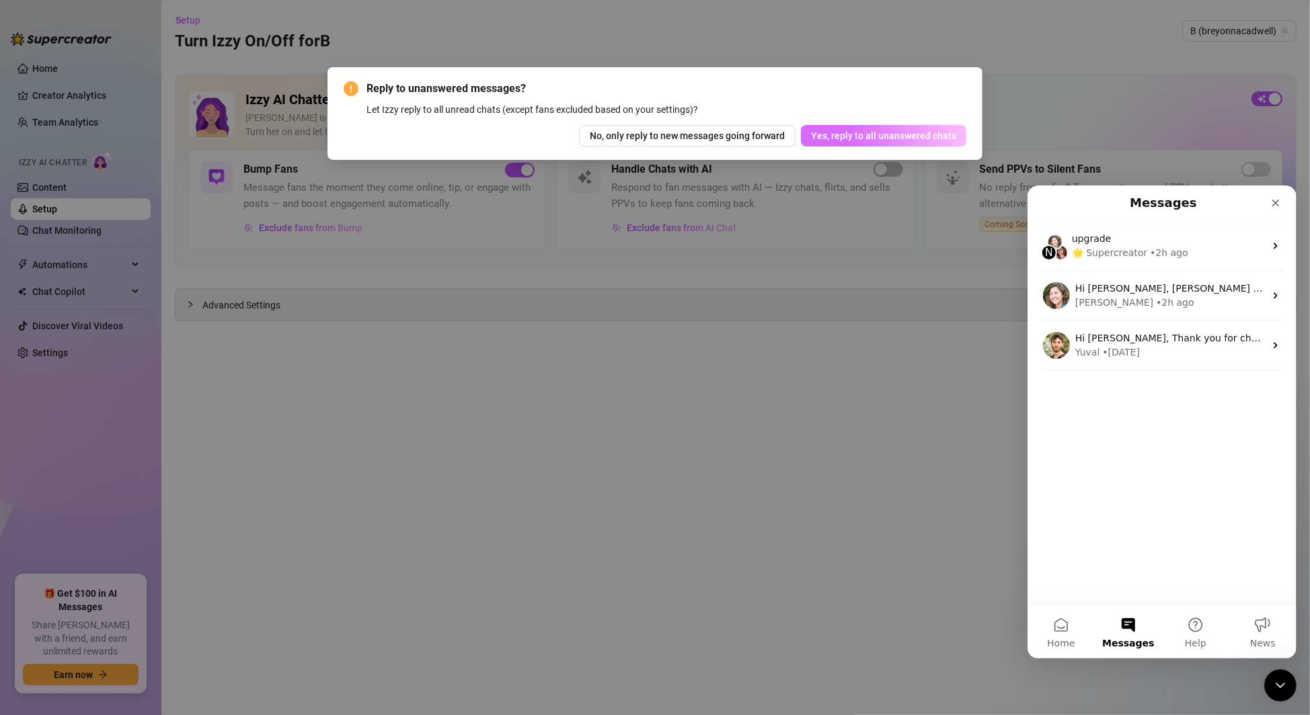
click at [922, 134] on span "Yes, reply to all unanswered chats" at bounding box center [883, 135] width 145 height 11
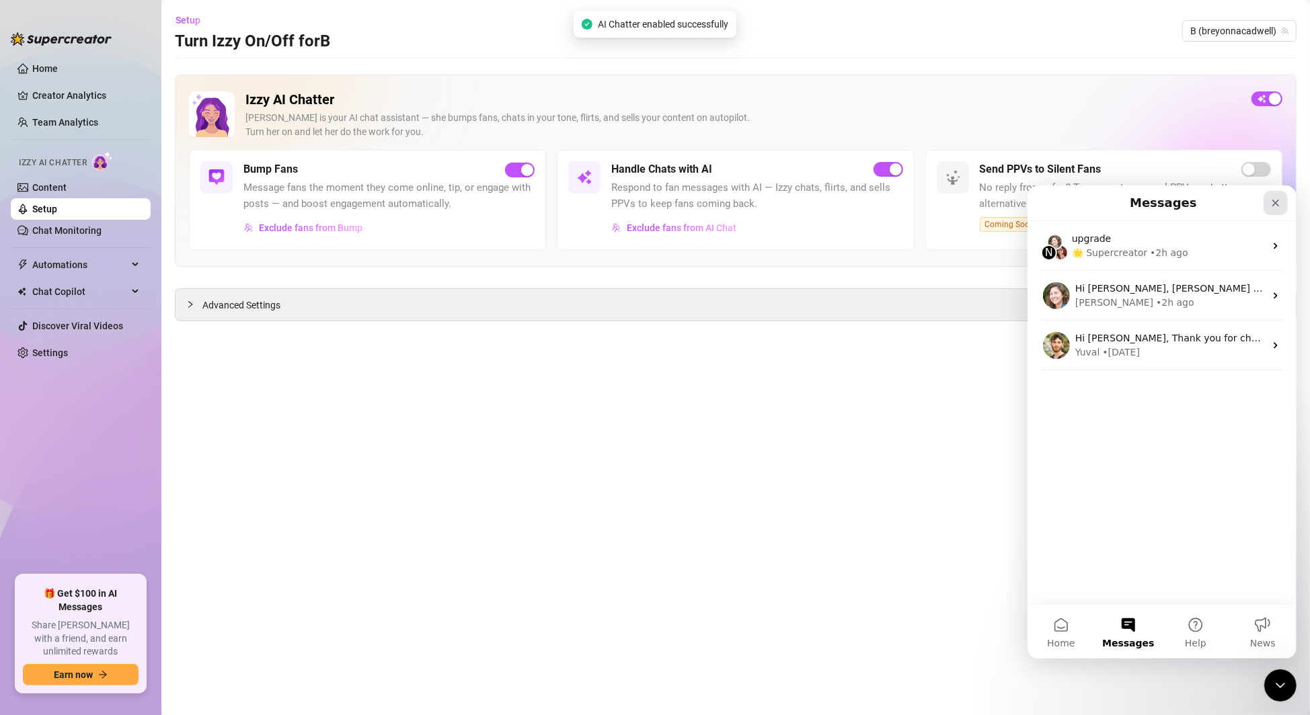
click at [1274, 204] on icon "Close" at bounding box center [1275, 202] width 11 height 11
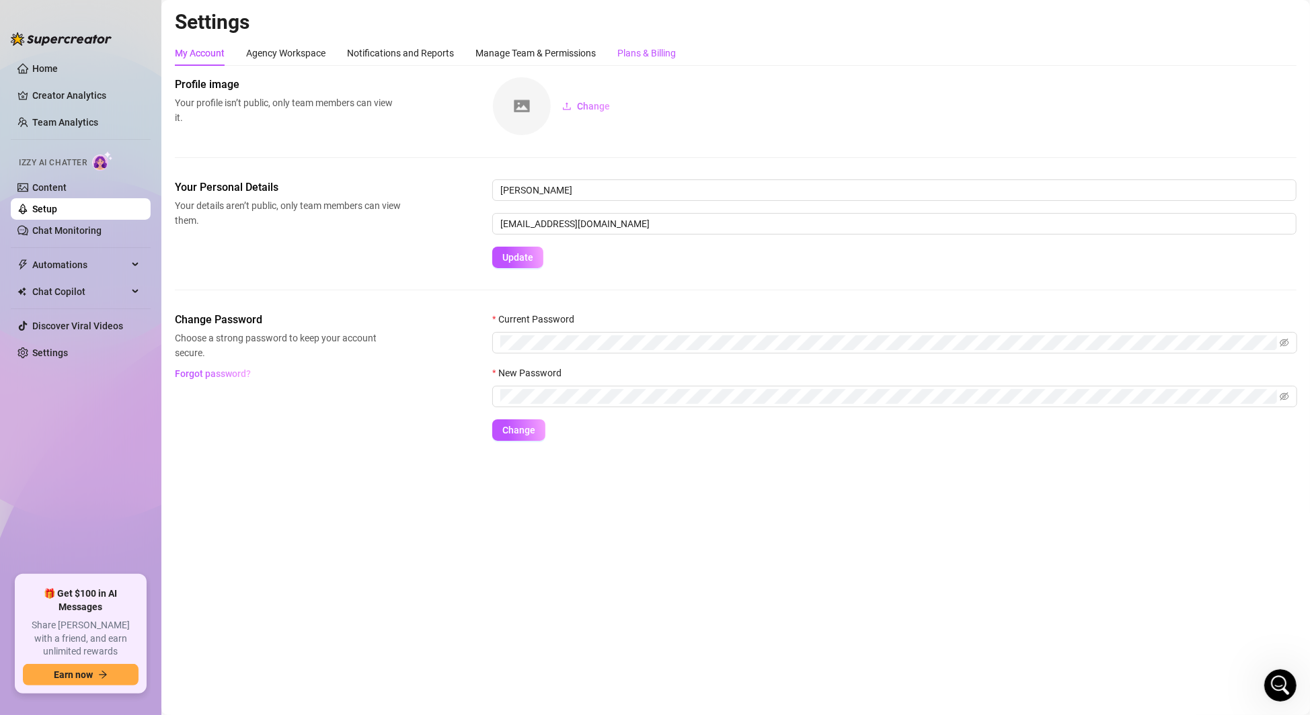
click at [653, 54] on div "Plans & Billing" at bounding box center [646, 53] width 58 height 15
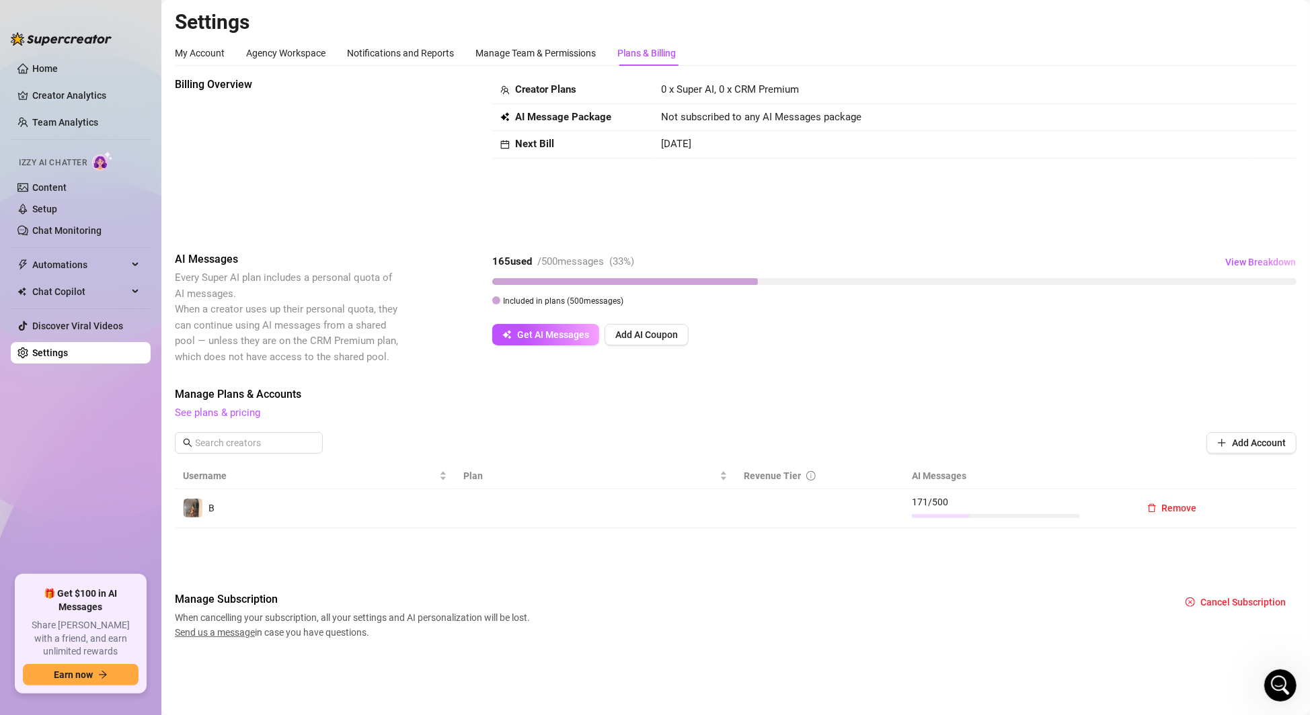
click at [788, 511] on td at bounding box center [820, 509] width 168 height 39
click at [190, 508] on img at bounding box center [193, 508] width 19 height 19
click at [249, 415] on link "See plans & pricing" at bounding box center [217, 413] width 85 height 12
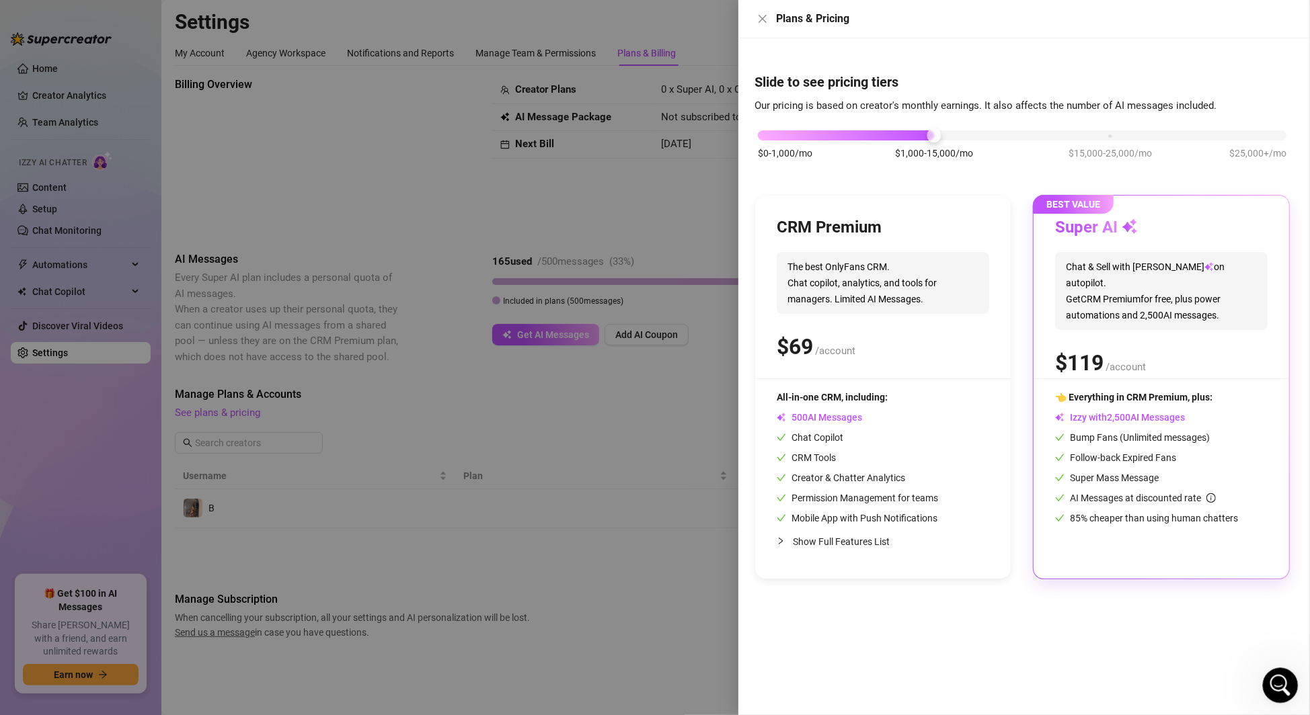
click at [1278, 695] on div "Open Intercom Messenger" at bounding box center [1278, 684] width 44 height 44
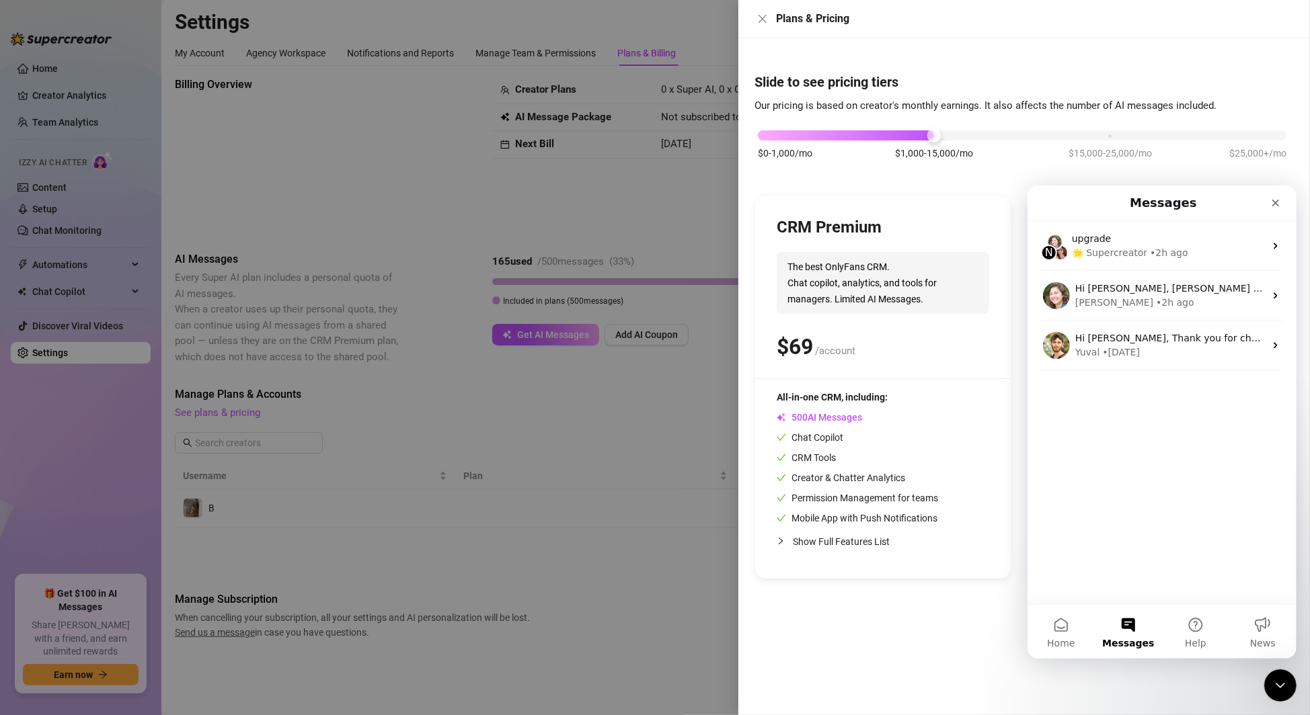
click at [761, 28] on div "Plans & Pricing" at bounding box center [1024, 19] width 572 height 38
click at [760, 13] on icon "close" at bounding box center [762, 18] width 11 height 11
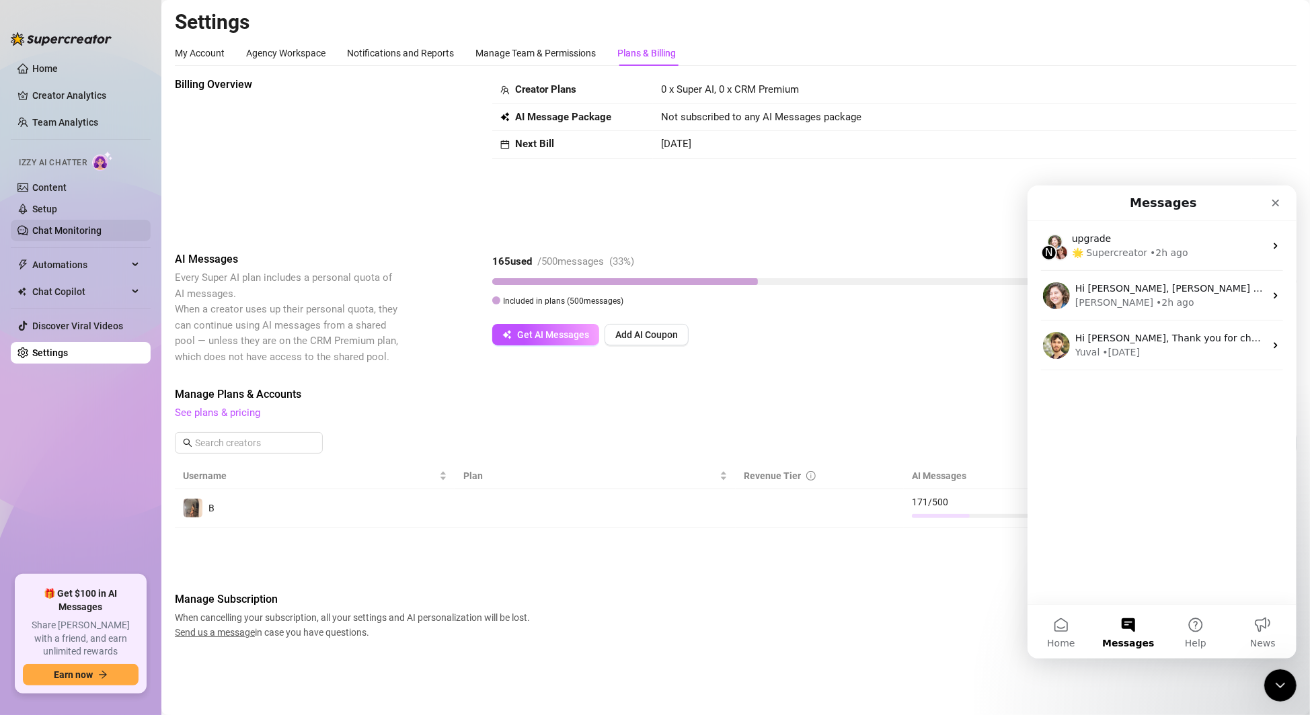
click at [70, 229] on link "Chat Monitoring" at bounding box center [66, 230] width 69 height 11
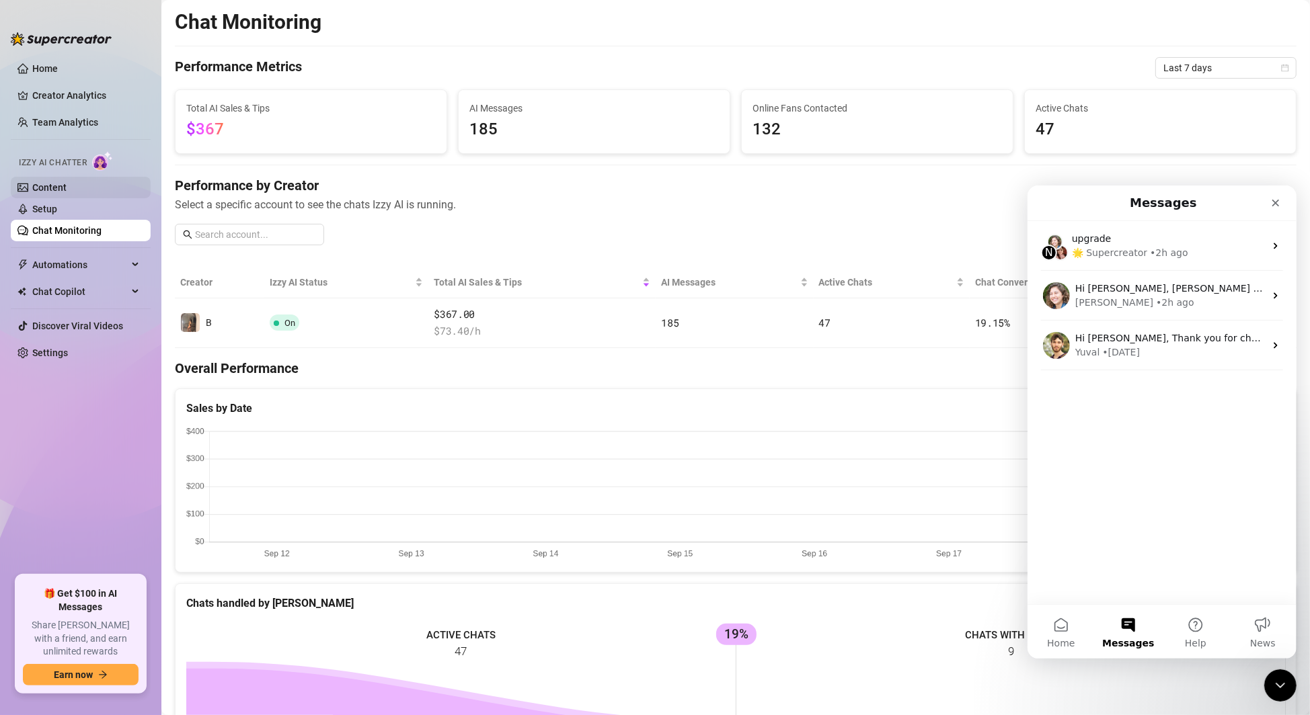
click at [50, 183] on link "Content" at bounding box center [49, 187] width 34 height 11
